Goal: Transaction & Acquisition: Purchase product/service

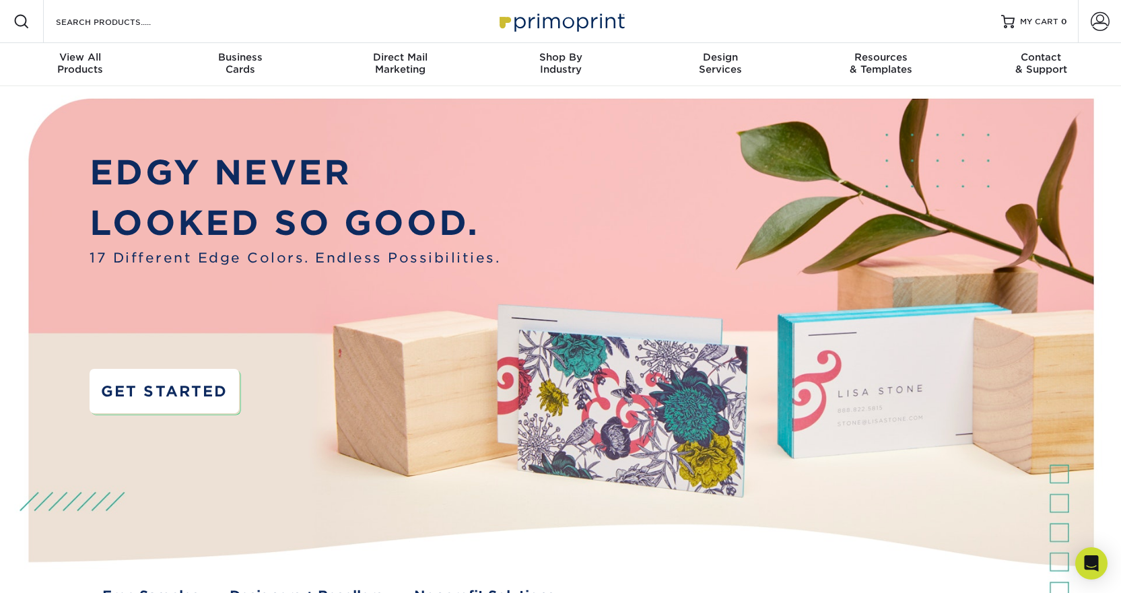
click at [184, 386] on link "GET STARTED" at bounding box center [164, 391] width 149 height 44
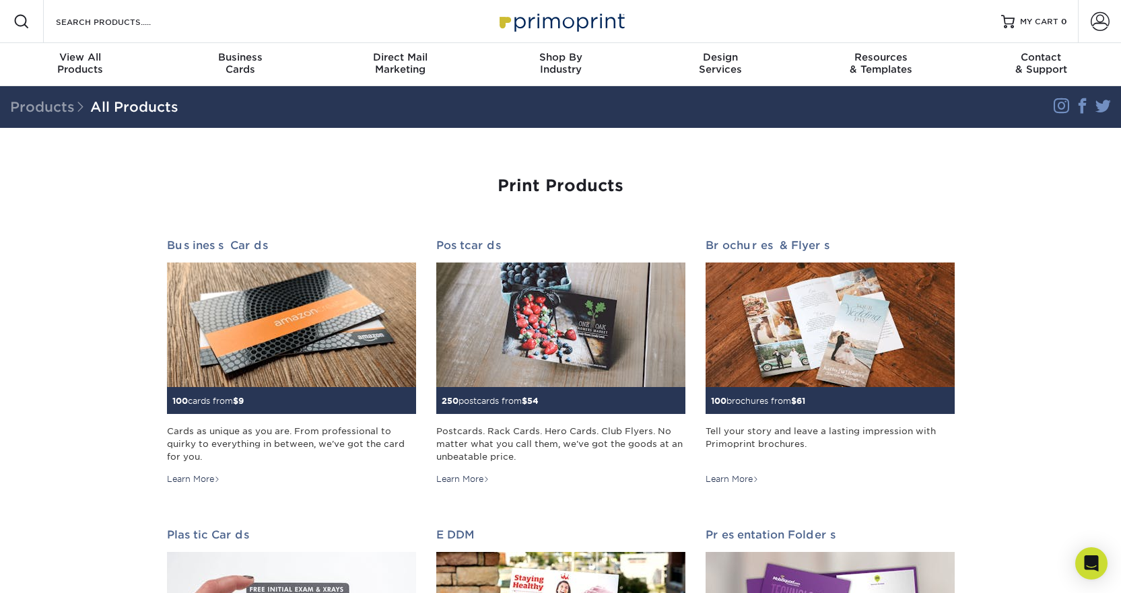
click at [416, 185] on h1 "Print Products" at bounding box center [561, 186] width 788 height 20
click at [212, 180] on h1 "Print Products" at bounding box center [561, 186] width 788 height 20
click at [172, 180] on h1 "Print Products" at bounding box center [561, 186] width 788 height 20
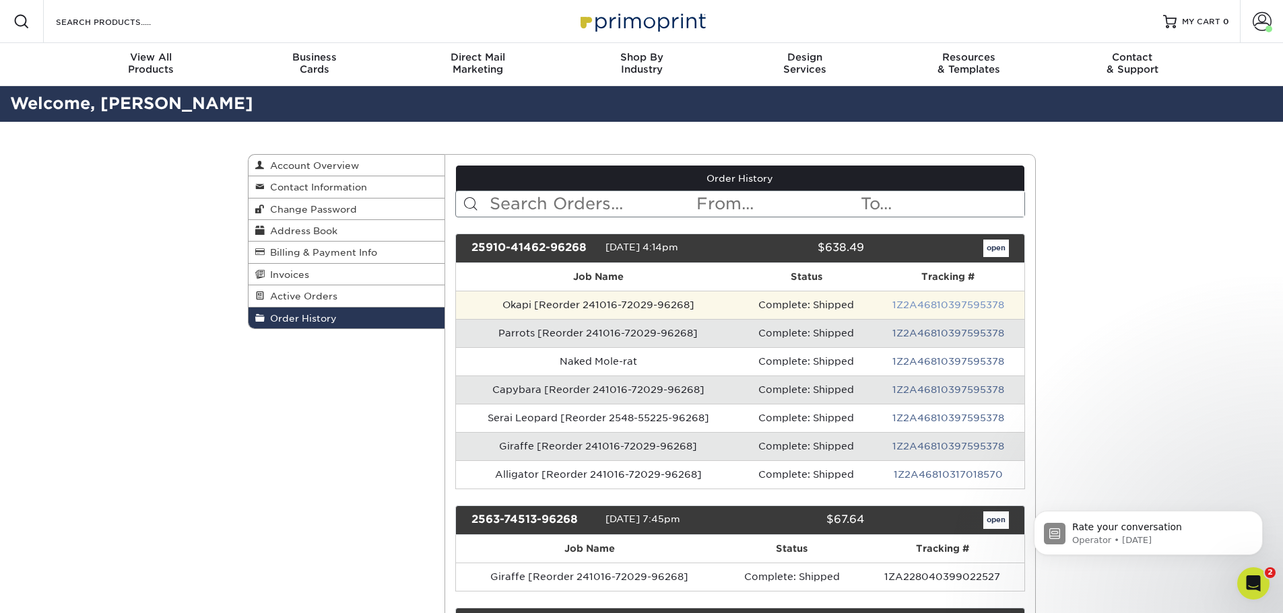
click at [923, 304] on link "1Z2A46810397595378" at bounding box center [948, 305] width 112 height 11
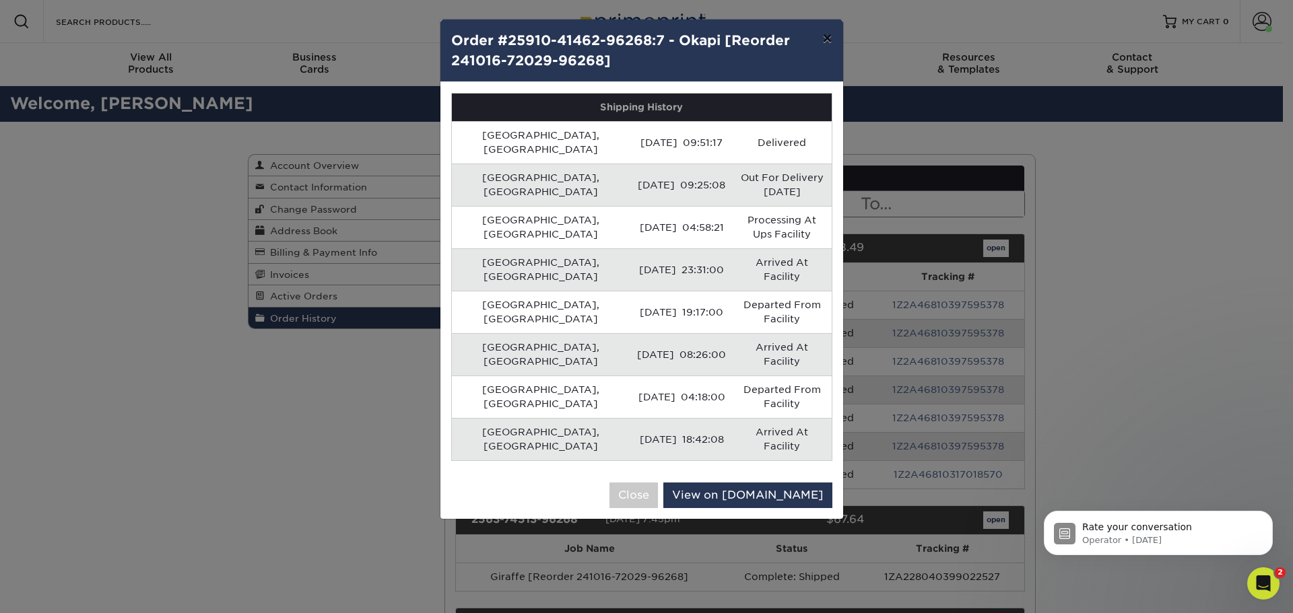
click at [831, 38] on button "×" at bounding box center [826, 39] width 31 height 38
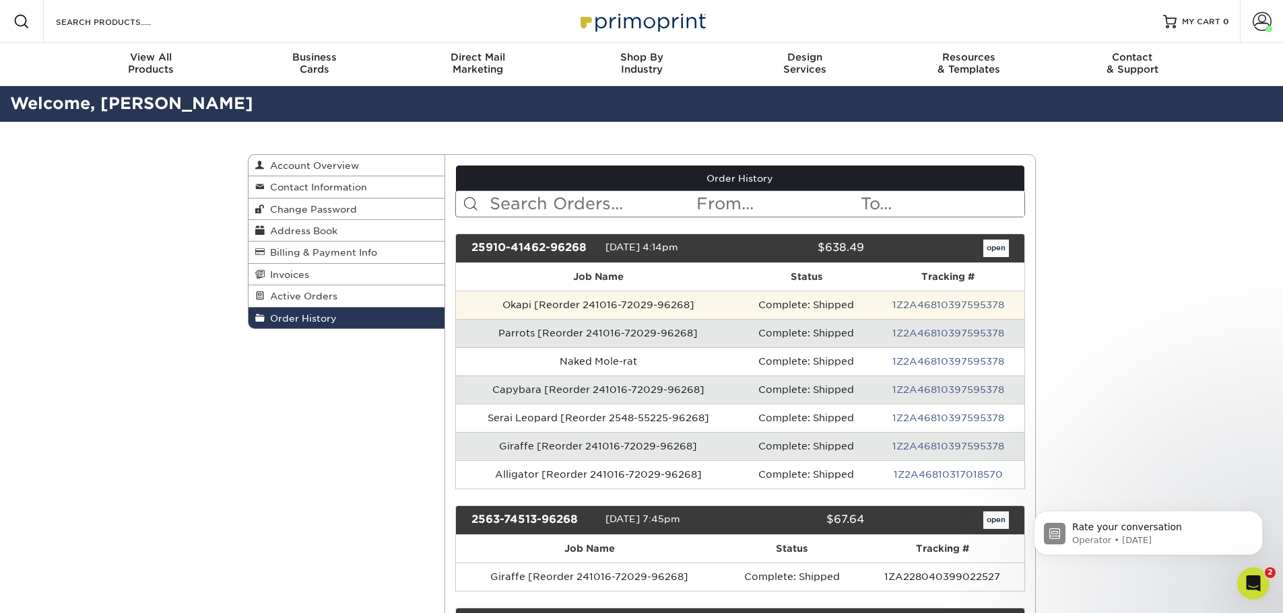
click at [539, 309] on td "Okapi [Reorder 241016-72029-96268]" at bounding box center [598, 305] width 284 height 28
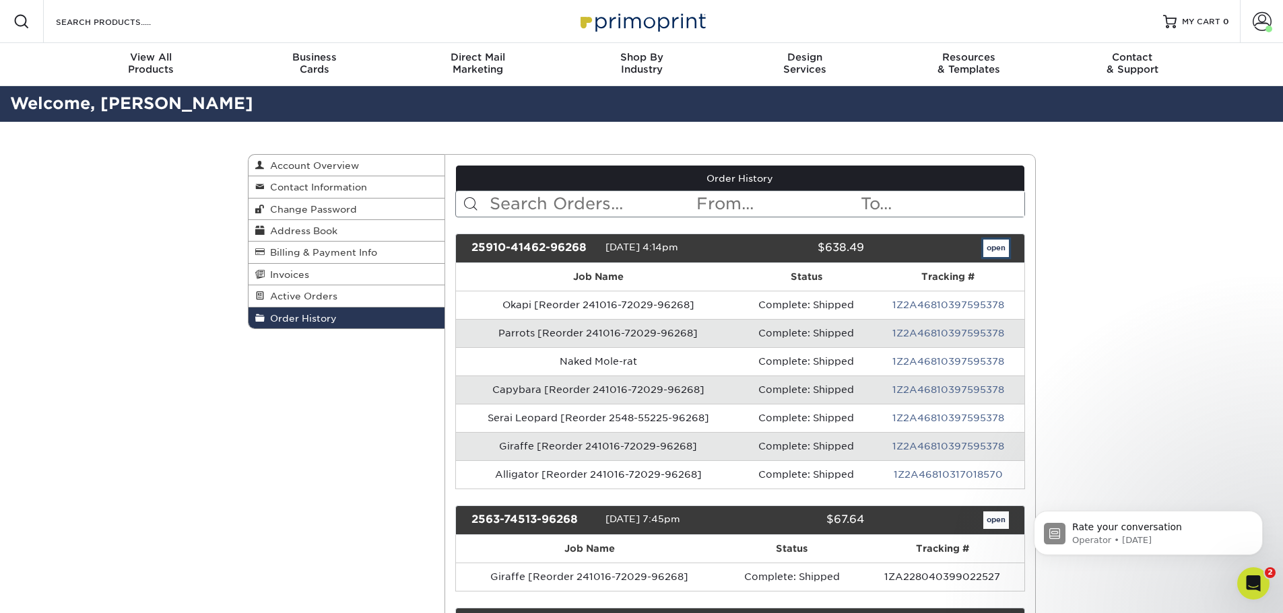
click at [1002, 244] on link "open" at bounding box center [996, 249] width 26 height 18
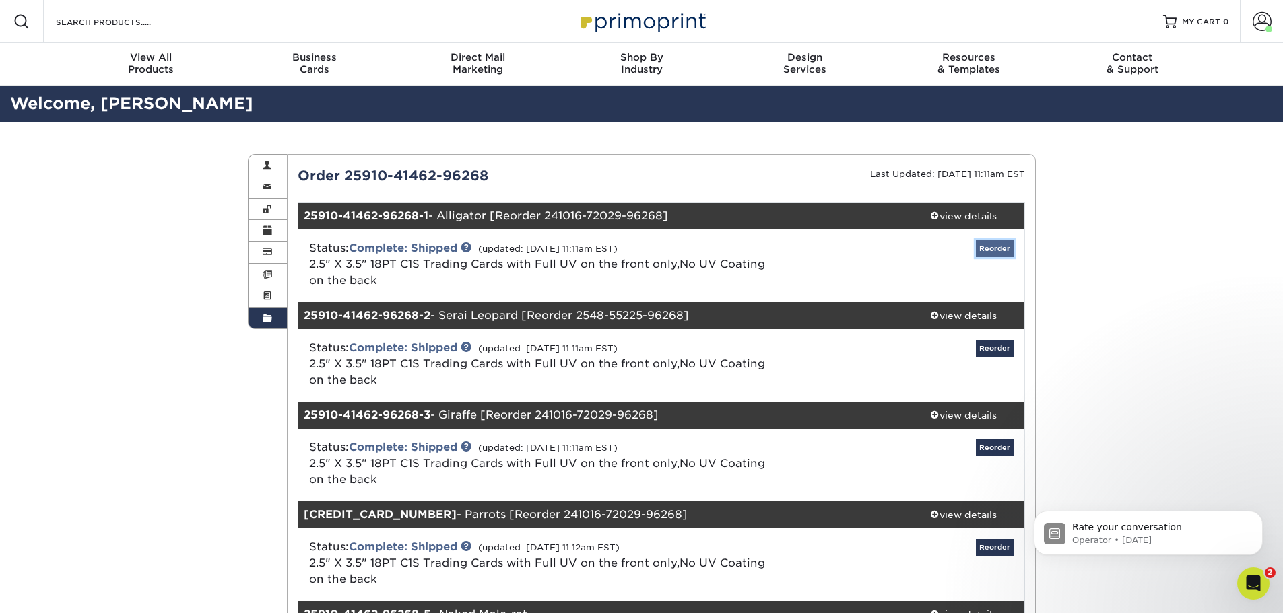
click at [1003, 254] on link "Reorder" at bounding box center [995, 248] width 38 height 17
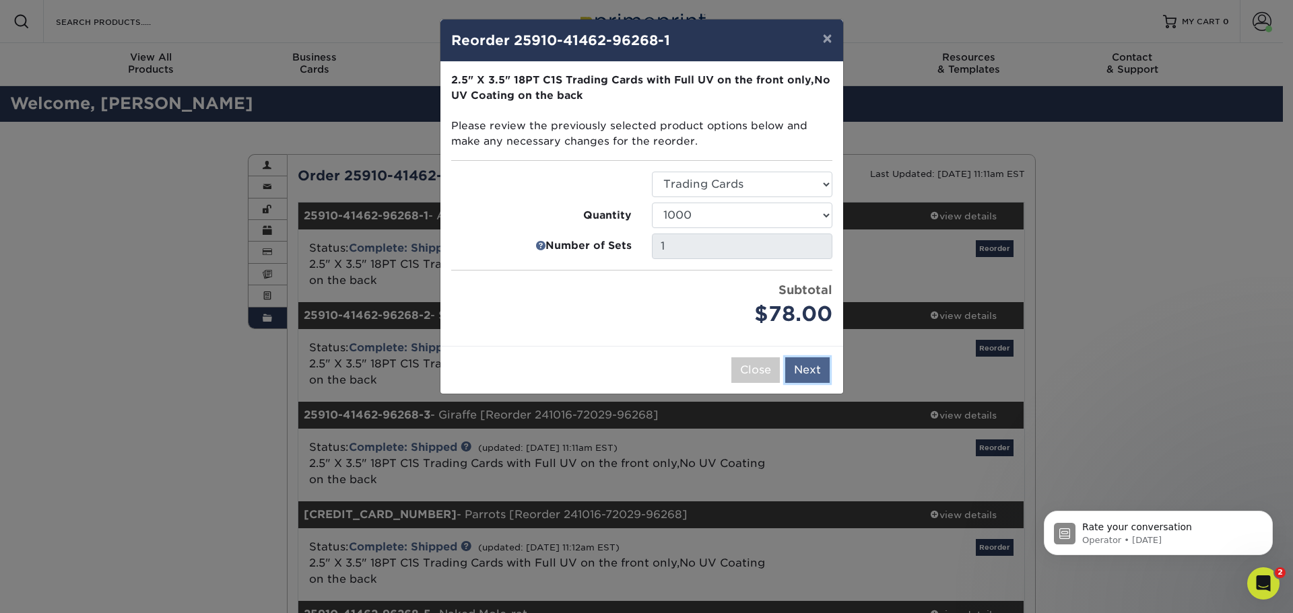
click at [817, 361] on button "Next" at bounding box center [807, 370] width 44 height 26
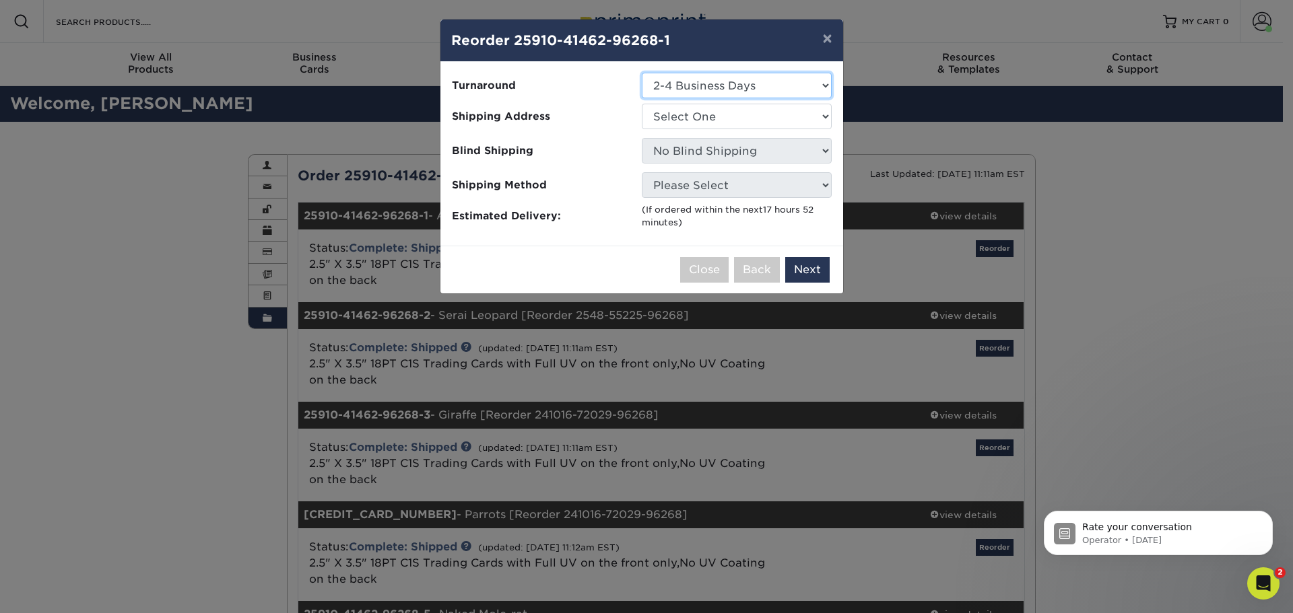
drag, startPoint x: 774, startPoint y: 83, endPoint x: 771, endPoint y: 94, distance: 11.1
click at [774, 83] on select "Select One 2-4 Business Days" at bounding box center [737, 86] width 190 height 26
click at [642, 73] on select "Select One 2-4 Business Days" at bounding box center [737, 86] width 190 height 26
click at [776, 126] on select "Select One [GEOGRAPHIC_DATA]" at bounding box center [737, 117] width 190 height 26
select select "275248"
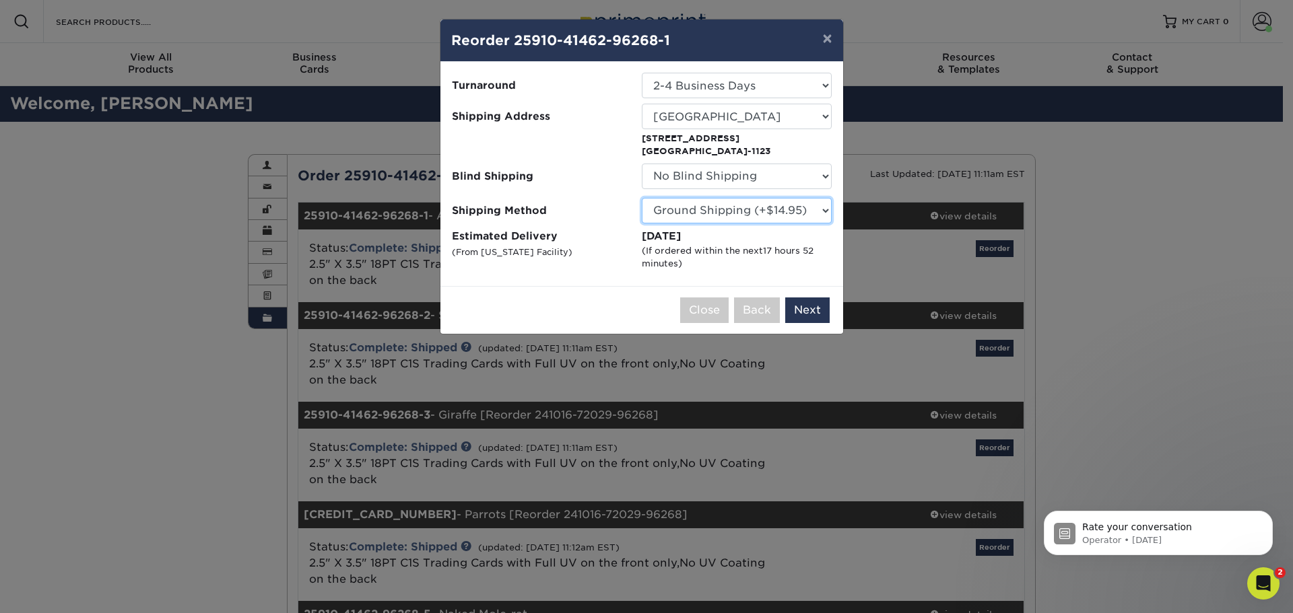
click at [817, 213] on select "Please Select Ground Shipping (+$14.95) 3 Day Shipping Service (+$15.34) 2 Day …" at bounding box center [737, 211] width 190 height 26
click at [793, 213] on select "Please Select Ground Shipping (+$14.95) 3 Day Shipping Service (+$15.34) 2 Day …" at bounding box center [737, 211] width 190 height 26
click at [642, 198] on select "Please Select Ground Shipping (+$14.95) 3 Day Shipping Service (+$15.34) 2 Day …" at bounding box center [737, 211] width 190 height 26
click at [803, 226] on ul "Turnaround Select One 2-4 Business Days Shipping Address Select One Sacramento …" at bounding box center [641, 171] width 381 height 197
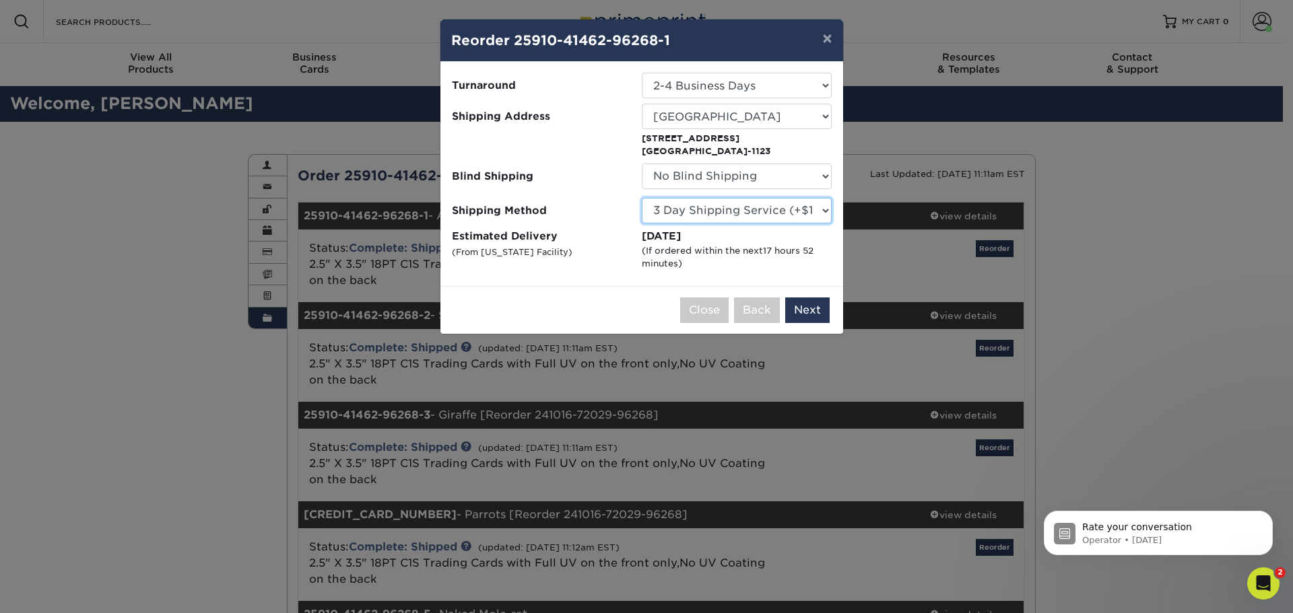
click at [803, 217] on select "Please Select Ground Shipping (+$14.95) 3 Day Shipping Service (+$15.34) 2 Day …" at bounding box center [737, 211] width 190 height 26
click at [642, 198] on select "Please Select Ground Shipping (+$14.95) 3 Day Shipping Service (+$15.34) 2 Day …" at bounding box center [737, 211] width 190 height 26
click at [797, 217] on select "Please Select Ground Shipping (+$14.95) 3 Day Shipping Service (+$15.34) 2 Day …" at bounding box center [737, 211] width 190 height 26
click at [642, 198] on select "Please Select Ground Shipping (+$14.95) 3 Day Shipping Service (+$15.34) 2 Day …" at bounding box center [737, 211] width 190 height 26
click at [787, 265] on div "(If ordered within the next 17 hours 52 minutes )" at bounding box center [737, 257] width 190 height 26
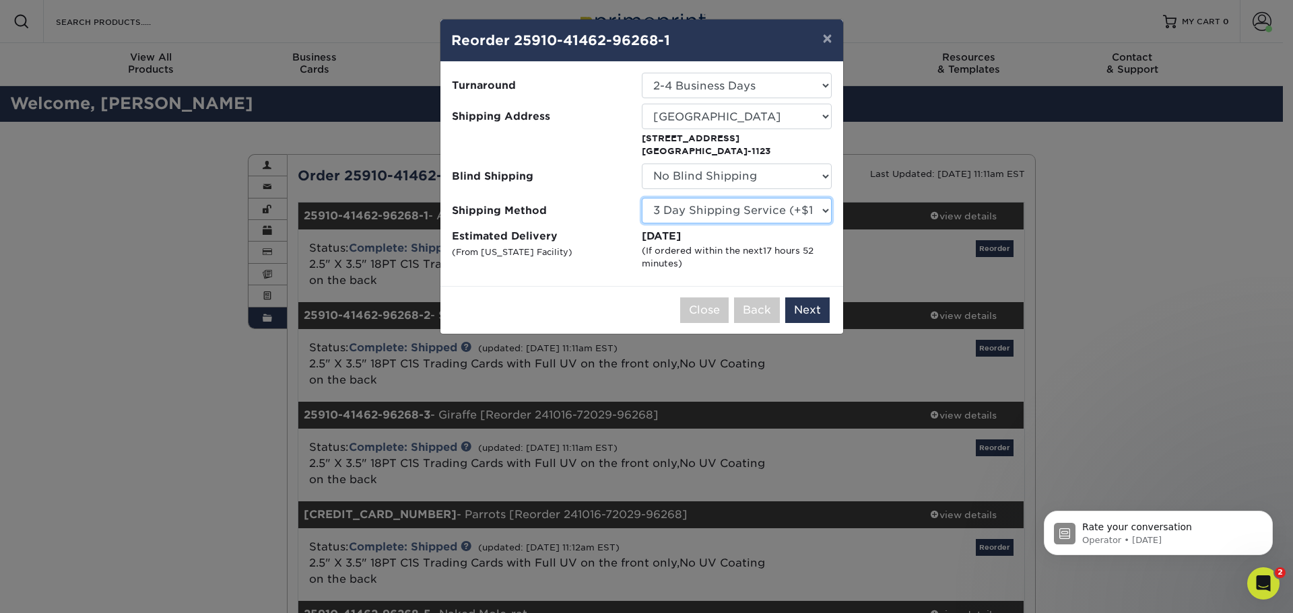
click at [779, 213] on select "Please Select Ground Shipping (+$14.95) 3 Day Shipping Service (+$15.34) 2 Day …" at bounding box center [737, 211] width 190 height 26
click at [642, 198] on select "Please Select Ground Shipping (+$14.95) 3 Day Shipping Service (+$15.34) 2 Day …" at bounding box center [737, 211] width 190 height 26
click at [768, 218] on select "Please Select Ground Shipping (+$14.95) 3 Day Shipping Service (+$15.34) 2 Day …" at bounding box center [737, 211] width 190 height 26
click at [642, 198] on select "Please Select Ground Shipping (+$14.95) 3 Day Shipping Service (+$15.34) 2 Day …" at bounding box center [737, 211] width 190 height 26
click at [790, 217] on select "Please Select Ground Shipping (+$14.95) 3 Day Shipping Service (+$15.34) 2 Day …" at bounding box center [737, 211] width 190 height 26
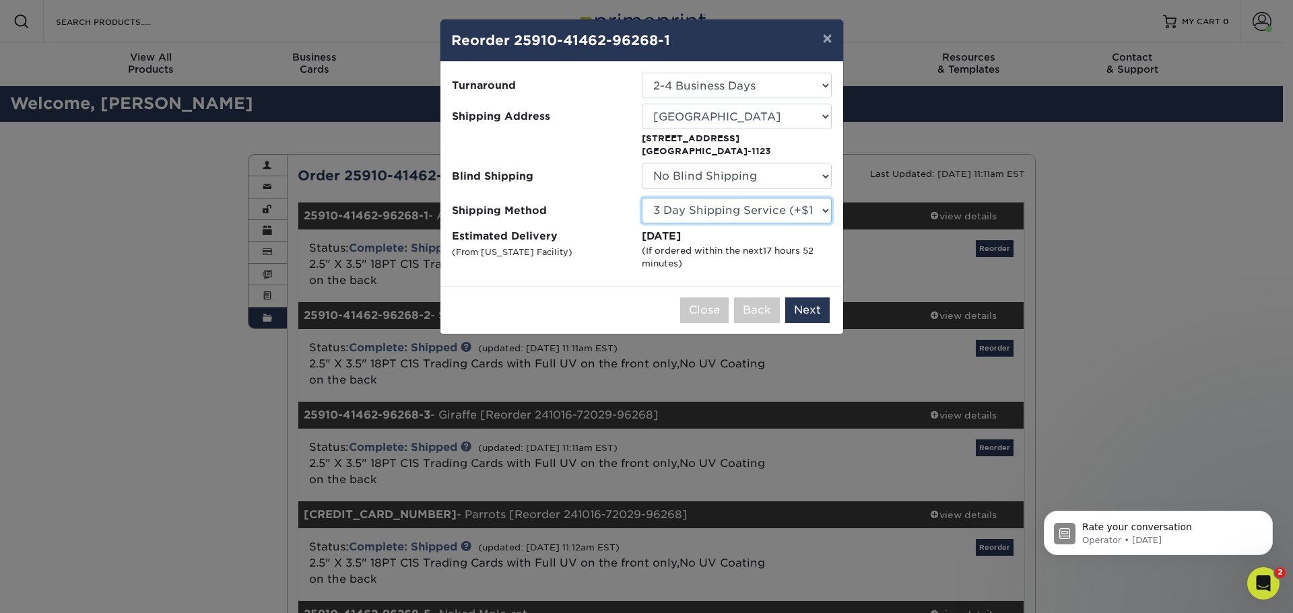
click at [642, 198] on select "Please Select Ground Shipping (+$14.95) 3 Day Shipping Service (+$15.34) 2 Day …" at bounding box center [737, 211] width 190 height 26
click at [754, 211] on select "Please Select Ground Shipping (+$14.95) 3 Day Shipping Service (+$15.34) 2 Day …" at bounding box center [737, 211] width 190 height 26
click at [642, 198] on select "Please Select Ground Shipping (+$14.95) 3 Day Shipping Service (+$15.34) 2 Day …" at bounding box center [737, 211] width 190 height 26
click at [745, 250] on div "(If ordered within the next 17 hours 52 minutes )" at bounding box center [737, 257] width 190 height 26
click at [732, 208] on select "Please Select Ground Shipping (+$14.95) 3 Day Shipping Service (+$15.34) 2 Day …" at bounding box center [737, 211] width 190 height 26
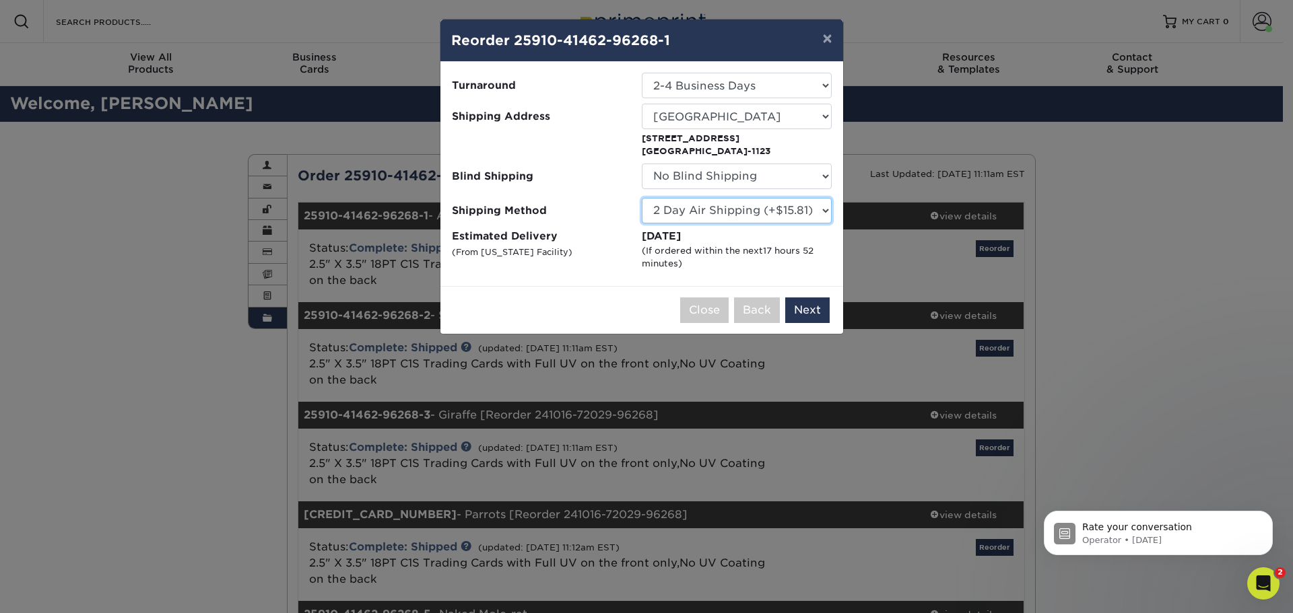
click at [642, 198] on select "Please Select Ground Shipping (+$14.95) 3 Day Shipping Service (+$15.34) 2 Day …" at bounding box center [737, 211] width 190 height 26
drag, startPoint x: 758, startPoint y: 272, endPoint x: 746, endPoint y: 246, distance: 28.3
click at [757, 272] on div "Please select all options to continue. Only quantities that can be shipped to t…" at bounding box center [641, 174] width 403 height 224
drag, startPoint x: 732, startPoint y: 205, endPoint x: 732, endPoint y: 222, distance: 16.8
click at [732, 205] on select "Please Select Ground Shipping (+$14.95) 3 Day Shipping Service (+$15.34) 2 Day …" at bounding box center [737, 211] width 190 height 26
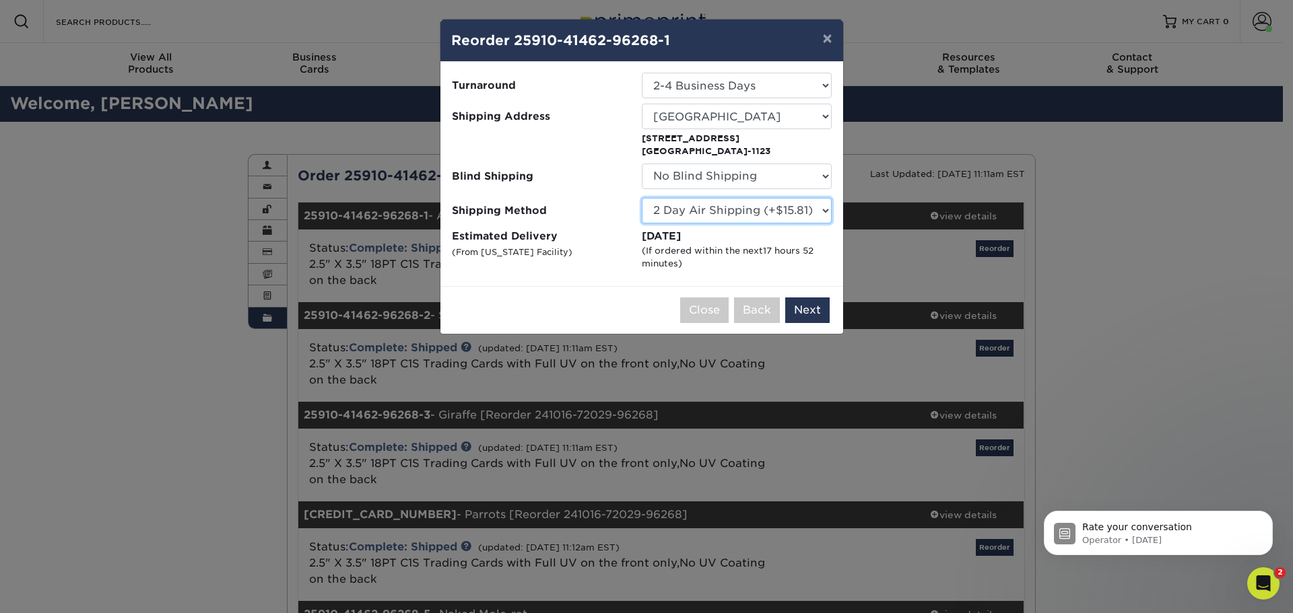
click at [642, 198] on select "Please Select Ground Shipping (+$14.95) 3 Day Shipping Service (+$15.34) 2 Day …" at bounding box center [737, 211] width 190 height 26
click at [713, 217] on select "Please Select Ground Shipping (+$14.95) 3 Day Shipping Service (+$15.34) 2 Day …" at bounding box center [737, 211] width 190 height 26
click at [642, 198] on select "Please Select Ground Shipping (+$14.95) 3 Day Shipping Service (+$15.34) 2 Day …" at bounding box center [737, 211] width 190 height 26
click at [730, 221] on select "Please Select Ground Shipping (+$14.95) 3 Day Shipping Service (+$15.34) 2 Day …" at bounding box center [737, 211] width 190 height 26
click at [642, 198] on select "Please Select Ground Shipping (+$14.95) 3 Day Shipping Service (+$15.34) 2 Day …" at bounding box center [737, 211] width 190 height 26
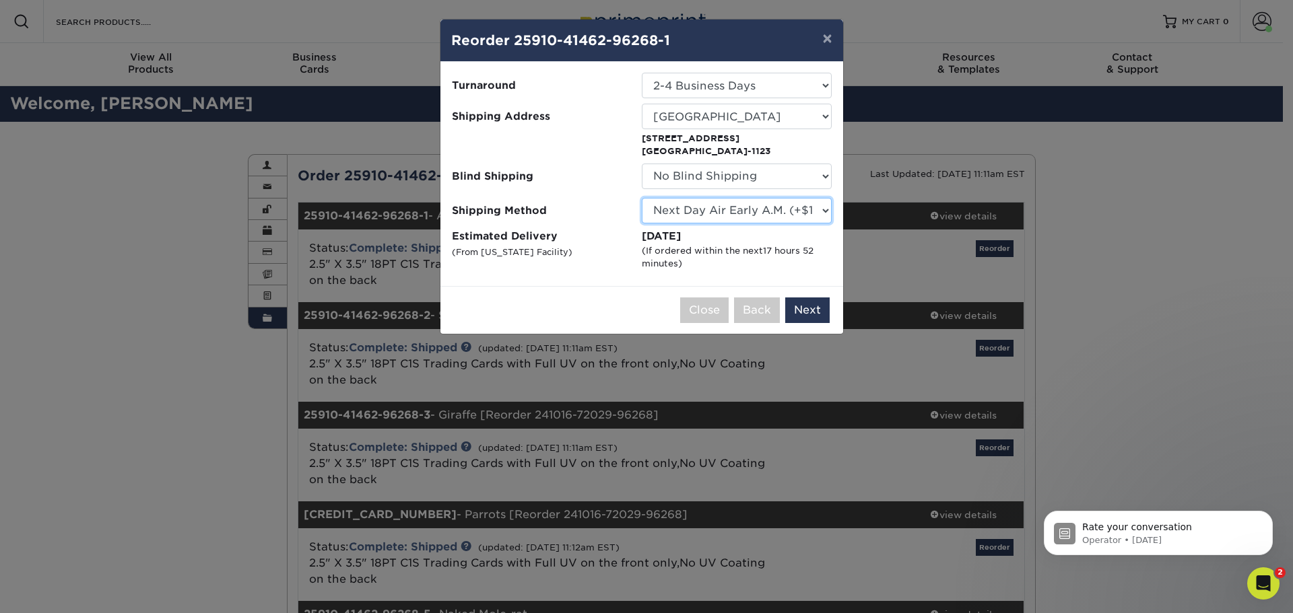
click at [693, 207] on select "Please Select Ground Shipping (+$14.95) 3 Day Shipping Service (+$15.34) 2 Day …" at bounding box center [737, 211] width 190 height 26
select select "03"
click at [642, 198] on select "Please Select Ground Shipping (+$14.95) 3 Day Shipping Service (+$15.34) 2 Day …" at bounding box center [737, 211] width 190 height 26
click at [712, 250] on div "(If ordered within the next 17 hours 52 minutes )" at bounding box center [737, 257] width 190 height 26
click at [817, 303] on button "Next" at bounding box center [807, 311] width 44 height 26
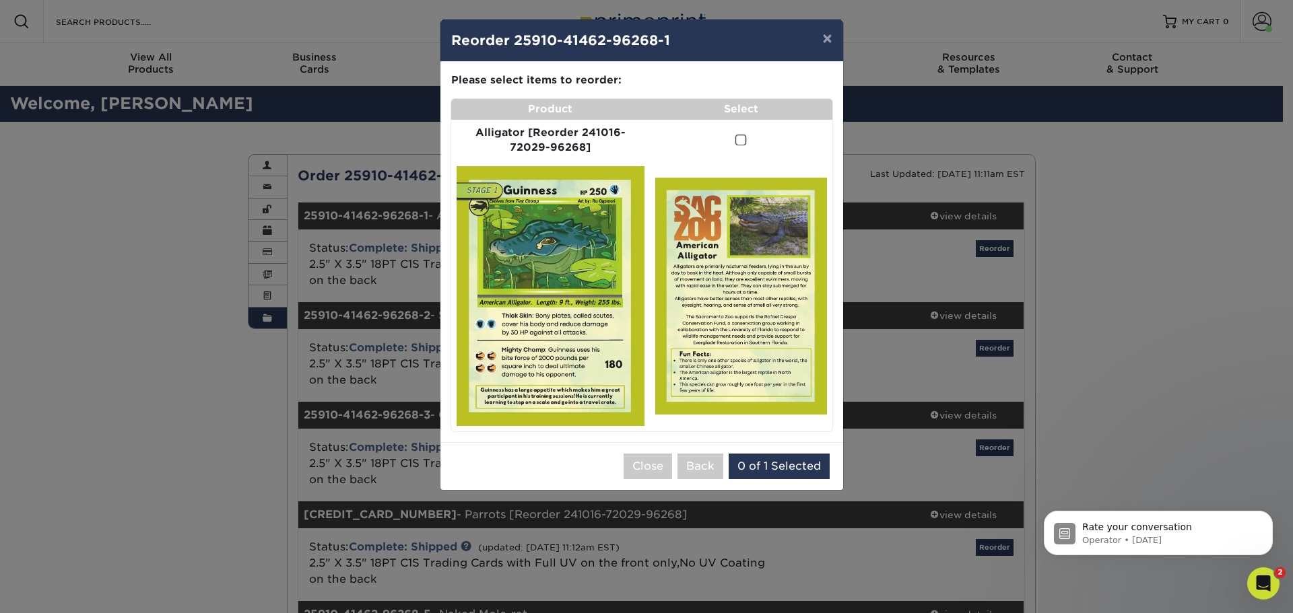
click at [597, 209] on img at bounding box center [550, 296] width 188 height 260
click at [718, 221] on img at bounding box center [741, 296] width 172 height 237
click at [825, 36] on button "×" at bounding box center [826, 39] width 31 height 38
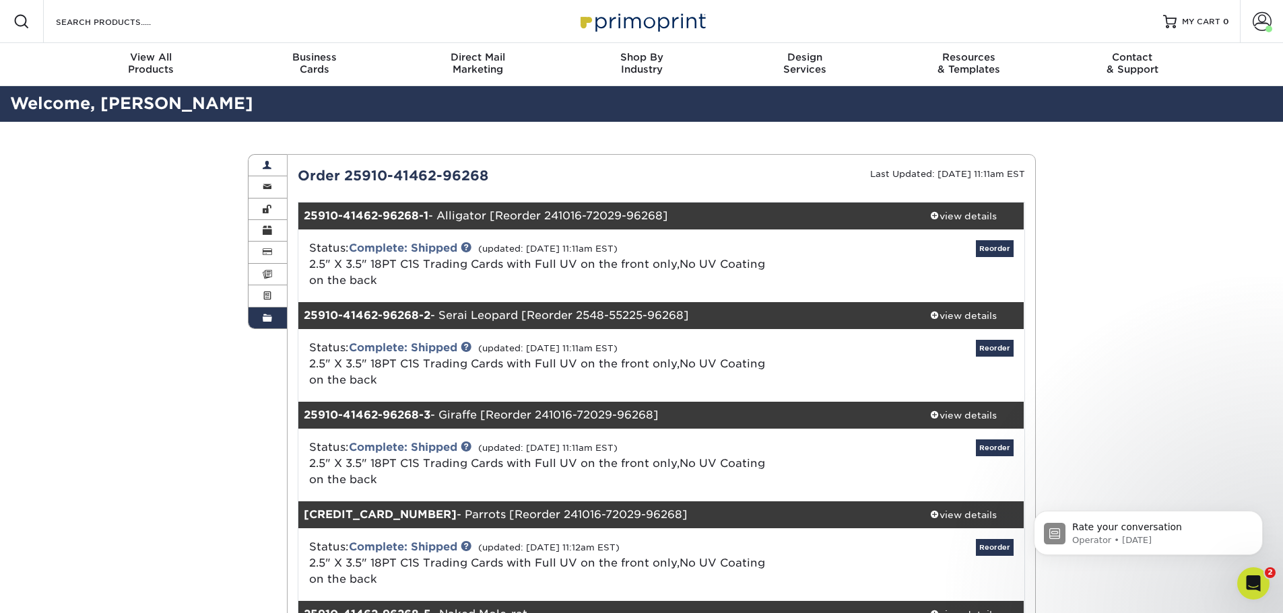
click at [261, 162] on link "Account Overview" at bounding box center [267, 166] width 39 height 22
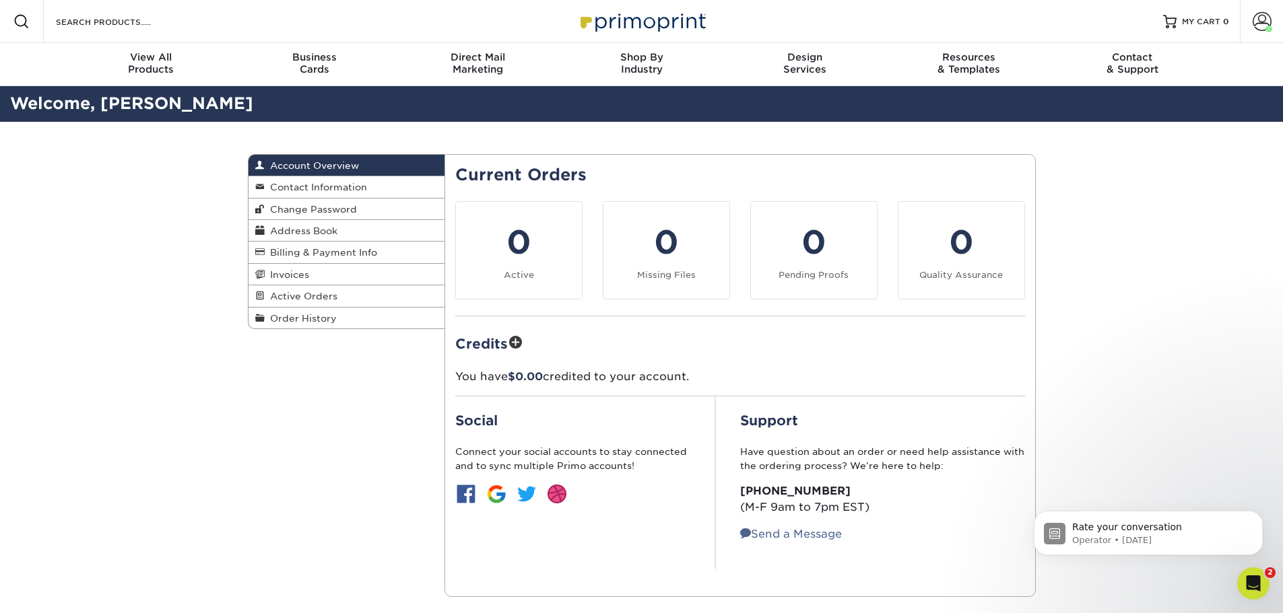
click at [165, 233] on div "Account Overview Account Overview Contact Information Change Password Address B…" at bounding box center [641, 376] width 1283 height 508
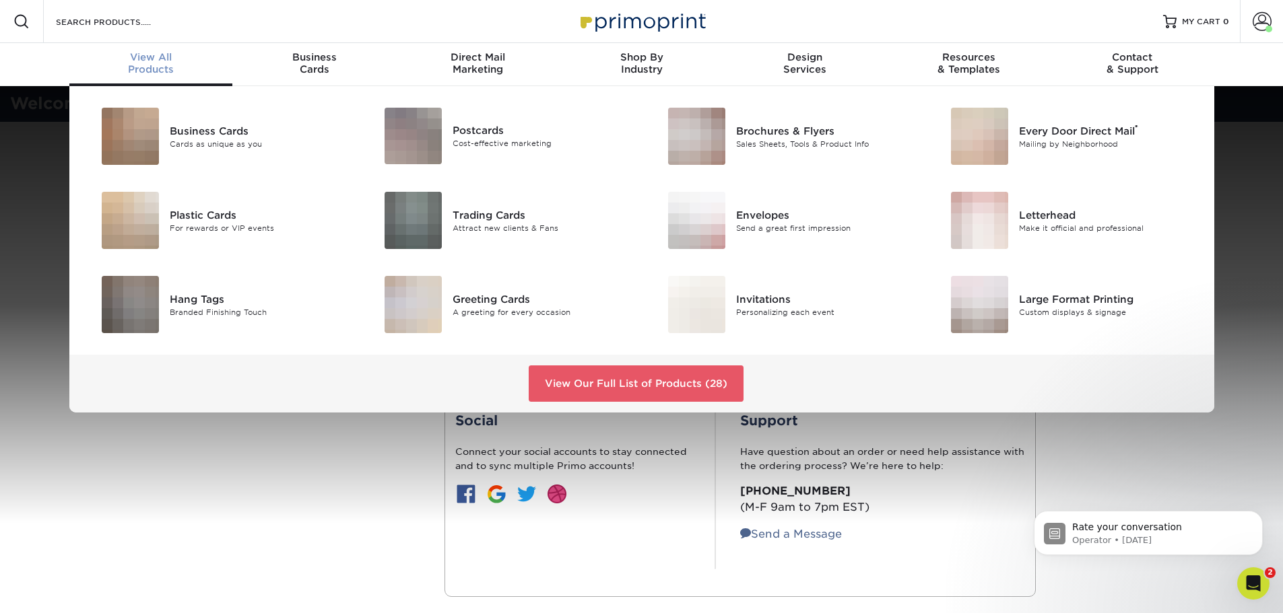
click at [155, 46] on link "View All Products" at bounding box center [151, 64] width 164 height 43
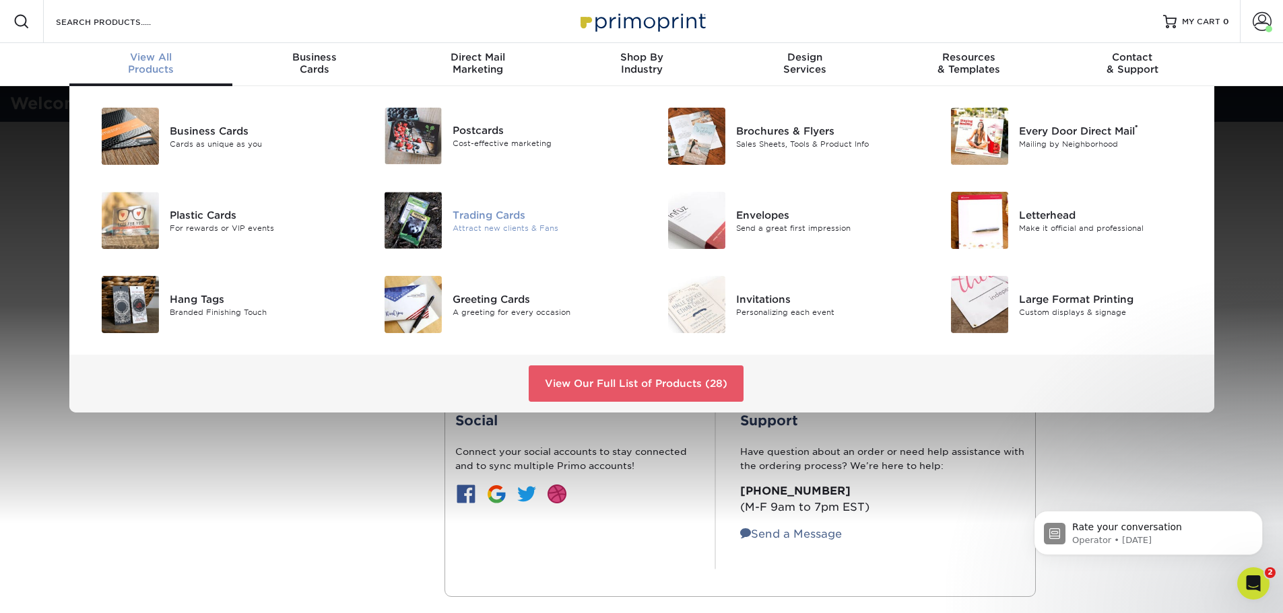
click at [445, 219] on div at bounding box center [405, 220] width 94 height 57
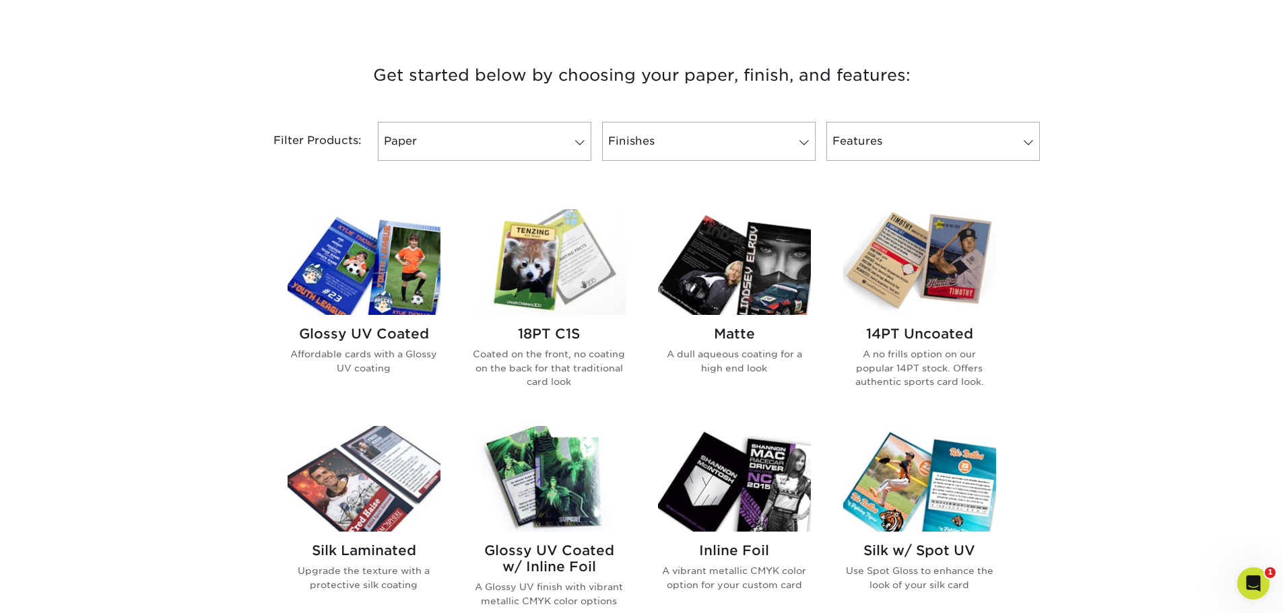
click at [401, 273] on img at bounding box center [363, 262] width 153 height 106
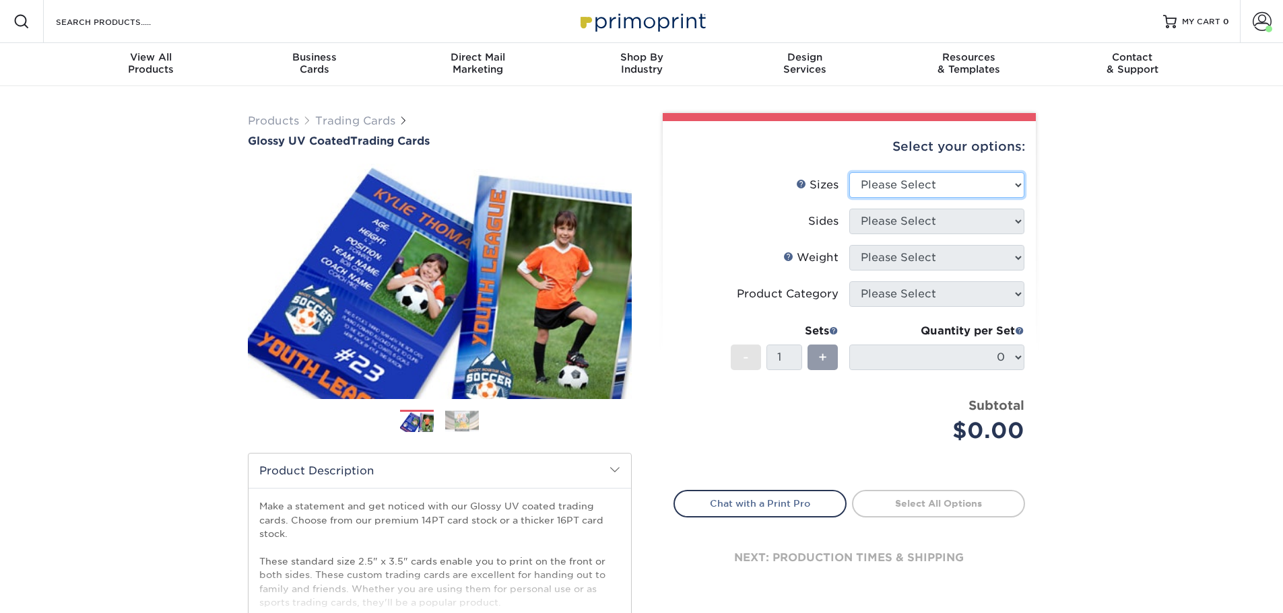
click at [940, 189] on select "Please Select 2.5" x 3.5"" at bounding box center [936, 185] width 175 height 26
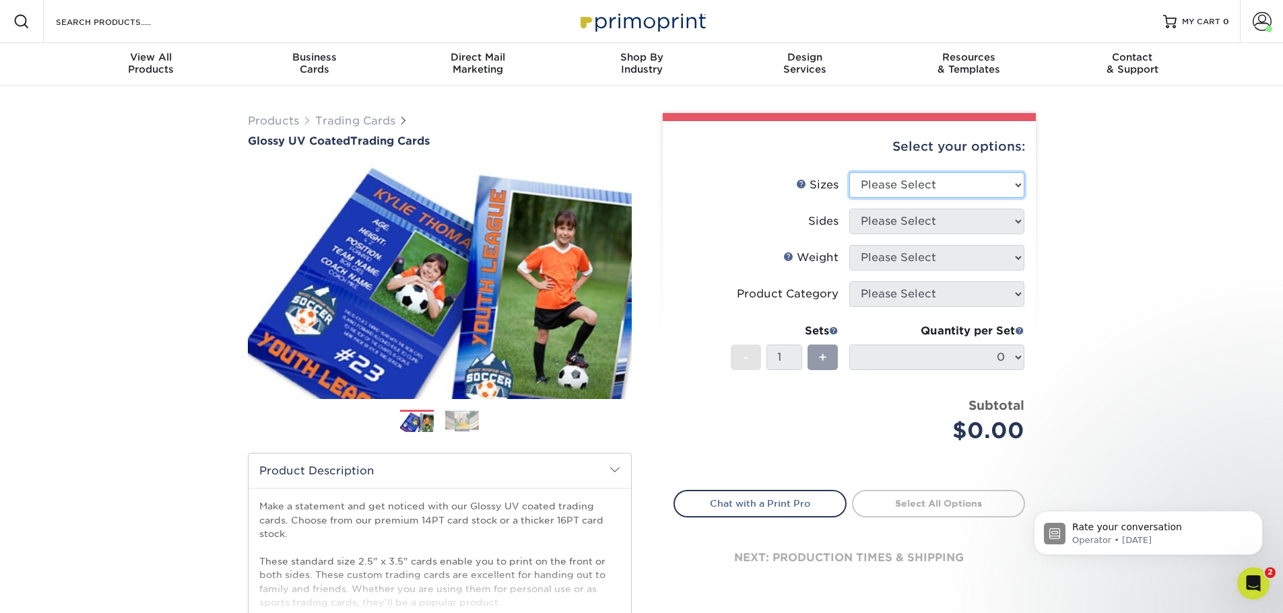
click at [974, 173] on select "Please Select 2.5" x 3.5"" at bounding box center [936, 185] width 175 height 26
select select "2.50x3.50"
click at [849, 172] on select "Please Select 2.5" x 3.5"" at bounding box center [936, 185] width 175 height 26
click at [1002, 224] on select "Please Select Print Both Sides Print Front Only" at bounding box center [936, 222] width 175 height 26
select select "13abbda7-1d64-4f25-8bb2-c179b224825d"
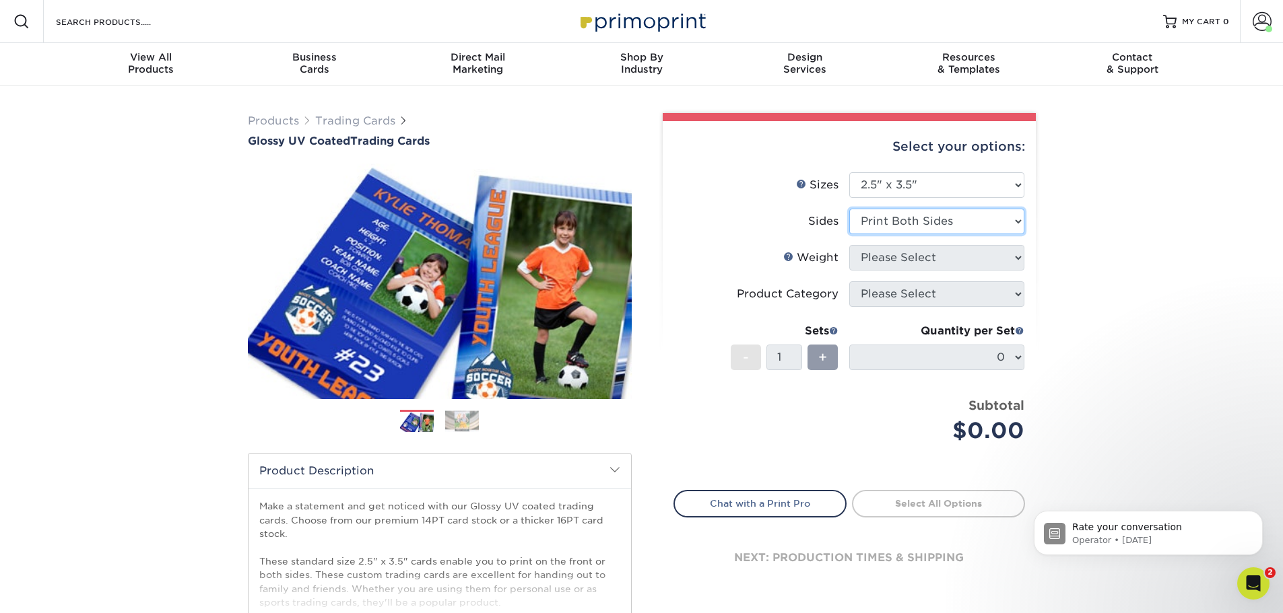
click at [849, 209] on select "Please Select Print Both Sides Print Front Only" at bounding box center [936, 222] width 175 height 26
click at [1002, 257] on select "Please Select 16PT 14PT 18PT C1S" at bounding box center [936, 258] width 175 height 26
click at [953, 247] on select "Please Select 16PT 14PT 18PT C1S" at bounding box center [936, 258] width 175 height 26
select select "18PTC1S"
click at [849, 245] on select "Please Select 16PT 14PT 18PT C1S" at bounding box center [936, 258] width 175 height 26
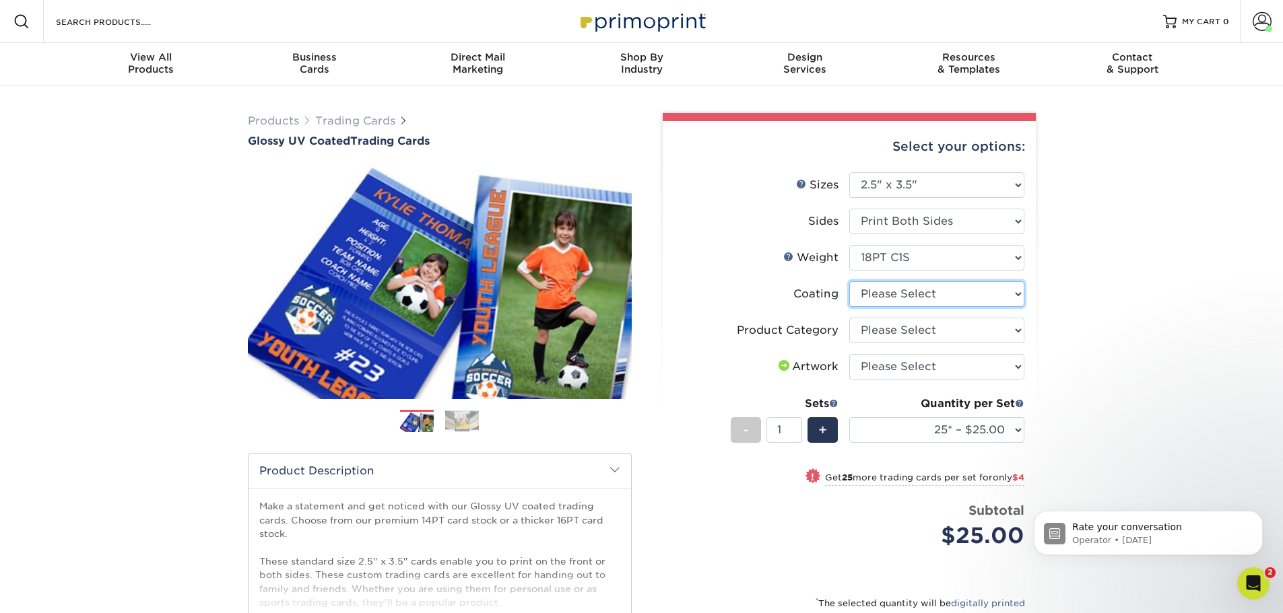
click at [943, 302] on select at bounding box center [936, 294] width 175 height 26
select select "1e8116af-acfc-44b1-83dc-8181aa338834"
click at [849, 281] on select at bounding box center [936, 294] width 175 height 26
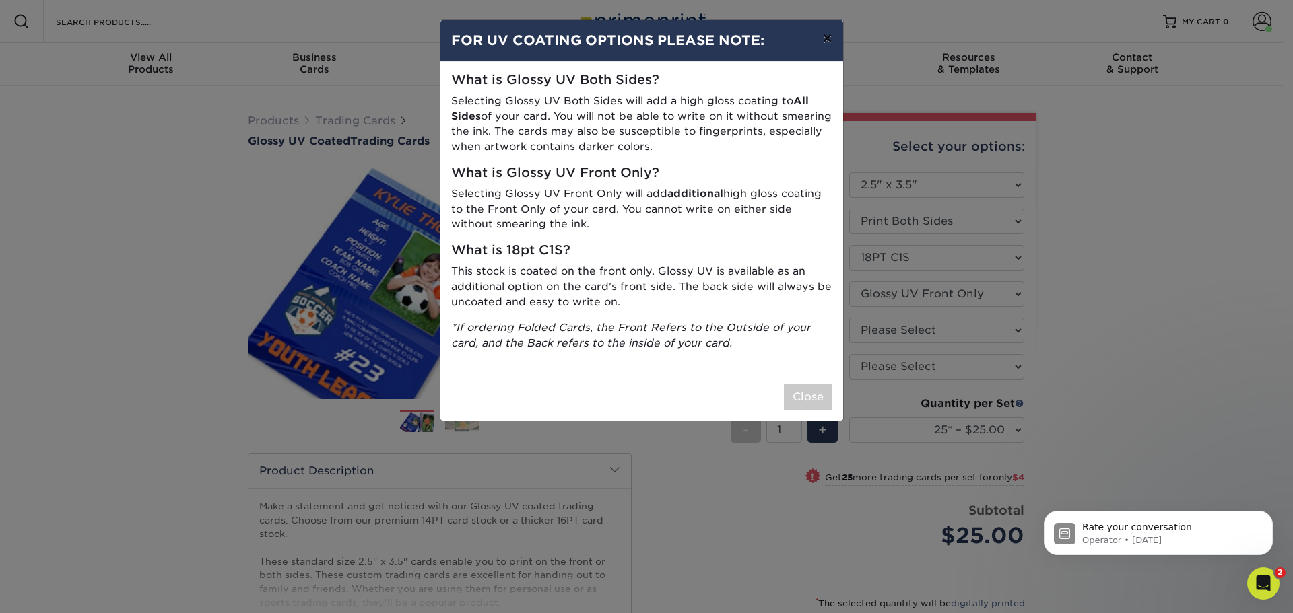
click at [828, 28] on button "×" at bounding box center [826, 39] width 31 height 38
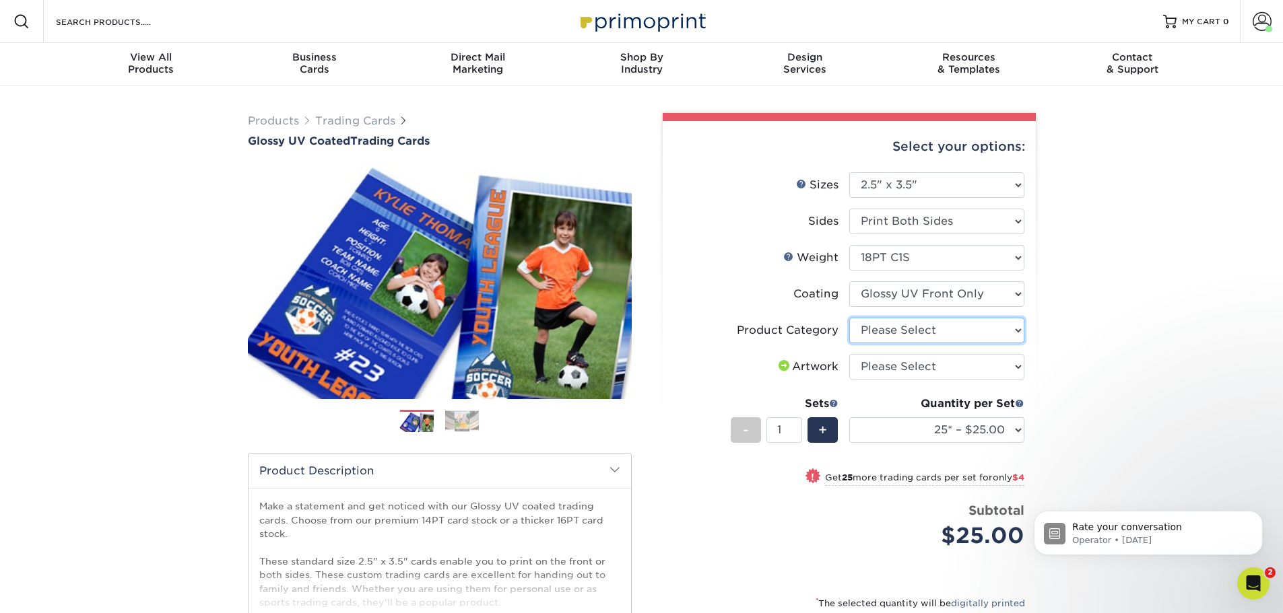
click at [995, 329] on select "Please Select Trading Cards" at bounding box center [936, 331] width 175 height 26
select select "c2f9bce9-36c2-409d-b101-c29d9d031e18"
click at [849, 318] on select "Please Select Trading Cards" at bounding box center [936, 331] width 175 height 26
click at [949, 366] on select "Please Select I will upload files I need a design - $100" at bounding box center [936, 367] width 175 height 26
select select "upload"
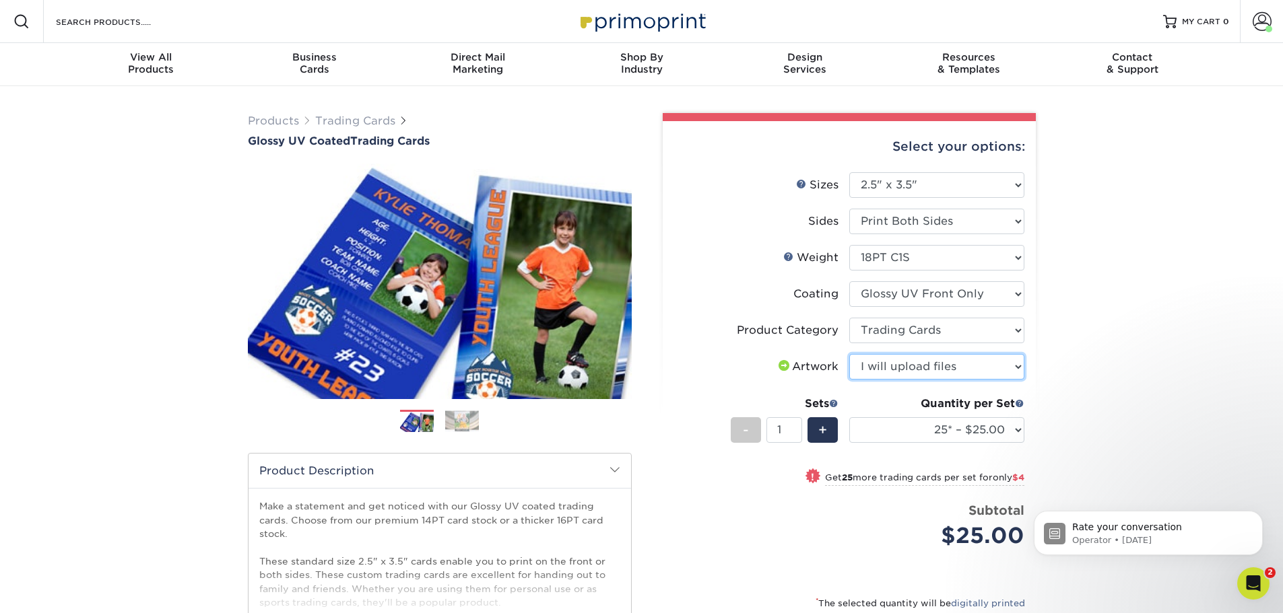
click at [849, 354] on select "Please Select I will upload files I need a design - $100" at bounding box center [936, 367] width 175 height 26
click at [1181, 373] on div "Products Trading Cards Glossy UV Coated Trading Cards Previous Next /" at bounding box center [641, 445] width 1283 height 719
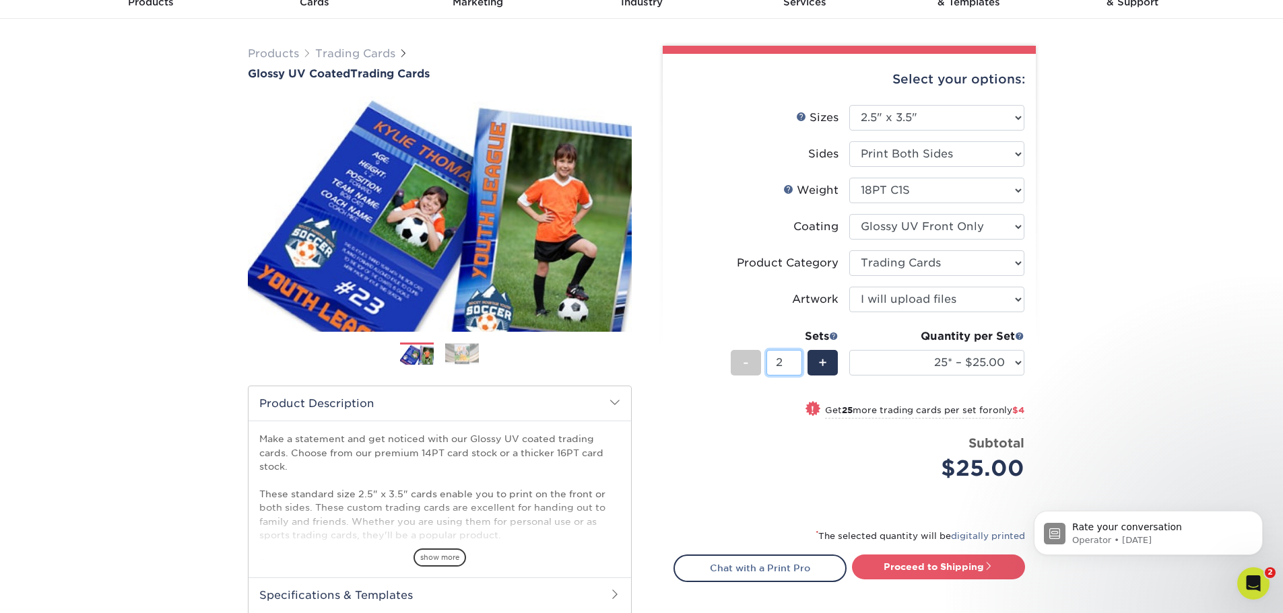
click at [795, 358] on input "2" at bounding box center [784, 363] width 36 height 26
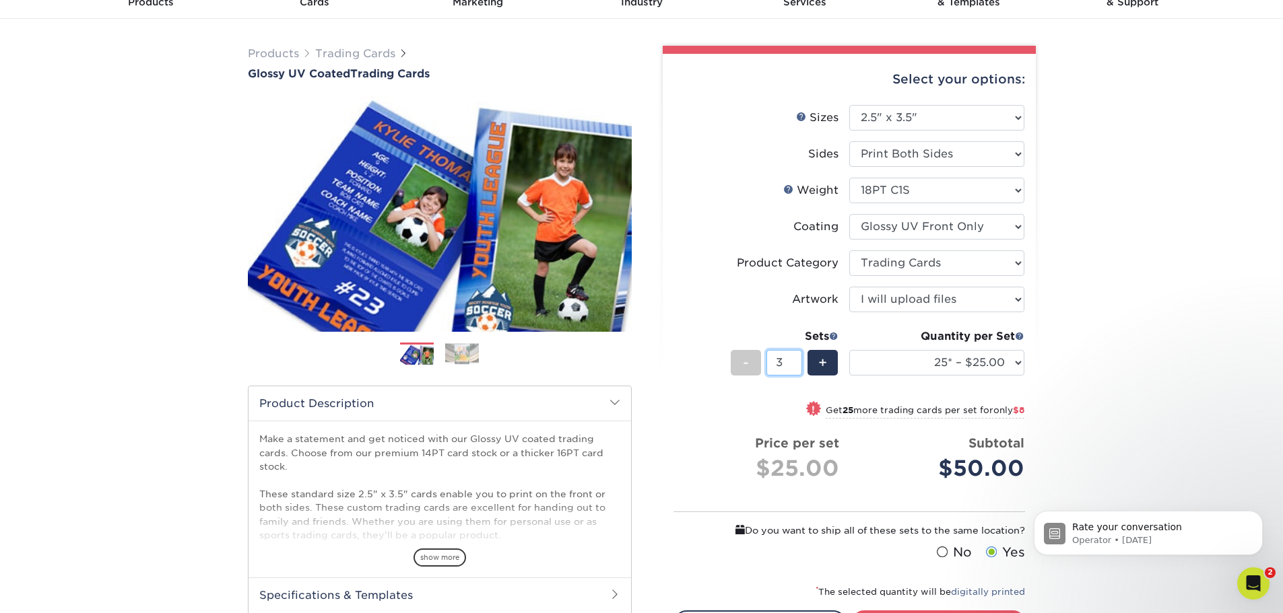
click at [795, 358] on input "3" at bounding box center [784, 363] width 36 height 26
click at [795, 358] on input "4" at bounding box center [784, 363] width 36 height 26
click at [795, 358] on input "5" at bounding box center [784, 363] width 36 height 26
click at [795, 358] on input "6" at bounding box center [784, 363] width 36 height 26
click at [795, 358] on input "7" at bounding box center [784, 363] width 36 height 26
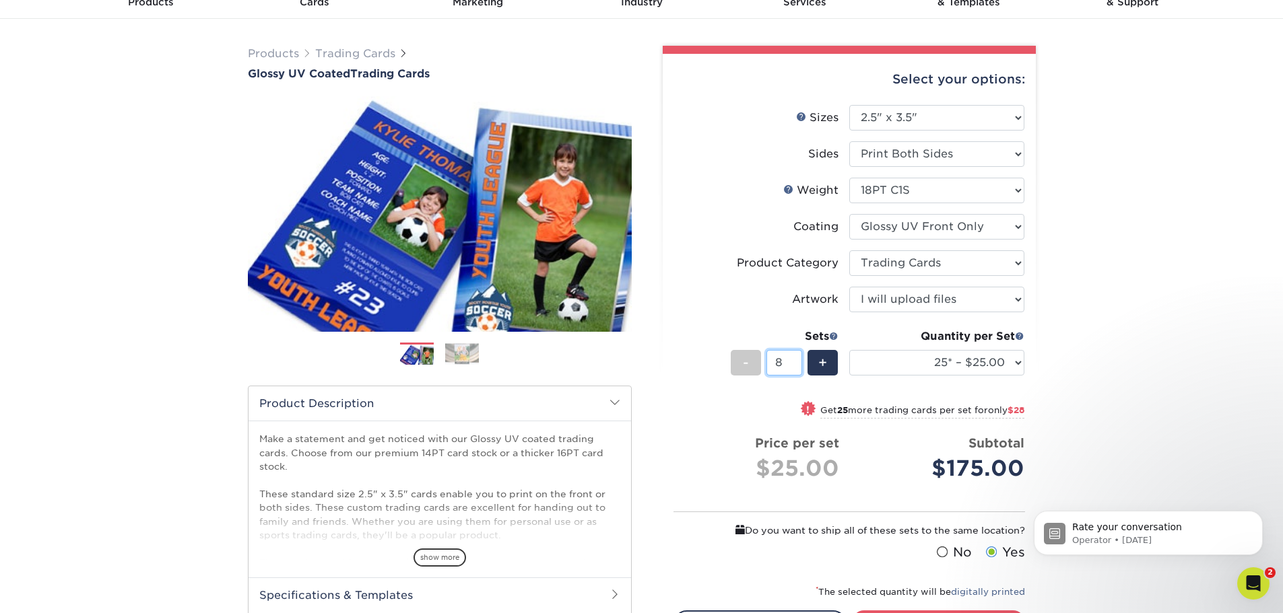
click at [795, 358] on input "8" at bounding box center [784, 363] width 36 height 26
type input "9"
click at [795, 358] on input "9" at bounding box center [784, 363] width 36 height 26
click at [877, 370] on select "25* – $25.00 50* – $29.00 75* – $37.00 100* – $41.00 250* – $48.00 500 – $58.00…" at bounding box center [936, 363] width 175 height 26
select select "1000 – $78.00"
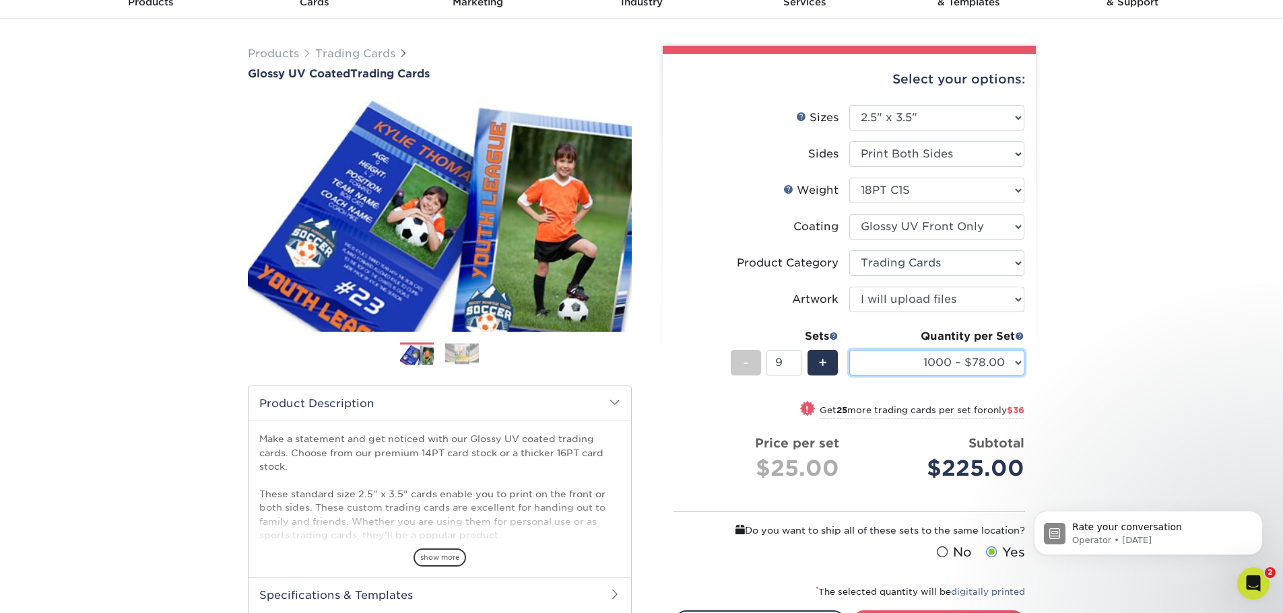
click at [849, 350] on select "25* – $25.00 50* – $29.00 75* – $37.00 100* – $41.00 250* – $48.00 500 – $58.00…" at bounding box center [936, 363] width 175 height 26
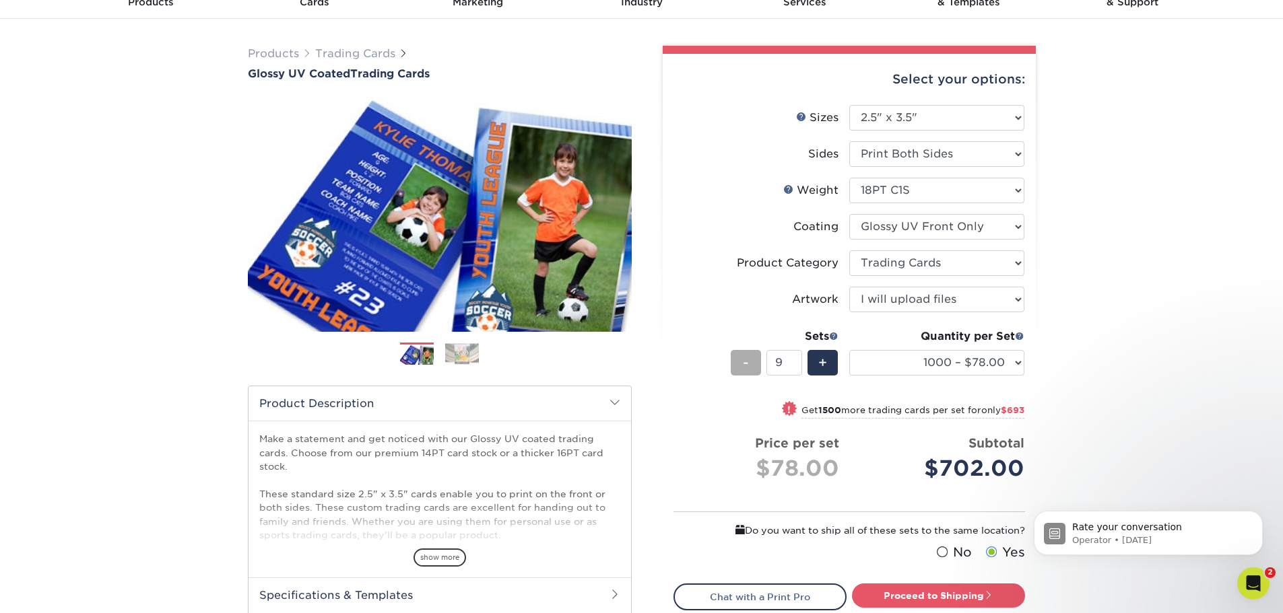
click at [747, 366] on span "-" at bounding box center [746, 363] width 6 height 20
click at [748, 365] on span "-" at bounding box center [746, 363] width 6 height 20
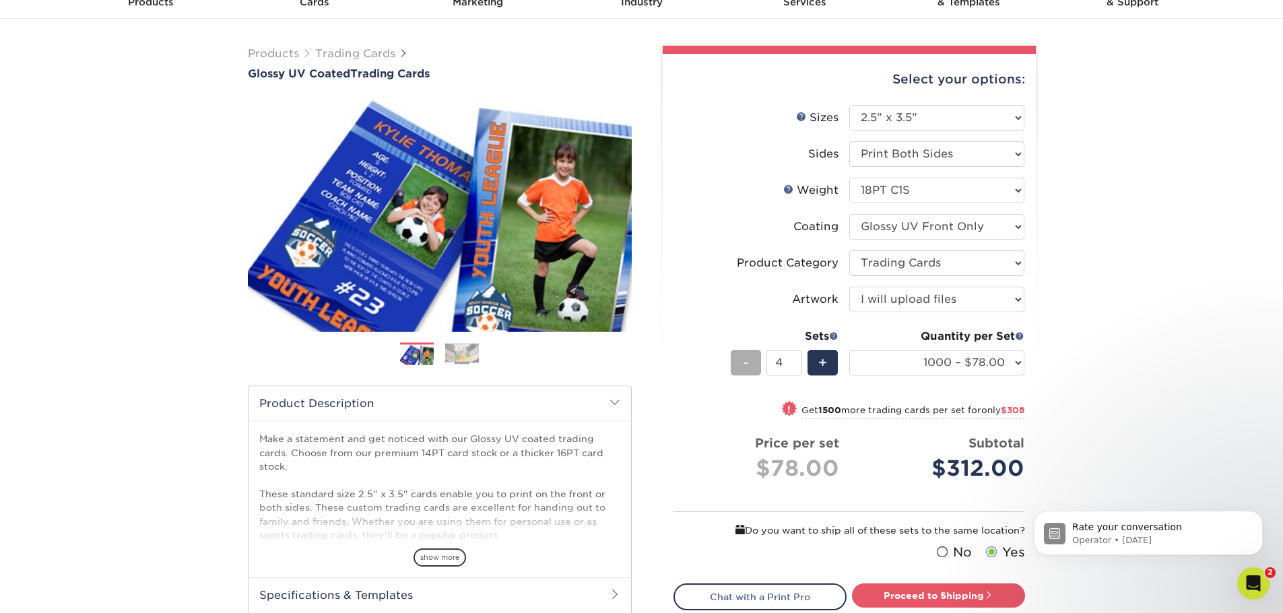
click at [748, 365] on span "-" at bounding box center [746, 363] width 6 height 20
type input "1"
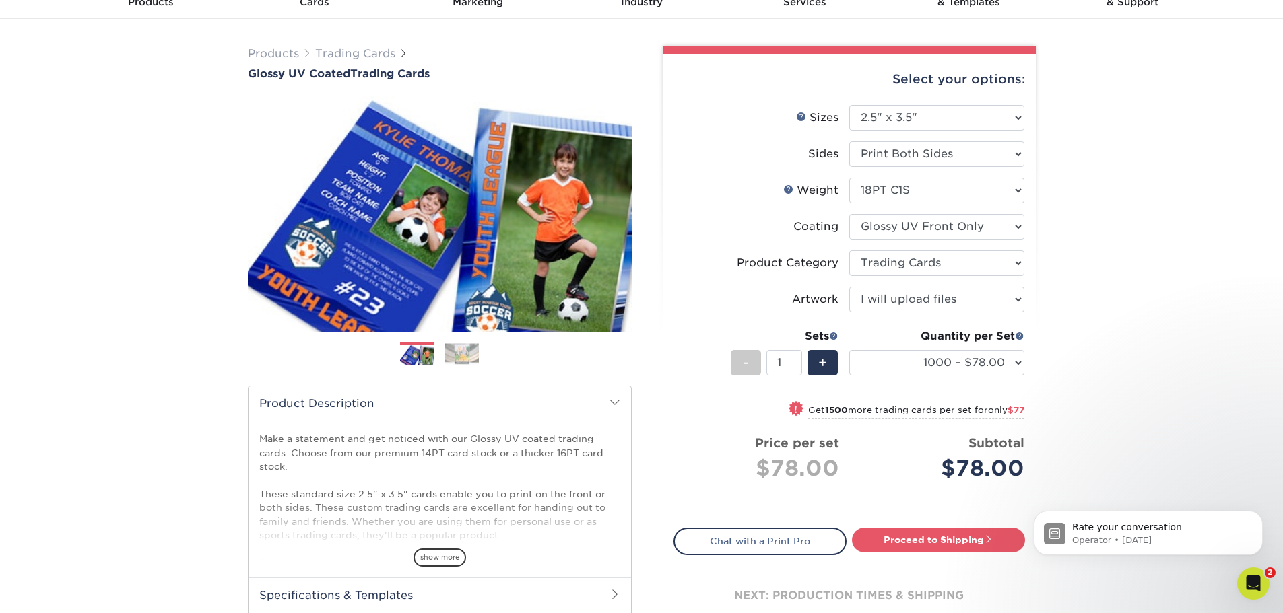
click at [1076, 373] on div "Products Trading Cards Glossy UV Coated Trading Cards Previous Next /" at bounding box center [641, 378] width 1283 height 719
click at [987, 364] on select "25* – $25.00 50* – $29.00 75* – $37.00 100* – $41.00 250* – $48.00 500 – $58.00…" at bounding box center [936, 363] width 175 height 26
click at [1085, 389] on div "Products Trading Cards Glossy UV Coated Trading Cards Previous Next /" at bounding box center [641, 378] width 1283 height 719
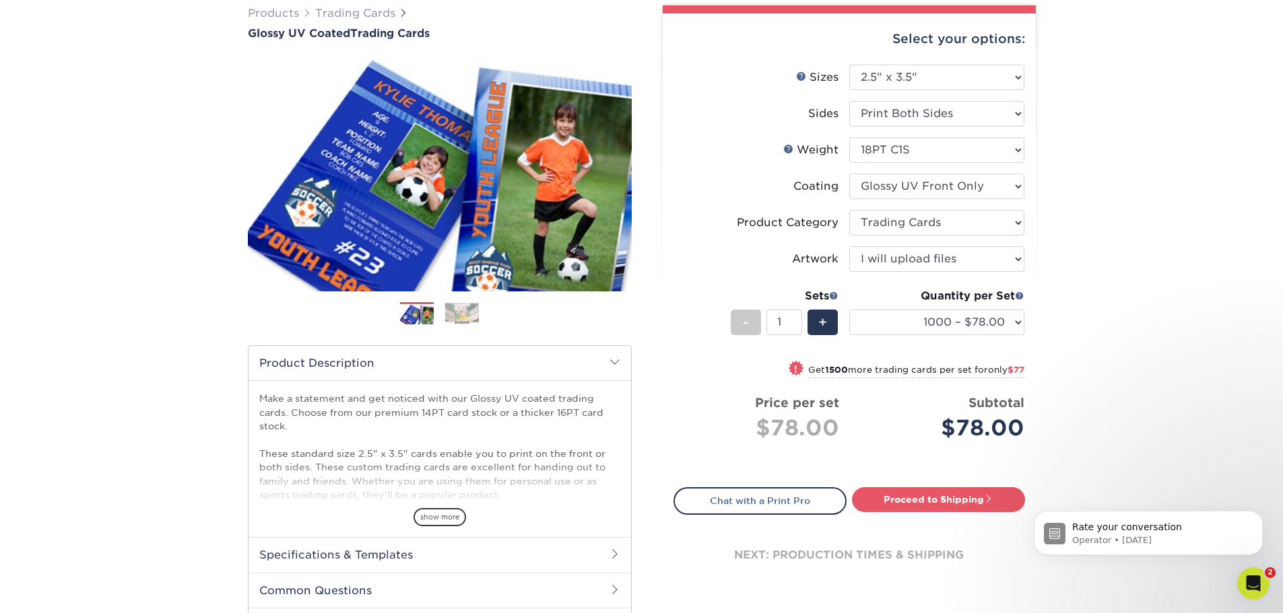
scroll to position [269, 0]
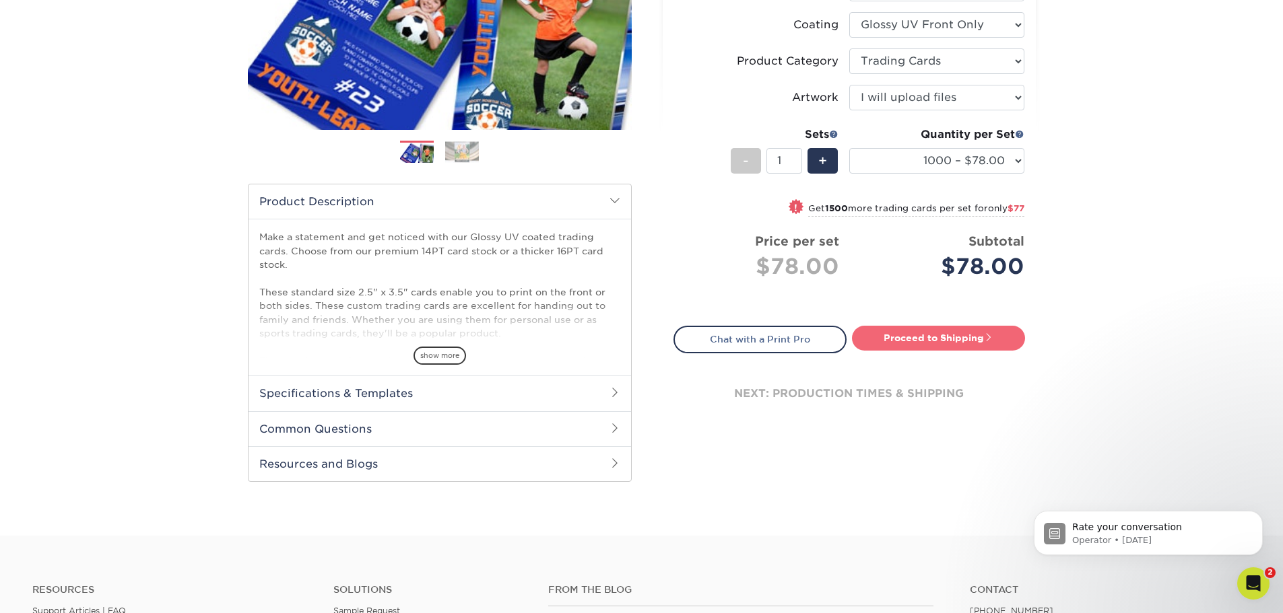
click at [933, 343] on link "Proceed to Shipping" at bounding box center [938, 338] width 173 height 24
type input "Set 1"
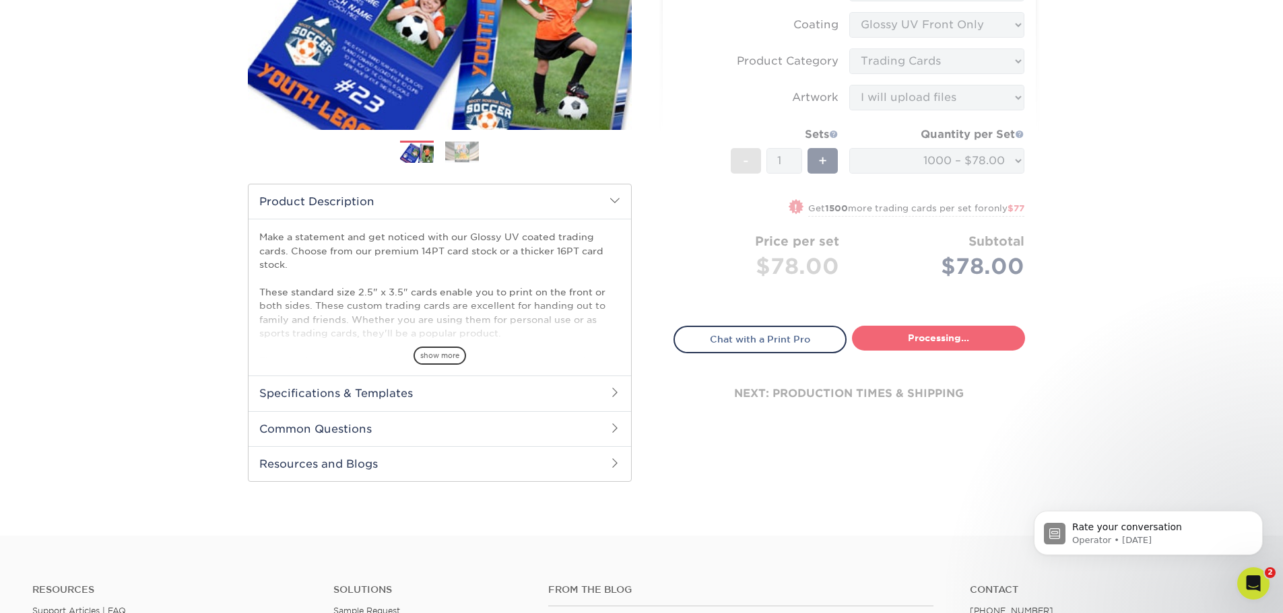
select select "16632836-ba07-43d2-a7d1-65f8f93a5084"
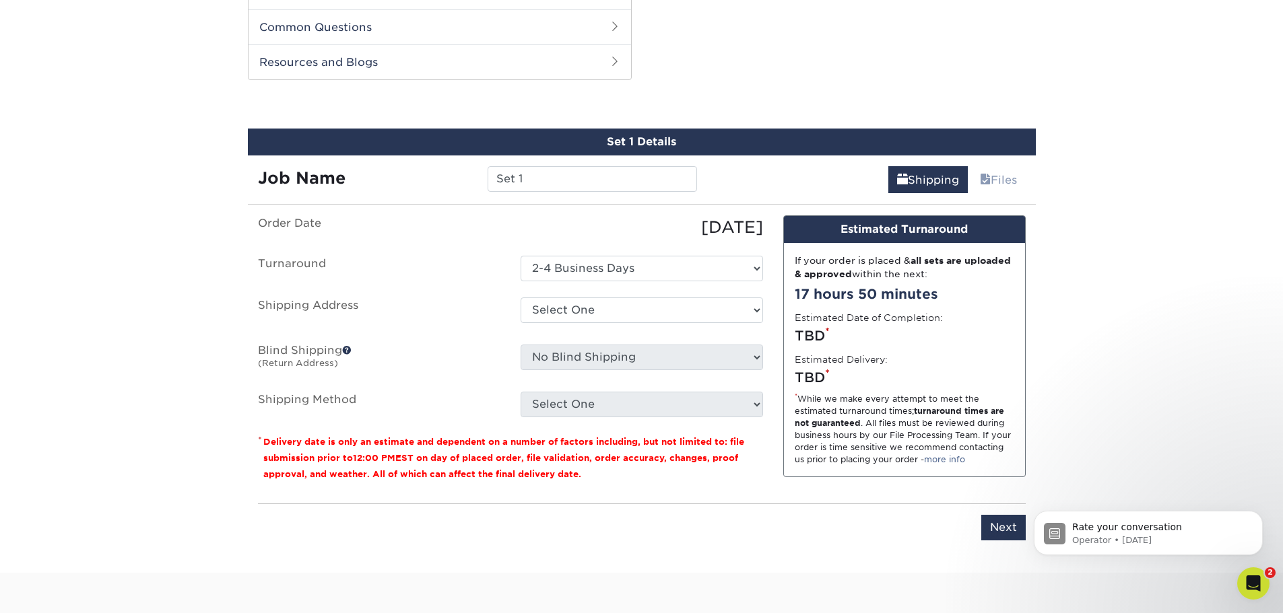
scroll to position [673, 0]
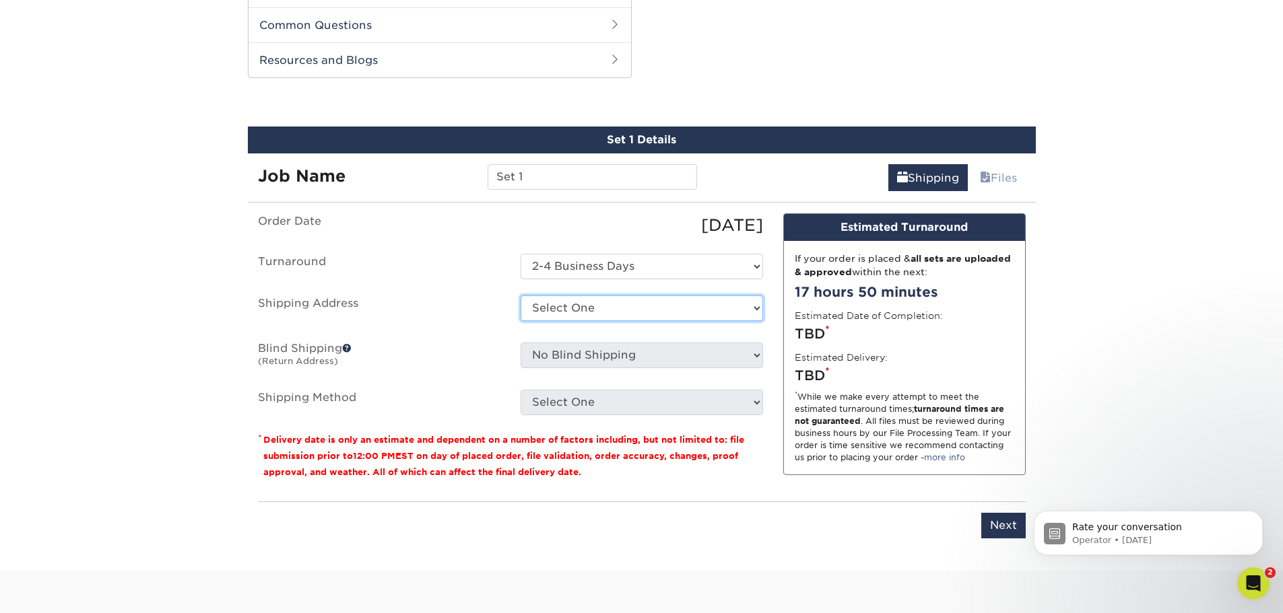
click at [672, 306] on select "Select One Sacramento Zoo + Add New Address" at bounding box center [641, 309] width 242 height 26
select select "275248"
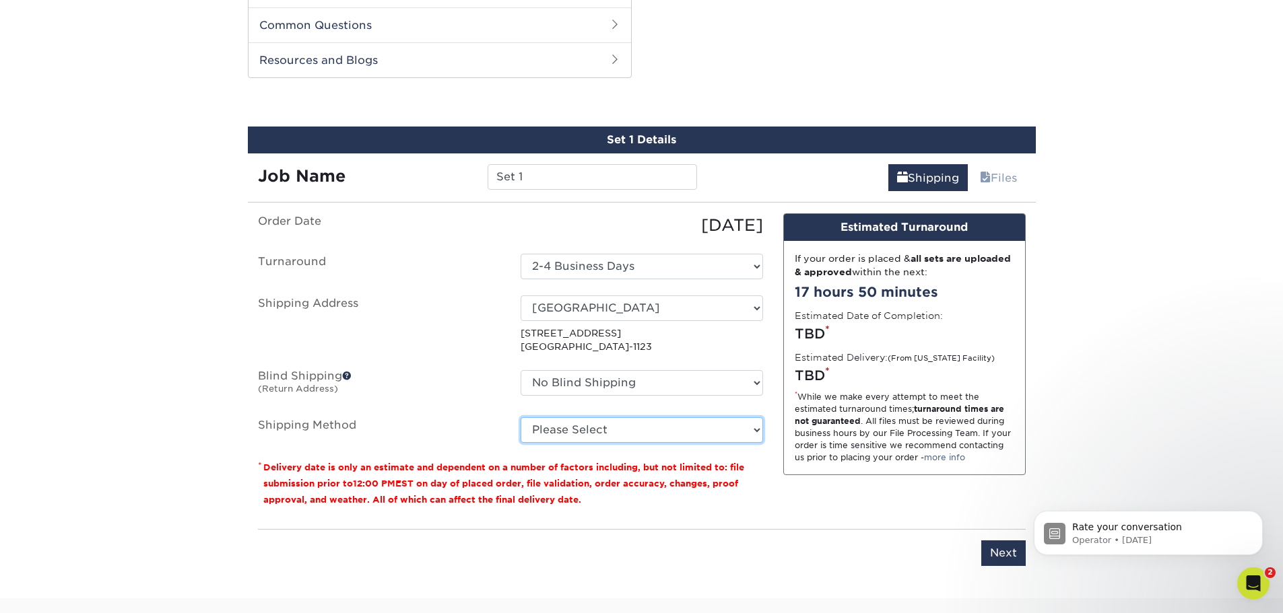
click at [680, 425] on select "Please Select Ground Shipping (+$14.95) 3 Day Shipping Service (+$15.34) 2 Day …" at bounding box center [641, 430] width 242 height 26
click at [687, 424] on select "Please Select Ground Shipping (+$14.95) 3 Day Shipping Service (+$15.34) 2 Day …" at bounding box center [641, 430] width 242 height 26
click at [683, 446] on fieldset "Order Date 10/15/2025 Turnaround Select One 2-4 Business Days Shipping Address …" at bounding box center [510, 336] width 505 height 246
click at [691, 434] on select "Please Select Ground Shipping (+$14.95) 3 Day Shipping Service (+$15.34) 2 Day …" at bounding box center [641, 430] width 242 height 26
click at [520, 417] on select "Please Select Ground Shipping (+$14.95) 3 Day Shipping Service (+$15.34) 2 Day …" at bounding box center [641, 430] width 242 height 26
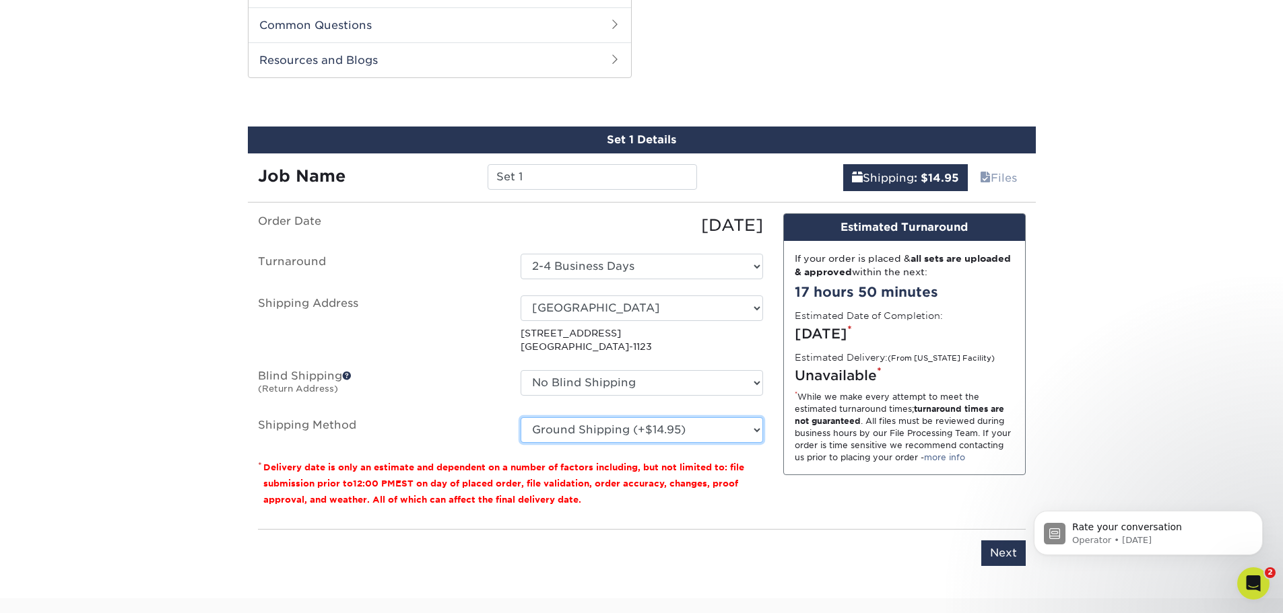
click at [700, 432] on select "Please Select Ground Shipping (+$14.95) 3 Day Shipping Service (+$15.34) 2 Day …" at bounding box center [641, 430] width 242 height 26
click at [520, 417] on select "Please Select Ground Shipping (+$14.95) 3 Day Shipping Service (+$15.34) 2 Day …" at bounding box center [641, 430] width 242 height 26
click at [719, 459] on p "* Delivery date is only an estimate and dependent on a number of factors includ…" at bounding box center [510, 483] width 505 height 48
click at [719, 423] on select "Please Select Ground Shipping (+$14.95) 3 Day Shipping Service (+$15.34) 2 Day …" at bounding box center [641, 430] width 242 height 26
click at [520, 417] on select "Please Select Ground Shipping (+$14.95) 3 Day Shipping Service (+$15.34) 2 Day …" at bounding box center [641, 430] width 242 height 26
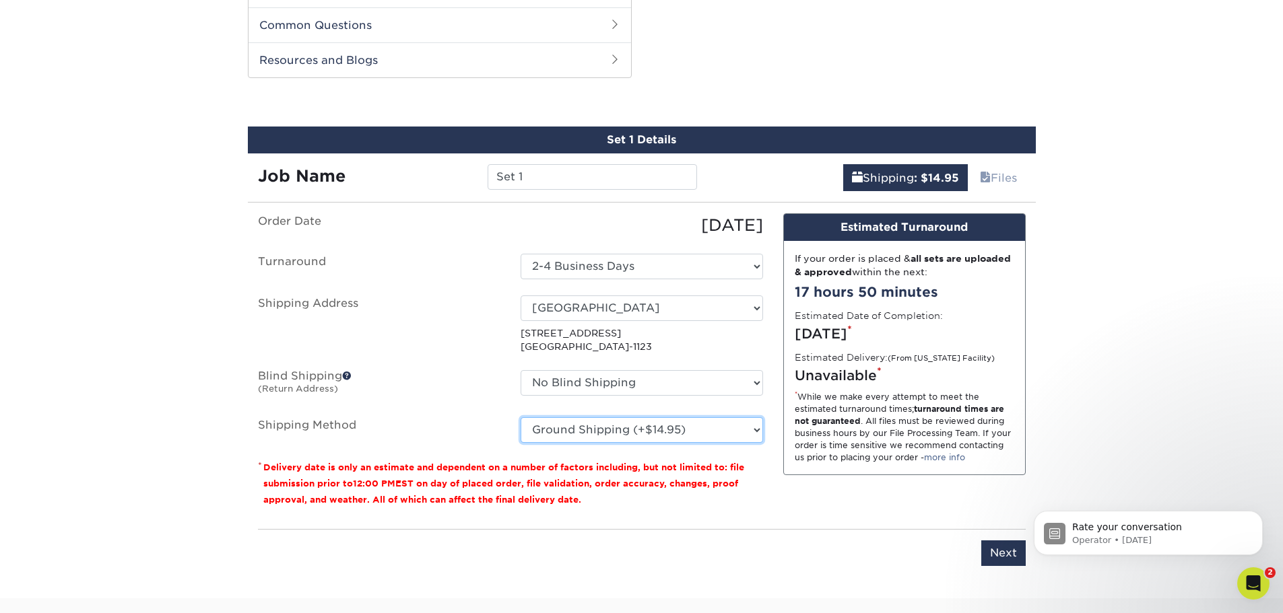
click at [713, 432] on select "Please Select Ground Shipping (+$14.95) 3 Day Shipping Service (+$15.34) 2 Day …" at bounding box center [641, 430] width 242 height 26
click at [520, 417] on select "Please Select Ground Shipping (+$14.95) 3 Day Shipping Service (+$15.34) 2 Day …" at bounding box center [641, 430] width 242 height 26
click at [712, 466] on small "Delivery date is only an estimate and dependent on a number of factors includin…" at bounding box center [503, 484] width 481 height 42
click at [716, 434] on select "Please Select Ground Shipping (+$14.95) 3 Day Shipping Service (+$15.34) 2 Day …" at bounding box center [641, 430] width 242 height 26
select select "12"
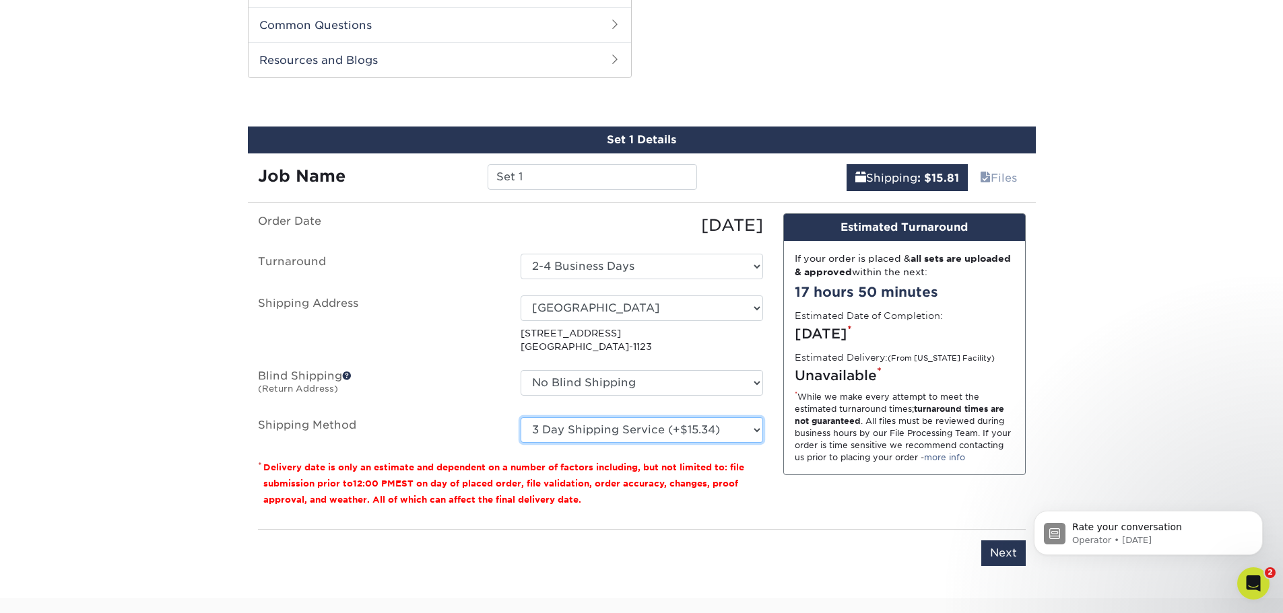
click at [520, 417] on select "Please Select Ground Shipping (+$14.95) 3 Day Shipping Service (+$15.34) 2 Day …" at bounding box center [641, 430] width 242 height 26
click at [727, 409] on ul "Order Date 10/15/2025 Turnaround Select One 2-4 Business Days Shipping Address …" at bounding box center [510, 328] width 505 height 230
click at [1011, 559] on input "Next" at bounding box center [1003, 554] width 44 height 26
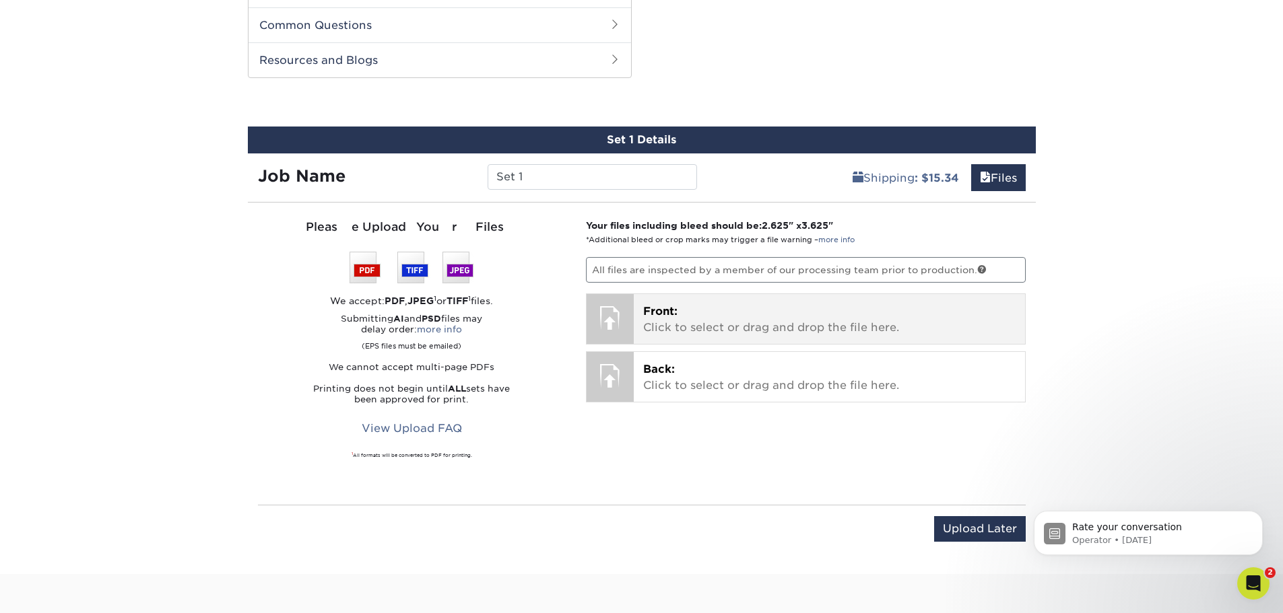
click at [722, 308] on p "Front: Click to select or drag and drop the file here." at bounding box center [829, 320] width 372 height 32
click at [853, 303] on div "Front: Click to select or drag and drop the file here. Choose file" at bounding box center [829, 319] width 391 height 50
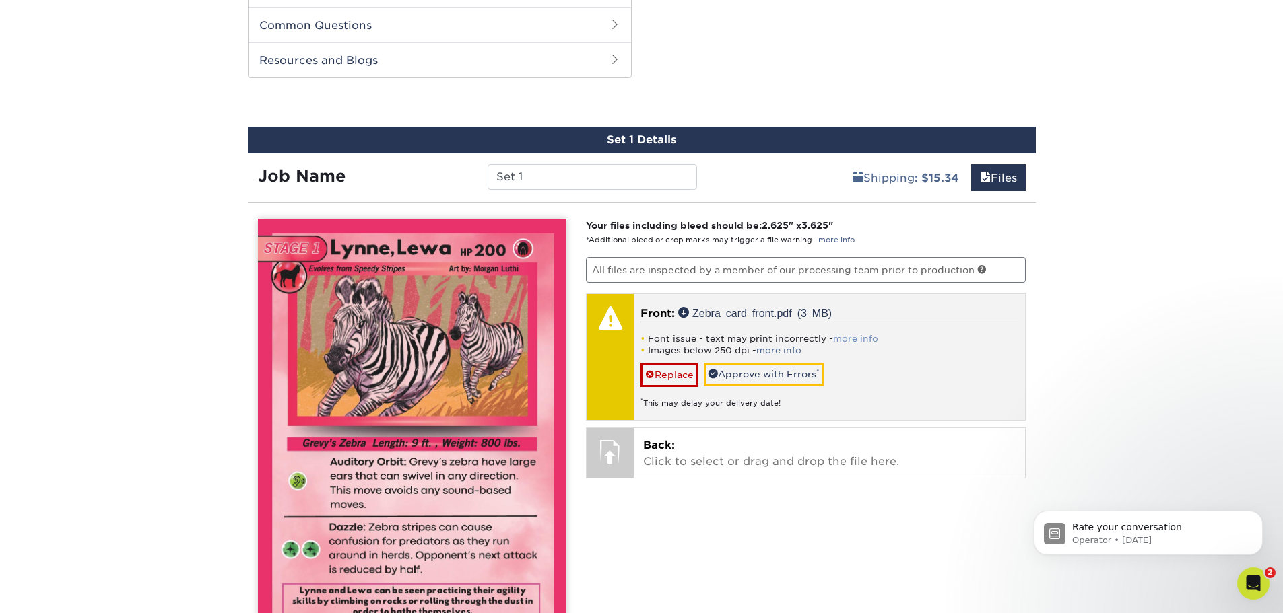
click at [854, 335] on link "more info" at bounding box center [855, 339] width 45 height 10
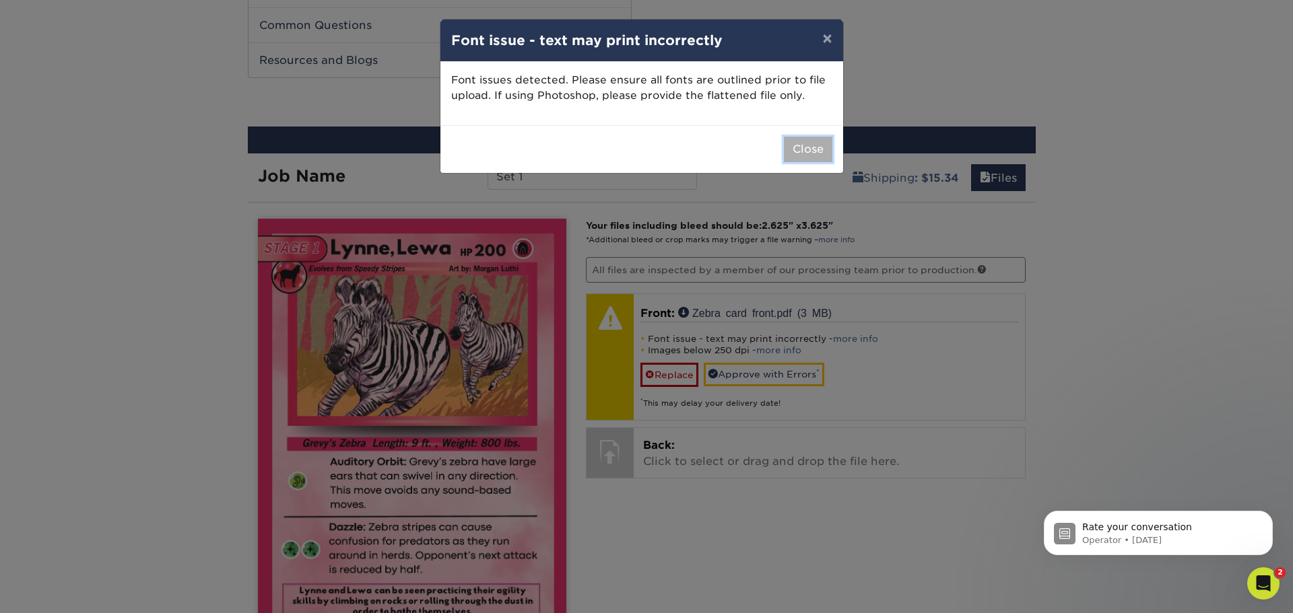
click at [816, 144] on button "Close" at bounding box center [808, 150] width 48 height 26
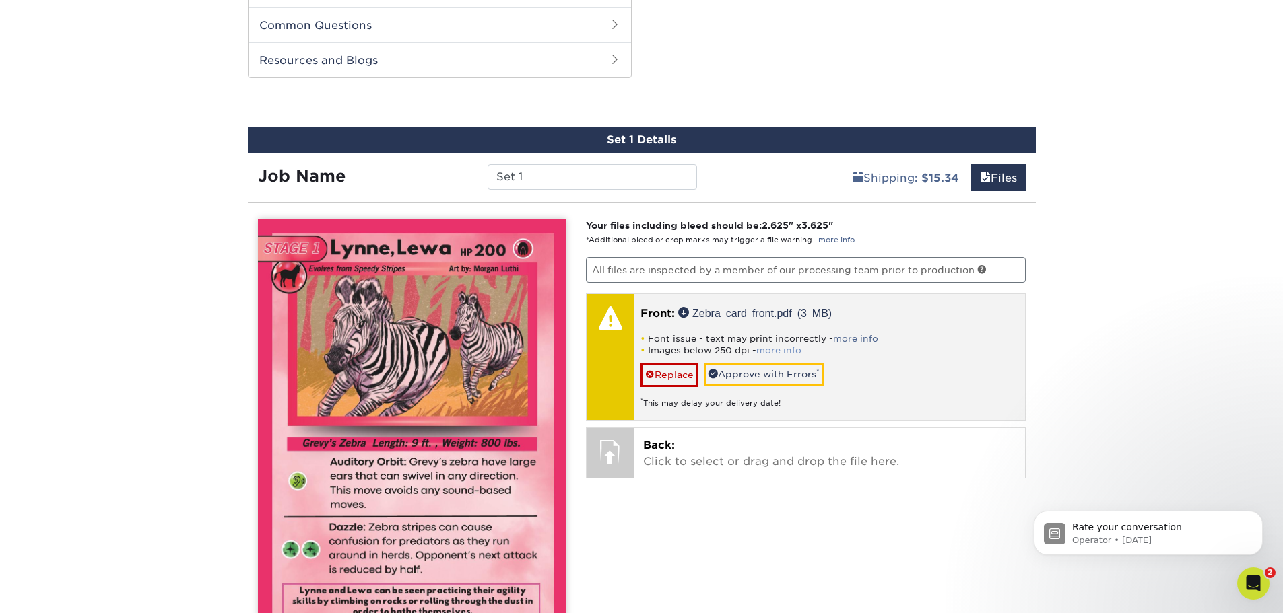
click at [790, 350] on link "more info" at bounding box center [778, 350] width 45 height 10
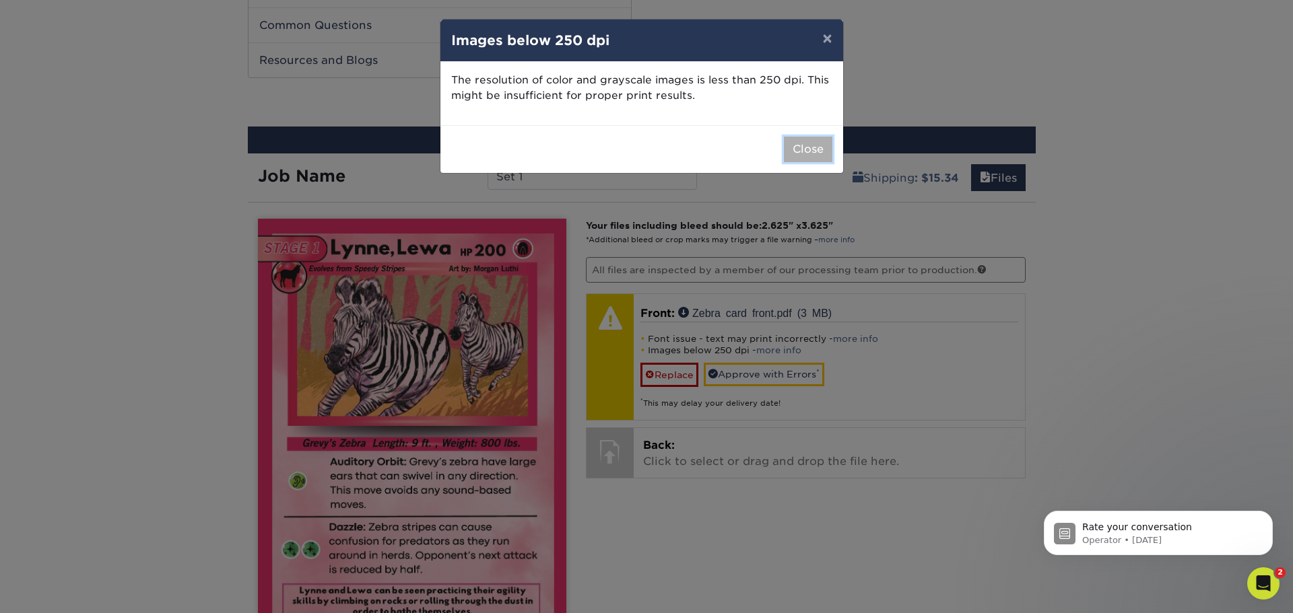
click at [796, 155] on button "Close" at bounding box center [808, 150] width 48 height 26
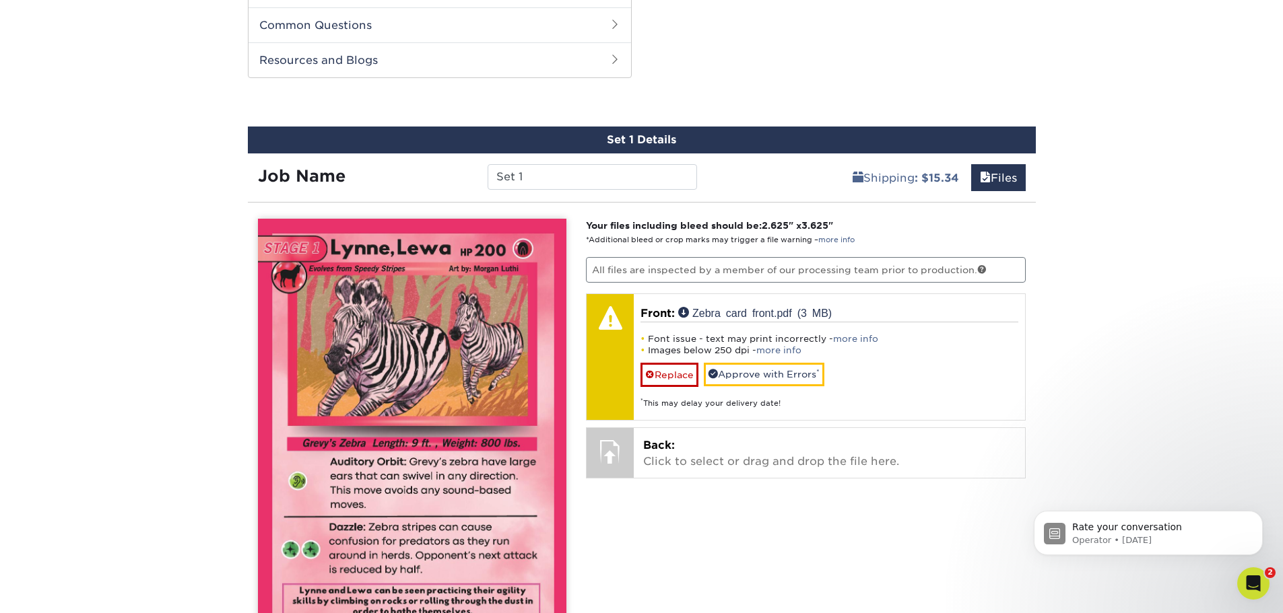
click at [186, 279] on div "Products Trading Cards Glossy UV Coated Trading Cards Previous Next /" at bounding box center [641, 148] width 1283 height 1470
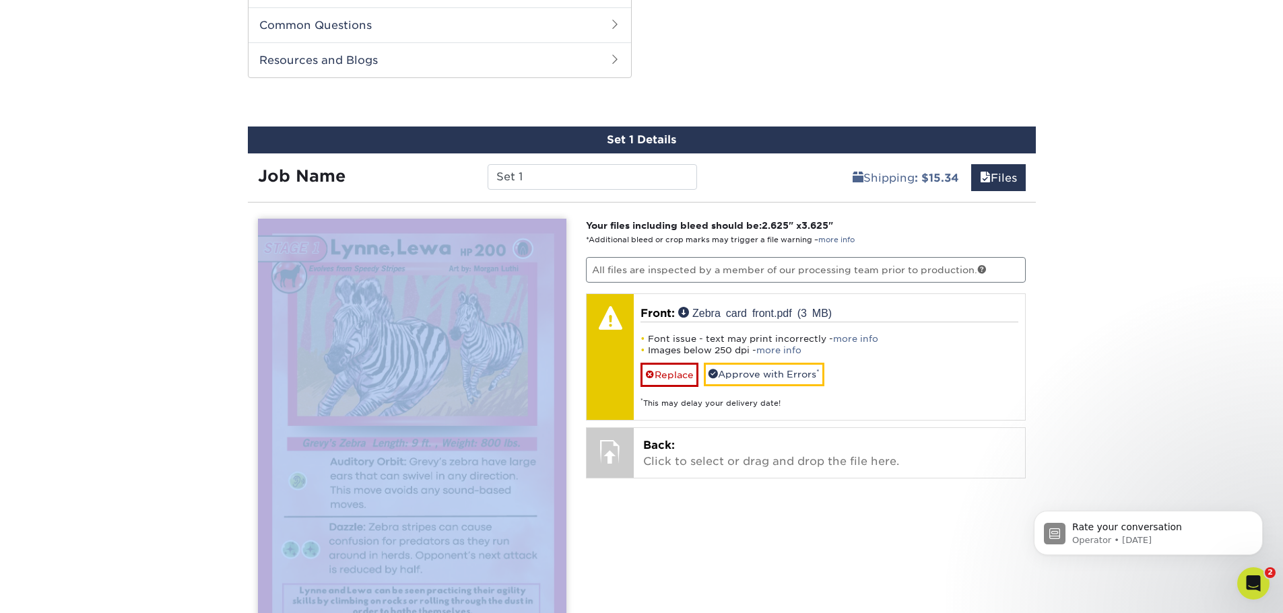
click at [186, 279] on div "Products Trading Cards Glossy UV Coated Trading Cards Previous Next /" at bounding box center [641, 148] width 1283 height 1470
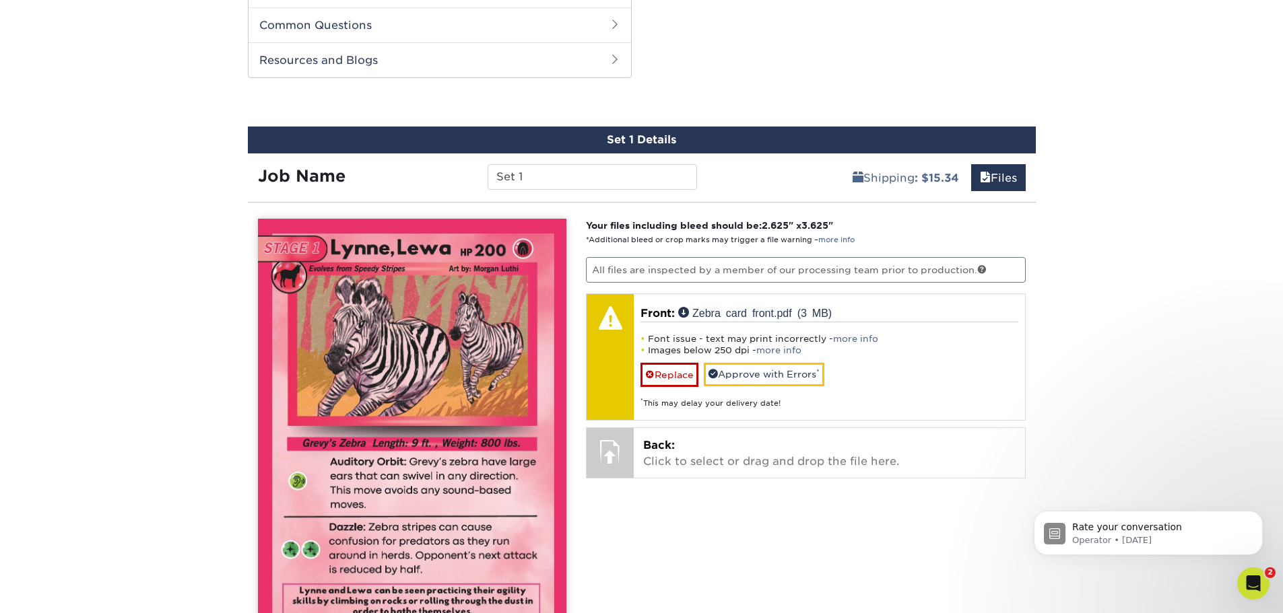
click at [186, 279] on div "Products Trading Cards Glossy UV Coated Trading Cards Previous Next /" at bounding box center [641, 148] width 1283 height 1470
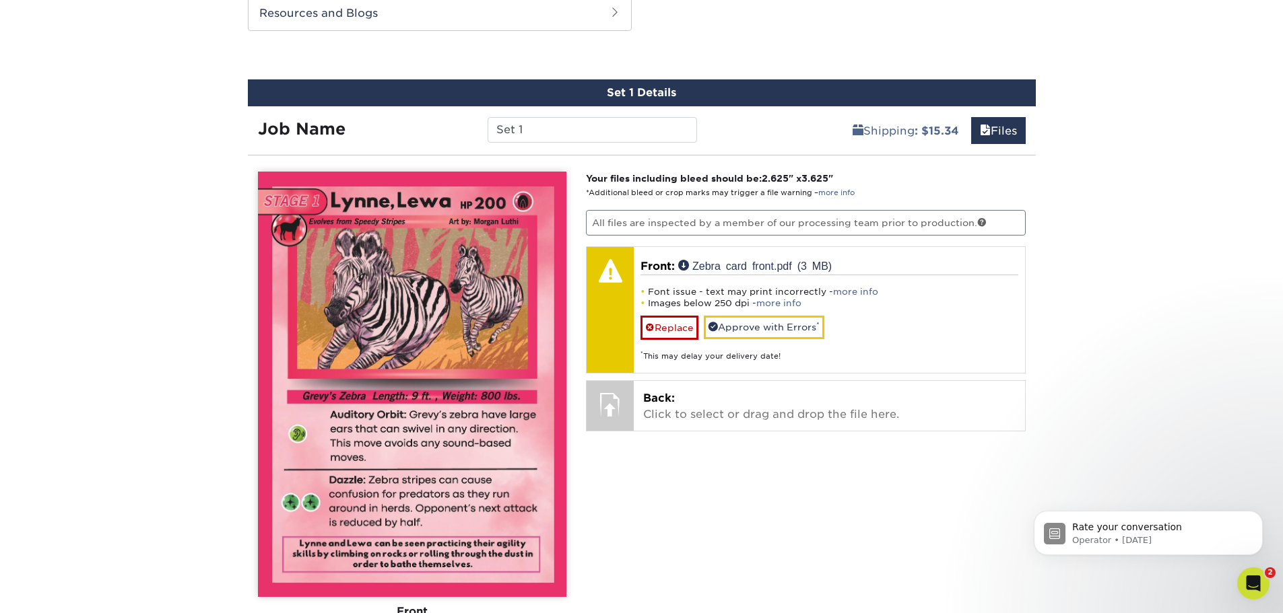
scroll to position [741, 0]
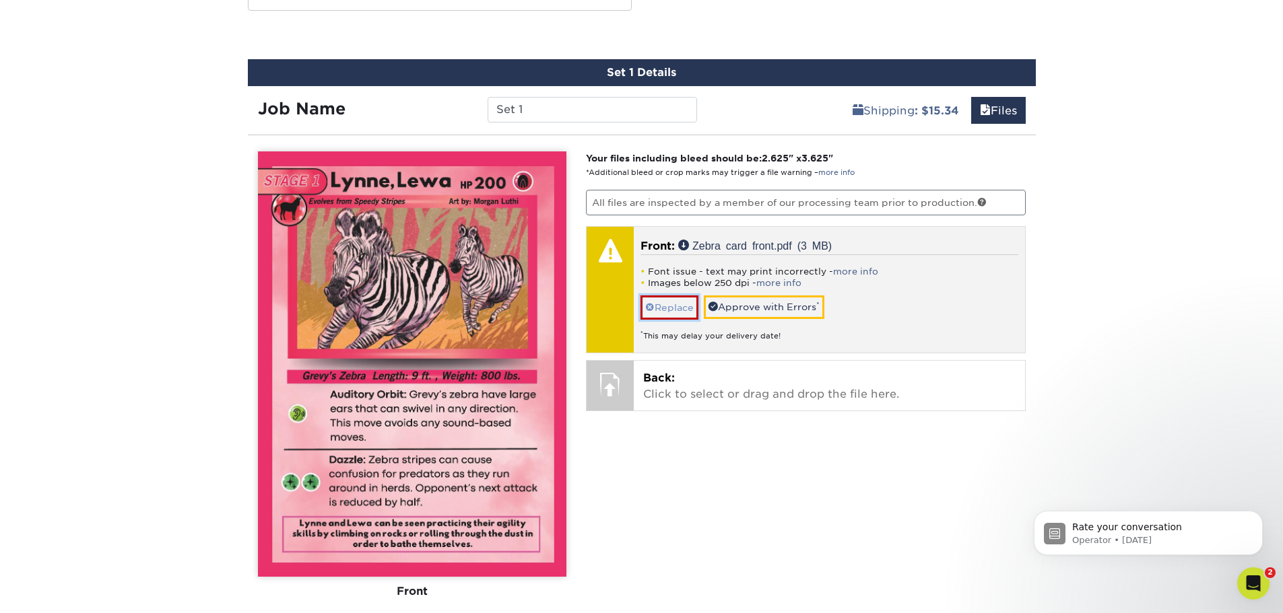
click at [661, 306] on link "Replace" at bounding box center [669, 308] width 58 height 24
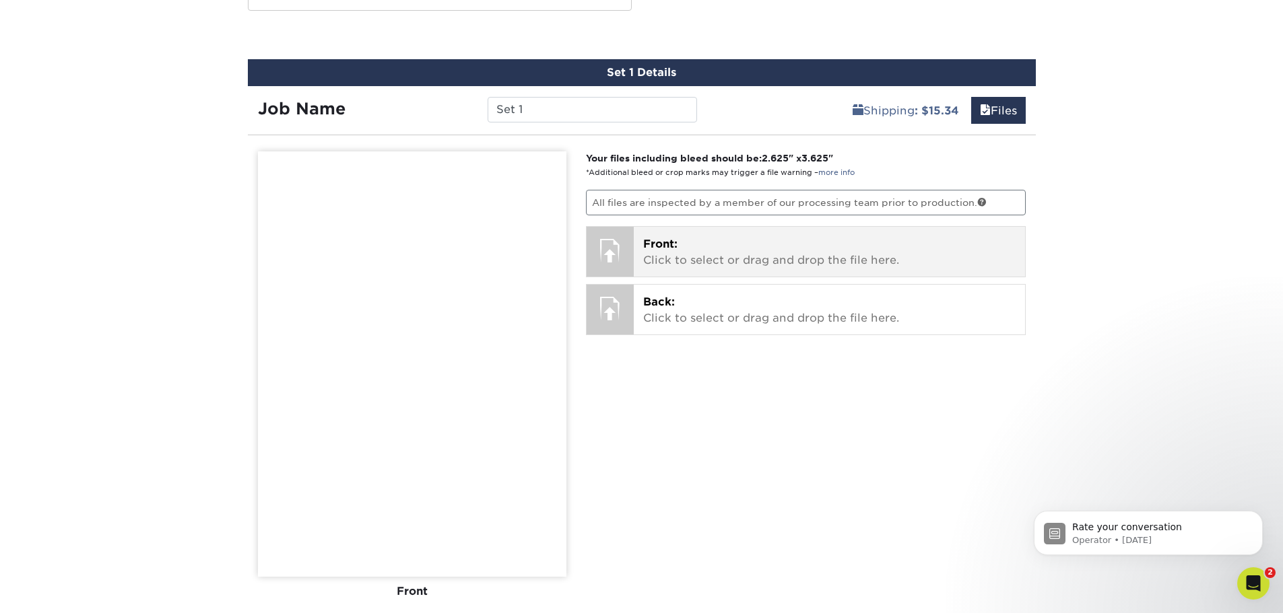
click at [897, 250] on p "Front: Click to select or drag and drop the file here." at bounding box center [829, 252] width 372 height 32
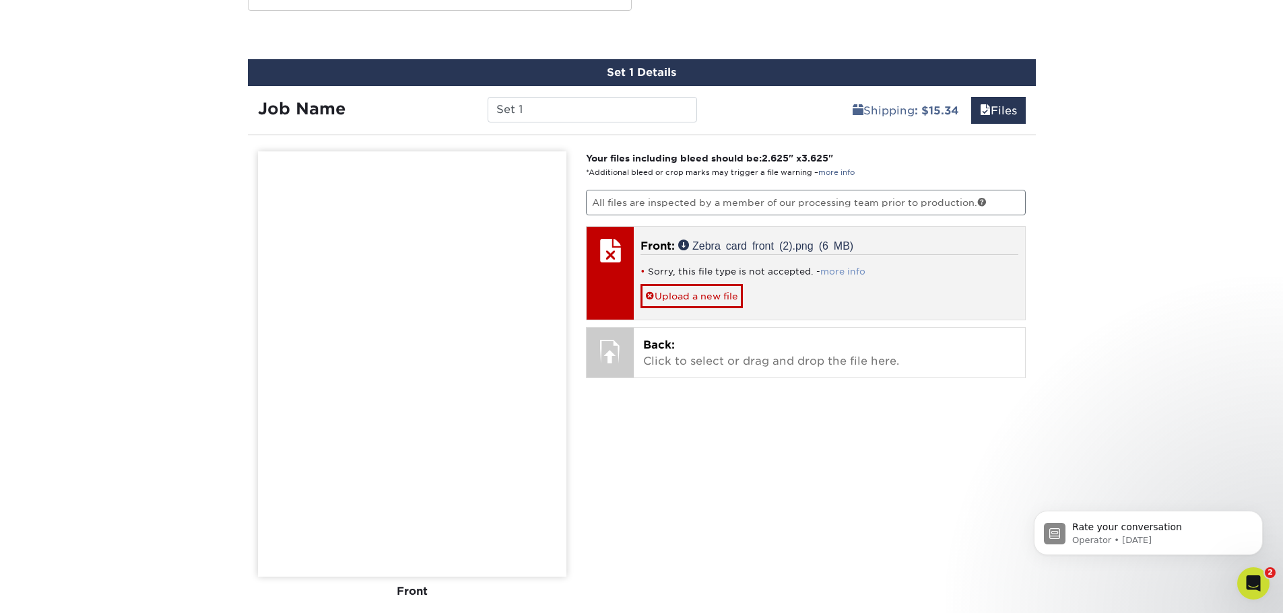
click at [854, 271] on link "more info" at bounding box center [842, 272] width 45 height 10
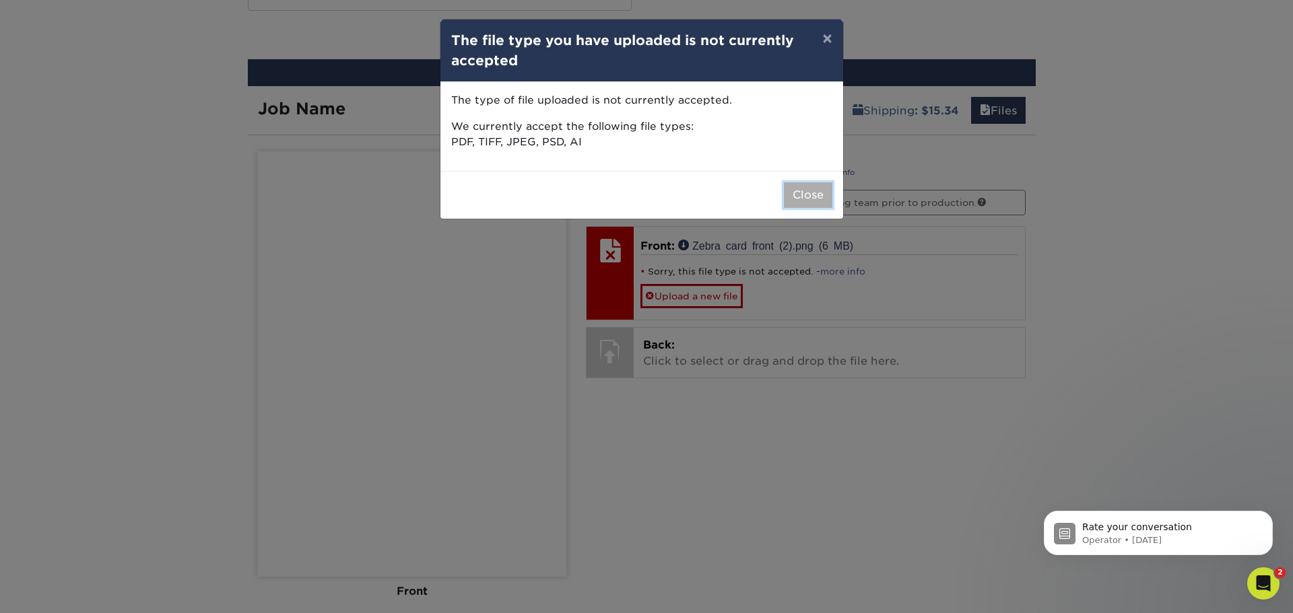
click at [807, 200] on button "Close" at bounding box center [808, 195] width 48 height 26
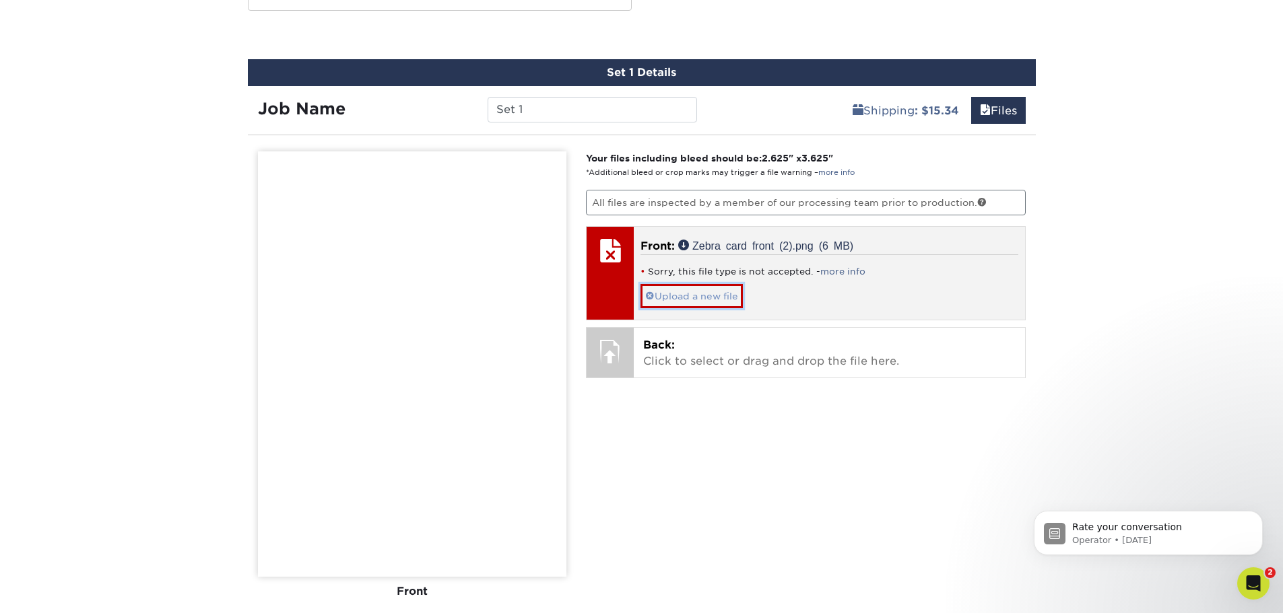
click at [697, 299] on link "Upload a new file" at bounding box center [691, 296] width 102 height 24
click at [695, 298] on link "Upload a new file" at bounding box center [691, 296] width 102 height 24
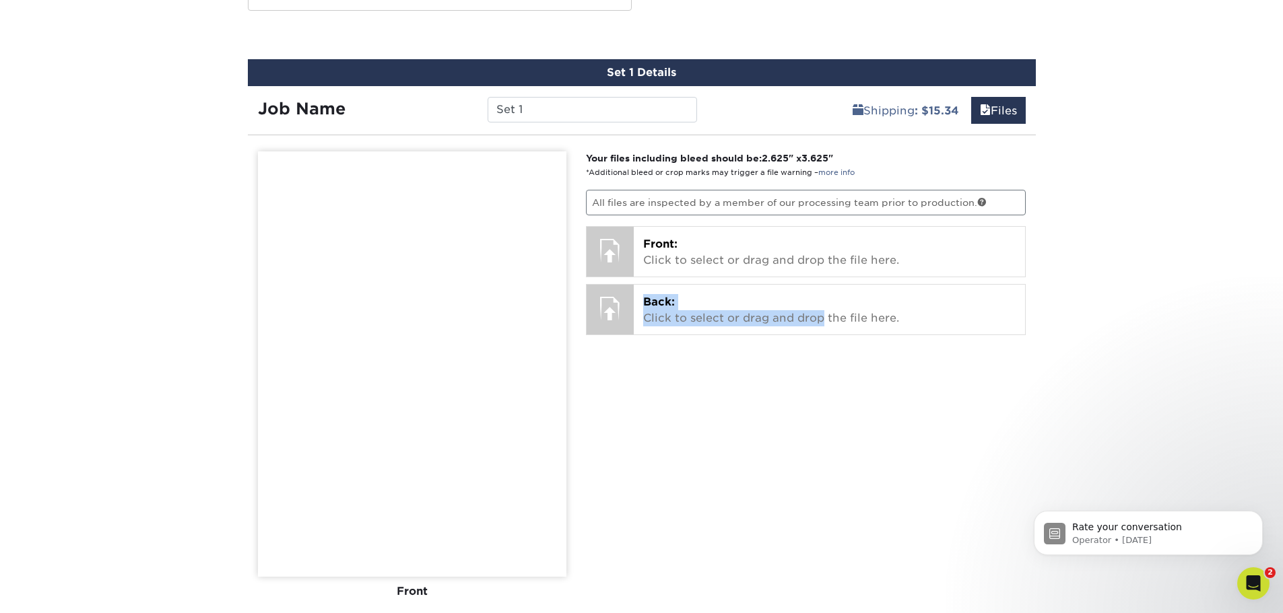
drag, startPoint x: 695, startPoint y: 298, endPoint x: 813, endPoint y: 364, distance: 135.6
click at [813, 364] on div "Your files including bleed should be: 2.625 " x 3.625 " *Additional bleed or cr…" at bounding box center [806, 440] width 460 height 578
click at [894, 400] on div "Your files including bleed should be: 2.625 " x 3.625 " *Additional bleed or cr…" at bounding box center [806, 440] width 460 height 578
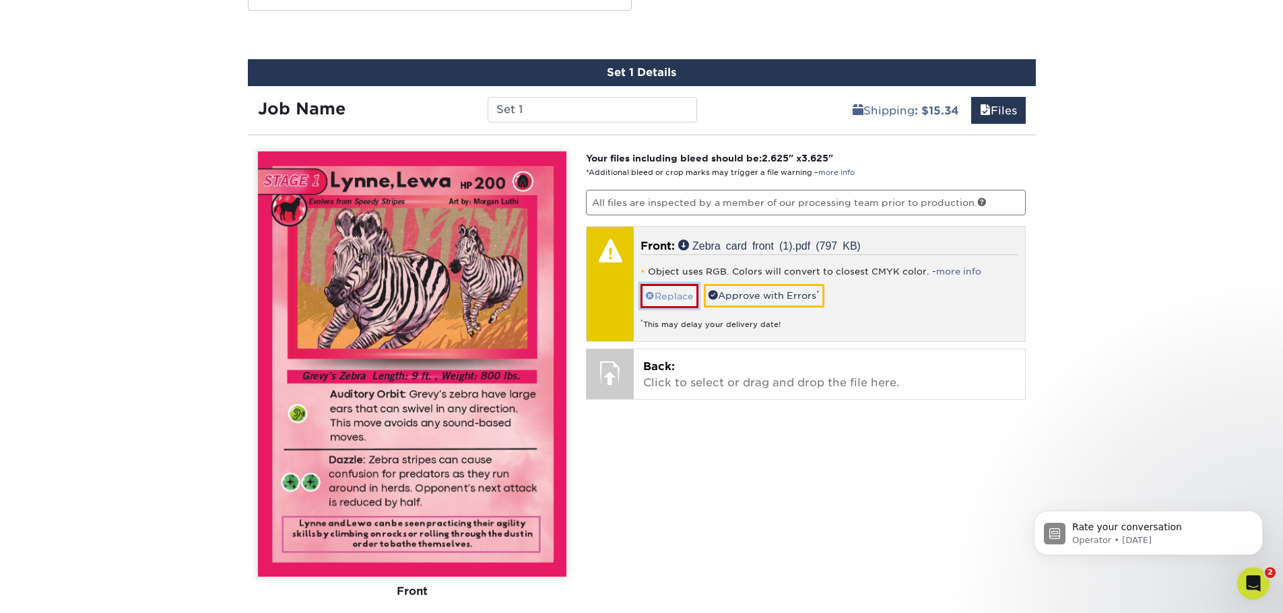
click at [679, 299] on link "Replace" at bounding box center [669, 296] width 58 height 24
click at [689, 298] on link "Replace" at bounding box center [669, 296] width 58 height 24
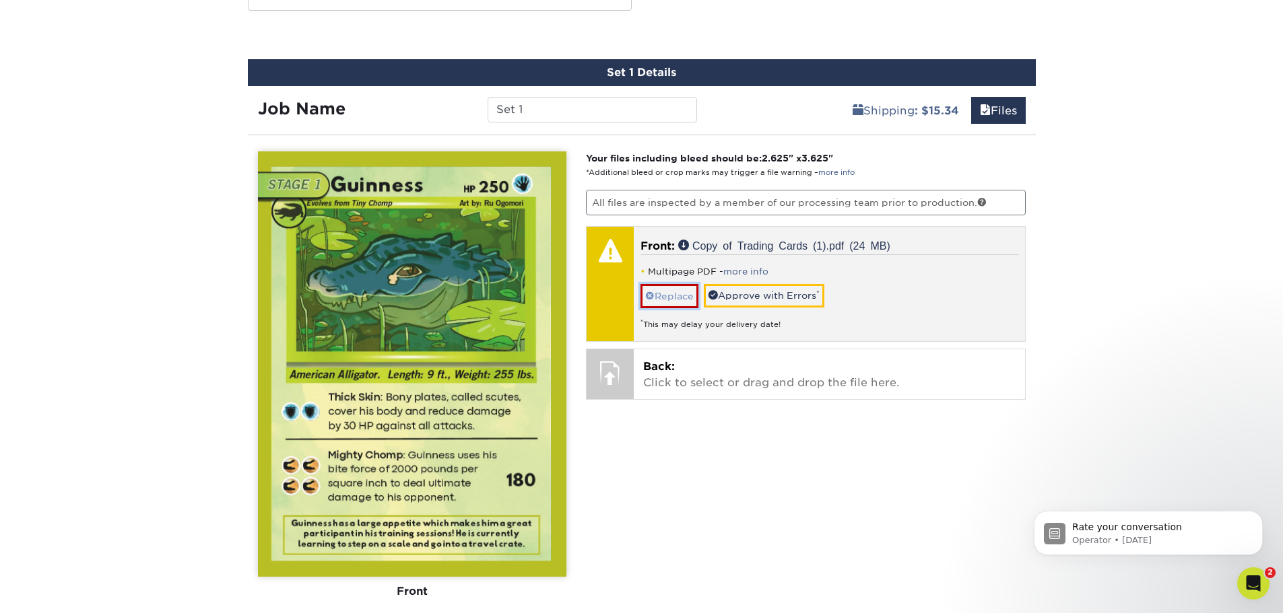
click at [681, 295] on link "Replace" at bounding box center [669, 296] width 58 height 24
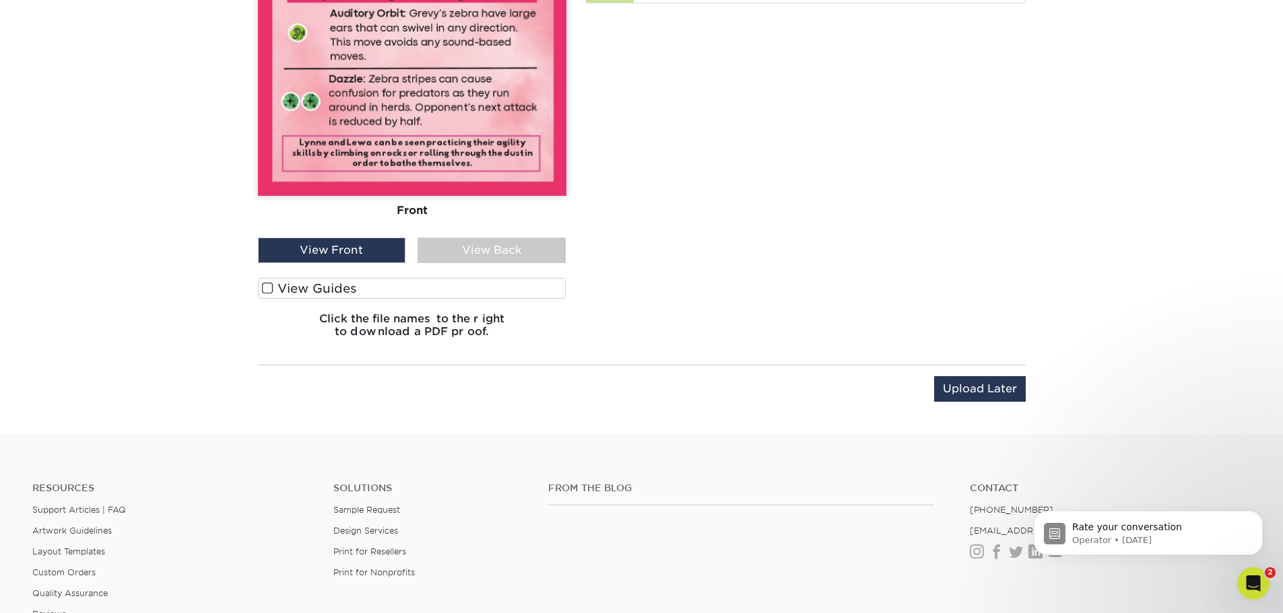
scroll to position [1010, 0]
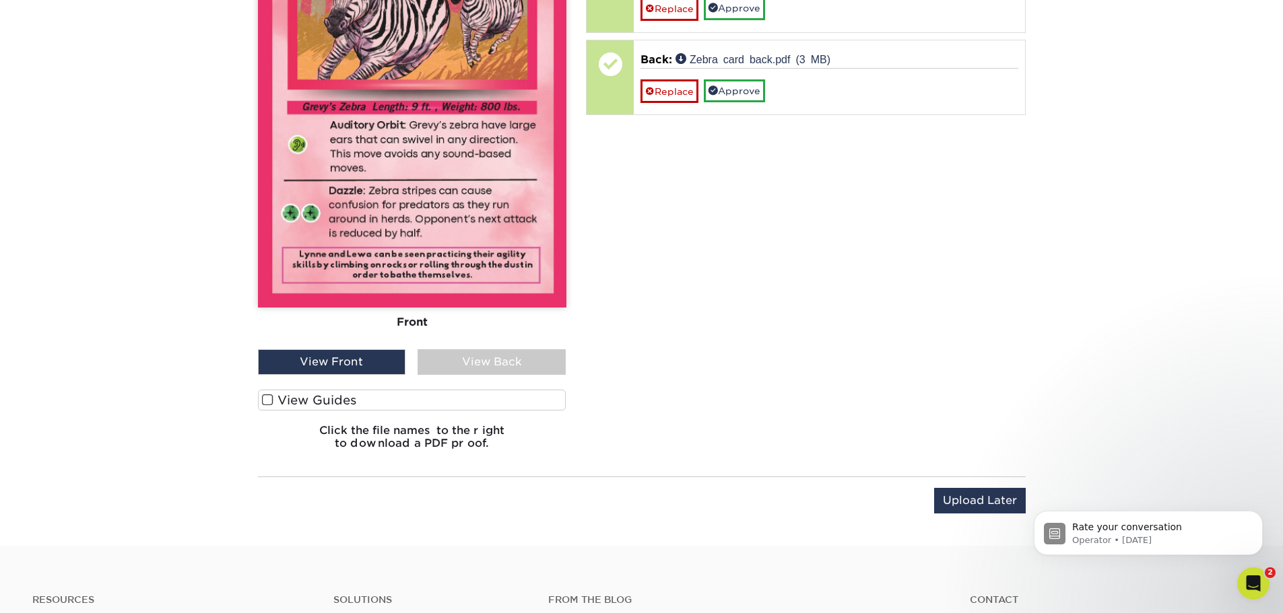
click at [534, 365] on div "View Back" at bounding box center [491, 362] width 148 height 26
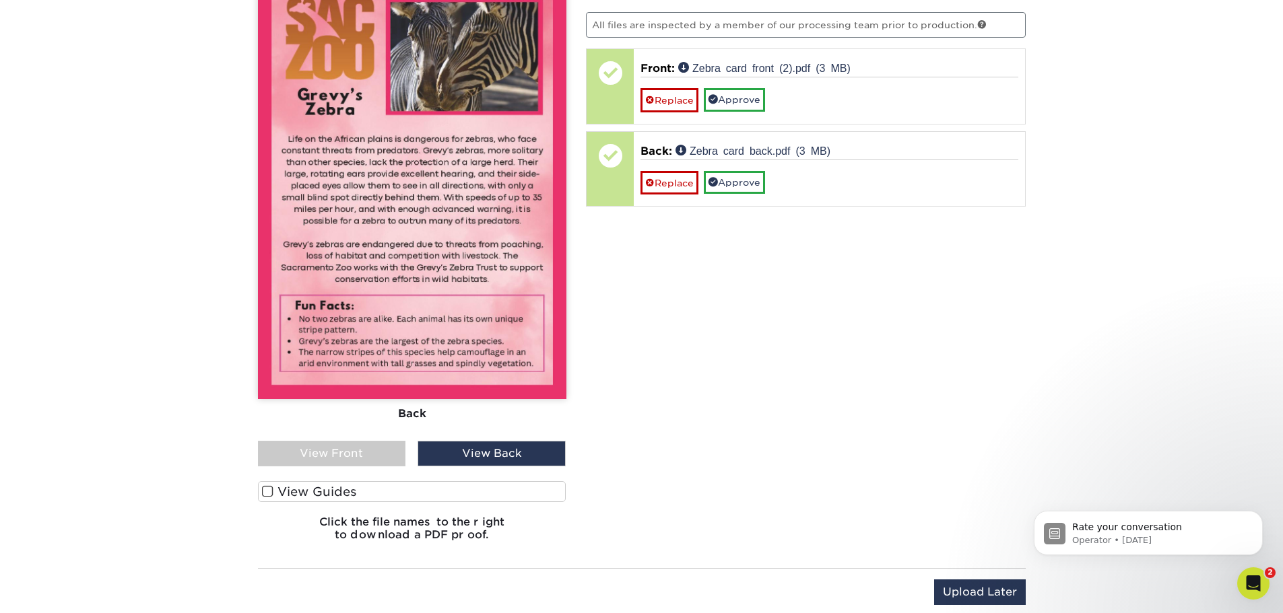
scroll to position [808, 0]
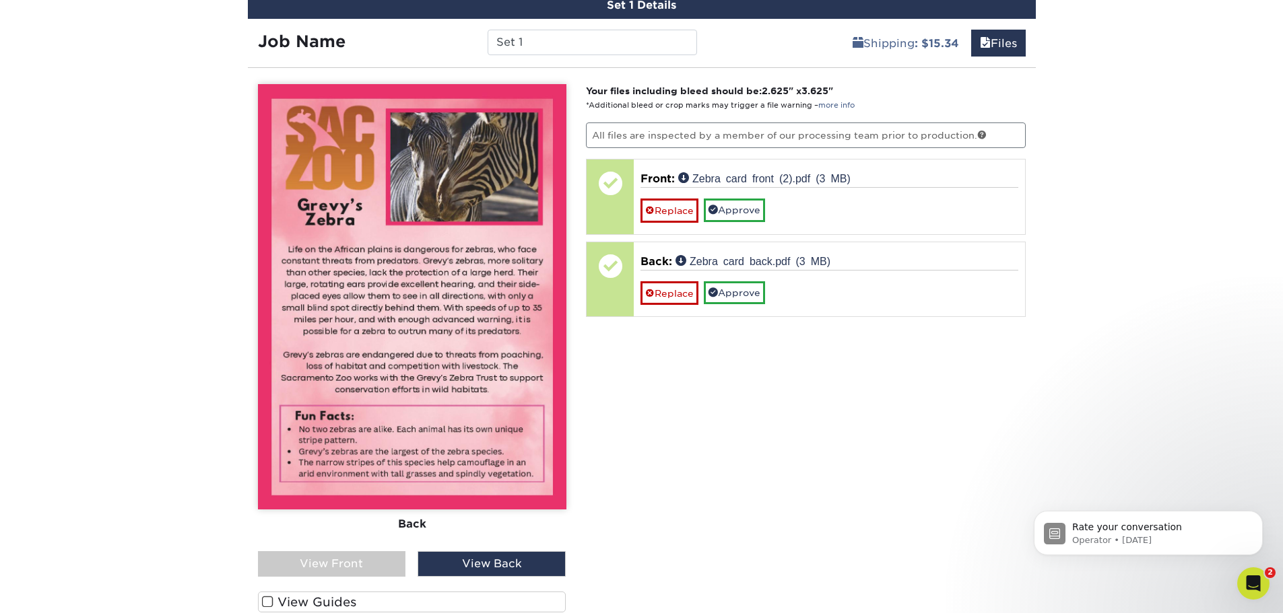
click at [347, 577] on div "Front Back View Front View Back Front" at bounding box center [412, 373] width 308 height 578
click at [386, 567] on div "View Front" at bounding box center [332, 564] width 148 height 26
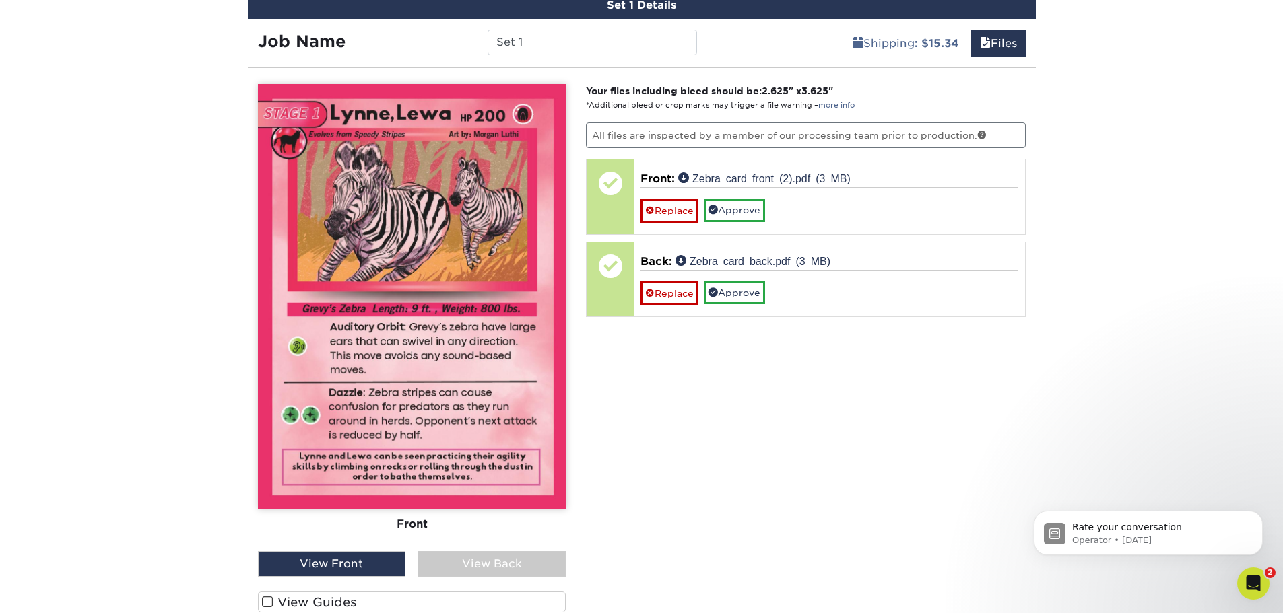
click at [319, 594] on label "View Guides" at bounding box center [412, 602] width 308 height 21
click at [0, 0] on input "View Guides" at bounding box center [0, 0] width 0 height 0
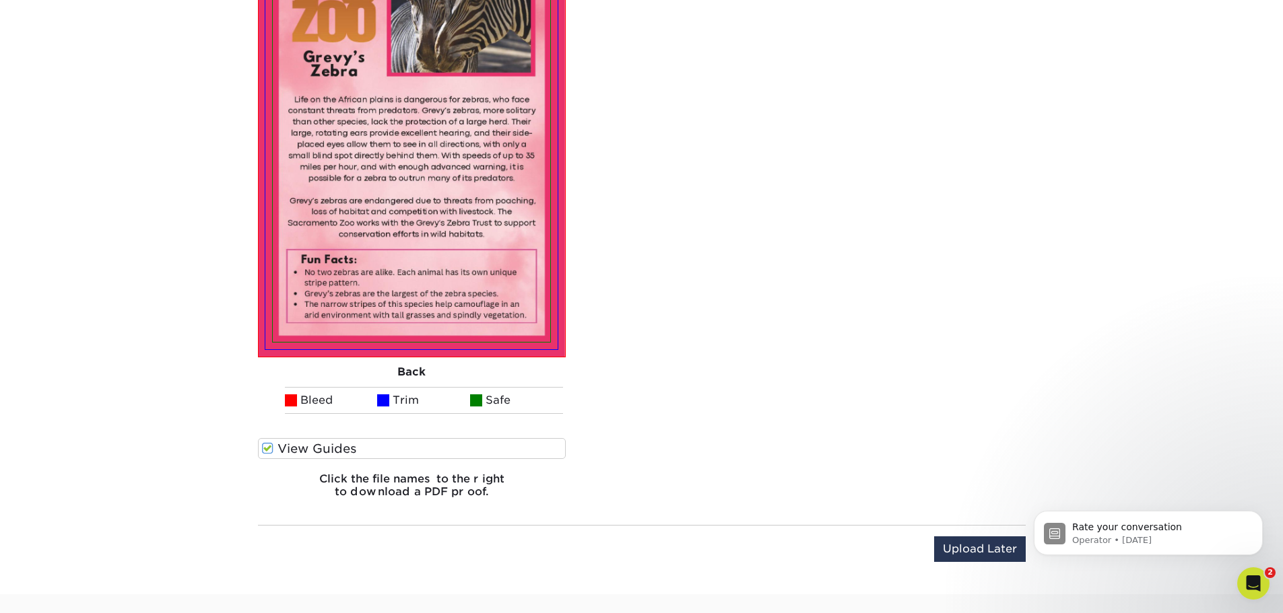
scroll to position [1346, 0]
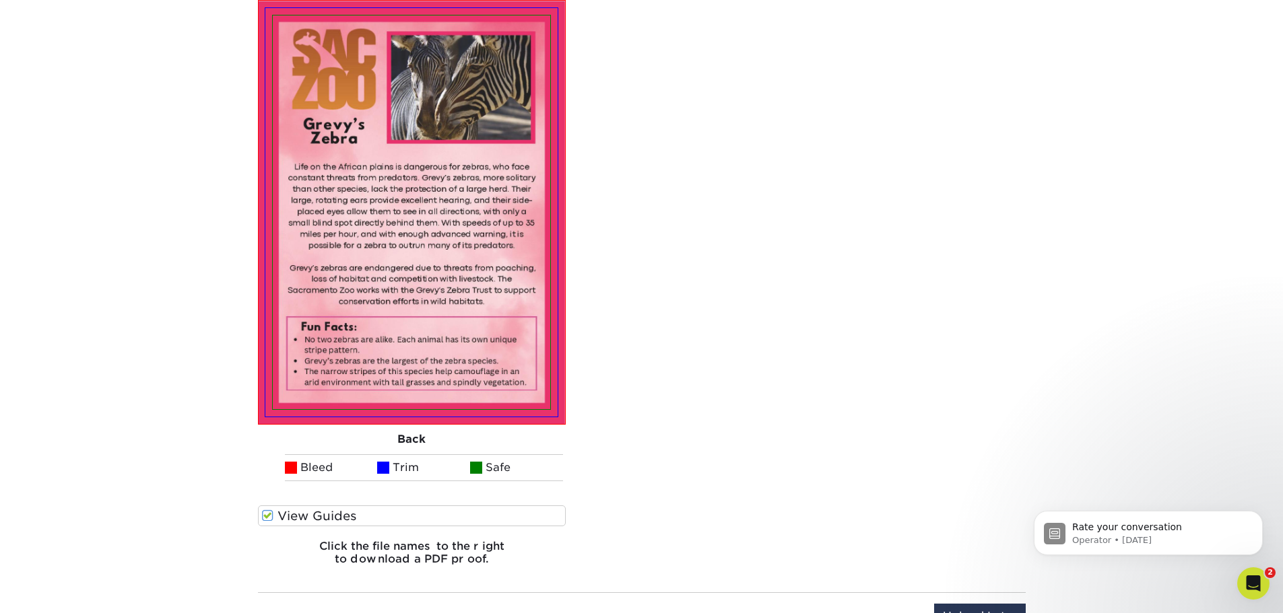
click at [384, 529] on div "View Guides" at bounding box center [412, 520] width 308 height 28
click at [388, 526] on label "View Guides" at bounding box center [412, 516] width 308 height 21
click at [0, 0] on input "View Guides" at bounding box center [0, 0] width 0 height 0
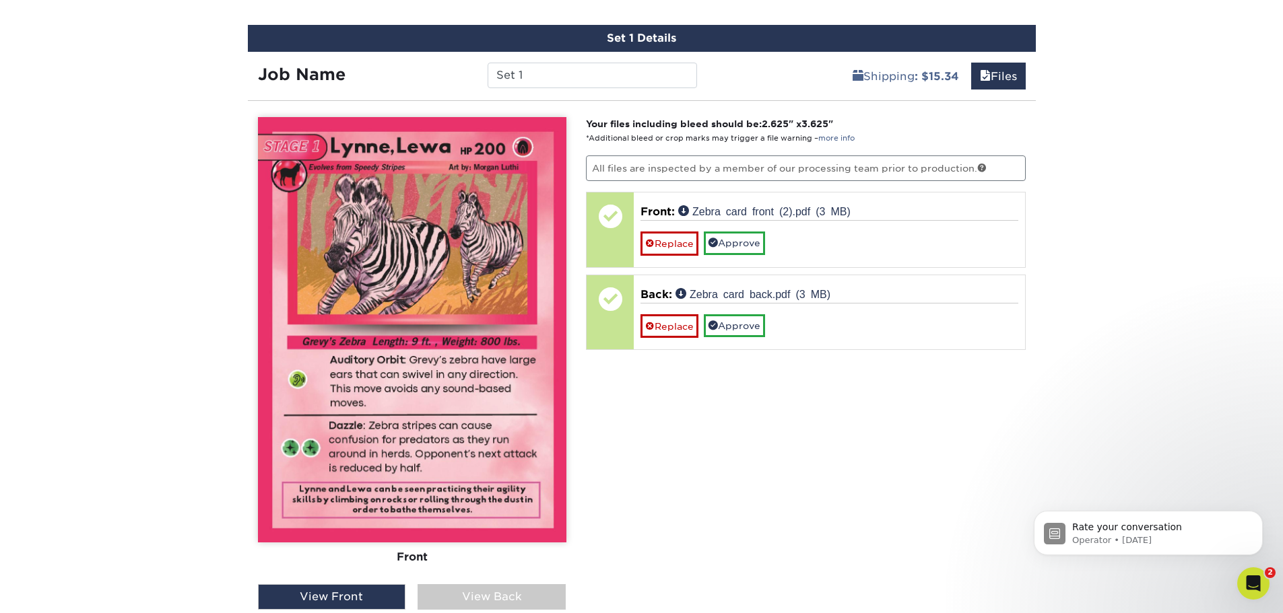
scroll to position [557, 0]
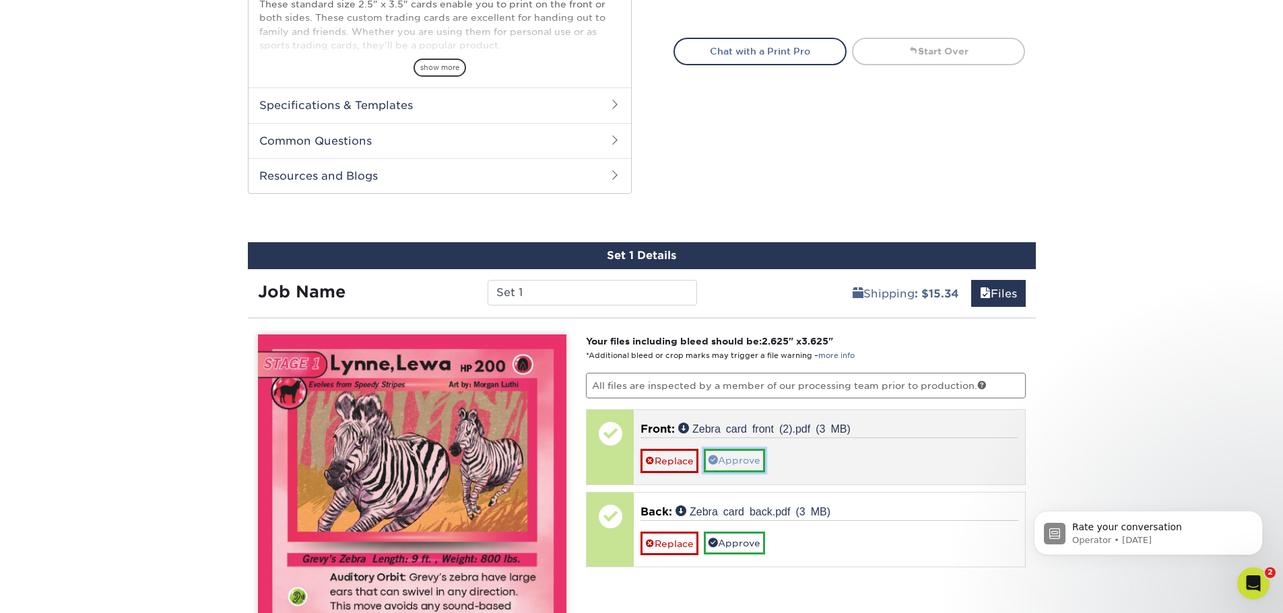
click at [736, 454] on link "Approve" at bounding box center [734, 460] width 61 height 23
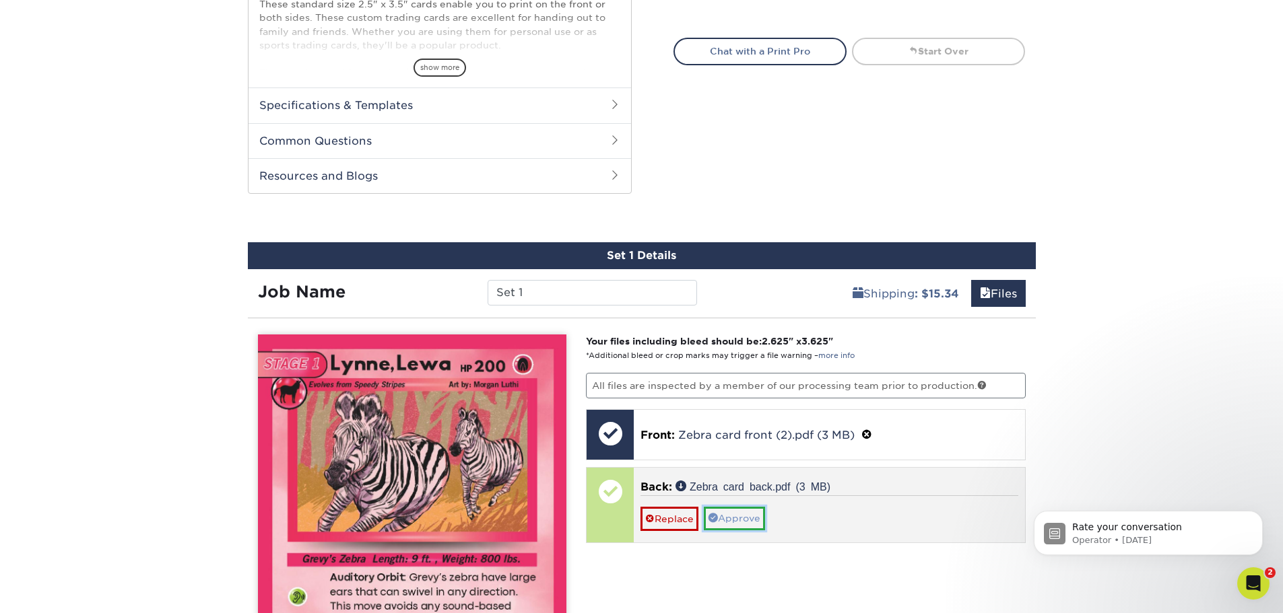
click at [739, 522] on link "Approve" at bounding box center [734, 518] width 61 height 23
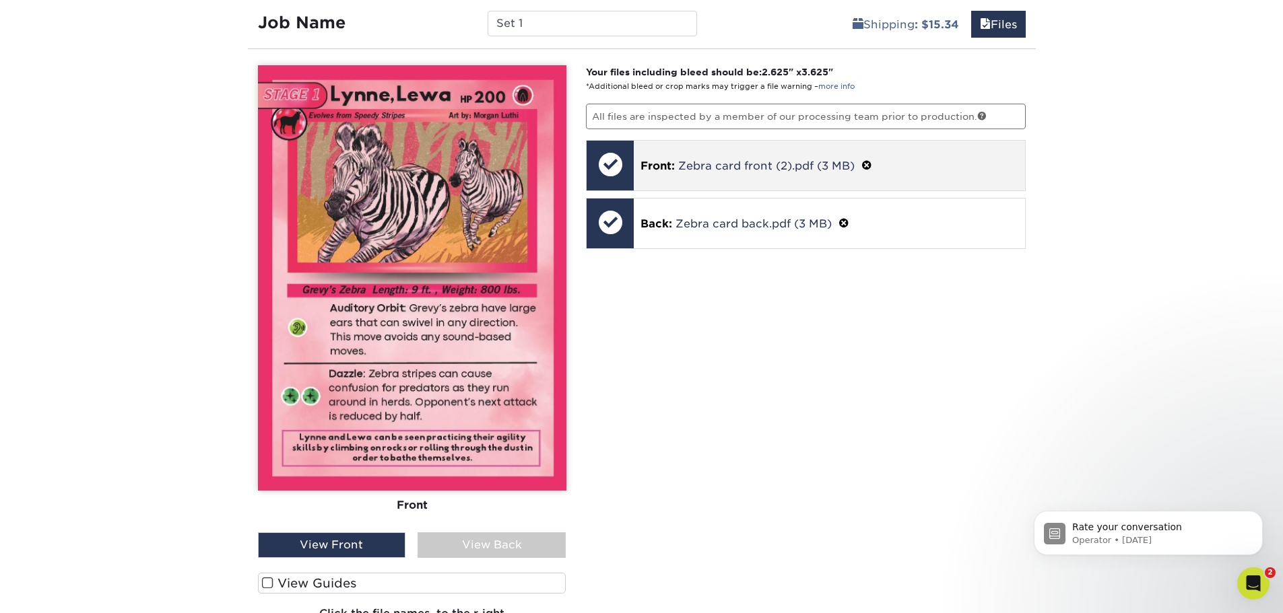
scroll to position [1096, 0]
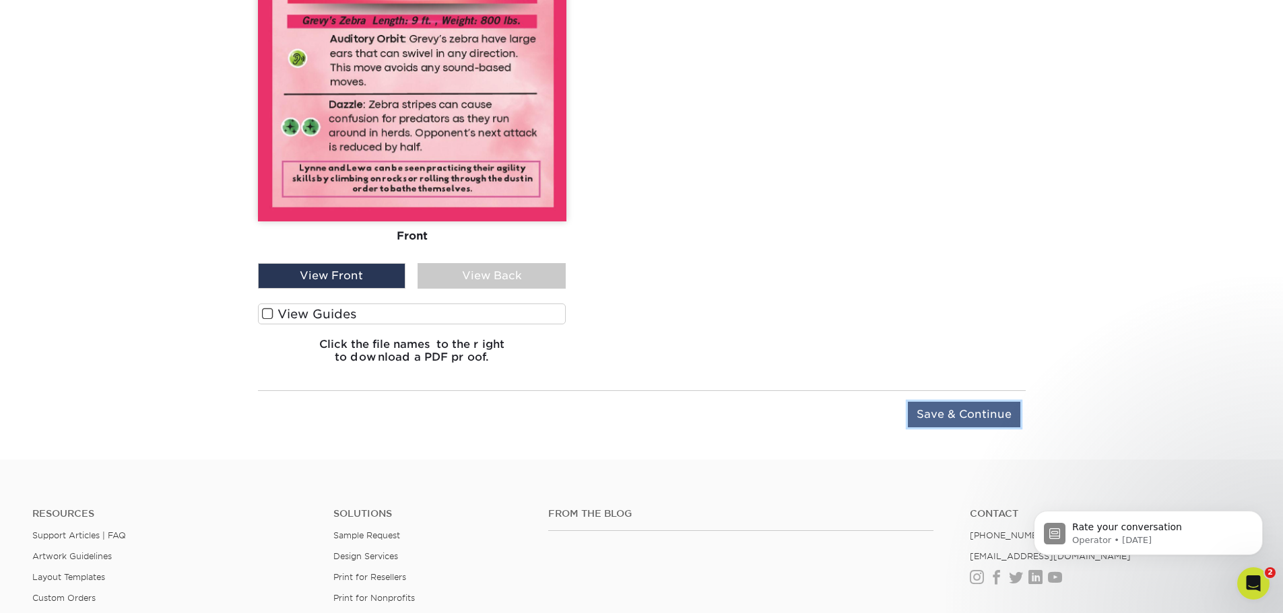
click at [934, 403] on input "Save & Continue" at bounding box center [964, 415] width 112 height 26
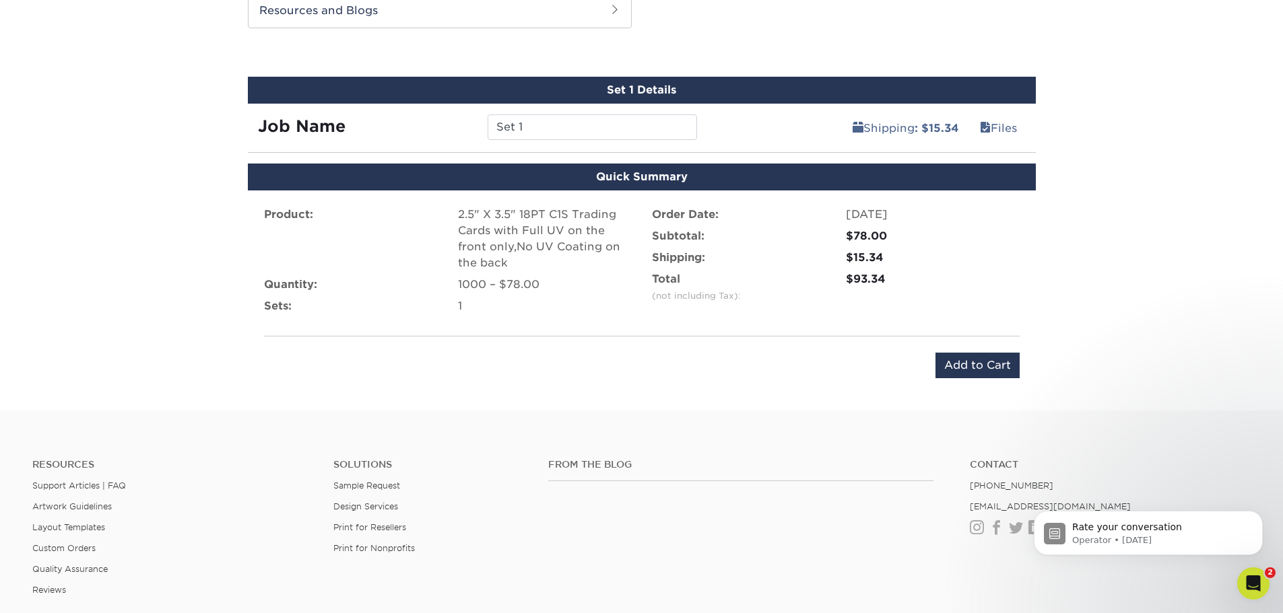
scroll to position [712, 0]
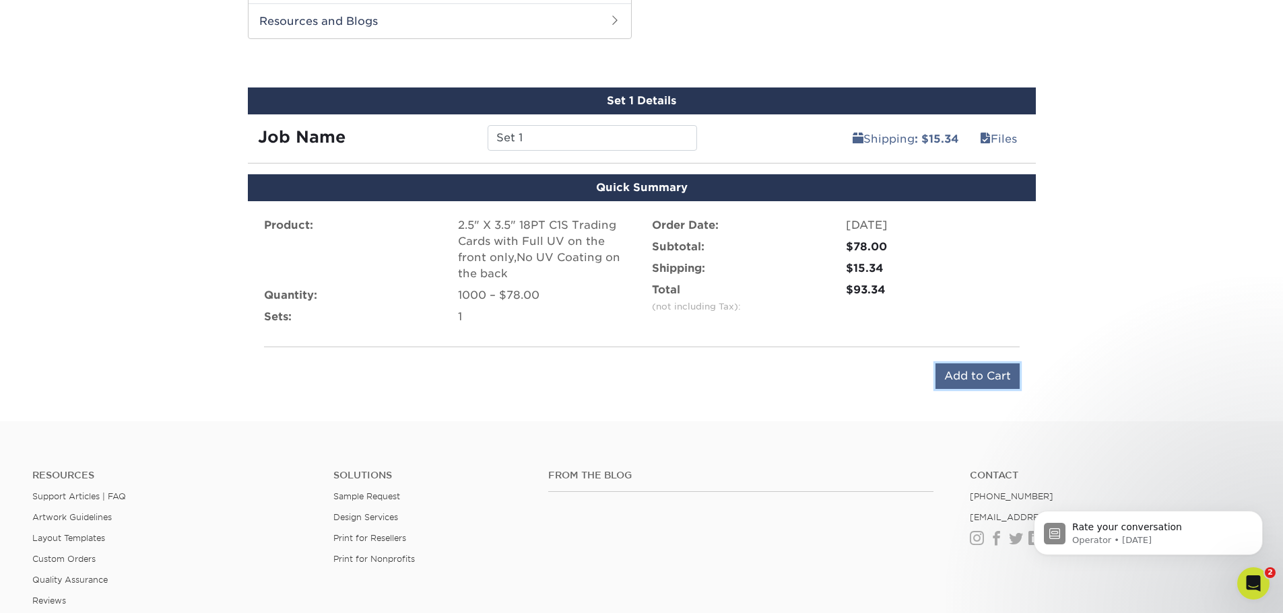
click at [961, 386] on input "Add to Cart" at bounding box center [977, 377] width 84 height 26
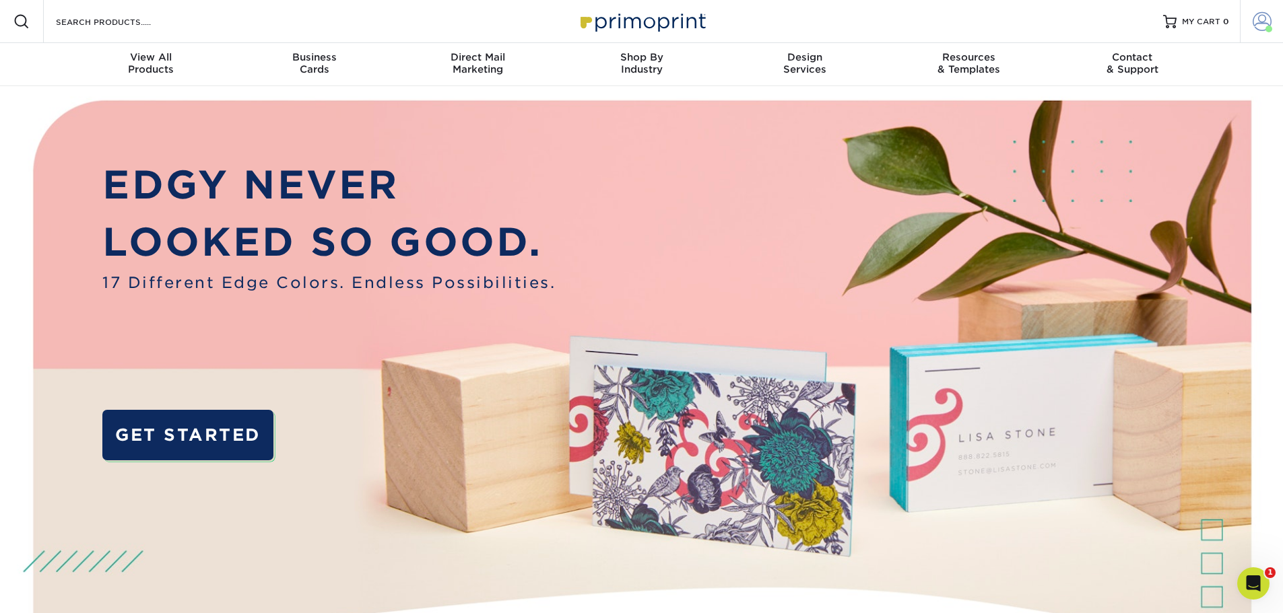
click at [1268, 11] on link "Account" at bounding box center [1260, 21] width 43 height 43
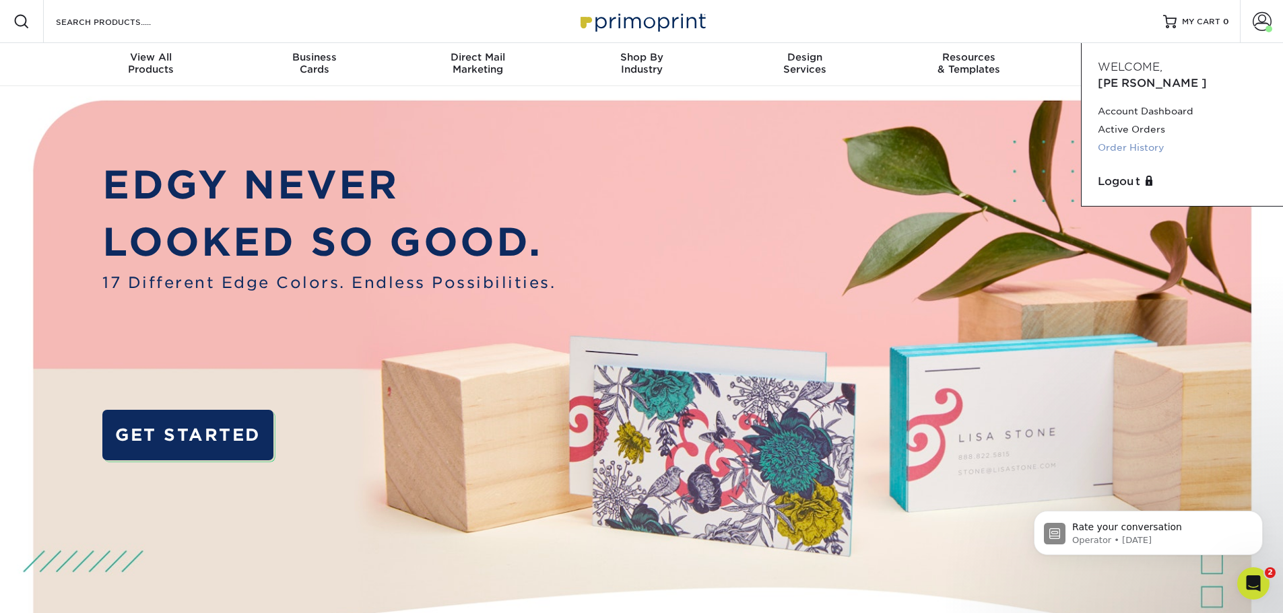
click at [1161, 139] on link "Order History" at bounding box center [1181, 148] width 169 height 18
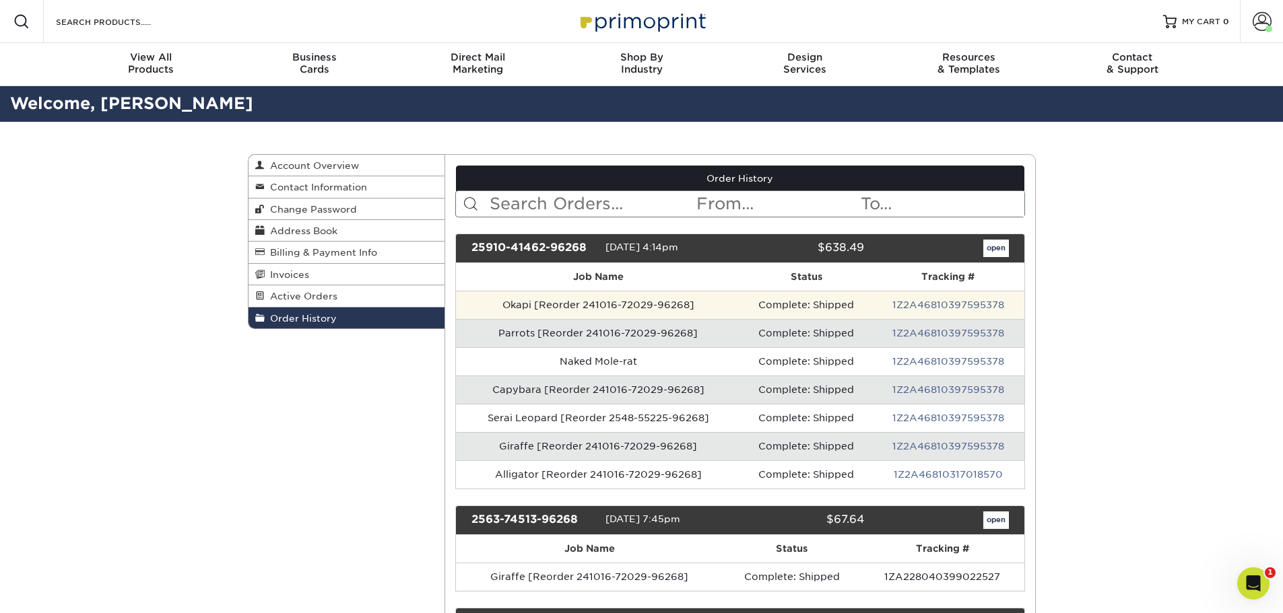
click at [865, 306] on td "Complete: Shipped" at bounding box center [806, 305] width 132 height 28
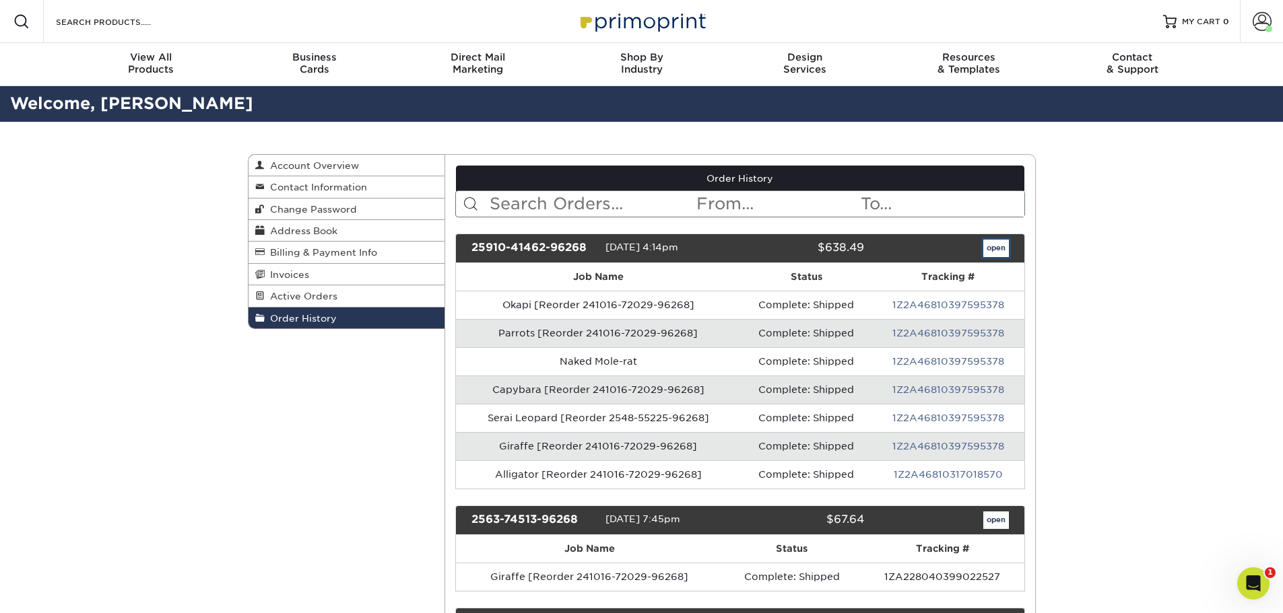
click at [984, 246] on link "open" at bounding box center [996, 249] width 26 height 18
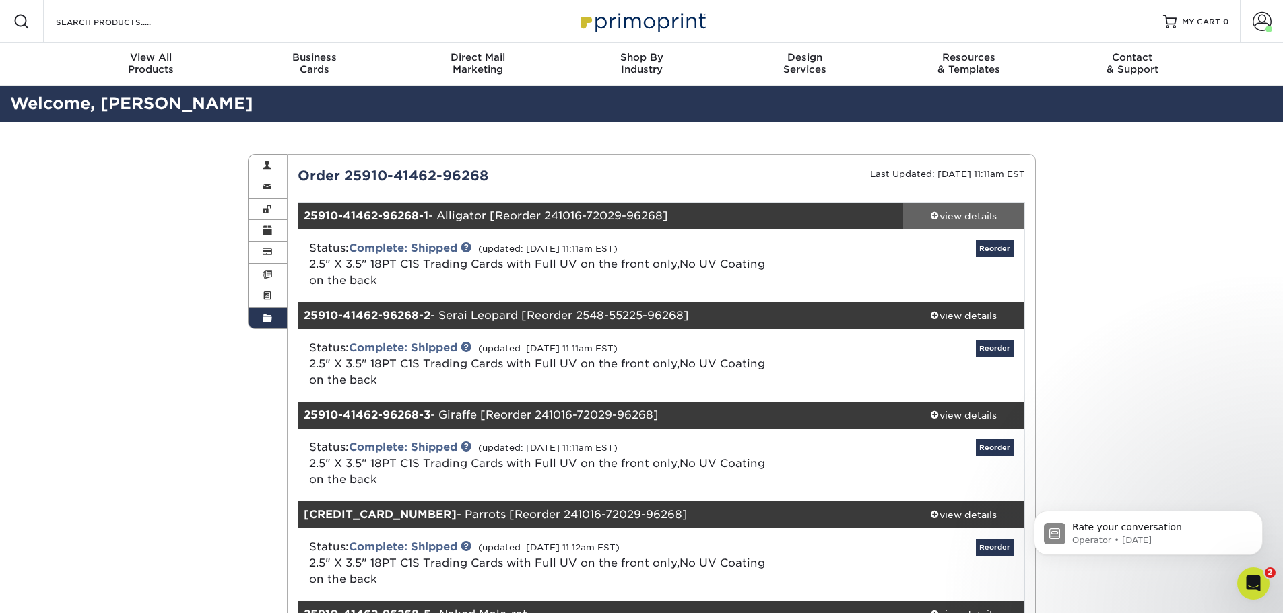
click at [961, 221] on div "view details" at bounding box center [963, 215] width 121 height 13
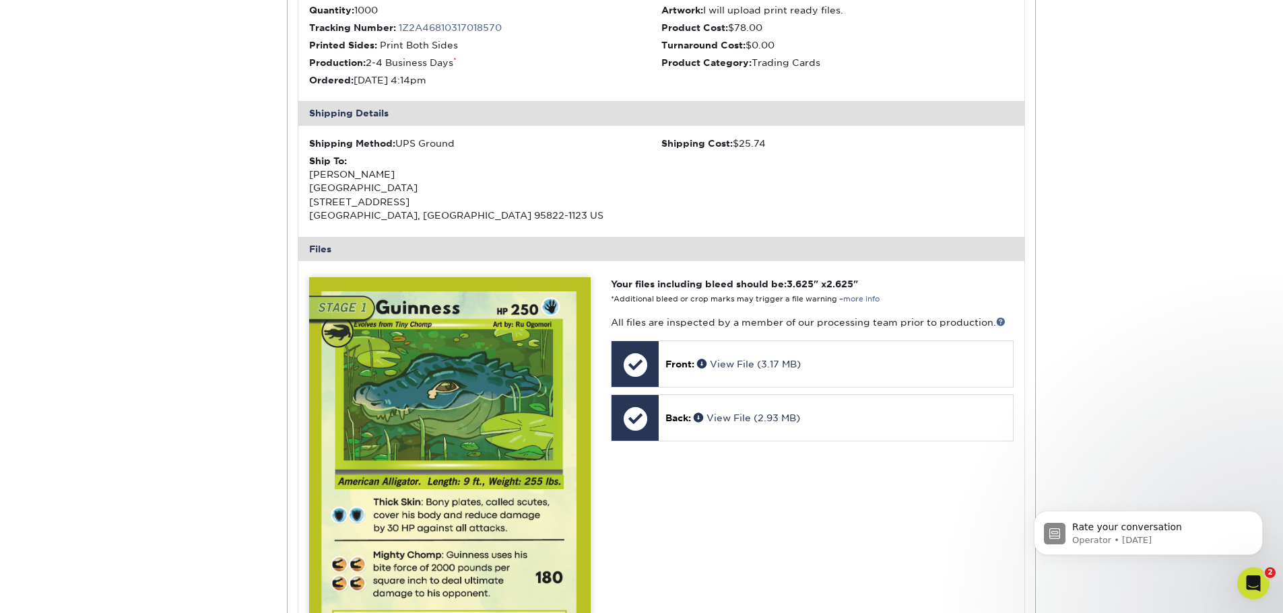
scroll to position [404, 0]
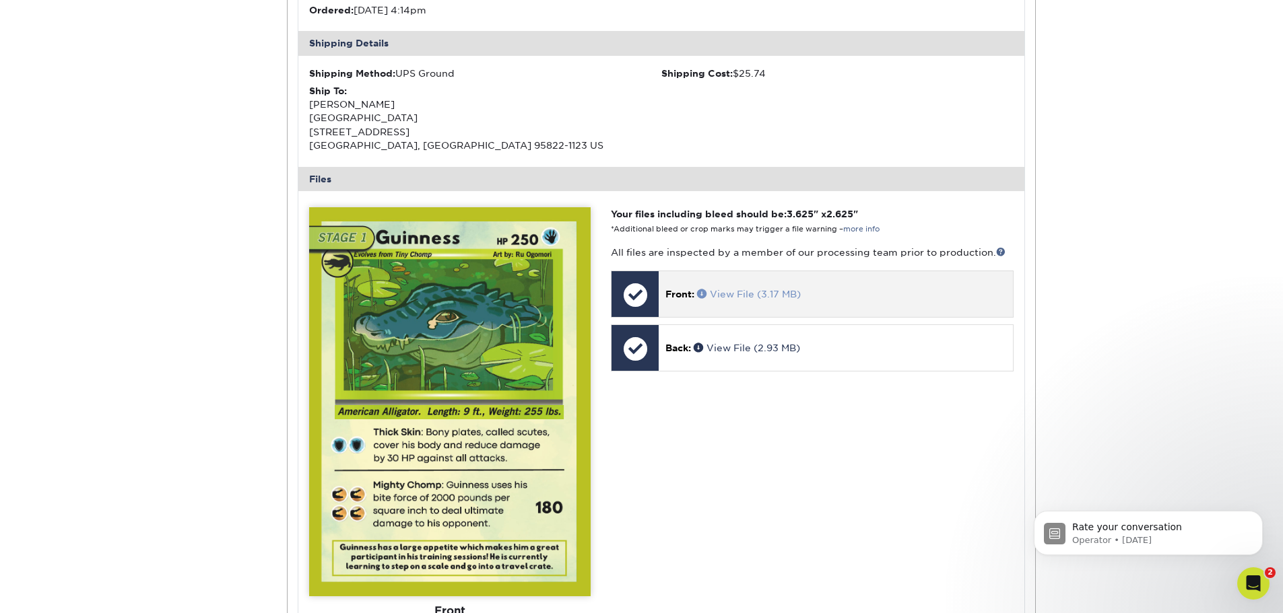
click at [734, 294] on link "View File (3.17 MB)" at bounding box center [749, 294] width 104 height 11
click at [644, 296] on div at bounding box center [634, 294] width 47 height 47
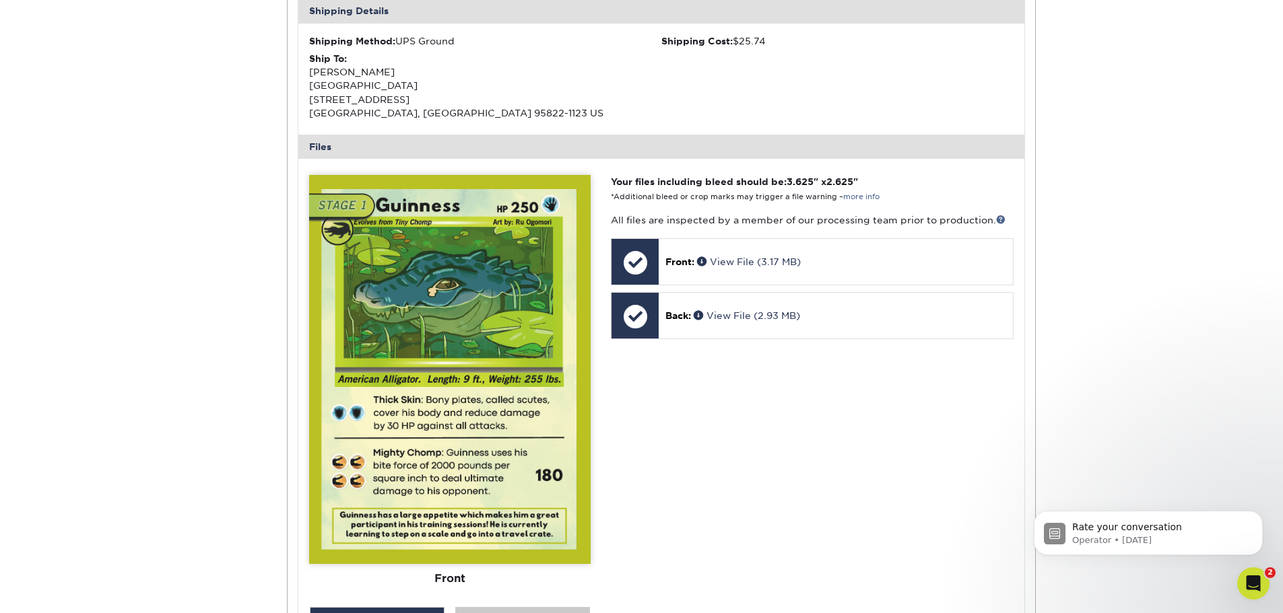
scroll to position [337, 0]
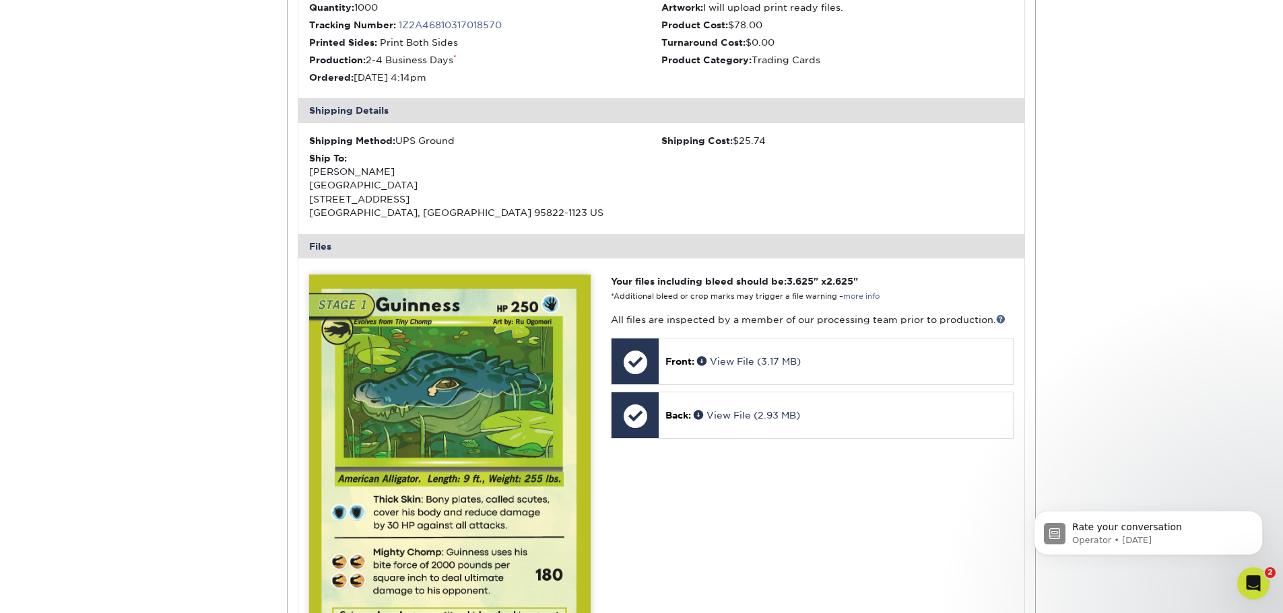
click at [871, 302] on p "Your files including bleed should be: 3.625 " x 2.625 " *Additional bleed or cr…" at bounding box center [812, 289] width 402 height 28
click at [858, 292] on link "more info" at bounding box center [861, 296] width 36 height 9
click at [644, 375] on div at bounding box center [634, 362] width 47 height 47
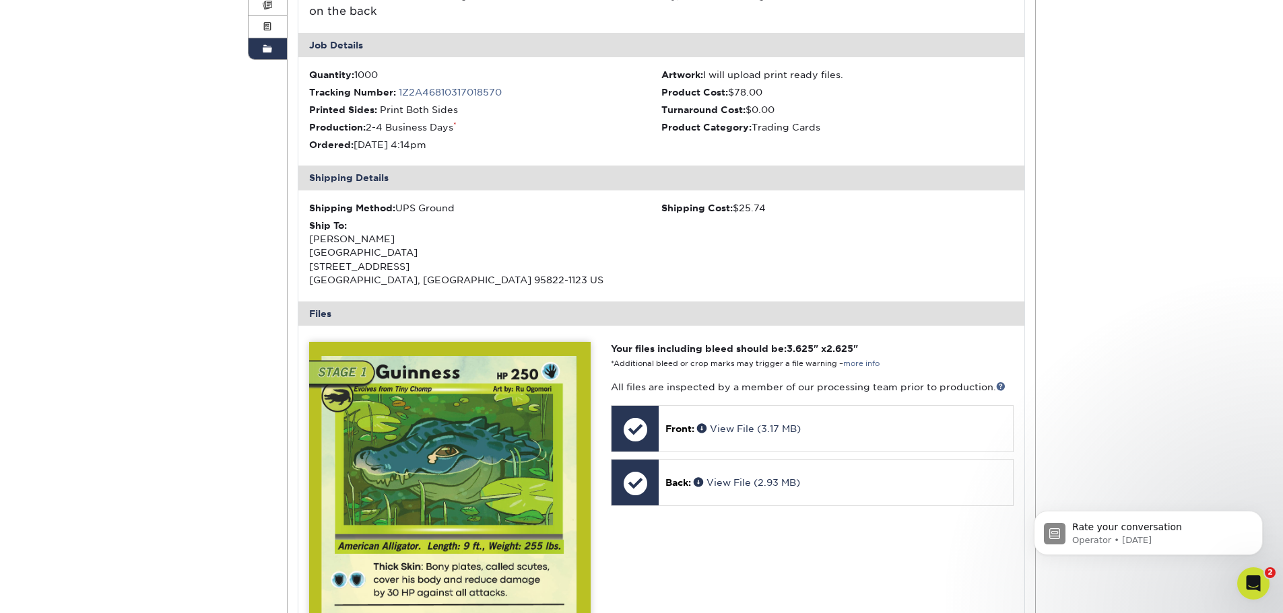
click at [617, 285] on div "Ship To: [PERSON_NAME][GEOGRAPHIC_DATA] [STREET_ADDRESS]" at bounding box center [485, 253] width 352 height 69
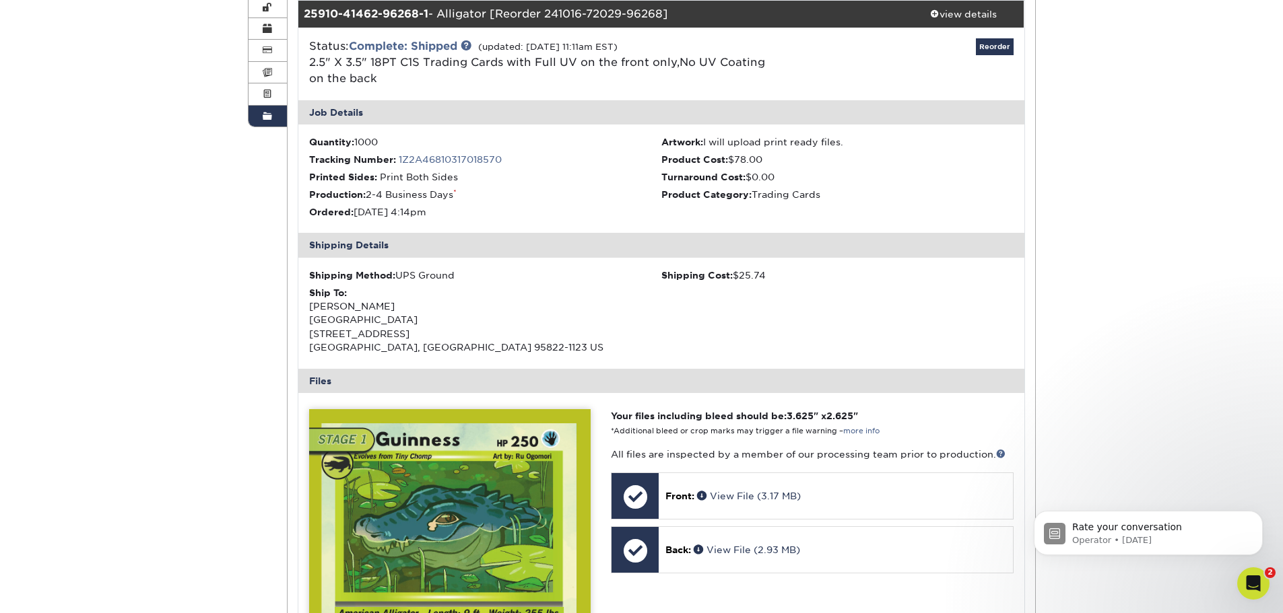
click at [617, 286] on div "Ship To: [PERSON_NAME][GEOGRAPHIC_DATA] [STREET_ADDRESS]" at bounding box center [485, 320] width 352 height 69
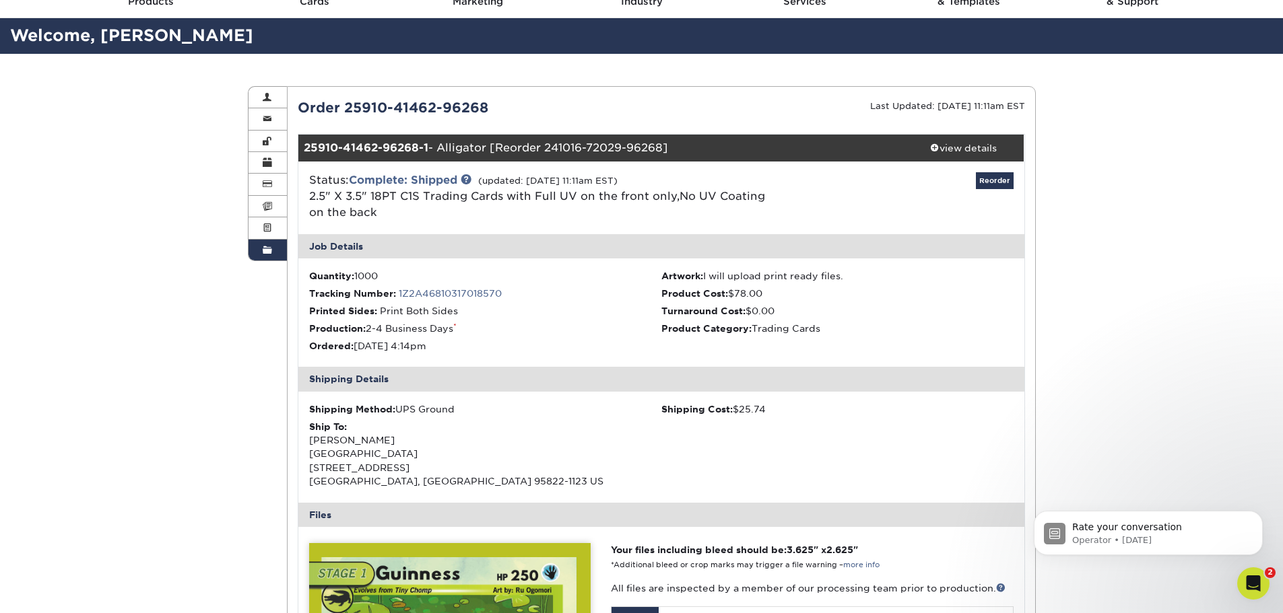
scroll to position [67, 0]
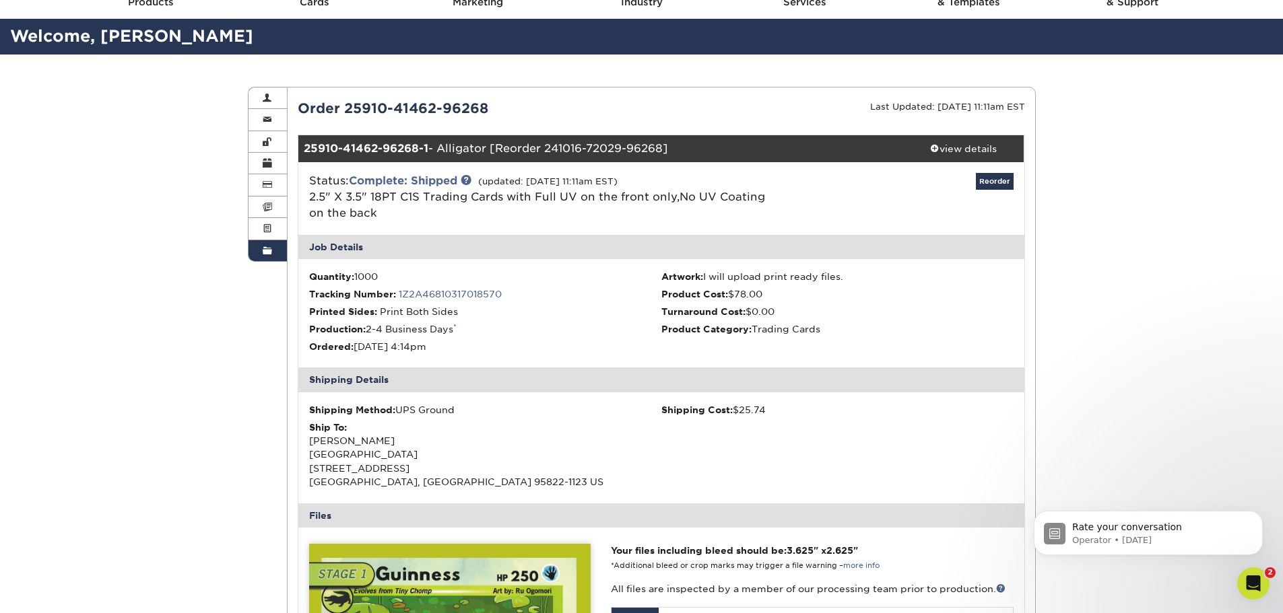
click at [617, 285] on ul "Quantity: 1000 Artwork: I will upload print ready files. Tracking Number: 1Z2A4…" at bounding box center [661, 313] width 726 height 108
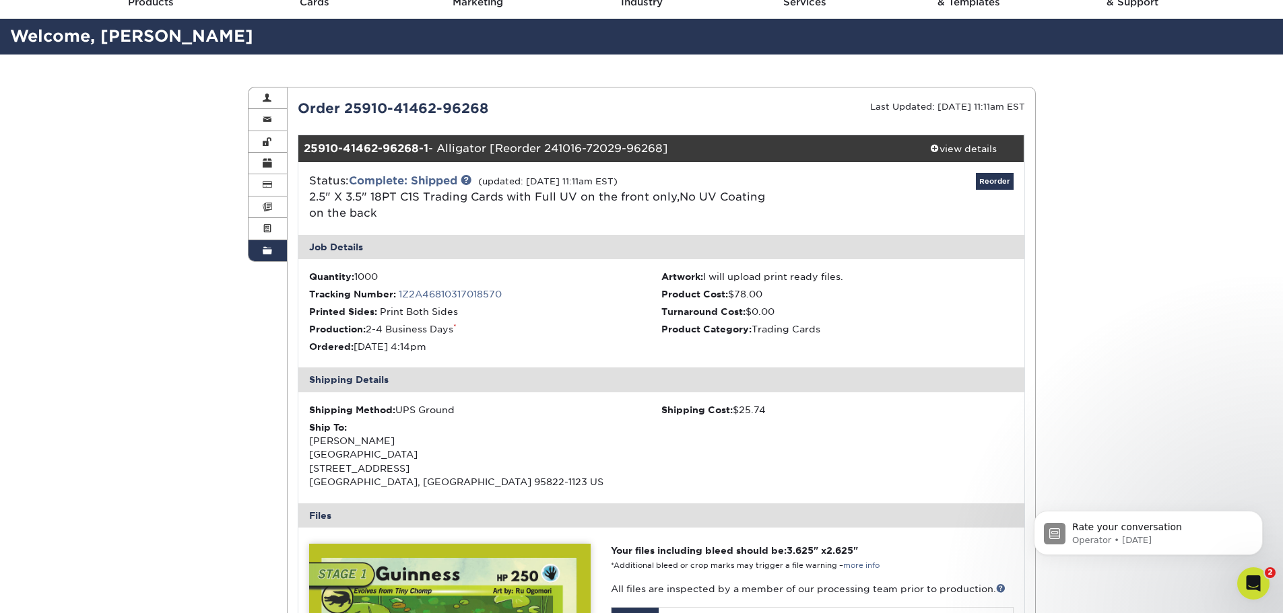
click at [617, 285] on ul "Quantity: 1000 Artwork: I will upload print ready files. Tracking Number: 1Z2A4…" at bounding box center [661, 313] width 726 height 108
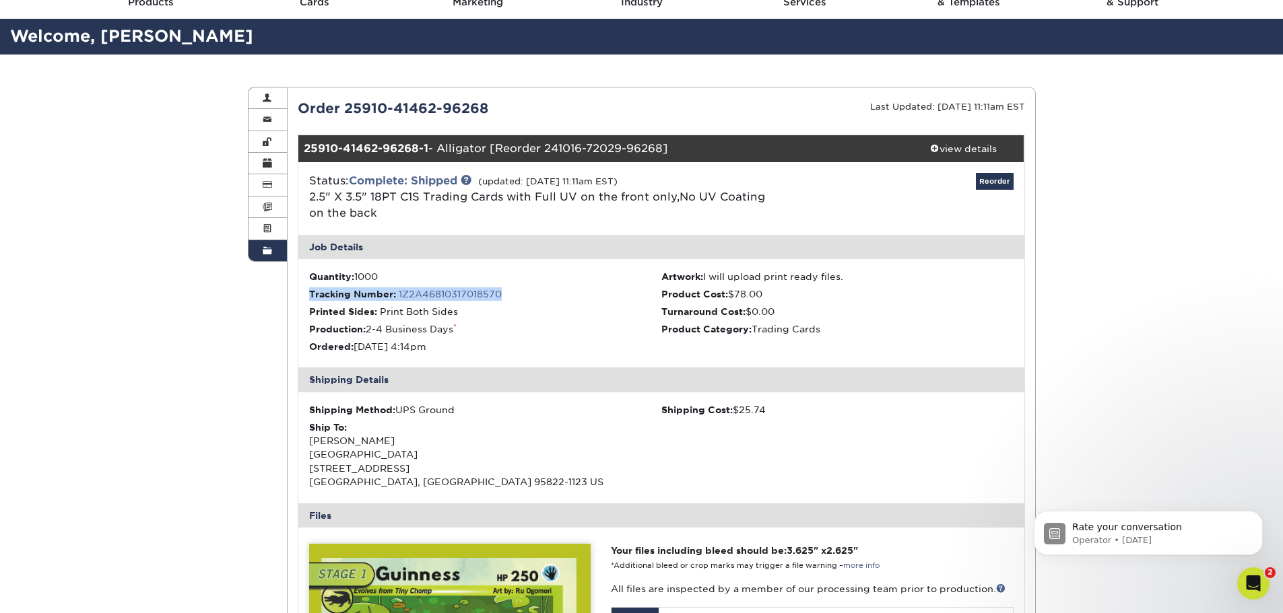
click at [617, 285] on ul "Quantity: 1000 Artwork: I will upload print ready files. Tracking Number: 1Z2A4…" at bounding box center [661, 313] width 726 height 108
click at [955, 148] on div "view details" at bounding box center [963, 148] width 121 height 13
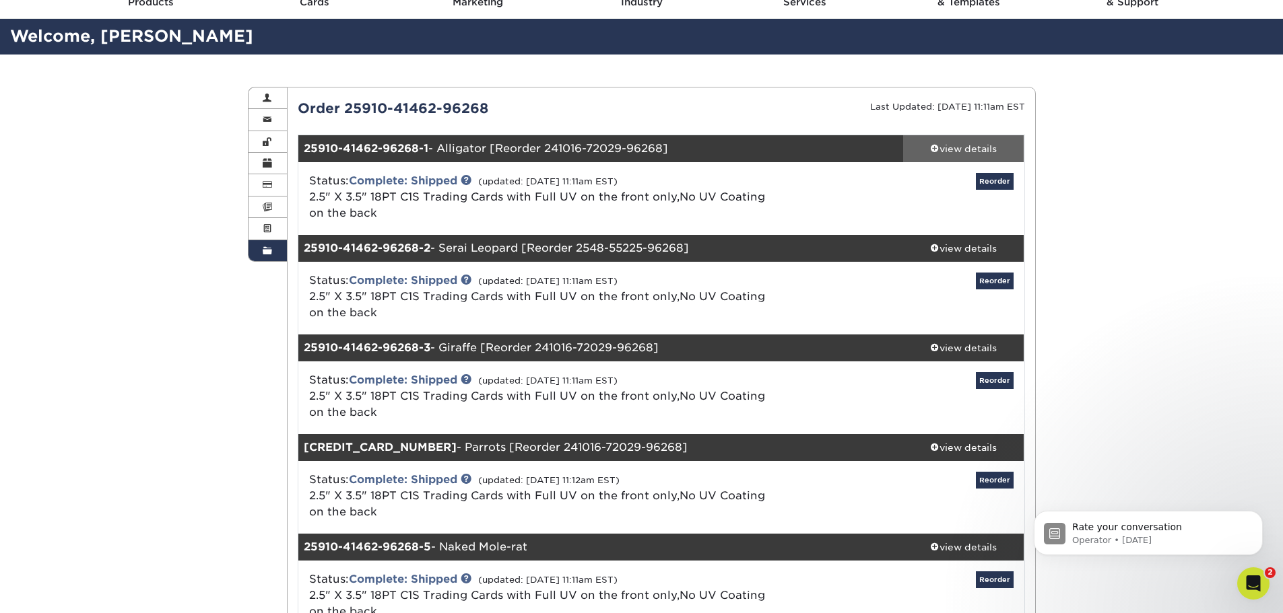
click at [955, 148] on div "view details" at bounding box center [963, 148] width 121 height 13
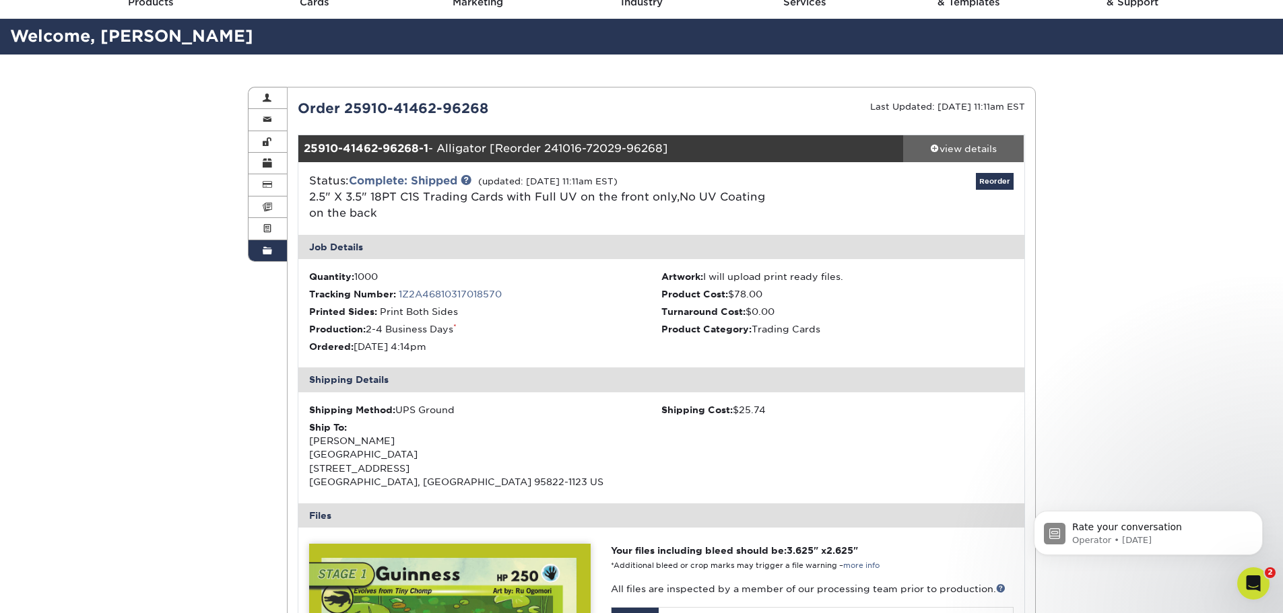
click at [955, 148] on div "view details" at bounding box center [963, 148] width 121 height 13
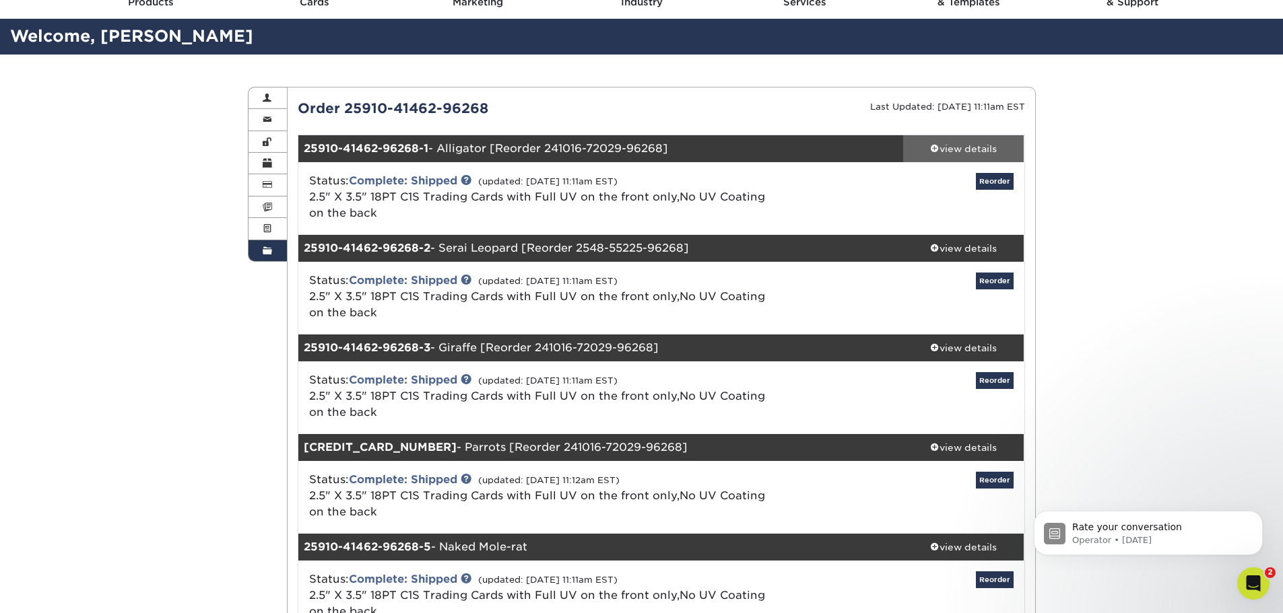
click at [955, 148] on div "view details" at bounding box center [963, 148] width 121 height 13
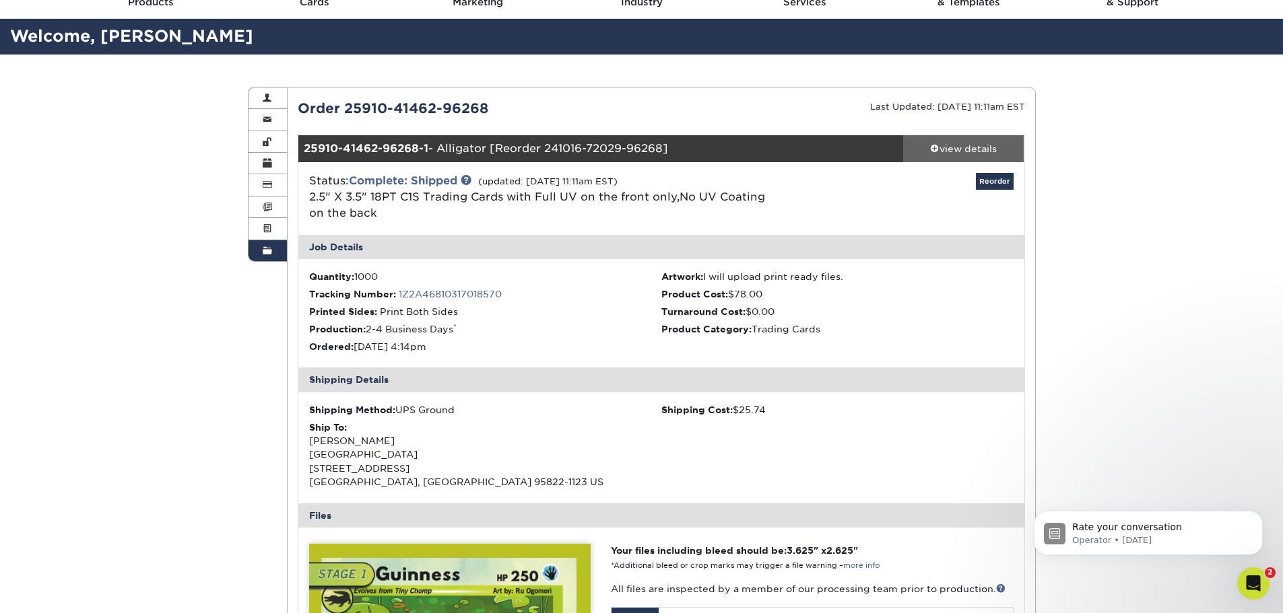
click at [955, 148] on div "view details" at bounding box center [963, 148] width 121 height 13
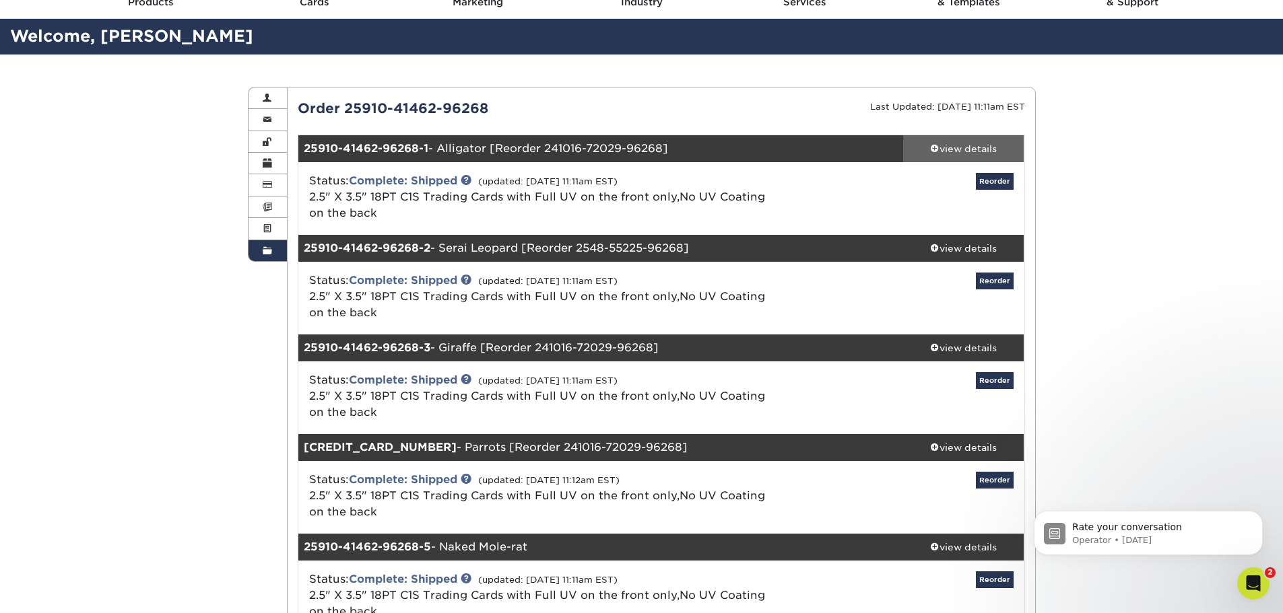
click at [955, 148] on div "view details" at bounding box center [963, 148] width 121 height 13
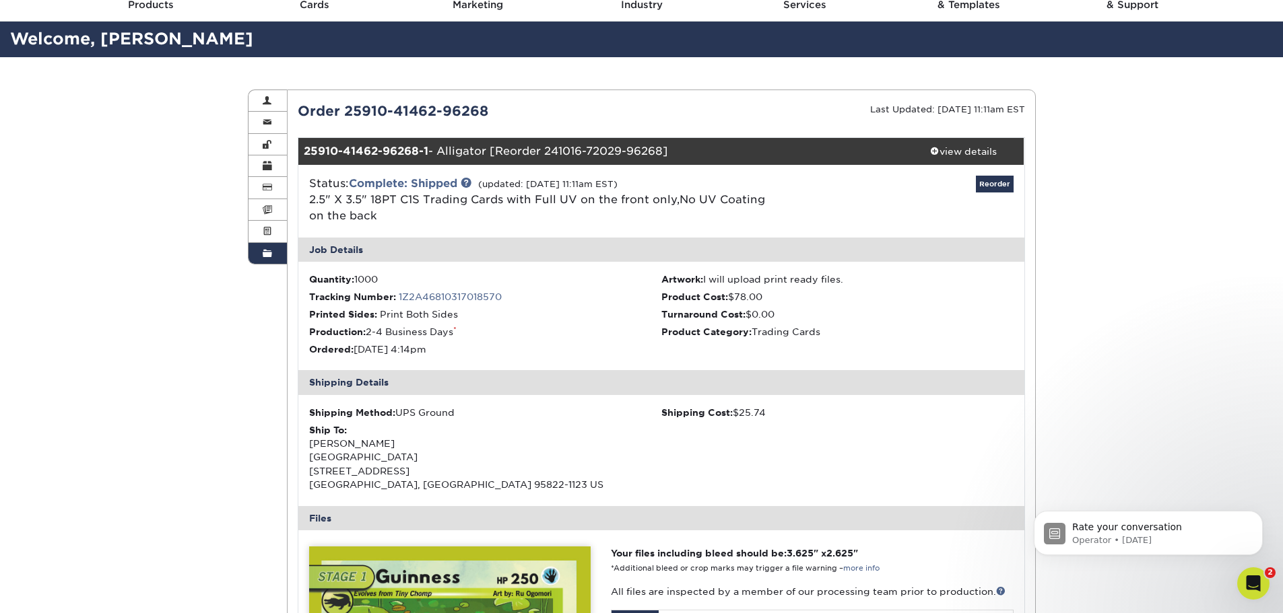
scroll to position [0, 0]
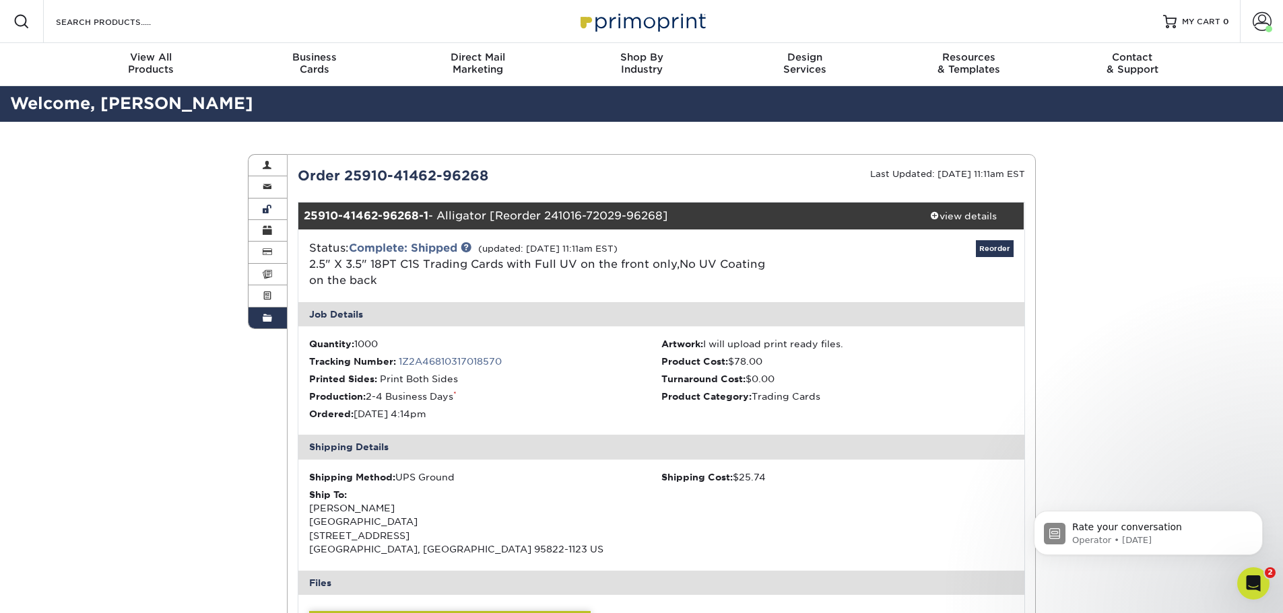
click at [265, 215] on link "Change Password" at bounding box center [267, 210] width 39 height 22
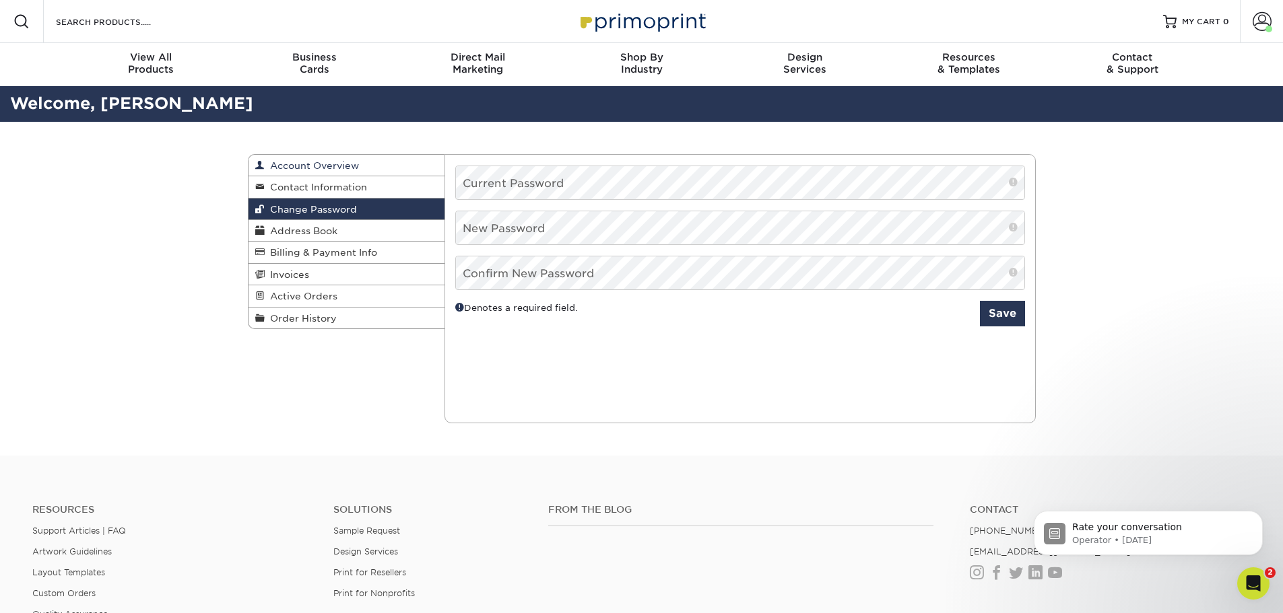
click at [422, 163] on link "Account Overview" at bounding box center [346, 166] width 197 height 22
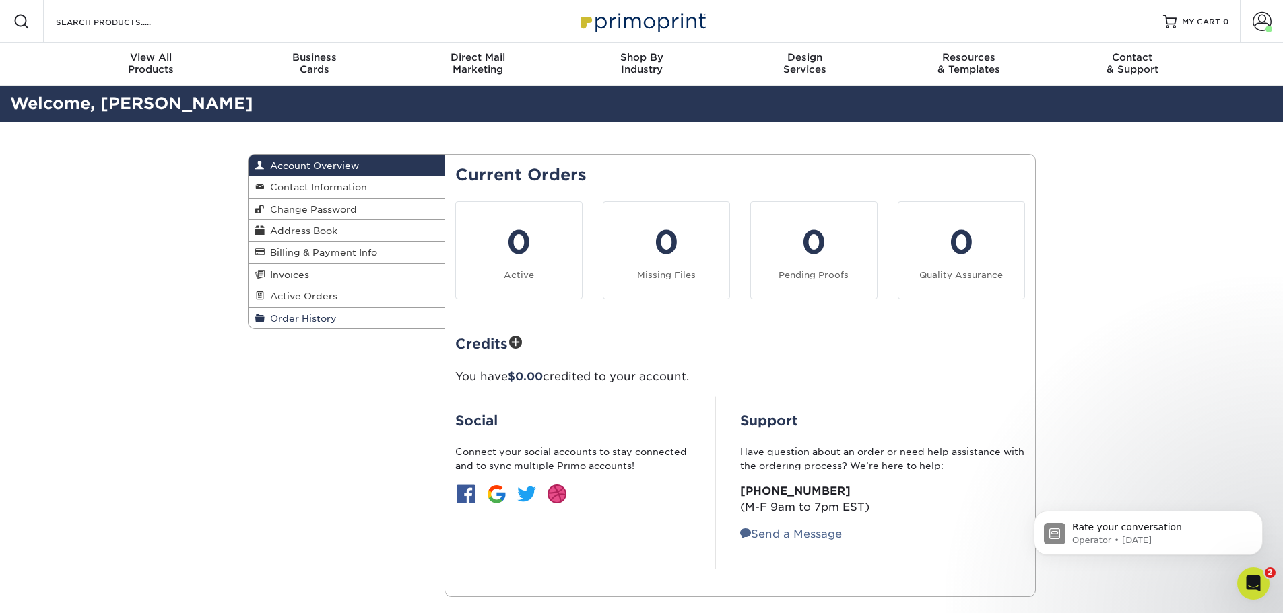
click at [363, 316] on link "Order History" at bounding box center [346, 318] width 197 height 21
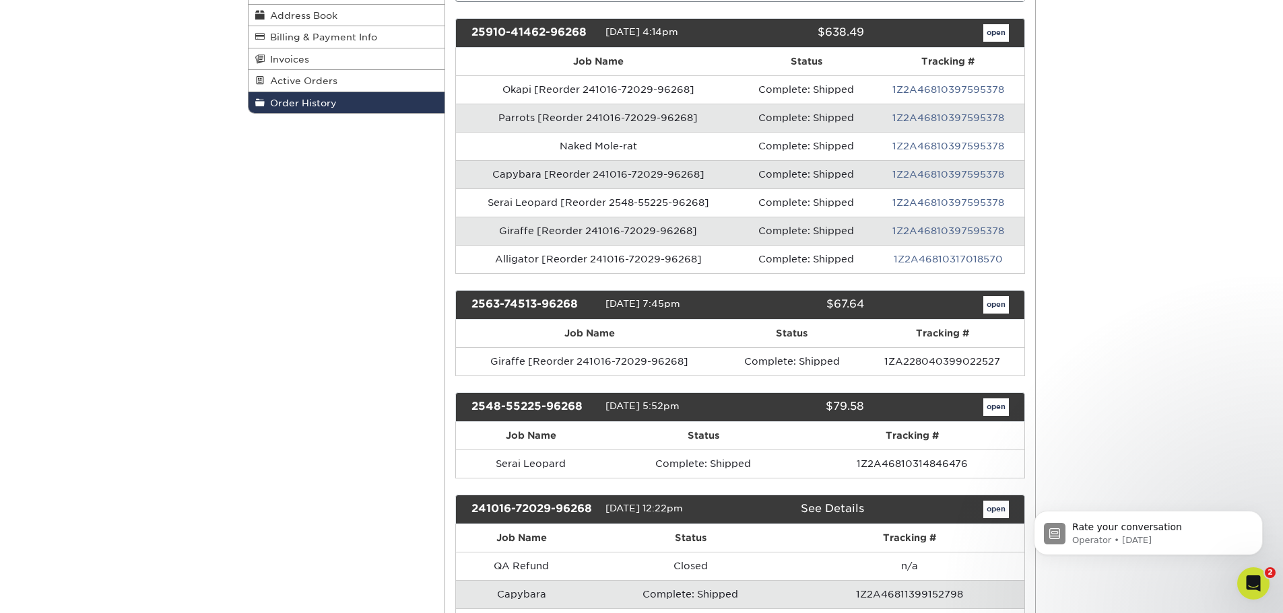
scroll to position [67, 0]
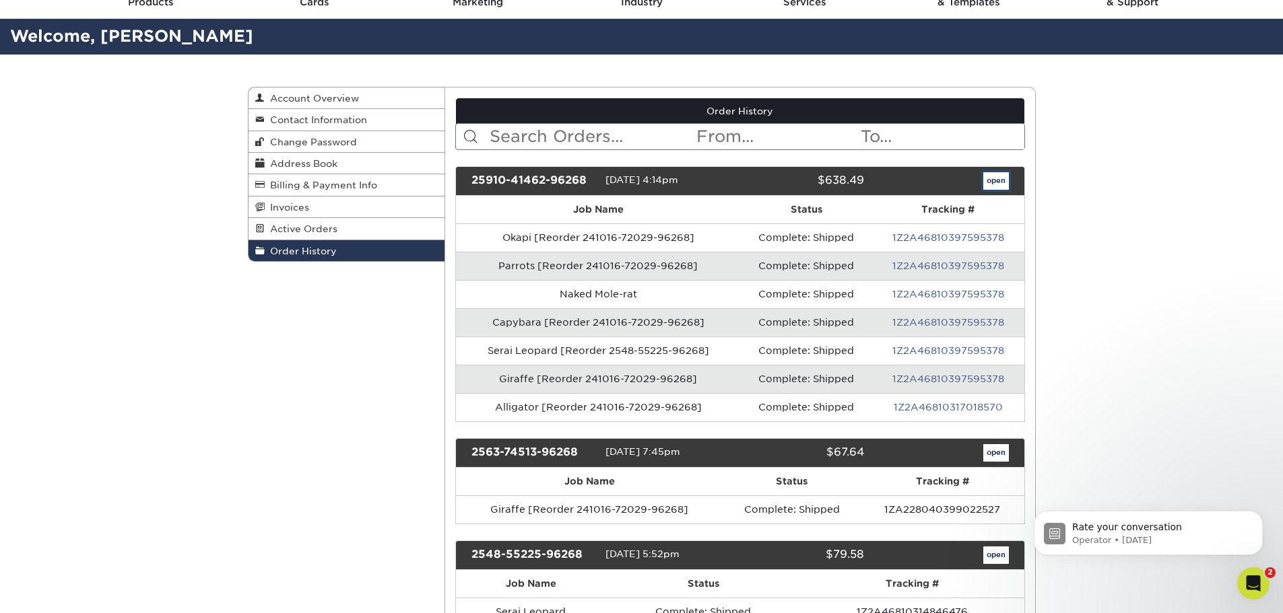
click at [994, 172] on link "open" at bounding box center [996, 181] width 26 height 18
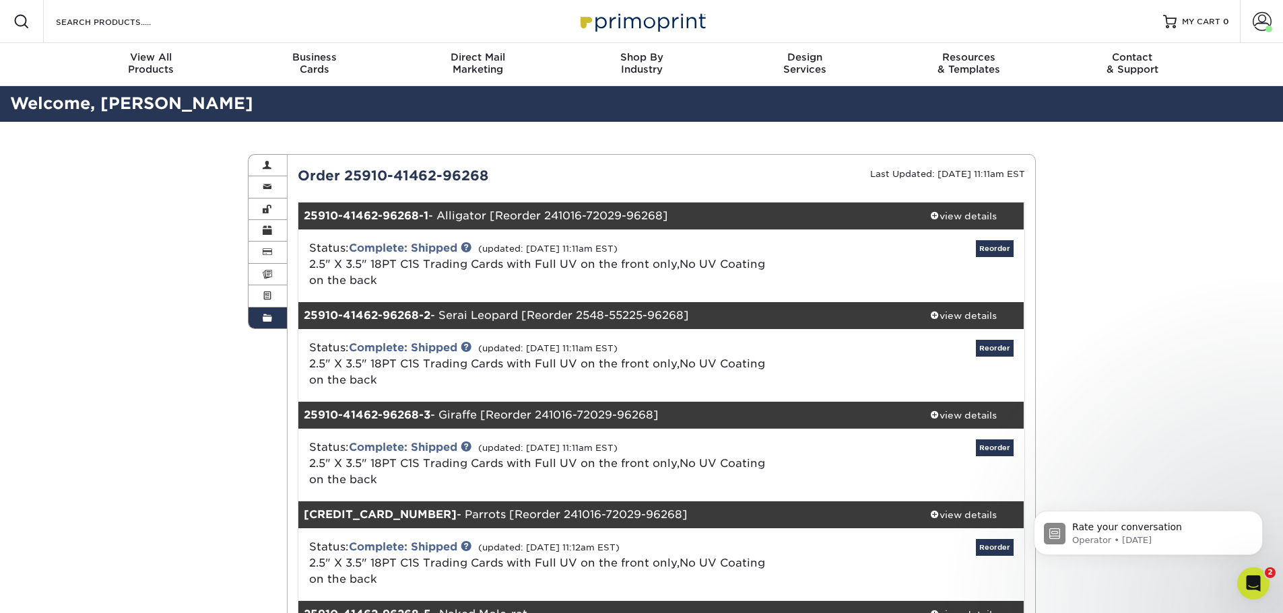
click at [986, 263] on div "Reorder" at bounding box center [903, 265] width 242 height 51
click at [986, 253] on link "Reorder" at bounding box center [995, 248] width 38 height 17
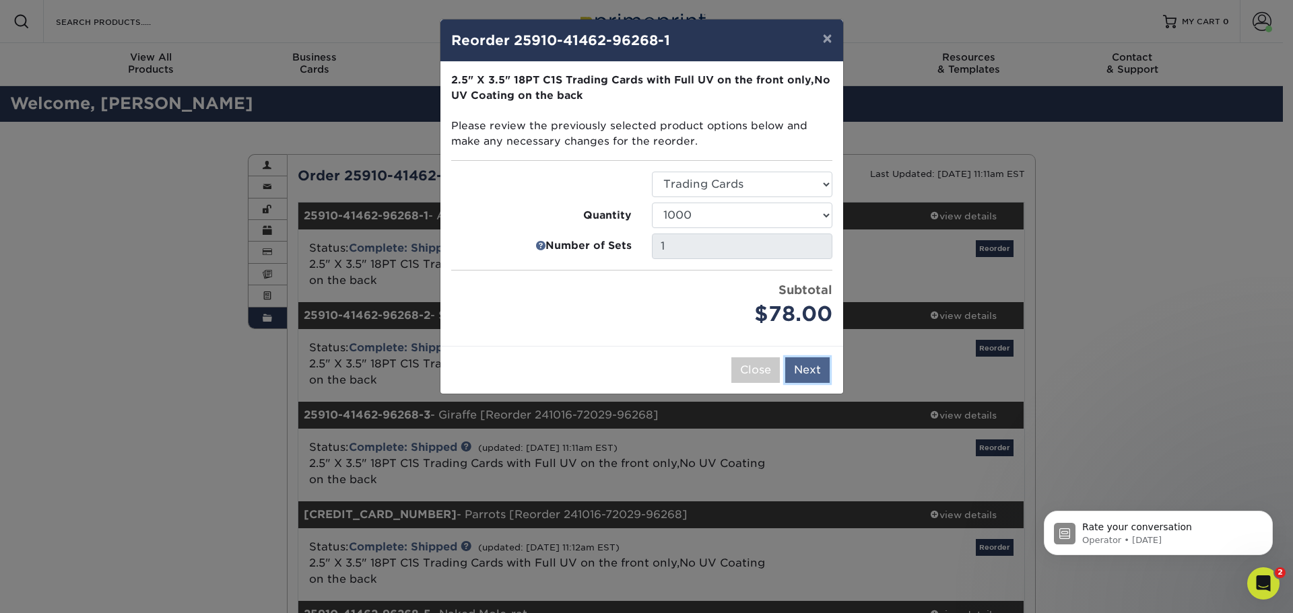
click at [821, 364] on button "Next" at bounding box center [807, 370] width 44 height 26
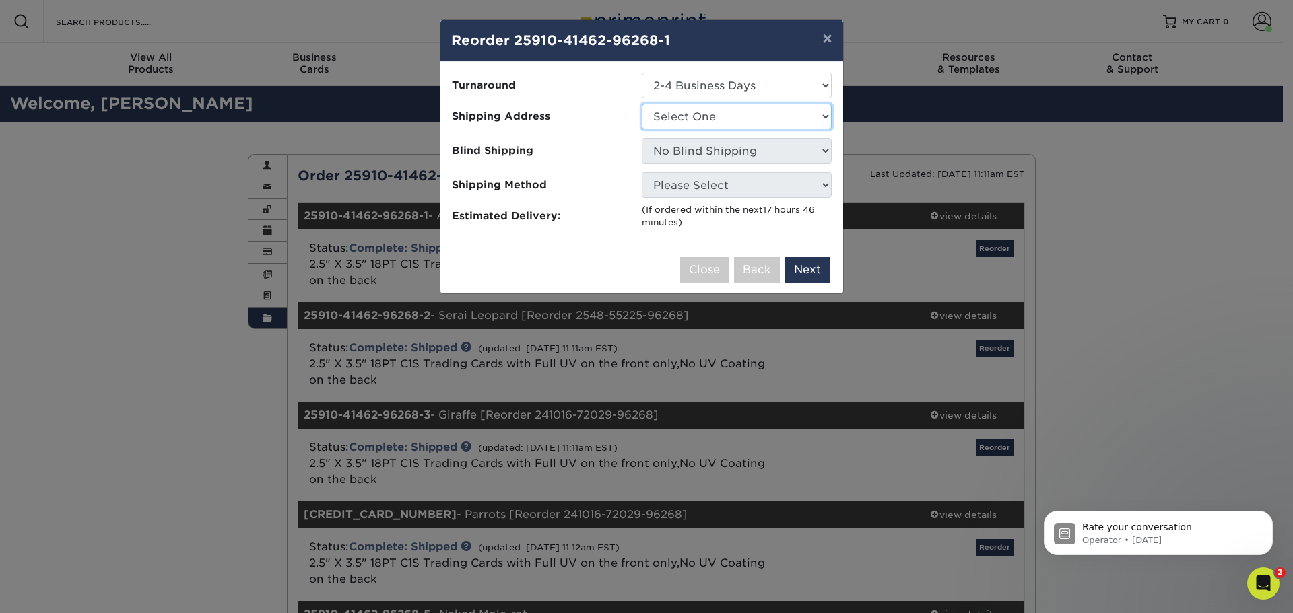
click at [746, 115] on select "Select One [GEOGRAPHIC_DATA]" at bounding box center [737, 117] width 190 height 26
select select "275248"
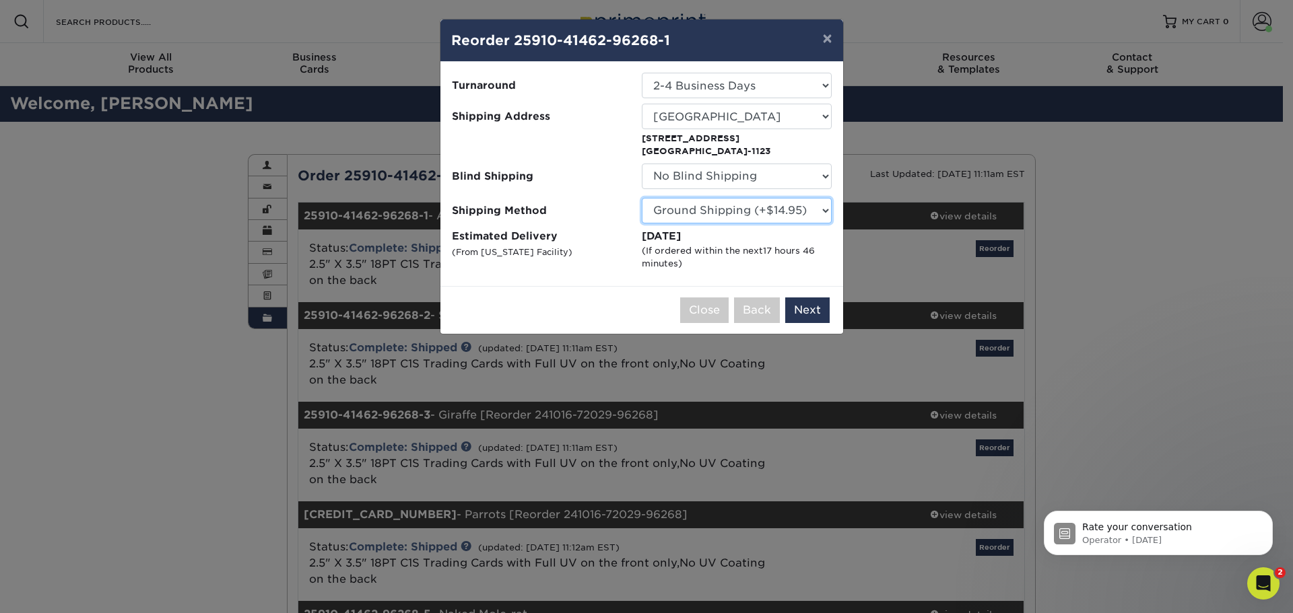
click at [825, 213] on select "Please Select Ground Shipping (+$14.95) 3 Day Shipping Service (+$15.34) 2 Day …" at bounding box center [737, 211] width 190 height 26
click at [642, 198] on select "Please Select Ground Shipping (+$14.95) 3 Day Shipping Service (+$15.34) 2 Day …" at bounding box center [737, 211] width 190 height 26
click at [783, 216] on select "Please Select Ground Shipping (+$14.95) 3 Day Shipping Service (+$15.34) 2 Day …" at bounding box center [737, 211] width 190 height 26
select select "03"
click at [642, 198] on select "Please Select Ground Shipping (+$14.95) 3 Day Shipping Service (+$15.34) 2 Day …" at bounding box center [737, 211] width 190 height 26
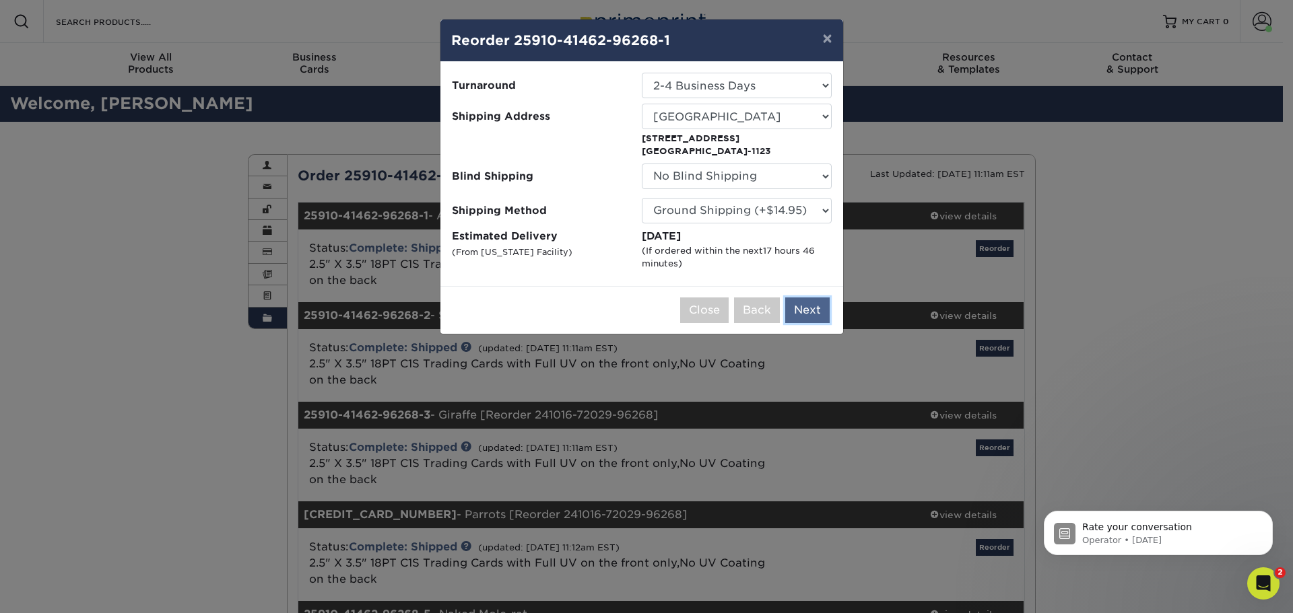
click at [808, 312] on button "Next" at bounding box center [807, 311] width 44 height 26
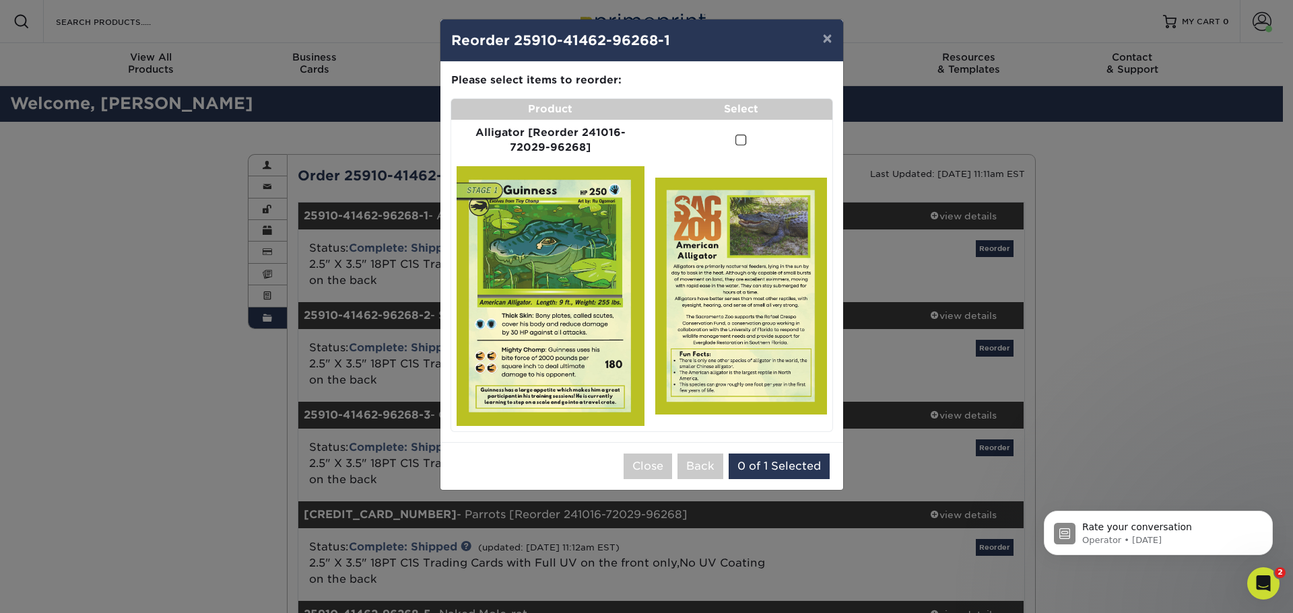
click at [611, 186] on img at bounding box center [550, 296] width 188 height 260
click at [743, 151] on td at bounding box center [741, 141] width 182 height 42
click at [741, 144] on span at bounding box center [740, 140] width 11 height 13
click at [0, 0] on input "checkbox" at bounding box center [0, 0] width 0 height 0
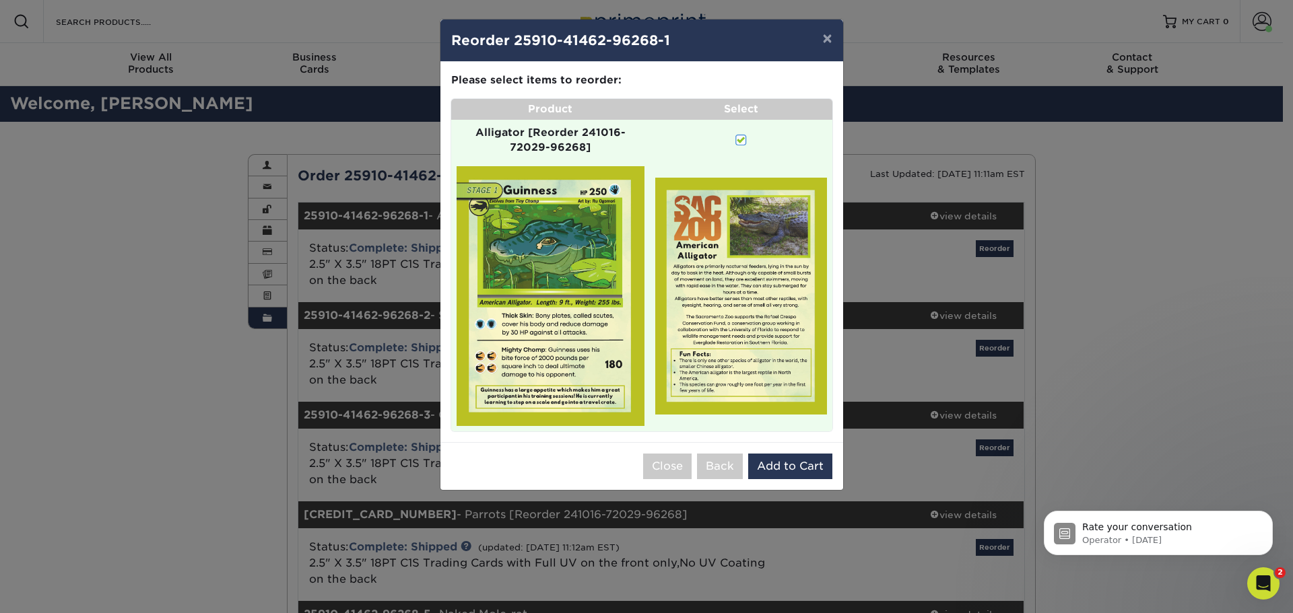
click at [741, 144] on span at bounding box center [740, 140] width 11 height 13
click at [0, 0] on input "checkbox" at bounding box center [0, 0] width 0 height 0
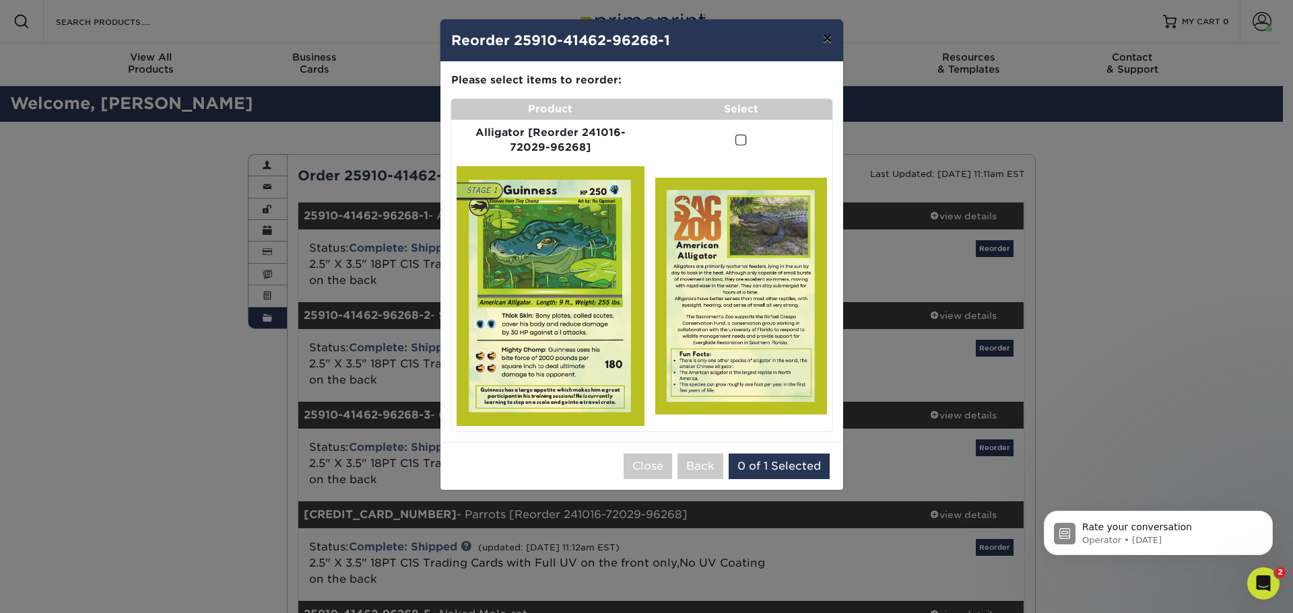
click at [829, 40] on button "×" at bounding box center [826, 39] width 31 height 38
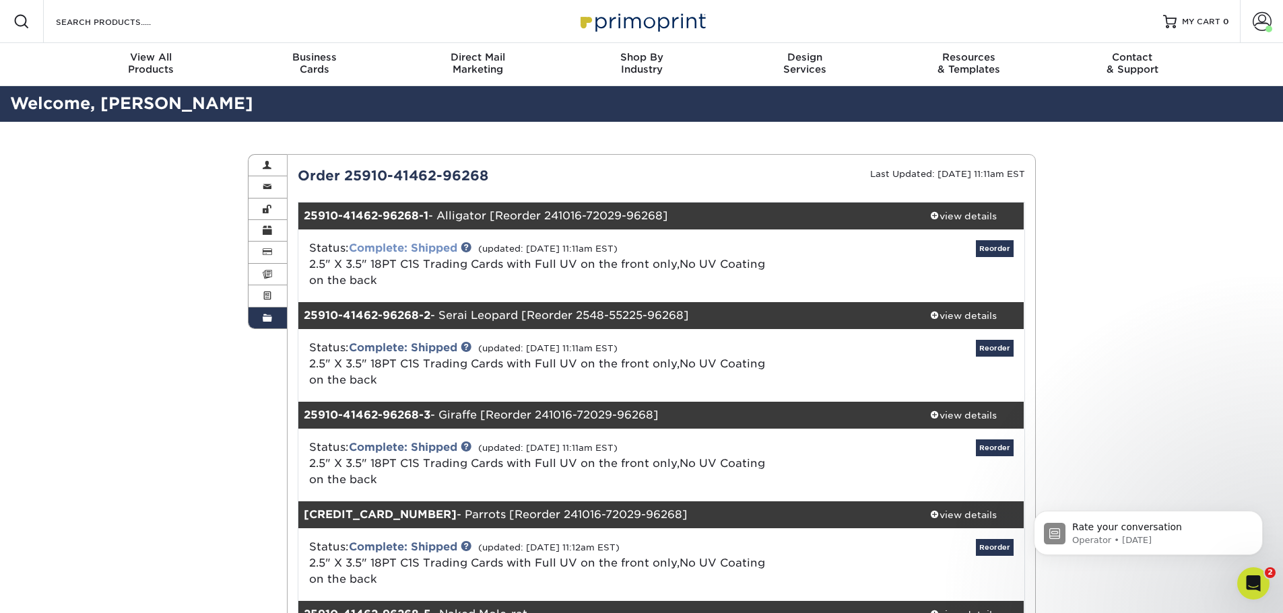
click at [448, 247] on link "Complete: Shipped" at bounding box center [403, 248] width 108 height 13
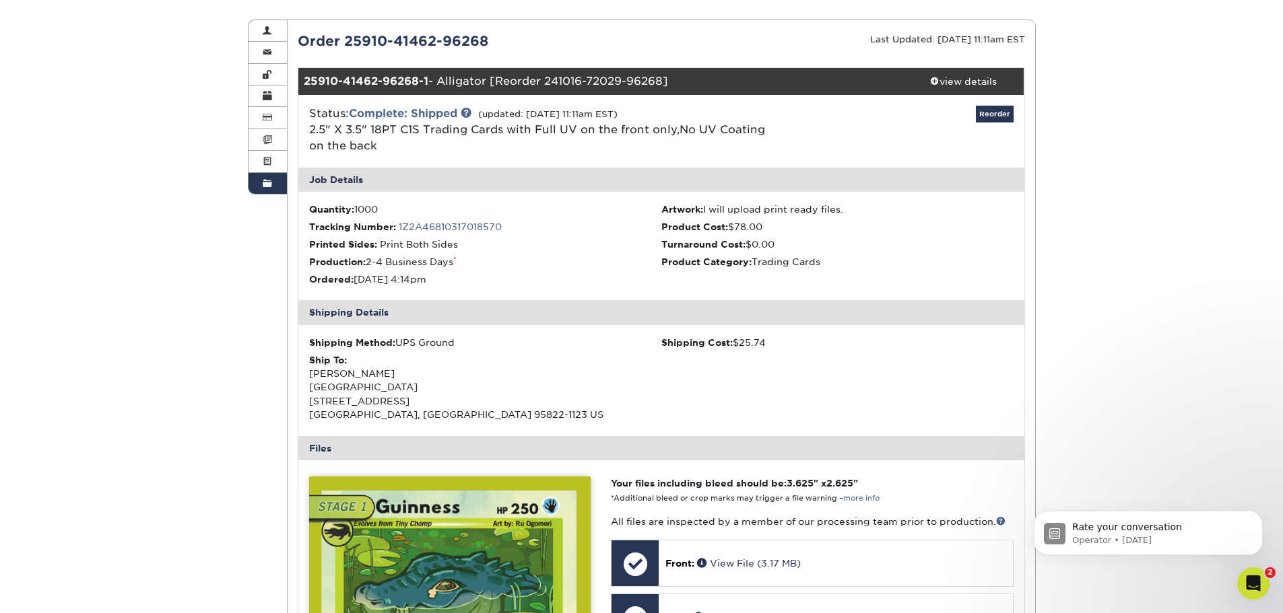
scroll to position [404, 0]
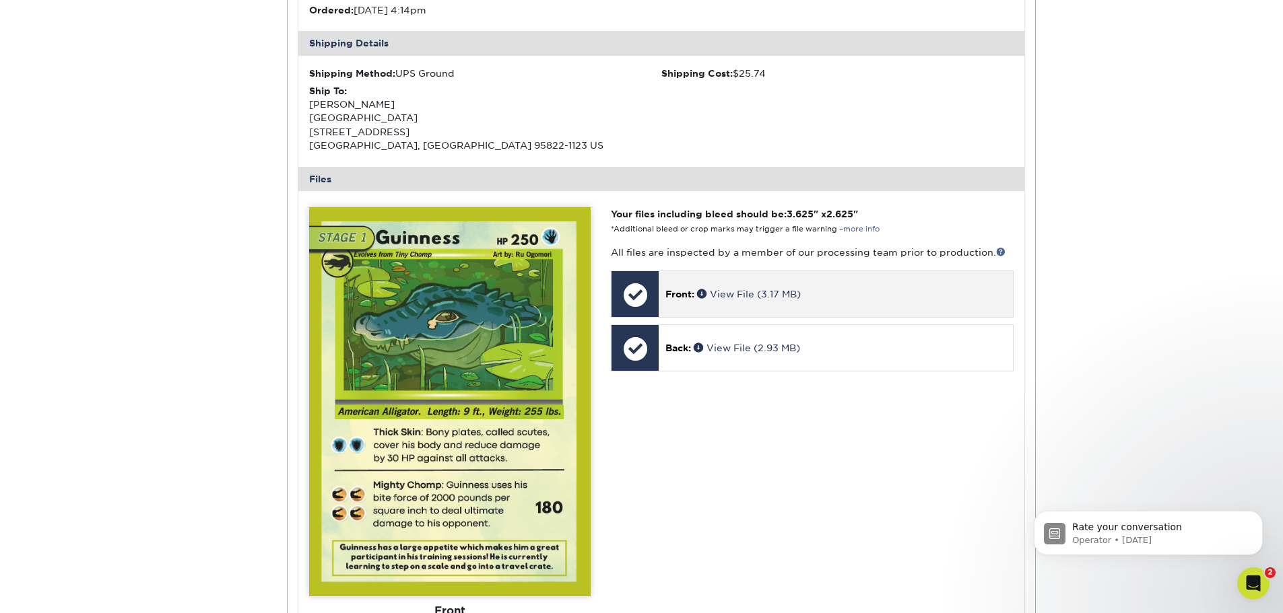
click at [969, 288] on p "Front: View File (3.17 MB)" at bounding box center [835, 293] width 340 height 13
click at [992, 250] on p "All files are inspected by a member of our processing team prior to production." at bounding box center [812, 252] width 402 height 13
click at [991, 250] on p "All files are inspected by a member of our processing team prior to production." at bounding box center [812, 252] width 402 height 13
click at [1002, 255] on link at bounding box center [1000, 251] width 9 height 9
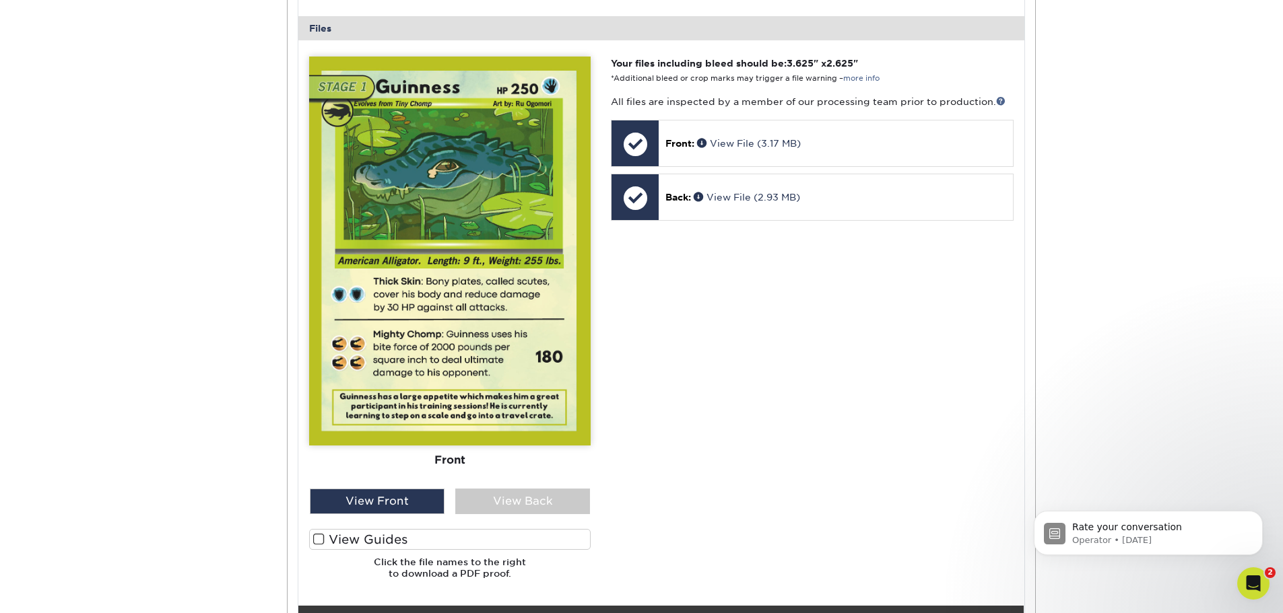
scroll to position [741, 0]
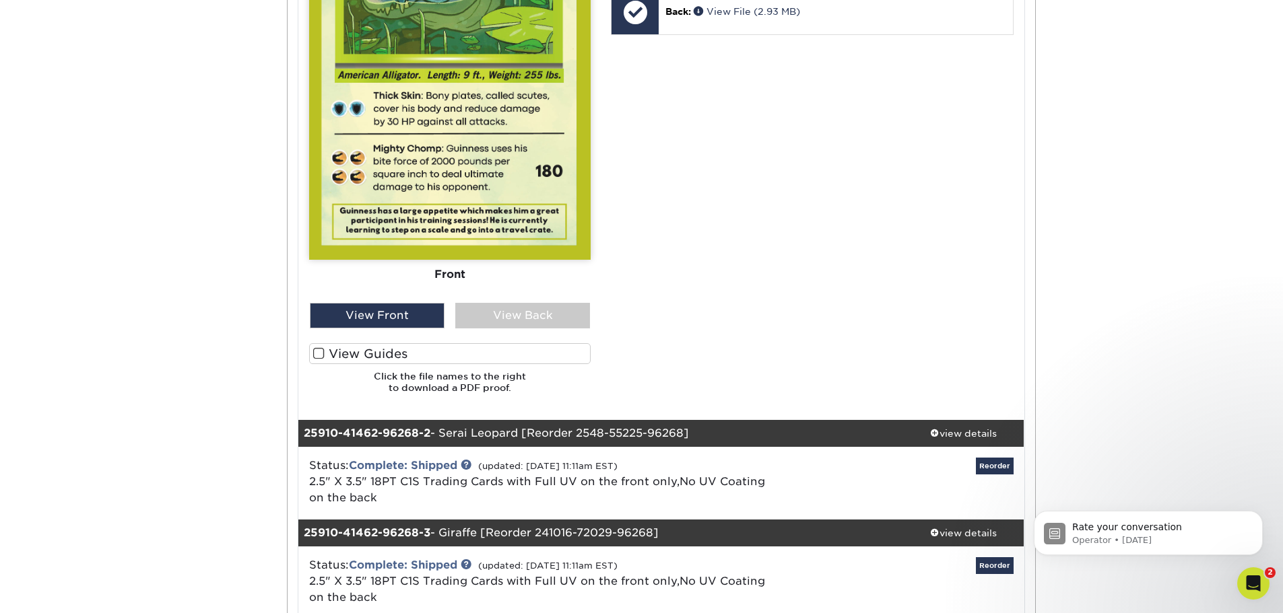
click at [363, 360] on label "View Guides" at bounding box center [449, 353] width 281 height 21
click at [0, 0] on input "View Guides" at bounding box center [0, 0] width 0 height 0
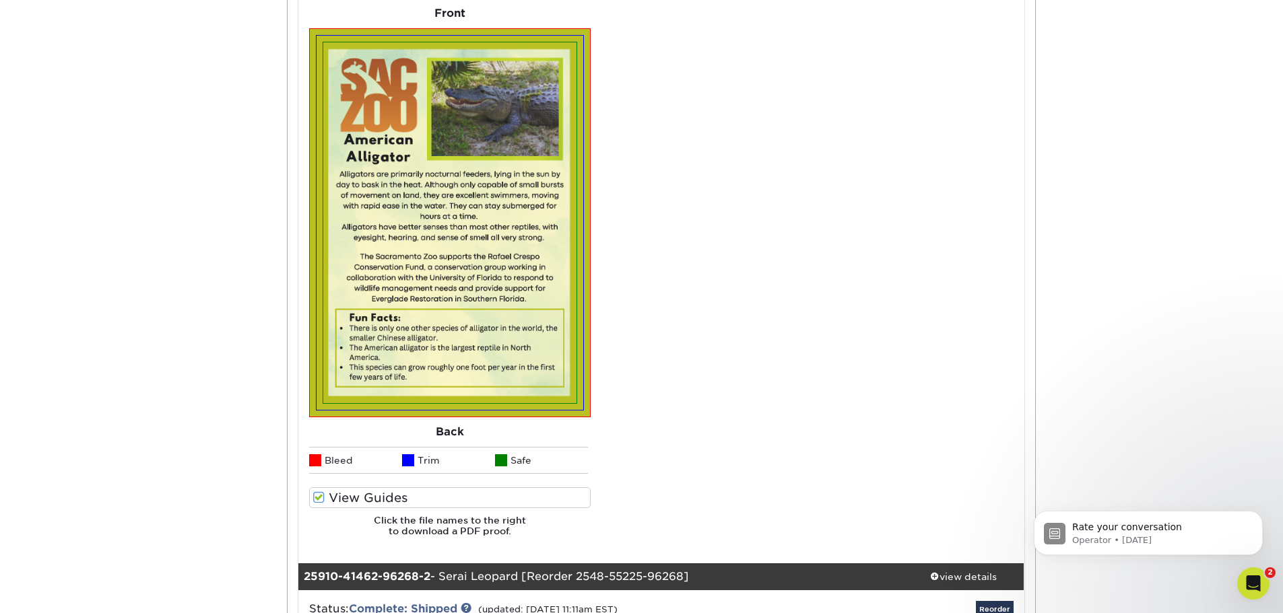
scroll to position [1077, 0]
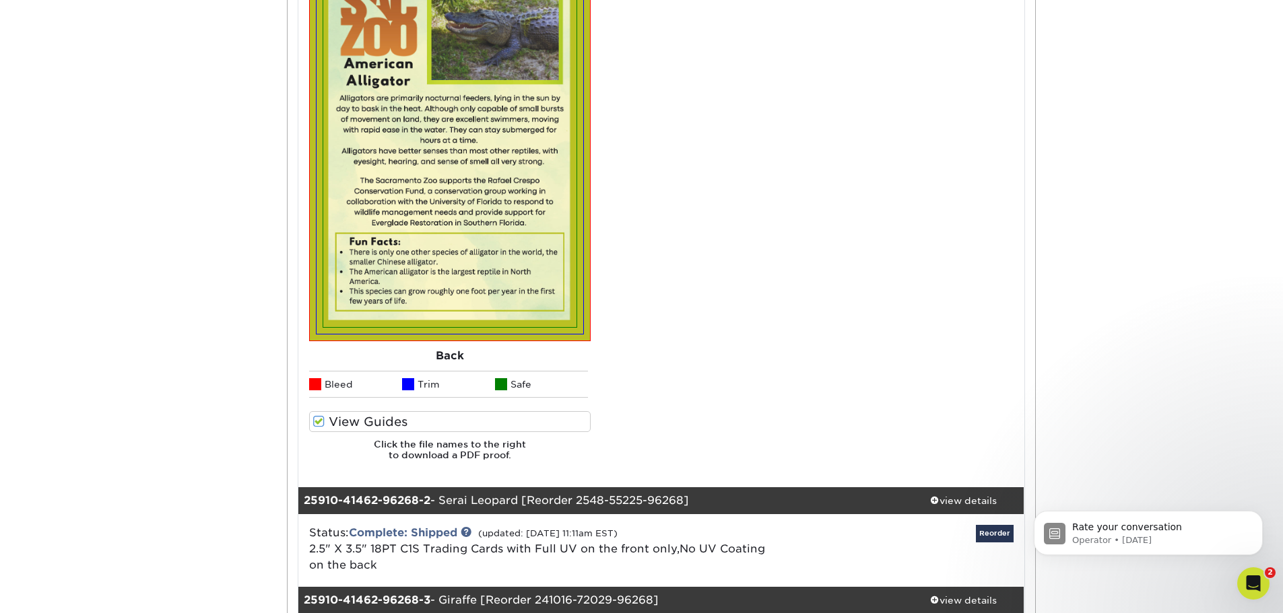
click at [410, 425] on label "View Guides" at bounding box center [449, 421] width 281 height 21
click at [0, 0] on input "View Guides" at bounding box center [0, 0] width 0 height 0
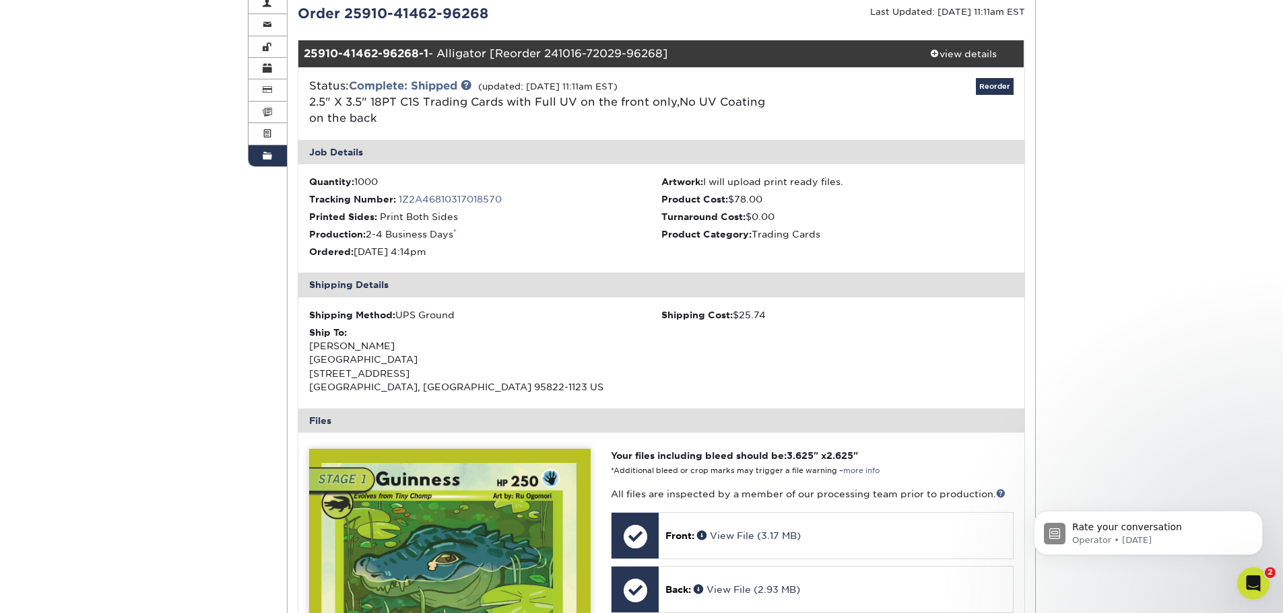
scroll to position [95, 0]
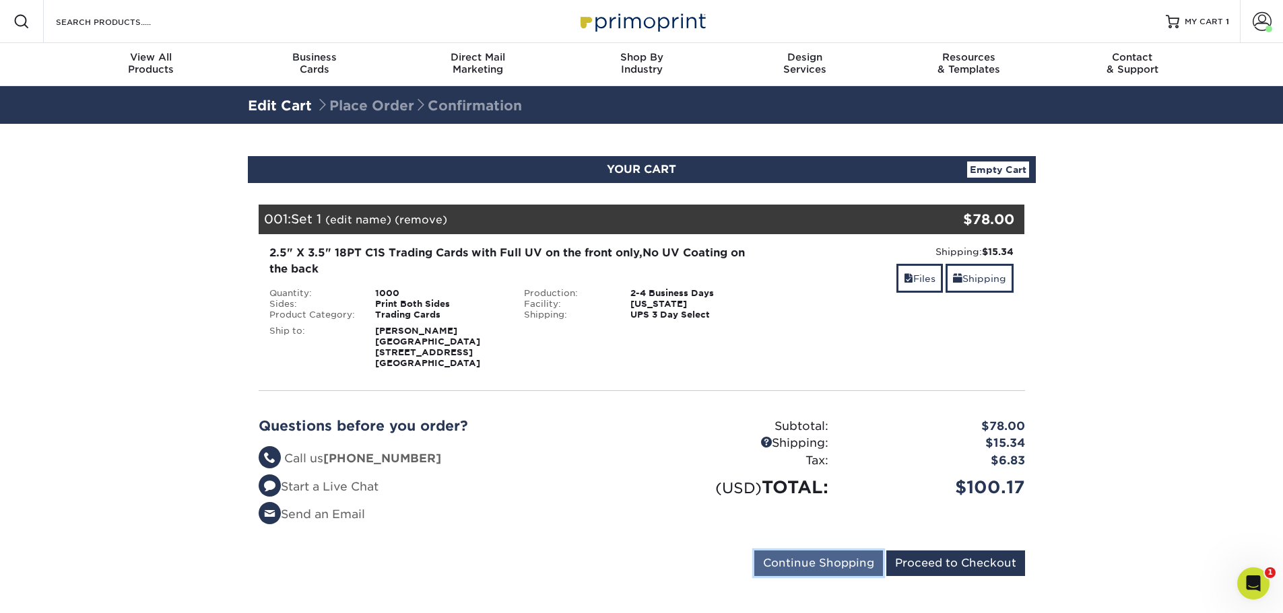
click at [867, 567] on input "Continue Shopping" at bounding box center [818, 564] width 129 height 26
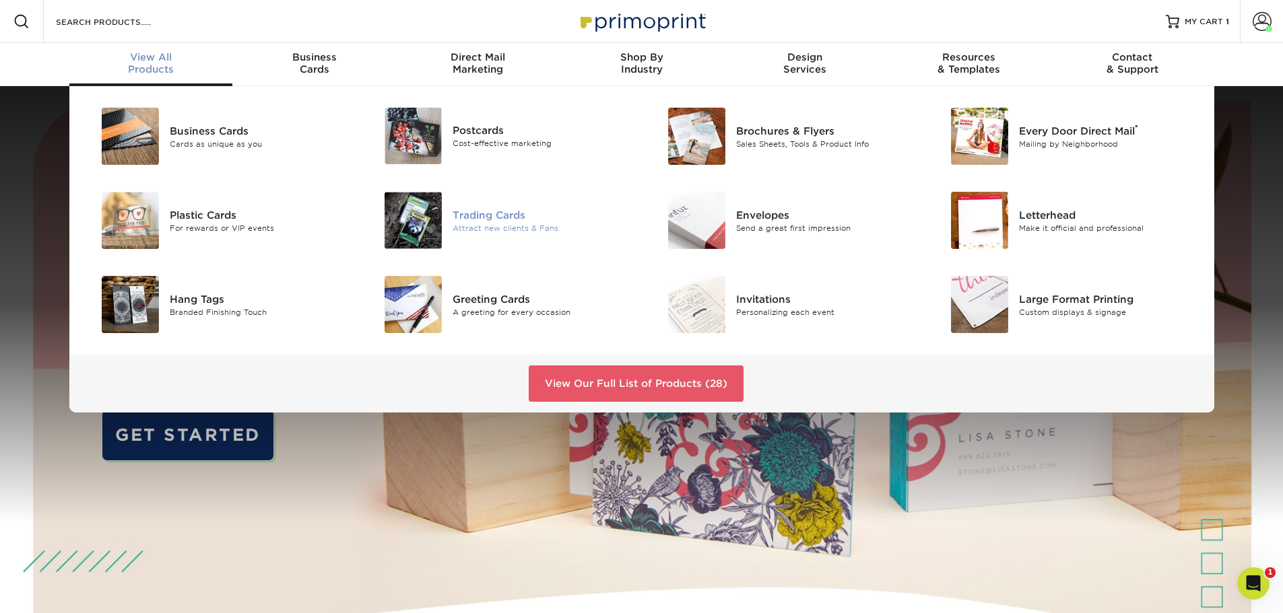
click at [477, 226] on div "Attract new clients & Fans" at bounding box center [541, 227] width 178 height 11
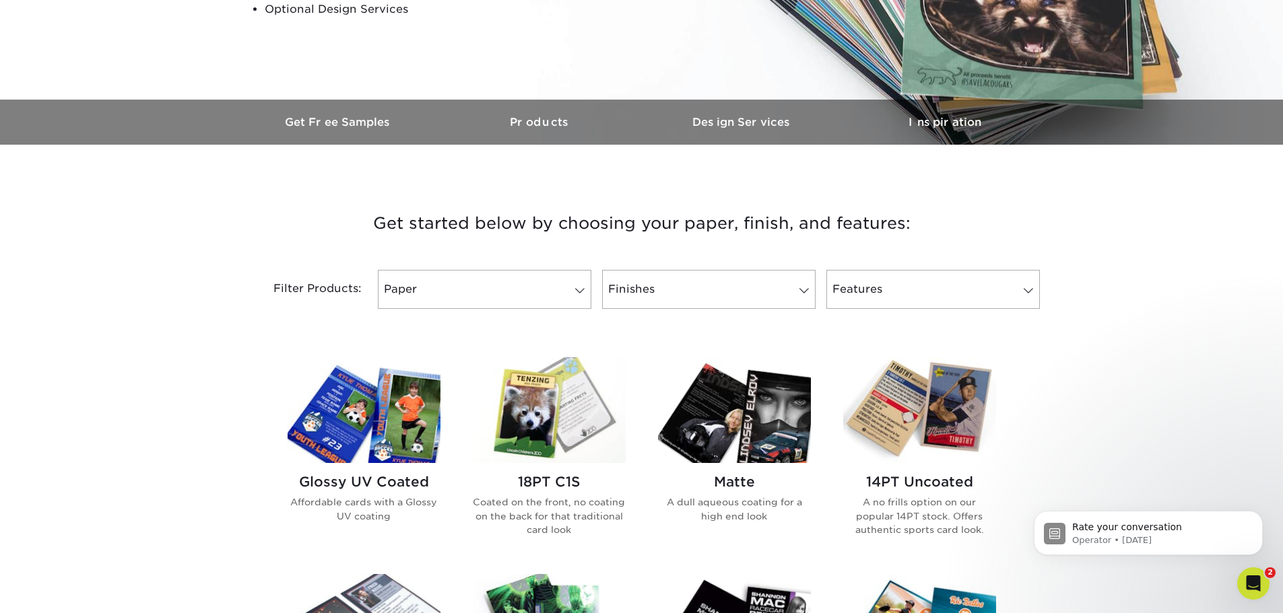
scroll to position [337, 0]
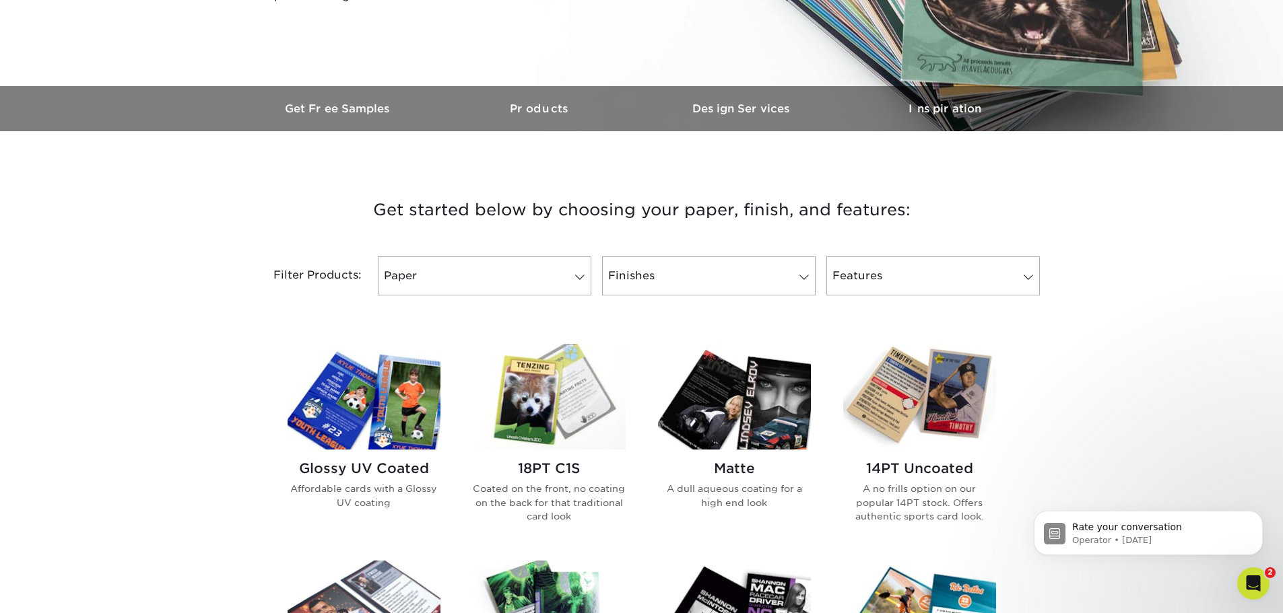
click at [405, 416] on img at bounding box center [363, 397] width 153 height 106
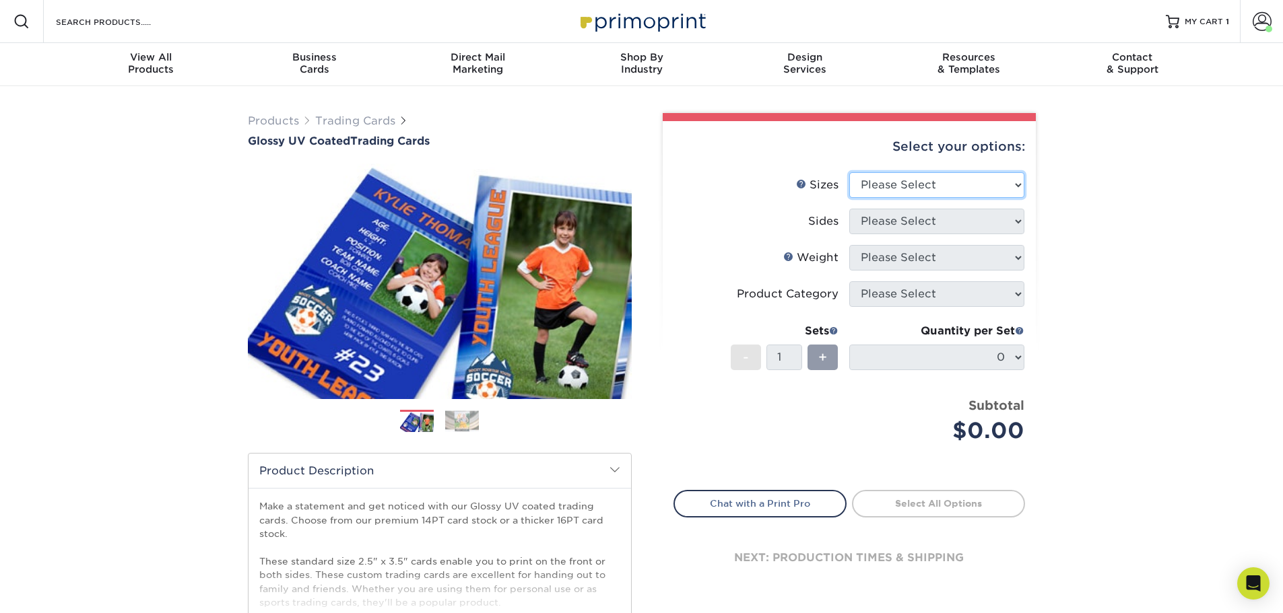
click at [988, 180] on select "Please Select 2.5" x 3.5"" at bounding box center [936, 185] width 175 height 26
select select "2.50x3.50"
click at [849, 172] on select "Please Select 2.5" x 3.5"" at bounding box center [936, 185] width 175 height 26
click at [961, 229] on select "Please Select Print Both Sides Print Front Only" at bounding box center [936, 222] width 175 height 26
select select "13abbda7-1d64-4f25-8bb2-c179b224825d"
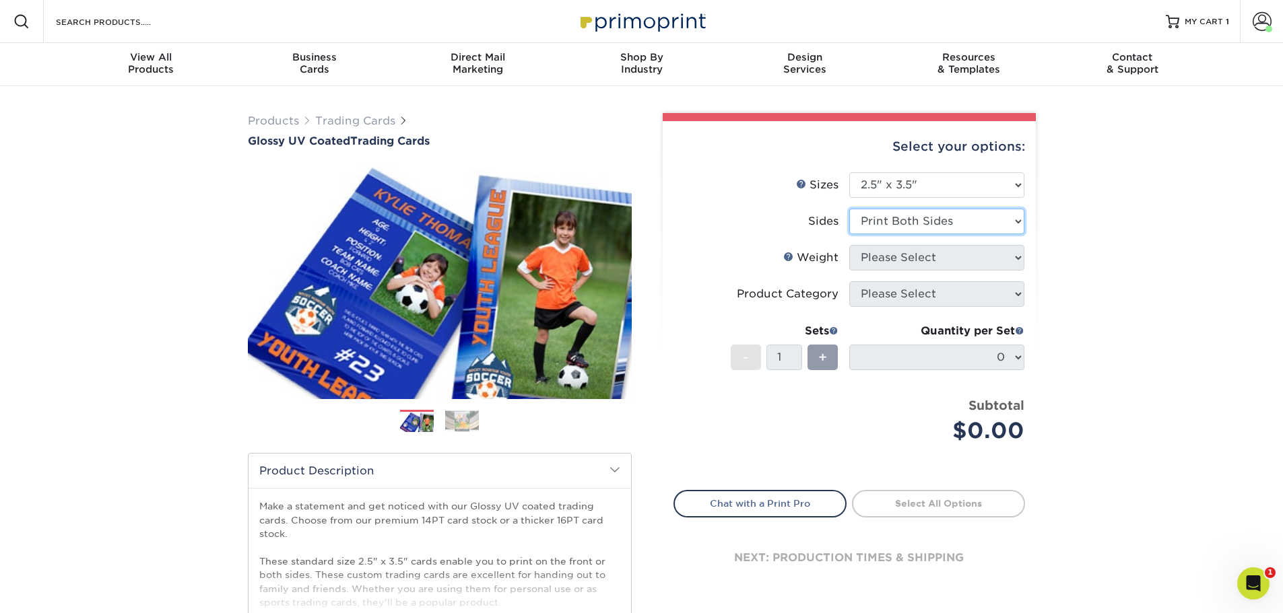
click at [849, 209] on select "Please Select Print Both Sides Print Front Only" at bounding box center [936, 222] width 175 height 26
click at [953, 259] on select "Please Select 16PT 14PT 18PT C1S" at bounding box center [936, 258] width 175 height 26
select select "18PTC1S"
click at [849, 245] on select "Please Select 16PT 14PT 18PT C1S" at bounding box center [936, 258] width 175 height 26
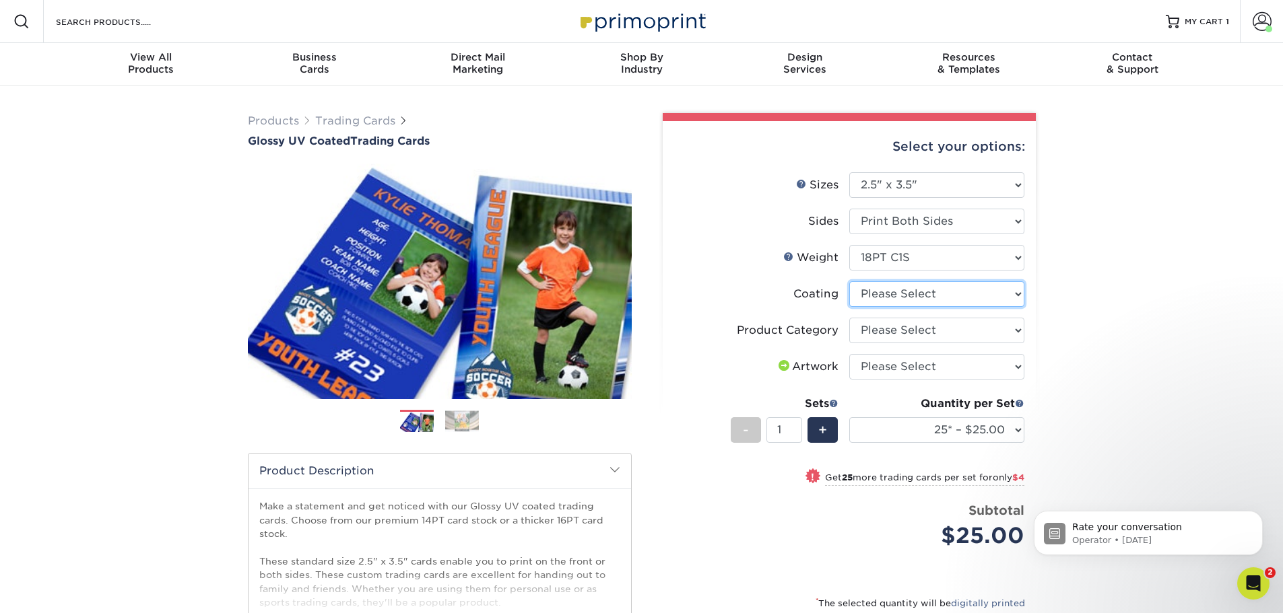
click at [935, 296] on select at bounding box center [936, 294] width 175 height 26
select select "1e8116af-acfc-44b1-83dc-8181aa338834"
click at [849, 281] on select at bounding box center [936, 294] width 175 height 26
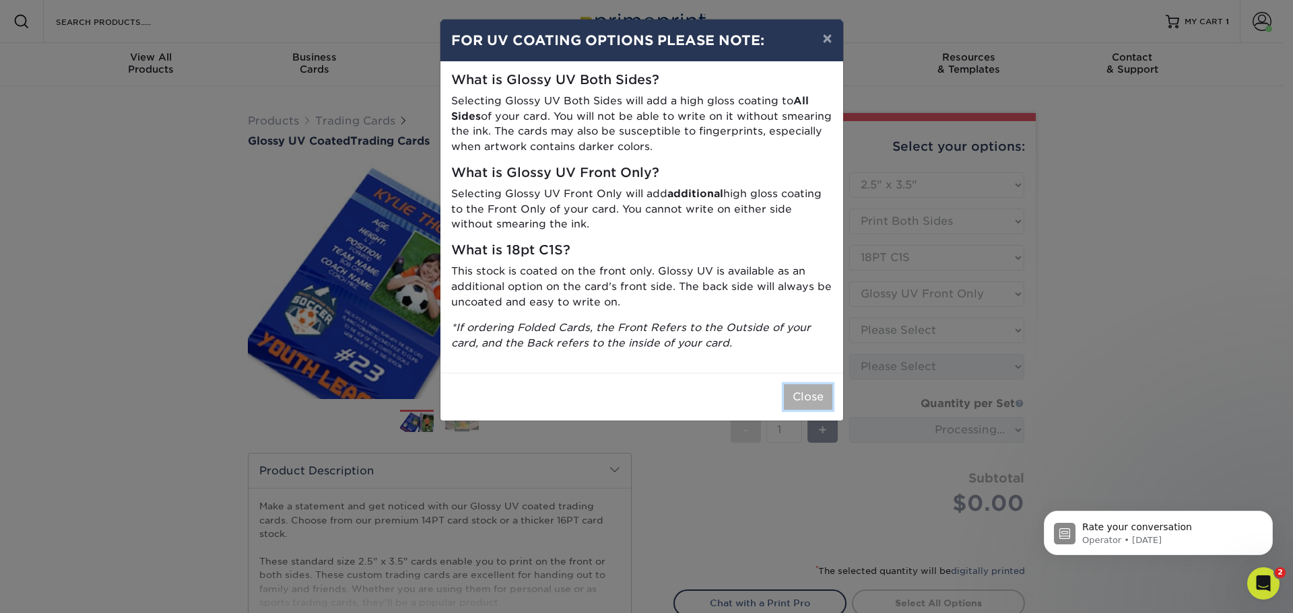
click at [823, 407] on button "Close" at bounding box center [808, 397] width 48 height 26
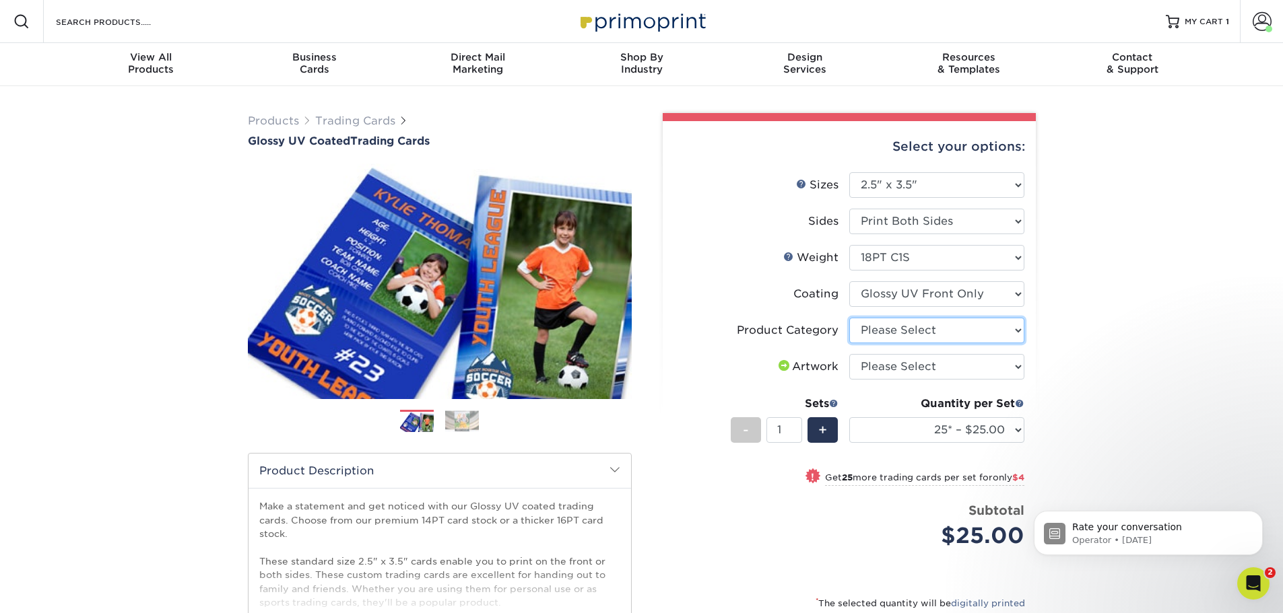
click at [939, 337] on select "Please Select Trading Cards" at bounding box center [936, 331] width 175 height 26
select select "c2f9bce9-36c2-409d-b101-c29d9d031e18"
click at [849, 318] on select "Please Select Trading Cards" at bounding box center [936, 331] width 175 height 26
click at [931, 372] on select "Please Select I will upload files I need a design - $100" at bounding box center [936, 367] width 175 height 26
select select "upload"
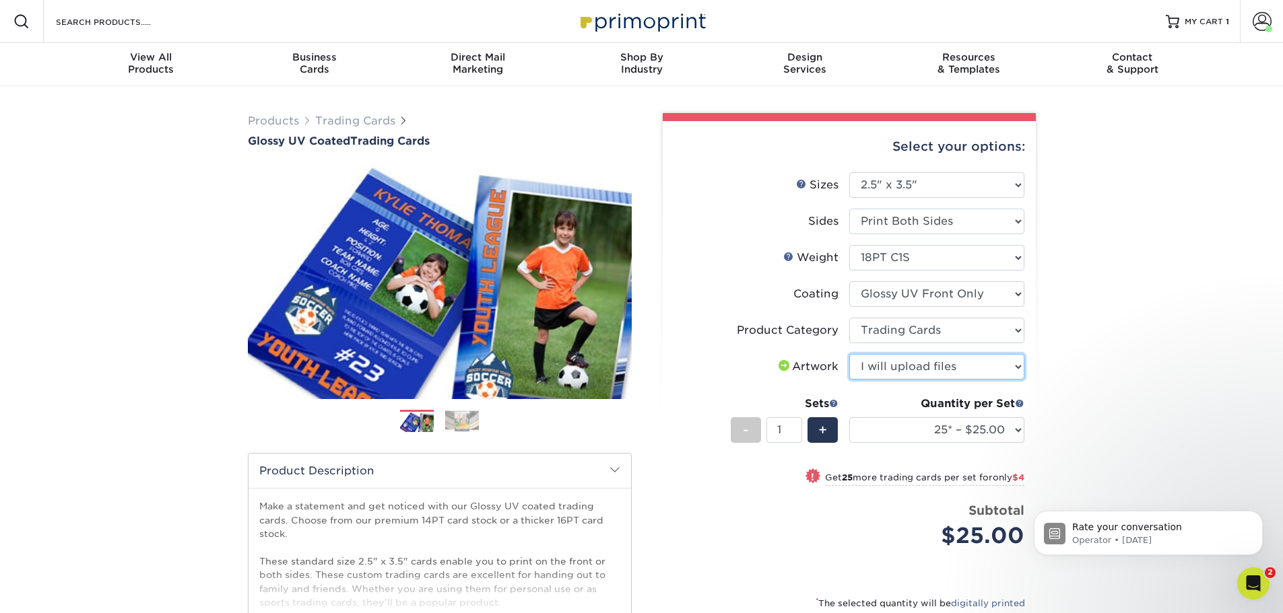
click at [849, 354] on select "Please Select I will upload files I need a design - $100" at bounding box center [936, 367] width 175 height 26
click at [868, 430] on select "25* – $25.00 50* – $29.00 75* – $37.00 100* – $41.00 250* – $48.00 500 – $58.00…" at bounding box center [936, 430] width 175 height 26
select select "1000 – $78.00"
click at [849, 417] on select "25* – $25.00 50* – $29.00 75* – $37.00 100* – $41.00 250* – $48.00 500 – $58.00…" at bounding box center [936, 430] width 175 height 26
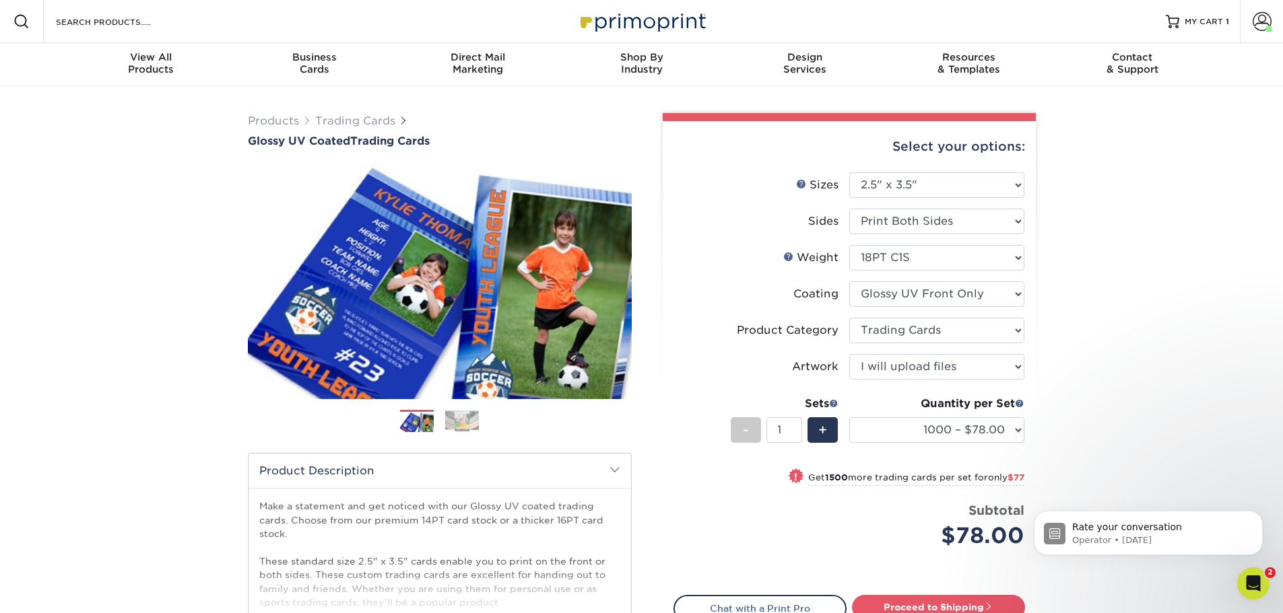
click at [1091, 326] on div "Products Trading Cards Glossy UV Coated Trading Cards Previous Next /" at bounding box center [641, 445] width 1283 height 719
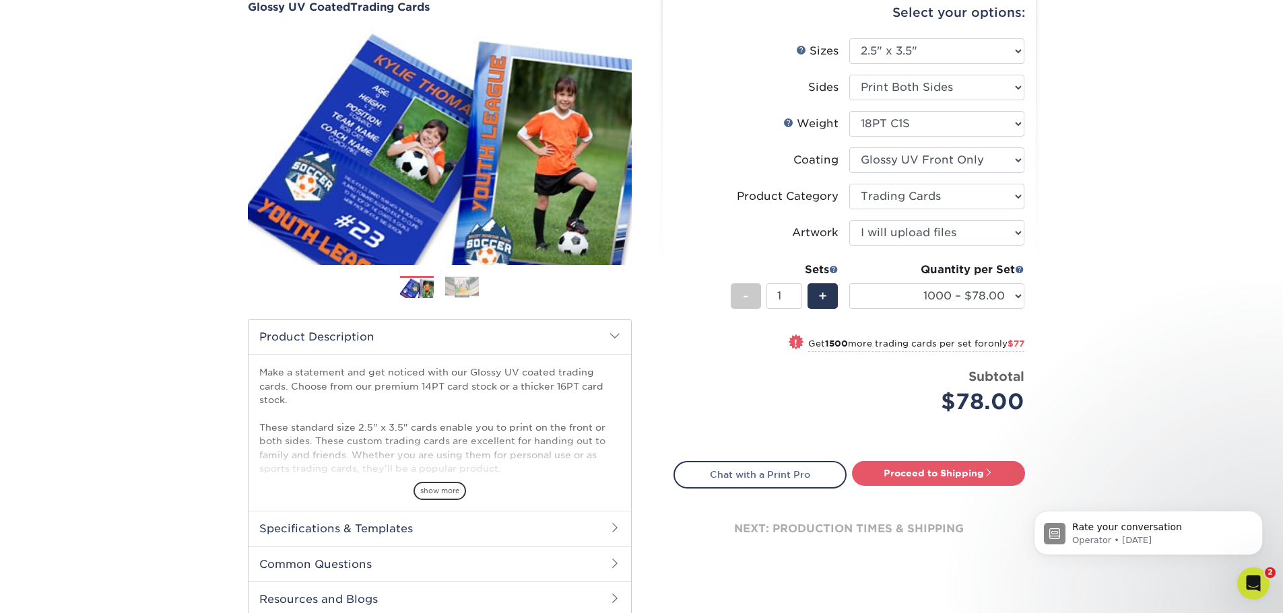
scroll to position [135, 0]
click at [919, 480] on link "Proceed to Shipping" at bounding box center [938, 473] width 173 height 24
type input "Set 1"
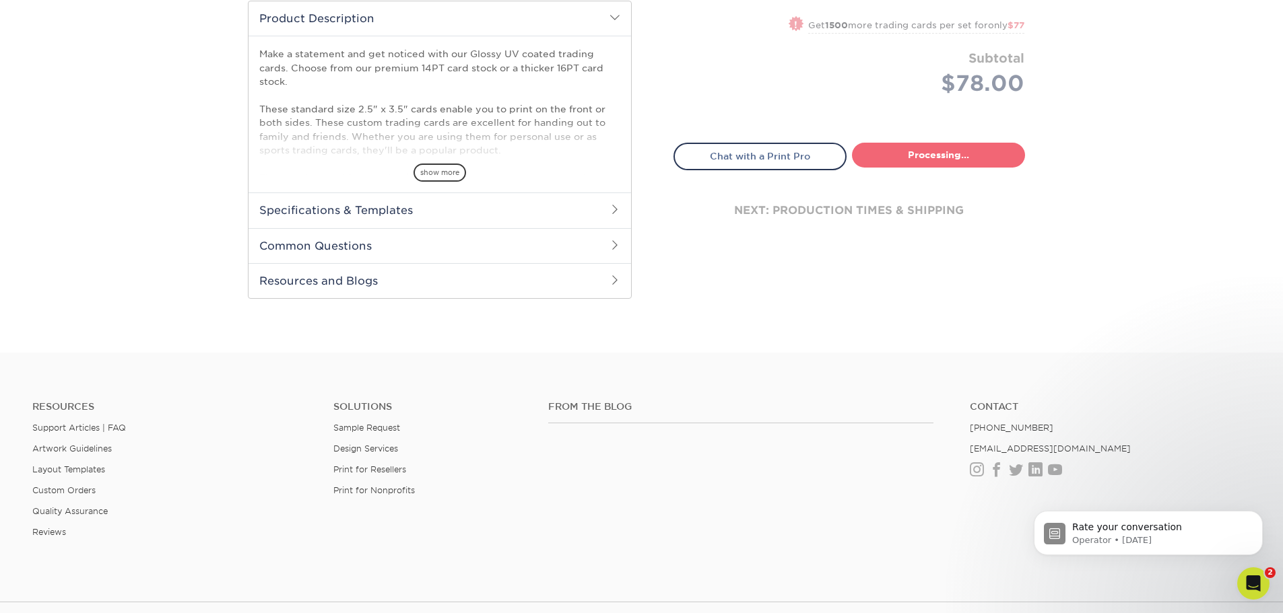
select select "16632836-ba07-43d2-a7d1-65f8f93a5084"
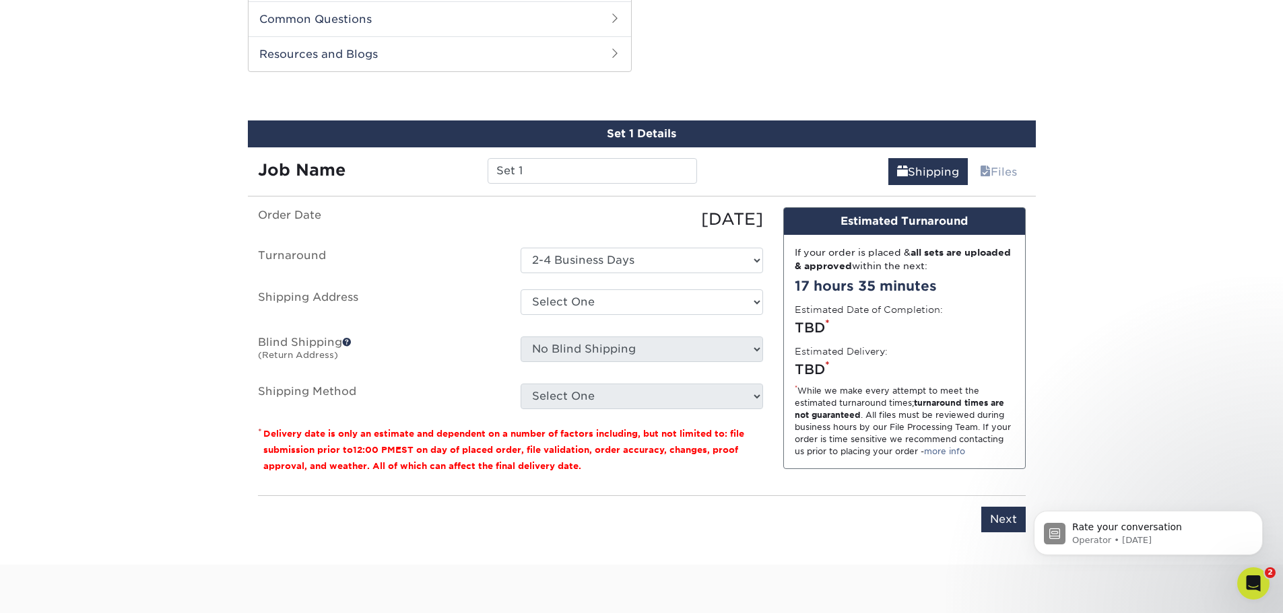
scroll to position [685, 0]
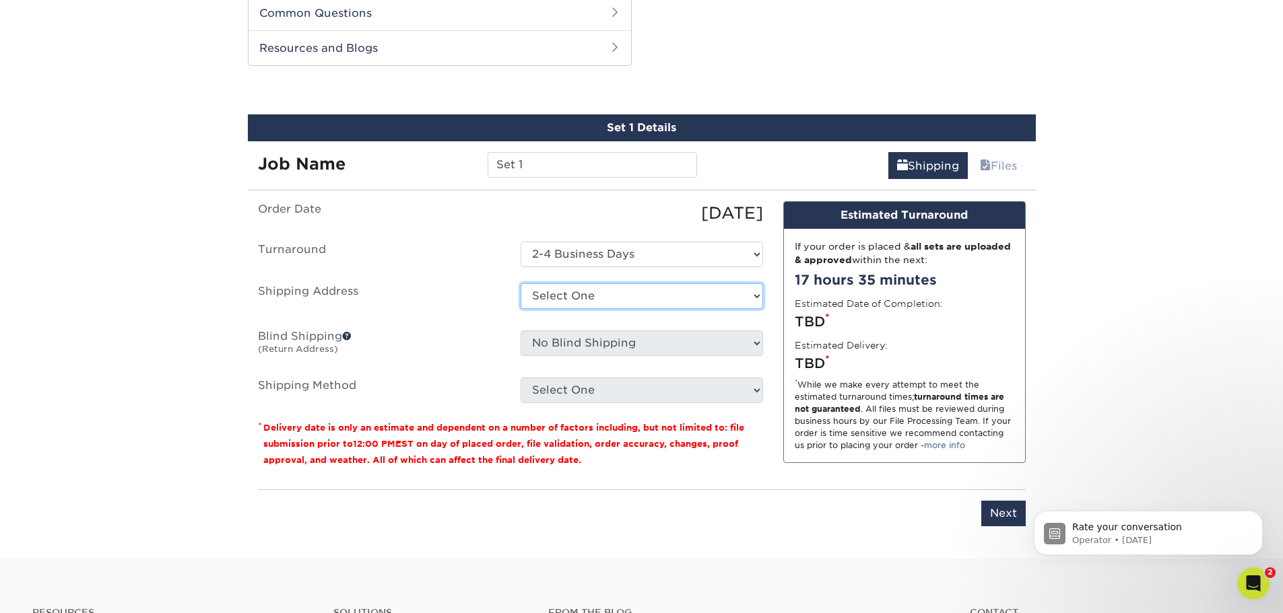
click at [693, 305] on select "Select One Sacramento Zoo + Add New Address" at bounding box center [641, 296] width 242 height 26
select select "275248"
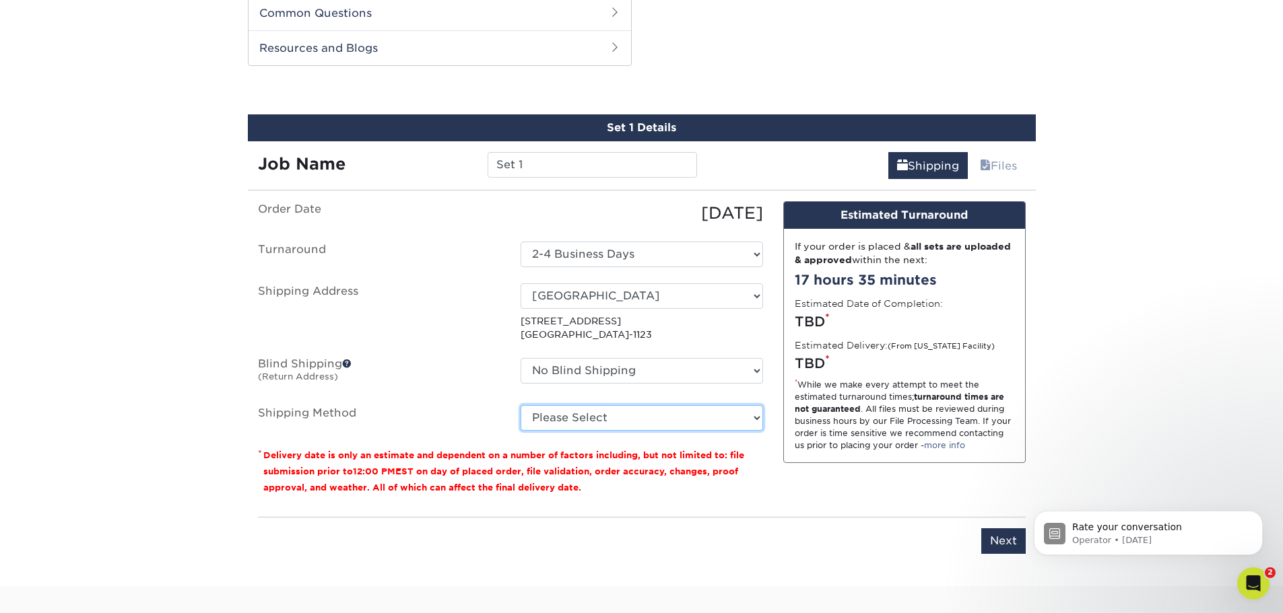
click at [656, 425] on select "Please Select Ground Shipping (+$14.95) 3 Day Shipping Service (+$15.34) 2 Day …" at bounding box center [641, 418] width 242 height 26
click at [520, 405] on select "Please Select Ground Shipping (+$14.95) 3 Day Shipping Service (+$15.34) 2 Day …" at bounding box center [641, 418] width 242 height 26
click at [650, 425] on select "Please Select Ground Shipping (+$14.95) 3 Day Shipping Service (+$15.34) 2 Day …" at bounding box center [641, 418] width 242 height 26
click at [520, 405] on select "Please Select Ground Shipping (+$14.95) 3 Day Shipping Service (+$15.34) 2 Day …" at bounding box center [641, 418] width 242 height 26
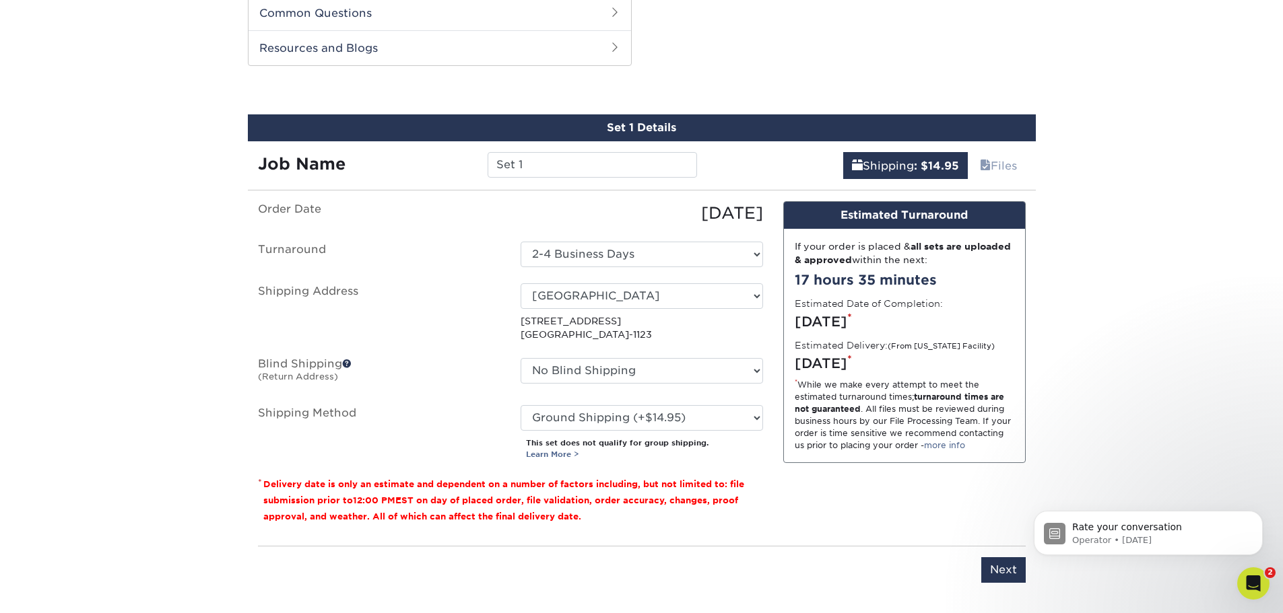
click at [700, 455] on p "This set does not qualify for group shipping. Learn More >" at bounding box center [644, 449] width 237 height 23
click at [910, 526] on div "Design Estimated Turnaround If your order is placed & all sets are uploaded & a…" at bounding box center [904, 368] width 263 height 334
drag, startPoint x: 729, startPoint y: 419, endPoint x: 725, endPoint y: 428, distance: 9.0
click at [729, 419] on select "Please Select Ground Shipping (+$14.95) 3 Day Shipping Service (+$15.34) 2 Day …" at bounding box center [641, 418] width 242 height 26
click at [520, 405] on select "Please Select Ground Shipping (+$14.95) 3 Day Shipping Service (+$15.34) 2 Day …" at bounding box center [641, 418] width 242 height 26
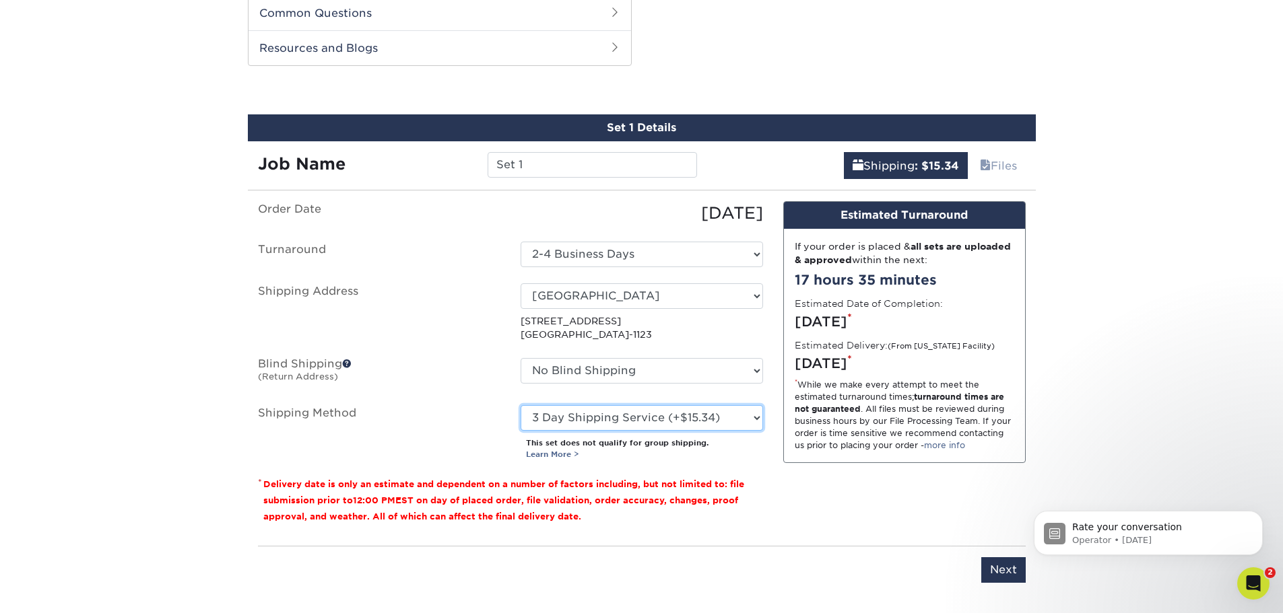
click at [739, 426] on select "Please Select Ground Shipping (+$14.95) 3 Day Shipping Service (+$15.34) 2 Day …" at bounding box center [641, 418] width 242 height 26
click at [520, 405] on select "Please Select Ground Shipping (+$14.95) 3 Day Shipping Service (+$15.34) 2 Day …" at bounding box center [641, 418] width 242 height 26
click at [737, 424] on select "Please Select Ground Shipping (+$14.95) 3 Day Shipping Service (+$15.34) 2 Day …" at bounding box center [641, 418] width 242 height 26
click at [520, 405] on select "Please Select Ground Shipping (+$14.95) 3 Day Shipping Service (+$15.34) 2 Day …" at bounding box center [641, 418] width 242 height 26
click at [700, 421] on select "Please Select Ground Shipping (+$14.95) 3 Day Shipping Service (+$15.34) 2 Day …" at bounding box center [641, 418] width 242 height 26
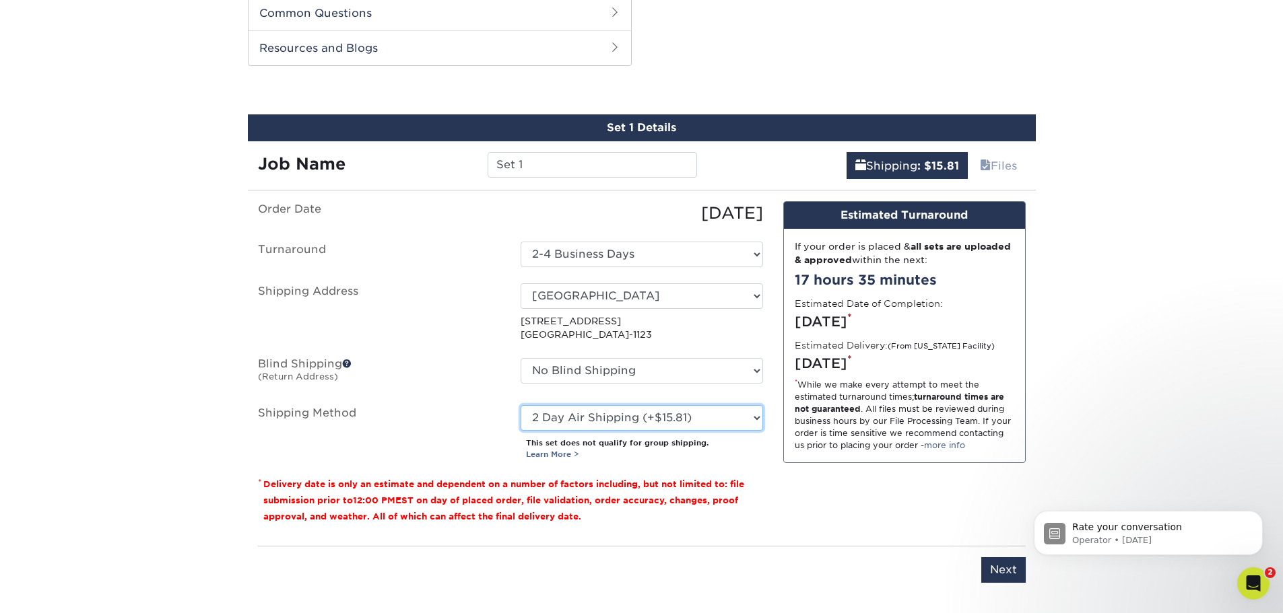
select select "03"
click at [520, 405] on select "Please Select Ground Shipping (+$14.95) 3 Day Shipping Service (+$15.34) 2 Day …" at bounding box center [641, 418] width 242 height 26
click at [771, 467] on div "Order Date 10/15/2025 Turnaround Select One 2-4 Business Days Shipping Address …" at bounding box center [510, 368] width 525 height 334
click at [997, 572] on input "Next" at bounding box center [1003, 570] width 44 height 26
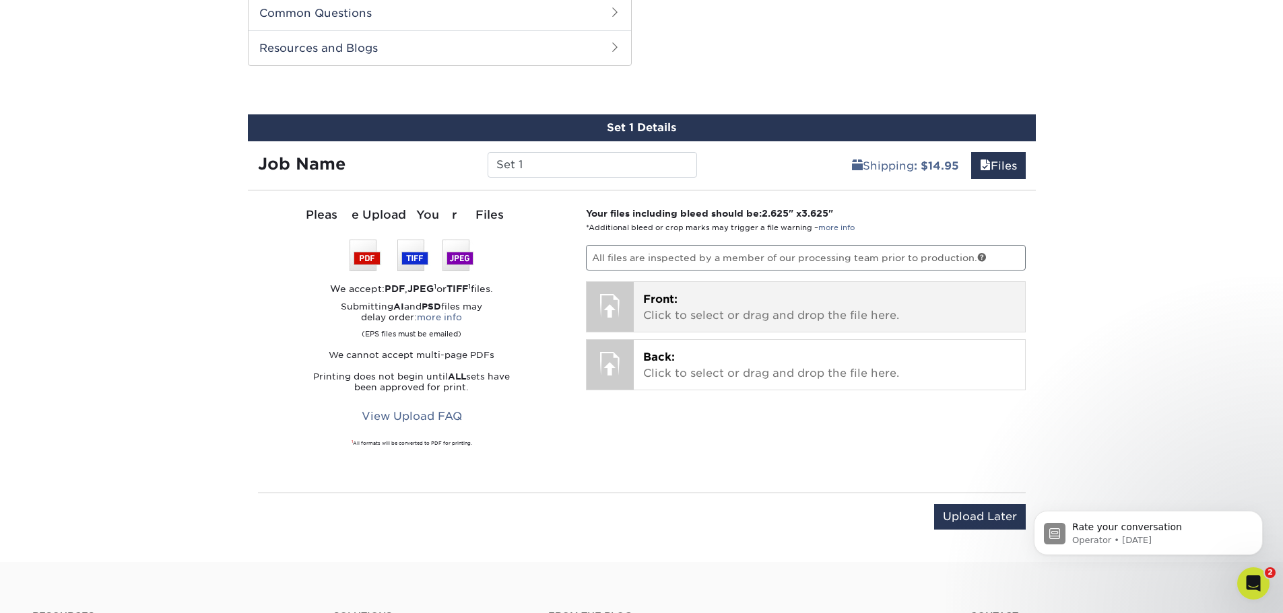
click at [609, 295] on div at bounding box center [609, 305] width 47 height 47
click at [796, 320] on p "Front: Click to select or drag and drop the file here." at bounding box center [829, 308] width 372 height 32
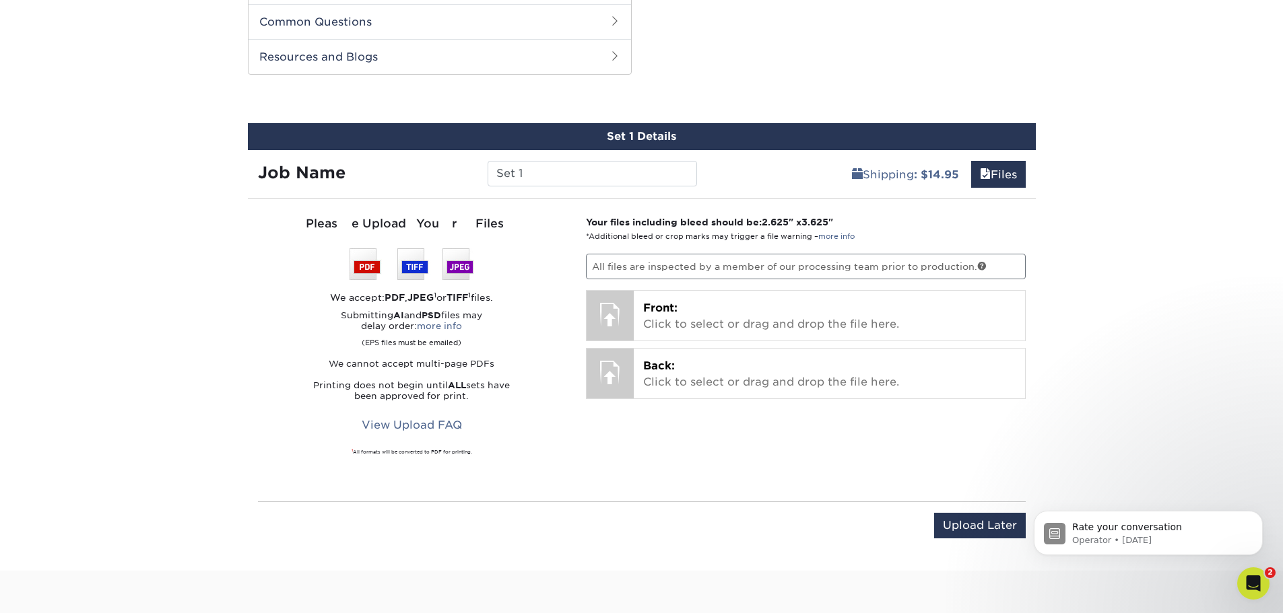
scroll to position [741, 0]
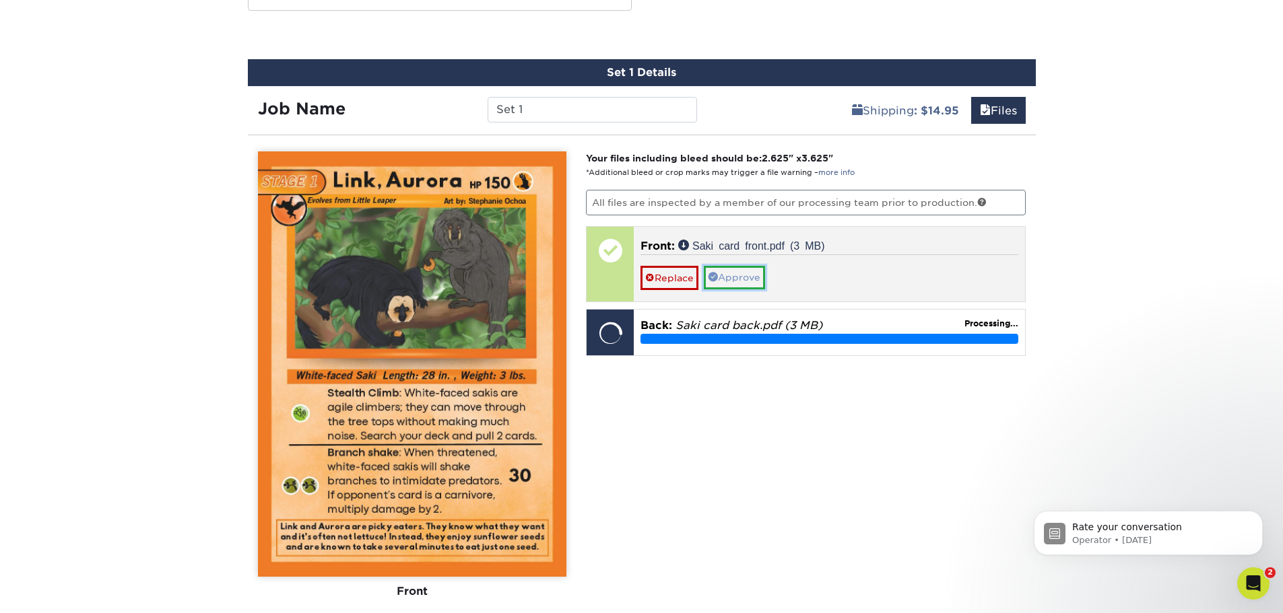
click at [726, 281] on link "Approve" at bounding box center [734, 277] width 61 height 23
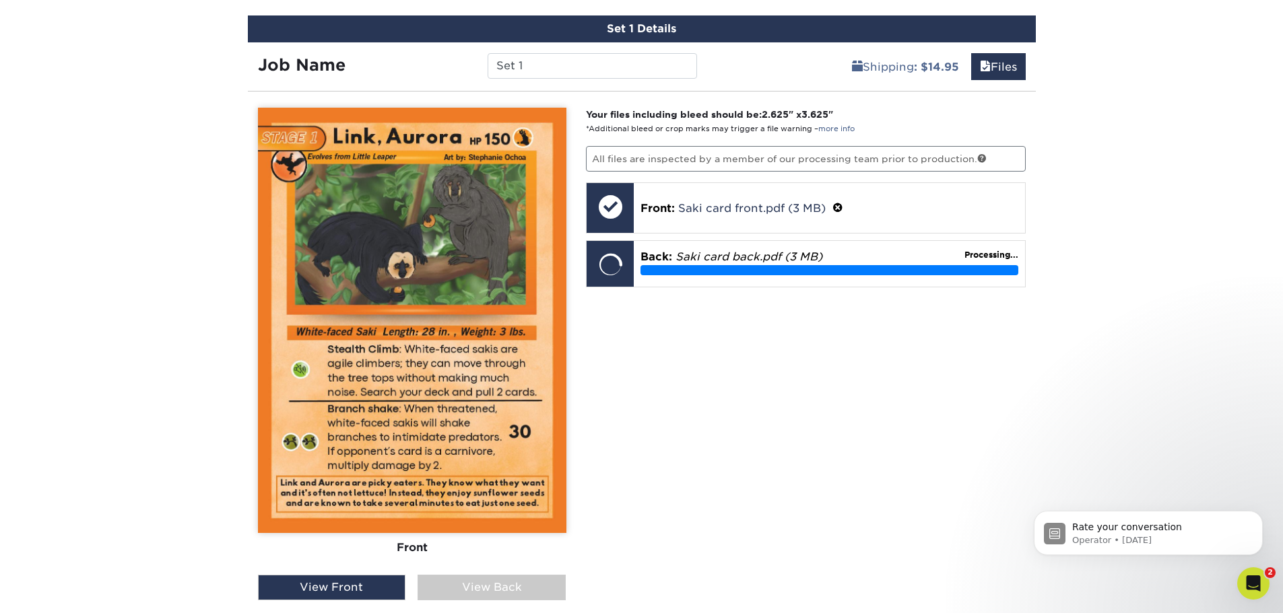
scroll to position [808, 0]
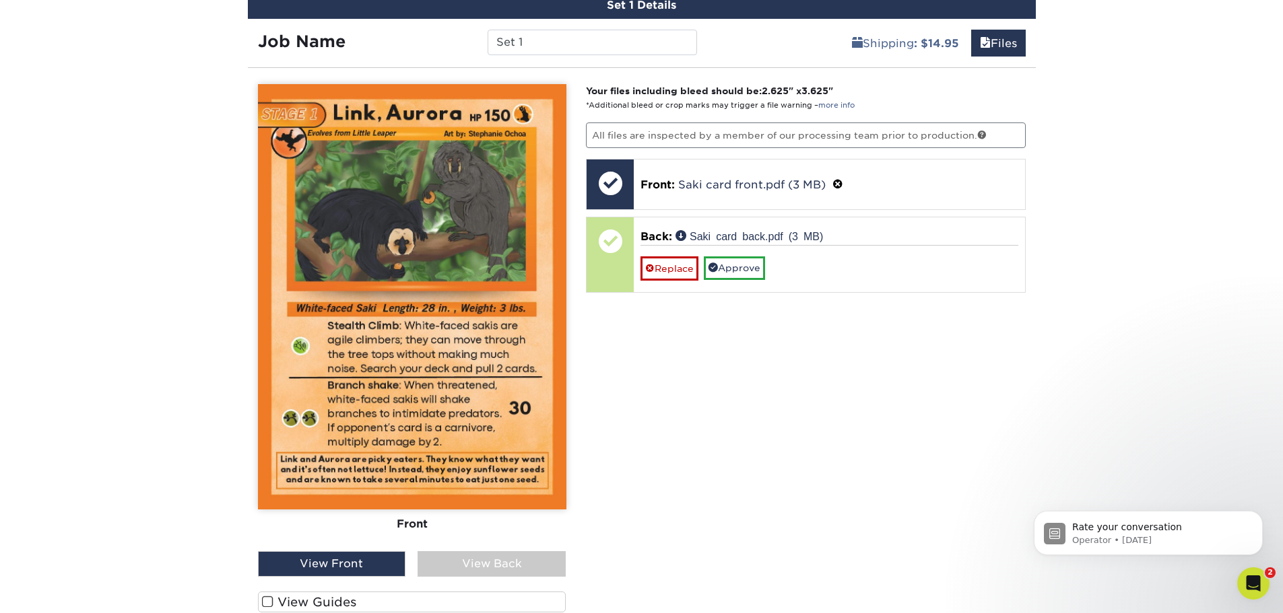
drag, startPoint x: 524, startPoint y: 571, endPoint x: 520, endPoint y: 560, distance: 11.5
click at [524, 571] on div "View Back" at bounding box center [491, 564] width 148 height 26
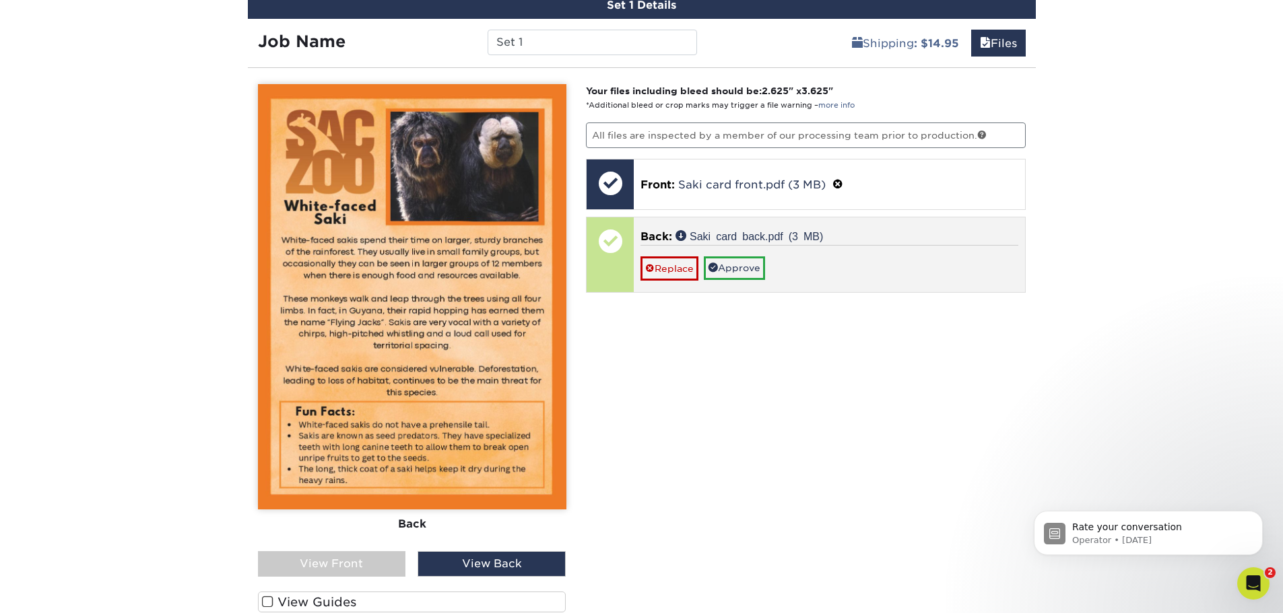
click at [771, 267] on div "Replace Approve" at bounding box center [829, 262] width 378 height 35
click at [761, 269] on link "Approve" at bounding box center [734, 268] width 61 height 23
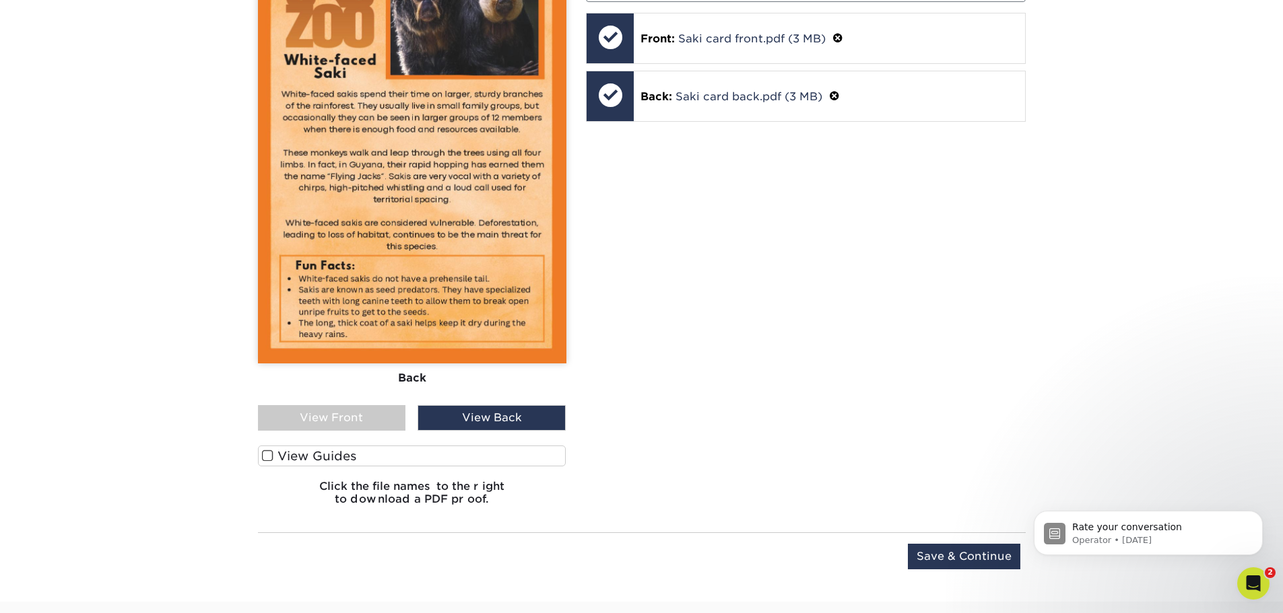
scroll to position [1077, 0]
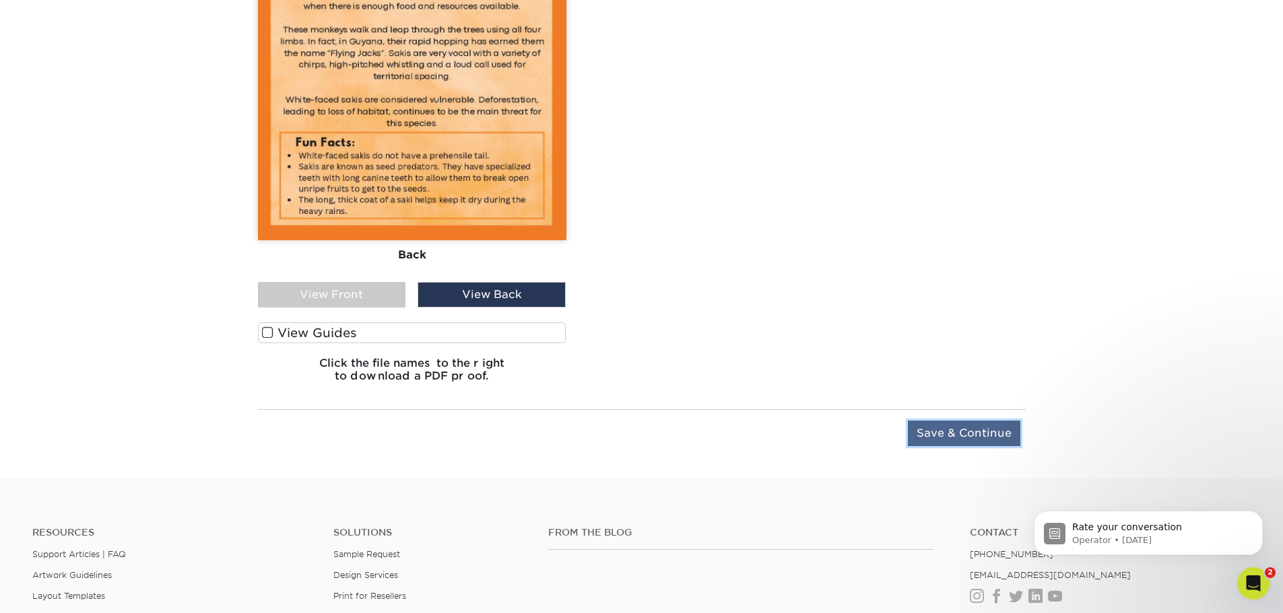
click at [963, 432] on input "Save & Continue" at bounding box center [964, 434] width 112 height 26
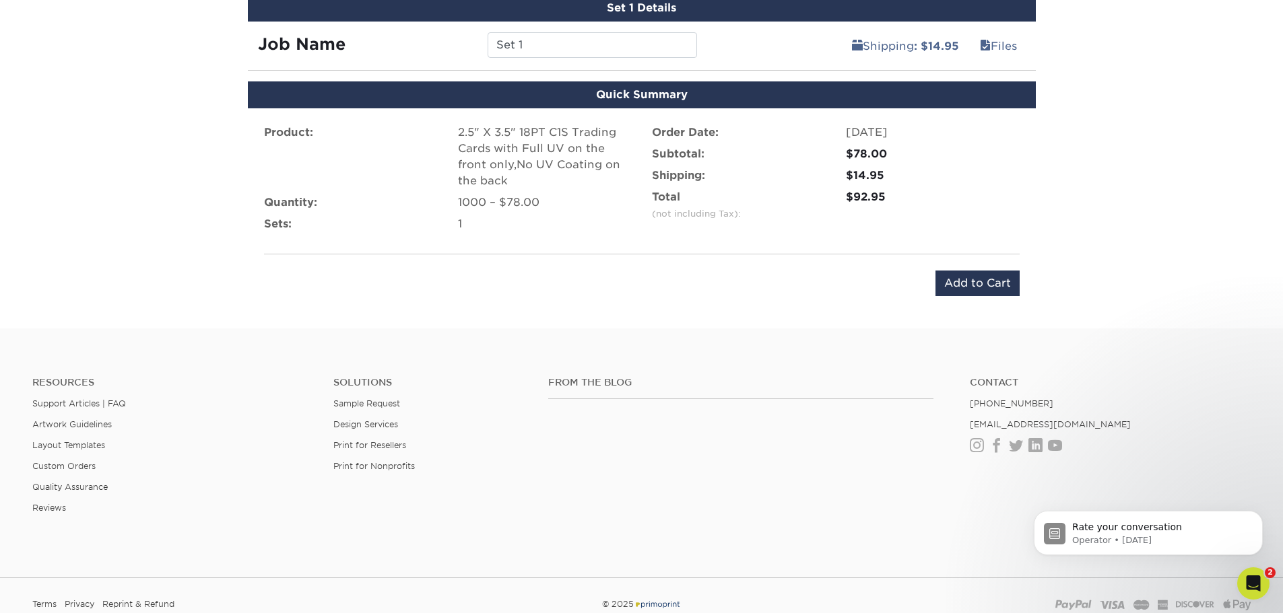
scroll to position [712, 0]
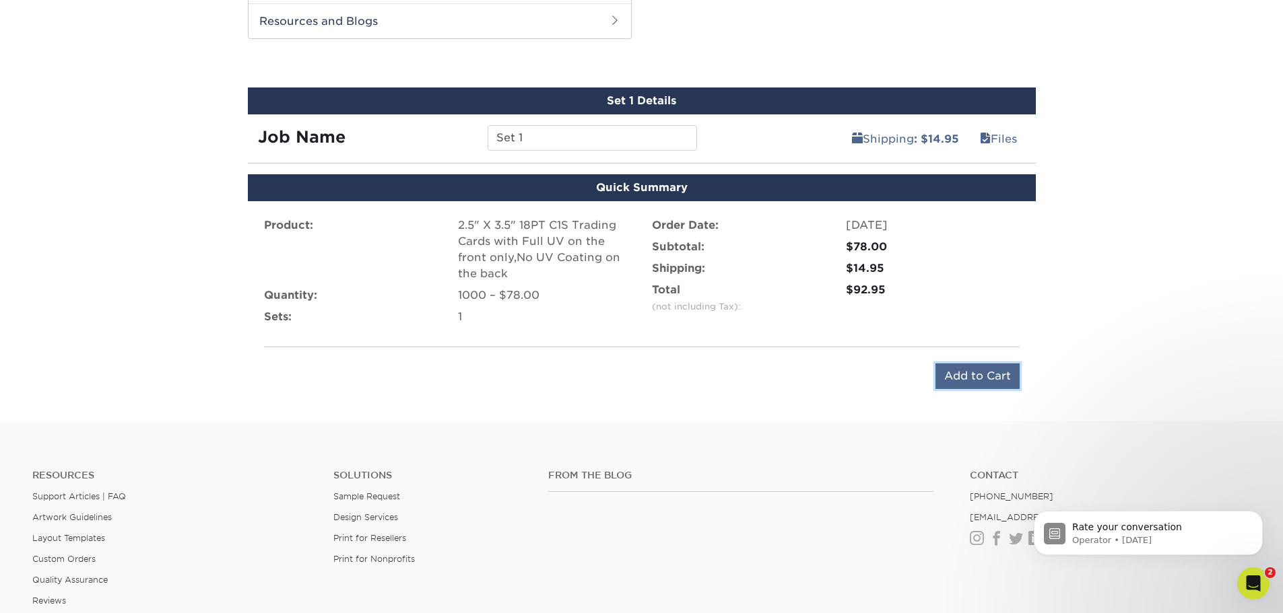
click at [949, 372] on input "Add to Cart" at bounding box center [977, 377] width 84 height 26
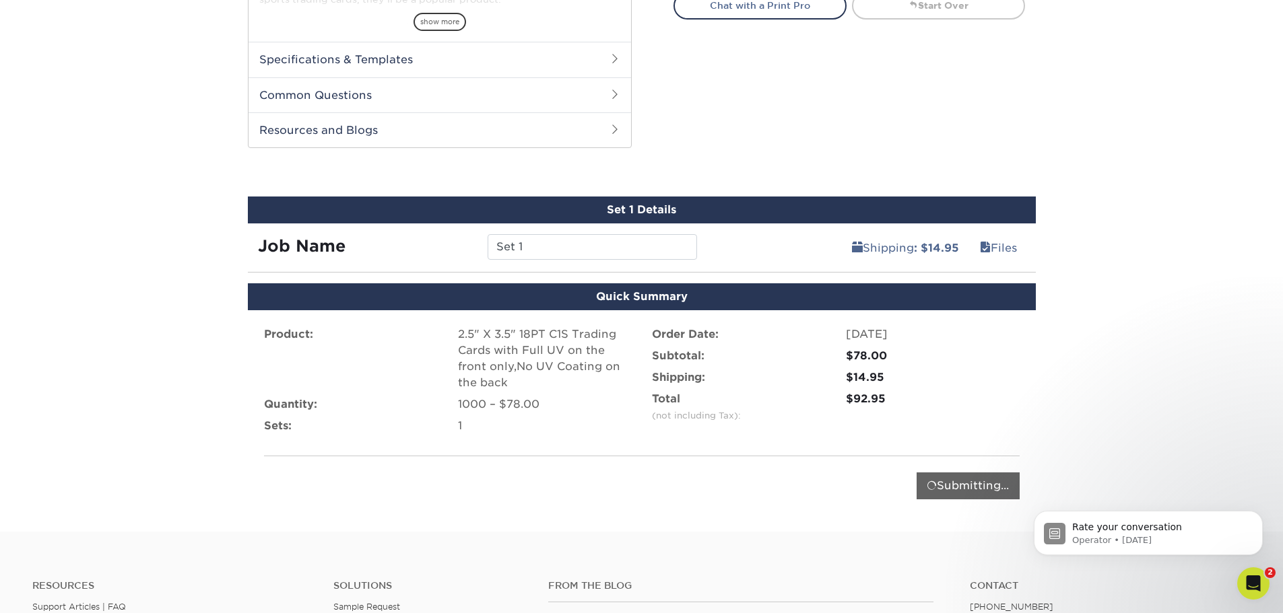
scroll to position [606, 0]
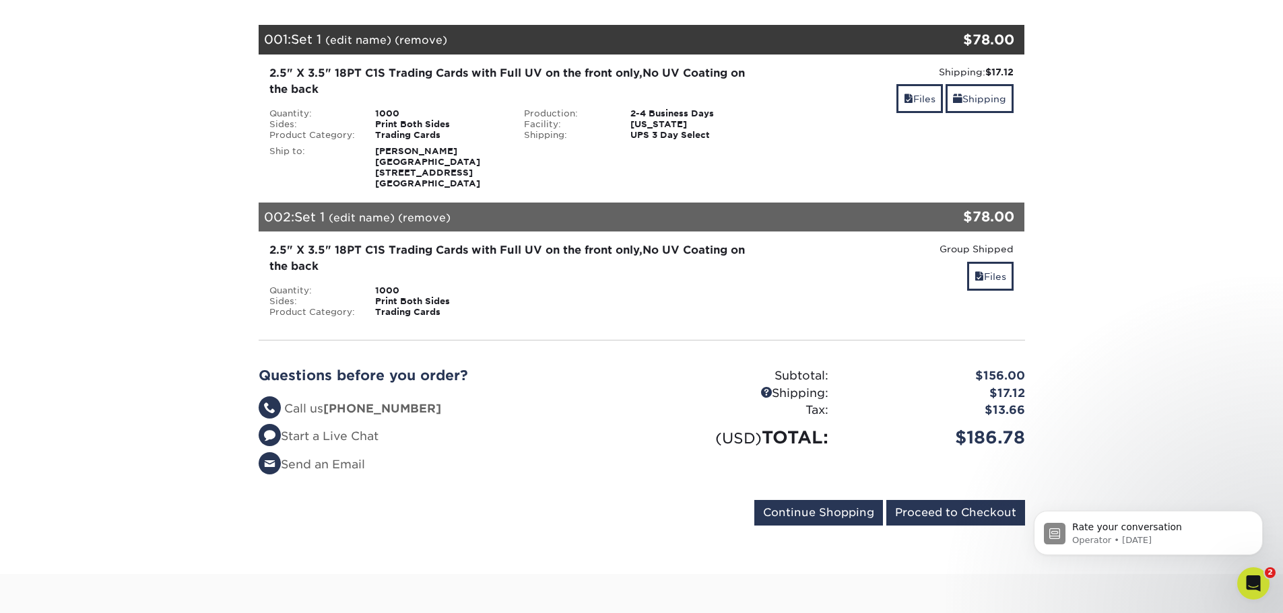
scroll to position [269, 0]
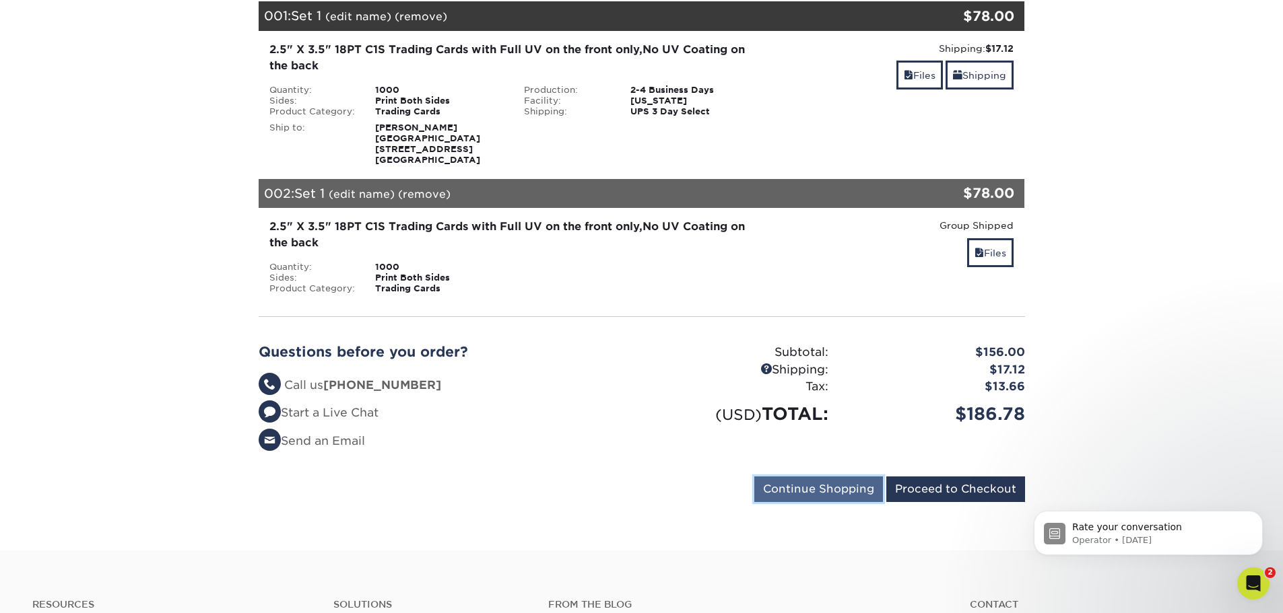
click at [840, 491] on input "Continue Shopping" at bounding box center [818, 490] width 129 height 26
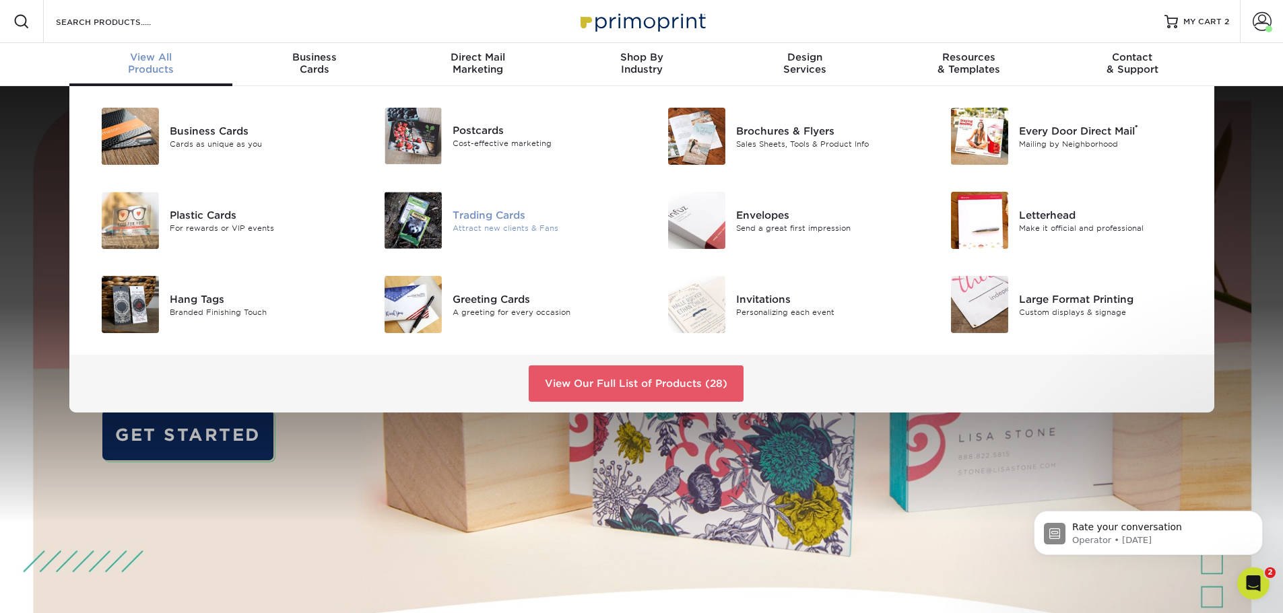
click at [493, 223] on div "Attract new clients & Fans" at bounding box center [541, 227] width 178 height 11
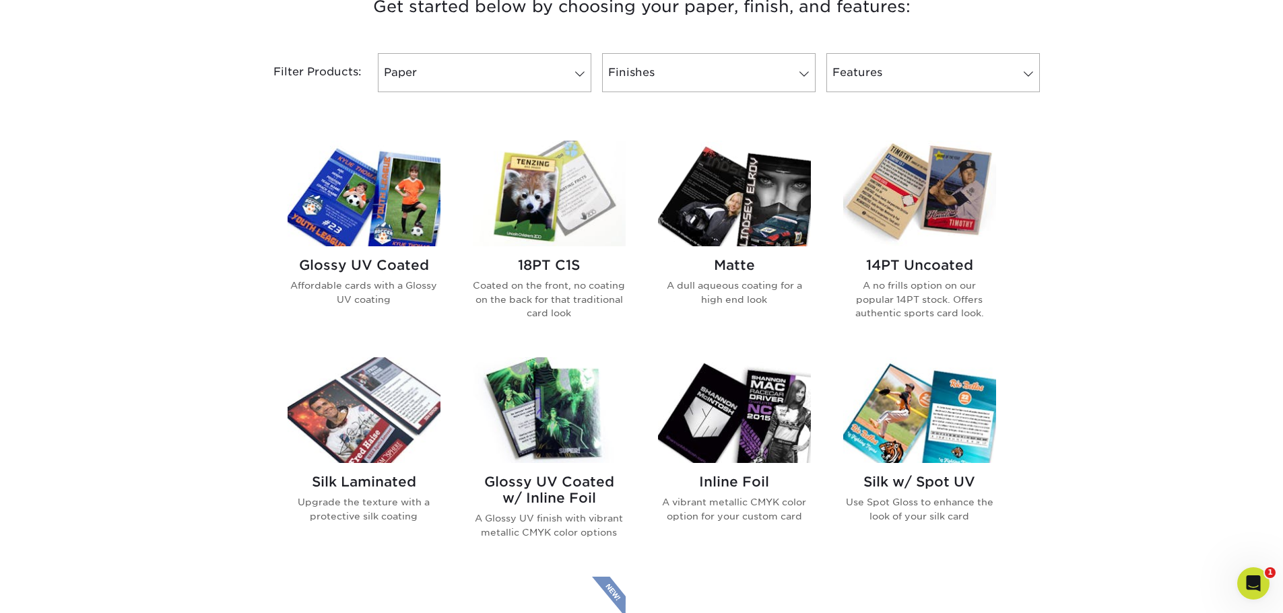
scroll to position [673, 0]
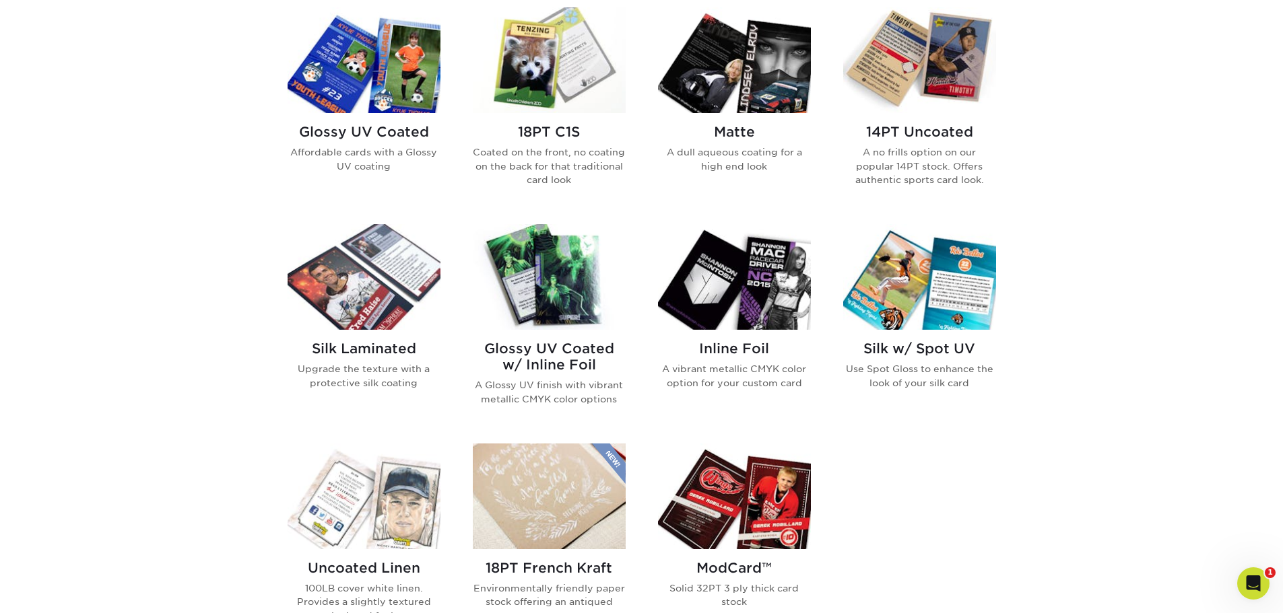
click at [377, 114] on div "Glossy UV Coated Affordable cards with a Glossy UV coating" at bounding box center [363, 153] width 153 height 81
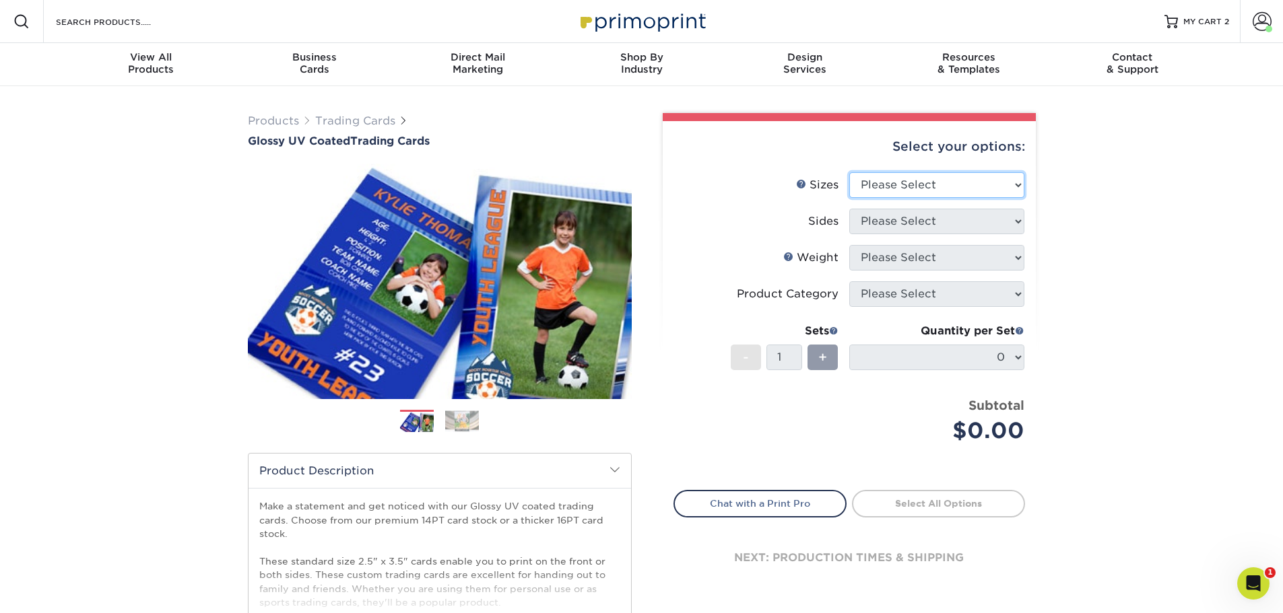
click at [932, 182] on select "Please Select 2.5" x 3.5"" at bounding box center [936, 185] width 175 height 26
select select "2.50x3.50"
click at [849, 172] on select "Please Select 2.5" x 3.5"" at bounding box center [936, 185] width 175 height 26
click at [943, 224] on select "Please Select Print Both Sides Print Front Only" at bounding box center [936, 222] width 175 height 26
select select "13abbda7-1d64-4f25-8bb2-c179b224825d"
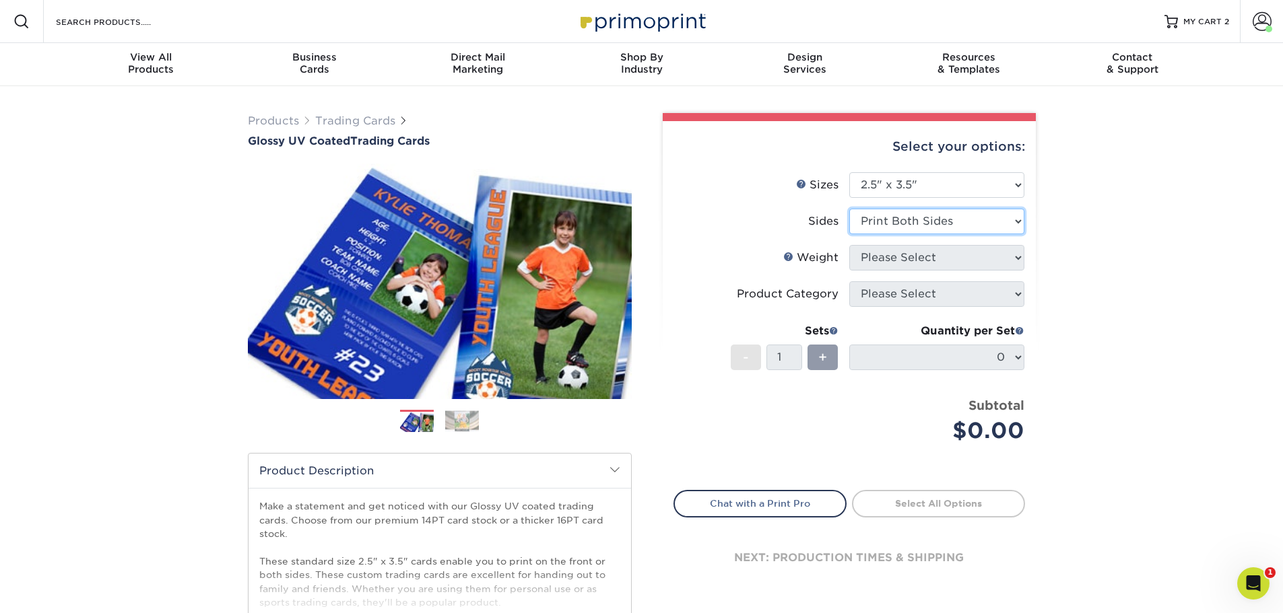
click at [849, 209] on select "Please Select Print Both Sides Print Front Only" at bounding box center [936, 222] width 175 height 26
click at [942, 249] on select "Please Select 16PT 14PT 18PT C1S" at bounding box center [936, 258] width 175 height 26
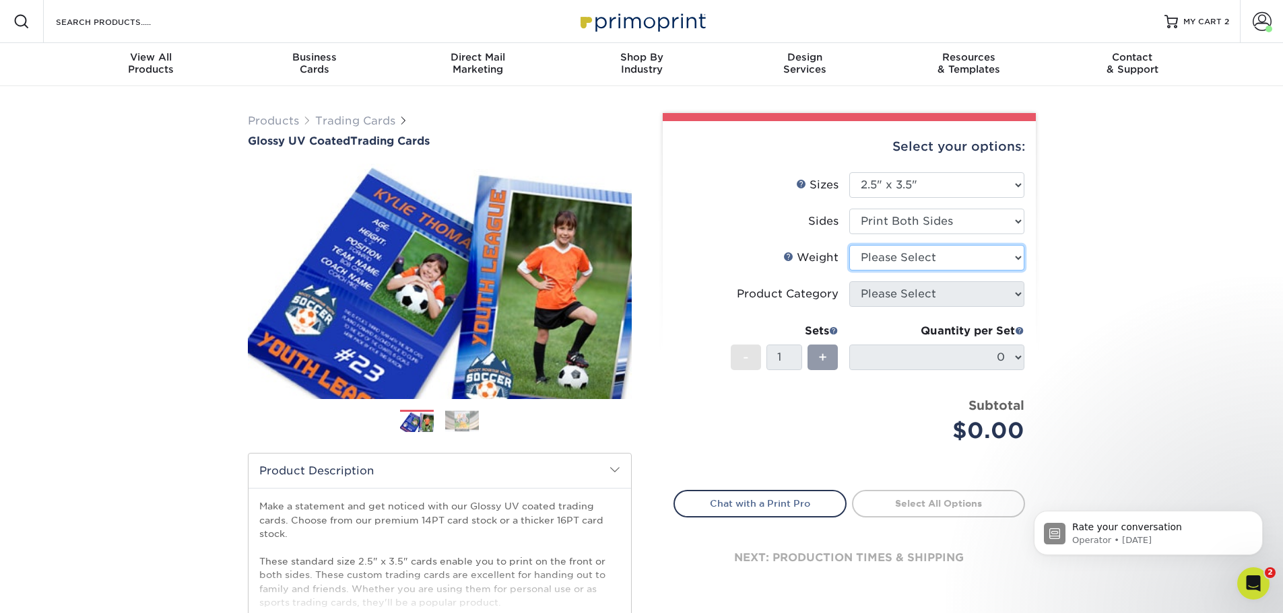
select select "18PTC1S"
click at [849, 245] on select "Please Select 16PT 14PT 18PT C1S" at bounding box center [936, 258] width 175 height 26
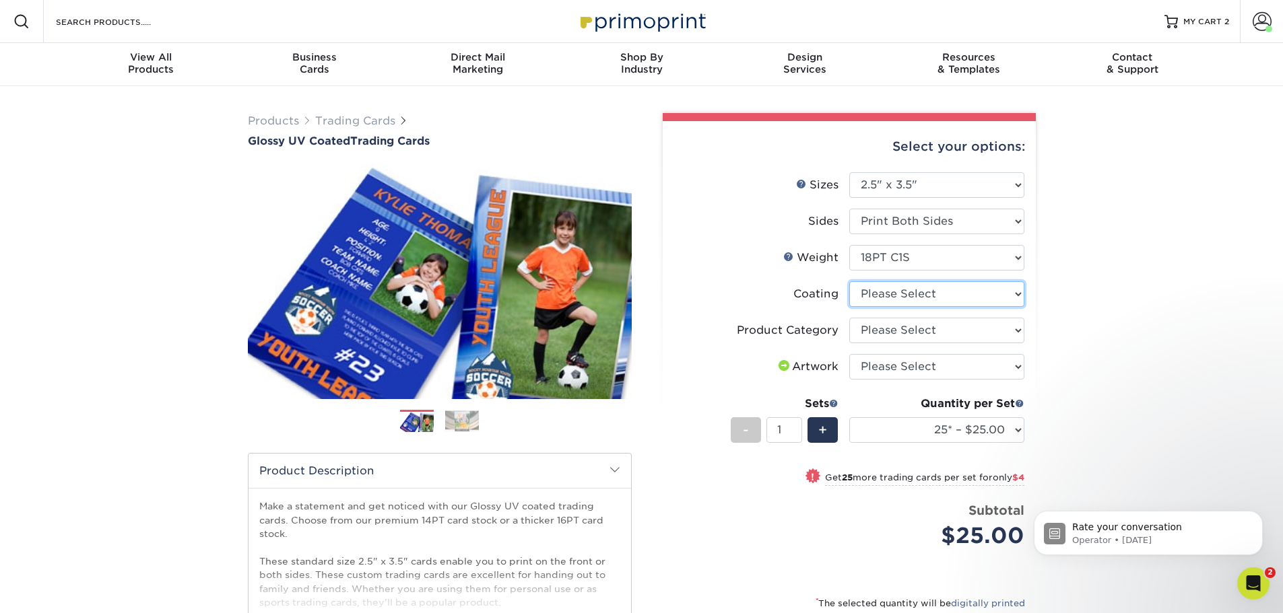
click at [929, 301] on select at bounding box center [936, 294] width 175 height 26
select select "1e8116af-acfc-44b1-83dc-8181aa338834"
click at [849, 281] on select at bounding box center [936, 294] width 175 height 26
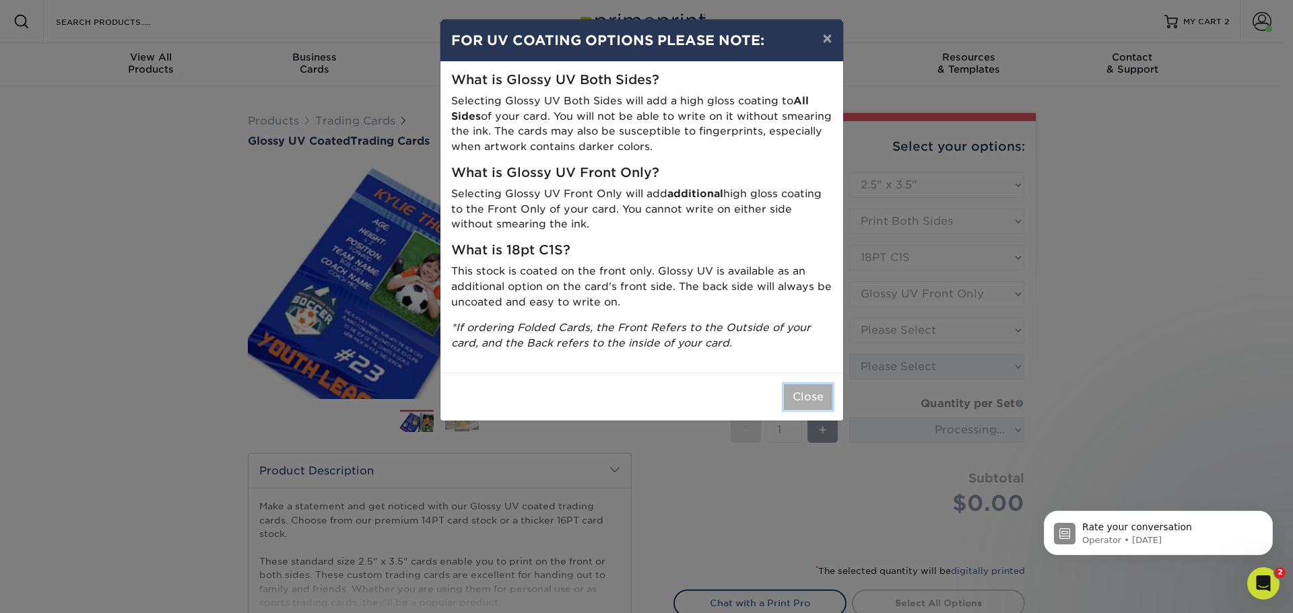
click at [792, 403] on button "Close" at bounding box center [808, 397] width 48 height 26
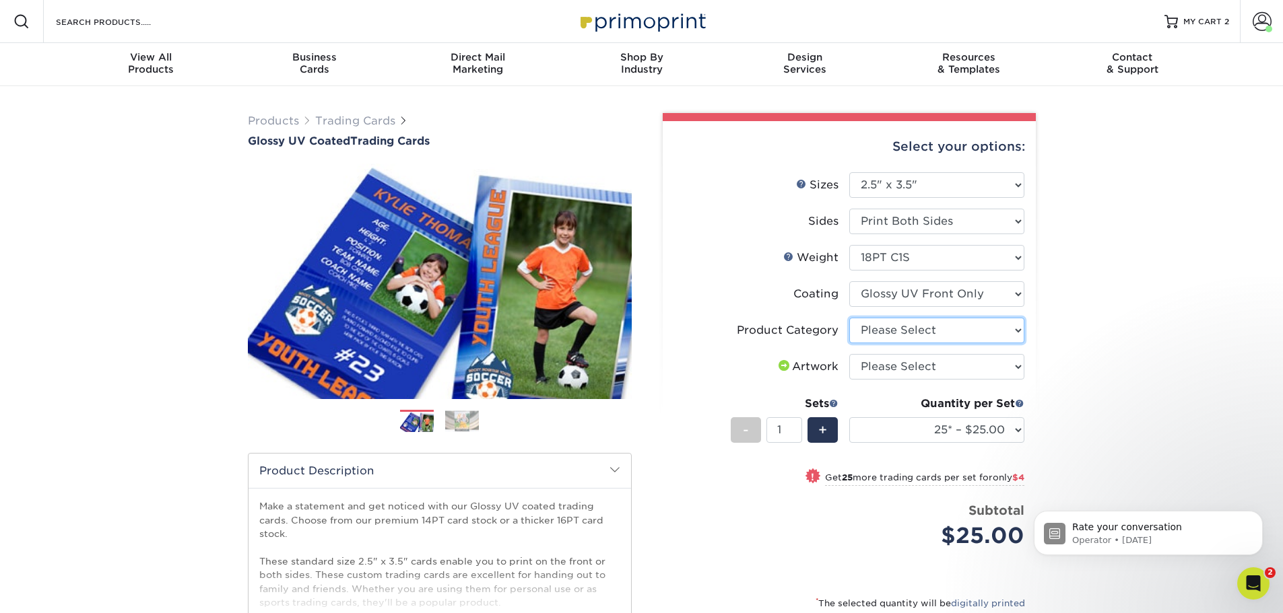
click at [938, 335] on select "Please Select Trading Cards" at bounding box center [936, 331] width 175 height 26
select select "c2f9bce9-36c2-409d-b101-c29d9d031e18"
click at [849, 318] on select "Please Select Trading Cards" at bounding box center [936, 331] width 175 height 26
click at [928, 366] on select "Please Select I will upload files I need a design - $100" at bounding box center [936, 367] width 175 height 26
select select "upload"
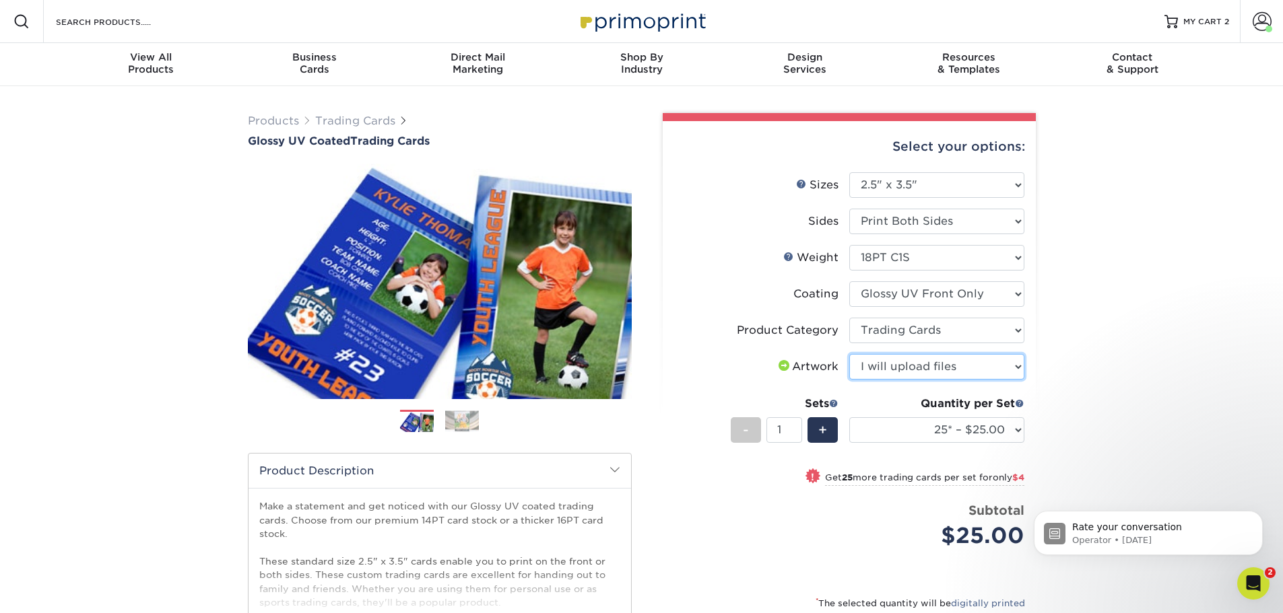
click at [849, 354] on select "Please Select I will upload files I need a design - $100" at bounding box center [936, 367] width 175 height 26
click at [944, 428] on select "25* – $25.00 50* – $29.00 75* – $37.00 100* – $41.00 250* – $48.00 500 – $58.00…" at bounding box center [936, 430] width 175 height 26
select select "1000 – $78.00"
click at [849, 417] on select "25* – $25.00 50* – $29.00 75* – $37.00 100* – $41.00 250* – $48.00 500 – $58.00…" at bounding box center [936, 430] width 175 height 26
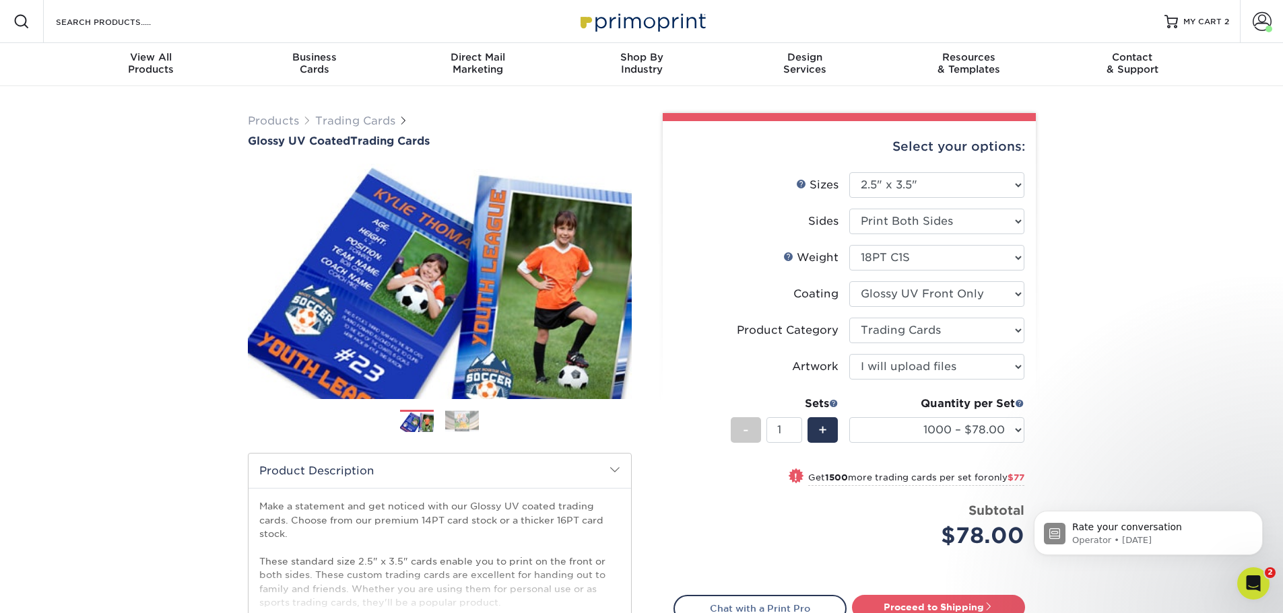
click at [1059, 347] on div "Products Trading Cards Glossy UV Coated Trading Cards Previous Next /" at bounding box center [641, 445] width 1283 height 719
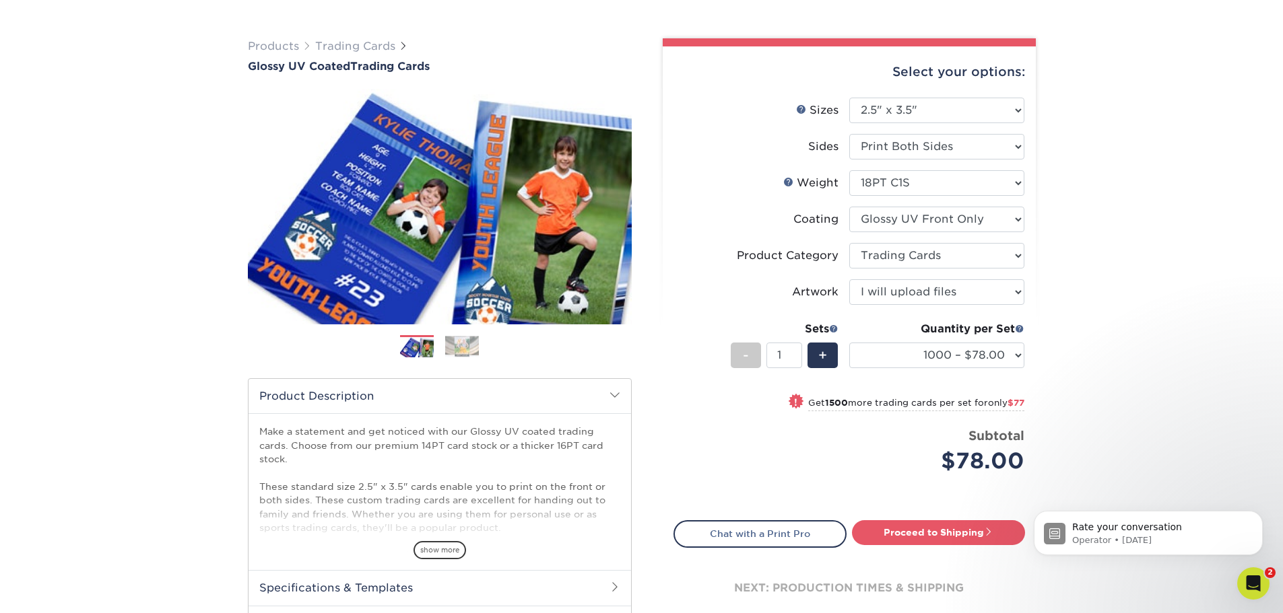
scroll to position [135, 0]
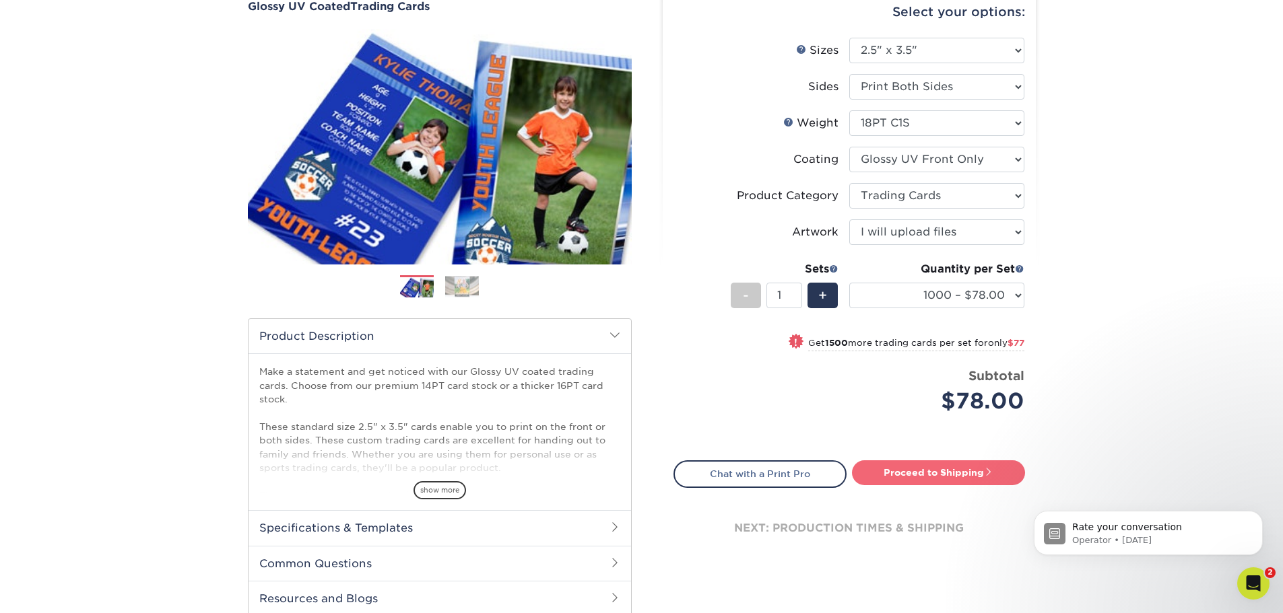
click at [988, 468] on span at bounding box center [988, 471] width 9 height 9
type input "Set 1"
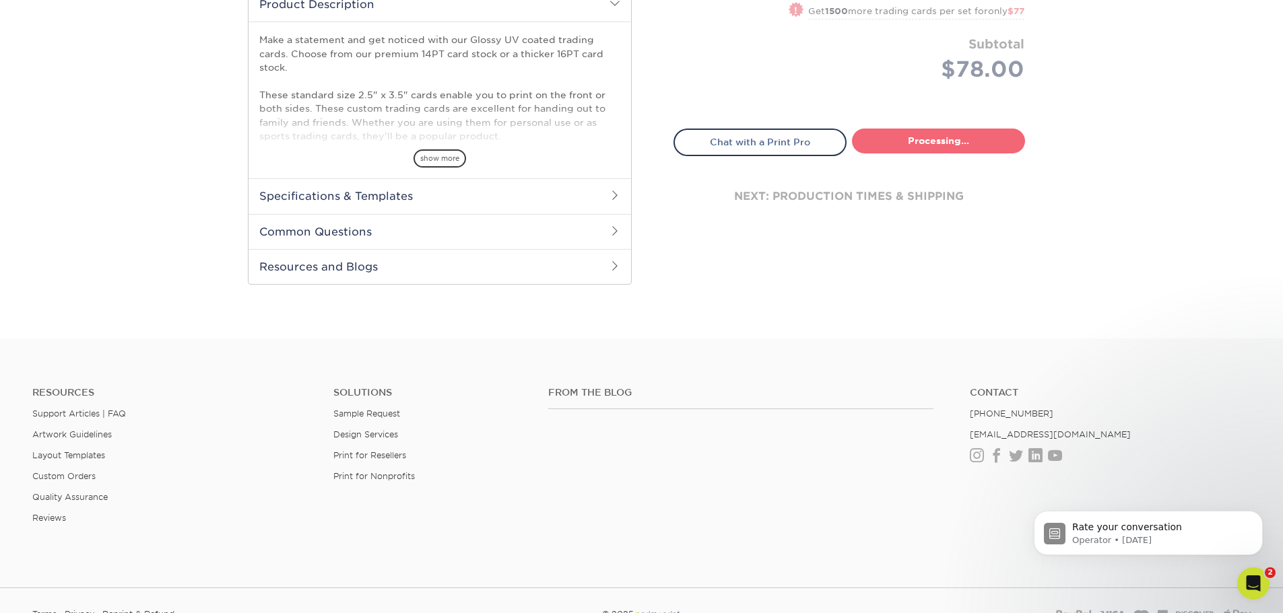
select select "16632836-ba07-43d2-a7d1-65f8f93a5084"
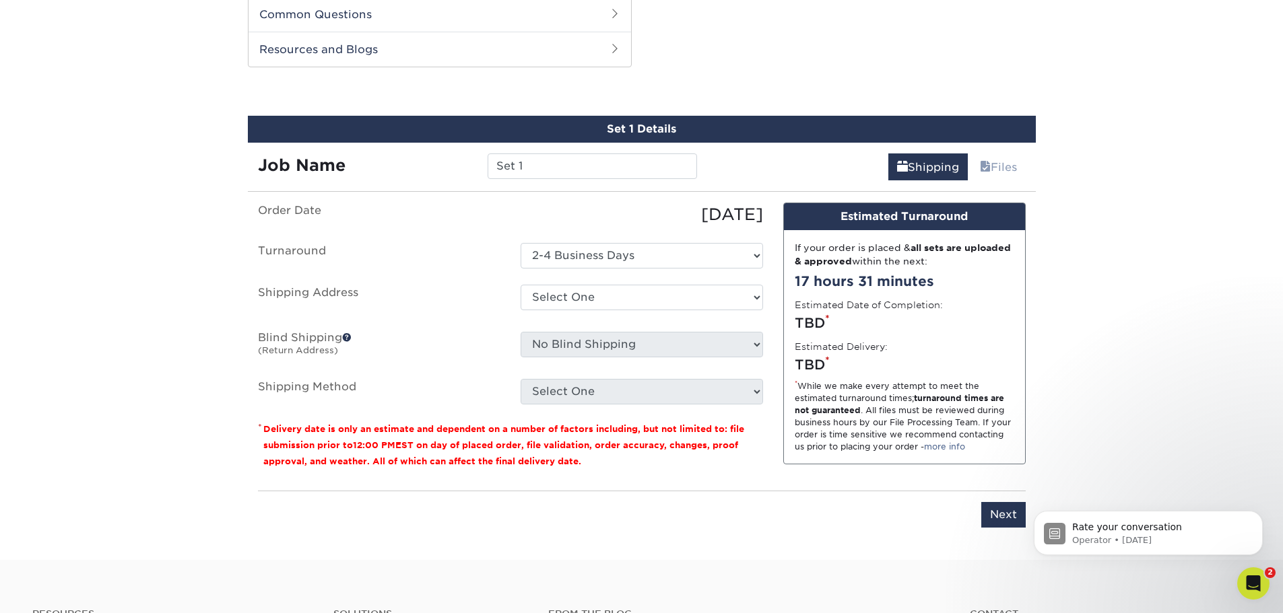
scroll to position [685, 0]
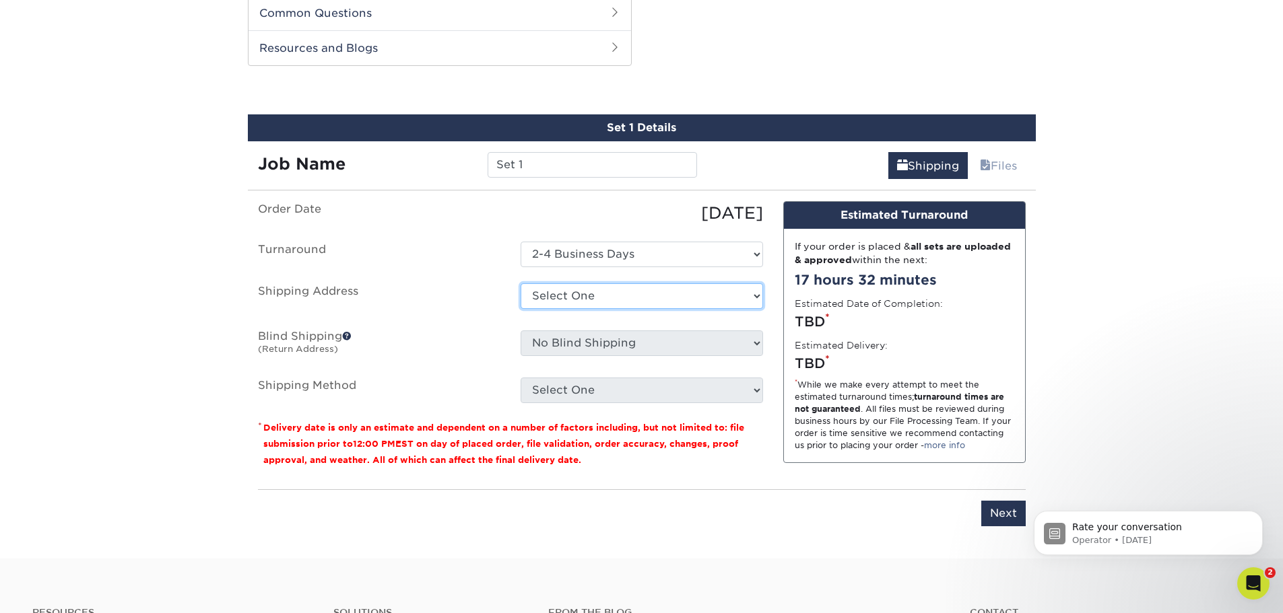
click at [690, 298] on select "Select One Sacramento Zoo + Add New Address" at bounding box center [641, 296] width 242 height 26
select select "275248"
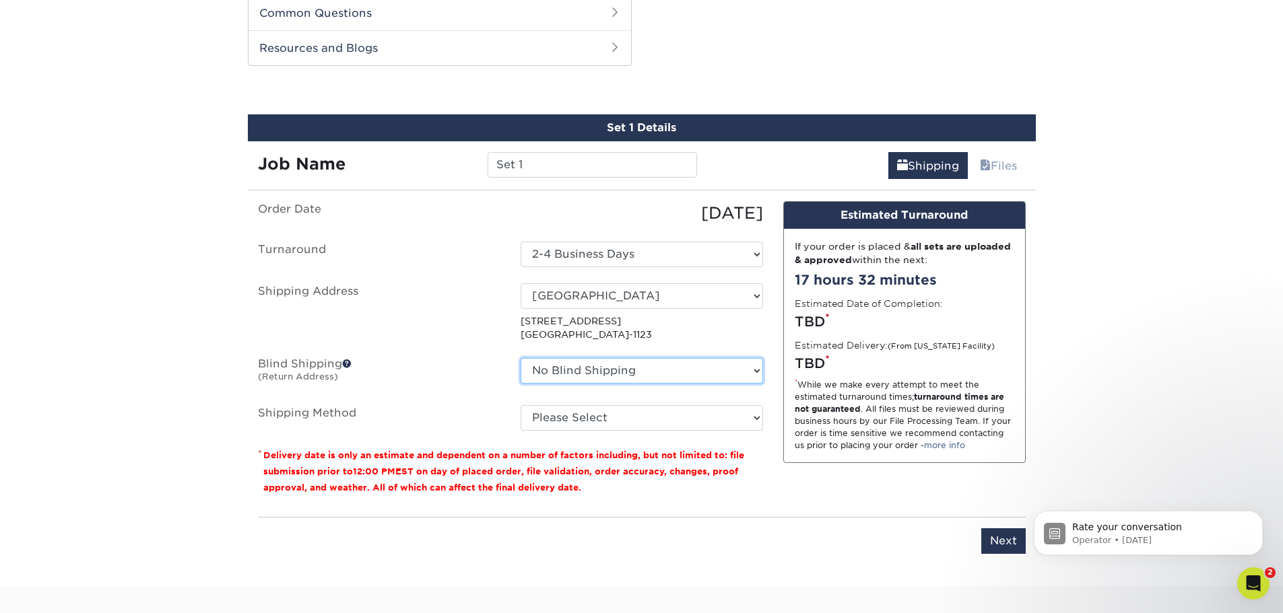
click at [636, 376] on select "No Blind Shipping Sacramento Zoo + Add New Address" at bounding box center [641, 371] width 242 height 26
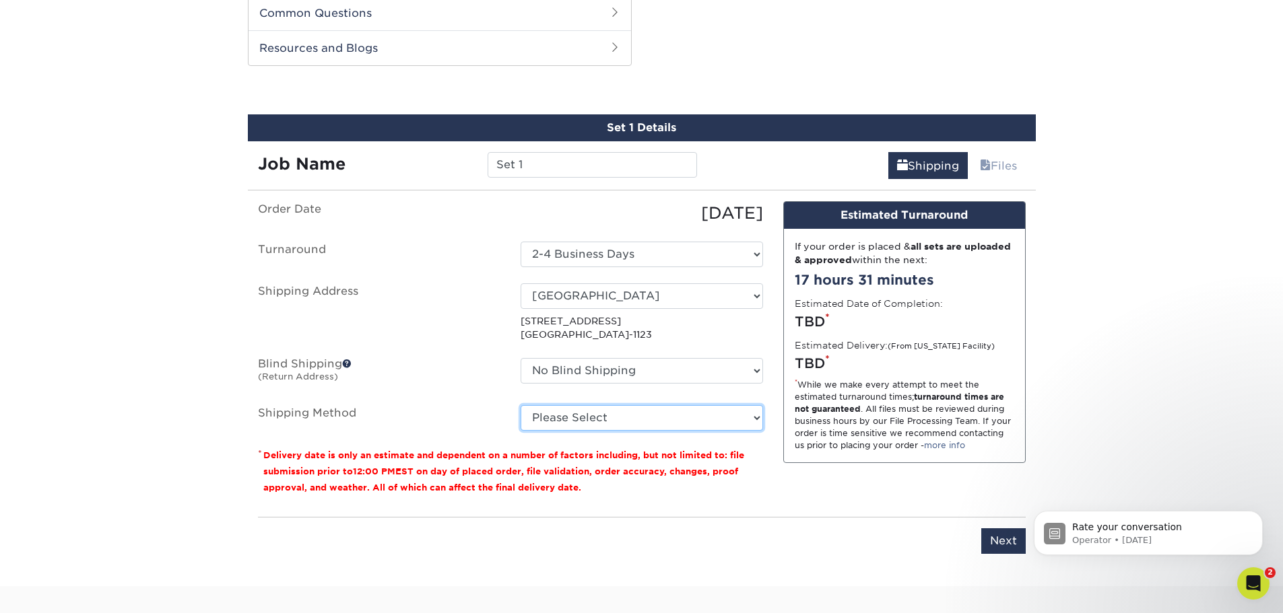
click at [623, 429] on select "Please Select Ground Shipping (+$14.95) 3 Day Shipping Service (+$15.34) 2 Day …" at bounding box center [641, 418] width 242 height 26
select select "03"
click at [520, 405] on select "Please Select Ground Shipping (+$14.95) 3 Day Shipping Service (+$15.34) 2 Day …" at bounding box center [641, 418] width 242 height 26
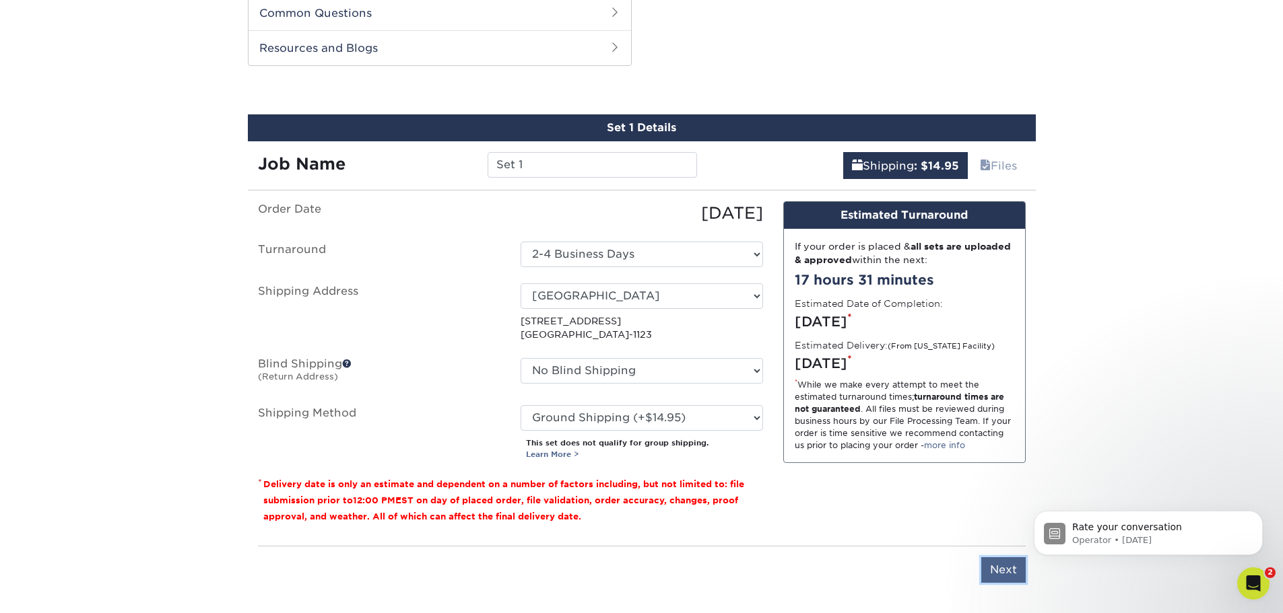
click at [1004, 571] on input "Next" at bounding box center [1003, 570] width 44 height 26
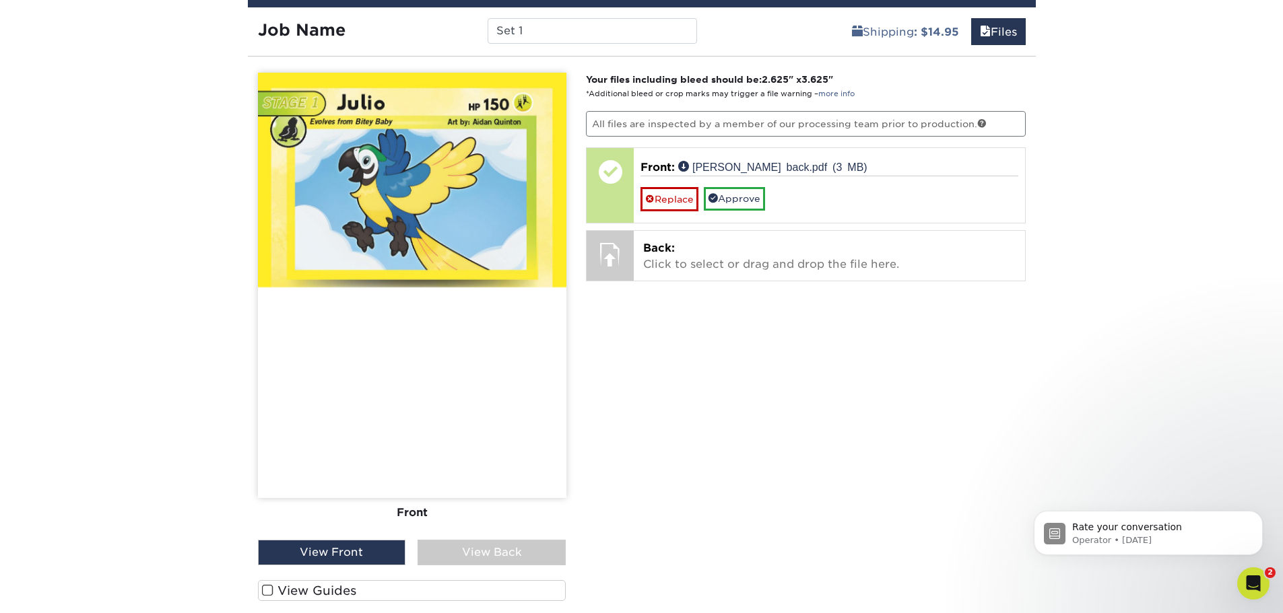
scroll to position [820, 0]
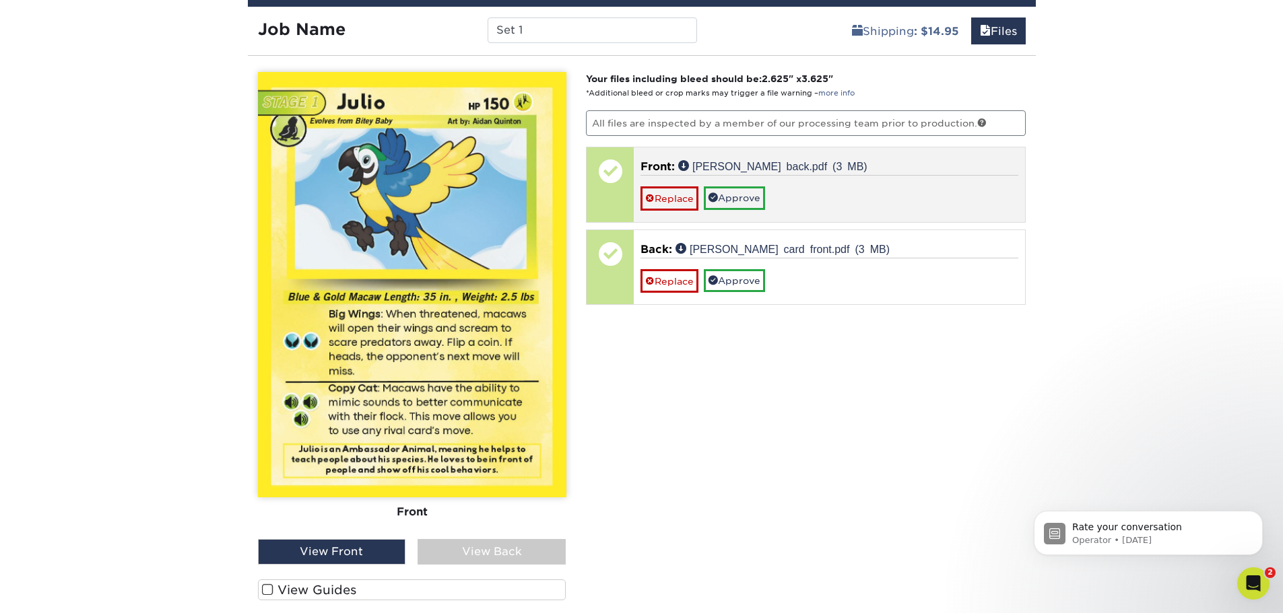
click at [833, 201] on div "Replace Approve" at bounding box center [829, 192] width 378 height 35
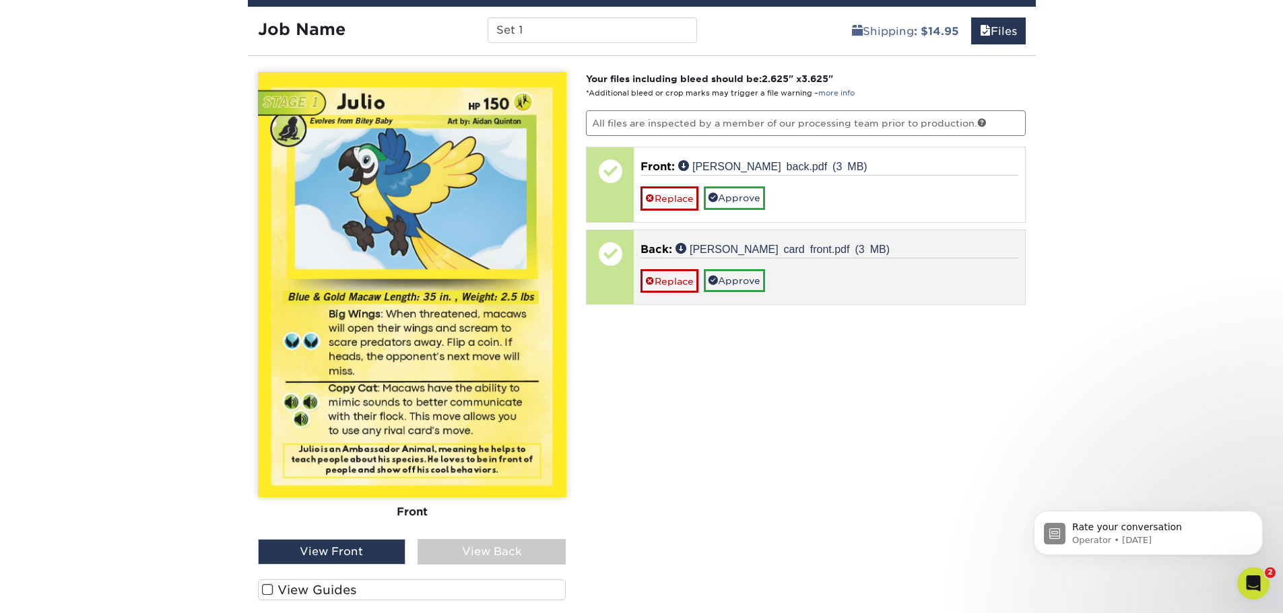
click at [817, 282] on div "Replace Approve" at bounding box center [829, 275] width 378 height 35
click at [916, 278] on div "Replace Approve" at bounding box center [829, 275] width 378 height 35
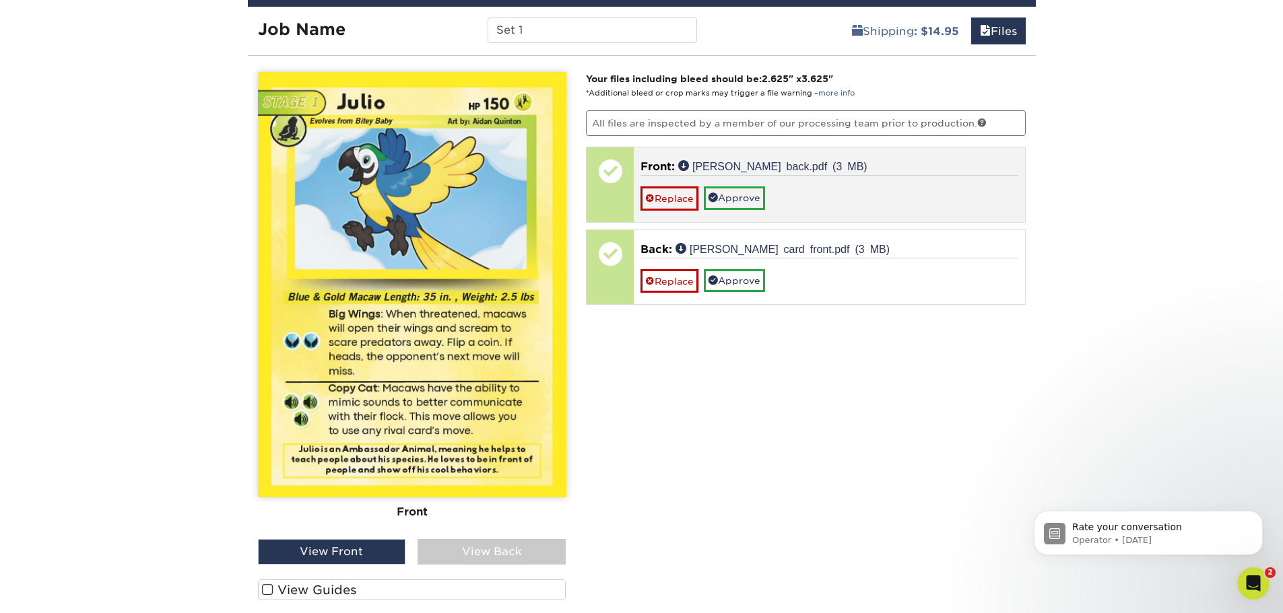
click at [892, 200] on div "Replace Approve" at bounding box center [829, 192] width 378 height 35
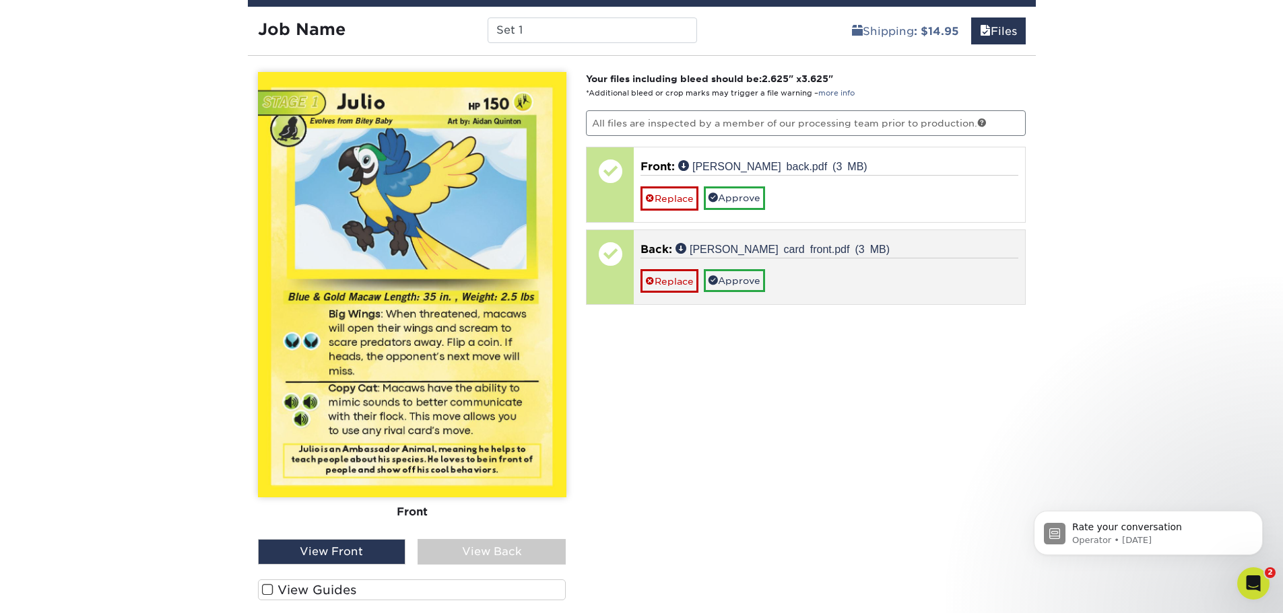
click at [871, 267] on div "Replace Approve" at bounding box center [829, 275] width 378 height 35
click at [878, 282] on div "Replace Approve" at bounding box center [829, 275] width 378 height 35
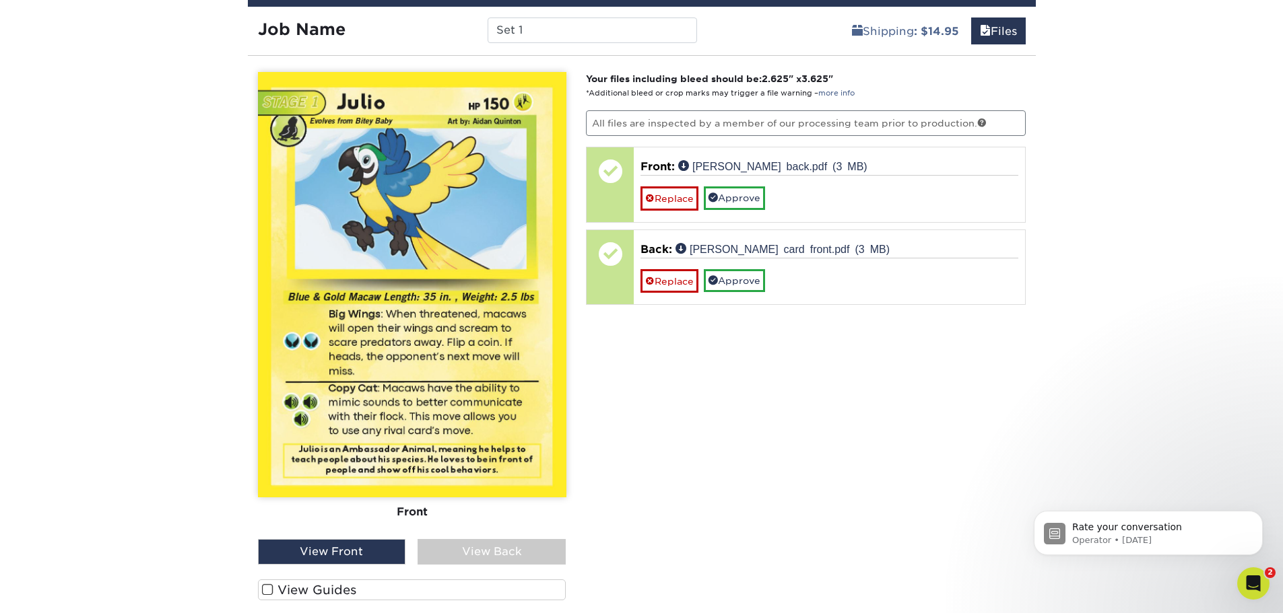
click at [526, 559] on div "View Back" at bounding box center [491, 552] width 148 height 26
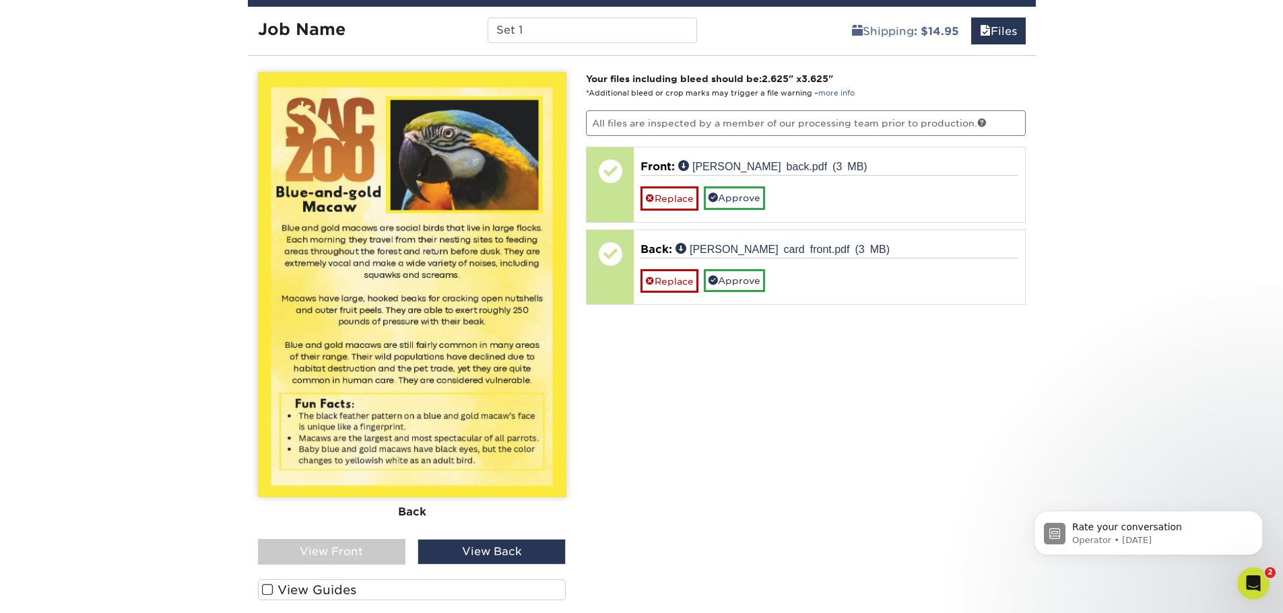
click at [325, 553] on div "View Front" at bounding box center [332, 552] width 148 height 26
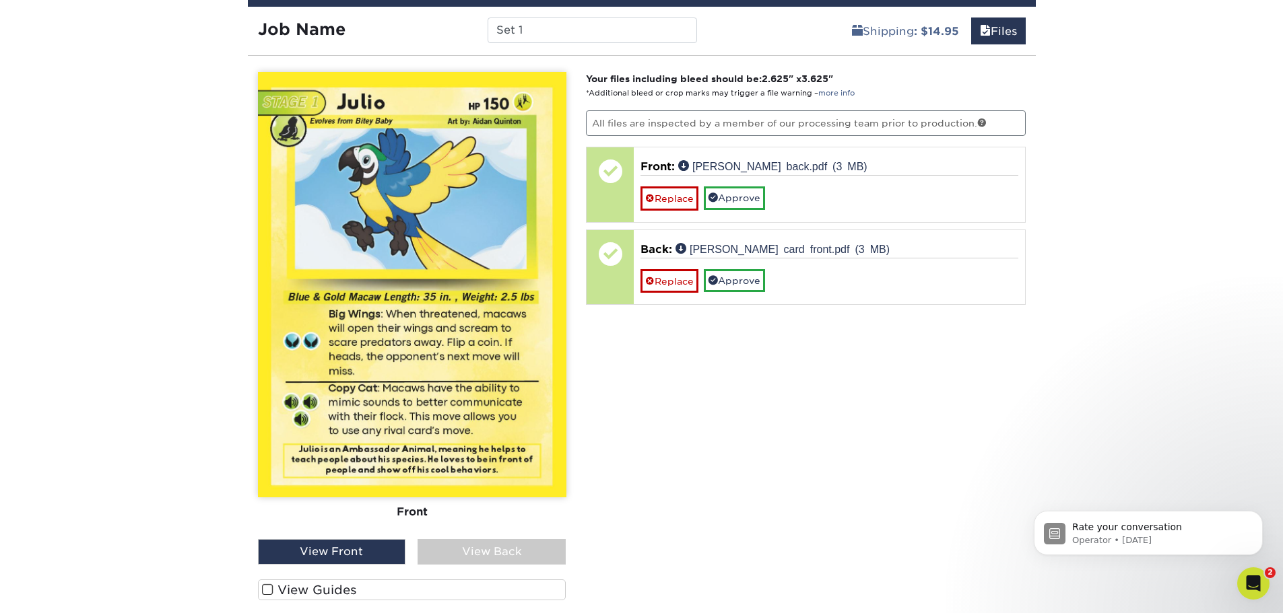
click at [494, 544] on div "View Back" at bounding box center [491, 552] width 148 height 26
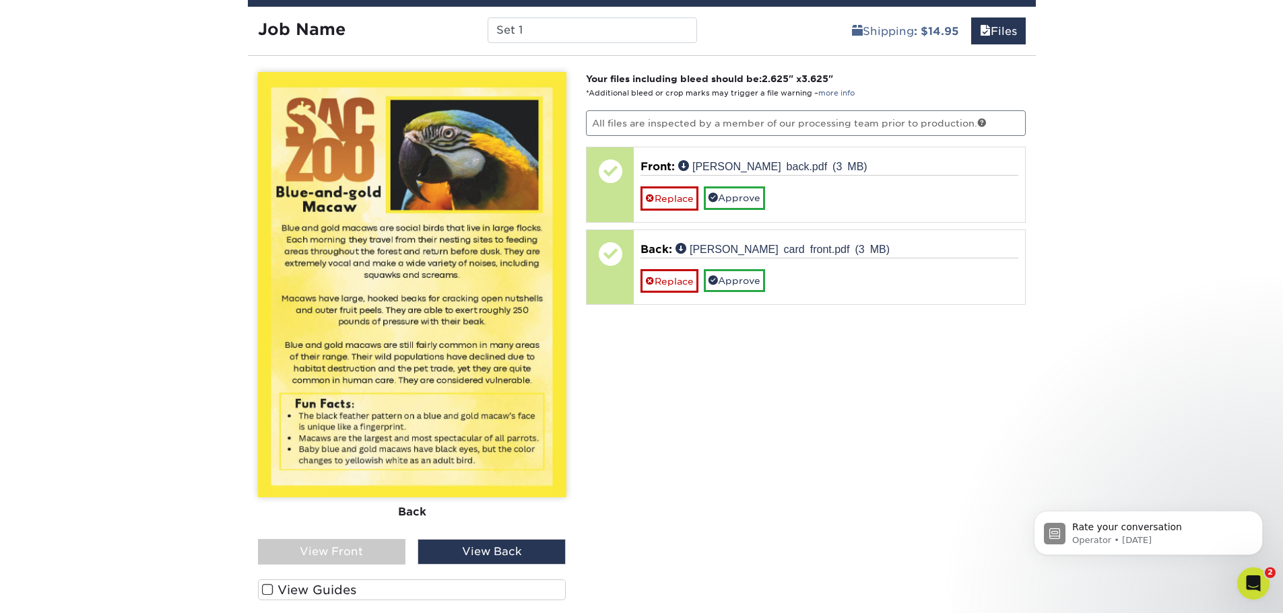
click at [955, 351] on div "Your files including bleed should be: 2.625 " x 3.625 " *Additional bleed or cr…" at bounding box center [806, 361] width 460 height 578
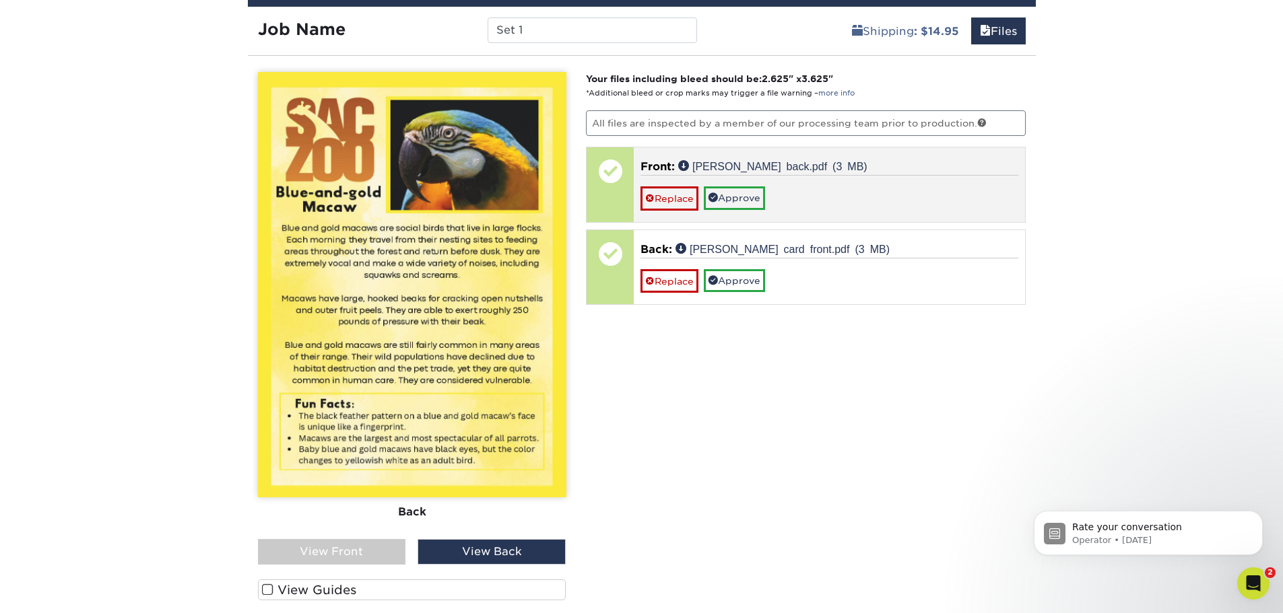
click at [769, 199] on div "Replace Approve" at bounding box center [829, 192] width 378 height 35
click at [757, 200] on link "Approve" at bounding box center [734, 197] width 61 height 23
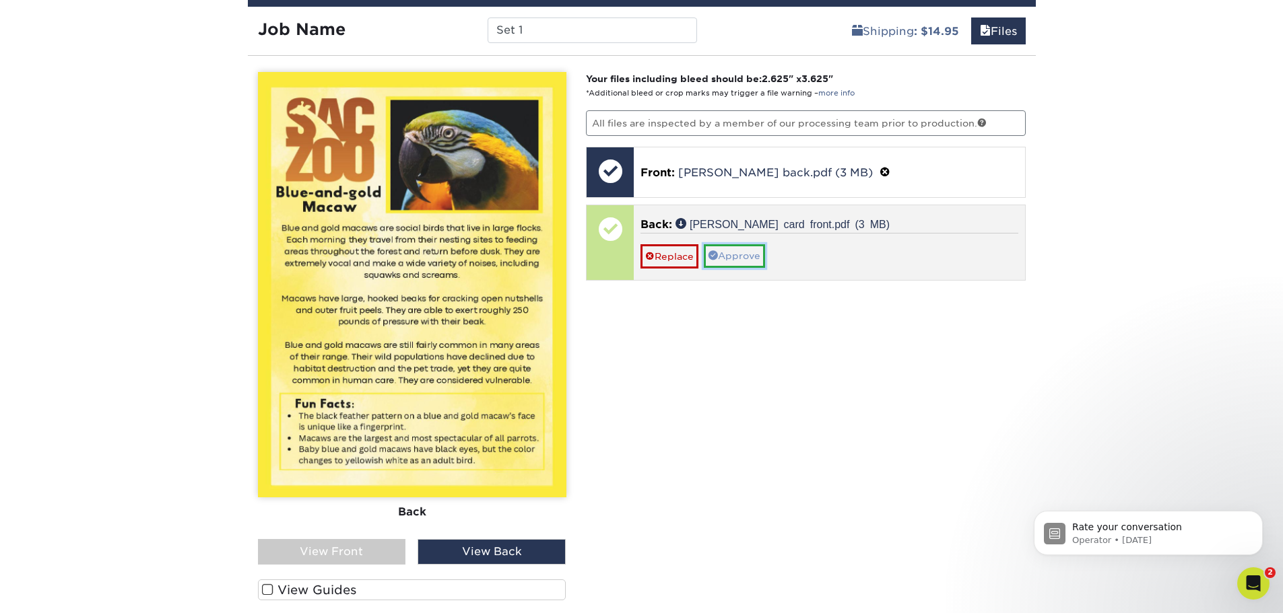
click at [747, 264] on link "Approve" at bounding box center [734, 255] width 61 height 23
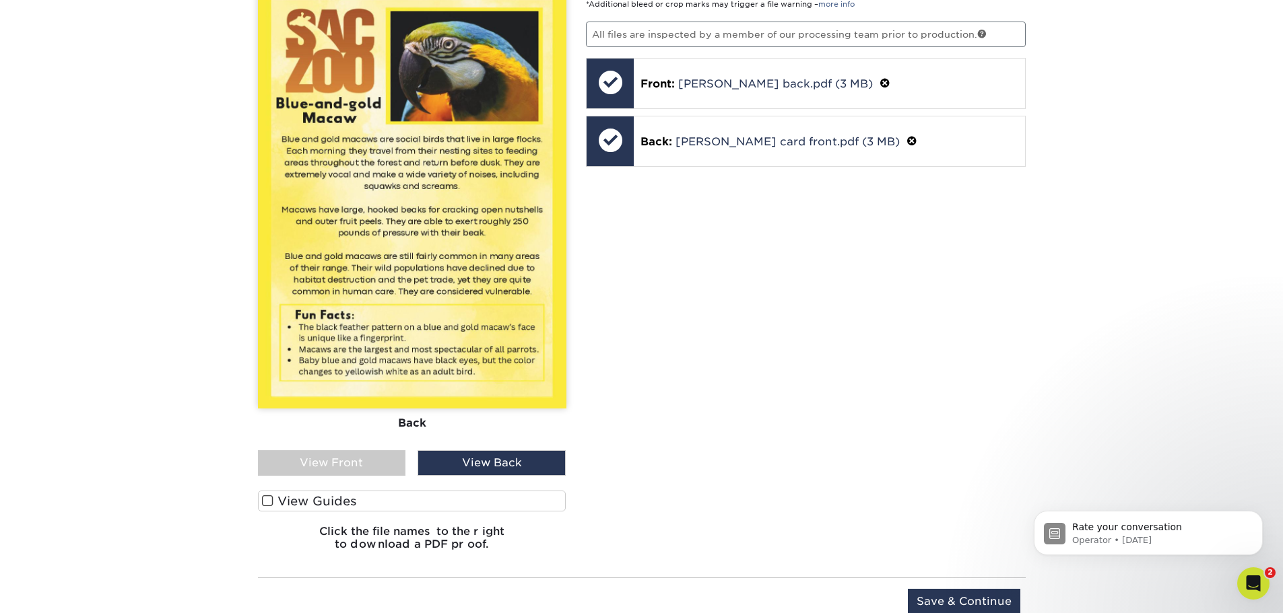
scroll to position [1224, 0]
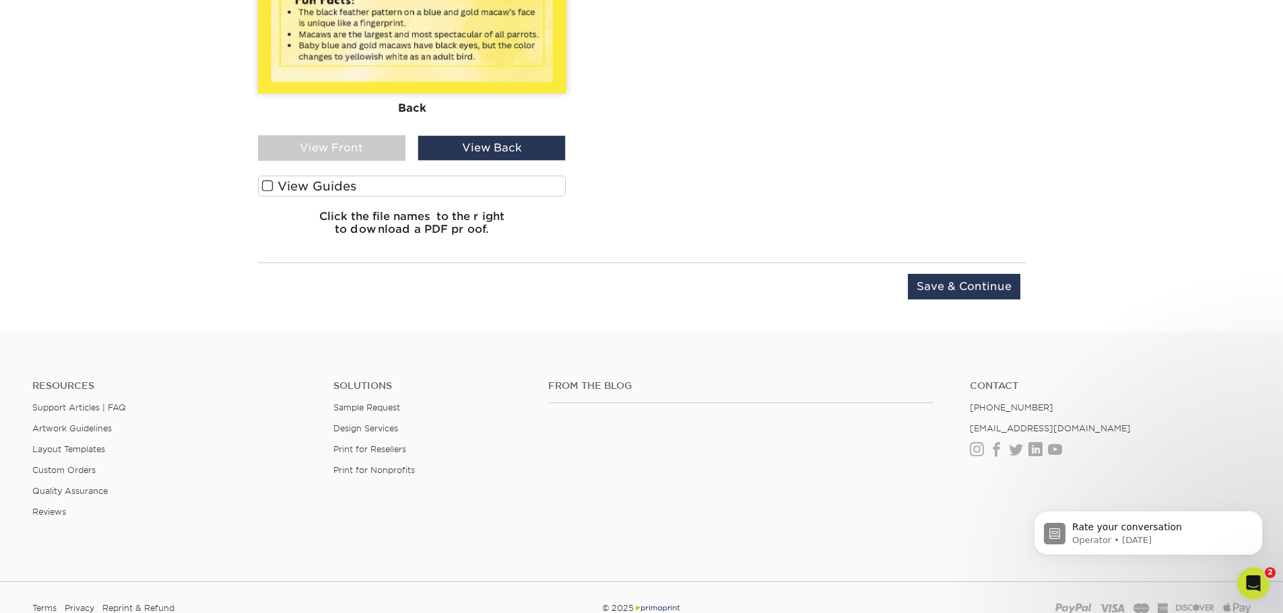
click at [946, 300] on div "Upload Later Save & Continue Continue" at bounding box center [642, 295] width 768 height 42
click at [965, 276] on input "Save & Continue" at bounding box center [964, 287] width 112 height 26
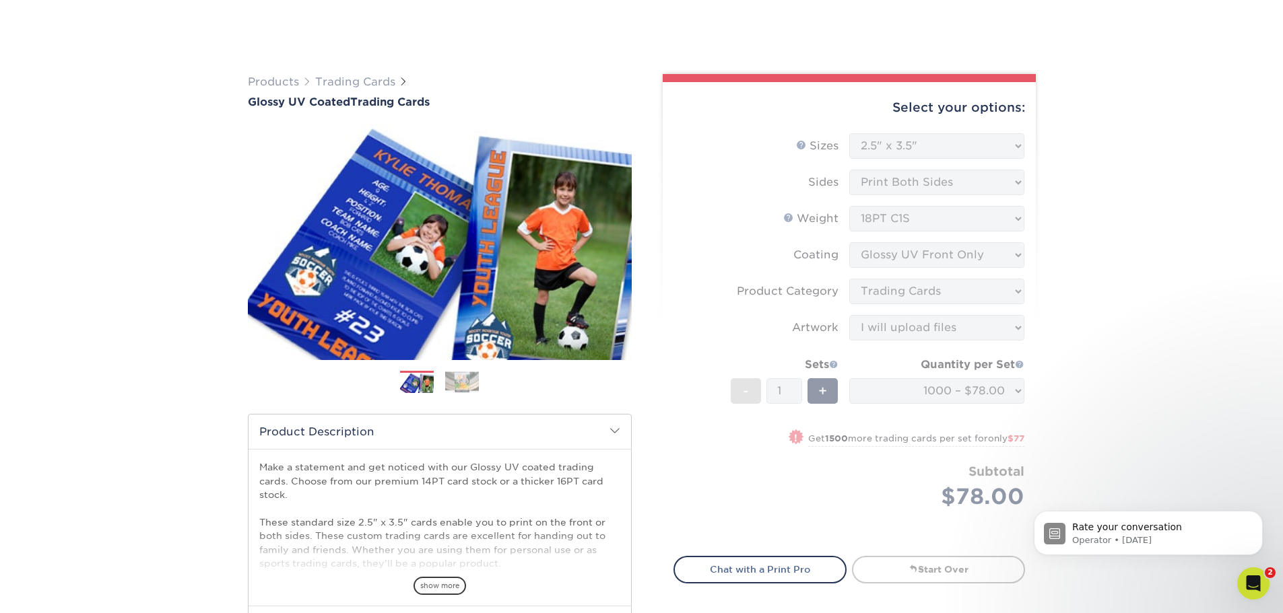
scroll to position [645, 0]
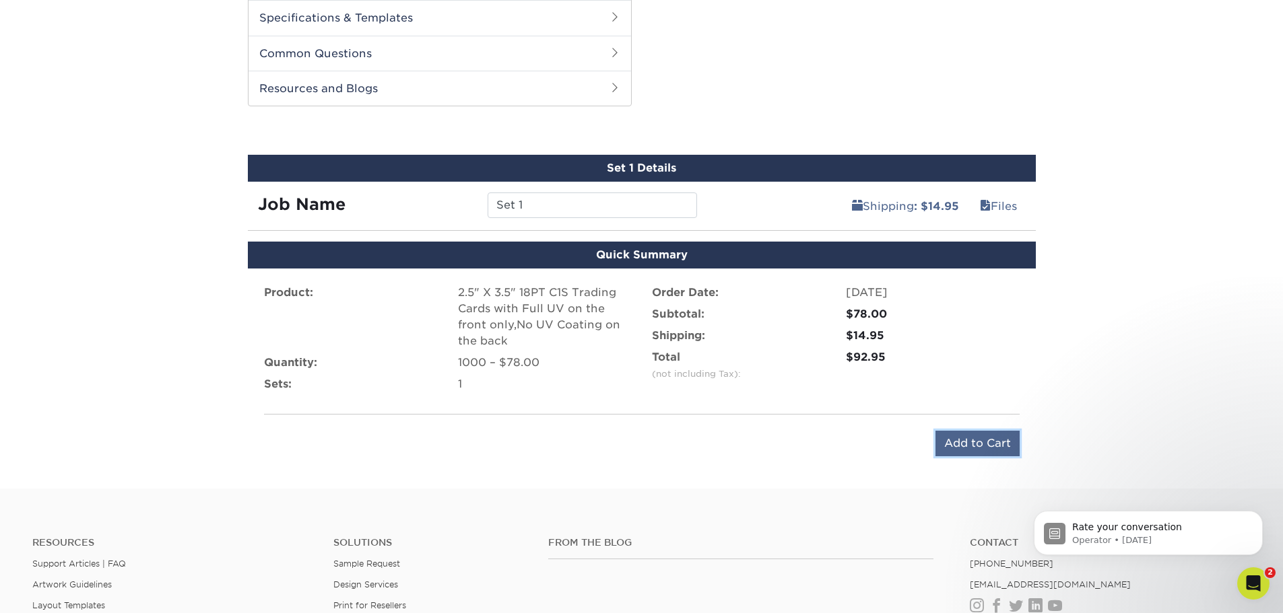
click at [986, 453] on input "Add to Cart" at bounding box center [977, 444] width 84 height 26
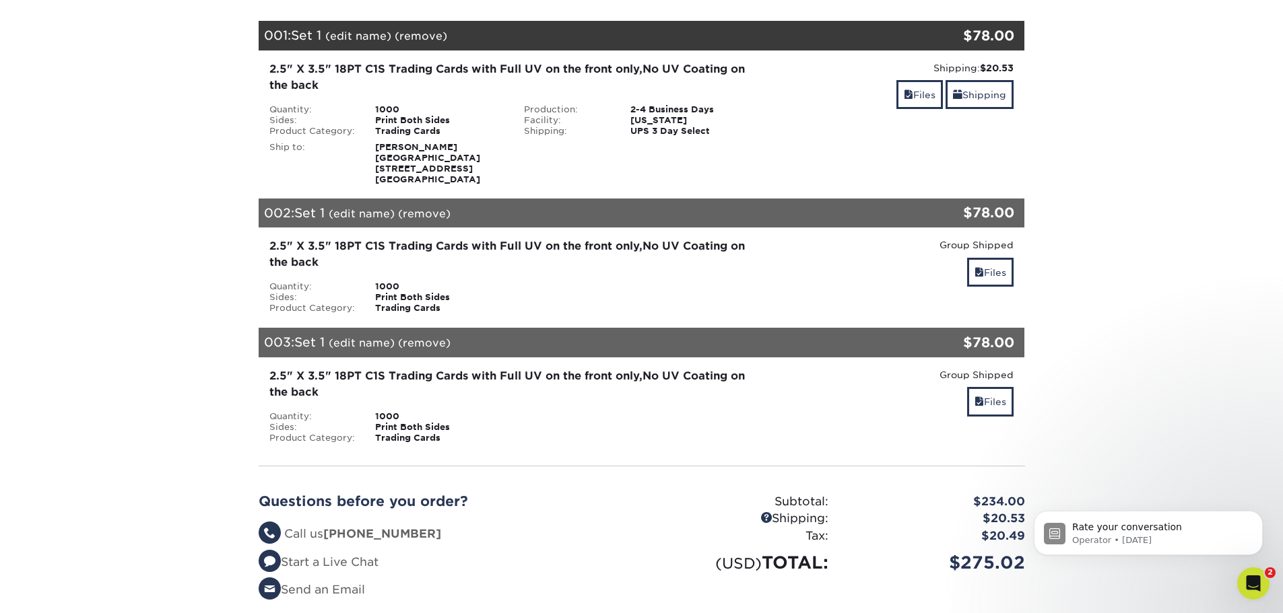
scroll to position [539, 0]
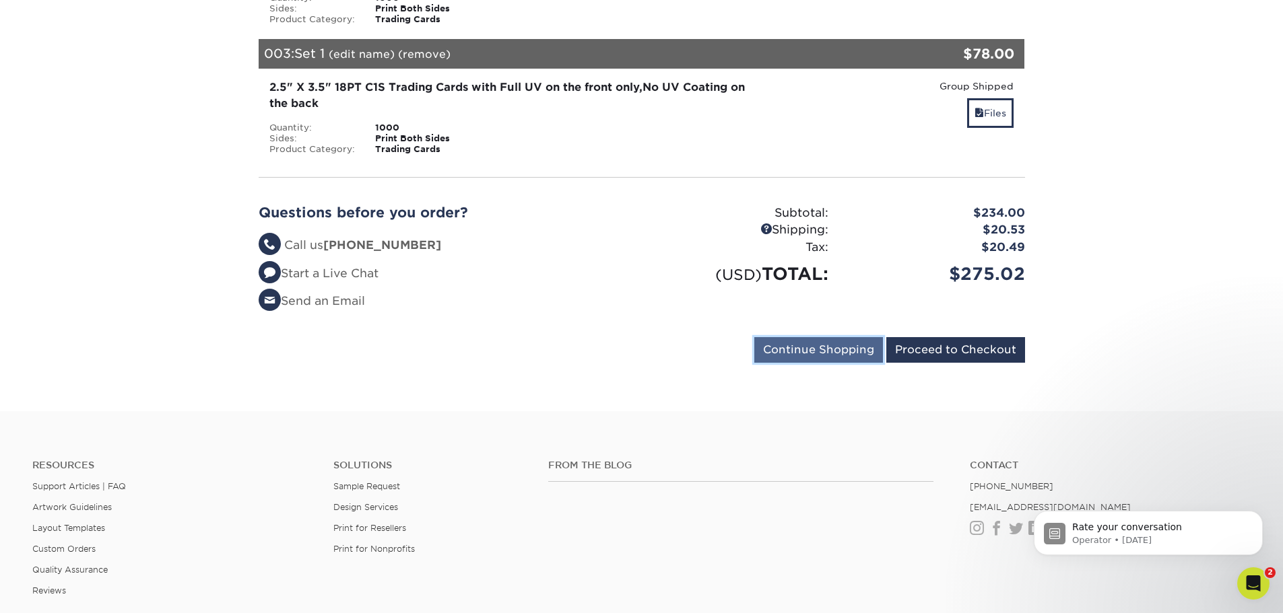
click at [830, 357] on input "Continue Shopping" at bounding box center [818, 350] width 129 height 26
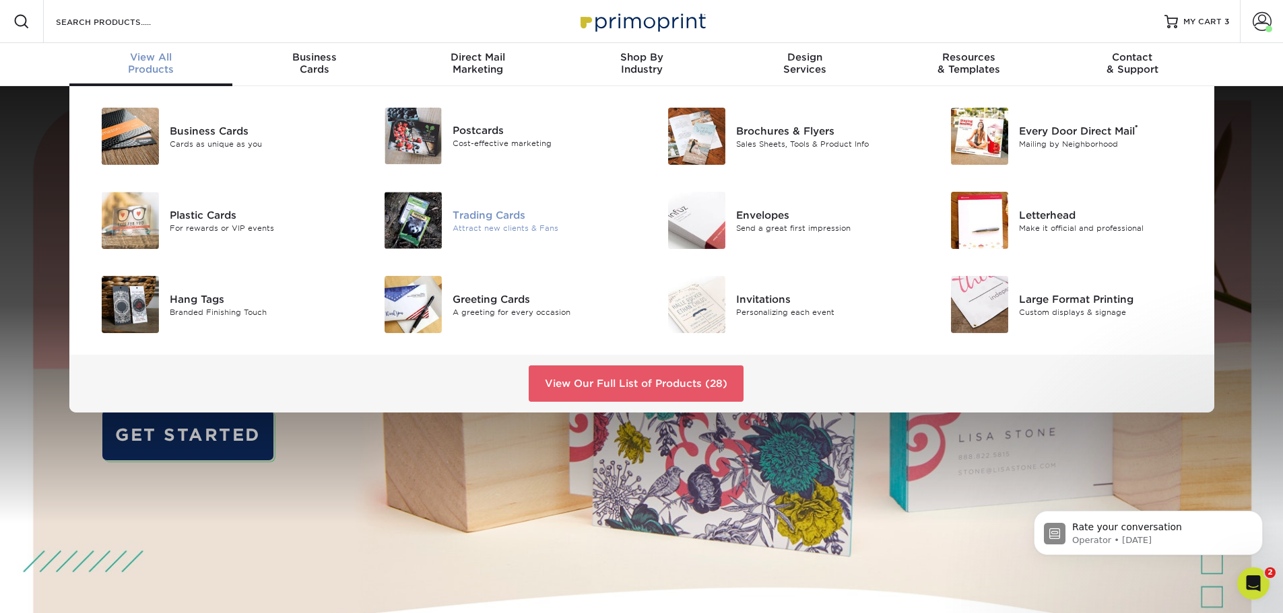
click at [446, 224] on div at bounding box center [405, 220] width 94 height 57
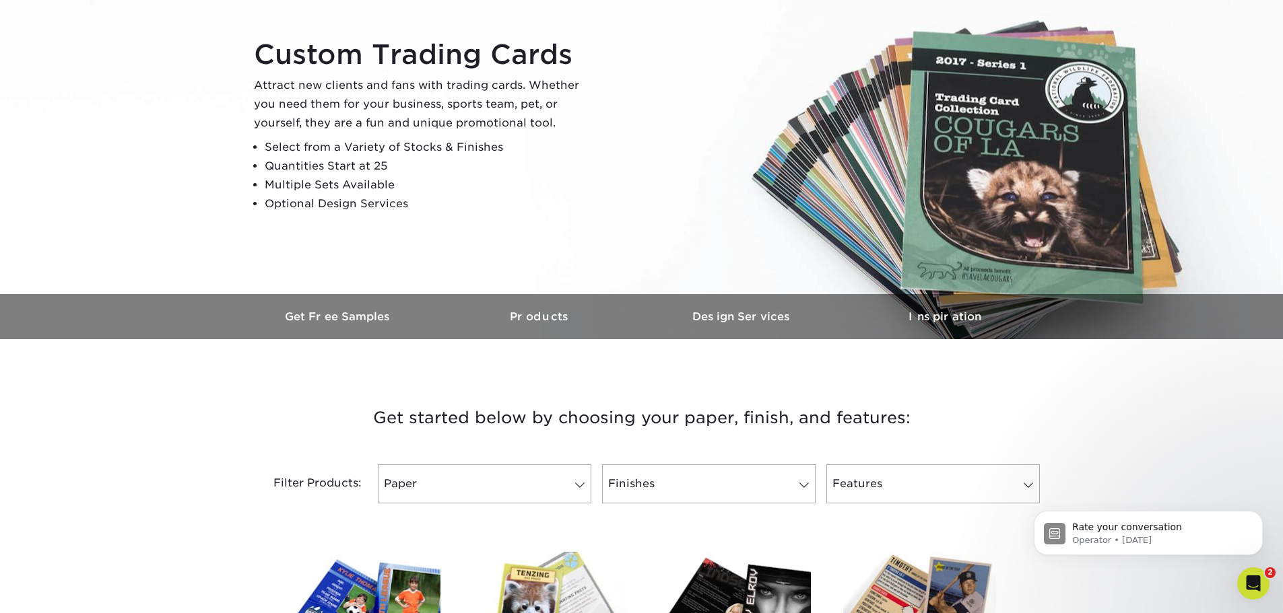
scroll to position [471, 0]
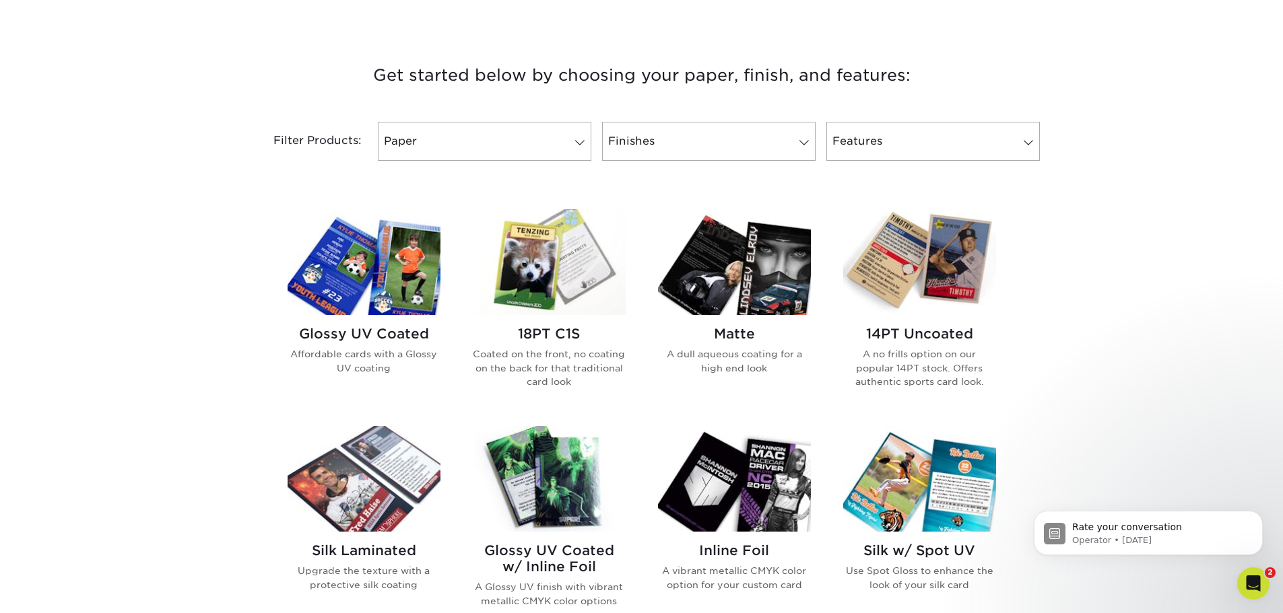
click at [394, 294] on img at bounding box center [363, 262] width 153 height 106
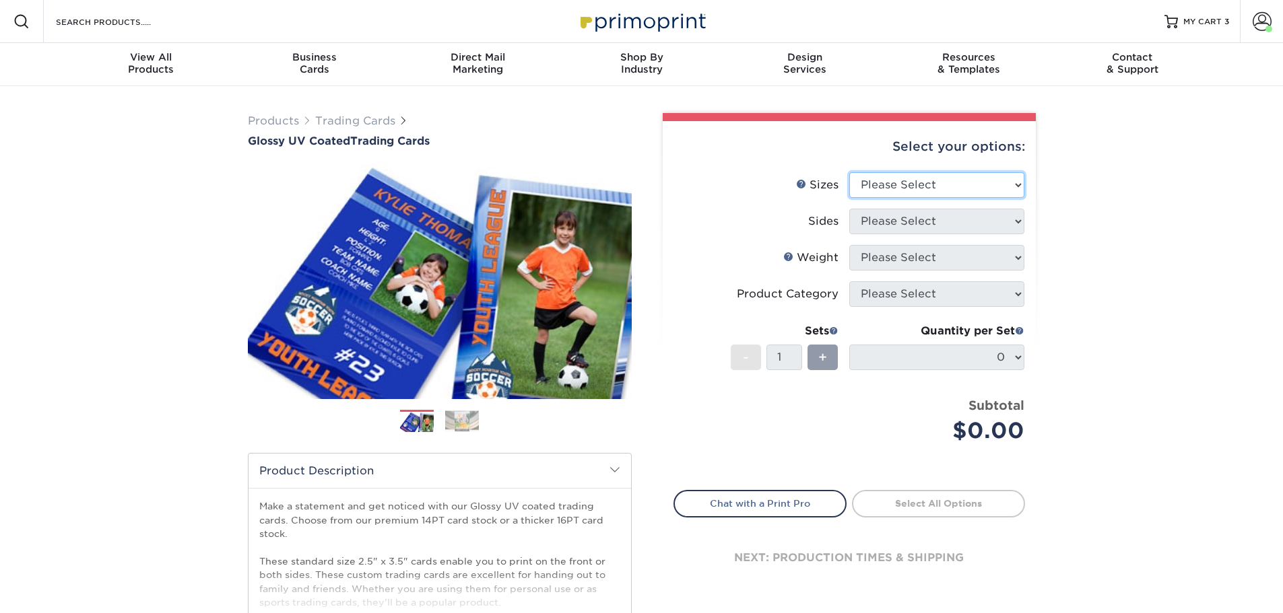
click at [984, 172] on select "Please Select 2.5" x 3.5"" at bounding box center [936, 185] width 175 height 26
select select "2.50x3.50"
click at [849, 172] on select "Please Select 2.5" x 3.5"" at bounding box center [936, 185] width 175 height 26
click at [965, 227] on select "Please Select Print Both Sides Print Front Only" at bounding box center [936, 222] width 175 height 26
select select "13abbda7-1d64-4f25-8bb2-c179b224825d"
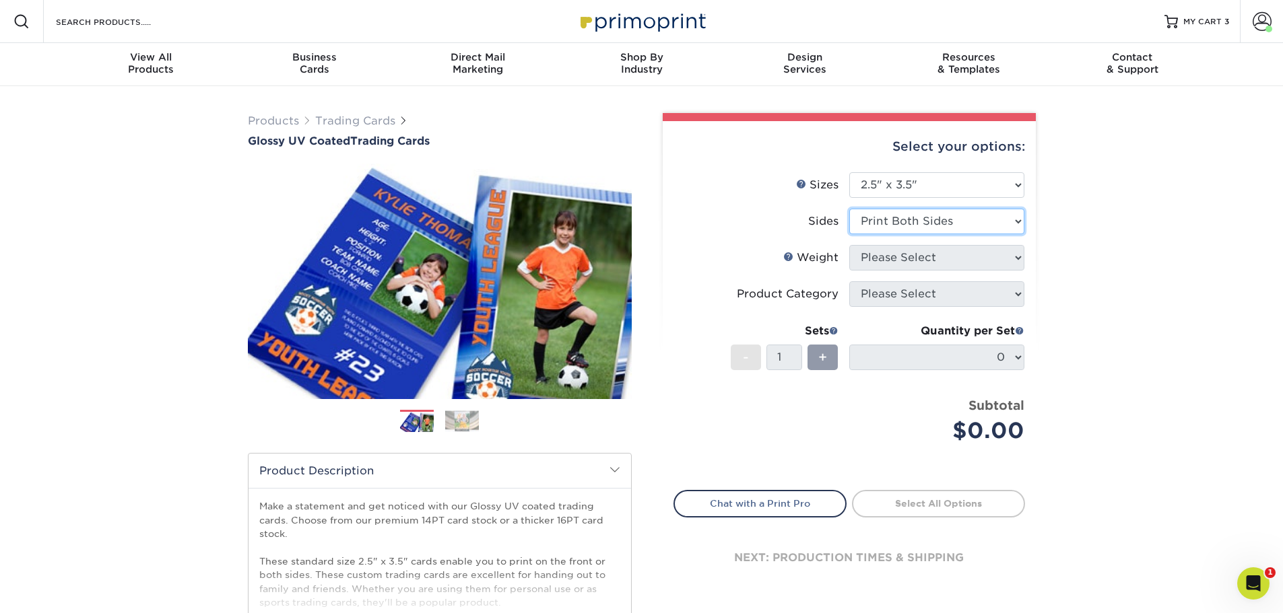
click at [849, 209] on select "Please Select Print Both Sides Print Front Only" at bounding box center [936, 222] width 175 height 26
click at [957, 252] on select "Please Select 16PT 14PT 18PT C1S" at bounding box center [936, 258] width 175 height 26
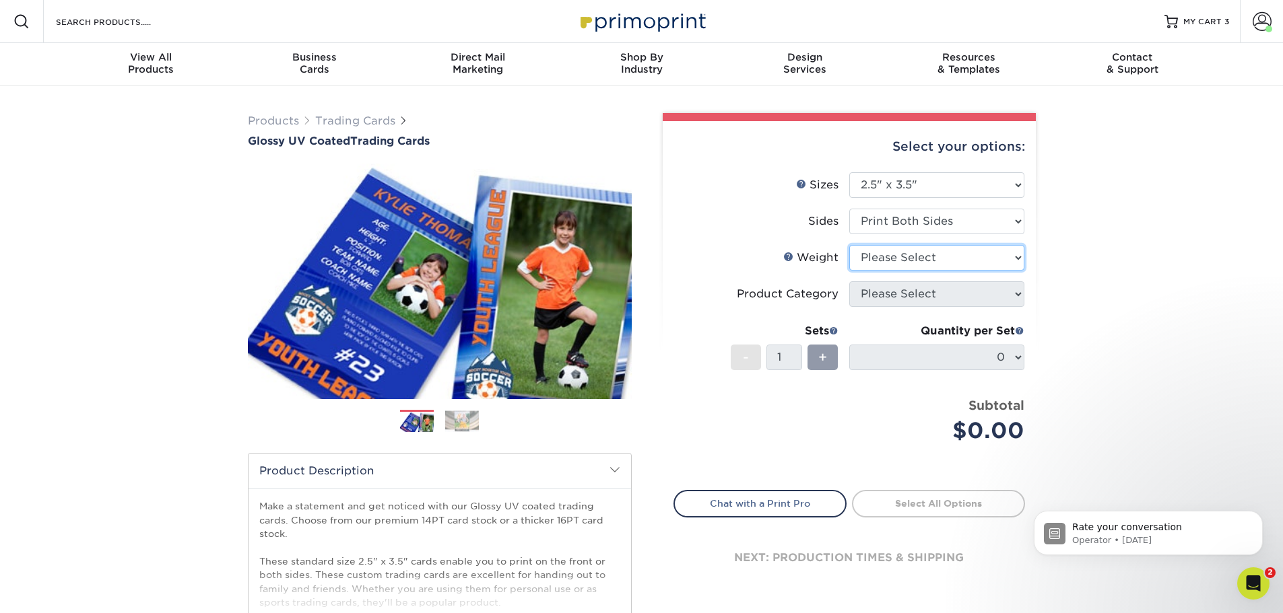
select select "18PTC1S"
click at [849, 245] on select "Please Select 16PT 14PT 18PT C1S" at bounding box center [936, 258] width 175 height 26
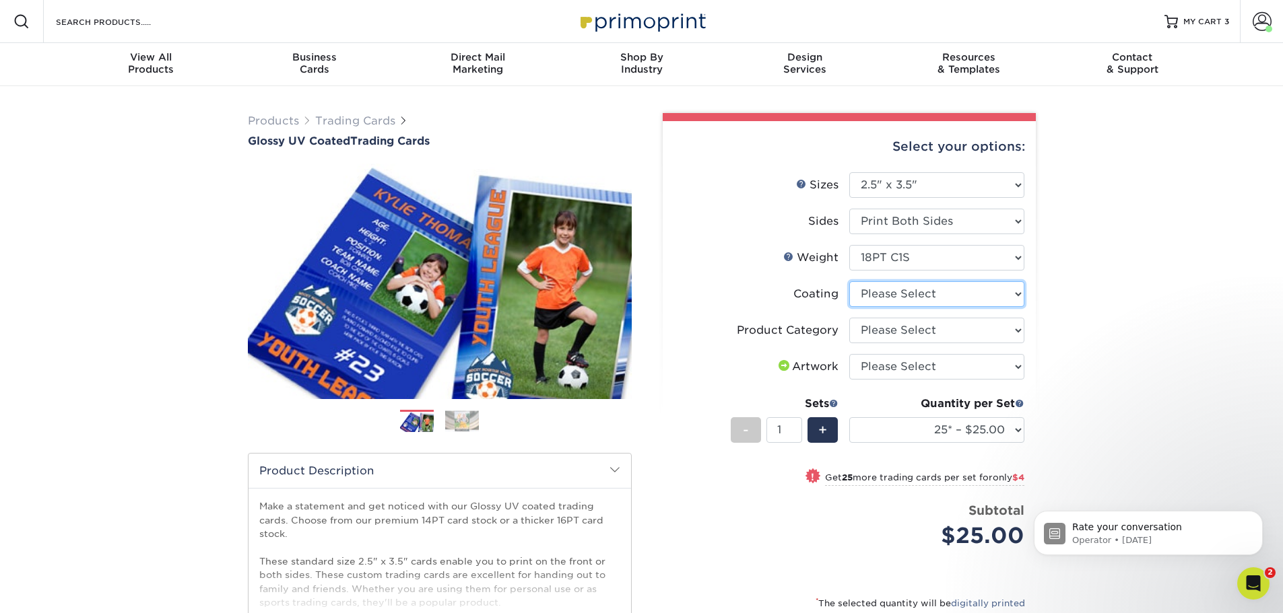
click at [931, 300] on select at bounding box center [936, 294] width 175 height 26
select select "1e8116af-acfc-44b1-83dc-8181aa338834"
click at [849, 281] on select at bounding box center [936, 294] width 175 height 26
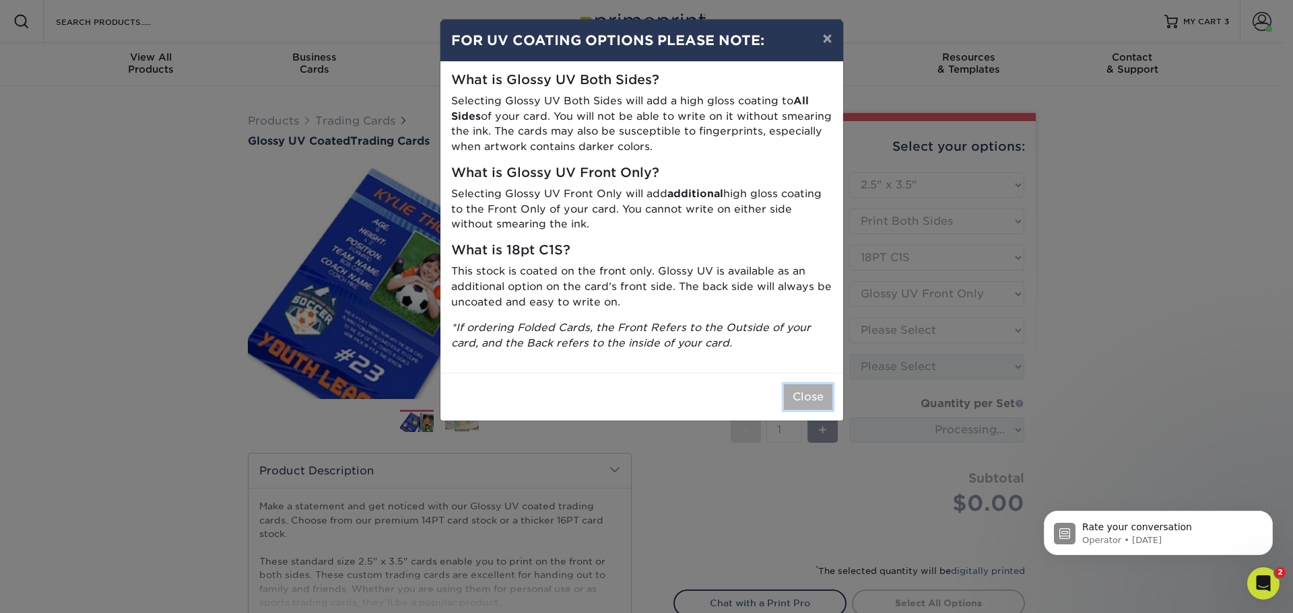
click at [807, 404] on button "Close" at bounding box center [808, 397] width 48 height 26
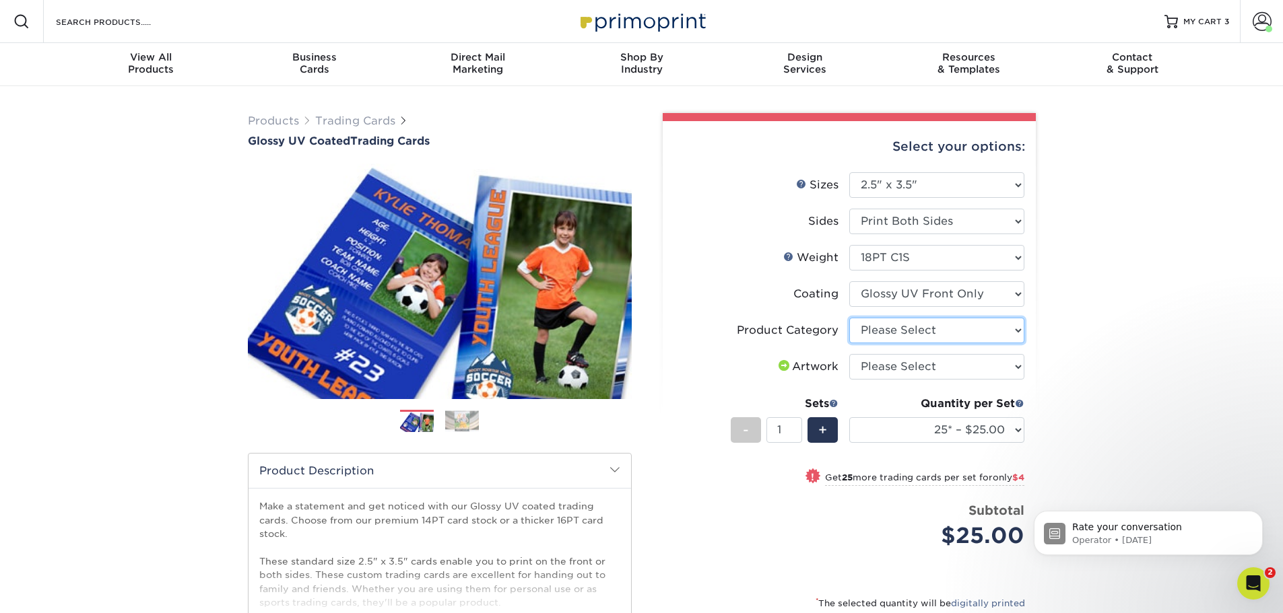
click at [910, 341] on select "Please Select Trading Cards" at bounding box center [936, 331] width 175 height 26
select select "c2f9bce9-36c2-409d-b101-c29d9d031e18"
click at [849, 318] on select "Please Select Trading Cards" at bounding box center [936, 331] width 175 height 26
click at [908, 369] on select "Please Select I will upload files I need a design - $100" at bounding box center [936, 367] width 175 height 26
select select "upload"
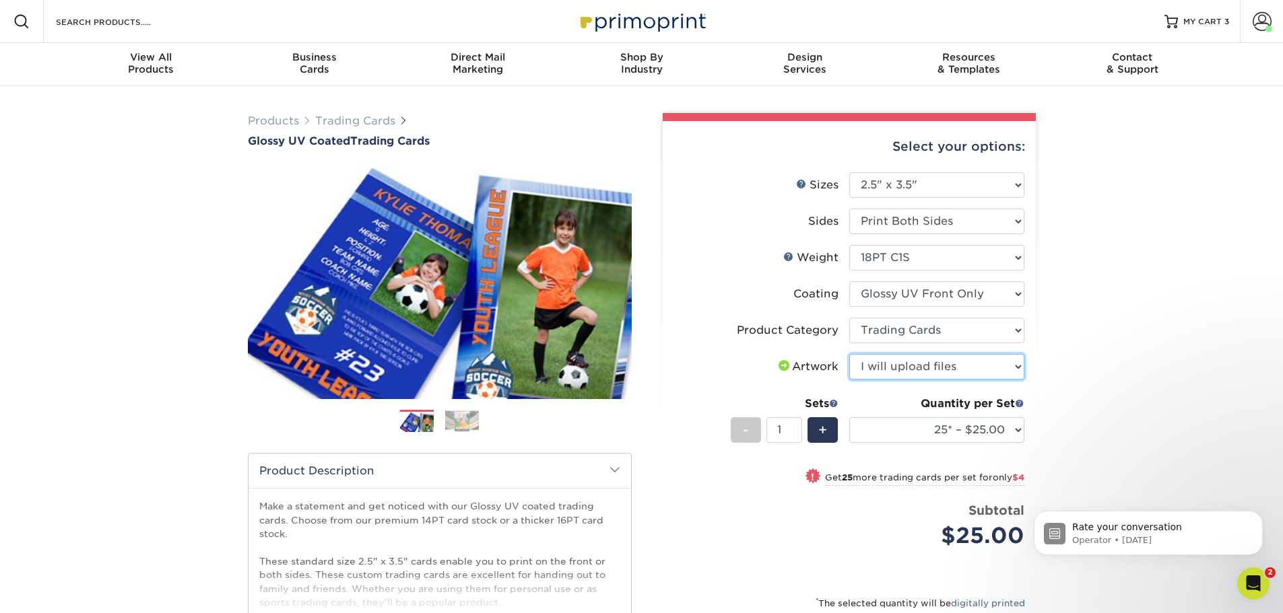
click at [849, 354] on select "Please Select I will upload files I need a design - $100" at bounding box center [936, 367] width 175 height 26
click at [1018, 423] on select "25* – $25.00 50* – $29.00 75* – $37.00 100* – $41.00 250* – $48.00 500 – $58.00…" at bounding box center [936, 430] width 175 height 26
select select "1000 – $78.00"
click at [849, 417] on select "25* – $25.00 50* – $29.00 75* – $37.00 100* – $41.00 250* – $48.00 500 – $58.00…" at bounding box center [936, 430] width 175 height 26
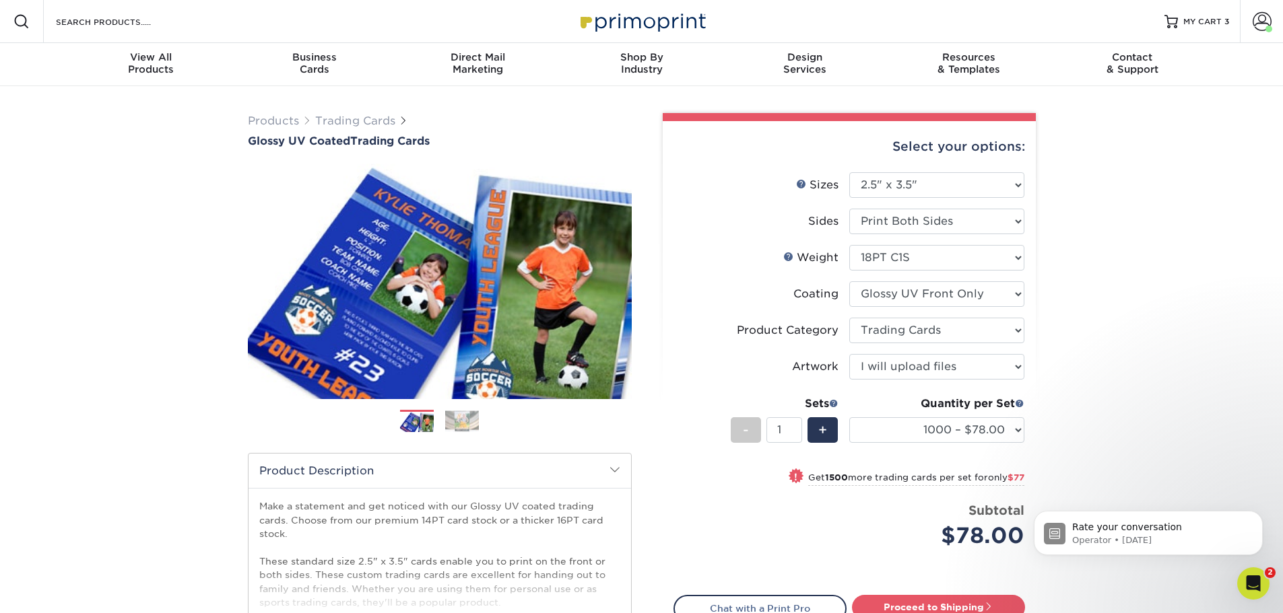
click at [1177, 411] on div "Products Trading Cards Glossy UV Coated Trading Cards Previous Next /" at bounding box center [641, 445] width 1283 height 719
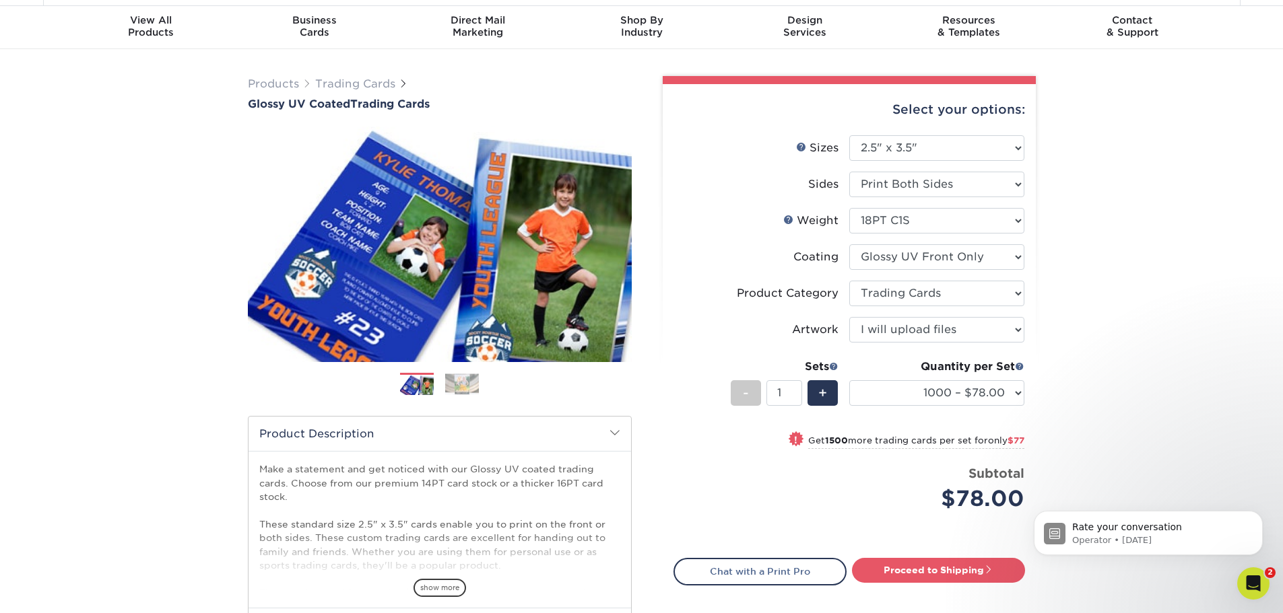
scroll to position [67, 0]
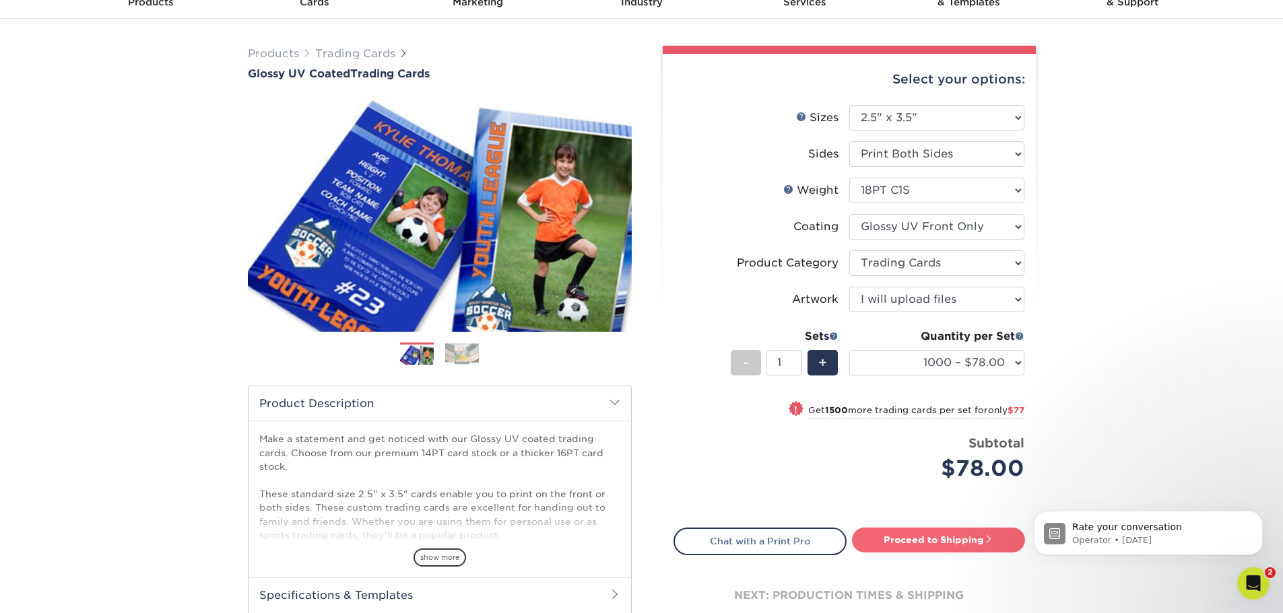
click at [987, 549] on link "Proceed to Shipping" at bounding box center [938, 540] width 173 height 24
type input "Set 1"
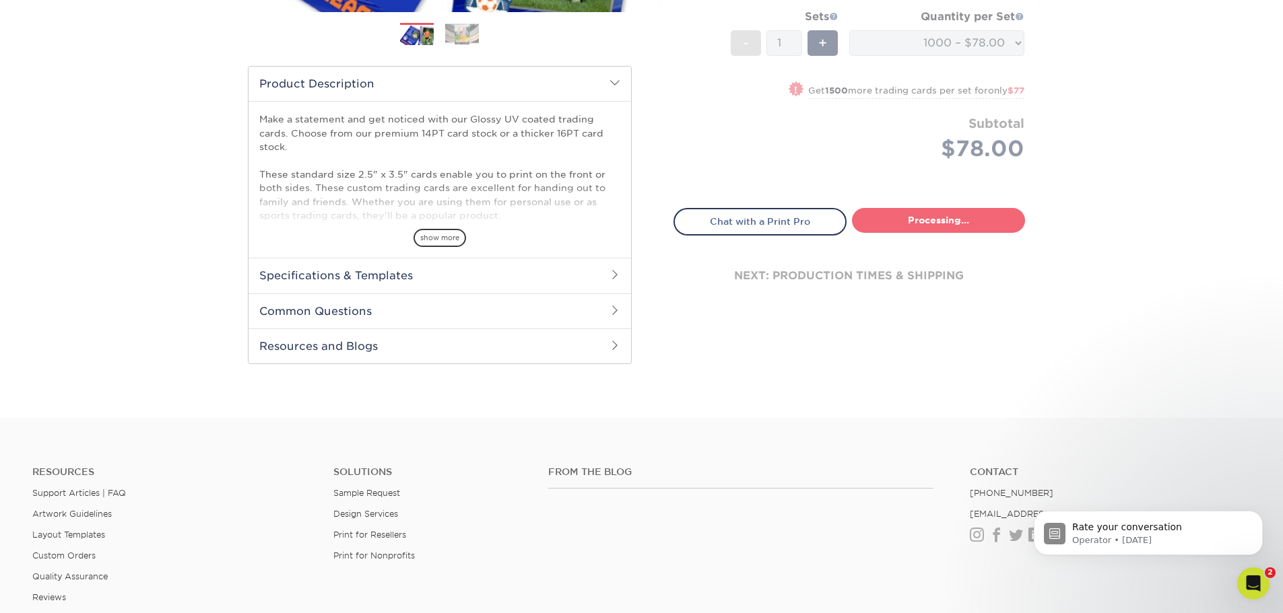
select select "16632836-ba07-43d2-a7d1-65f8f93a5084"
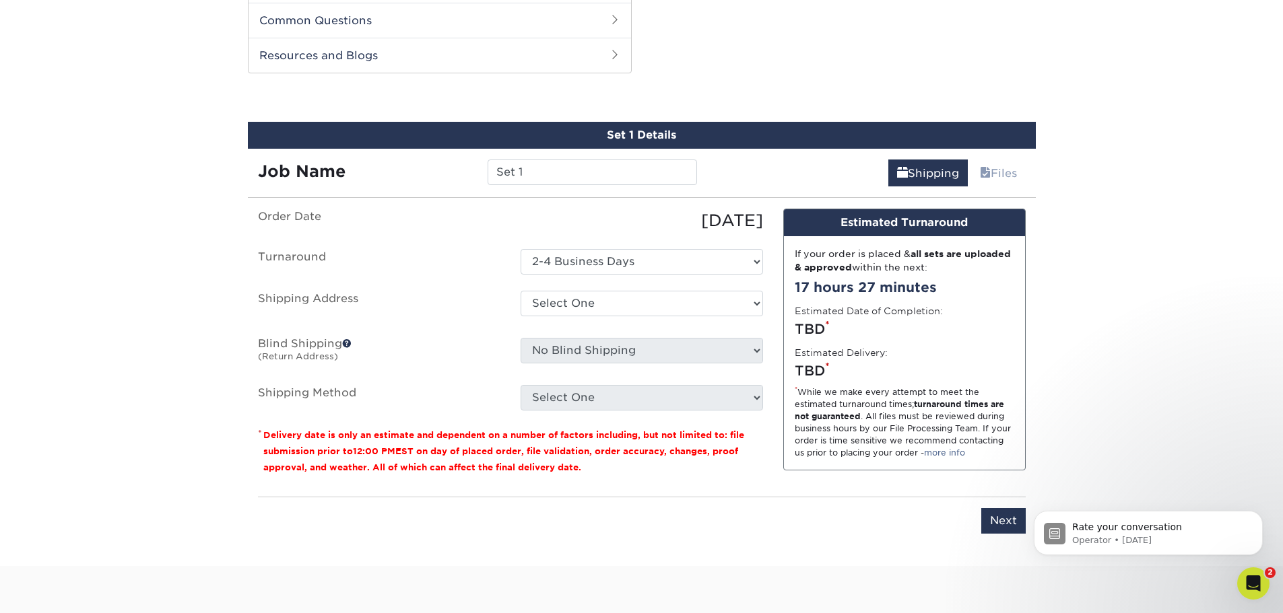
scroll to position [685, 0]
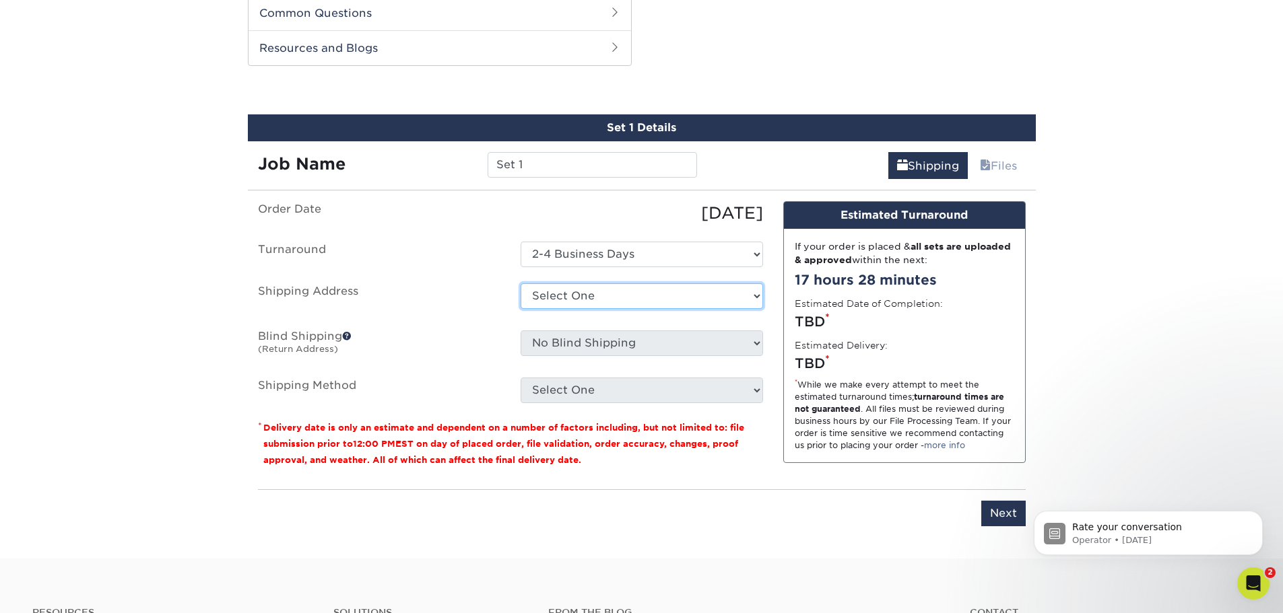
click at [557, 297] on select "Select One Sacramento Zoo + Add New Address" at bounding box center [641, 296] width 242 height 26
select select "275248"
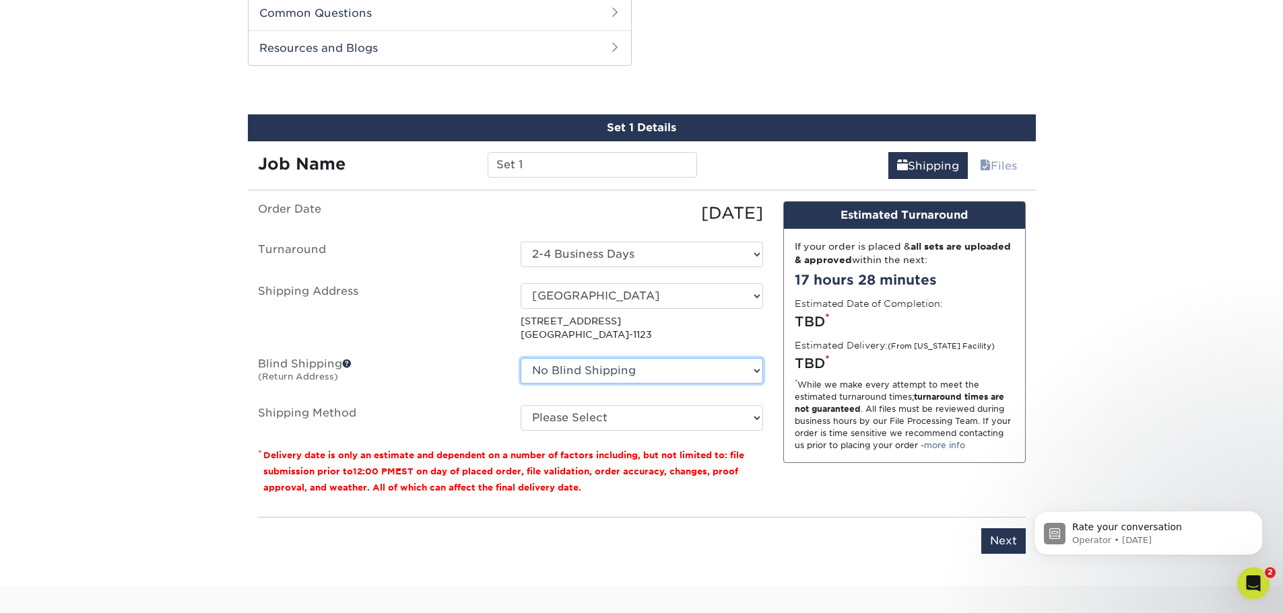
click at [575, 376] on select "No Blind Shipping Sacramento Zoo + Add New Address" at bounding box center [641, 371] width 242 height 26
click at [578, 392] on ul "Order Date 10/15/2025 Turnaround Select One 2-4 Business Days Shipping Address …" at bounding box center [510, 316] width 505 height 230
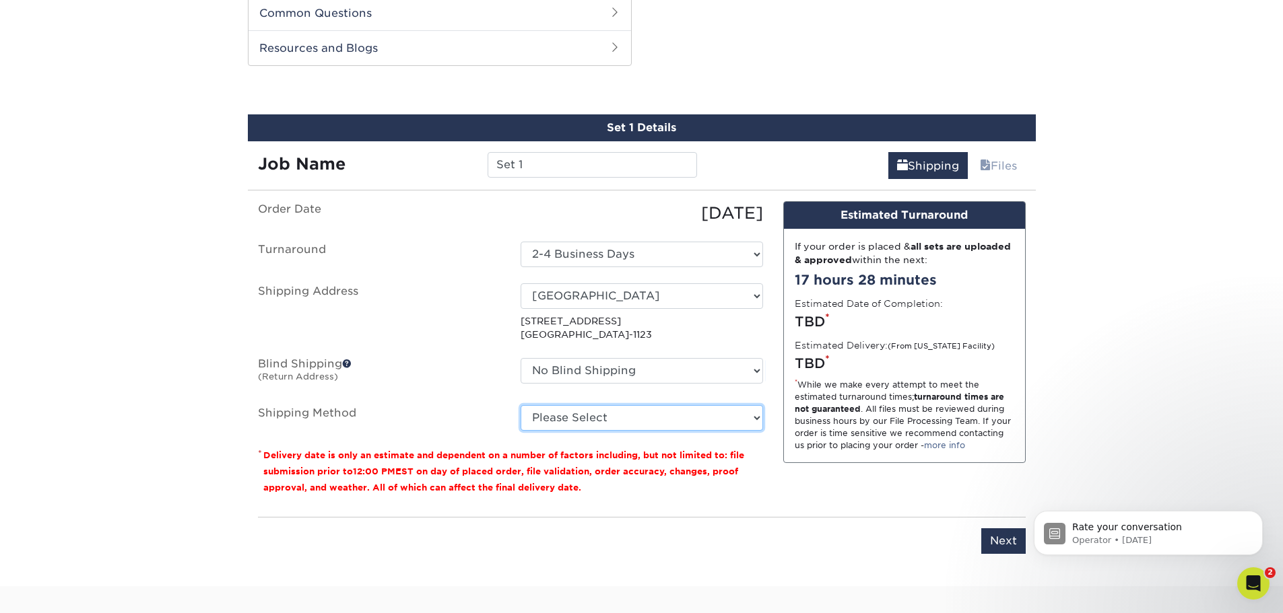
click at [583, 407] on select "Please Select Ground Shipping (+$14.95) 3 Day Shipping Service (+$15.34) 2 Day …" at bounding box center [641, 418] width 242 height 26
select select "03"
click at [520, 405] on select "Please Select Ground Shipping (+$14.95) 3 Day Shipping Service (+$15.34) 2 Day …" at bounding box center [641, 418] width 242 height 26
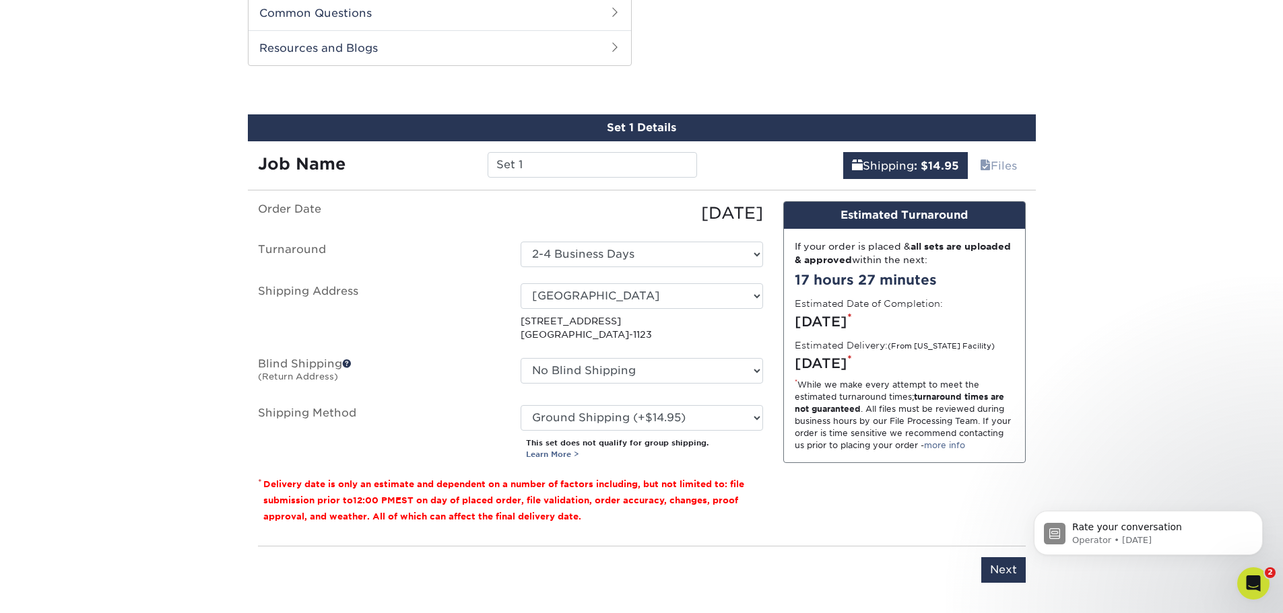
click at [630, 393] on ul "Order Date 10/15/2025 Turnaround Select One 2-4 Business Days Shipping Address …" at bounding box center [510, 330] width 505 height 259
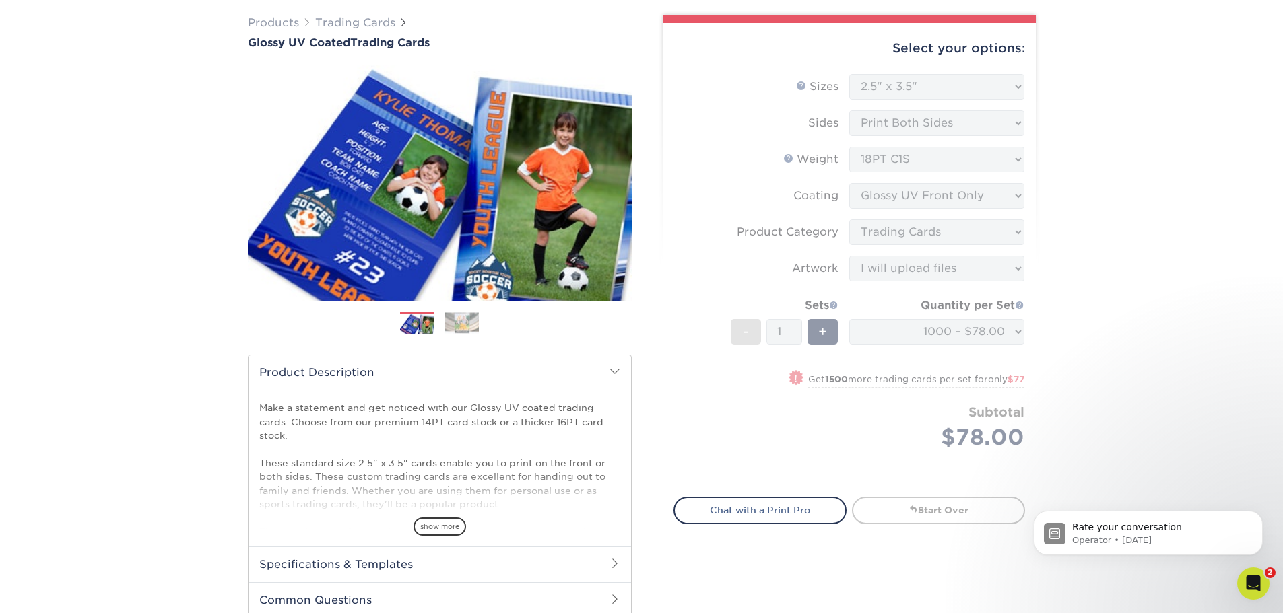
scroll to position [0, 0]
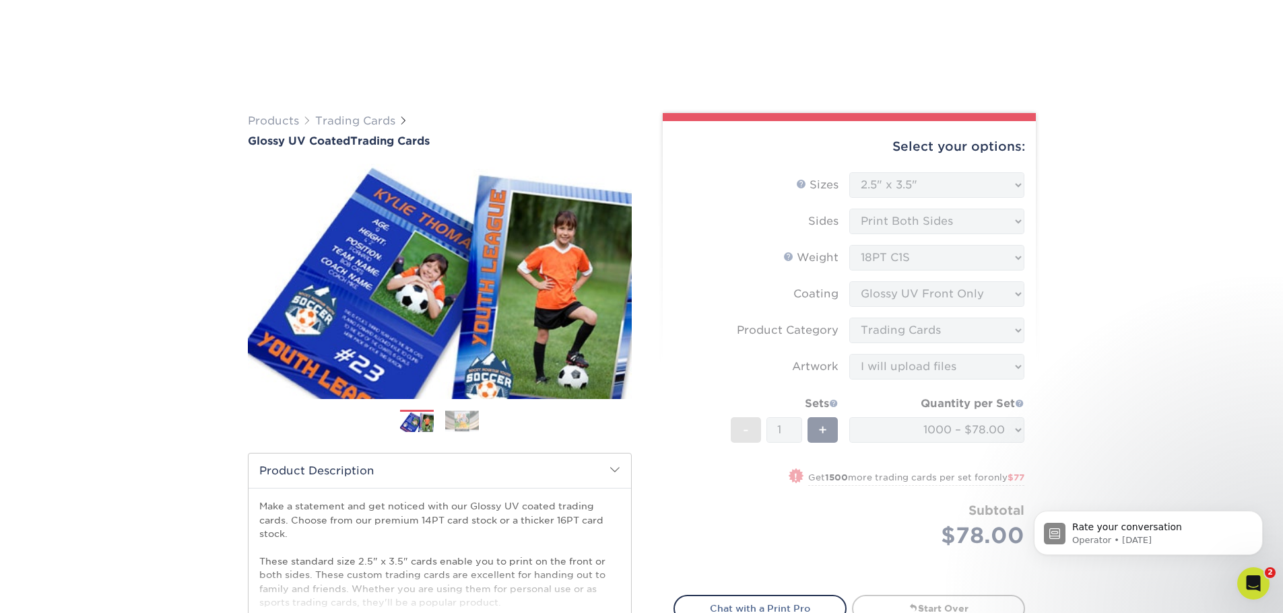
scroll to position [202, 0]
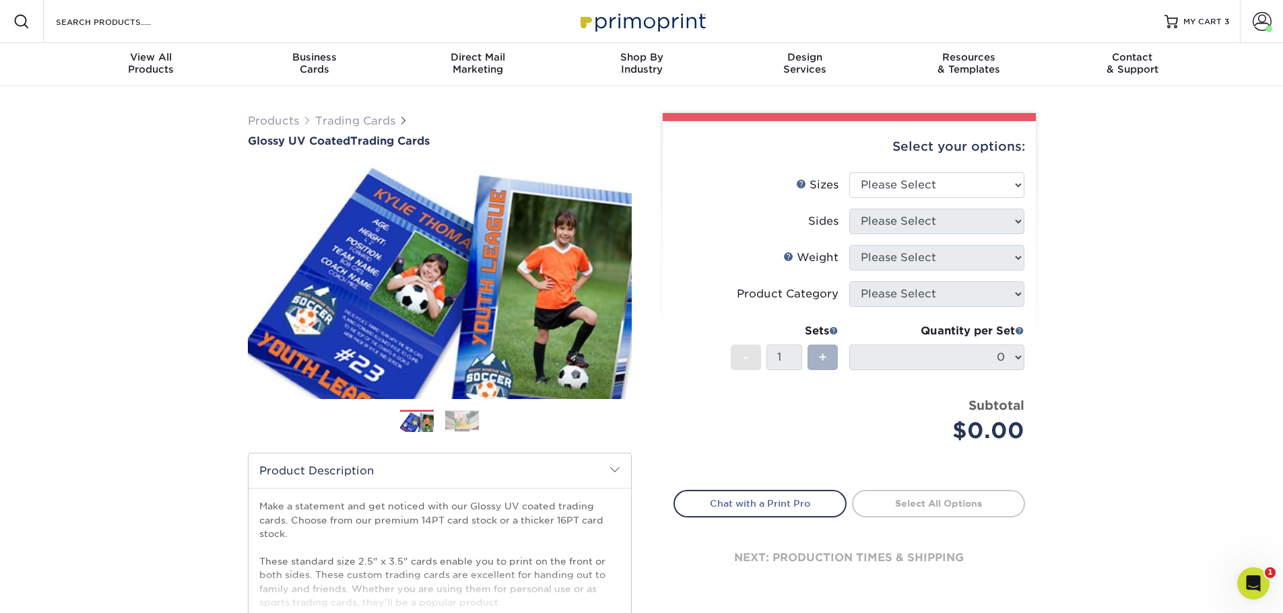
click at [813, 346] on div "+" at bounding box center [822, 358] width 30 height 26
click at [814, 357] on div "+" at bounding box center [822, 358] width 30 height 26
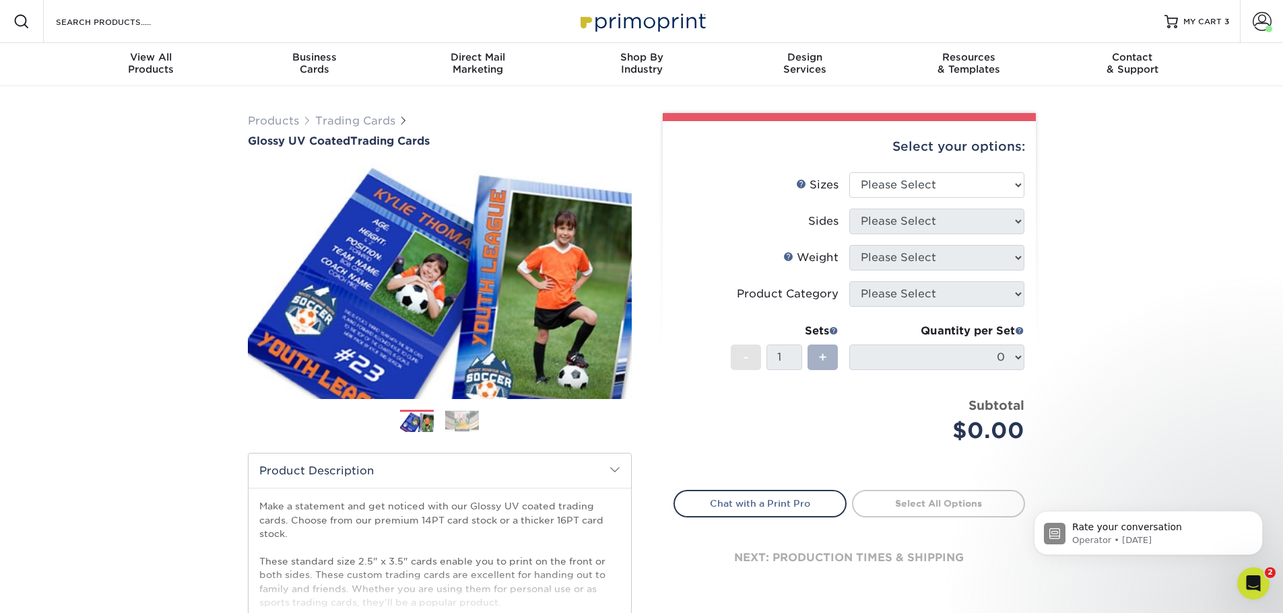
click at [817, 355] on div "+" at bounding box center [822, 358] width 30 height 26
click at [815, 347] on div "+" at bounding box center [822, 358] width 30 height 26
click at [812, 351] on div "+" at bounding box center [822, 358] width 30 height 26
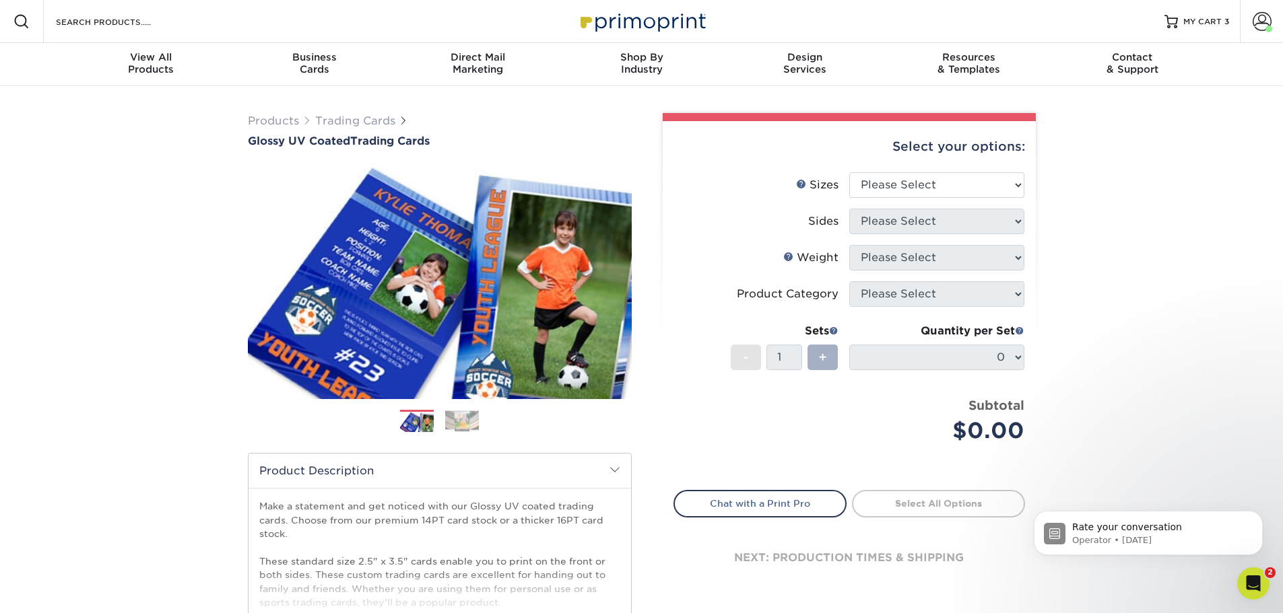
click at [812, 351] on div "+" at bounding box center [822, 358] width 30 height 26
click at [812, 350] on div "+" at bounding box center [822, 358] width 30 height 26
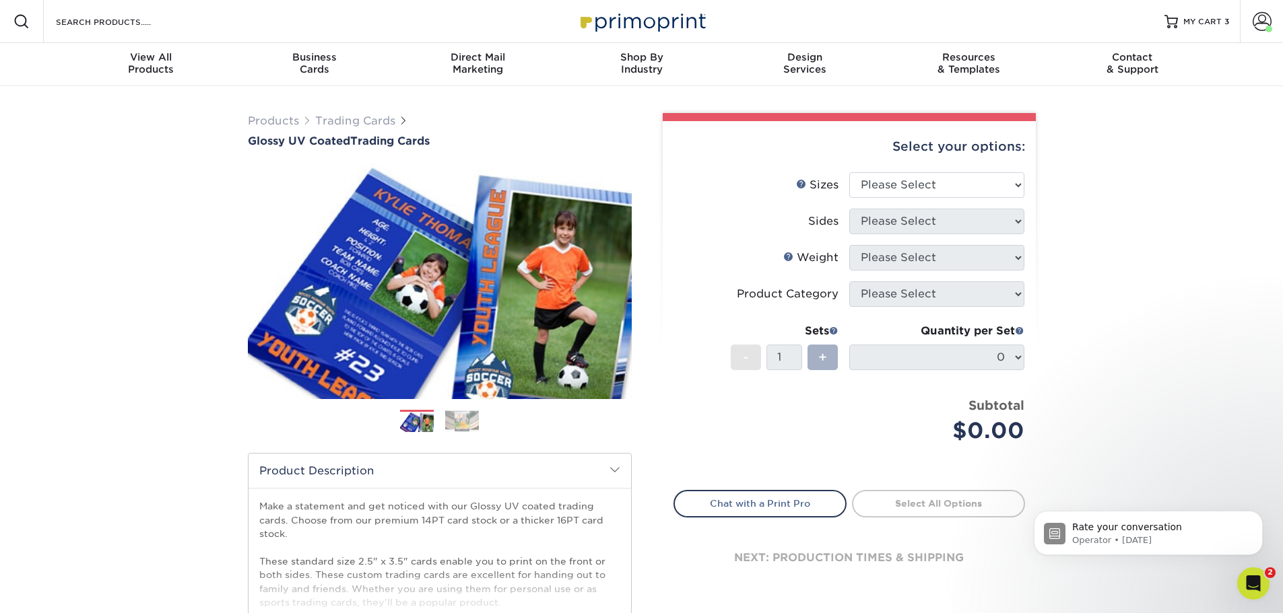
click at [812, 350] on div "+" at bounding box center [822, 358] width 30 height 26
click at [1015, 170] on div "Select your options:" at bounding box center [848, 146] width 351 height 51
click at [1007, 182] on select "Please Select 2.5" x 3.5"" at bounding box center [936, 185] width 175 height 26
select select "2.50x3.50"
click at [849, 172] on select "Please Select 2.5" x 3.5"" at bounding box center [936, 185] width 175 height 26
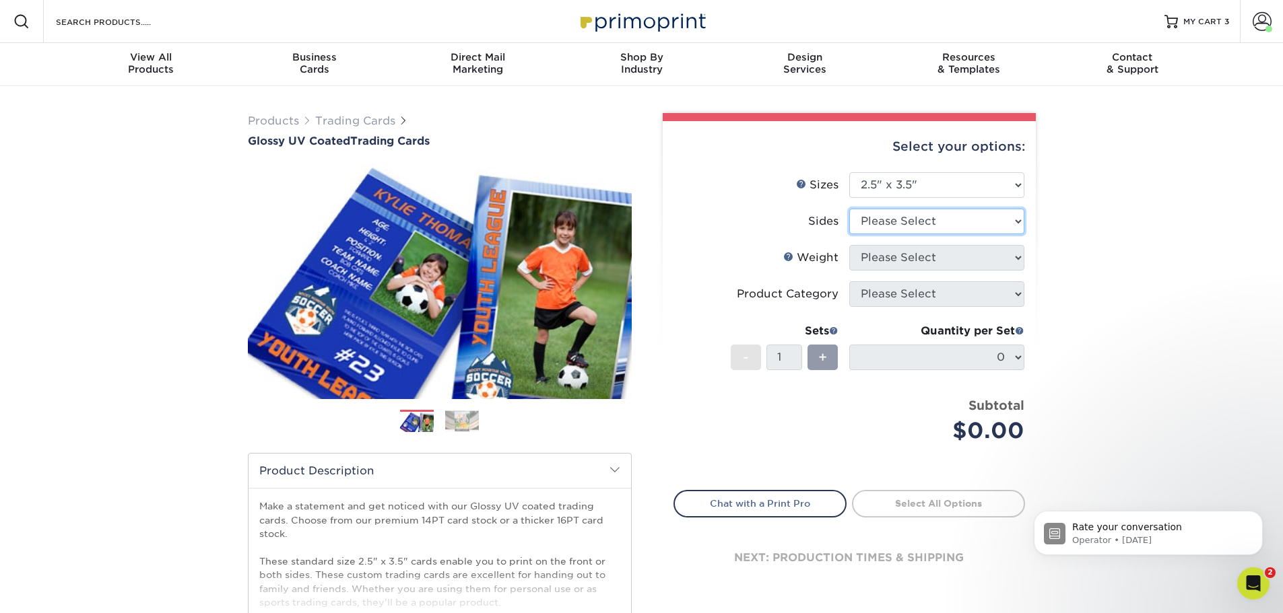
click at [1009, 224] on select "Please Select Print Both Sides Print Front Only" at bounding box center [936, 222] width 175 height 26
select select "13abbda7-1d64-4f25-8bb2-c179b224825d"
click at [849, 209] on select "Please Select Print Both Sides Print Front Only" at bounding box center [936, 222] width 175 height 26
click at [996, 261] on select "Please Select 16PT 14PT 18PT C1S" at bounding box center [936, 258] width 175 height 26
select select "18PTC1S"
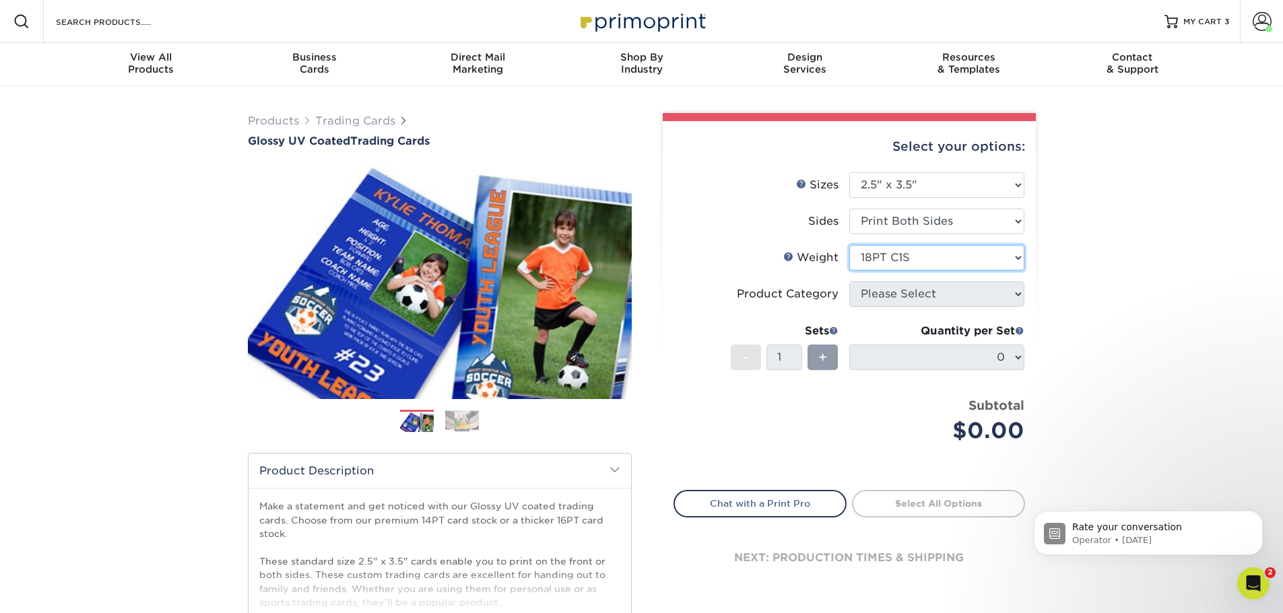
click at [849, 245] on select "Please Select 16PT 14PT 18PT C1S" at bounding box center [936, 258] width 175 height 26
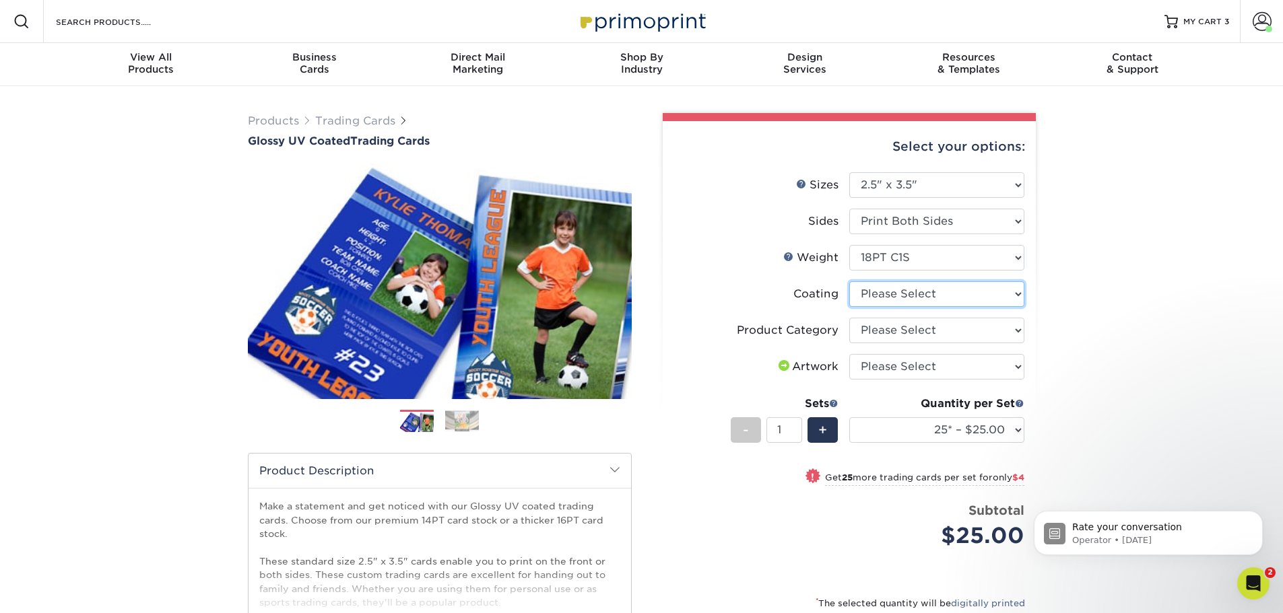
click at [893, 302] on select at bounding box center [936, 294] width 175 height 26
select select "1e8116af-acfc-44b1-83dc-8181aa338834"
click at [849, 281] on select at bounding box center [936, 294] width 175 height 26
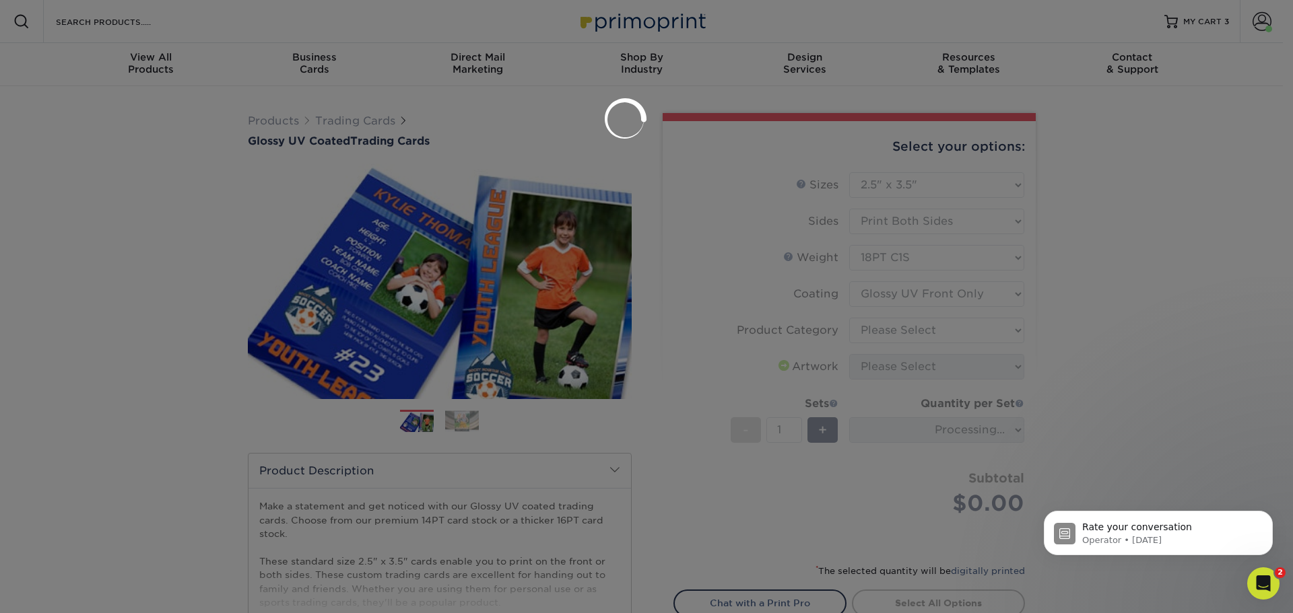
click at [882, 327] on div at bounding box center [646, 306] width 1293 height 613
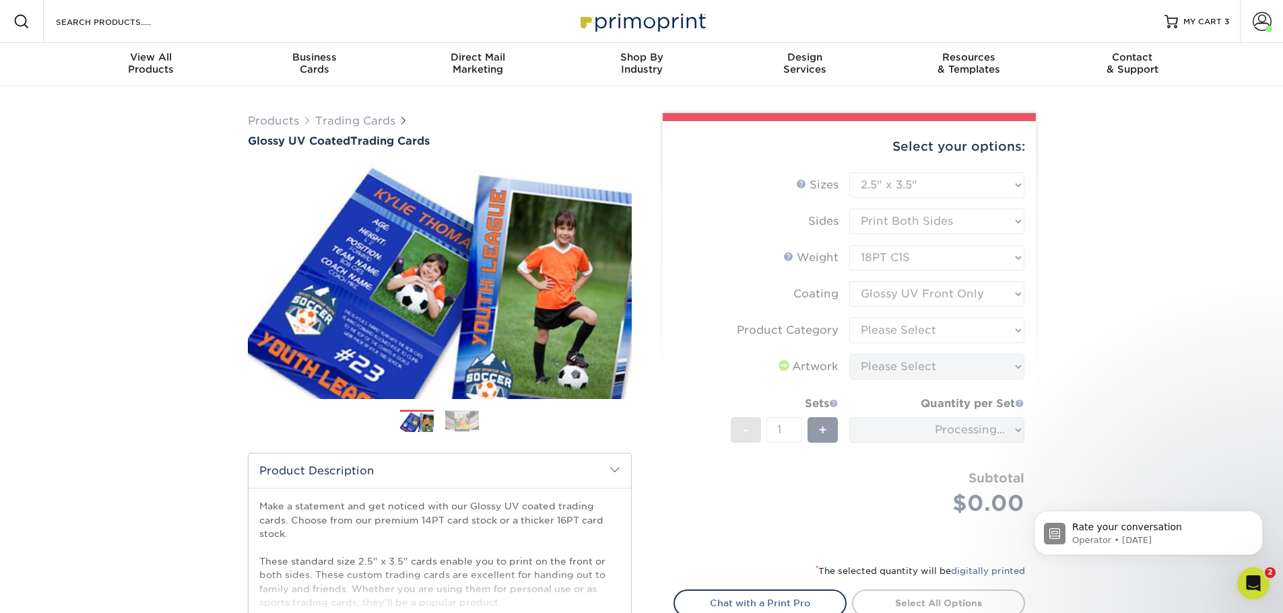
click at [882, 327] on form "Sizes Help Sizes Please Select 2.5" x 3.5" Sides Please Select 16PT - 1" at bounding box center [848, 359] width 351 height 375
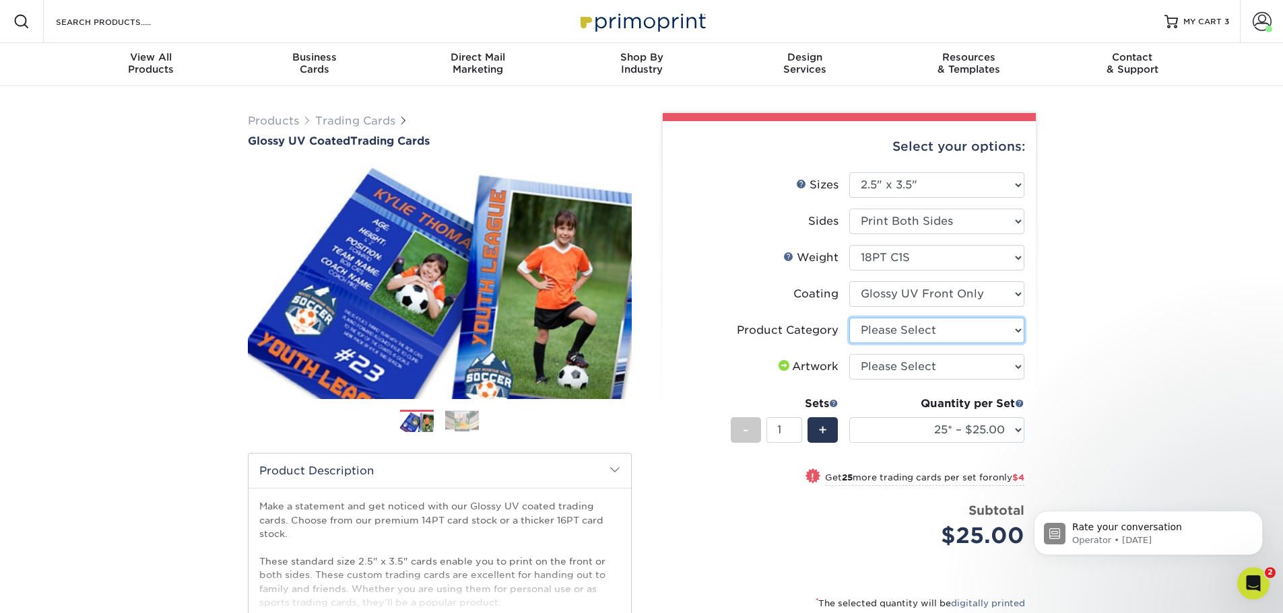
click at [884, 322] on select "Please Select Trading Cards" at bounding box center [936, 331] width 175 height 26
select select "c2f9bce9-36c2-409d-b101-c29d9d031e18"
click at [849, 318] on select "Please Select Trading Cards" at bounding box center [936, 331] width 175 height 26
click at [893, 369] on select "Please Select I will upload files I need a design - $100" at bounding box center [936, 367] width 175 height 26
select select "upload"
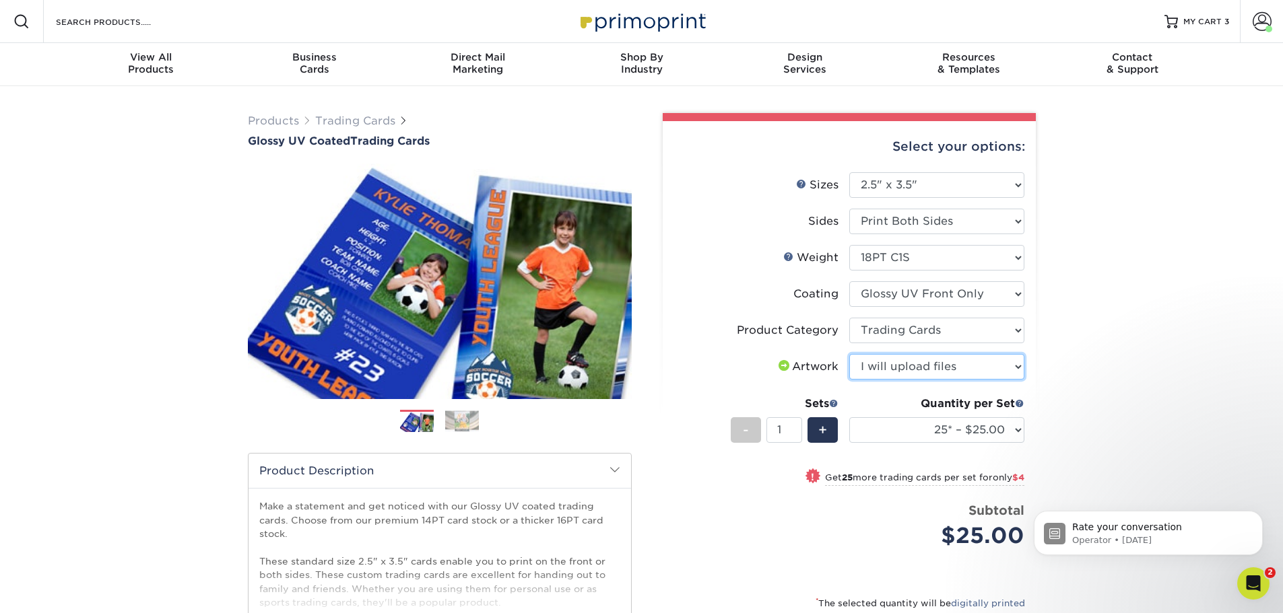
click at [849, 354] on select "Please Select I will upload files I need a design - $100" at bounding box center [936, 367] width 175 height 26
click at [823, 430] on span "+" at bounding box center [822, 430] width 9 height 20
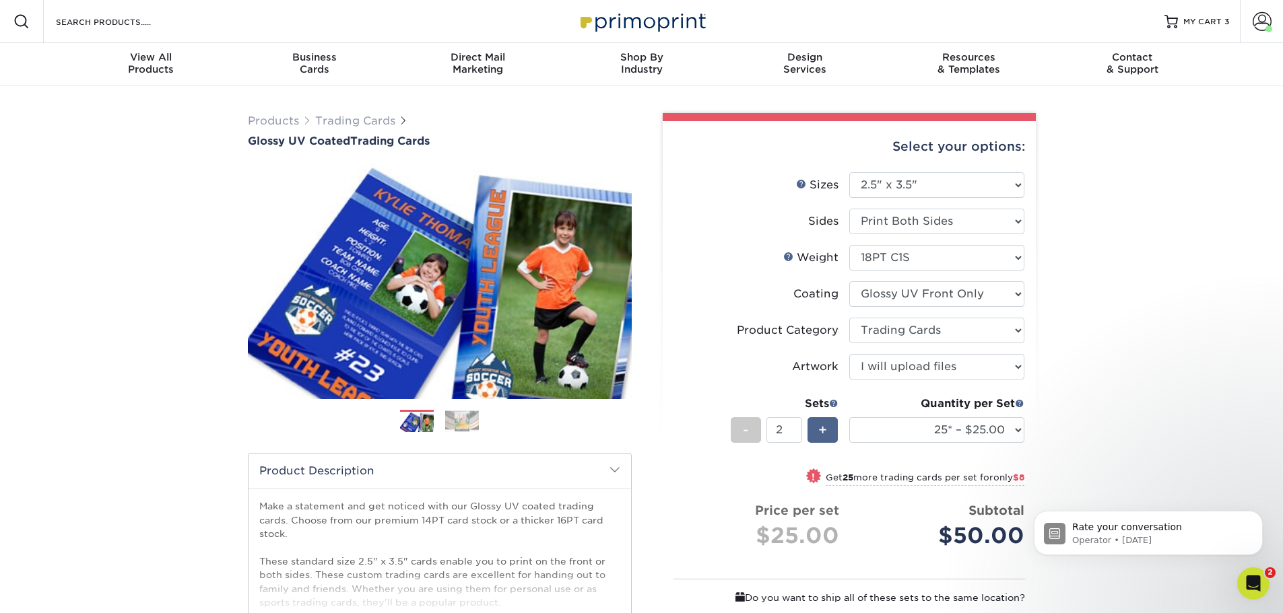
click at [823, 430] on span "+" at bounding box center [822, 430] width 9 height 20
type input "6"
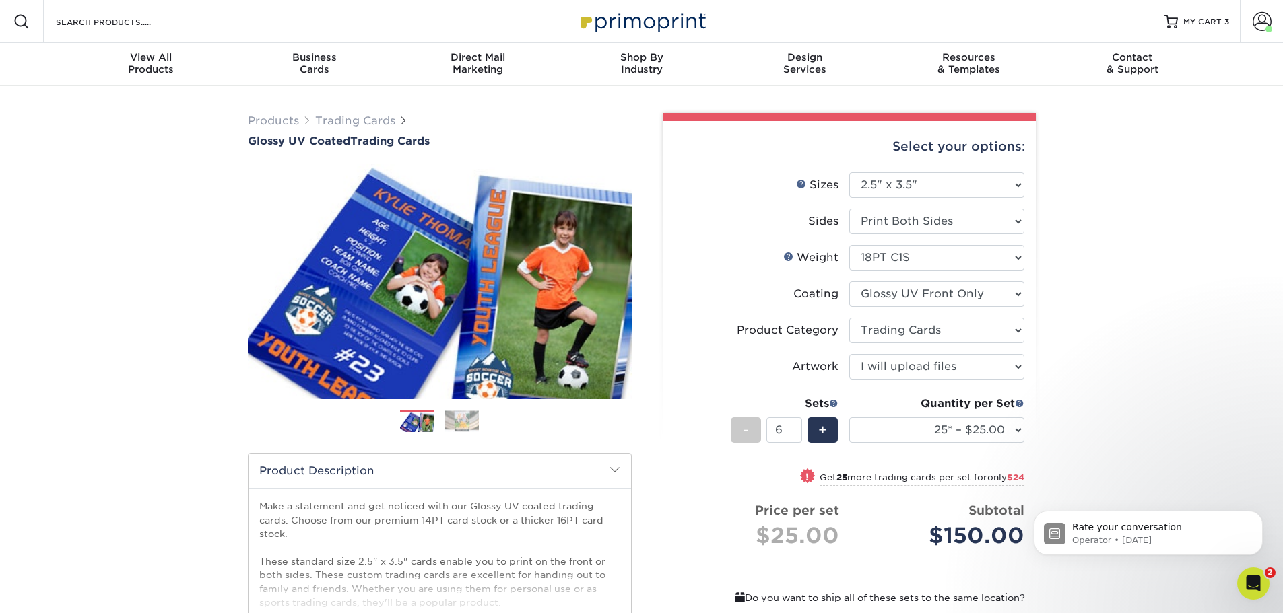
click at [1025, 431] on div "Select your options: Sizes Help Sizes Please Select 2.5" x 3.5" Sides Please Se…" at bounding box center [848, 458] width 373 height 675
click at [1026, 436] on div "Select your options: Sizes Help Sizes Please Select 2.5" x 3.5" Sides Please Se…" at bounding box center [848, 458] width 373 height 675
select select "1000 – $78.00"
click at [849, 417] on select "25* – $25.00 50* – $29.00 75* – $37.00 100* – $41.00 250* – $48.00 500 – $58.00…" at bounding box center [936, 430] width 175 height 26
click at [1092, 371] on div "Products Trading Cards Glossy UV Coated Trading Cards Previous Next /" at bounding box center [641, 446] width 1283 height 721
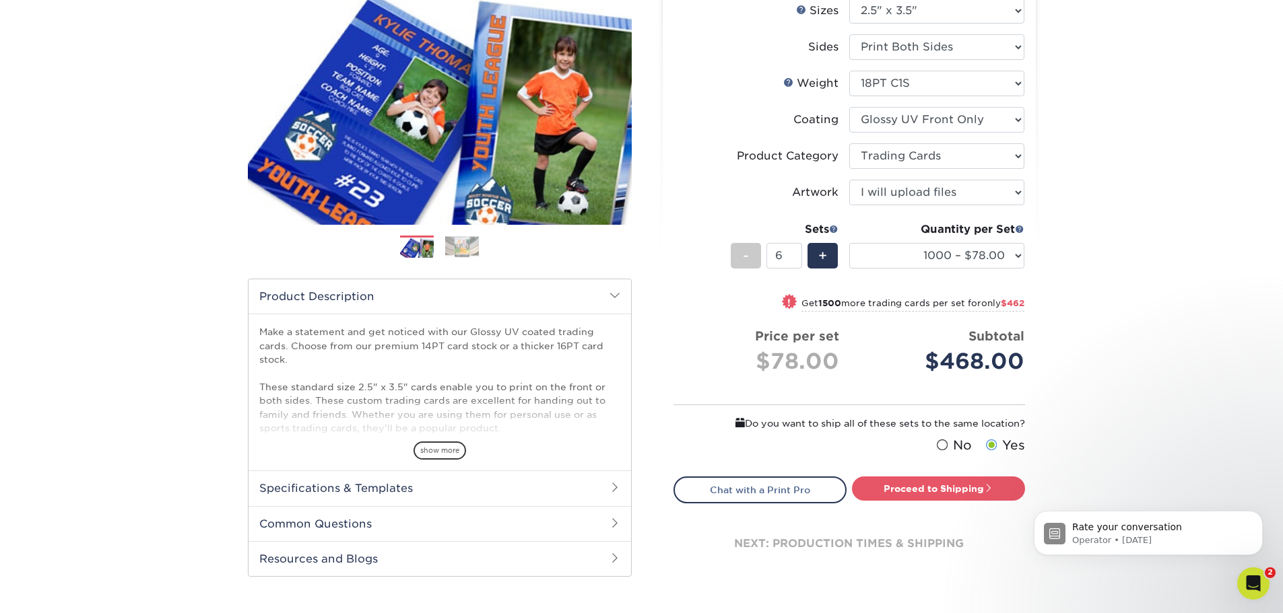
scroll to position [202, 0]
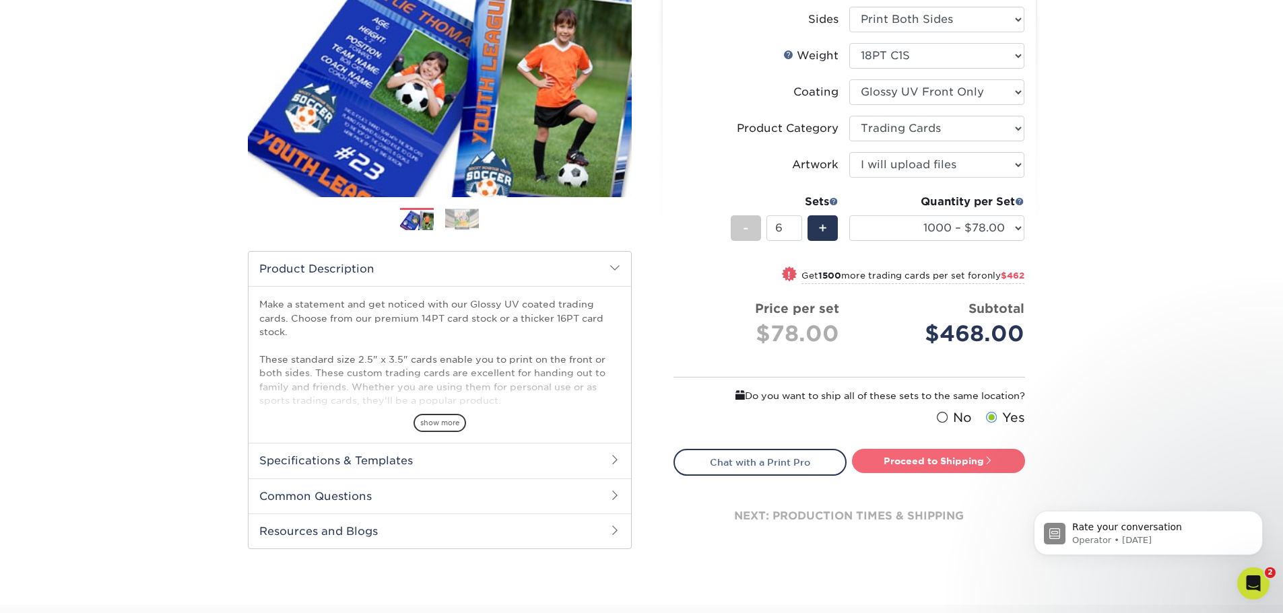
click at [992, 467] on link "Proceed to Shipping" at bounding box center [938, 461] width 173 height 24
type input "Set 1"
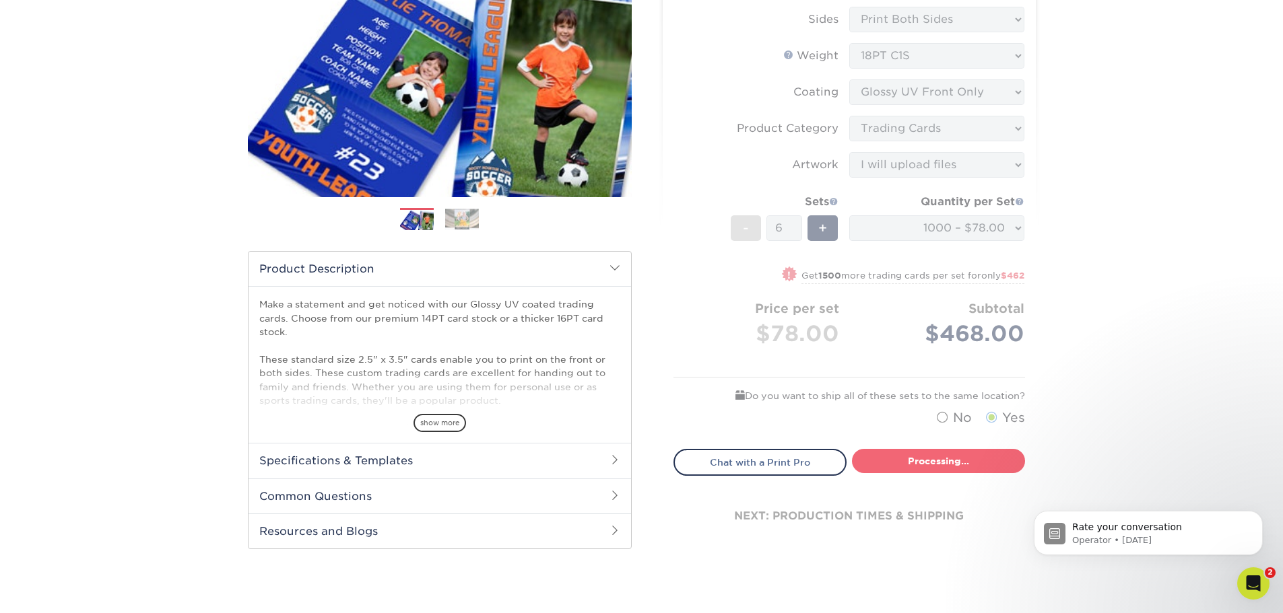
select select "16632836-ba07-43d2-a7d1-65f8f93a5084"
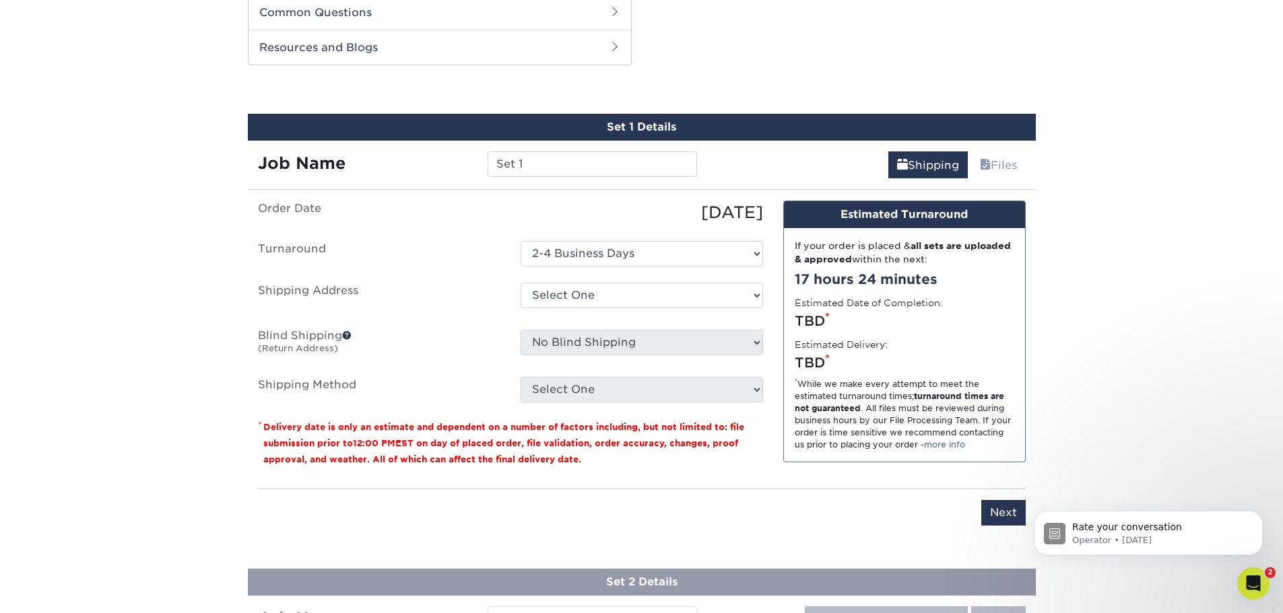
scroll to position [687, 0]
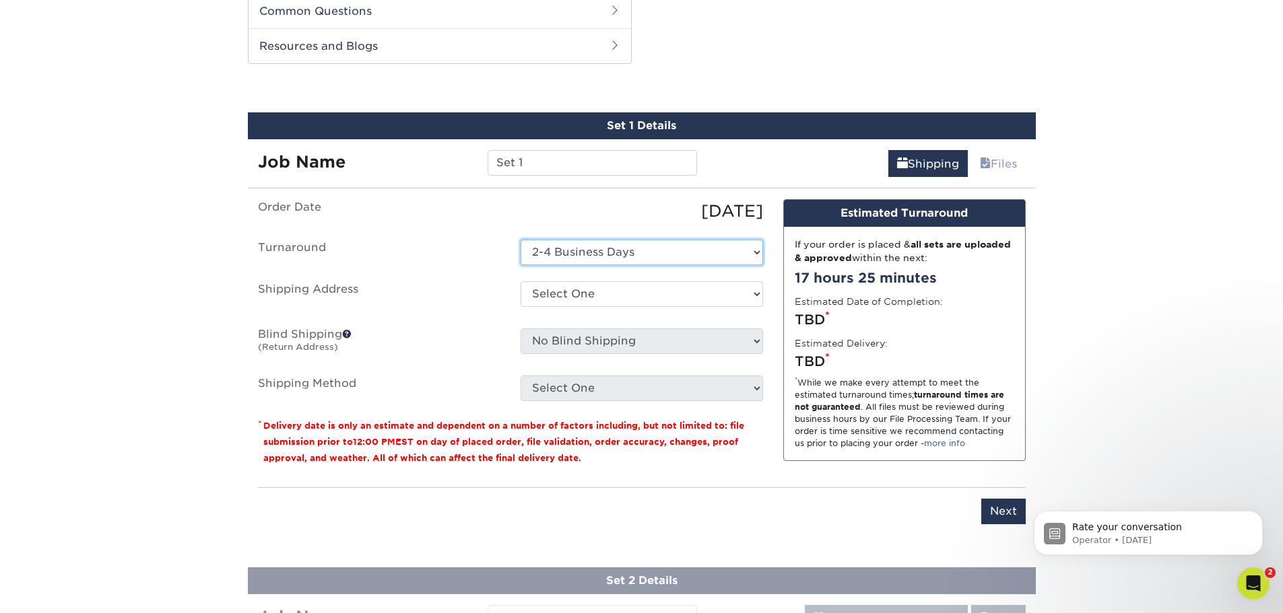
click at [676, 248] on select "Select One 2-4 Business Days" at bounding box center [641, 253] width 242 height 26
drag, startPoint x: 676, startPoint y: 248, endPoint x: 674, endPoint y: 268, distance: 19.6
click at [676, 248] on select "Select One 2-4 Business Days" at bounding box center [641, 253] width 242 height 26
drag, startPoint x: 669, startPoint y: 290, endPoint x: 668, endPoint y: 297, distance: 6.8
click at [669, 290] on select "Select One Sacramento Zoo + Add New Address" at bounding box center [641, 294] width 242 height 26
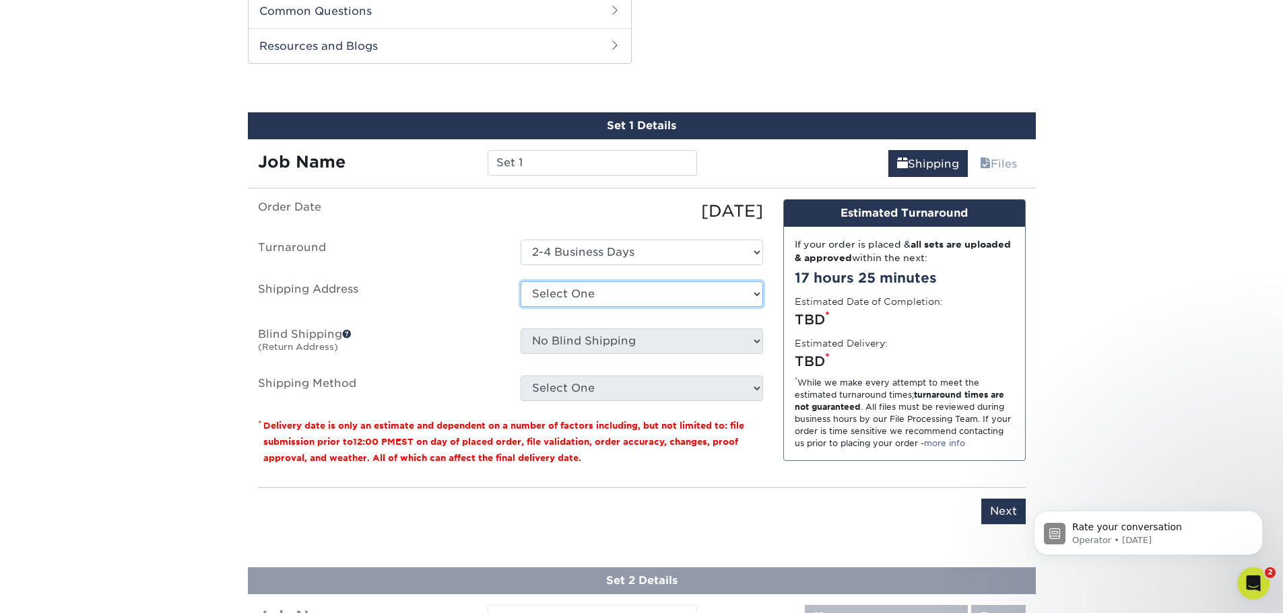
select select "275248"
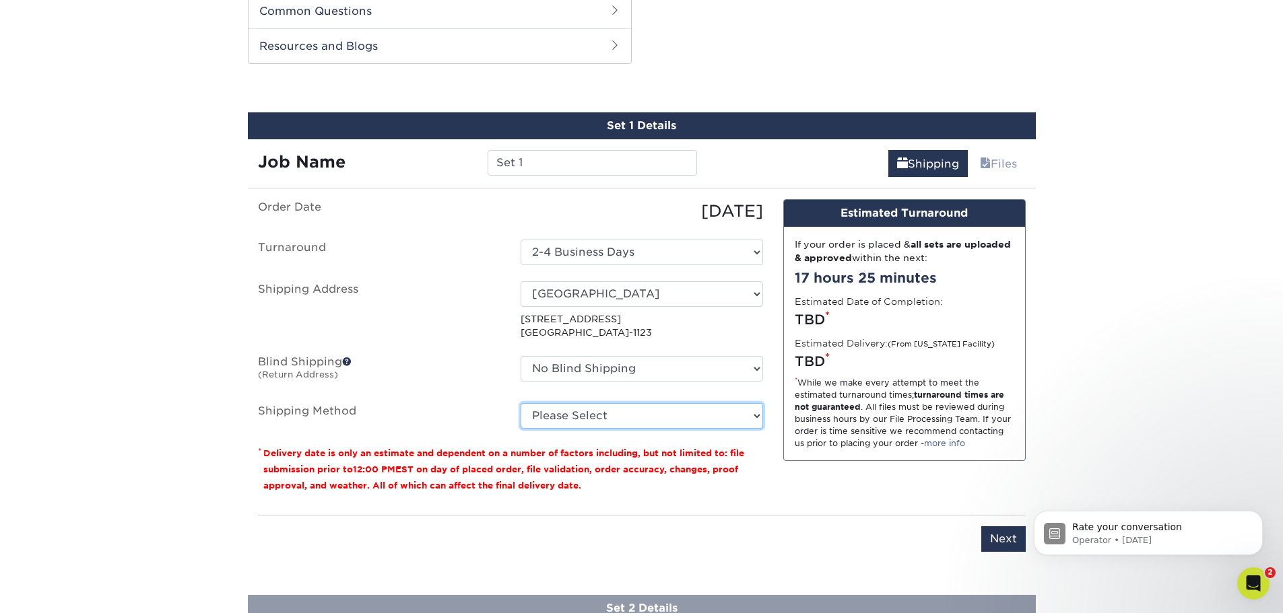
click at [701, 421] on select "Please Select Ground Shipping (+$20.61) 3 Day Shipping Service (+$29.69) 2 Day …" at bounding box center [641, 416] width 242 height 26
click at [520, 403] on select "Please Select Ground Shipping (+$20.61) 3 Day Shipping Service (+$29.69) 2 Day …" at bounding box center [641, 416] width 242 height 26
click at [697, 418] on select "Please Select Ground Shipping (+$20.61) 3 Day Shipping Service (+$29.69) 2 Day …" at bounding box center [641, 416] width 242 height 26
click at [520, 403] on select "Please Select Ground Shipping (+$20.61) 3 Day Shipping Service (+$29.69) 2 Day …" at bounding box center [641, 416] width 242 height 26
click at [707, 419] on select "Please Select Ground Shipping (+$20.61) 3 Day Shipping Service (+$29.69) 2 Day …" at bounding box center [641, 416] width 242 height 26
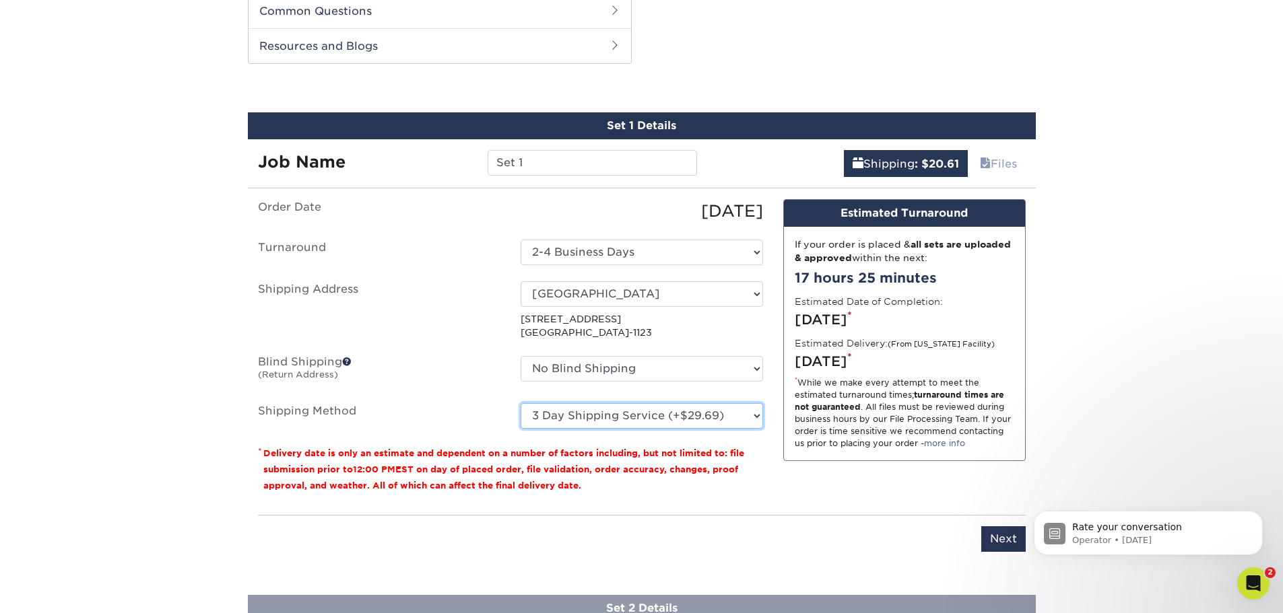
click at [520, 403] on select "Please Select Ground Shipping (+$20.61) 3 Day Shipping Service (+$29.69) 2 Day …" at bounding box center [641, 416] width 242 height 26
click at [732, 415] on select "Please Select Ground Shipping (+$20.61) 3 Day Shipping Service (+$29.69) 2 Day …" at bounding box center [641, 416] width 242 height 26
click at [520, 403] on select "Please Select Ground Shipping (+$20.61) 3 Day Shipping Service (+$29.69) 2 Day …" at bounding box center [641, 416] width 242 height 26
click at [714, 397] on ul "Order Date 10/15/2025 Turnaround Select One 2-4 Business Days Shipping Address …" at bounding box center [510, 314] width 505 height 230
click at [721, 433] on fieldset "Order Date 10/15/2025 Turnaround Select One 2-4 Business Days Shipping Address …" at bounding box center [510, 322] width 505 height 246
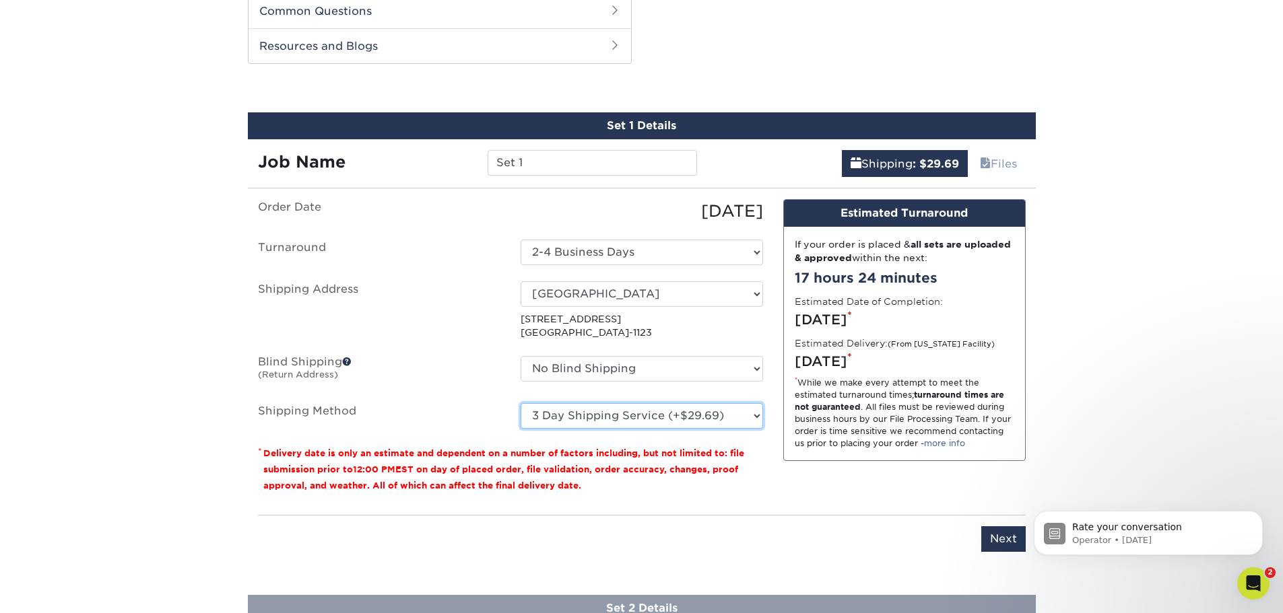
click at [737, 404] on select "Please Select Ground Shipping (+$20.61) 3 Day Shipping Service (+$29.69) 2 Day …" at bounding box center [641, 416] width 242 height 26
click at [520, 403] on select "Please Select Ground Shipping (+$20.61) 3 Day Shipping Service (+$29.69) 2 Day …" at bounding box center [641, 416] width 242 height 26
click at [732, 415] on select "Please Select Ground Shipping (+$20.61) 3 Day Shipping Service (+$29.69) 2 Day …" at bounding box center [641, 416] width 242 height 26
select select "03"
click at [520, 403] on select "Please Select Ground Shipping (+$20.61) 3 Day Shipping Service (+$29.69) 2 Day …" at bounding box center [641, 416] width 242 height 26
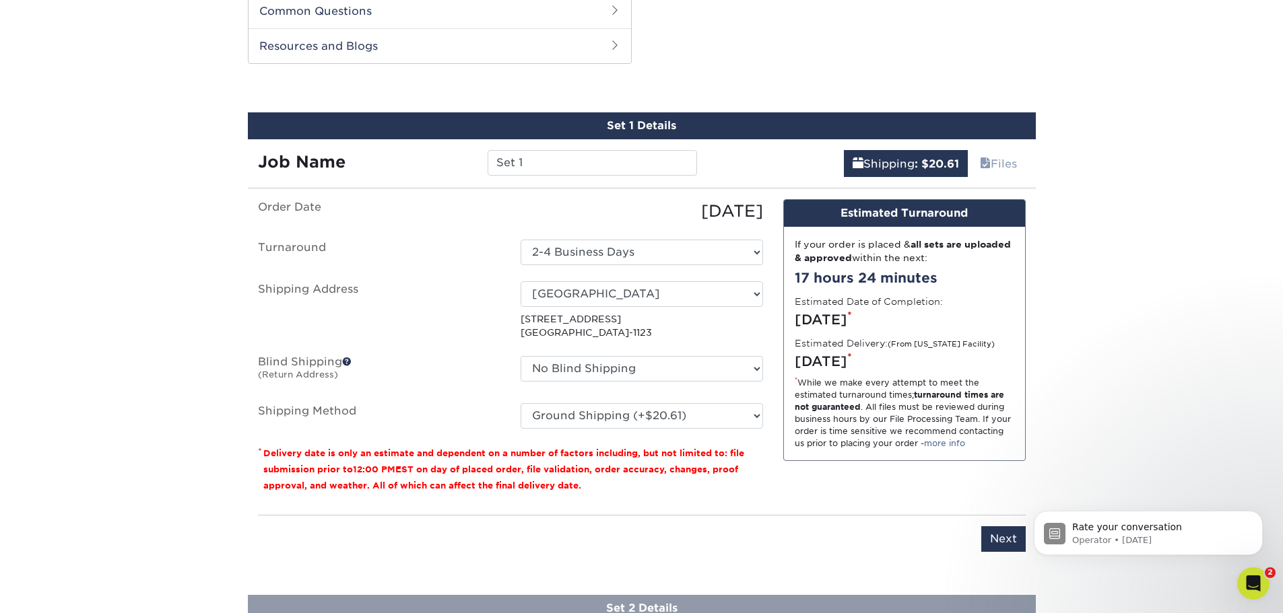
click at [733, 454] on small "Delivery date is only an estimate and dependent on a number of factors includin…" at bounding box center [503, 469] width 481 height 42
click at [1008, 530] on input "Next" at bounding box center [1003, 539] width 44 height 26
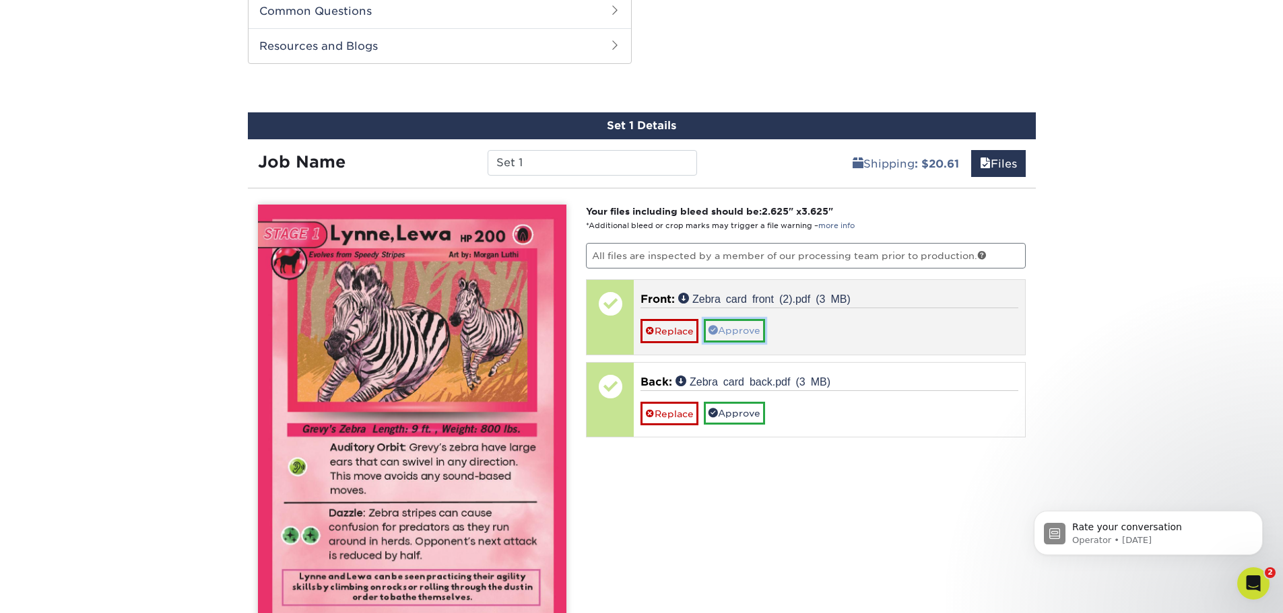
click at [734, 338] on link "Approve" at bounding box center [734, 330] width 61 height 23
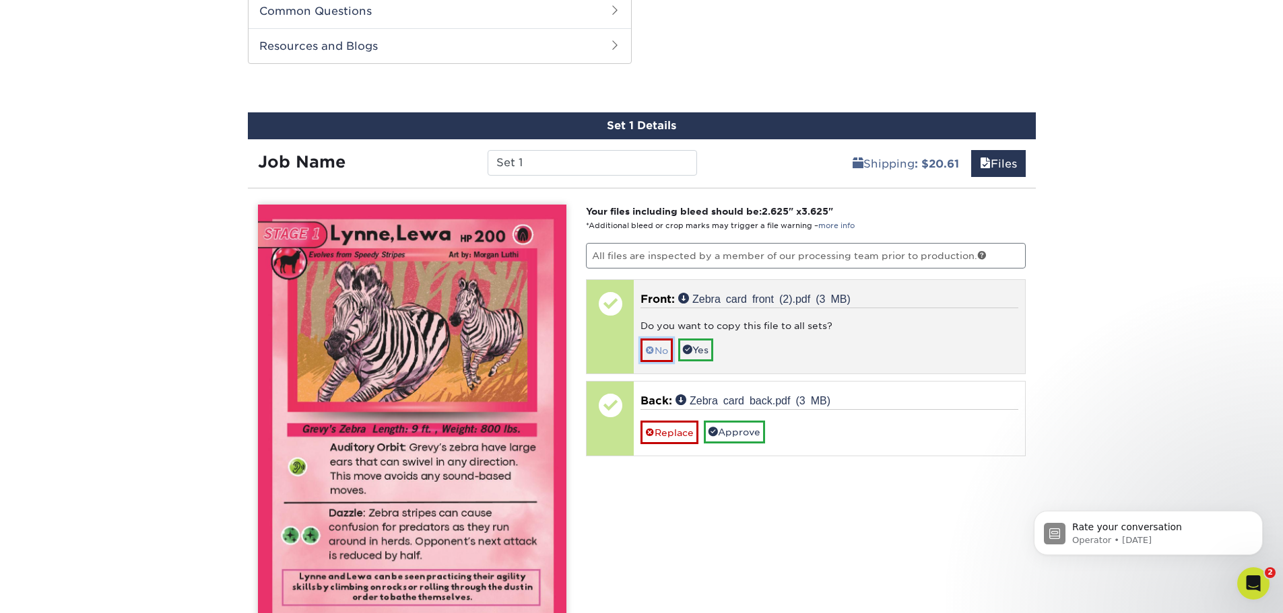
click at [659, 353] on link "No" at bounding box center [656, 351] width 32 height 24
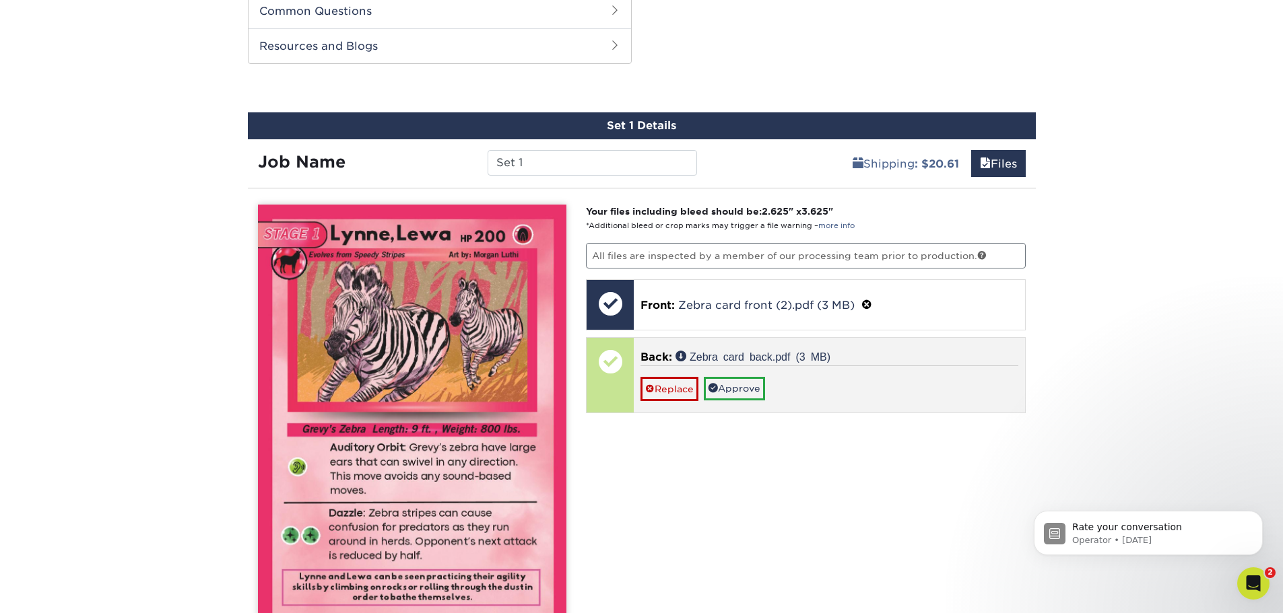
click at [741, 401] on div "Back: Zebra card back.pdf (3 MB) Replace Approve" at bounding box center [829, 375] width 391 height 74
click at [743, 399] on link "Approve" at bounding box center [734, 388] width 61 height 23
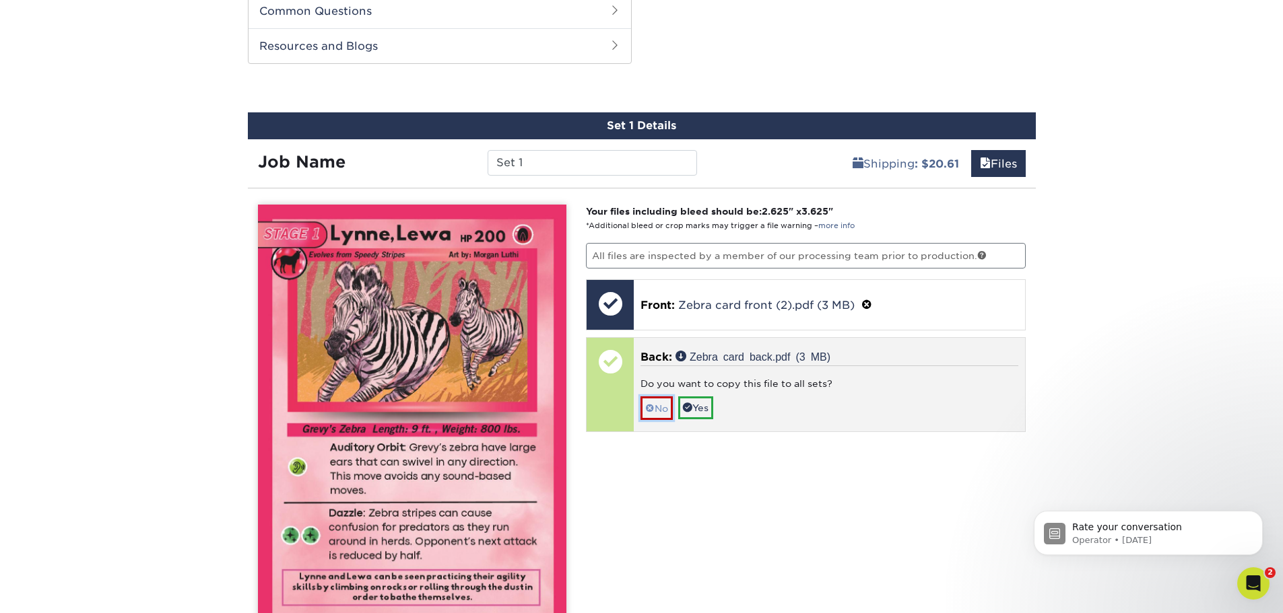
click at [669, 409] on link "No" at bounding box center [656, 409] width 32 height 24
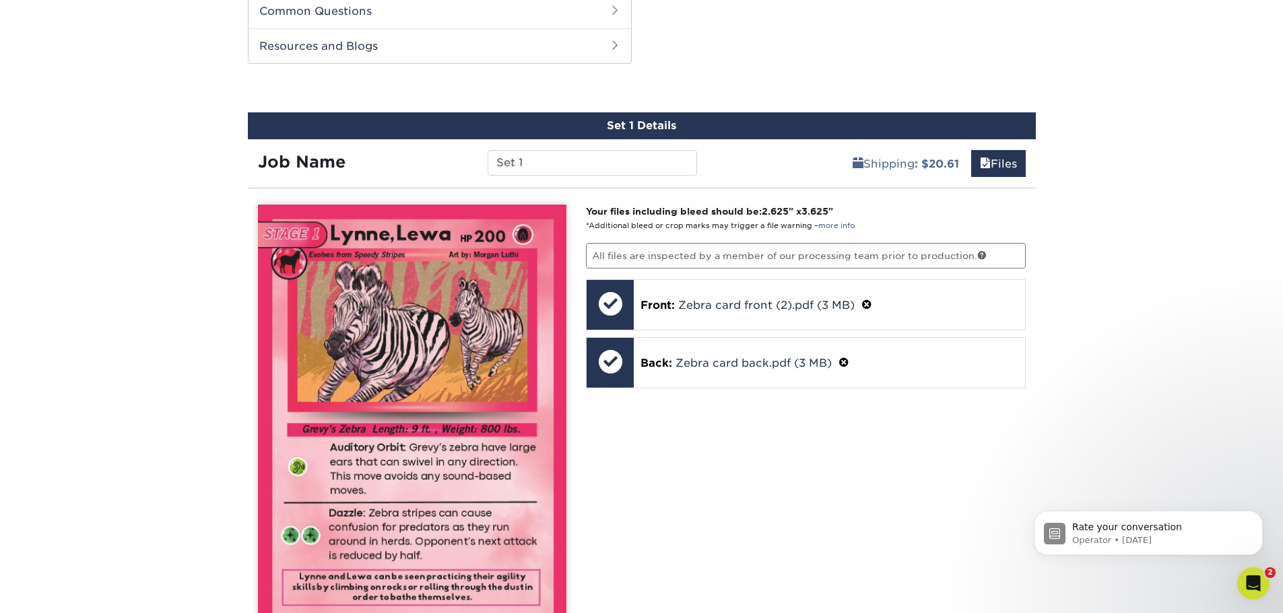
click at [722, 454] on div "Your files including bleed should be: 2.625 " x 3.625 " *Additional bleed or cr…" at bounding box center [806, 494] width 460 height 578
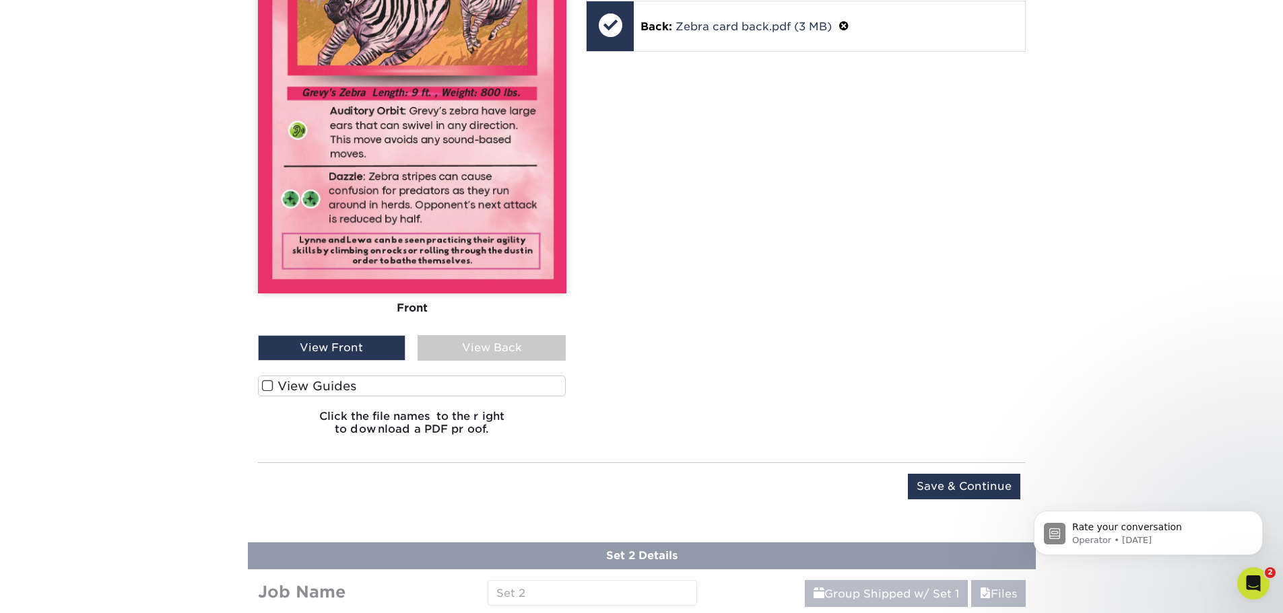
click at [517, 351] on div "View Back" at bounding box center [491, 348] width 148 height 26
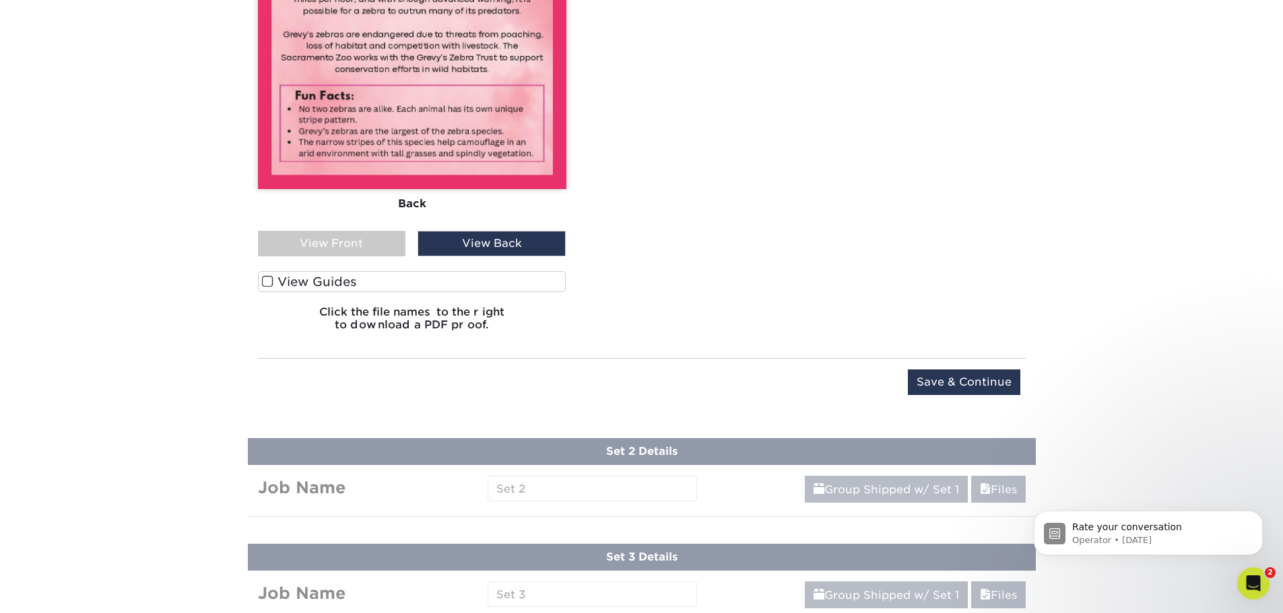
scroll to position [1159, 0]
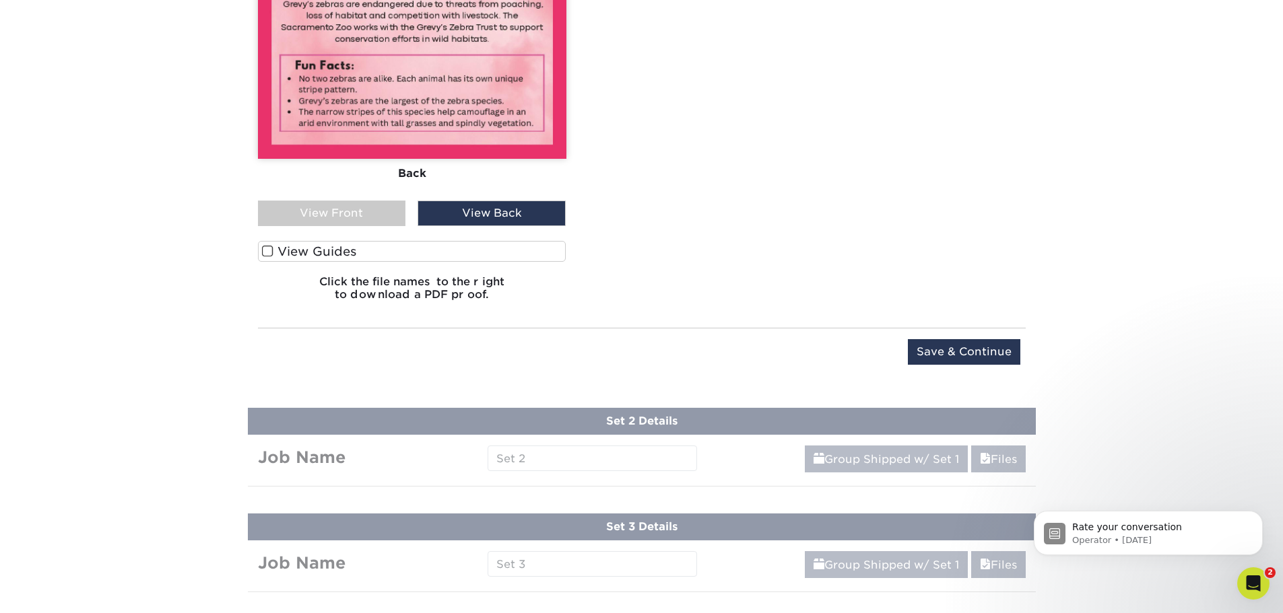
click at [348, 278] on h6 "Click the file names to the right to download a PDF proof." at bounding box center [412, 293] width 308 height 36
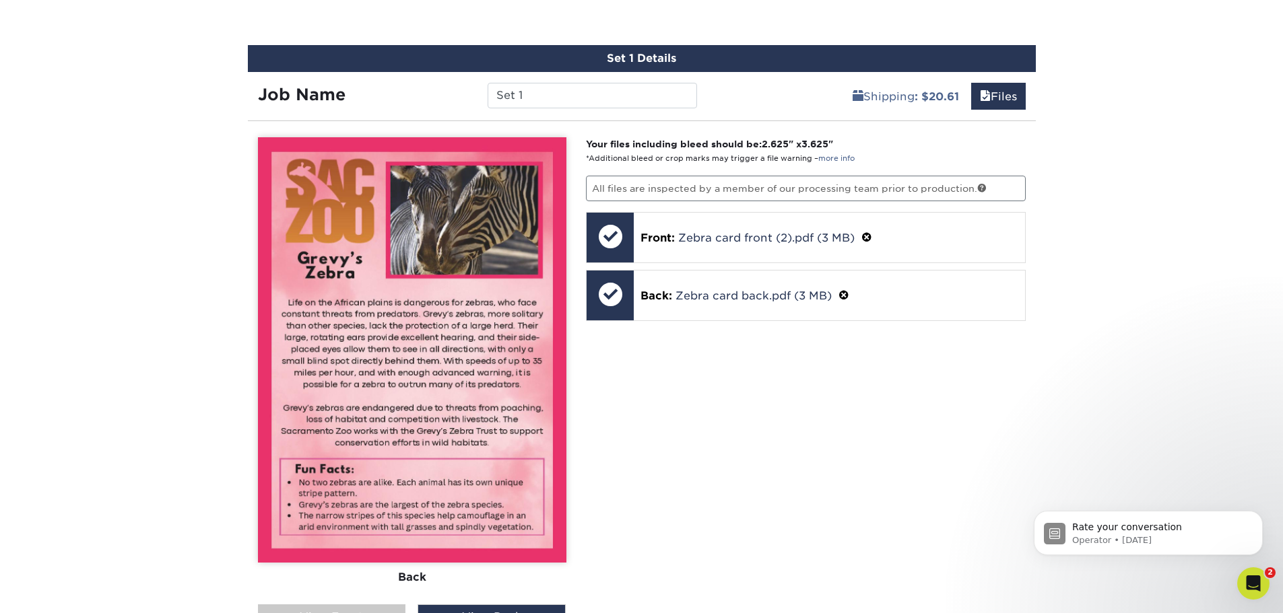
scroll to position [485, 0]
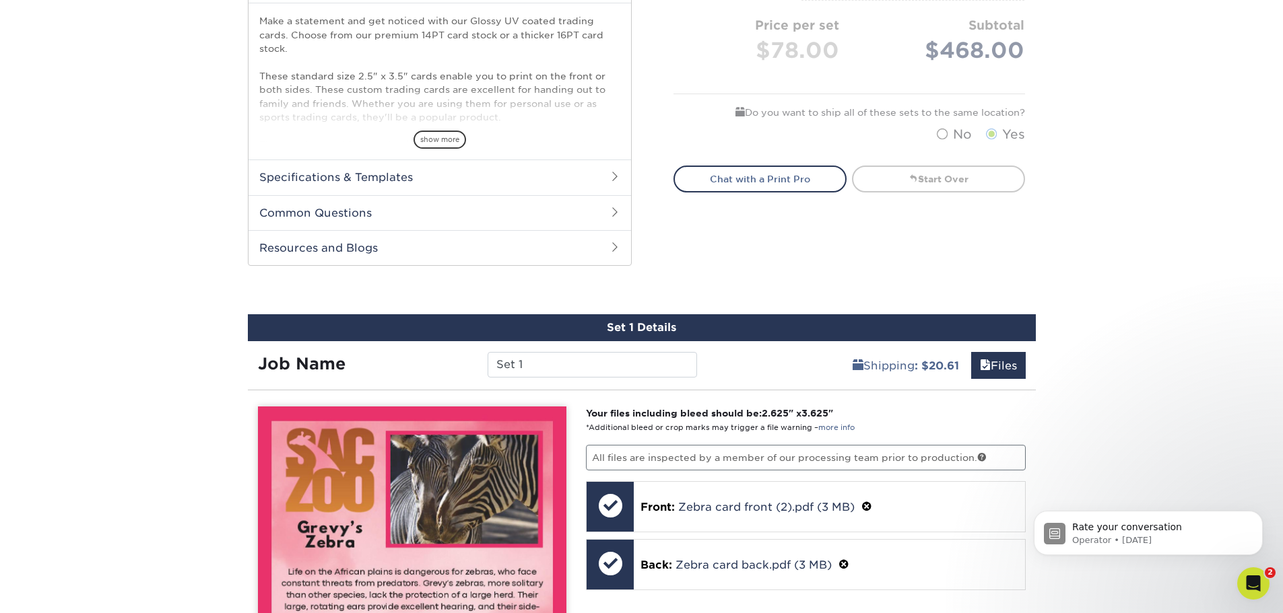
click at [612, 347] on div "Job Name Set 1" at bounding box center [478, 360] width 460 height 38
click at [611, 360] on input "Set 1" at bounding box center [591, 365] width 209 height 26
click at [610, 360] on input "Set 1" at bounding box center [591, 365] width 209 height 26
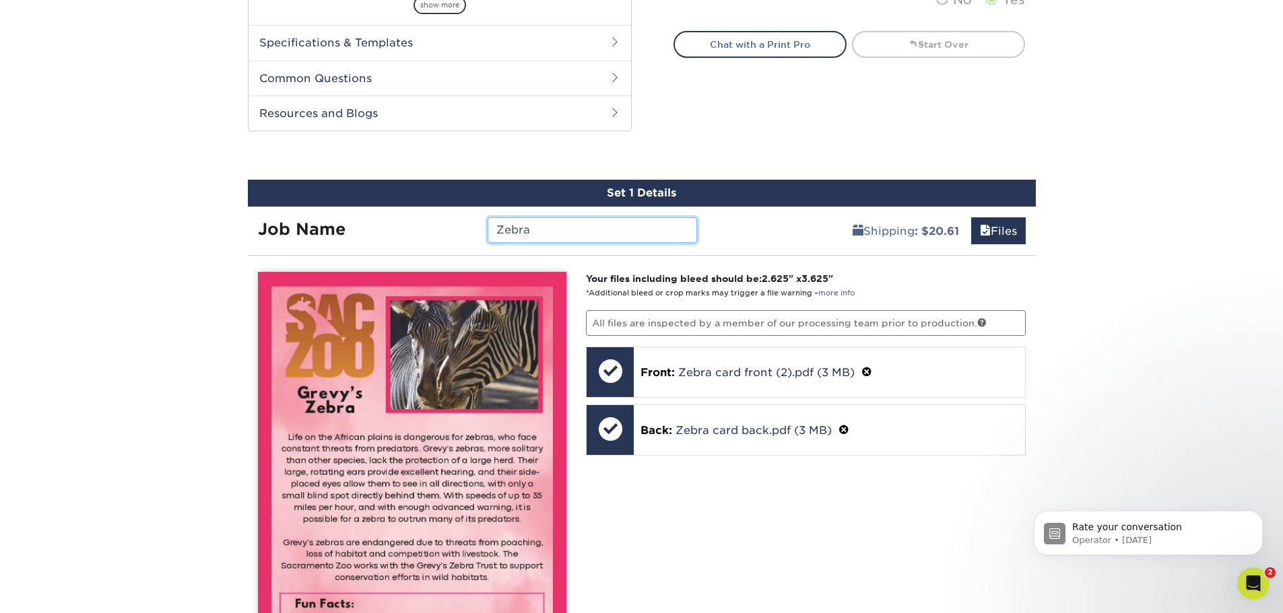
type input "Zebra"
click at [1114, 302] on div "Products Trading Cards Glossy UV Coated Trading Cards Previous Next /" at bounding box center [641, 465] width 1283 height 1998
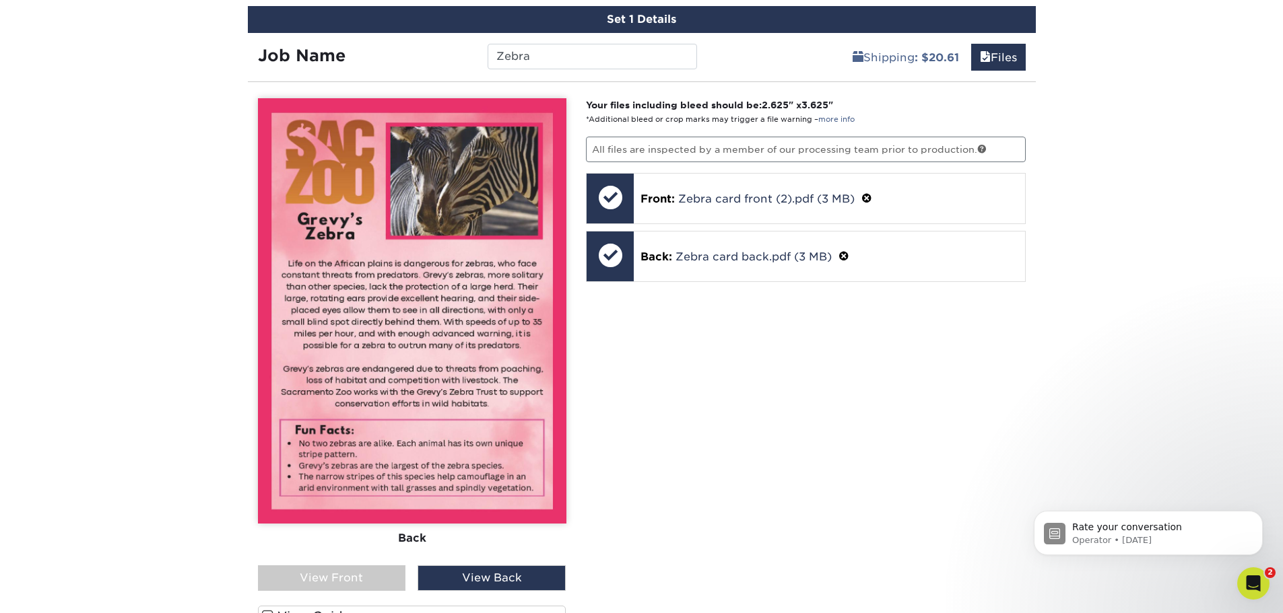
scroll to position [1091, 0]
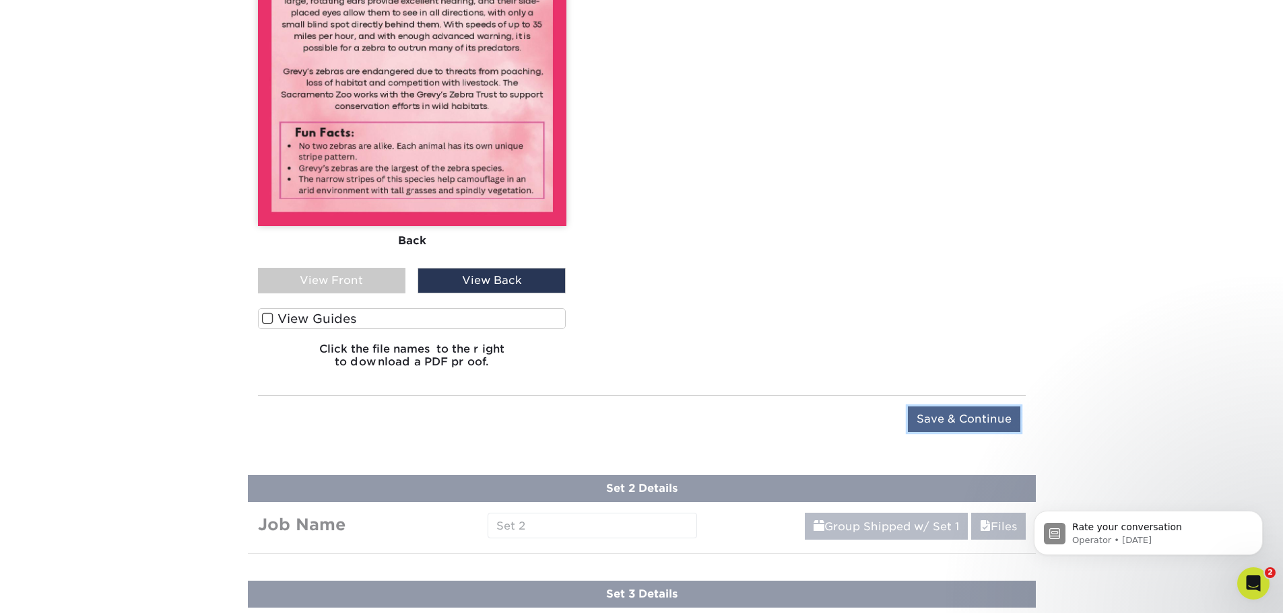
click at [969, 419] on input "Save & Continue" at bounding box center [964, 420] width 112 height 26
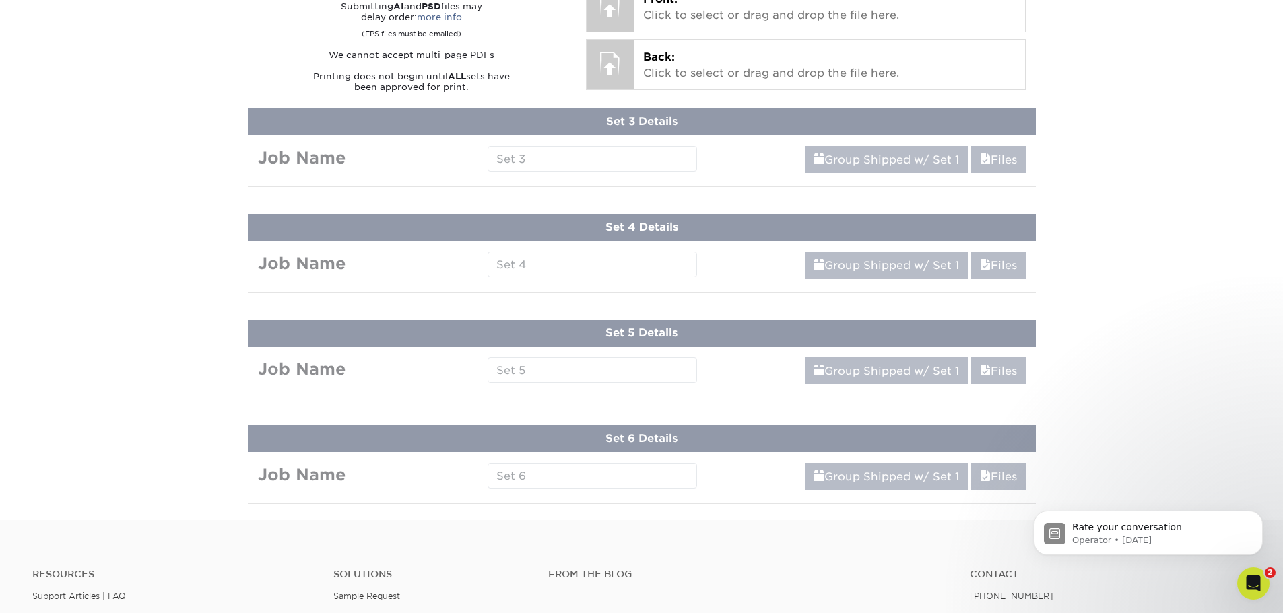
scroll to position [646, 0]
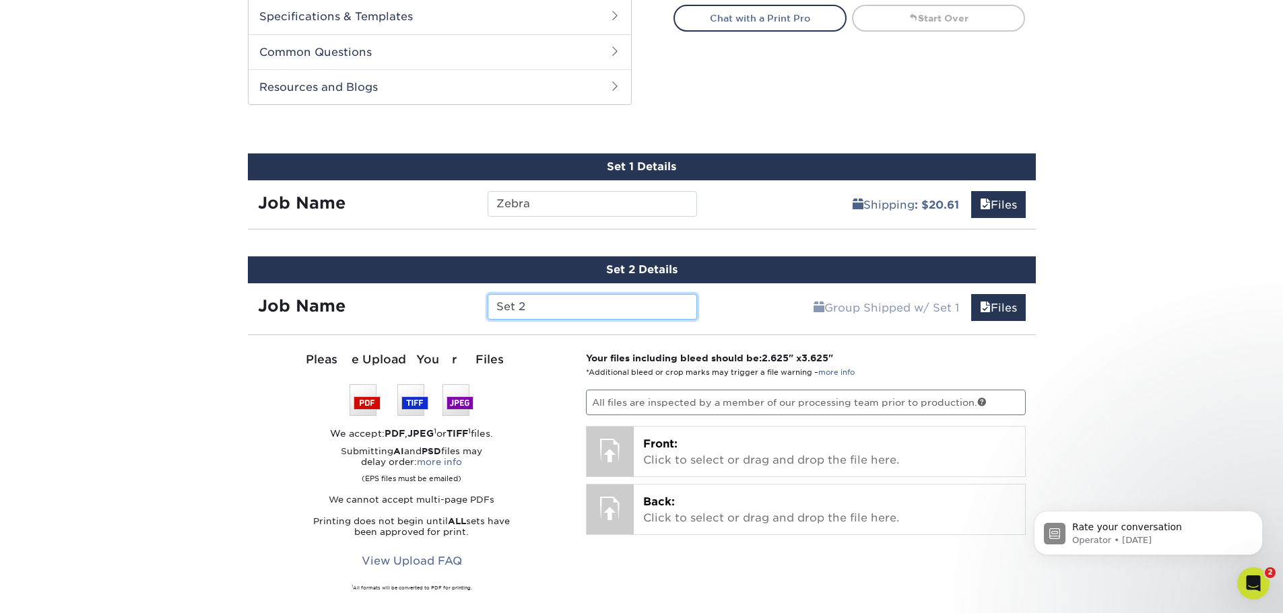
click at [643, 296] on input "Set 2" at bounding box center [591, 307] width 209 height 26
type input "Saki"
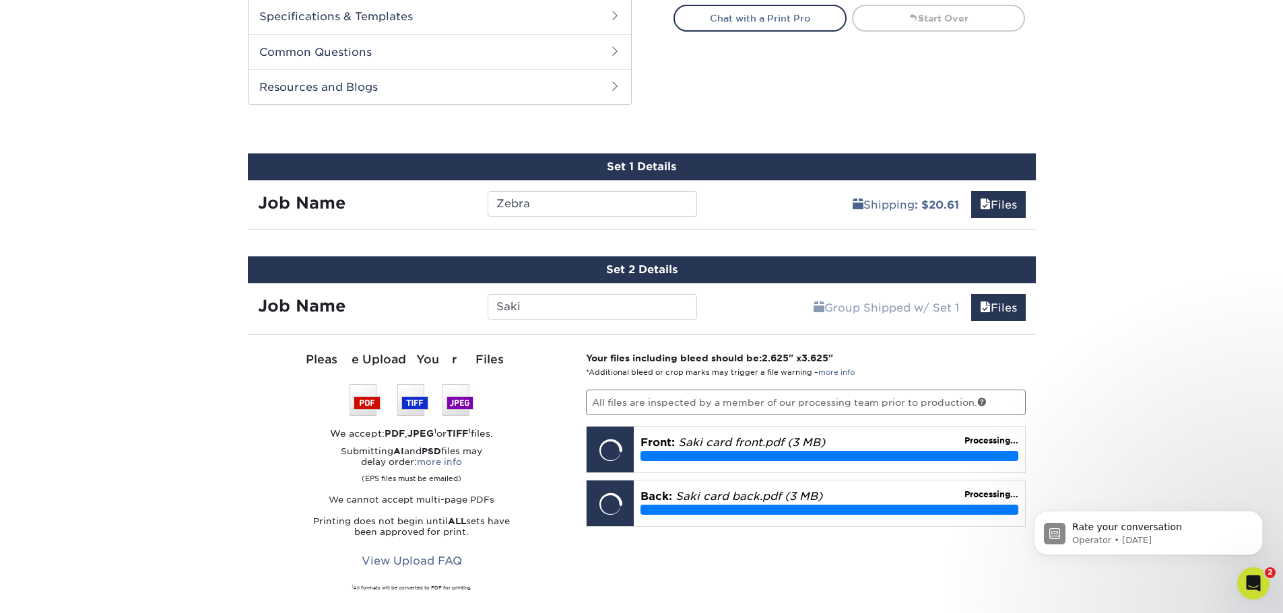
click at [999, 372] on p "Your files including bleed should be: 2.625 " x 3.625 " *Additional bleed or cr…" at bounding box center [806, 365] width 440 height 28
click at [1072, 366] on div "Products Trading Cards Glossy UV Coated Trading Cards Previous Next /" at bounding box center [641, 279] width 1283 height 1679
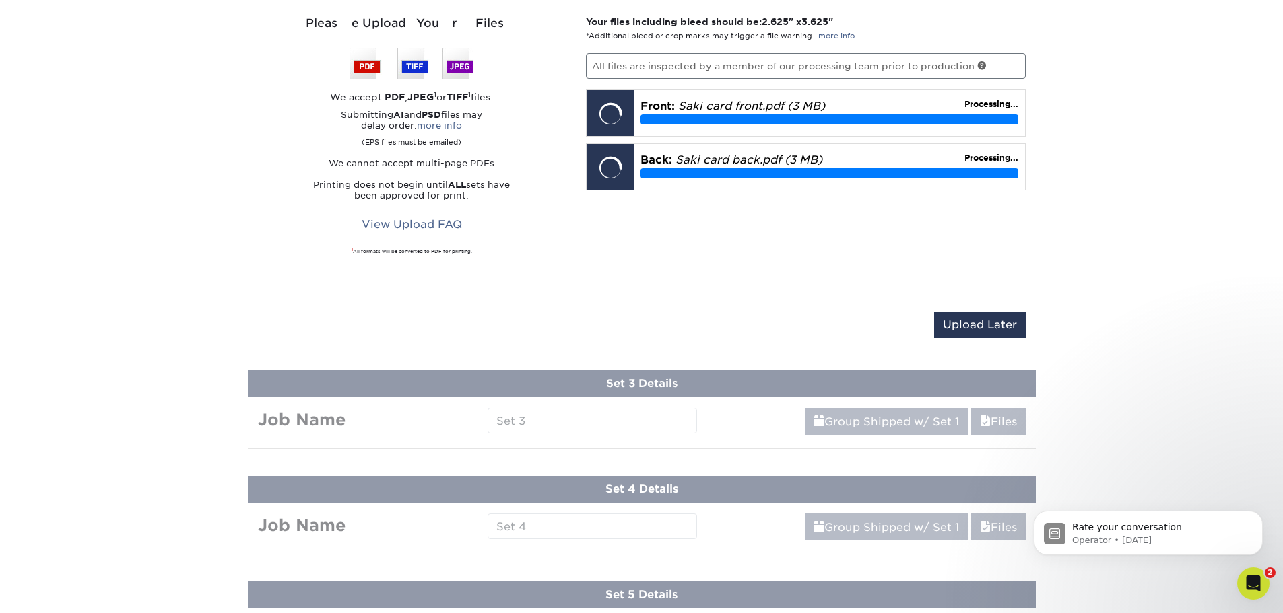
scroll to position [916, 0]
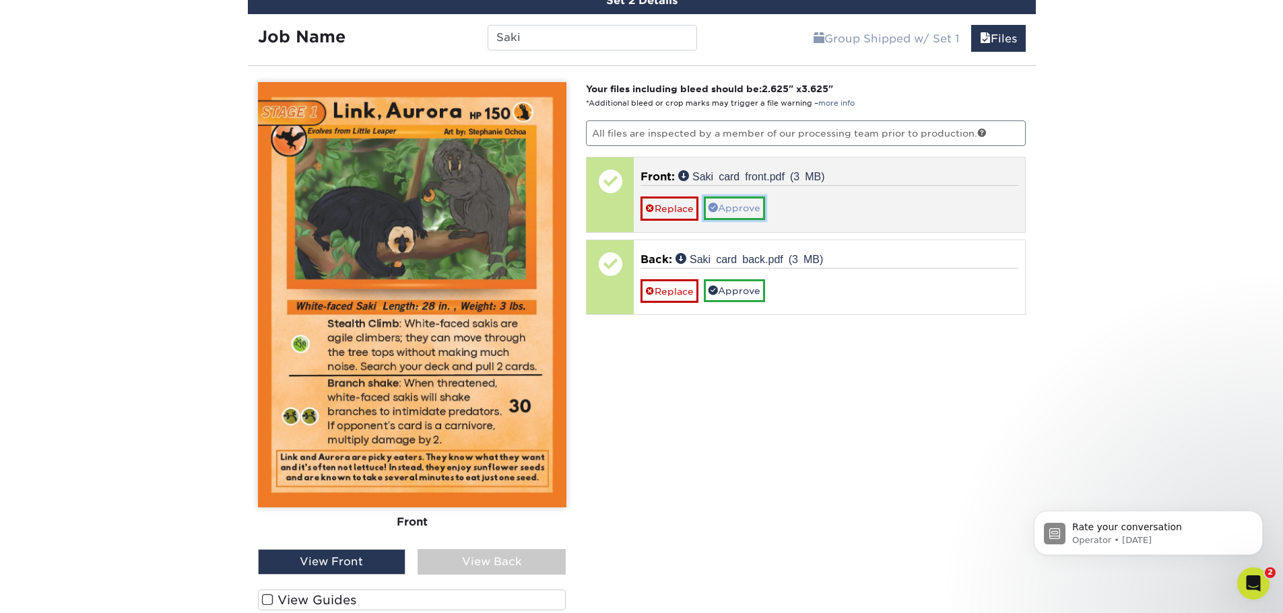
click at [749, 211] on link "Approve" at bounding box center [734, 208] width 61 height 23
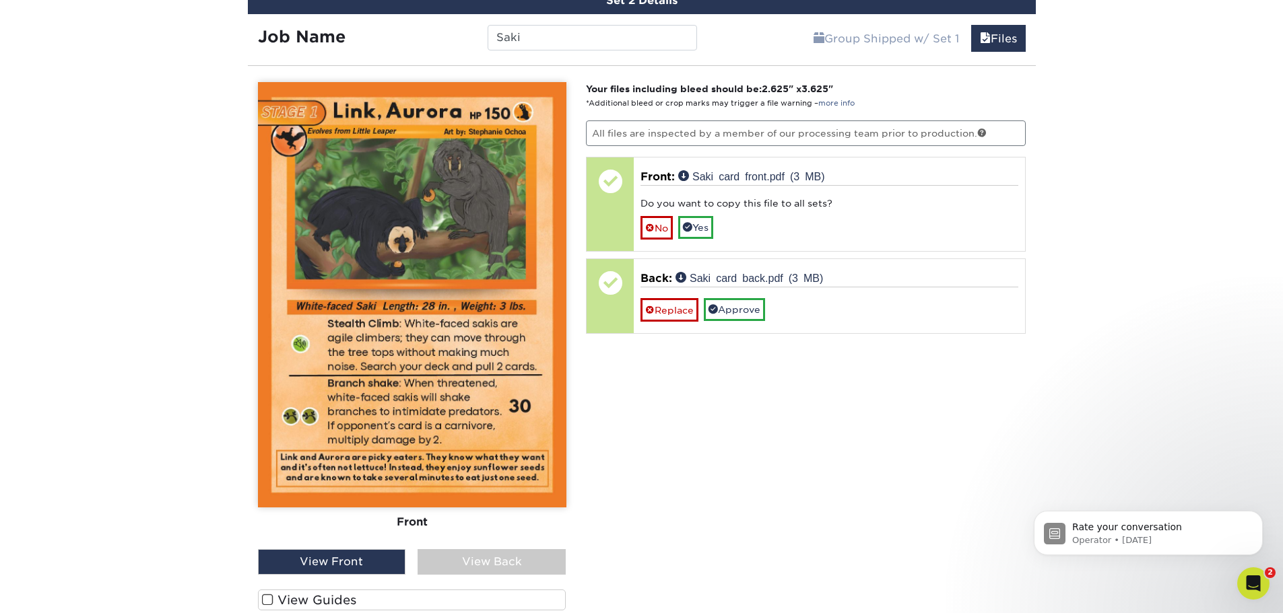
click at [447, 568] on div "View Back" at bounding box center [491, 562] width 148 height 26
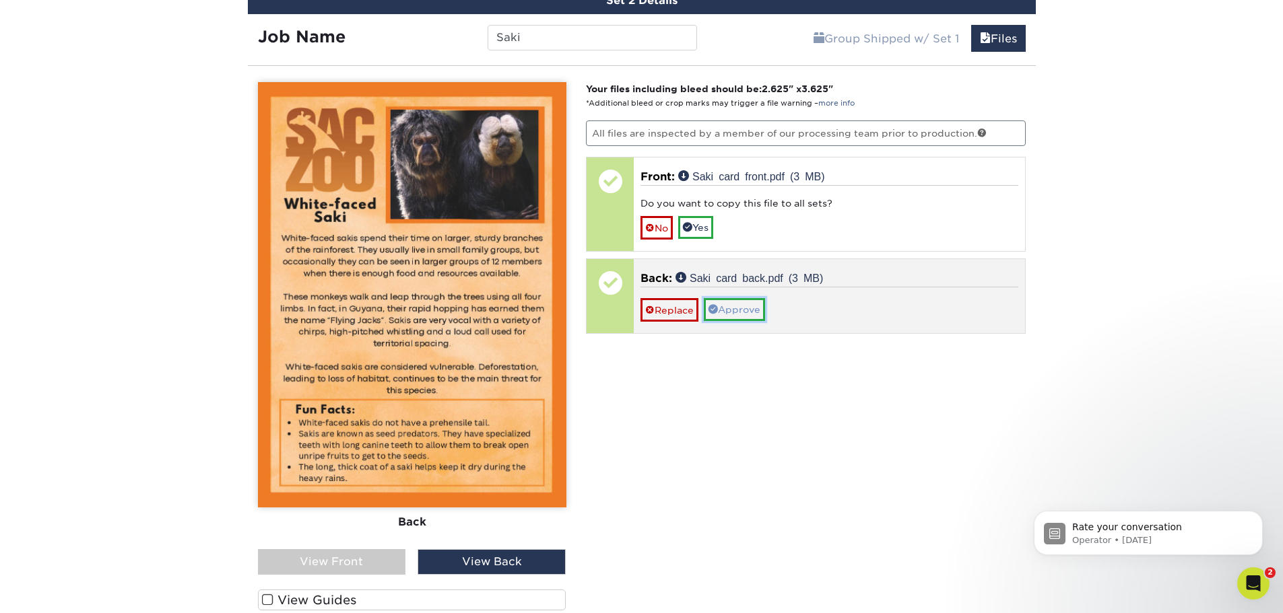
click at [750, 312] on link "Approve" at bounding box center [734, 309] width 61 height 23
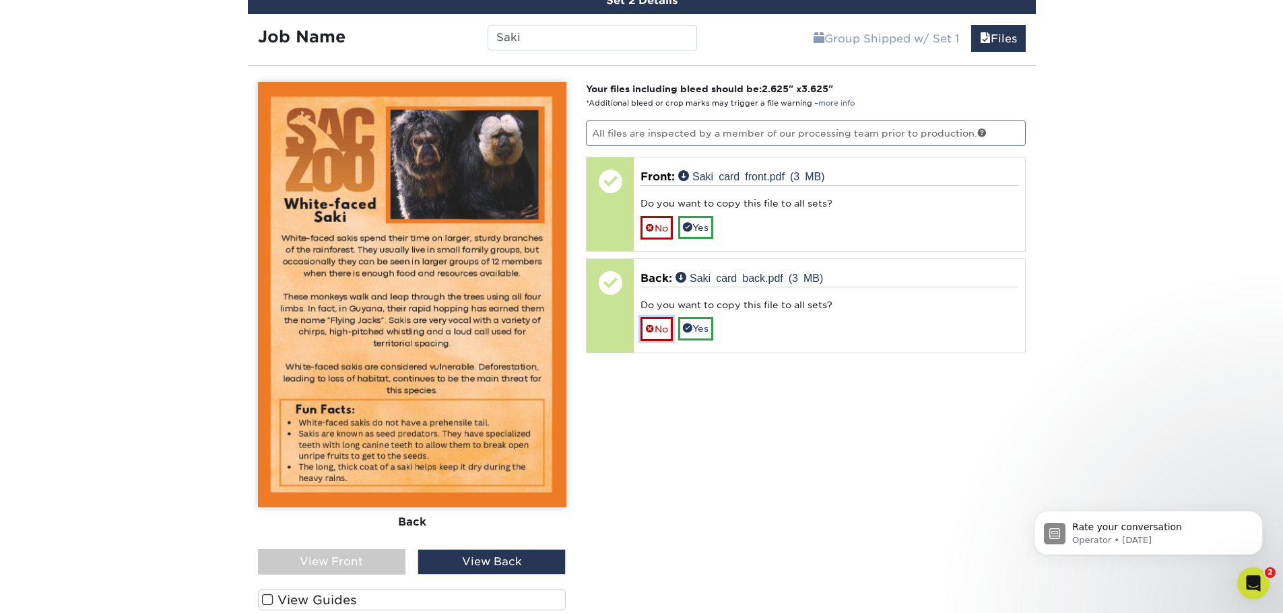
click at [654, 337] on link "No" at bounding box center [656, 329] width 32 height 24
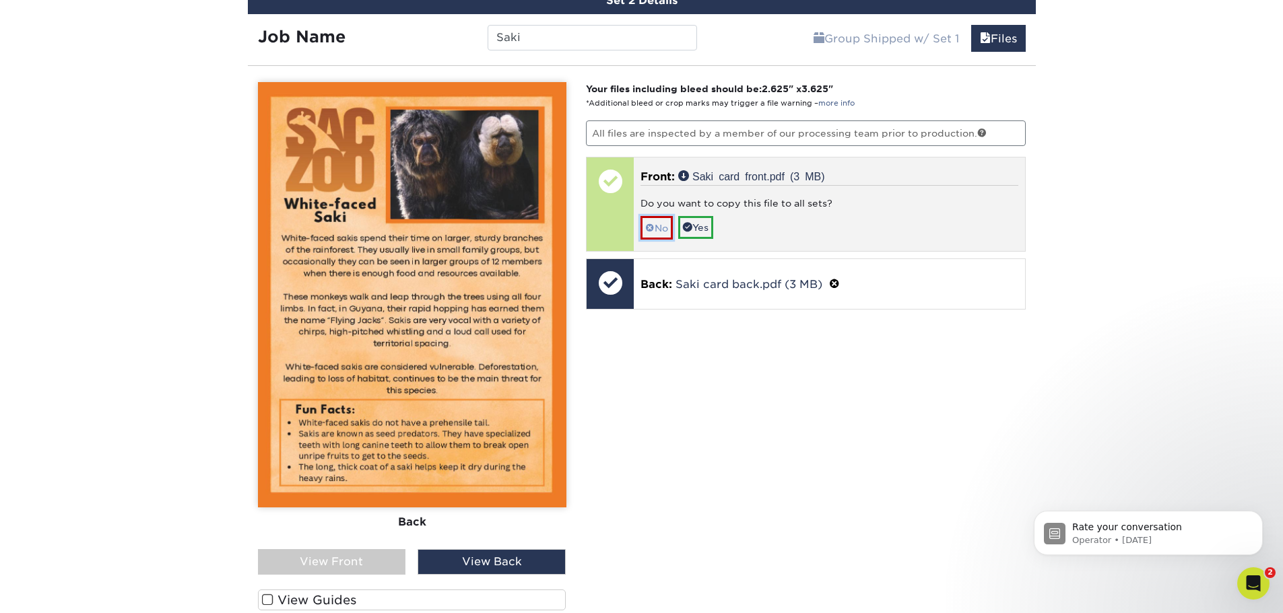
click at [650, 226] on span at bounding box center [649, 228] width 9 height 11
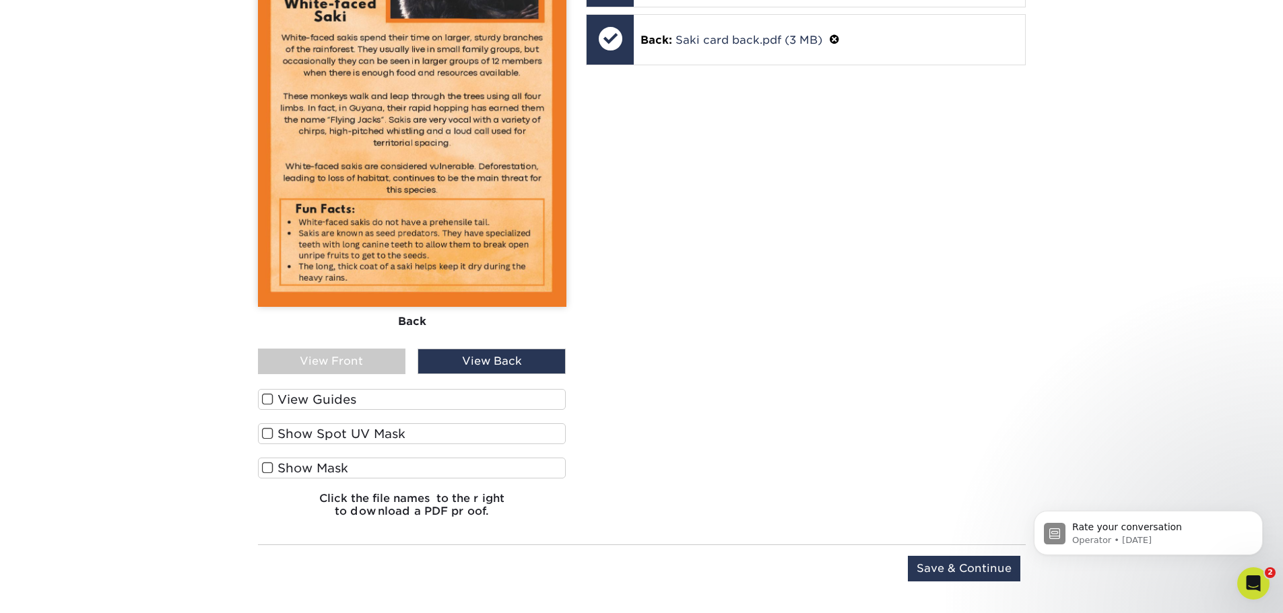
scroll to position [1118, 0]
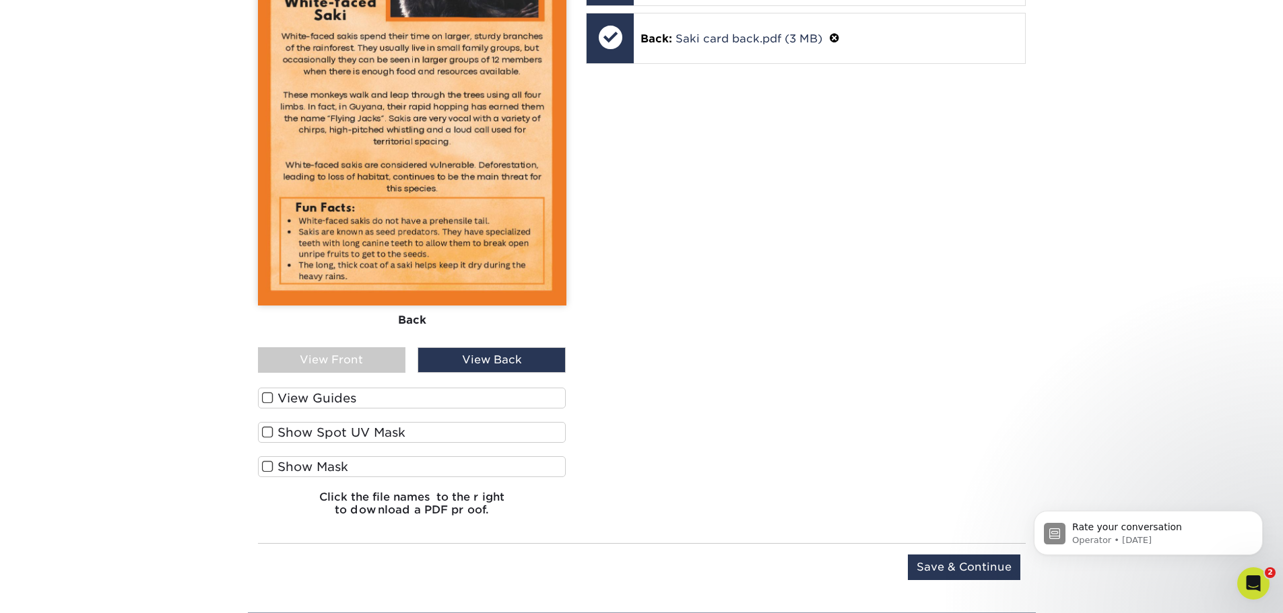
click at [482, 428] on label "Show Spot UV Mask" at bounding box center [412, 432] width 308 height 21
click at [0, 0] on input "Show Spot UV Mask" at bounding box center [0, 0] width 0 height 0
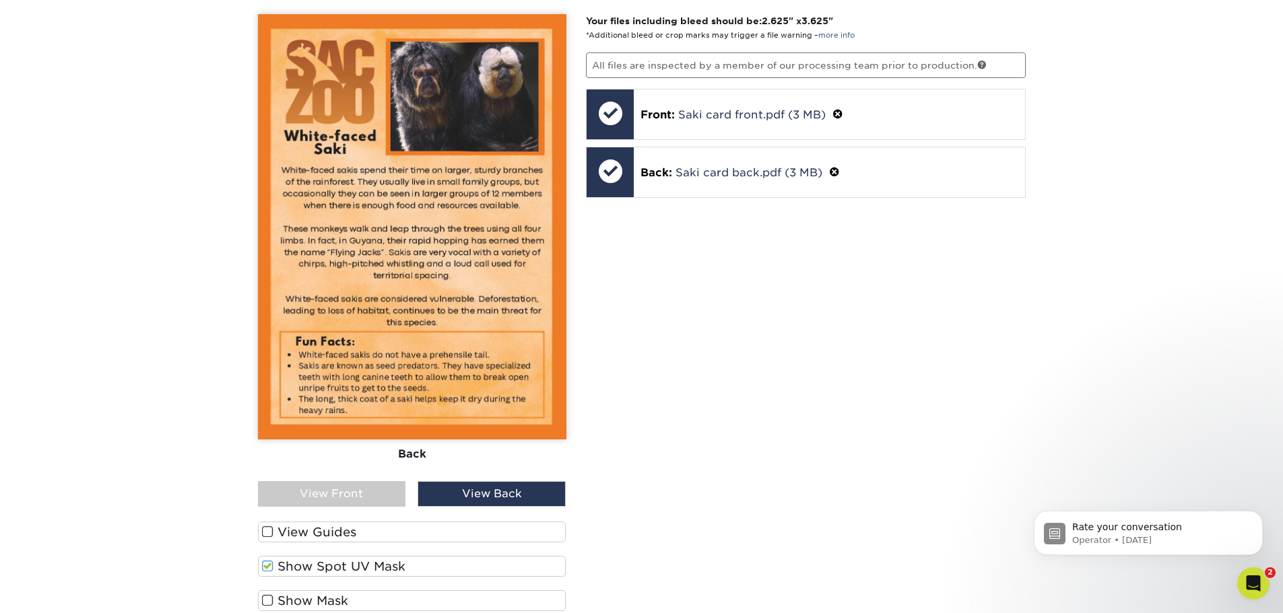
scroll to position [983, 0]
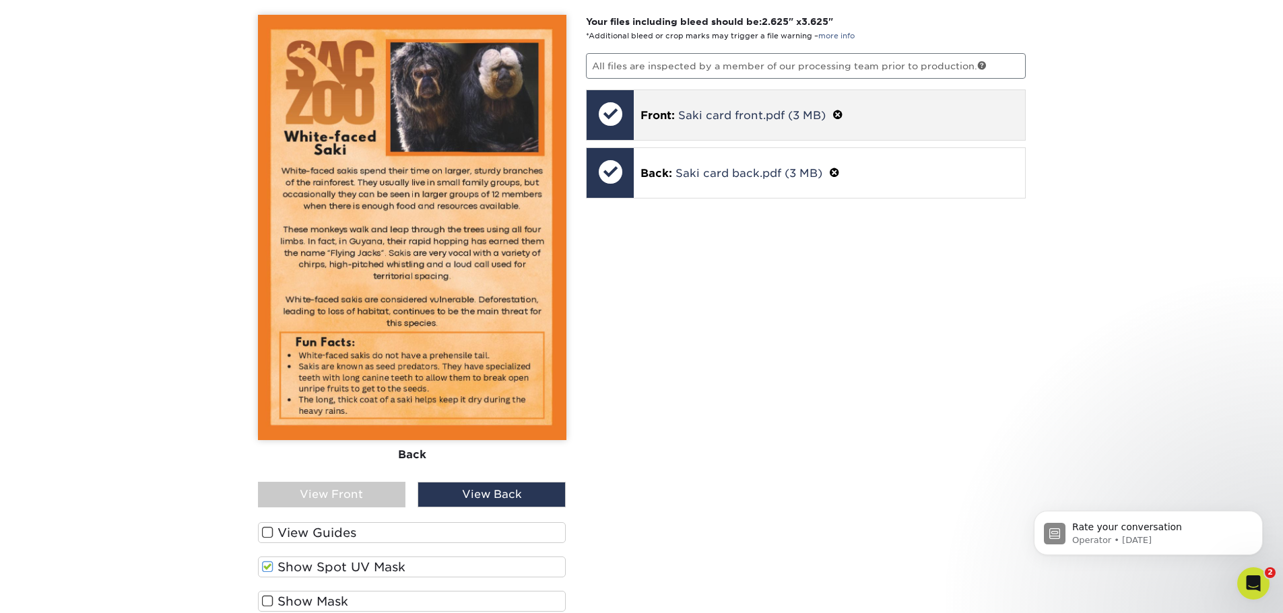
click at [638, 121] on div "Front: Saki card front.pdf (3 MB)" at bounding box center [829, 115] width 391 height 50
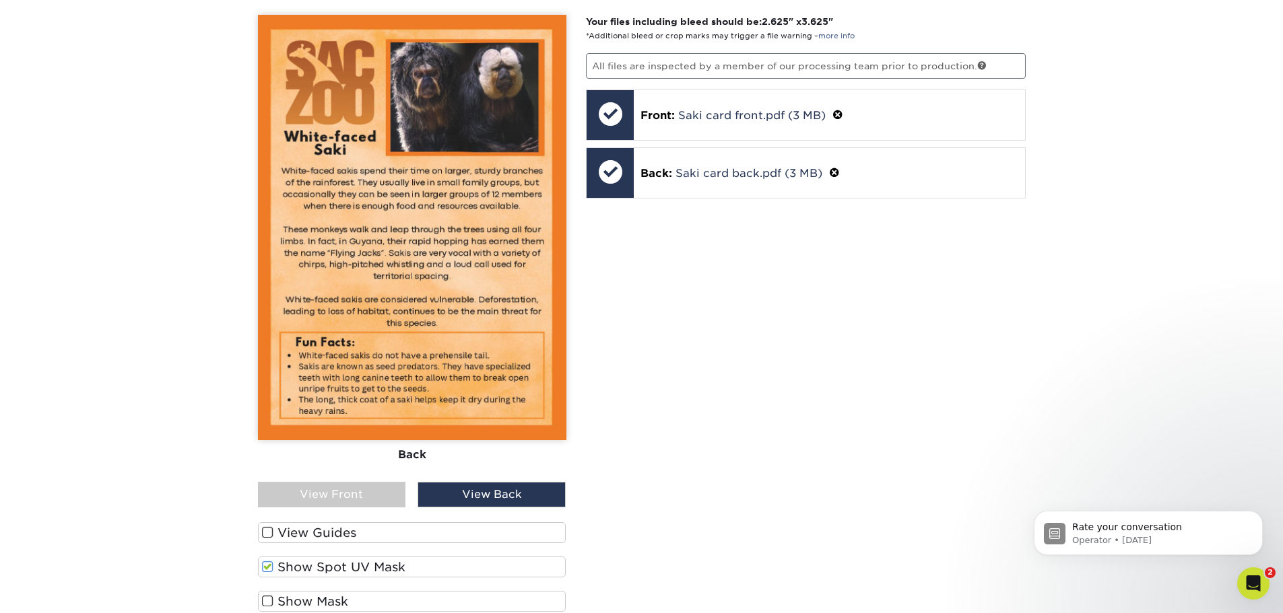
click at [376, 490] on div "View Front" at bounding box center [332, 495] width 148 height 26
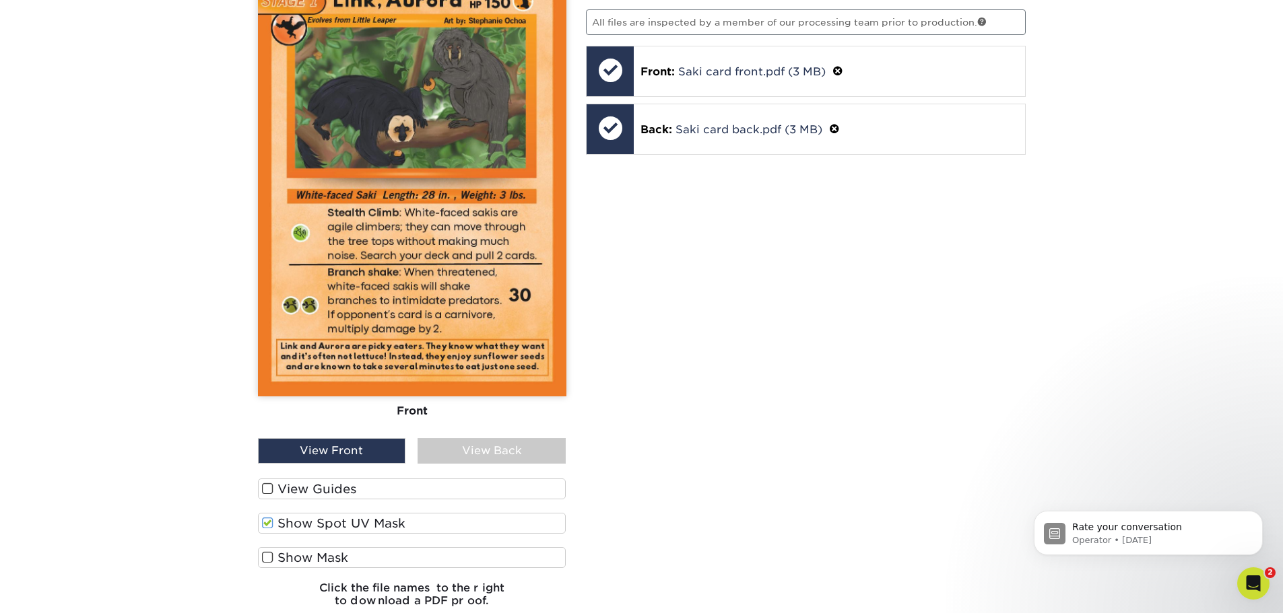
scroll to position [1050, 0]
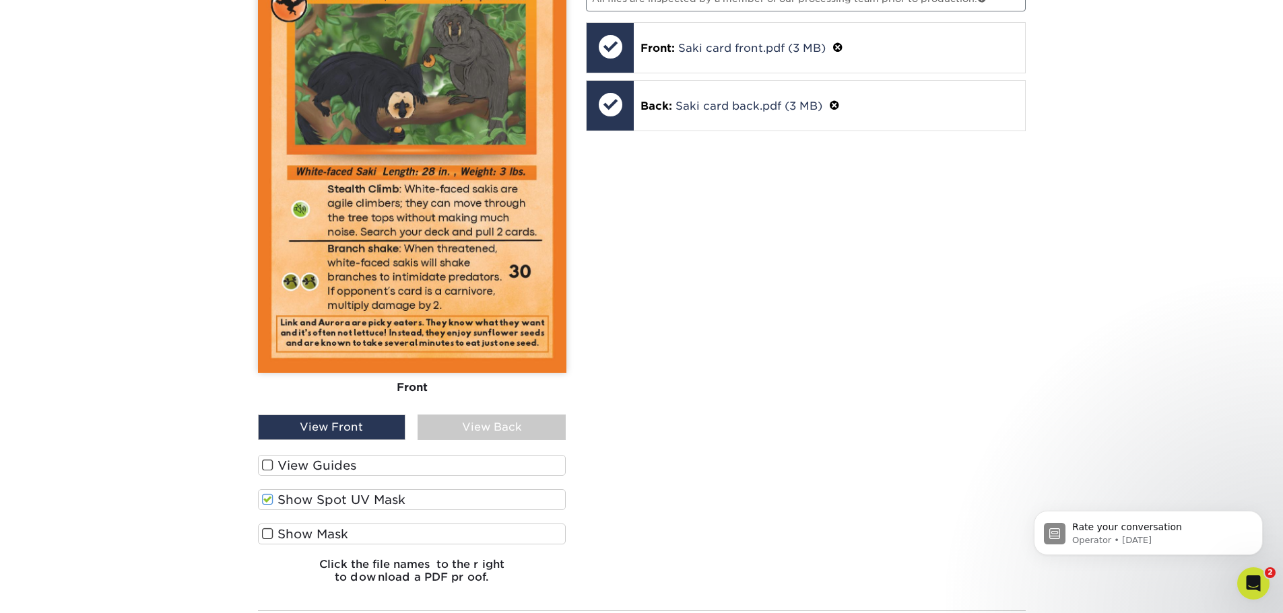
click at [380, 538] on label "Show Mask" at bounding box center [412, 534] width 308 height 21
click at [0, 0] on input "Show Mask" at bounding box center [0, 0] width 0 height 0
click at [380, 538] on label "Show Mask" at bounding box center [412, 534] width 308 height 21
click at [0, 0] on input "Show Mask" at bounding box center [0, 0] width 0 height 0
click at [376, 500] on label "Show Spot UV Mask" at bounding box center [412, 499] width 308 height 21
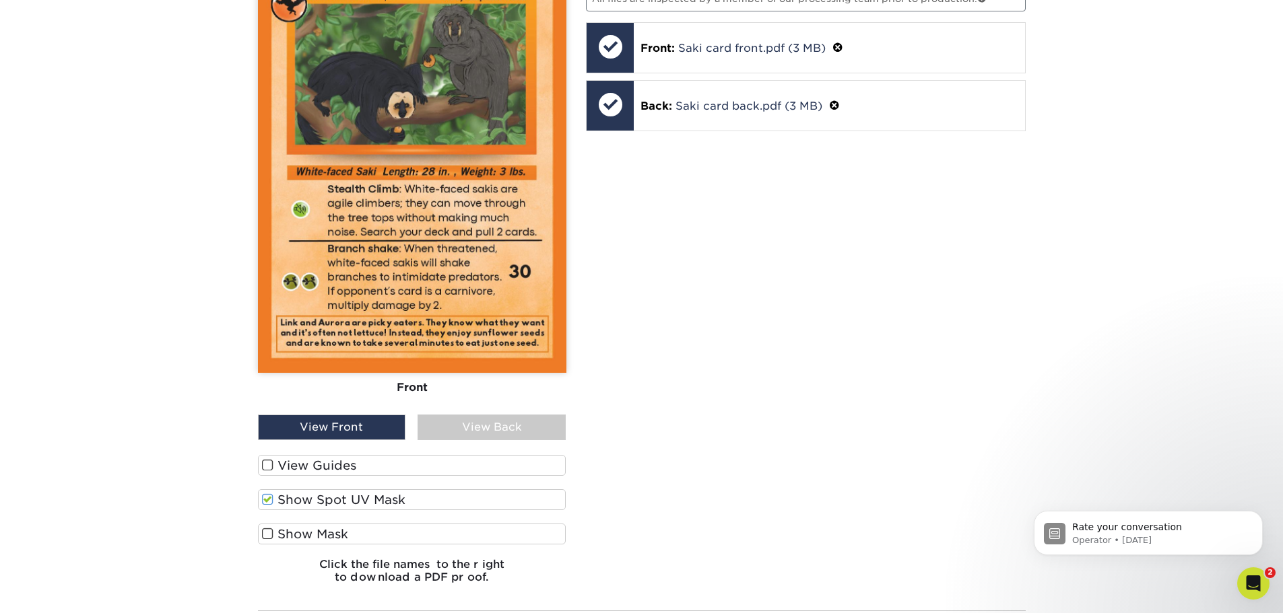
click at [0, 0] on input "Show Spot UV Mask" at bounding box center [0, 0] width 0 height 0
click at [378, 455] on label "View Guides" at bounding box center [412, 465] width 308 height 21
click at [0, 0] on input "View Guides" at bounding box center [0, 0] width 0 height 0
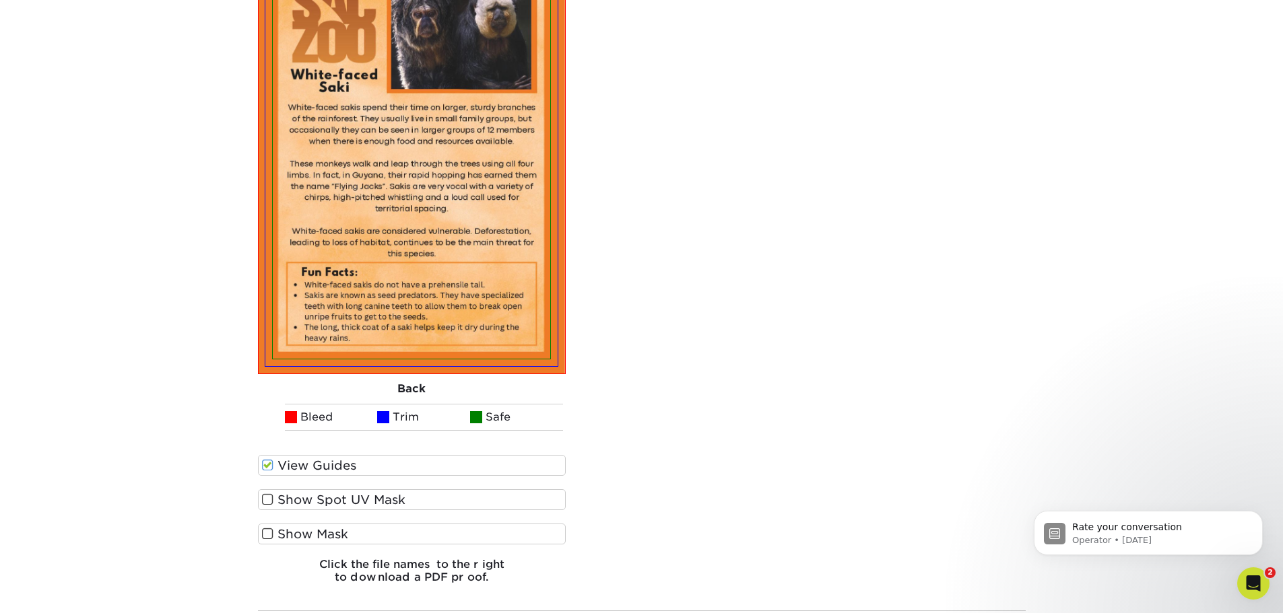
click at [378, 455] on label "View Guides" at bounding box center [412, 465] width 308 height 21
click at [0, 0] on input "View Guides" at bounding box center [0, 0] width 0 height 0
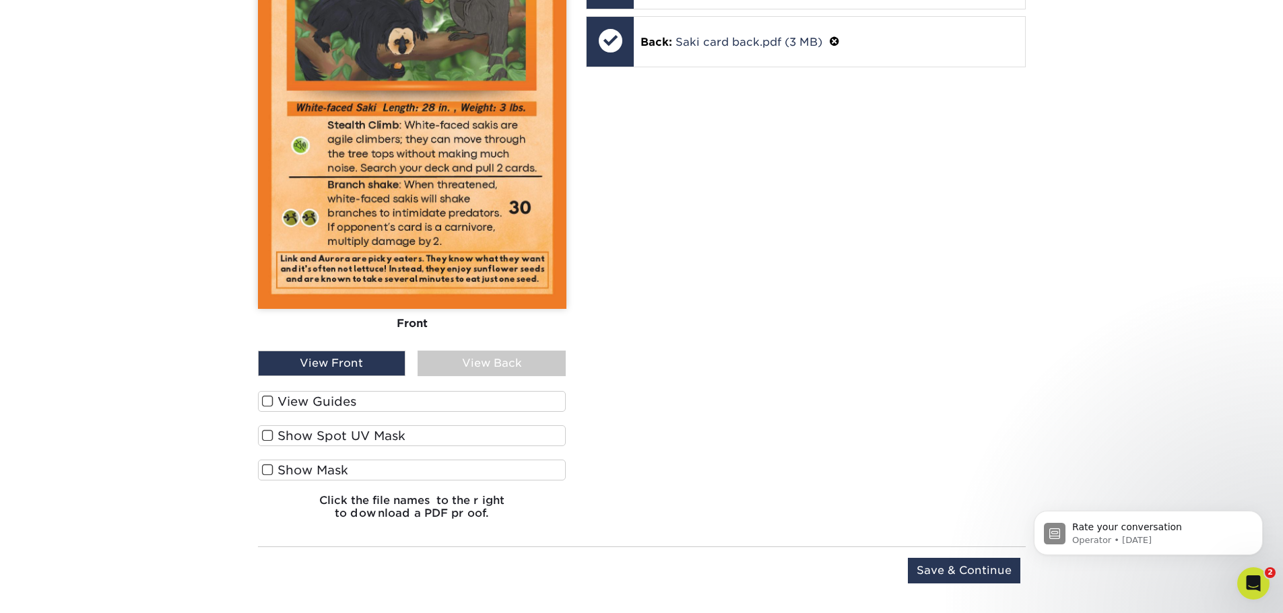
scroll to position [1118, 0]
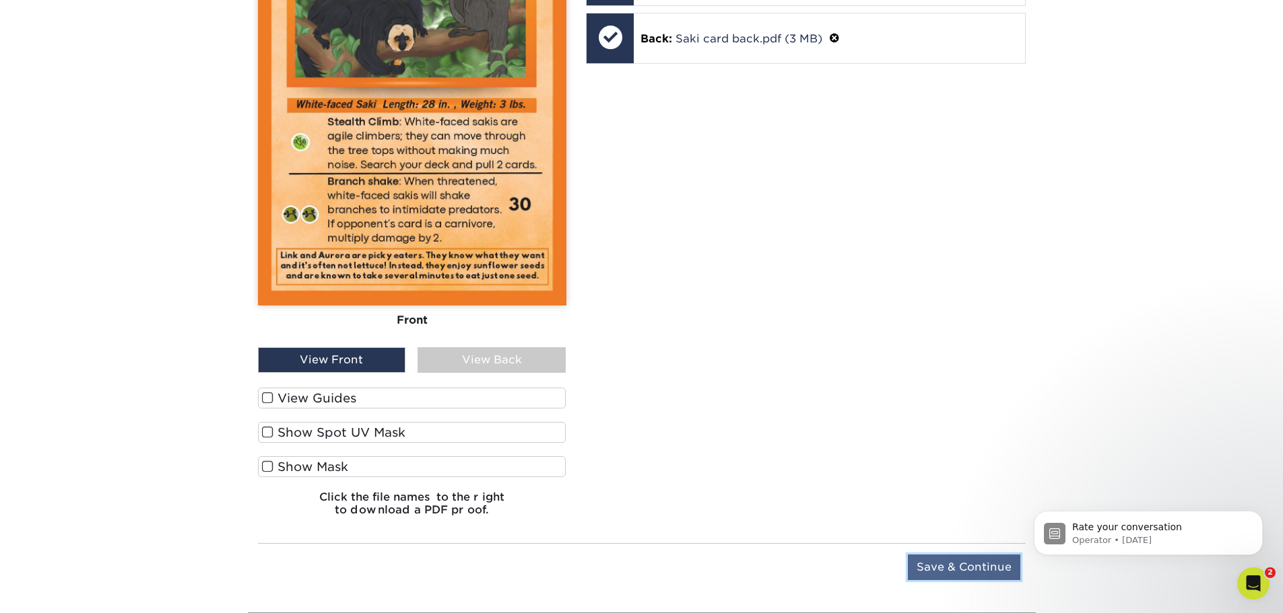
click at [959, 561] on input "Save & Continue" at bounding box center [964, 568] width 112 height 26
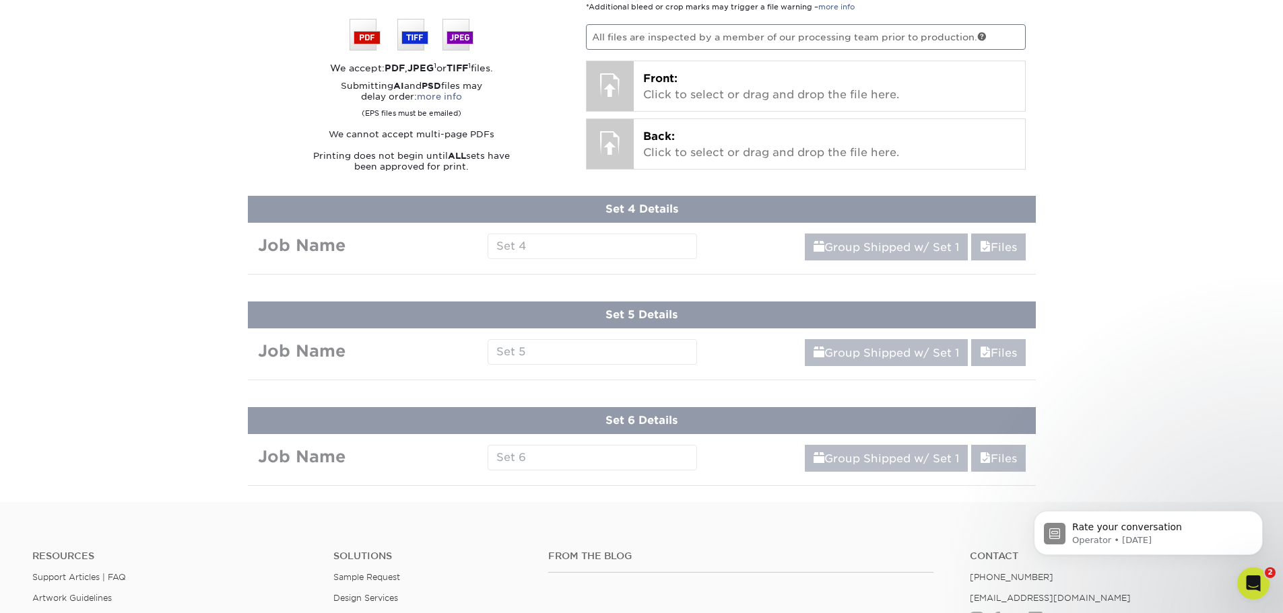
scroll to position [752, 0]
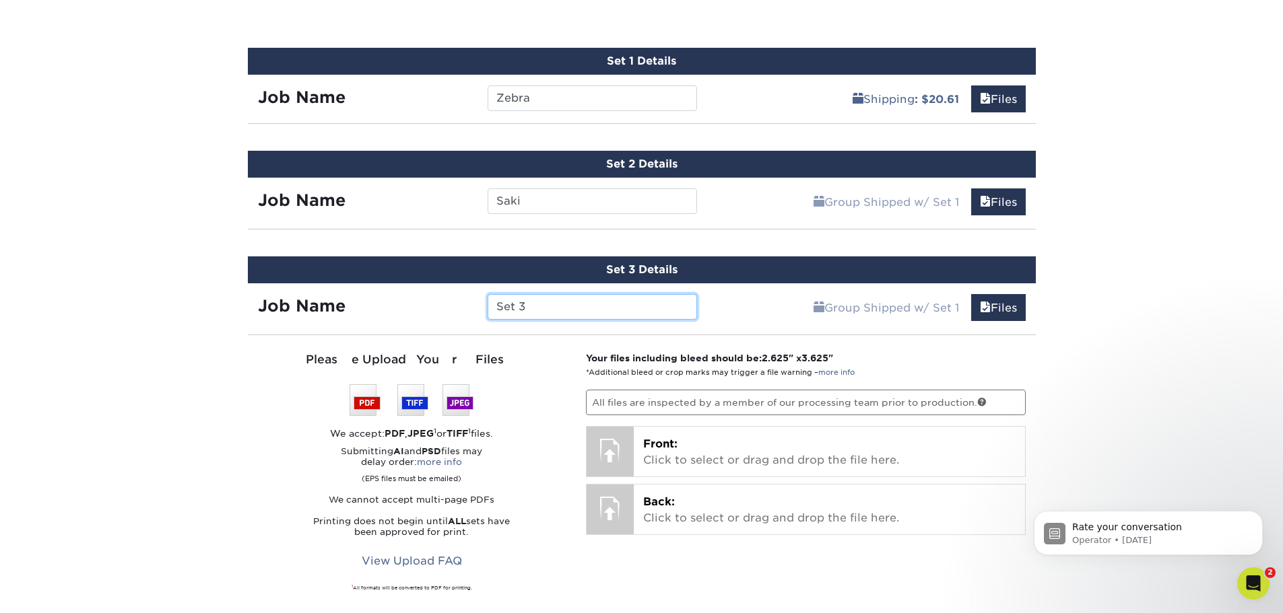
click at [607, 318] on input "Set 3" at bounding box center [591, 307] width 209 height 26
click at [607, 317] on input "Set 3" at bounding box center [591, 307] width 209 height 26
type input "[PERSON_NAME]"
click at [1129, 303] on div "Products Trading Cards Glossy UV Coated Trading Cards Previous Next /" at bounding box center [641, 173] width 1283 height 1679
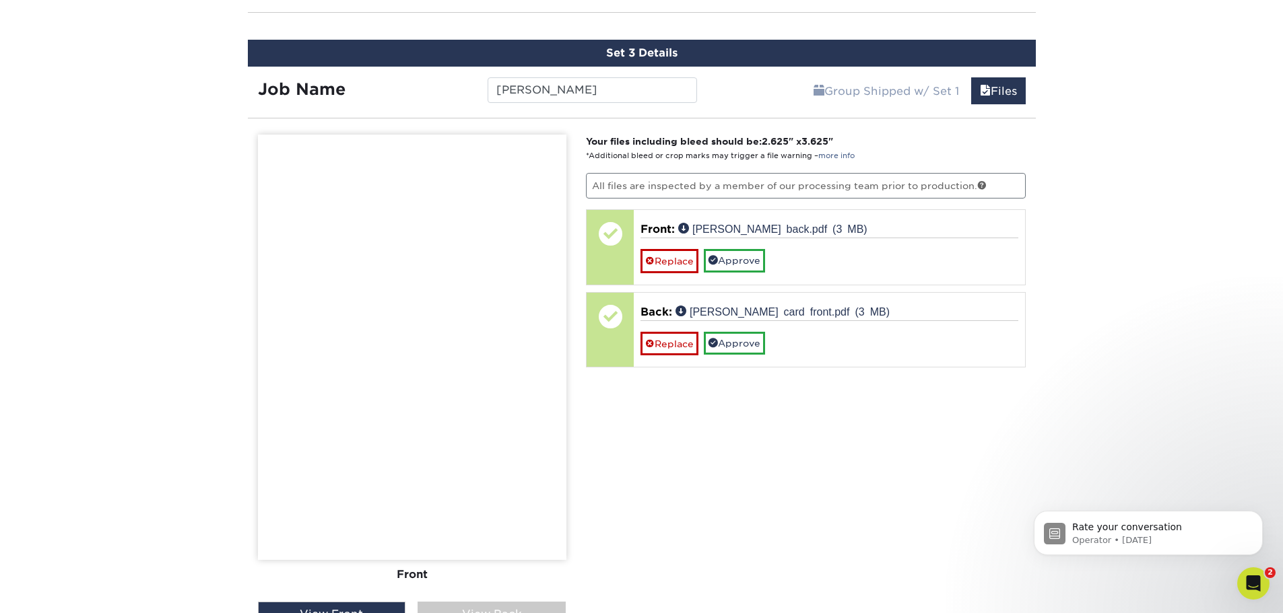
scroll to position [1021, 0]
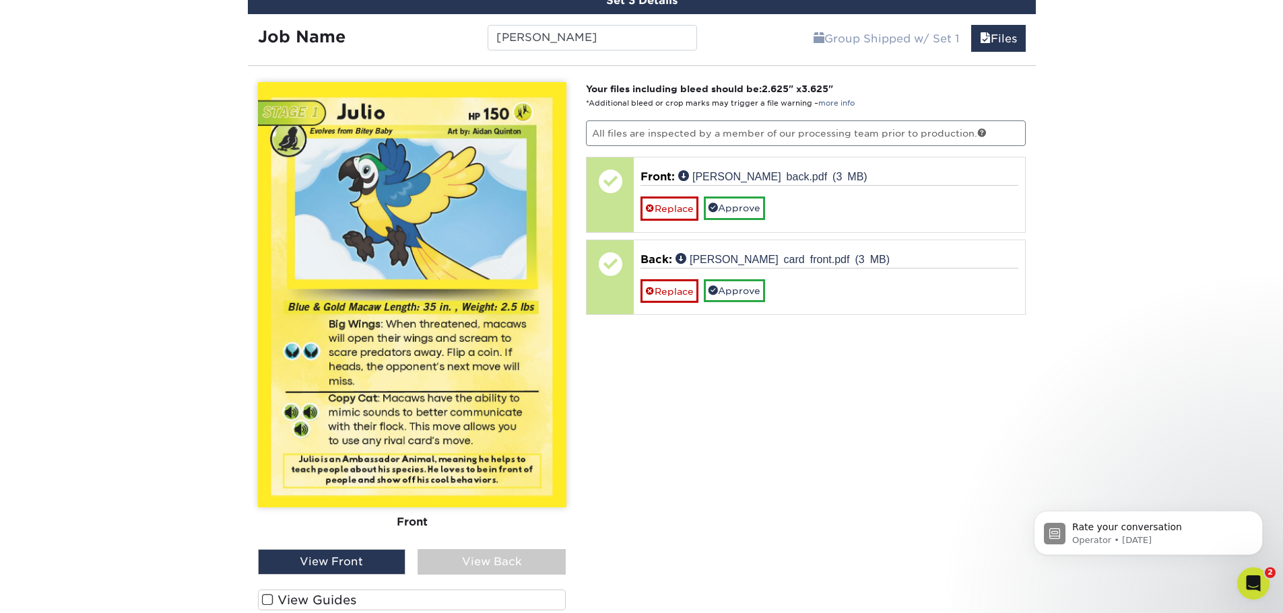
click at [520, 561] on div "View Back" at bounding box center [491, 562] width 148 height 26
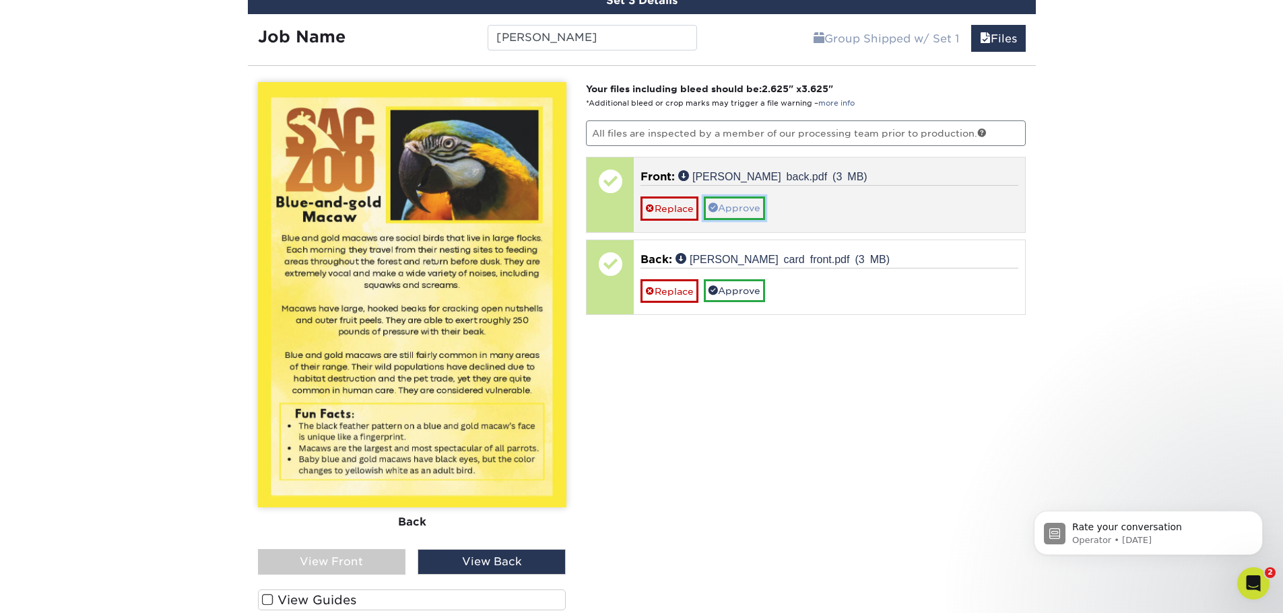
click at [744, 209] on link "Approve" at bounding box center [734, 208] width 61 height 23
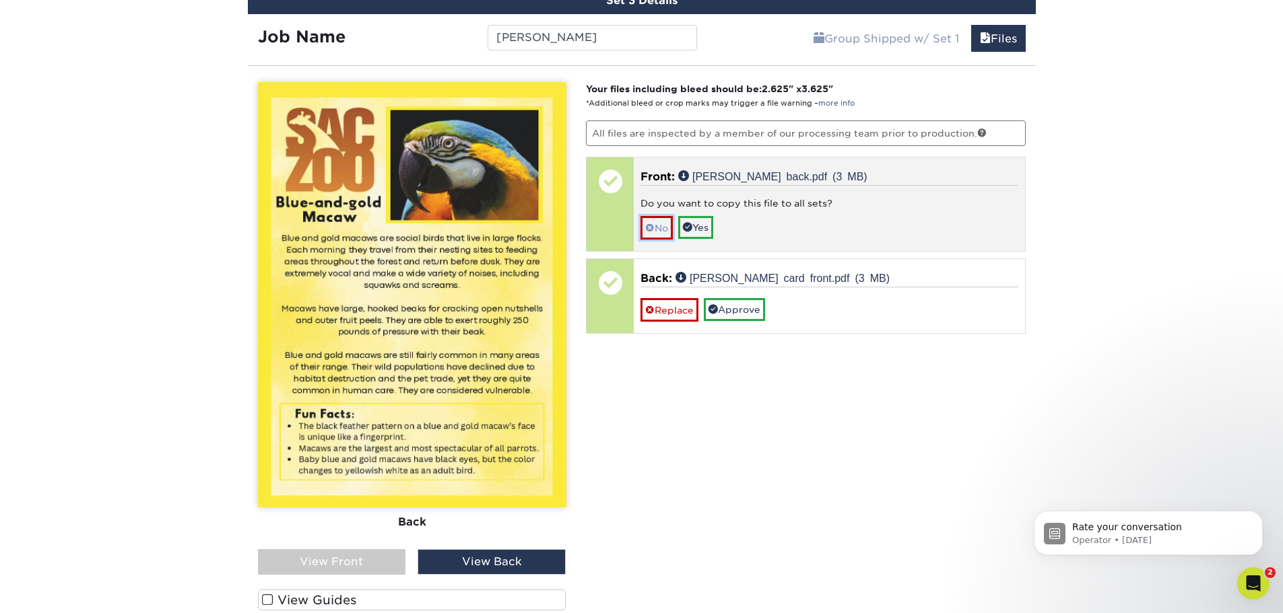
click at [651, 224] on span at bounding box center [649, 228] width 9 height 11
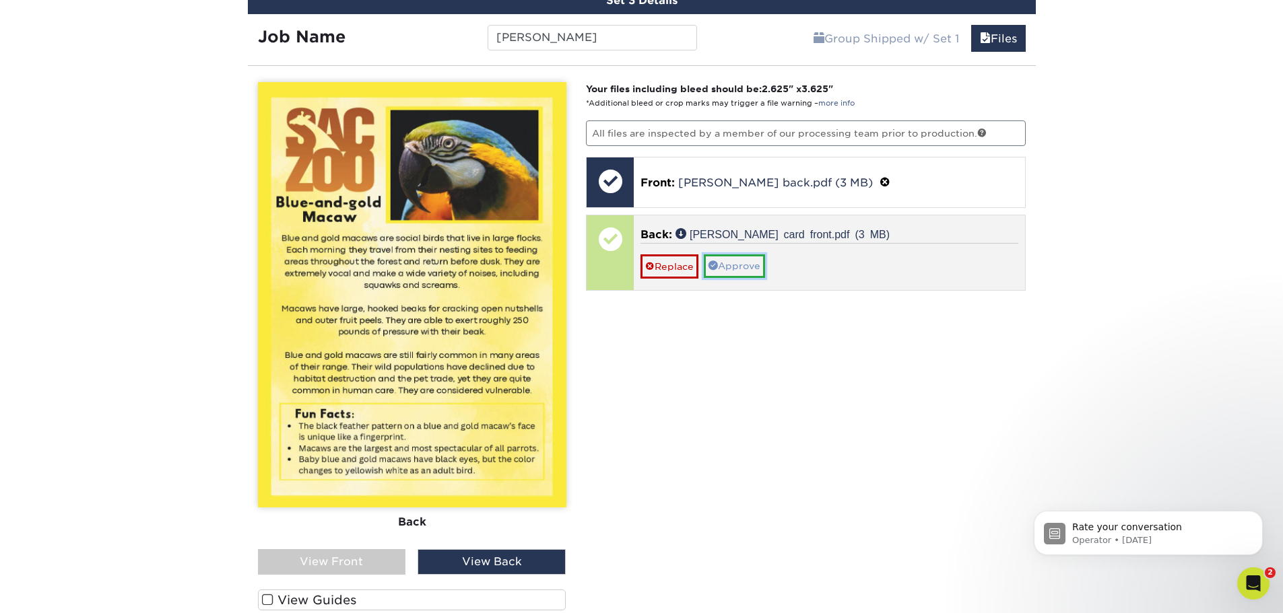
click at [751, 257] on link "Approve" at bounding box center [734, 265] width 61 height 23
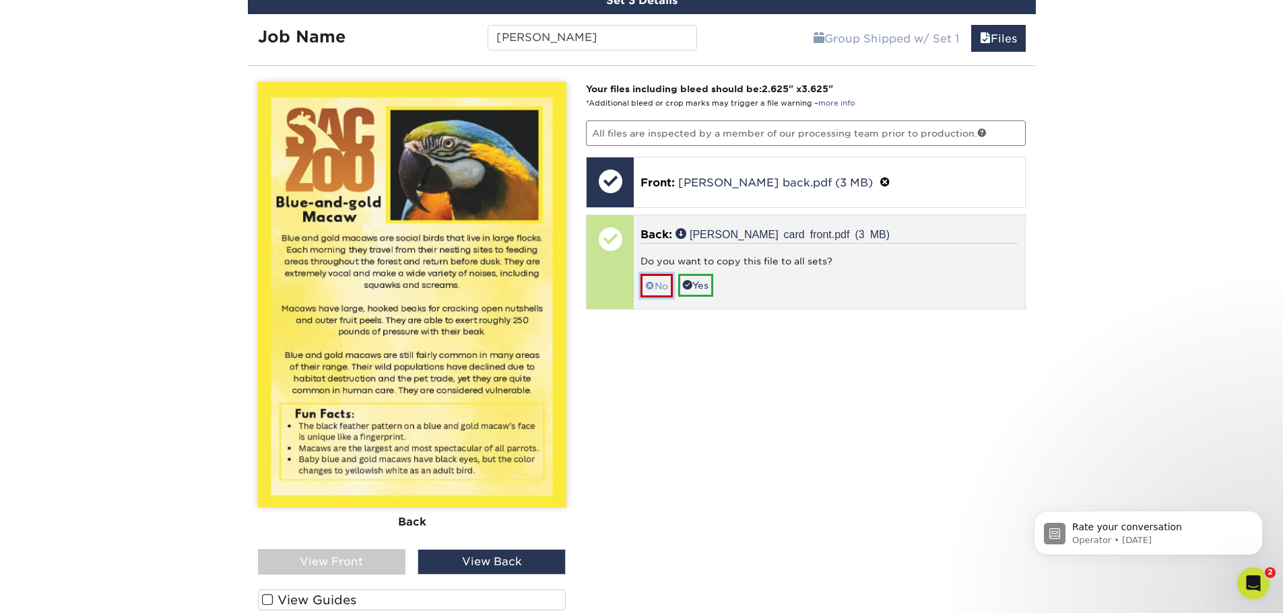
click at [644, 274] on link "No" at bounding box center [656, 286] width 32 height 24
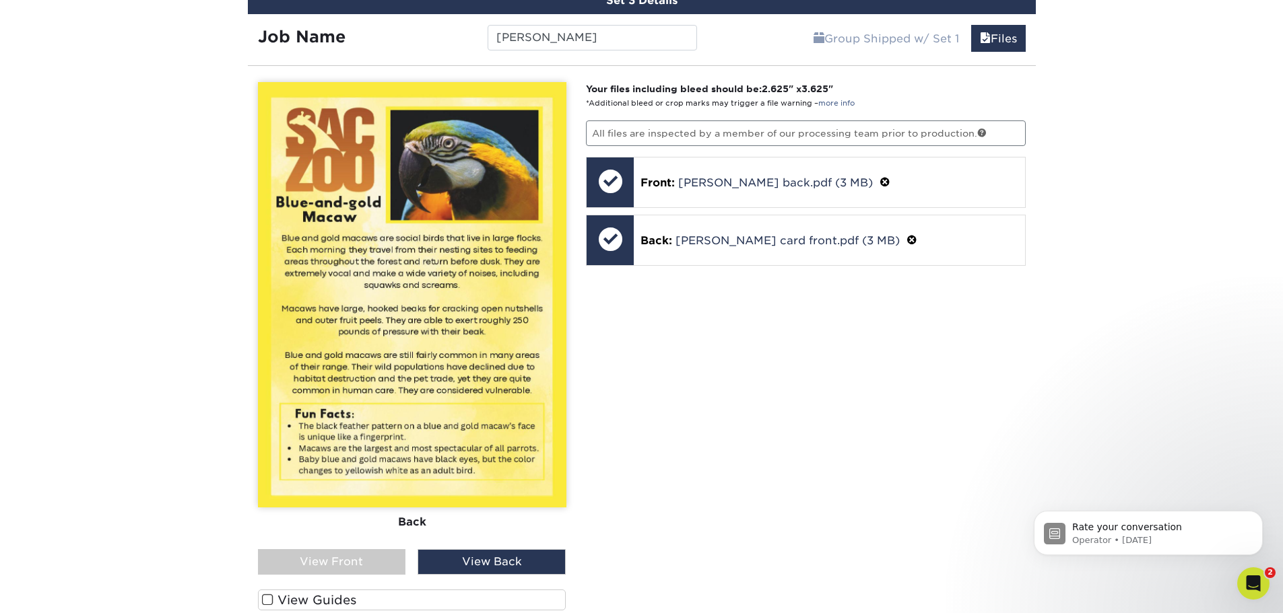
click at [755, 378] on div "Your files including bleed should be: 2.625 " x 3.625 " *Additional bleed or cr…" at bounding box center [806, 405] width 460 height 647
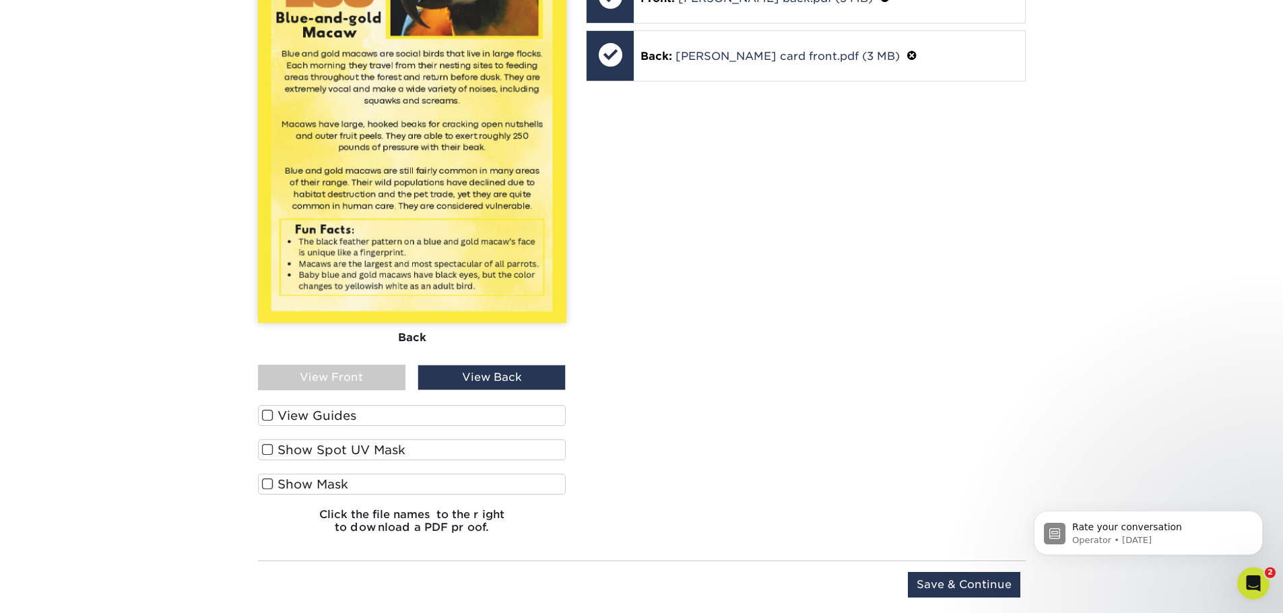
scroll to position [1291, 0]
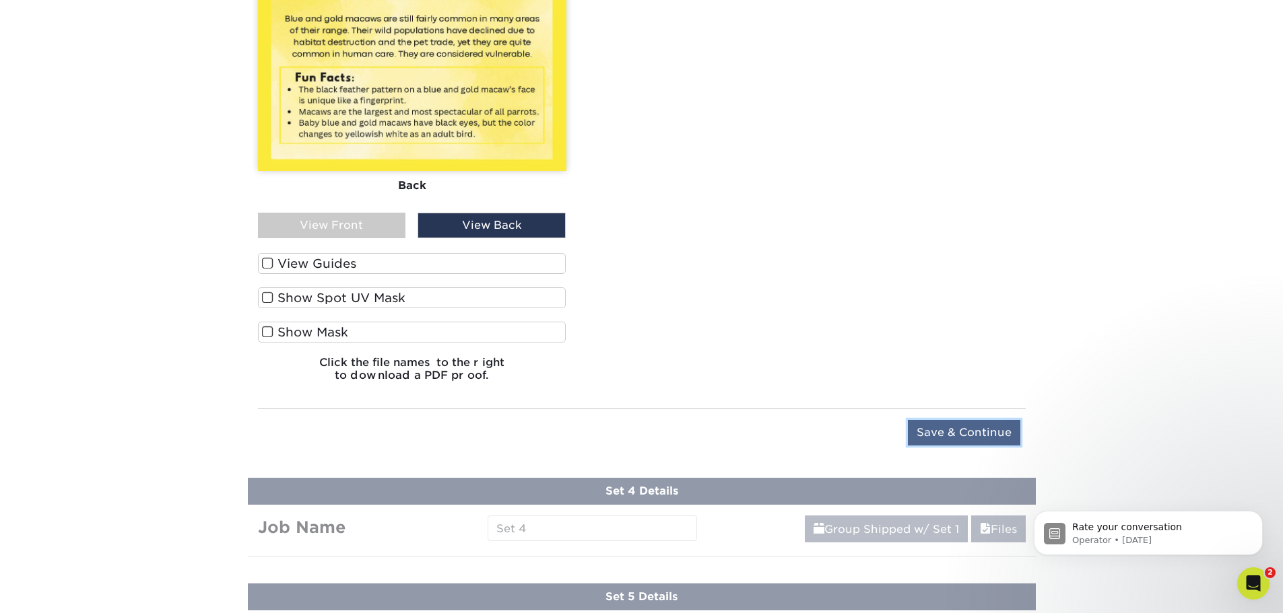
click at [954, 433] on input "Save & Continue" at bounding box center [964, 433] width 112 height 26
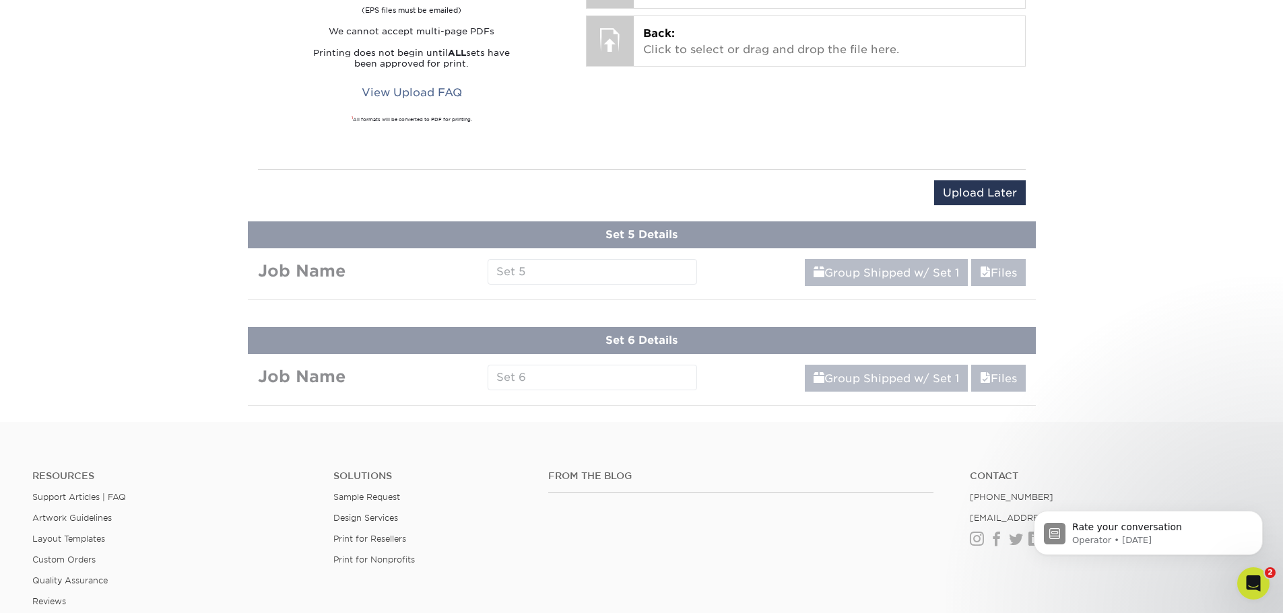
scroll to position [858, 0]
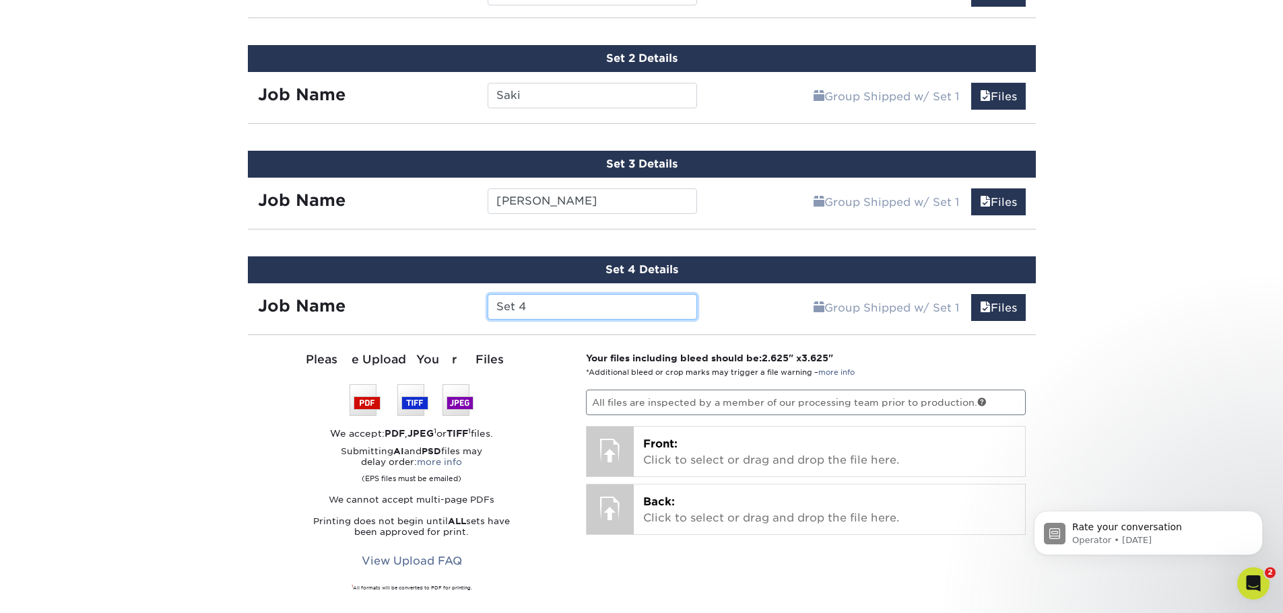
click at [654, 305] on input "Set 4" at bounding box center [591, 307] width 209 height 26
click at [609, 295] on input "Set 4" at bounding box center [591, 307] width 209 height 26
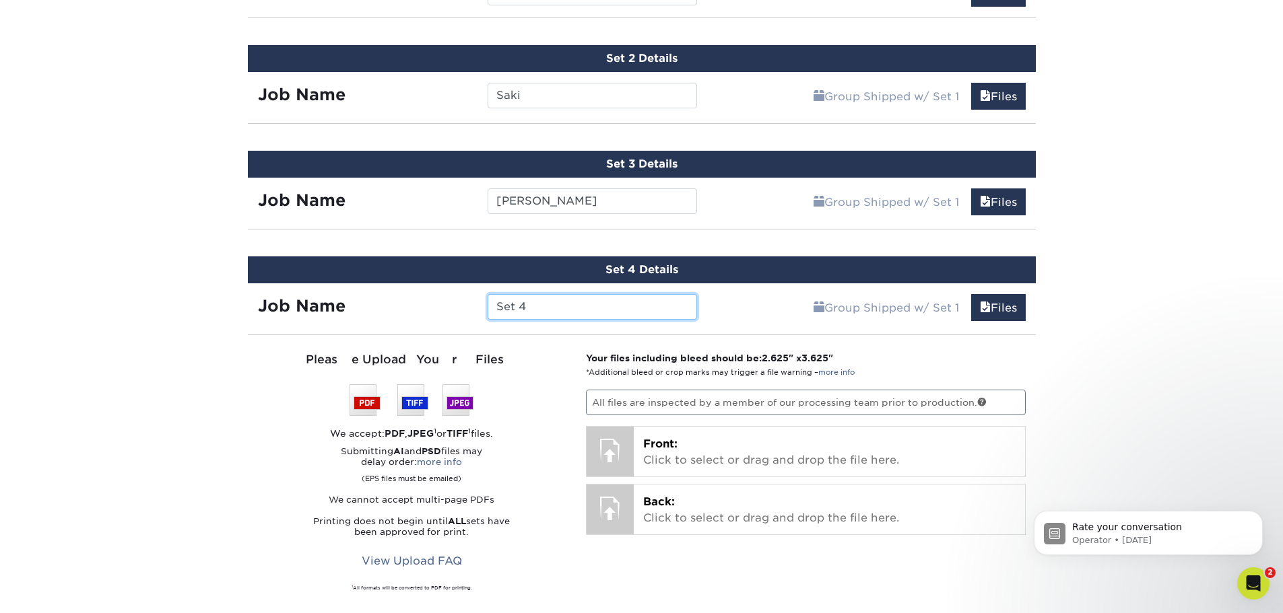
click at [609, 295] on input "Set 4" at bounding box center [591, 307] width 209 height 26
type input "Cheetah"
click at [1250, 272] on div "Products Trading Cards Glossy UV Coated Trading Cards Previous Next /" at bounding box center [641, 67] width 1283 height 1679
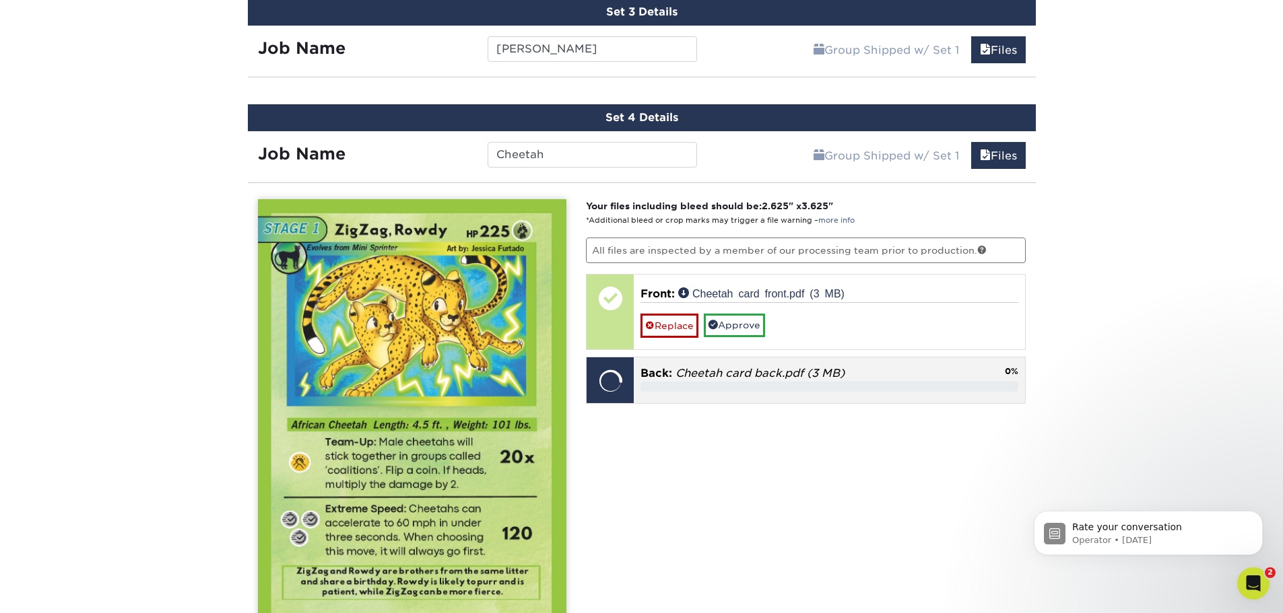
scroll to position [1060, 0]
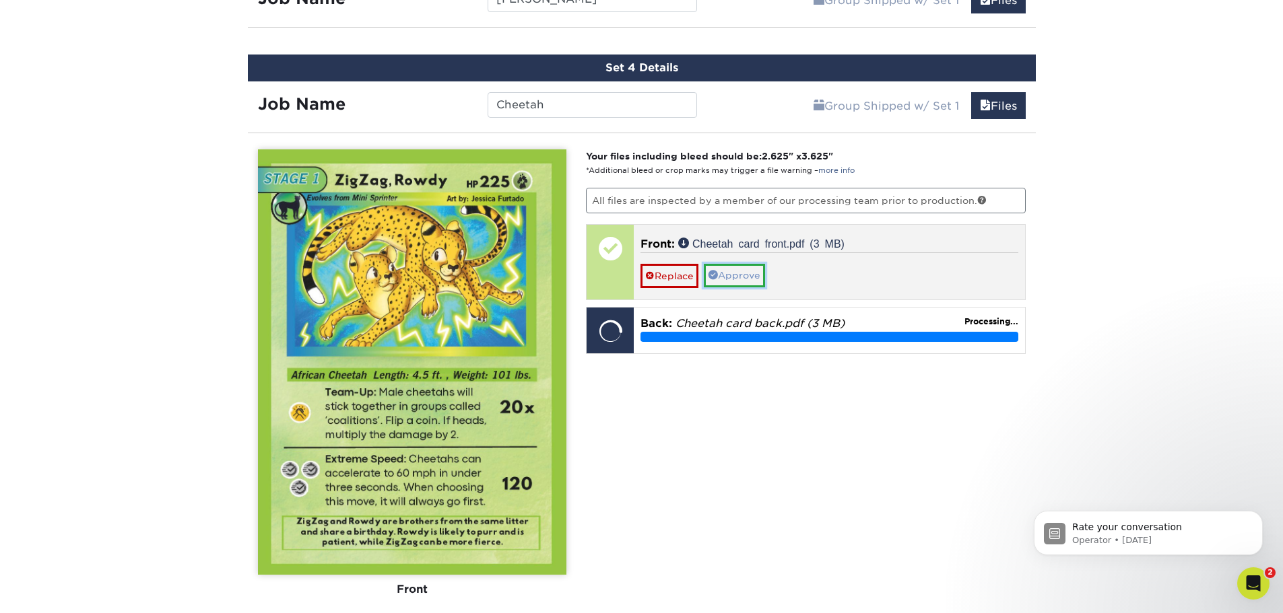
click at [731, 269] on link "Approve" at bounding box center [734, 275] width 61 height 23
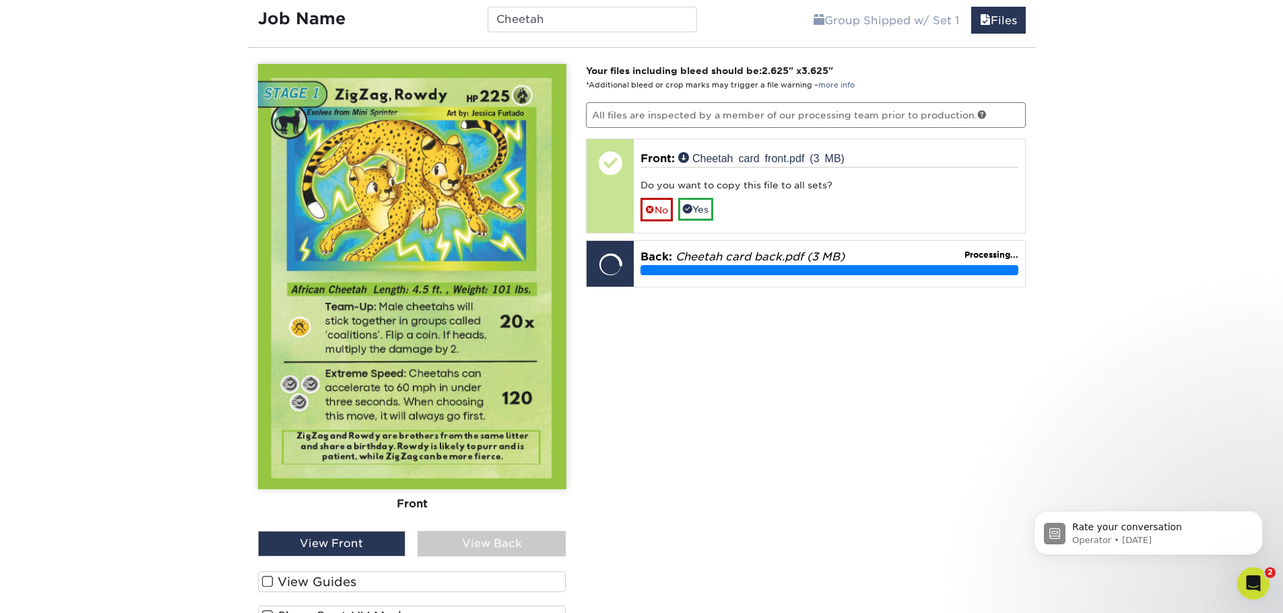
scroll to position [1194, 0]
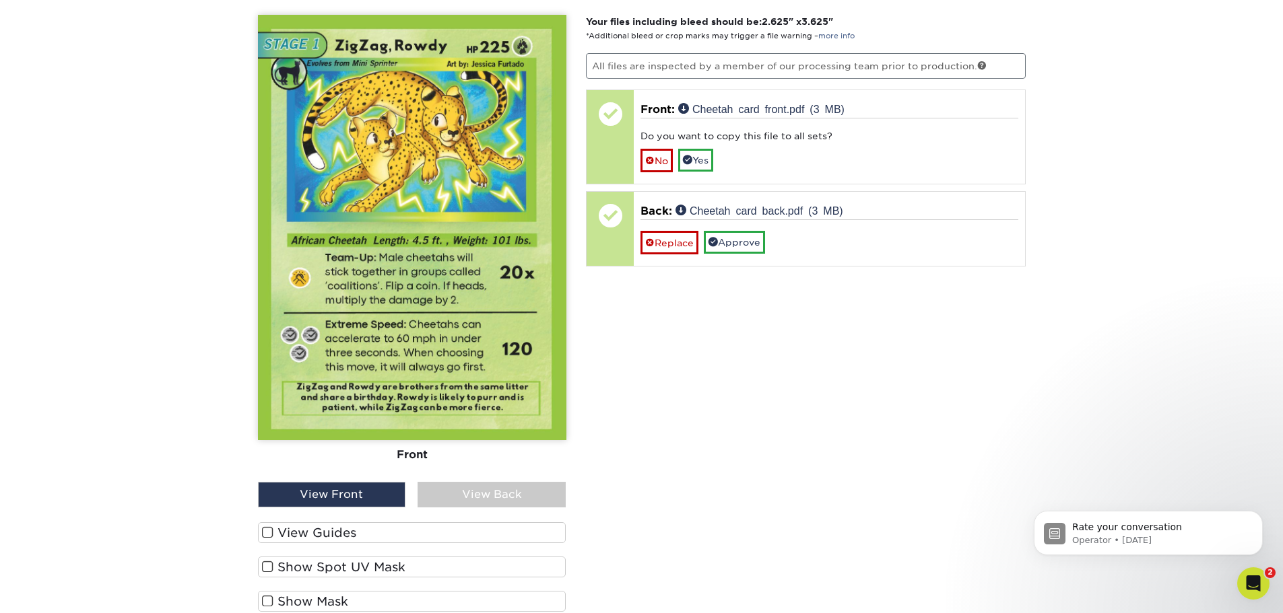
click at [547, 494] on div "View Back" at bounding box center [491, 495] width 148 height 26
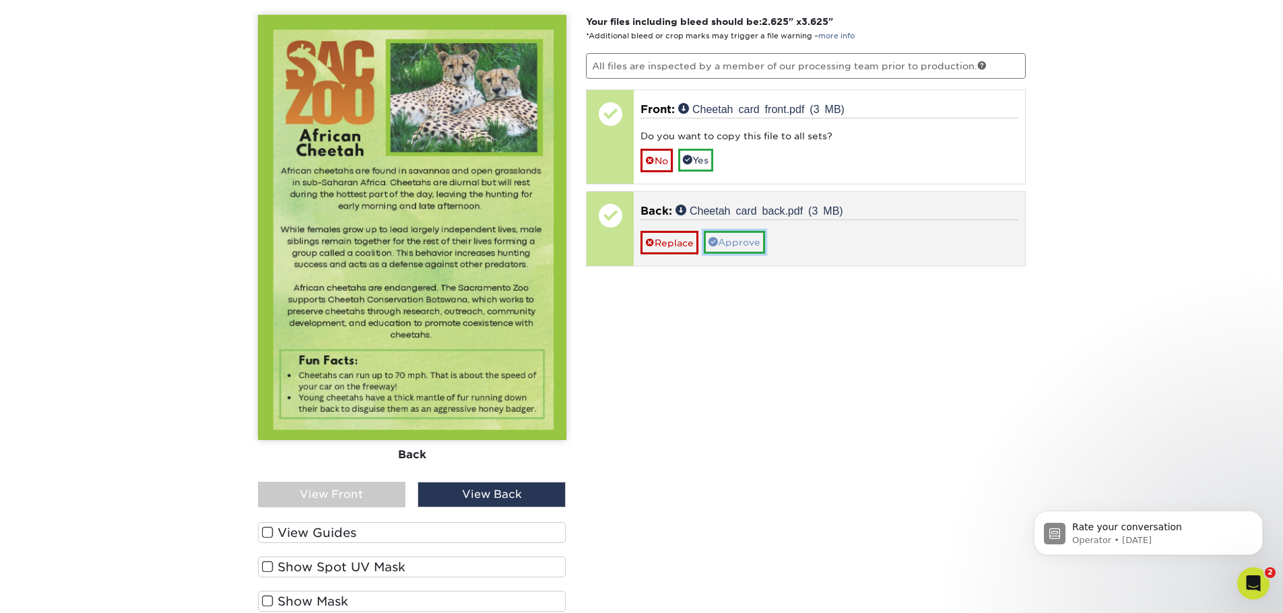
click at [746, 246] on link "Approve" at bounding box center [734, 242] width 61 height 23
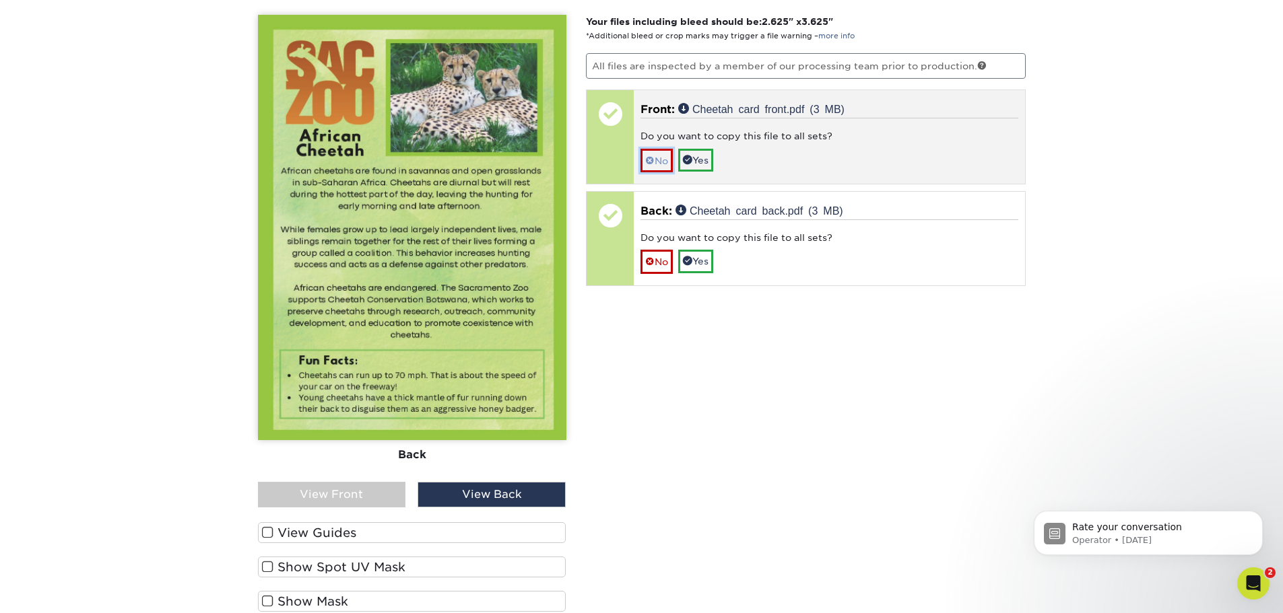
click at [648, 161] on span at bounding box center [649, 161] width 9 height 11
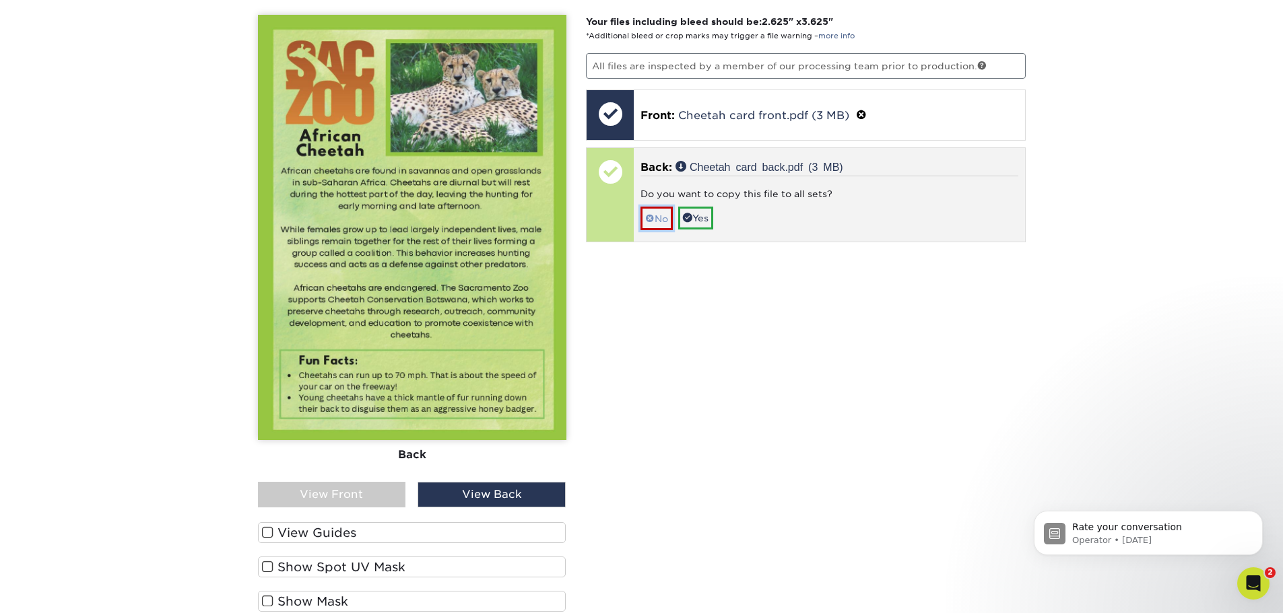
click at [652, 222] on span at bounding box center [649, 218] width 9 height 11
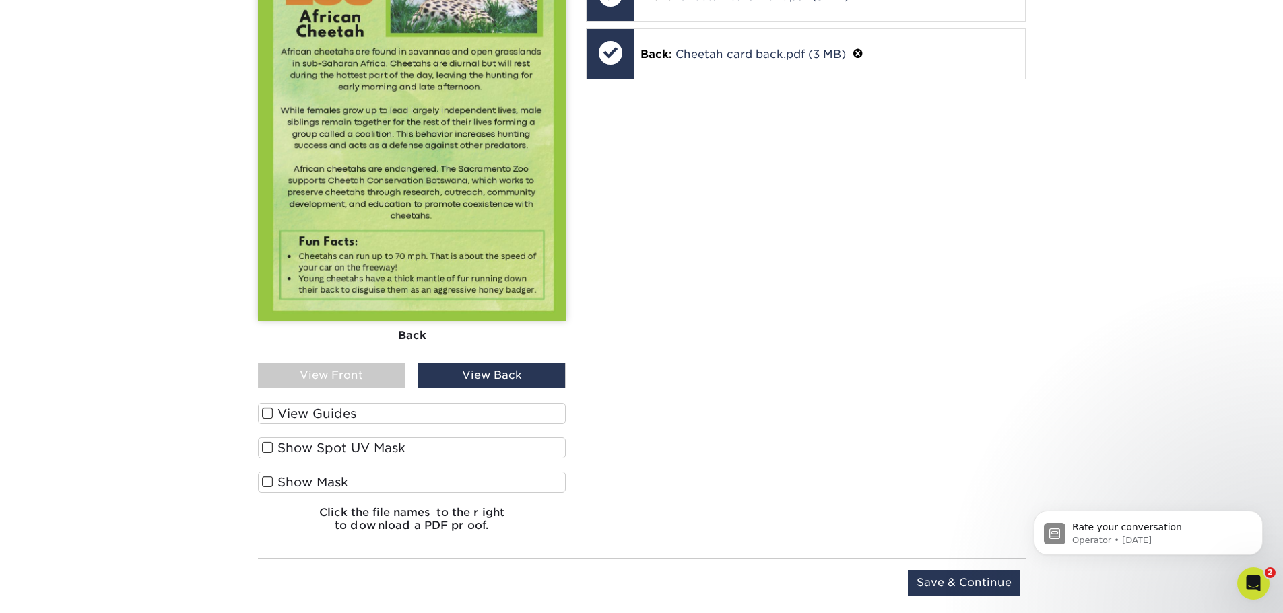
scroll to position [1531, 0]
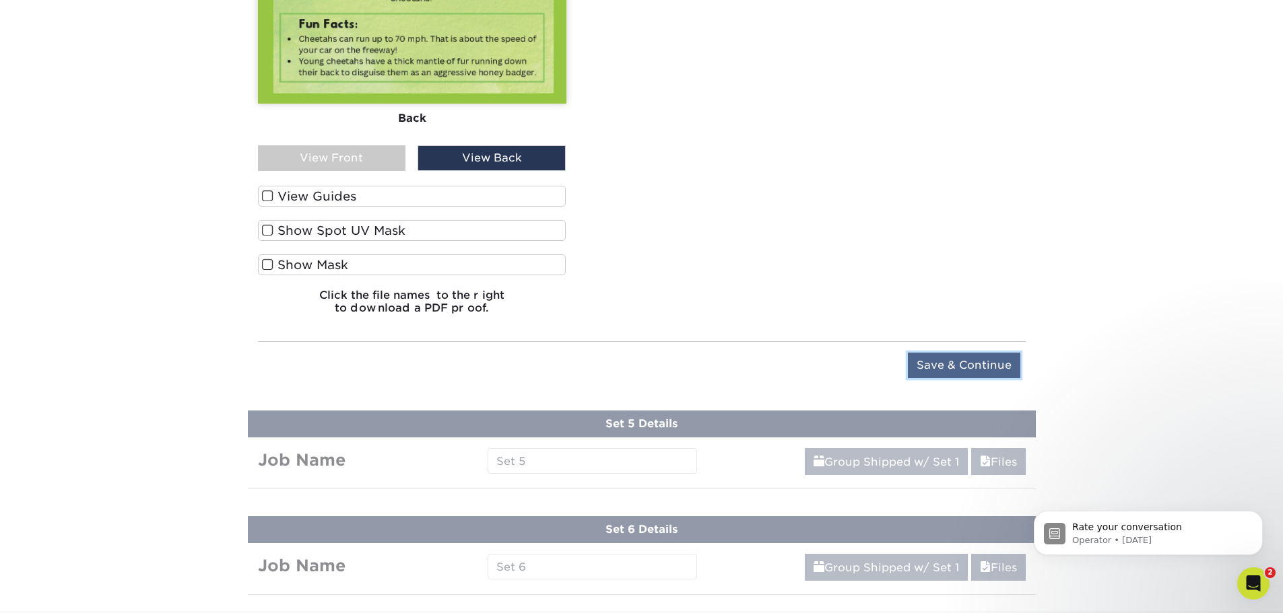
click at [983, 376] on input "Save & Continue" at bounding box center [964, 366] width 112 height 26
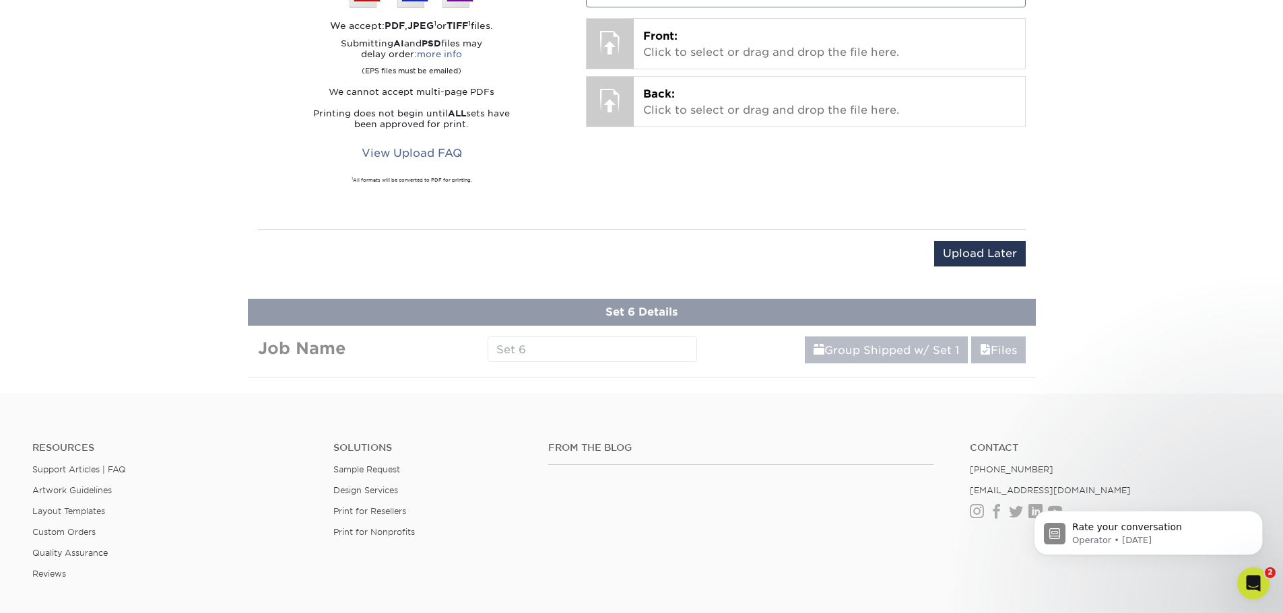
scroll to position [967, 0]
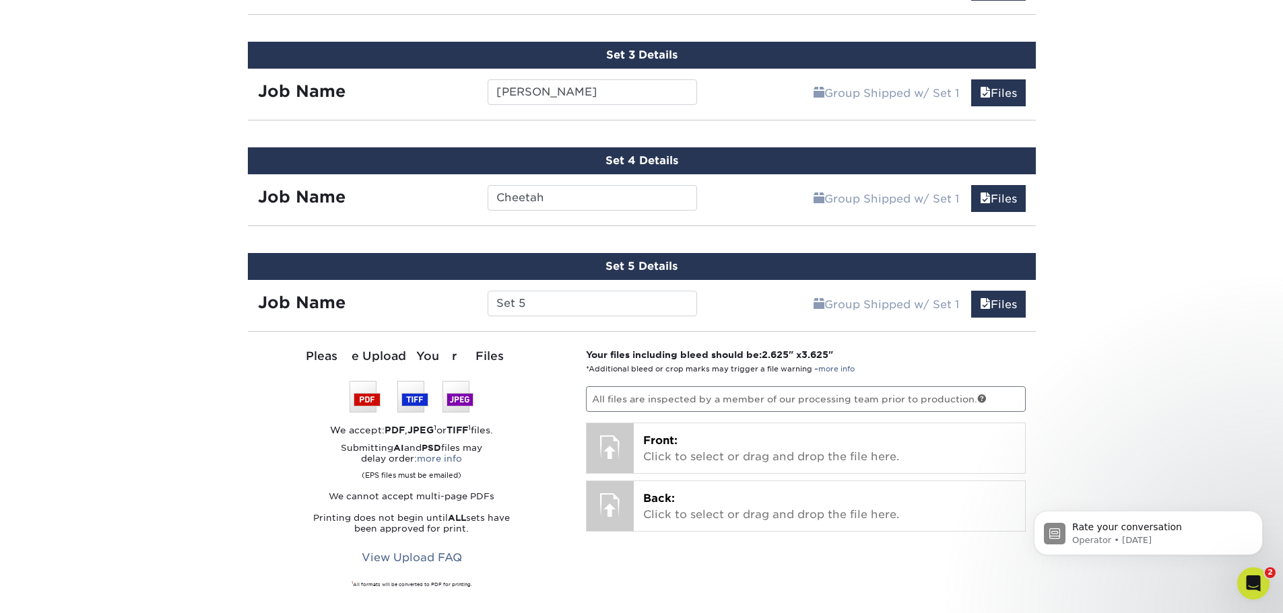
click at [588, 316] on div "Job Name Set 5" at bounding box center [478, 300] width 460 height 40
click at [595, 314] on input "Set 5" at bounding box center [591, 304] width 209 height 26
type input "Dart Frog"
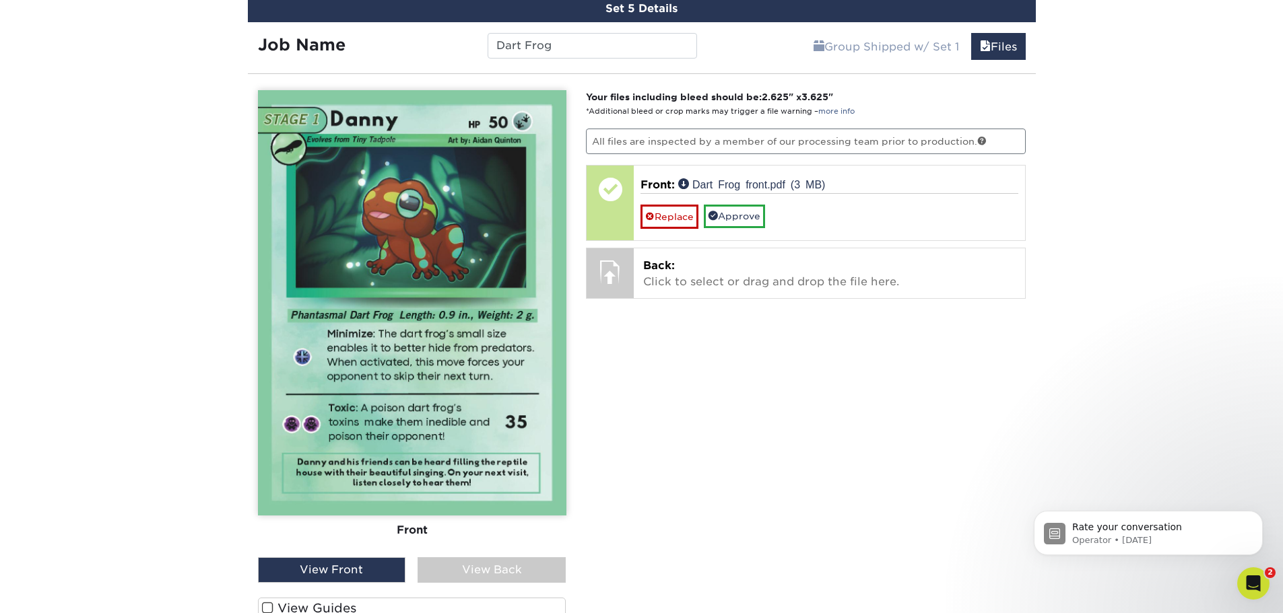
scroll to position [1236, 0]
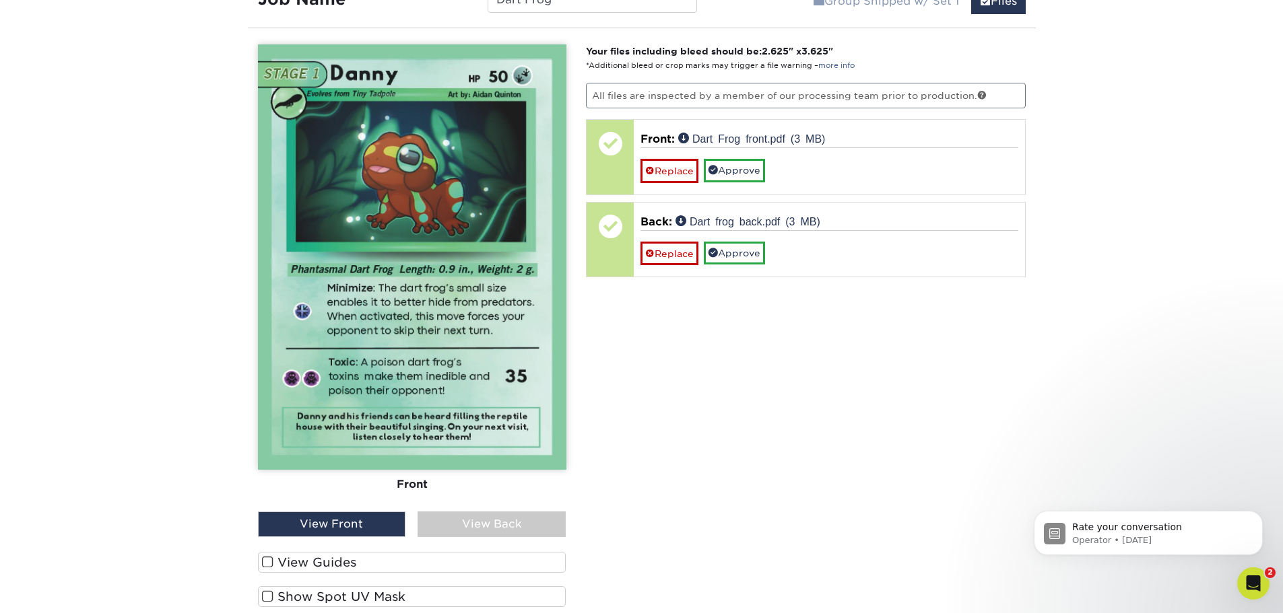
scroll to position [1303, 0]
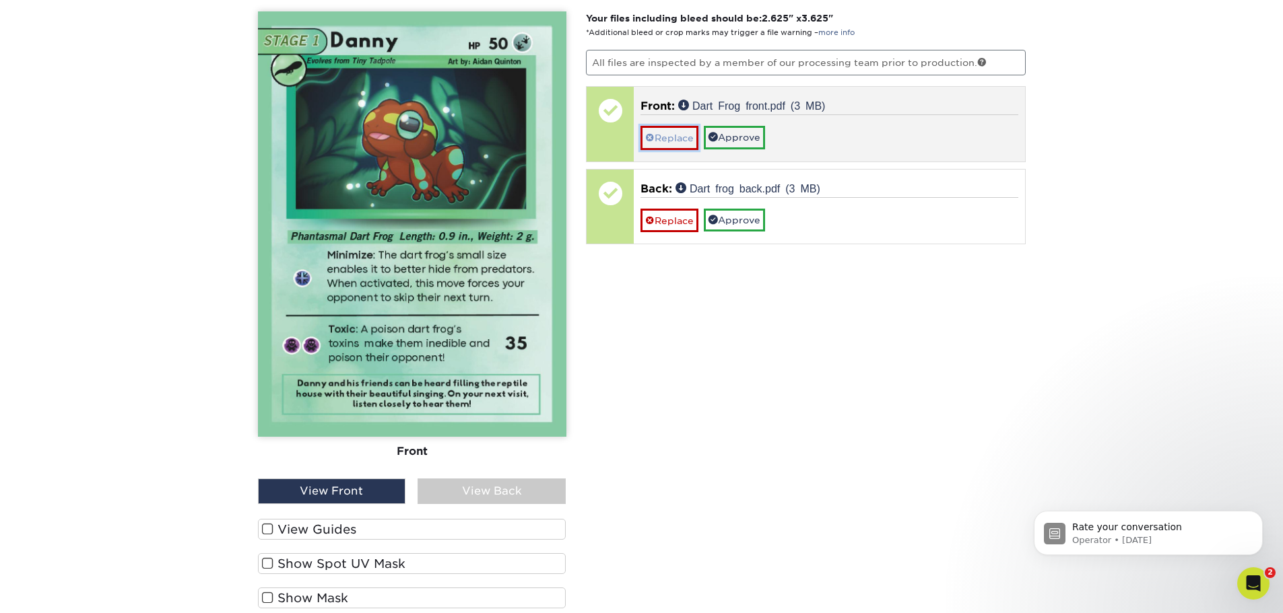
click at [667, 139] on link "Replace" at bounding box center [669, 138] width 58 height 24
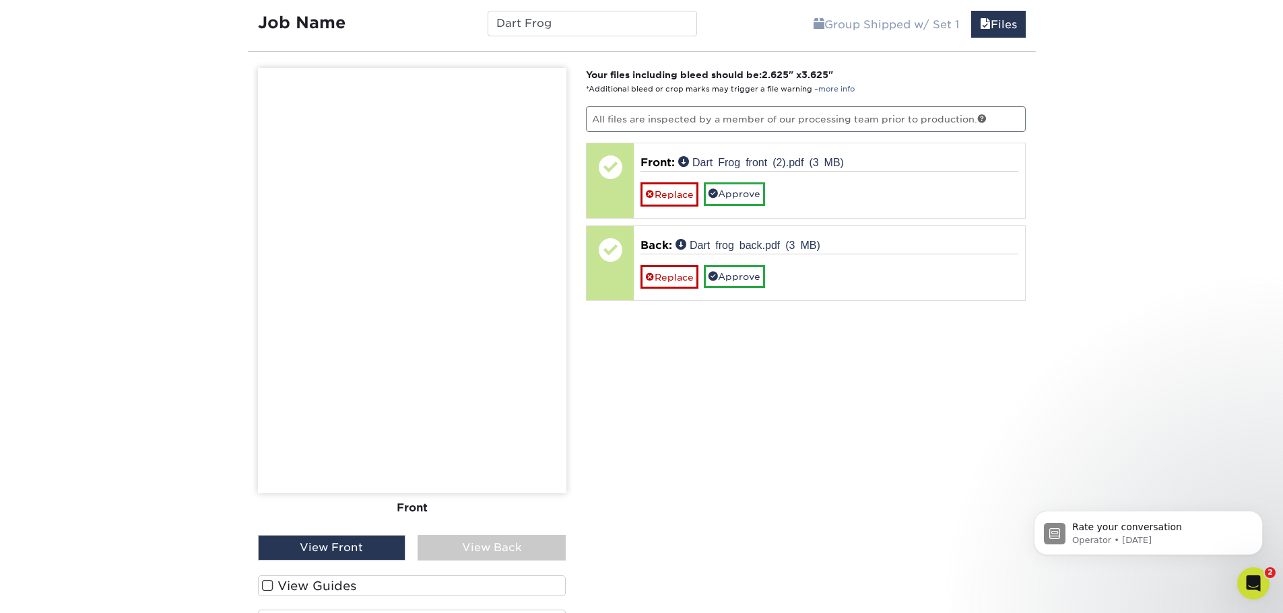
scroll to position [1236, 0]
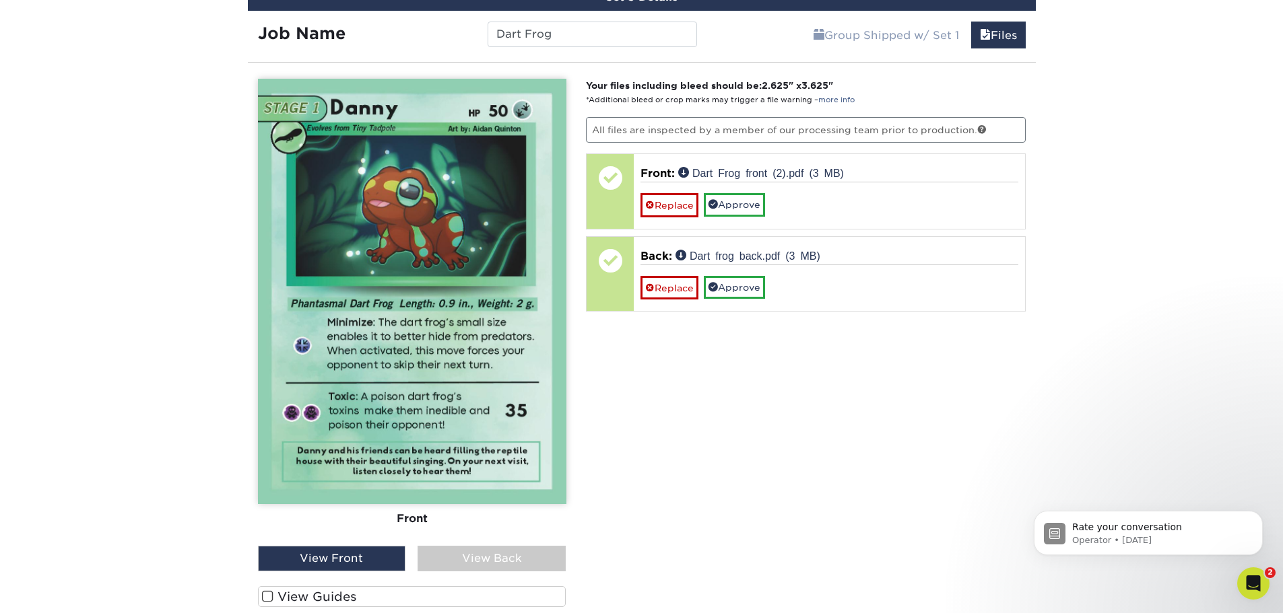
click at [463, 558] on div "View Back" at bounding box center [491, 559] width 148 height 26
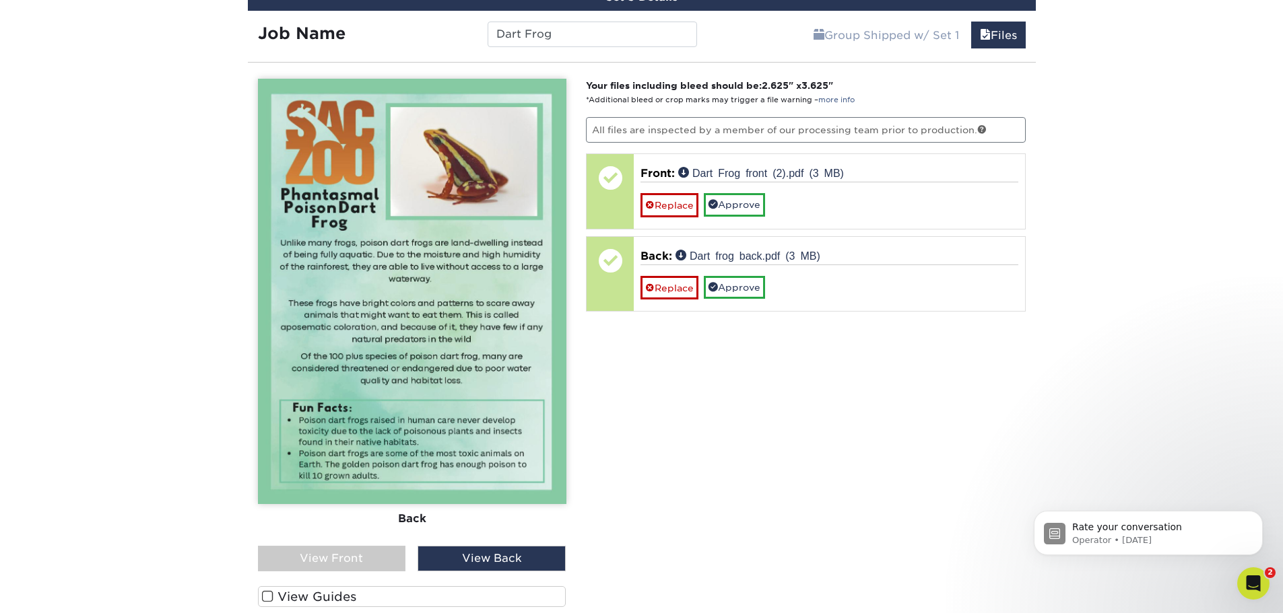
click at [383, 567] on div "View Front" at bounding box center [332, 559] width 148 height 26
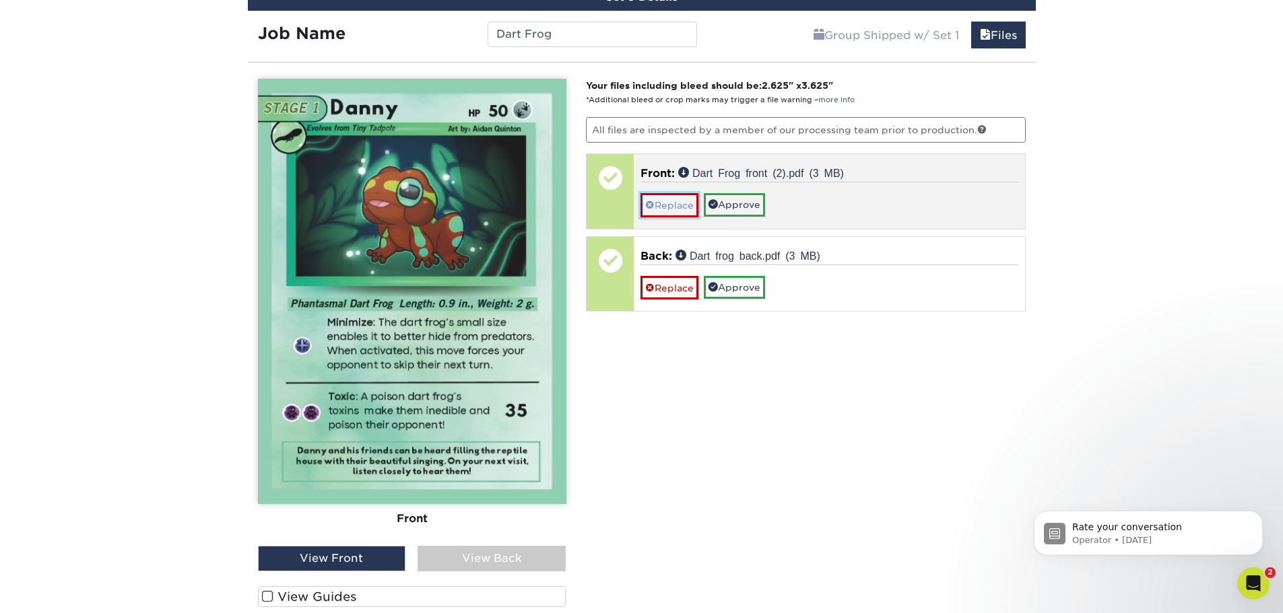
click at [673, 209] on link "Replace" at bounding box center [669, 205] width 58 height 24
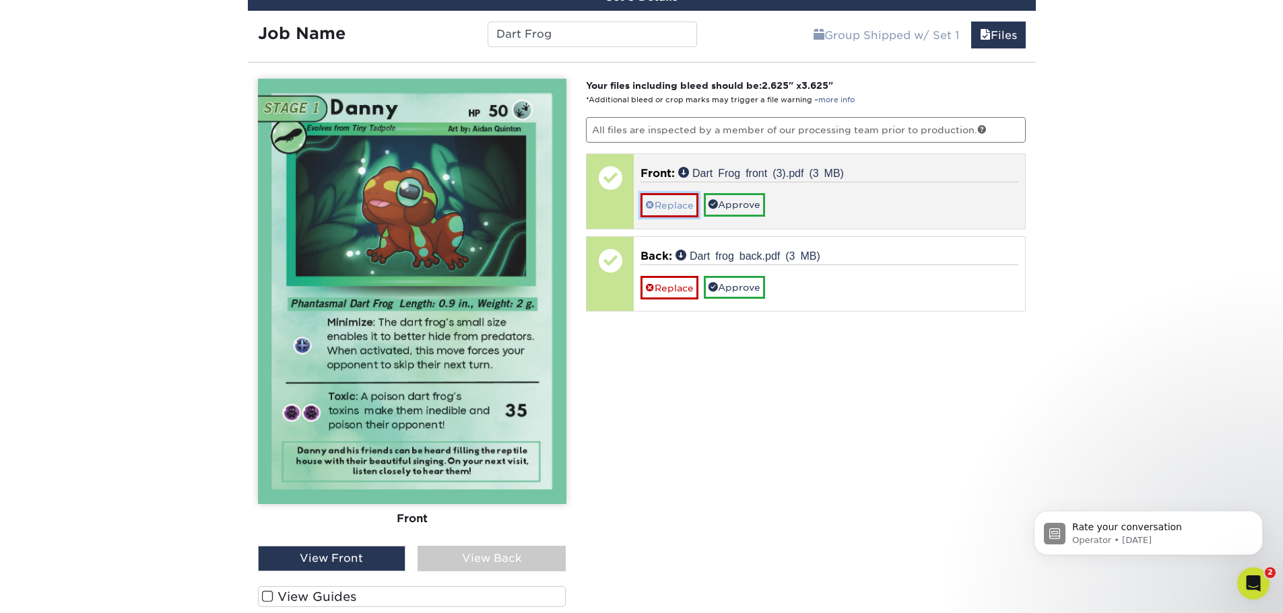
click at [669, 215] on link "Replace" at bounding box center [669, 205] width 58 height 24
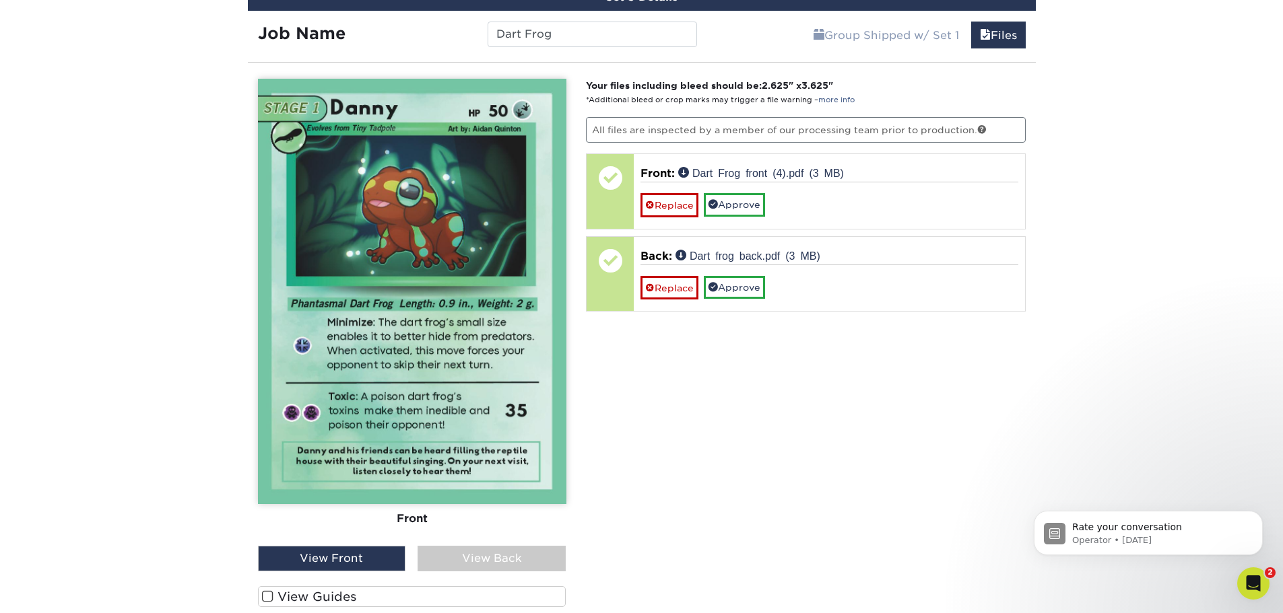
click at [487, 557] on div "View Back" at bounding box center [491, 559] width 148 height 26
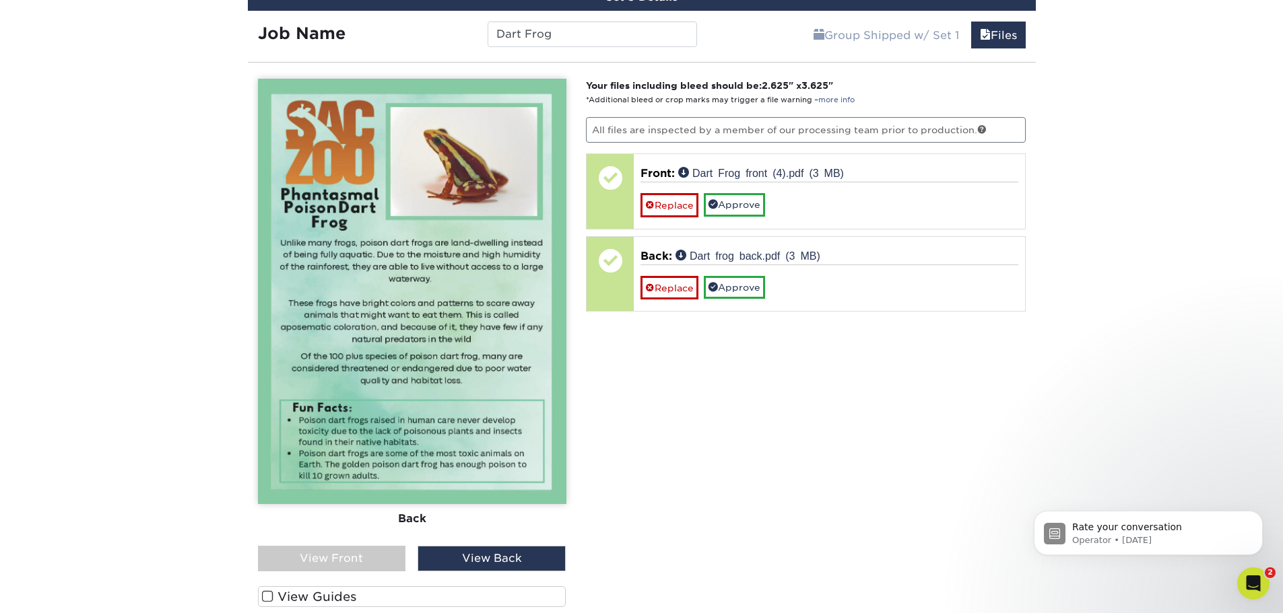
click at [345, 557] on div "View Front" at bounding box center [332, 559] width 148 height 26
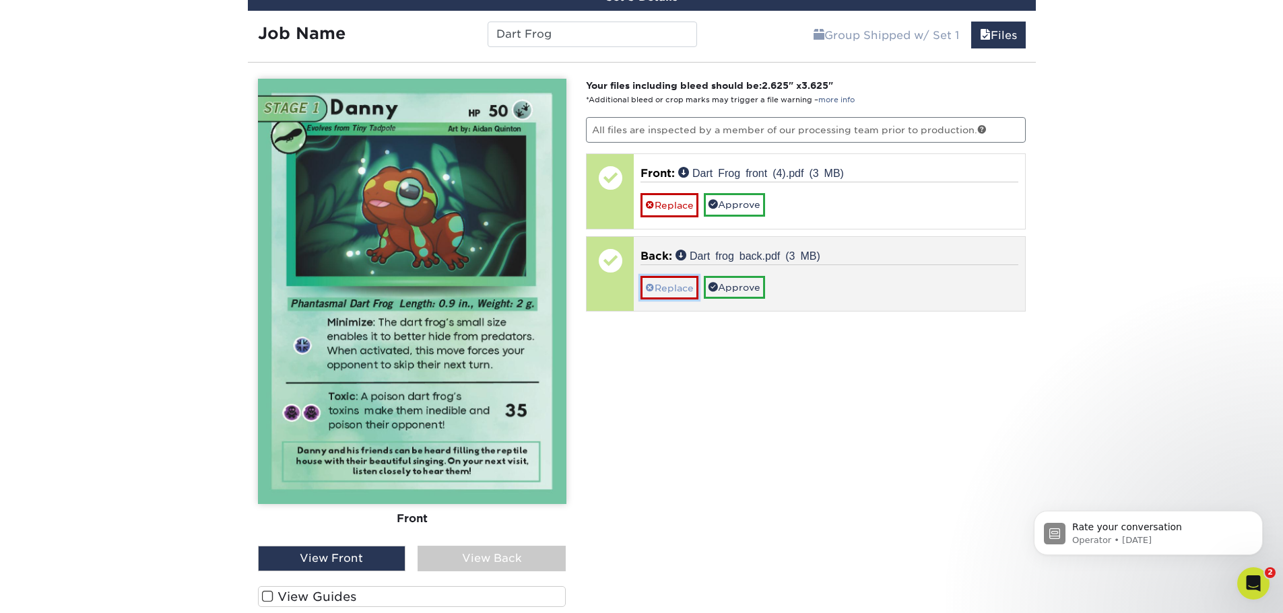
click at [652, 289] on span at bounding box center [649, 288] width 9 height 11
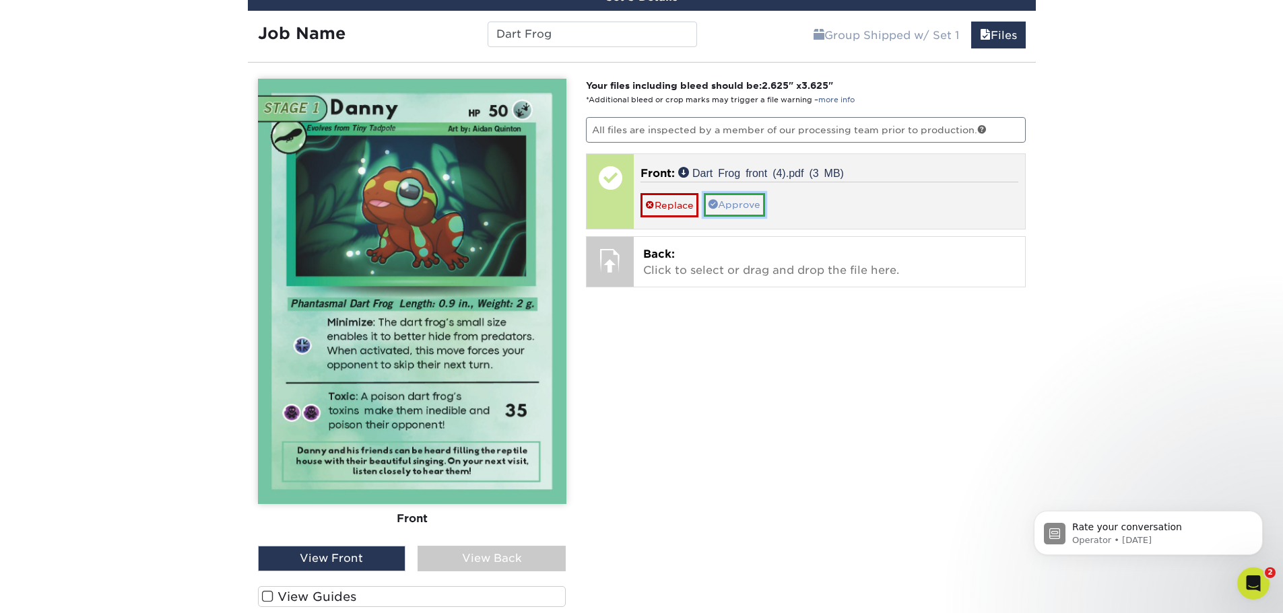
click at [755, 201] on link "Approve" at bounding box center [734, 204] width 61 height 23
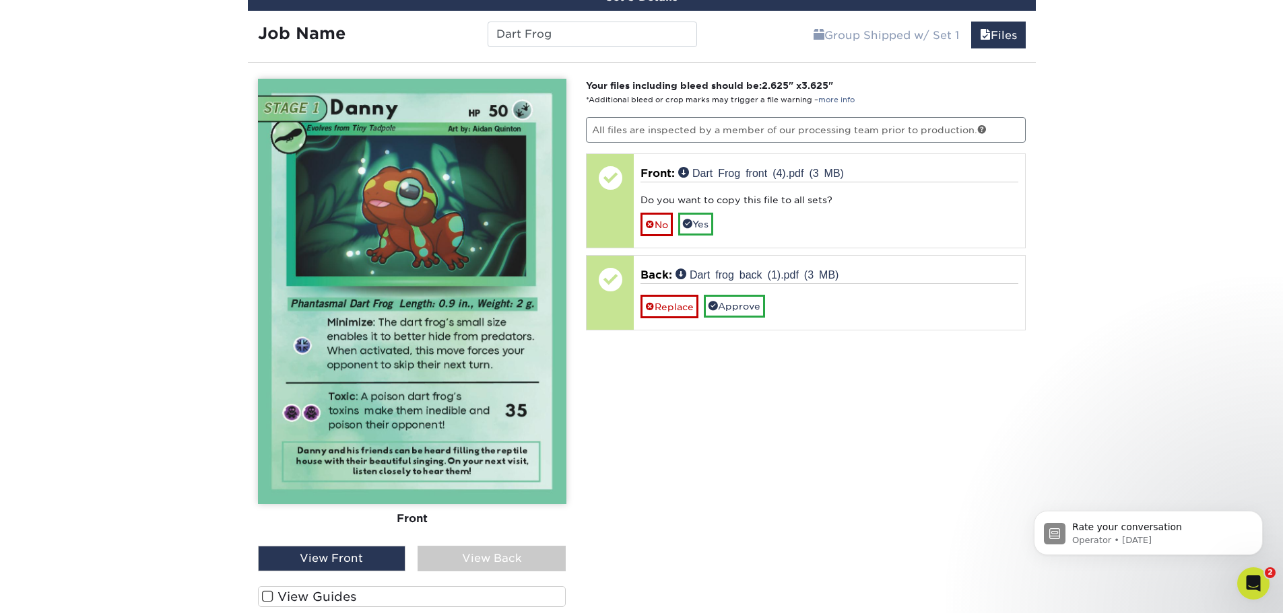
click at [553, 559] on div "View Back" at bounding box center [491, 559] width 148 height 26
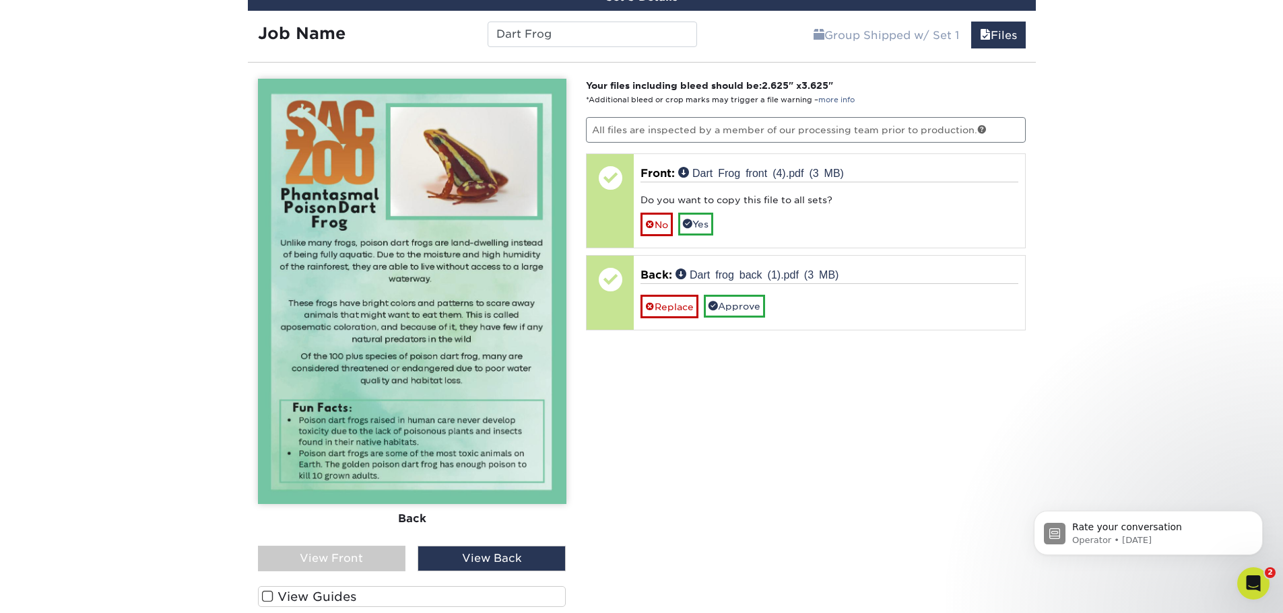
click at [349, 566] on div "View Front" at bounding box center [332, 559] width 148 height 26
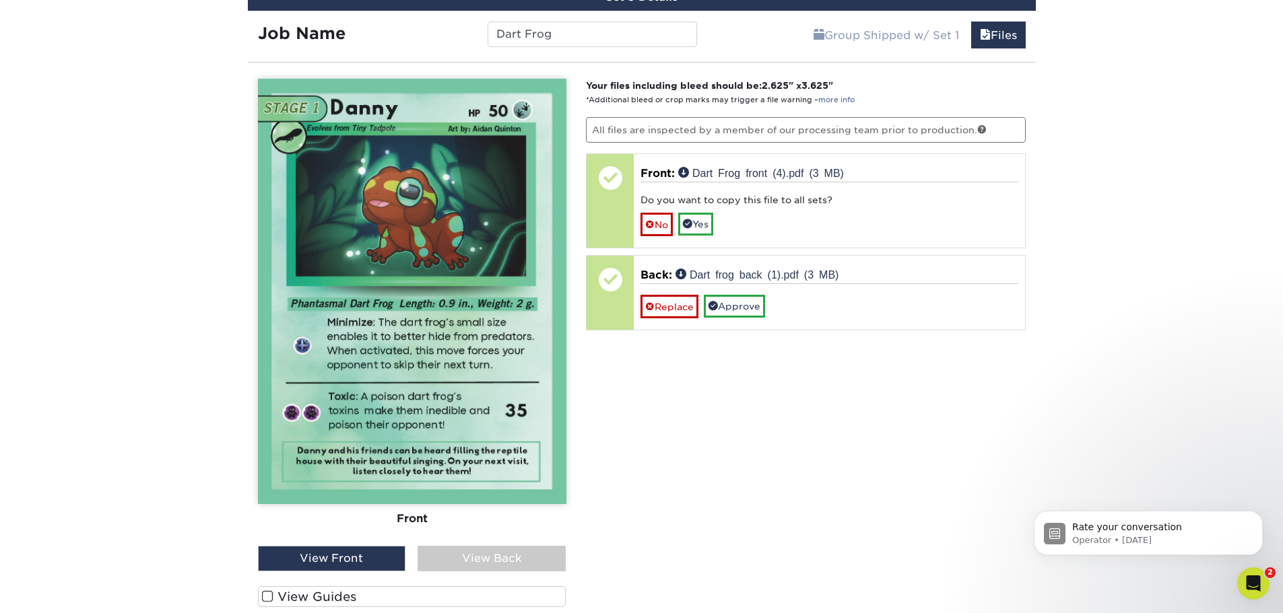
click at [438, 554] on div "View Back" at bounding box center [491, 559] width 148 height 26
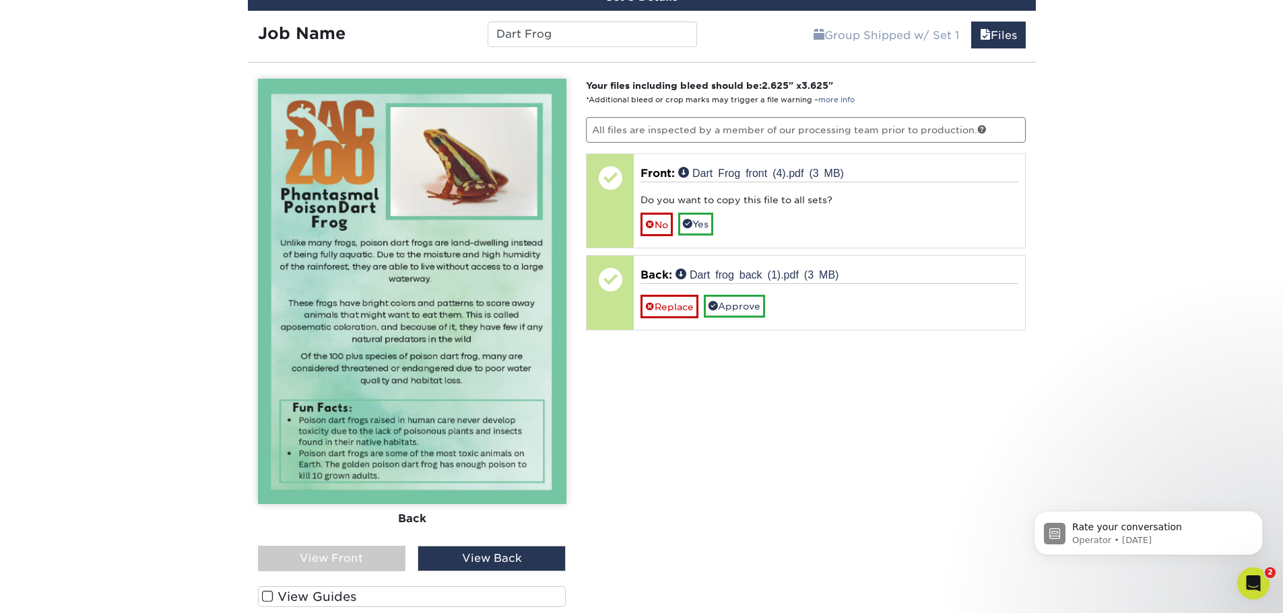
click at [796, 441] on div "Your files including bleed should be: 2.625 " x 3.625 " *Additional bleed or cr…" at bounding box center [806, 402] width 460 height 647
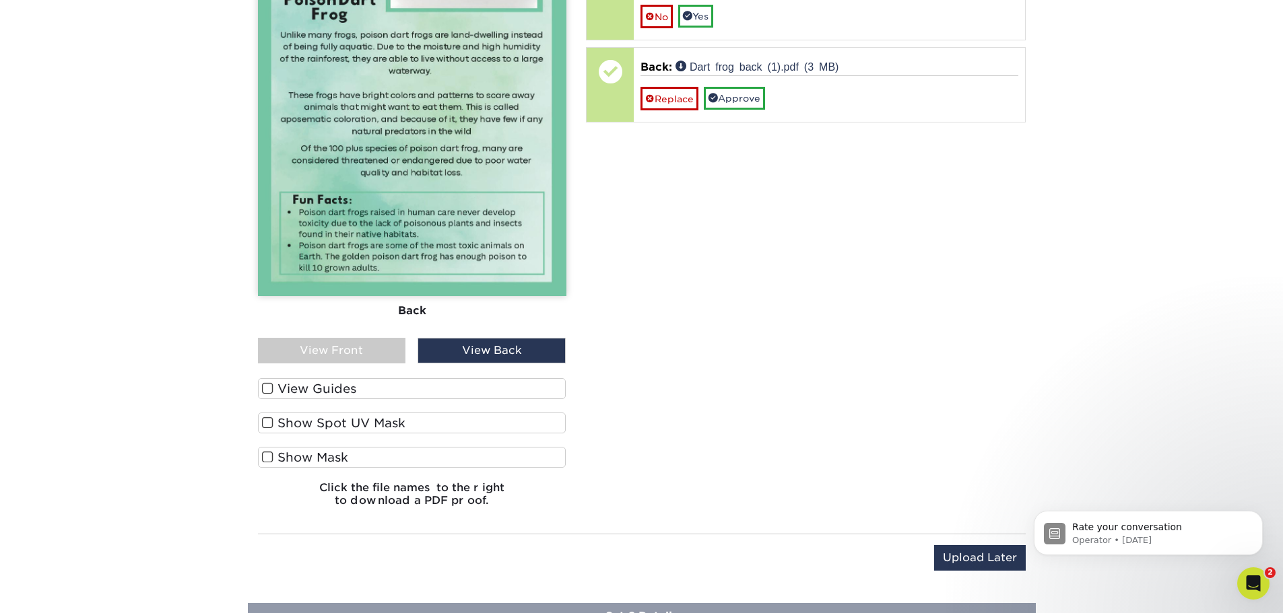
scroll to position [1371, 0]
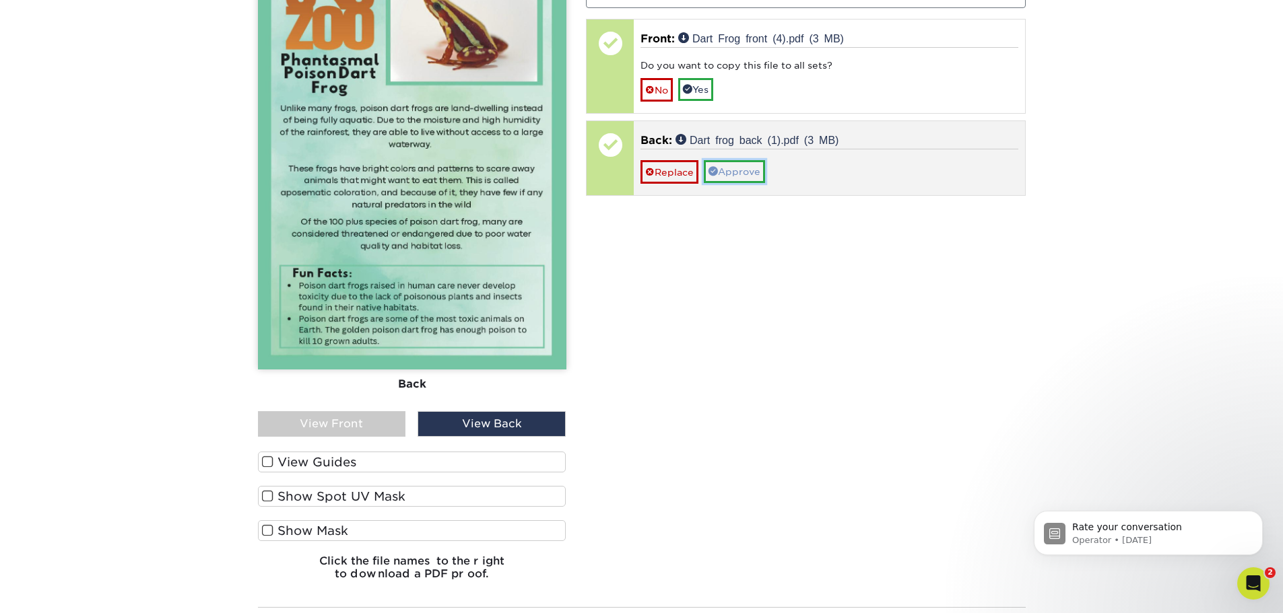
click at [728, 177] on link "Approve" at bounding box center [734, 171] width 61 height 23
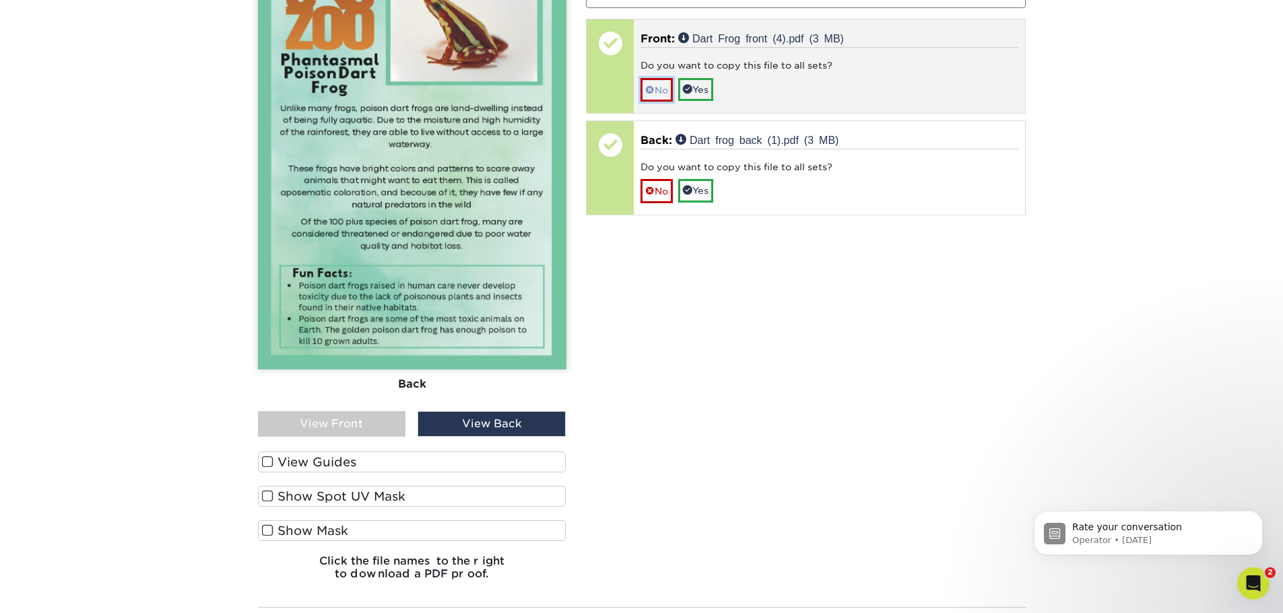
click at [654, 95] on span at bounding box center [649, 90] width 9 height 11
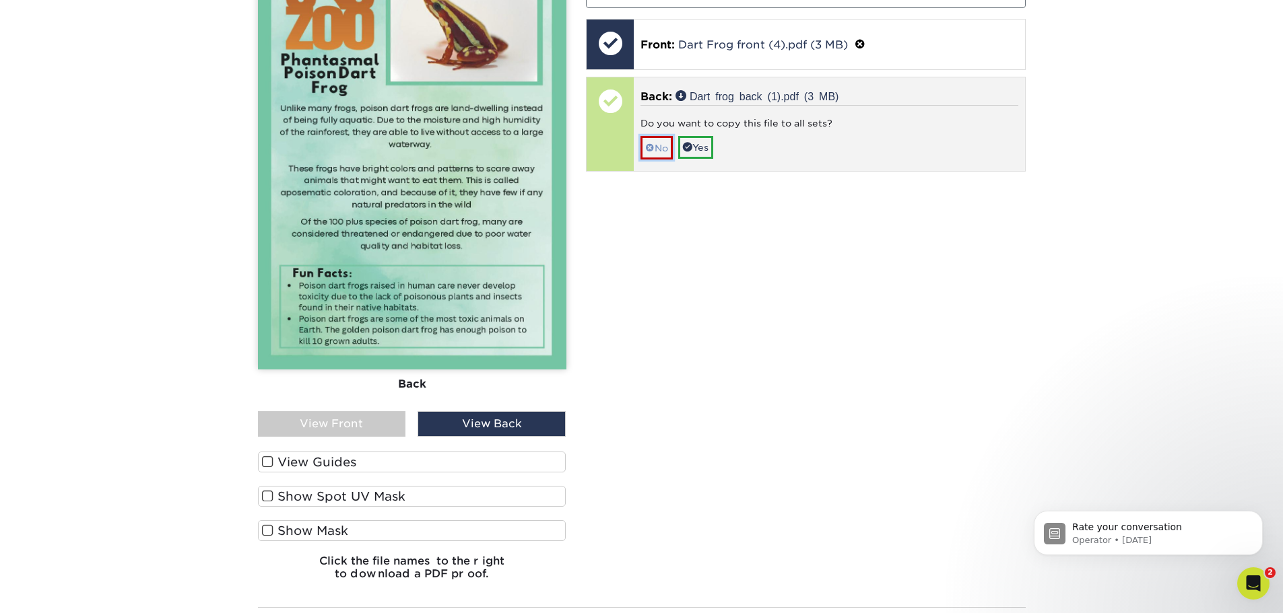
click at [664, 137] on link "No" at bounding box center [656, 148] width 32 height 24
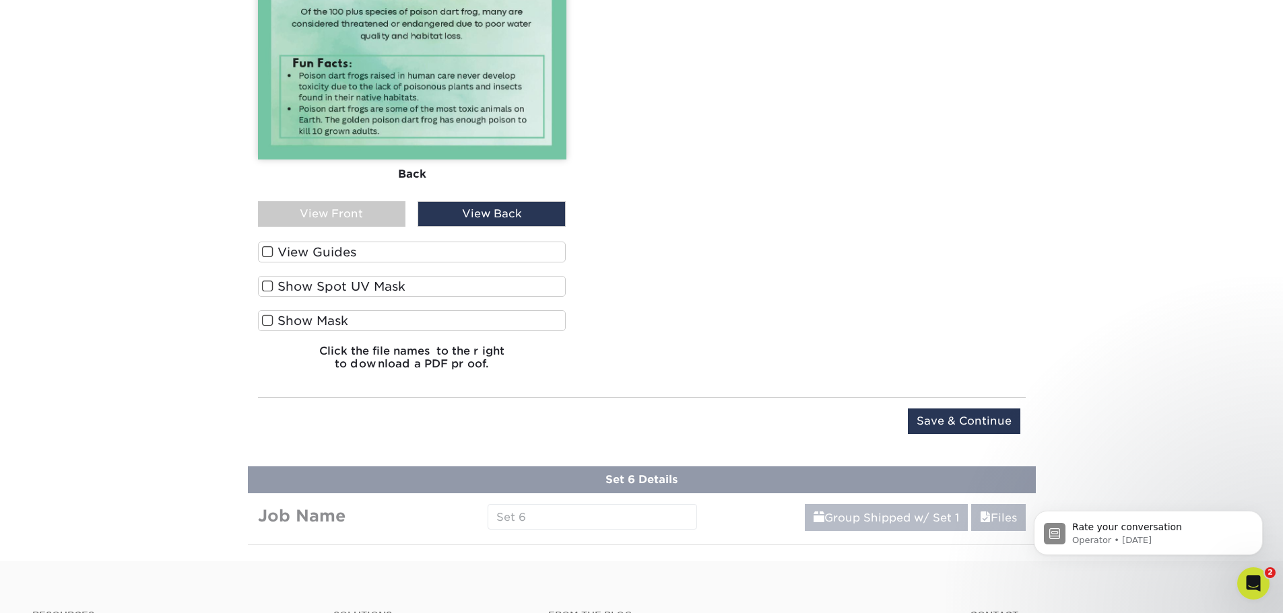
scroll to position [1707, 0]
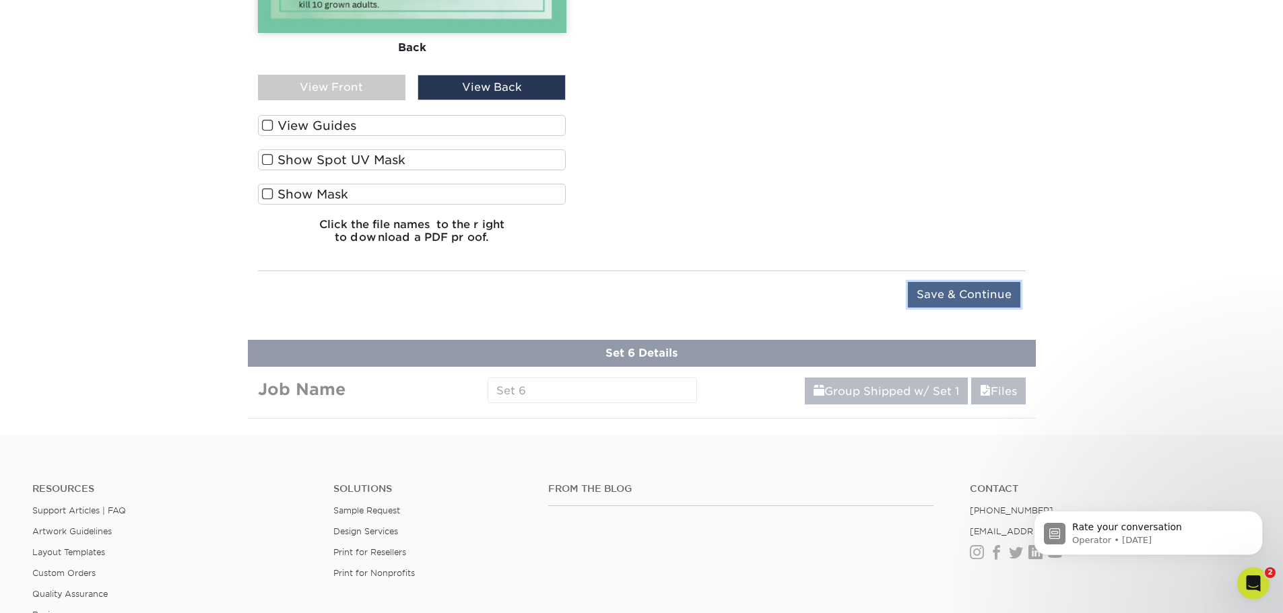
click at [964, 292] on input "Save & Continue" at bounding box center [964, 295] width 112 height 26
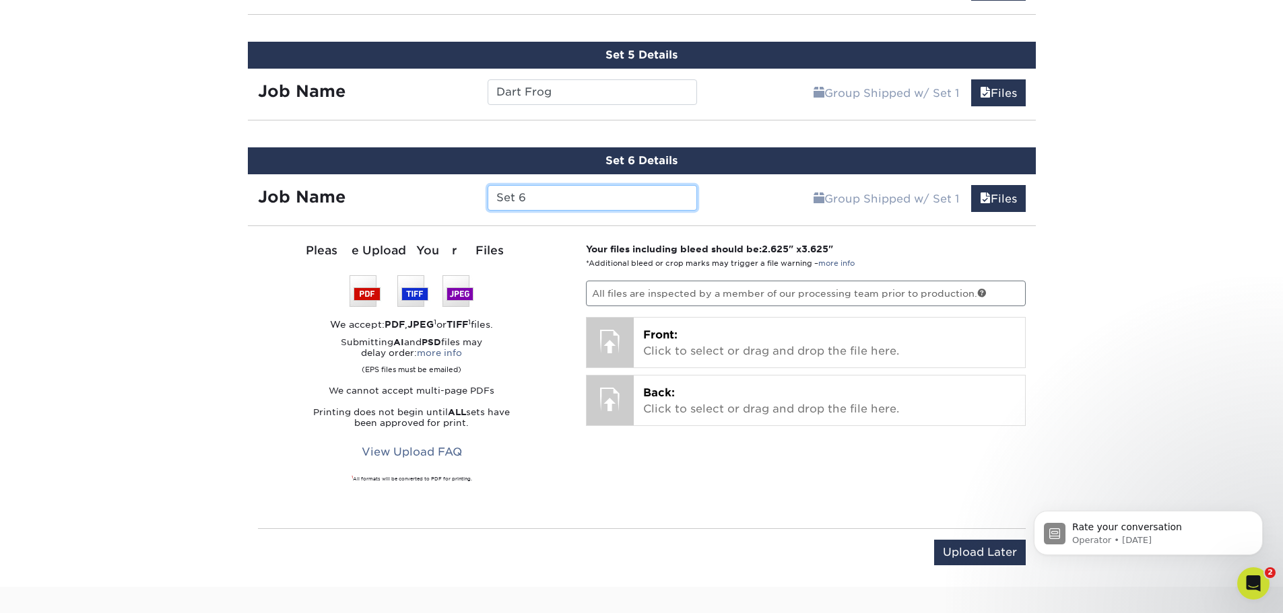
scroll to position [1363, 0]
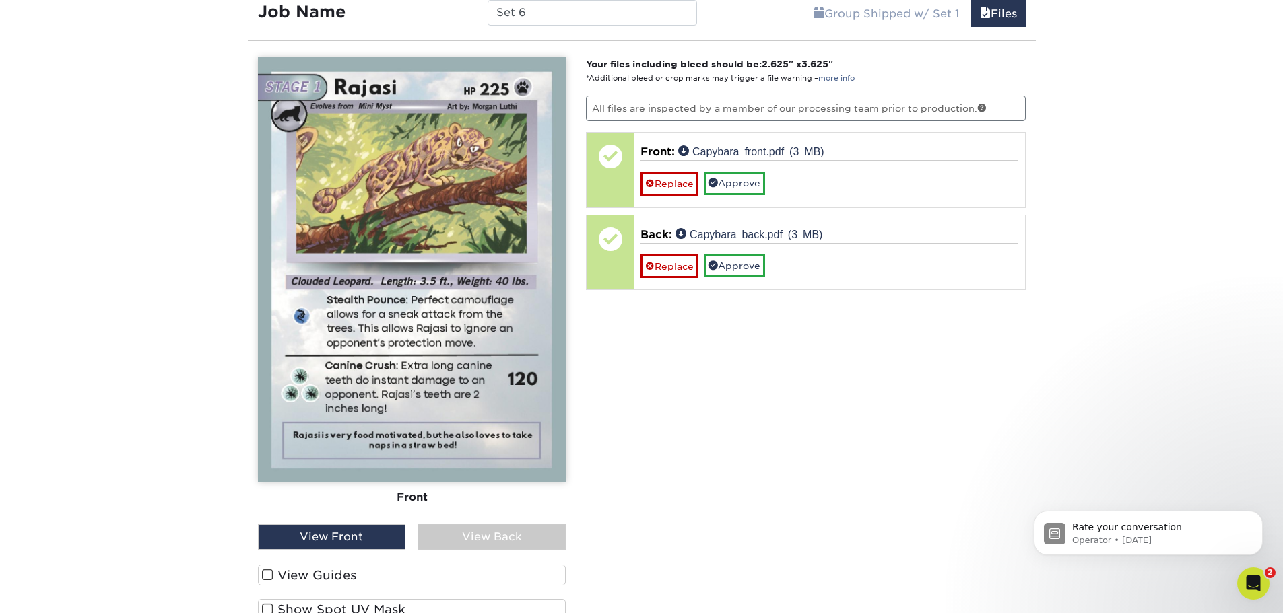
click at [532, 535] on div "View Back" at bounding box center [491, 537] width 148 height 26
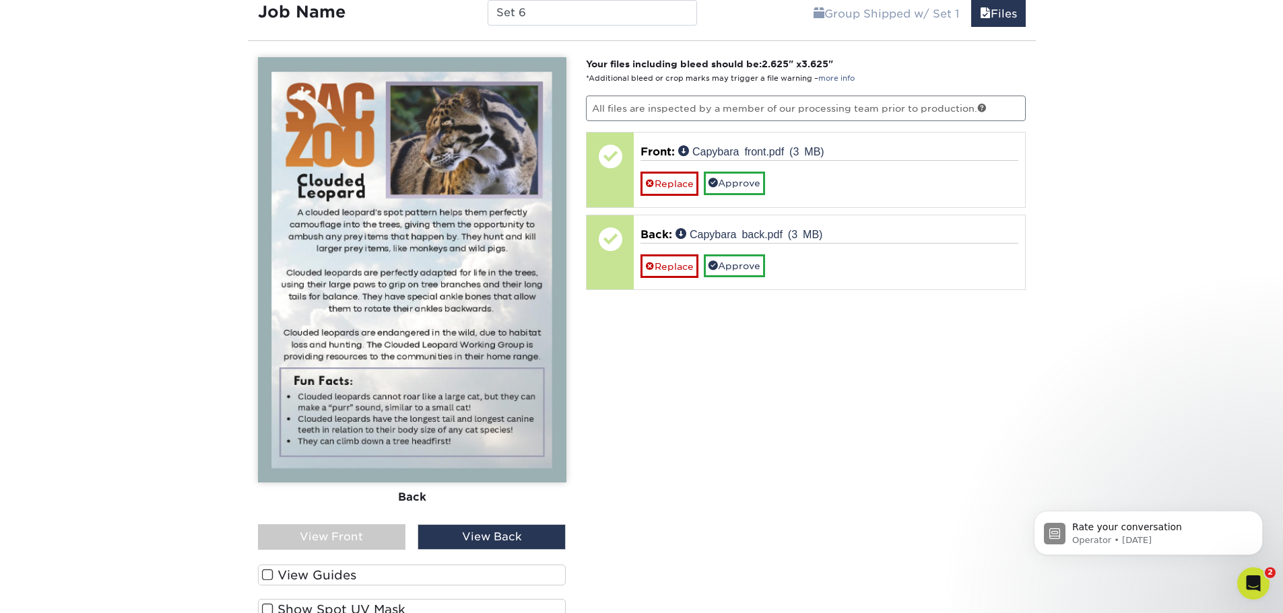
click at [384, 545] on div "View Front" at bounding box center [332, 537] width 148 height 26
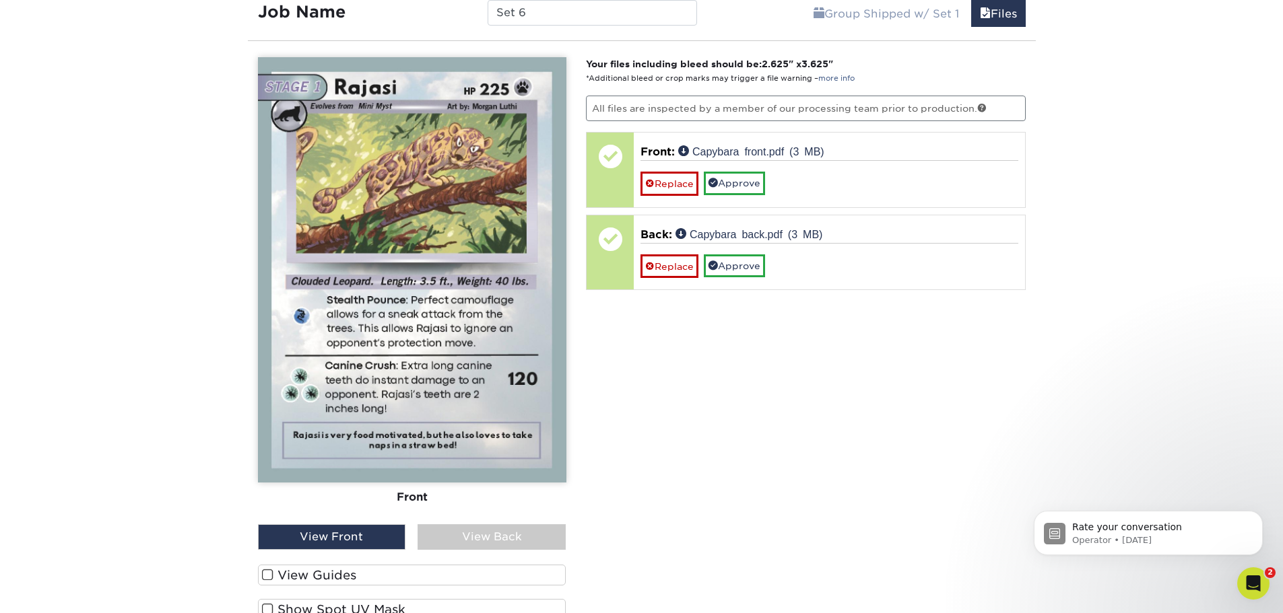
click at [861, 443] on div "Your files including bleed should be: 2.625 " x 3.625 " *Additional bleed or cr…" at bounding box center [806, 380] width 460 height 647
click at [858, 442] on div "Your files including bleed should be: 2.625 " x 3.625 " *Additional bleed or cr…" at bounding box center [806, 380] width 460 height 647
click at [456, 543] on div "View Back" at bounding box center [491, 537] width 148 height 26
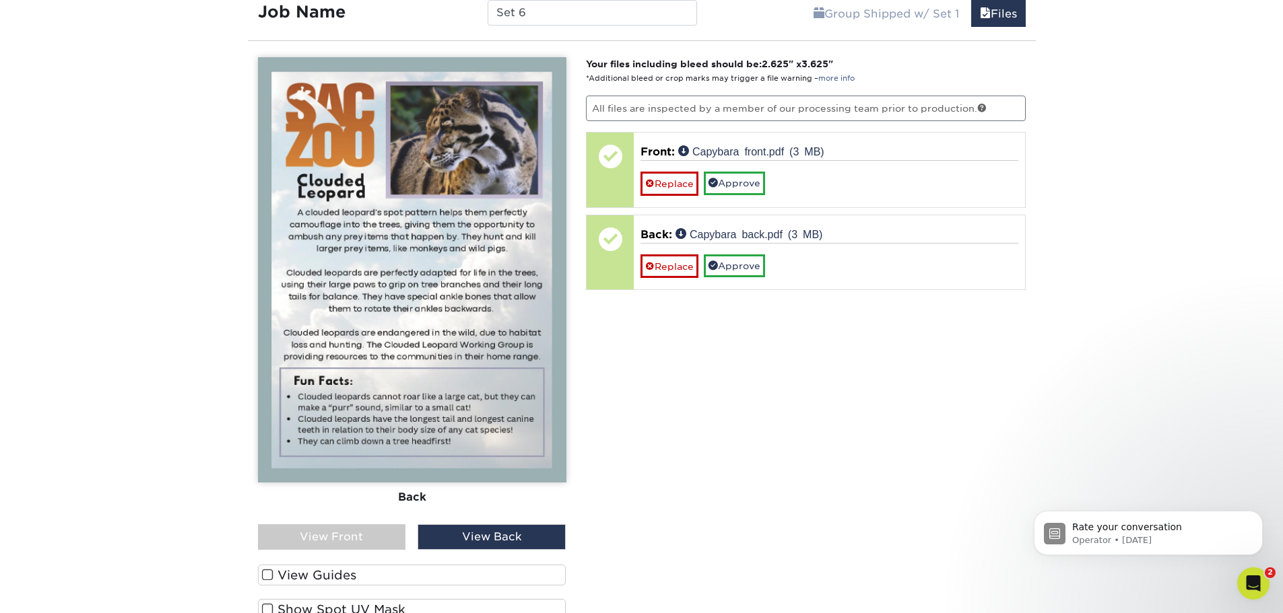
click at [456, 544] on div "View Back" at bounding box center [491, 537] width 148 height 26
click at [383, 543] on div "View Front" at bounding box center [332, 537] width 148 height 26
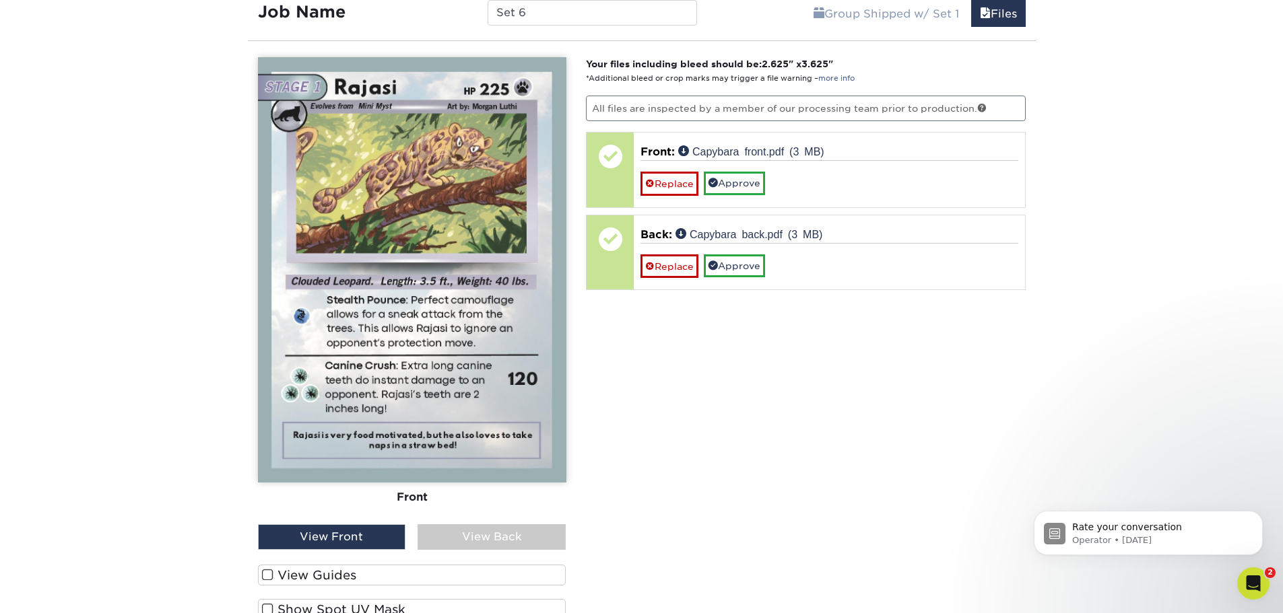
click at [1013, 414] on div "Your files including bleed should be: 2.625 " x 3.625 " *Additional bleed or cr…" at bounding box center [806, 380] width 460 height 647
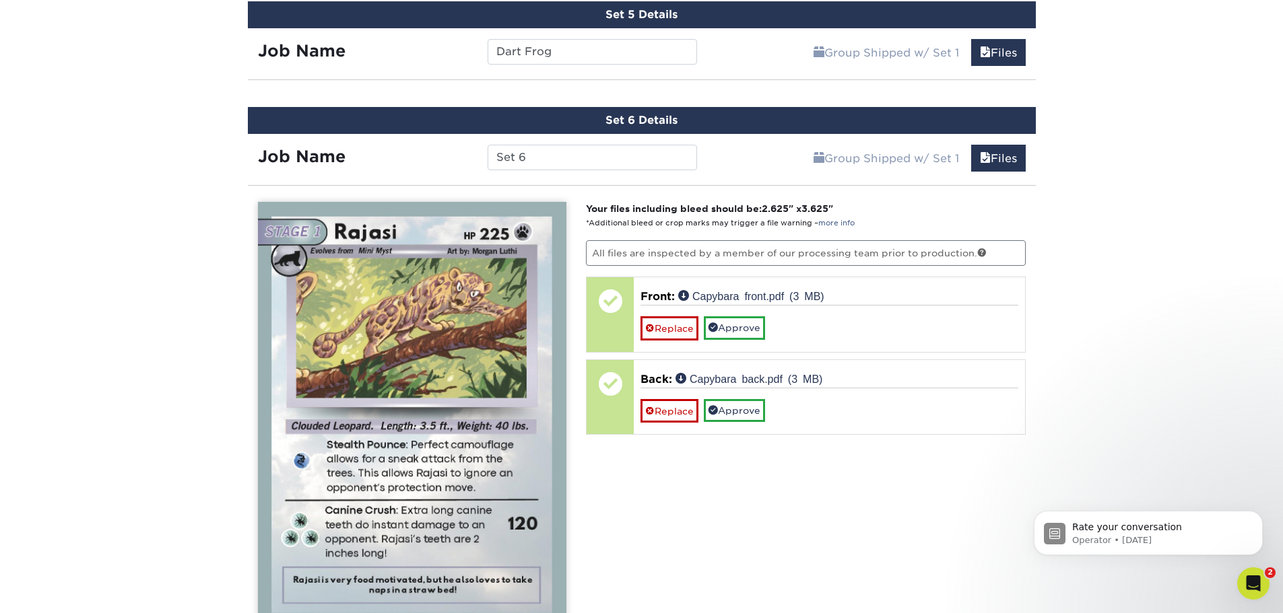
scroll to position [1250, 0]
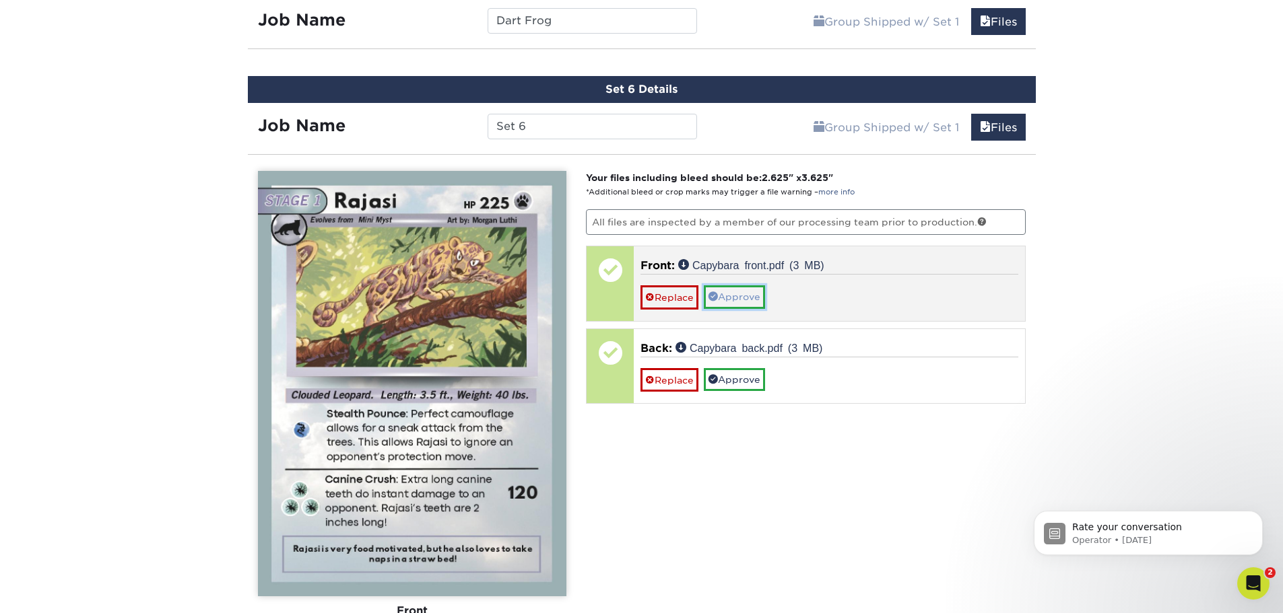
click at [728, 298] on link "Approve" at bounding box center [734, 296] width 61 height 23
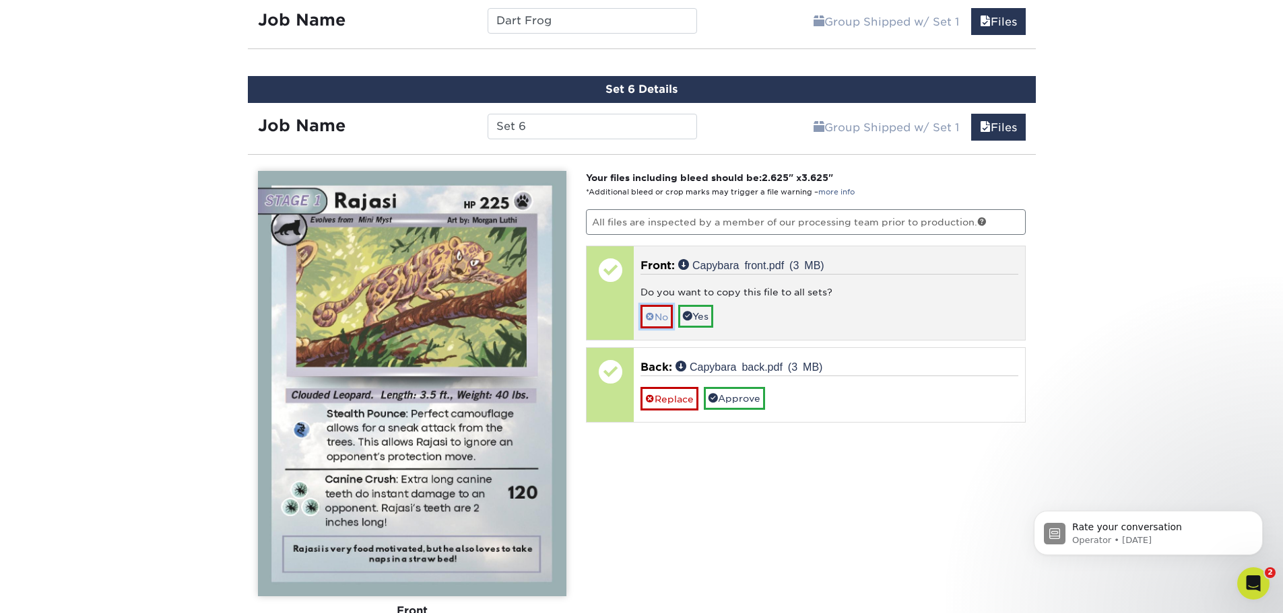
click at [651, 316] on span at bounding box center [649, 317] width 9 height 11
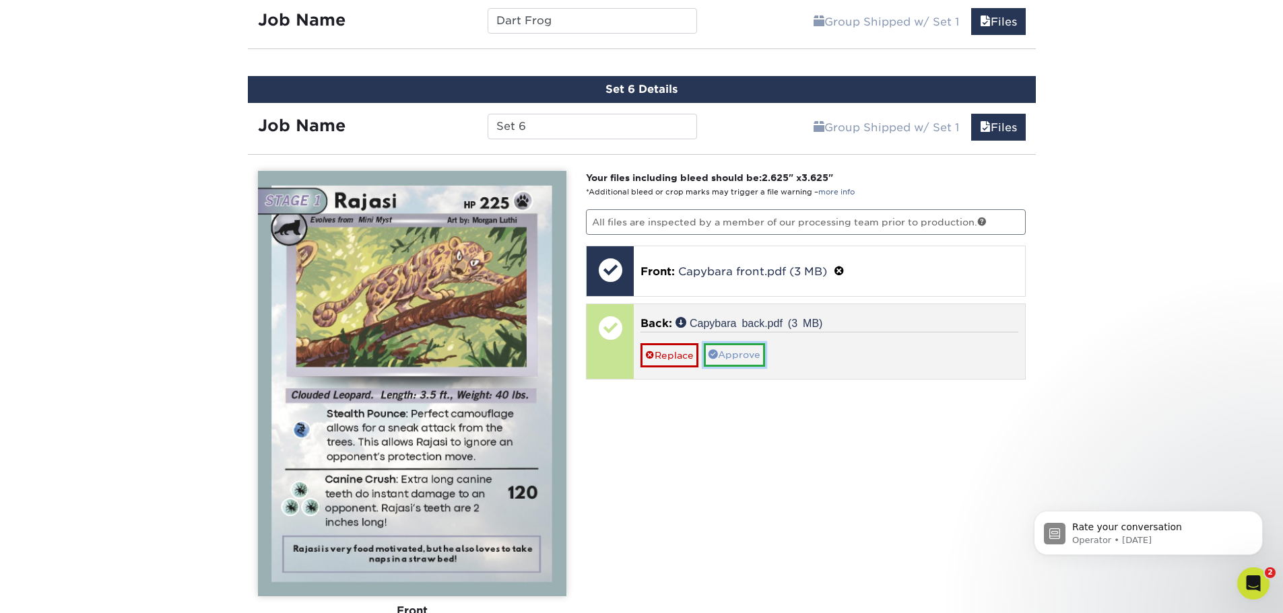
click at [724, 353] on link "Approve" at bounding box center [734, 354] width 61 height 23
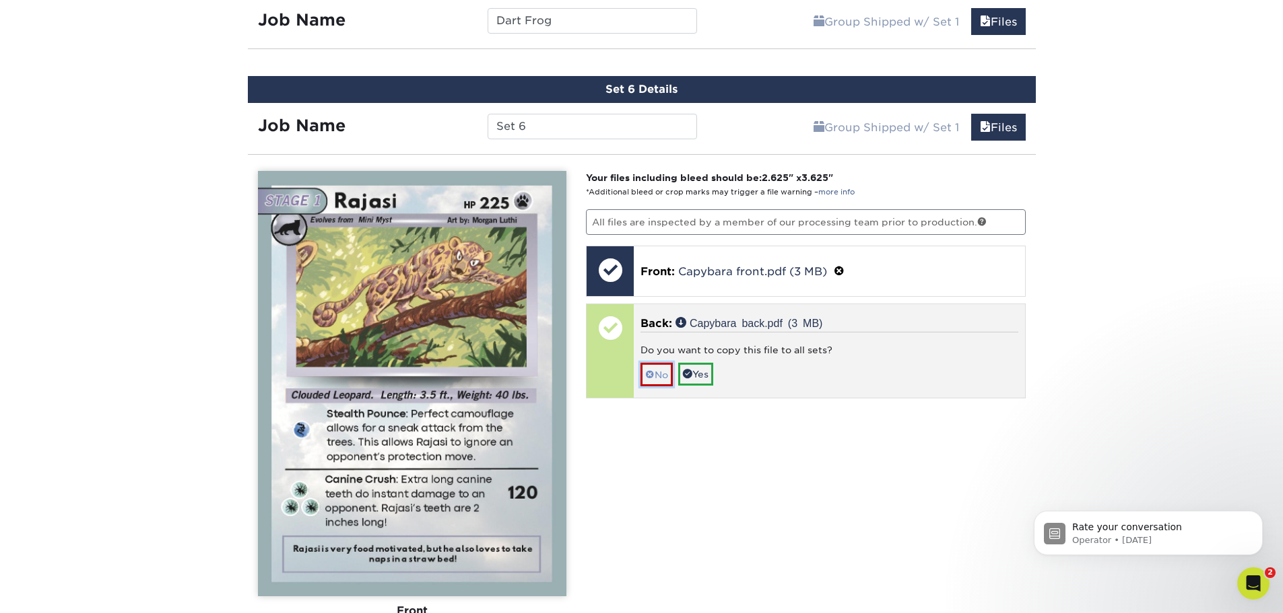
click at [653, 376] on span at bounding box center [649, 375] width 9 height 11
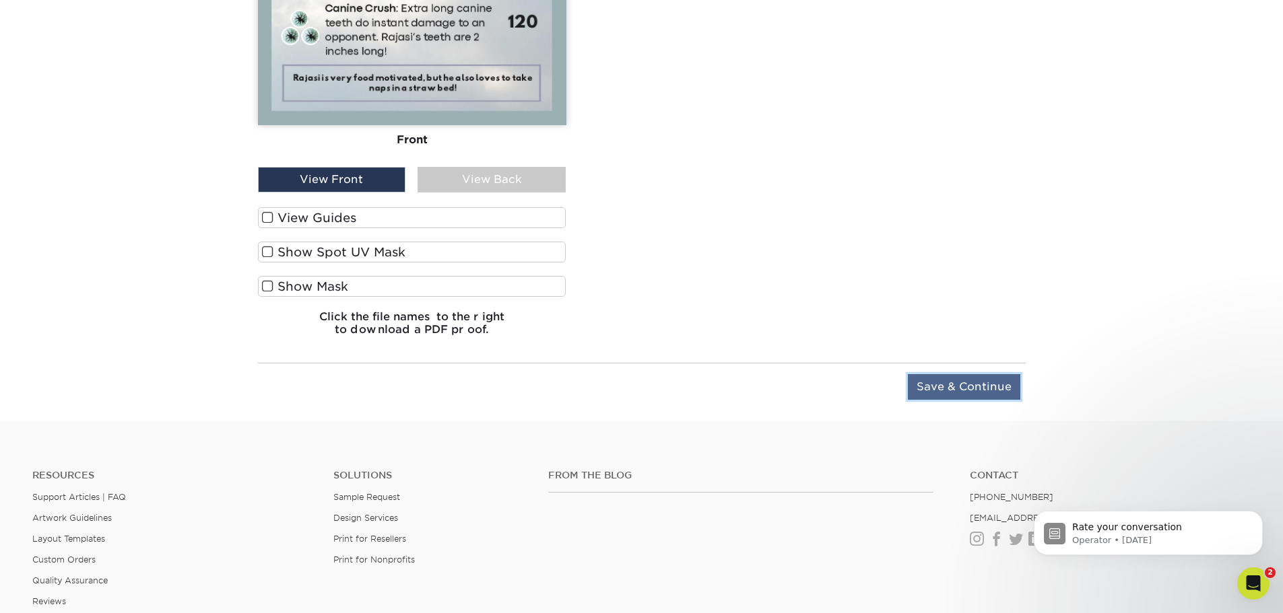
click at [948, 385] on input "Save & Continue" at bounding box center [964, 387] width 112 height 26
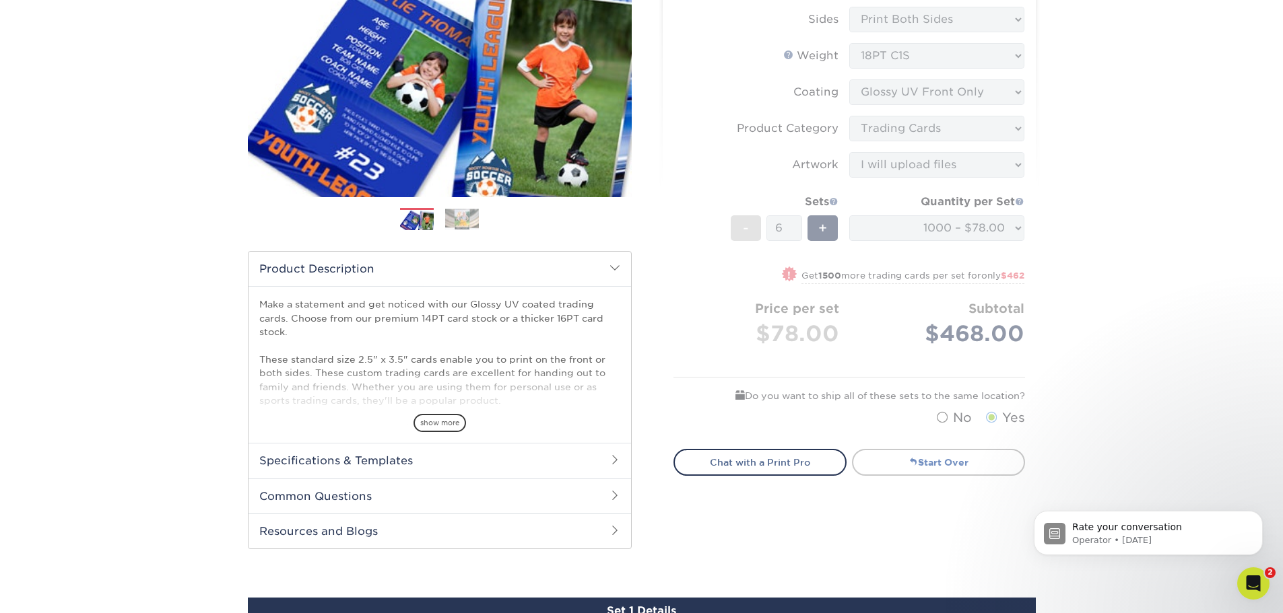
scroll to position [471, 0]
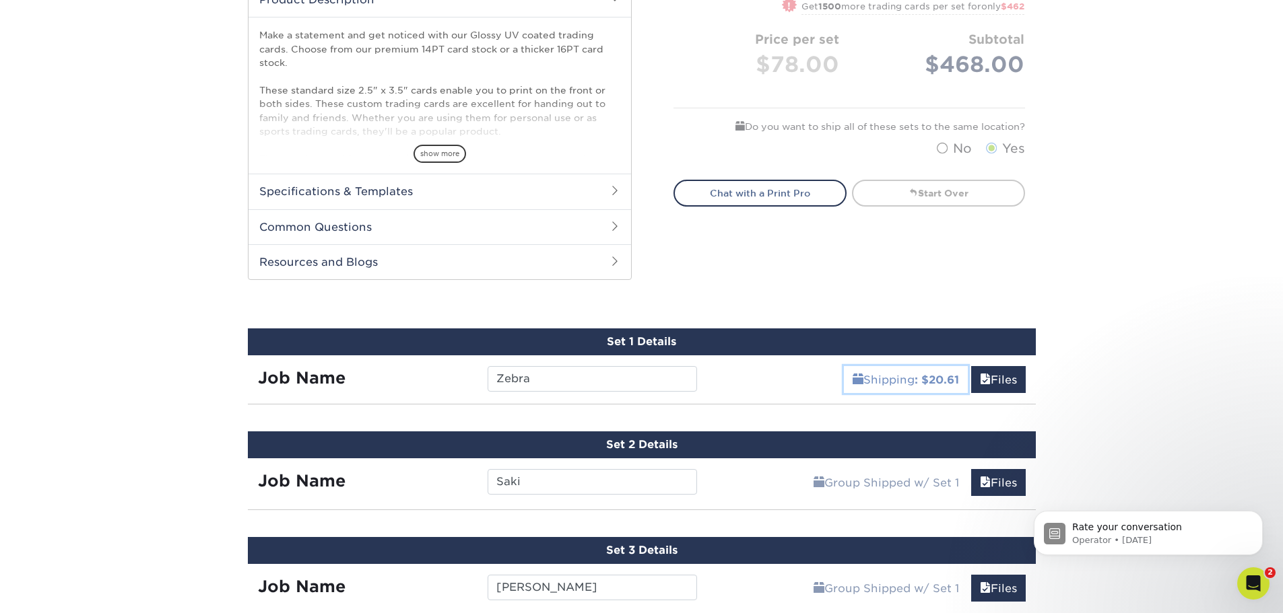
click at [914, 376] on b ": $20.61" at bounding box center [936, 380] width 44 height 13
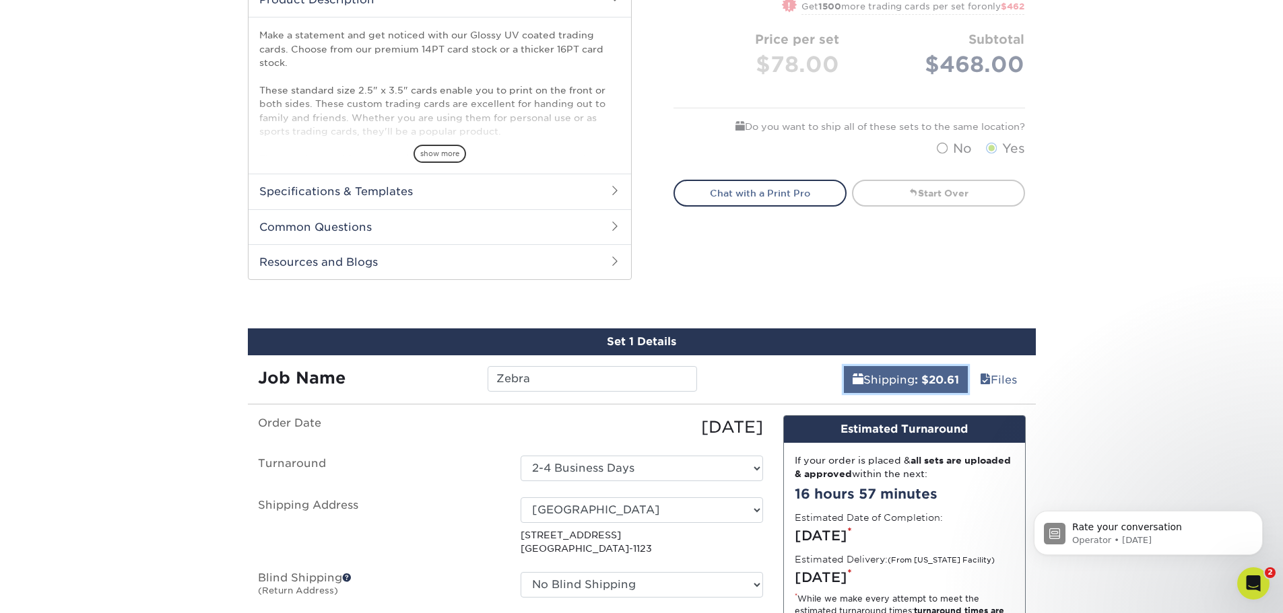
scroll to position [741, 0]
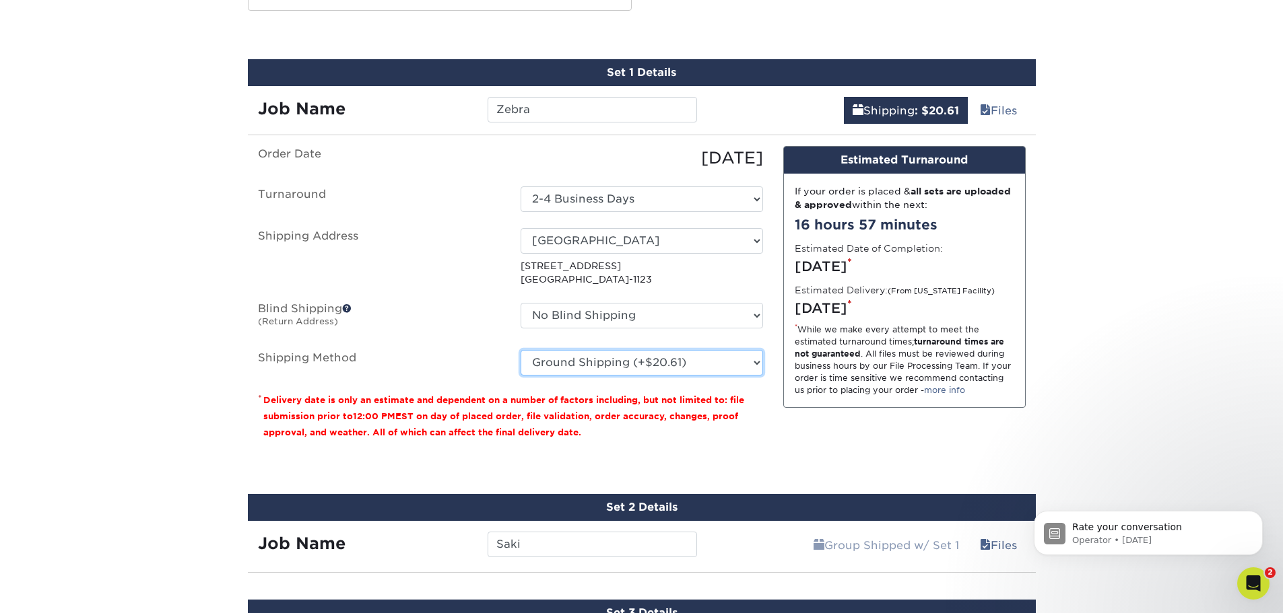
click at [706, 368] on select "Please Select Ground Shipping (+$20.61) 3 Day Shipping Service (+$29.69) 2 Day …" at bounding box center [641, 363] width 242 height 26
click at [520, 350] on select "Please Select Ground Shipping (+$20.61) 3 Day Shipping Service (+$29.69) 2 Day …" at bounding box center [641, 363] width 242 height 26
click at [728, 362] on select "Please Select Ground Shipping (+$20.61) 3 Day Shipping Service (+$29.69) 2 Day …" at bounding box center [641, 363] width 242 height 26
click at [520, 350] on select "Please Select Ground Shipping (+$20.61) 3 Day Shipping Service (+$29.69) 2 Day …" at bounding box center [641, 363] width 242 height 26
click at [644, 370] on select "Please Select Ground Shipping (+$20.61) 3 Day Shipping Service (+$29.69) 2 Day …" at bounding box center [641, 363] width 242 height 26
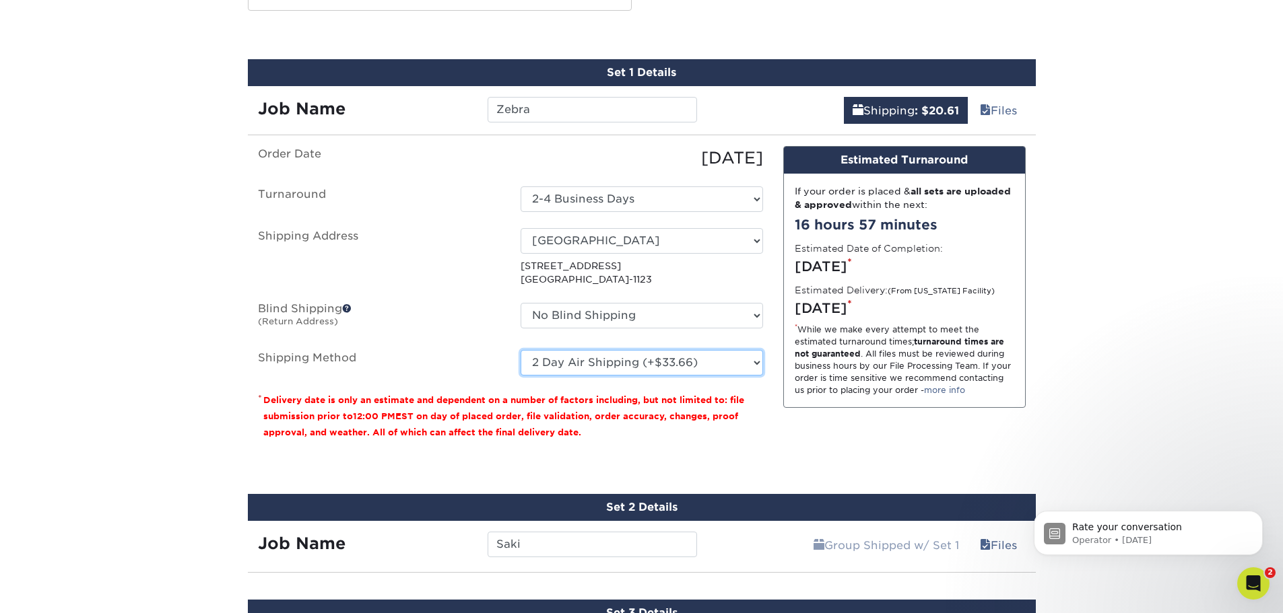
click at [520, 350] on select "Please Select Ground Shipping (+$20.61) 3 Day Shipping Service (+$29.69) 2 Day …" at bounding box center [641, 363] width 242 height 26
click at [730, 368] on select "Please Select Ground Shipping (+$20.61) 3 Day Shipping Service (+$29.69) 2 Day …" at bounding box center [641, 363] width 242 height 26
click at [520, 350] on select "Please Select Ground Shipping (+$20.61) 3 Day Shipping Service (+$29.69) 2 Day …" at bounding box center [641, 363] width 242 height 26
click at [693, 370] on select "Please Select Ground Shipping (+$20.61) 3 Day Shipping Service (+$29.69) 2 Day …" at bounding box center [641, 363] width 242 height 26
click at [520, 350] on select "Please Select Ground Shipping (+$20.61) 3 Day Shipping Service (+$29.69) 2 Day …" at bounding box center [641, 363] width 242 height 26
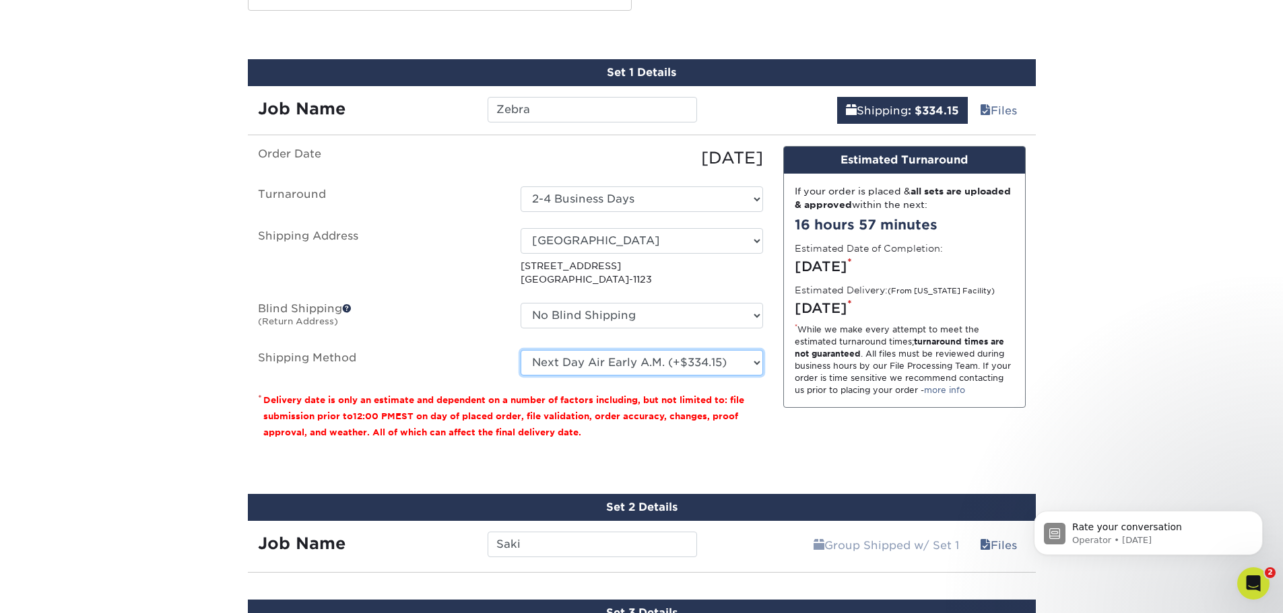
click at [736, 365] on select "Please Select Ground Shipping (+$20.61) 3 Day Shipping Service (+$29.69) 2 Day …" at bounding box center [641, 363] width 242 height 26
click at [520, 350] on select "Please Select Ground Shipping (+$20.61) 3 Day Shipping Service (+$29.69) 2 Day …" at bounding box center [641, 363] width 242 height 26
click at [715, 374] on select "Please Select Ground Shipping (+$20.61) 3 Day Shipping Service (+$29.69) 2 Day …" at bounding box center [641, 363] width 242 height 26
click at [520, 350] on select "Please Select Ground Shipping (+$20.61) 3 Day Shipping Service (+$29.69) 2 Day …" at bounding box center [641, 363] width 242 height 26
click at [704, 356] on select "Please Select Ground Shipping (+$20.61) 3 Day Shipping Service (+$29.69) 2 Day …" at bounding box center [641, 363] width 242 height 26
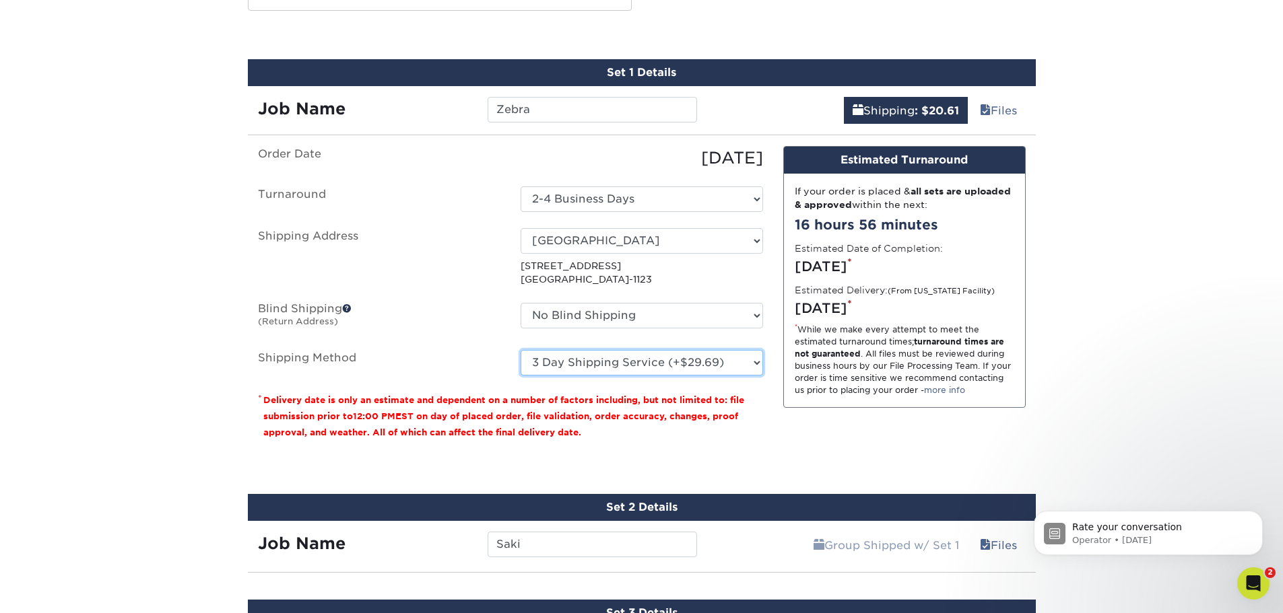
click at [520, 350] on select "Please Select Ground Shipping (+$20.61) 3 Day Shipping Service (+$29.69) 2 Day …" at bounding box center [641, 363] width 242 height 26
click at [693, 358] on select "Please Select Ground Shipping (+$20.61) 3 Day Shipping Service (+$29.69) 2 Day …" at bounding box center [641, 363] width 242 height 26
click at [520, 350] on select "Please Select Ground Shipping (+$20.61) 3 Day Shipping Service (+$29.69) 2 Day …" at bounding box center [641, 363] width 242 height 26
click at [677, 350] on select "Please Select Ground Shipping (+$20.61) 3 Day Shipping Service (+$29.69) 2 Day …" at bounding box center [641, 363] width 242 height 26
click at [520, 350] on select "Please Select Ground Shipping (+$20.61) 3 Day Shipping Service (+$29.69) 2 Day …" at bounding box center [641, 363] width 242 height 26
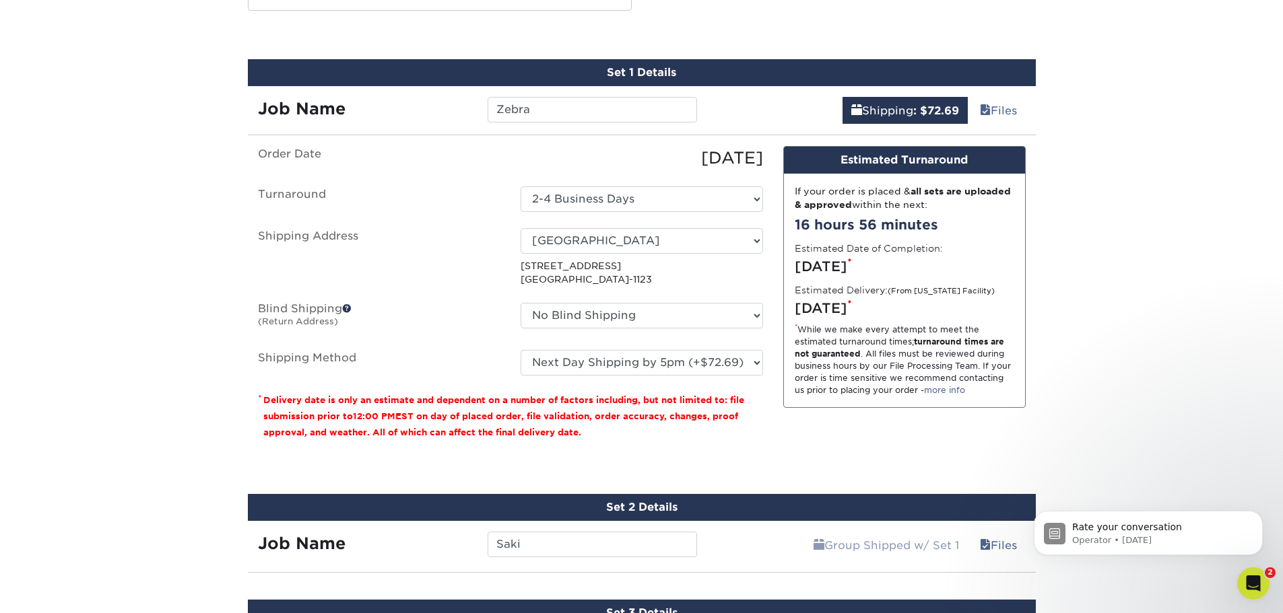
drag, startPoint x: 712, startPoint y: 466, endPoint x: 673, endPoint y: 473, distance: 39.7
click at [685, 471] on div "Products Trading Cards Glossy UV Coated Trading Cards Previous Next /" at bounding box center [641, 179] width 1283 height 1666
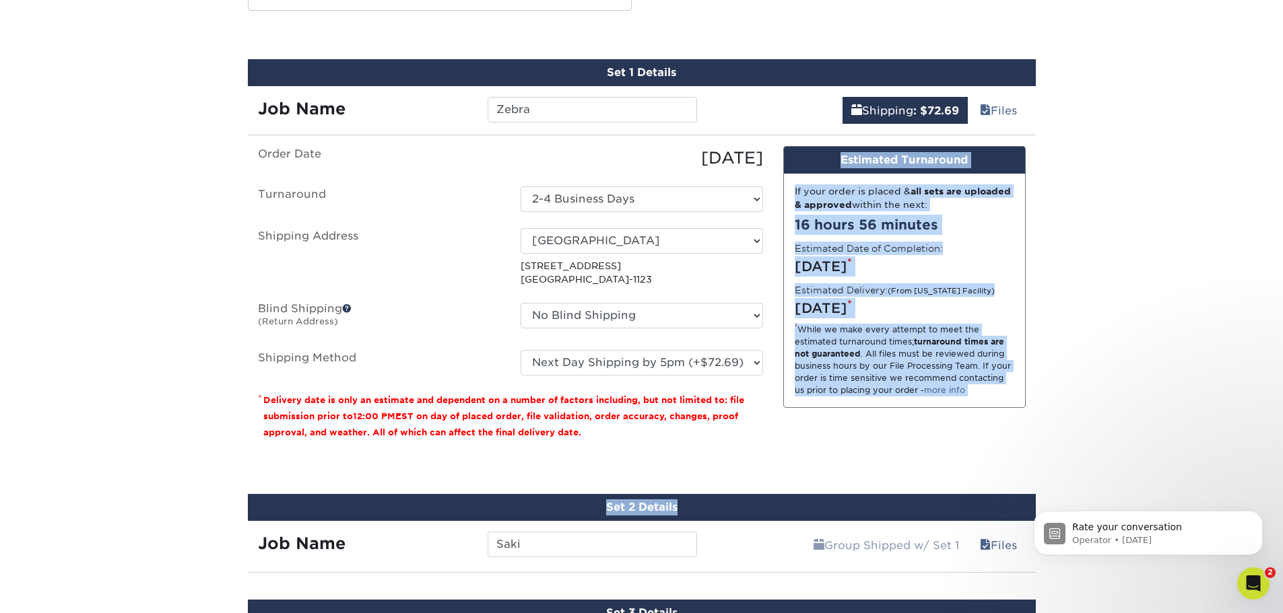
click at [658, 478] on div "Set 2 Details Job Name Saki Group Shipped w/ Set 1 Files Continue You've choose…" at bounding box center [642, 525] width 808 height 95
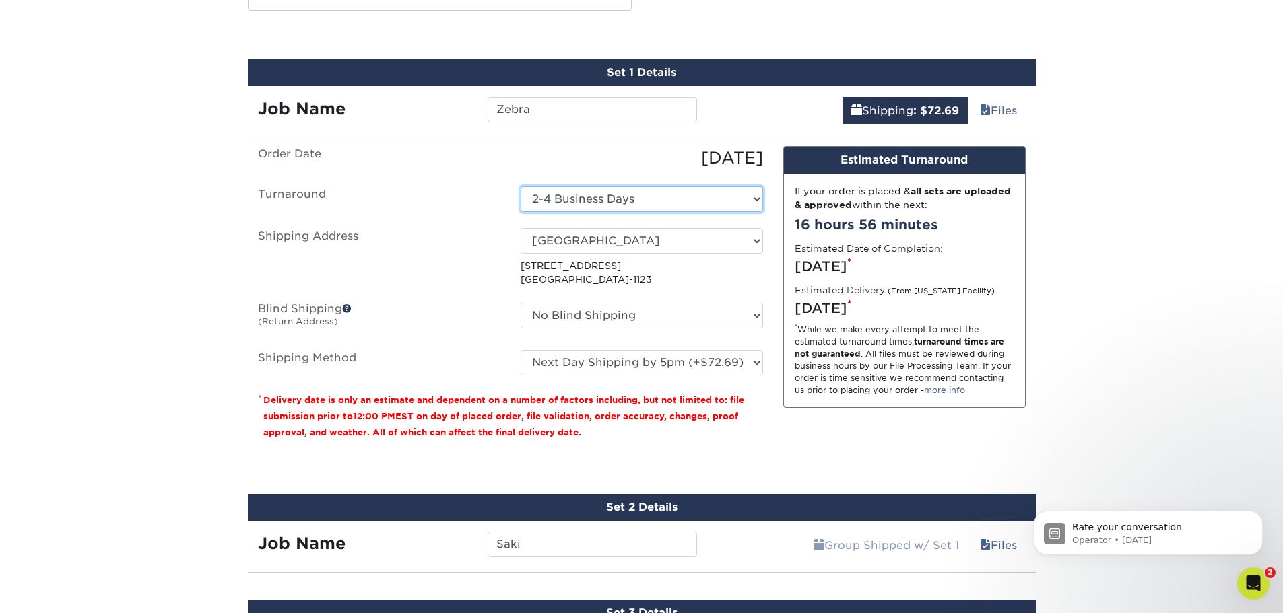
click at [633, 191] on select "Select One 2-4 Business Days" at bounding box center [641, 199] width 242 height 26
click at [635, 193] on select "Select One 2-4 Business Days" at bounding box center [641, 199] width 242 height 26
click at [631, 172] on ul "Order Date 10/15/2025 Turnaround Select One 2-4 Business Days Shipping Address …" at bounding box center [510, 261] width 505 height 230
click at [707, 364] on select "Please Select Ground Shipping (+$20.61) 3 Day Shipping Service (+$29.69) 2 Day …" at bounding box center [641, 363] width 242 height 26
select select "03"
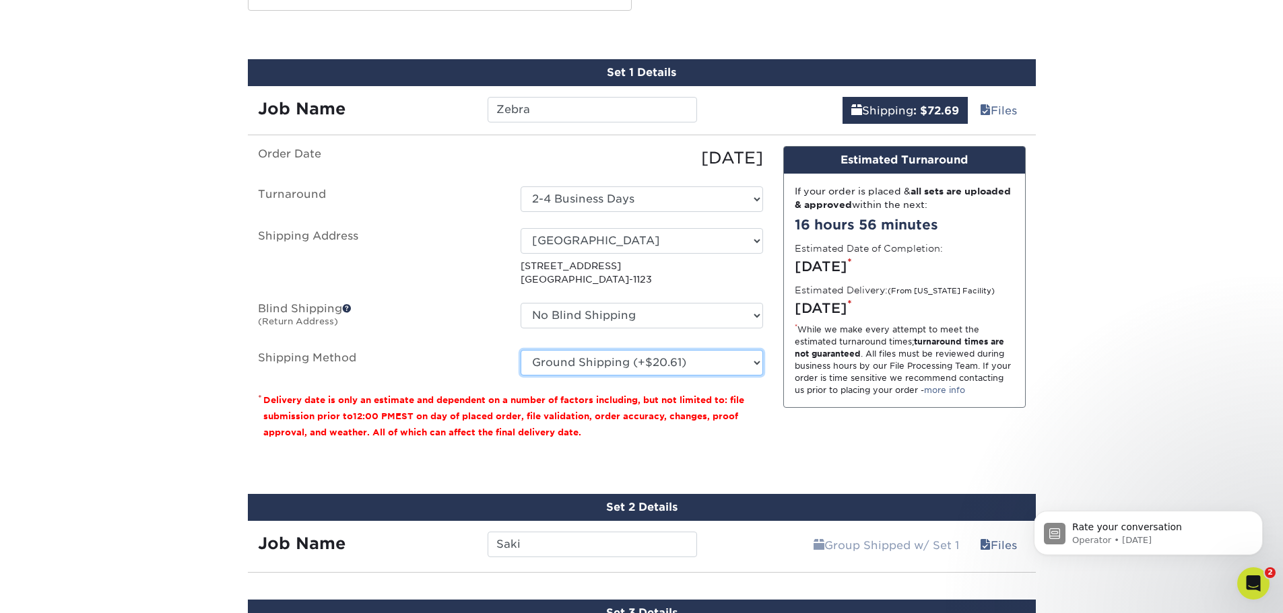
click at [520, 350] on select "Please Select Ground Shipping (+$20.61) 3 Day Shipping Service (+$29.69) 2 Day …" at bounding box center [641, 363] width 242 height 26
click at [1120, 331] on div "Products Trading Cards Glossy UV Coated Trading Cards Previous Next /" at bounding box center [641, 179] width 1283 height 1666
click at [948, 393] on link "more info" at bounding box center [944, 390] width 41 height 10
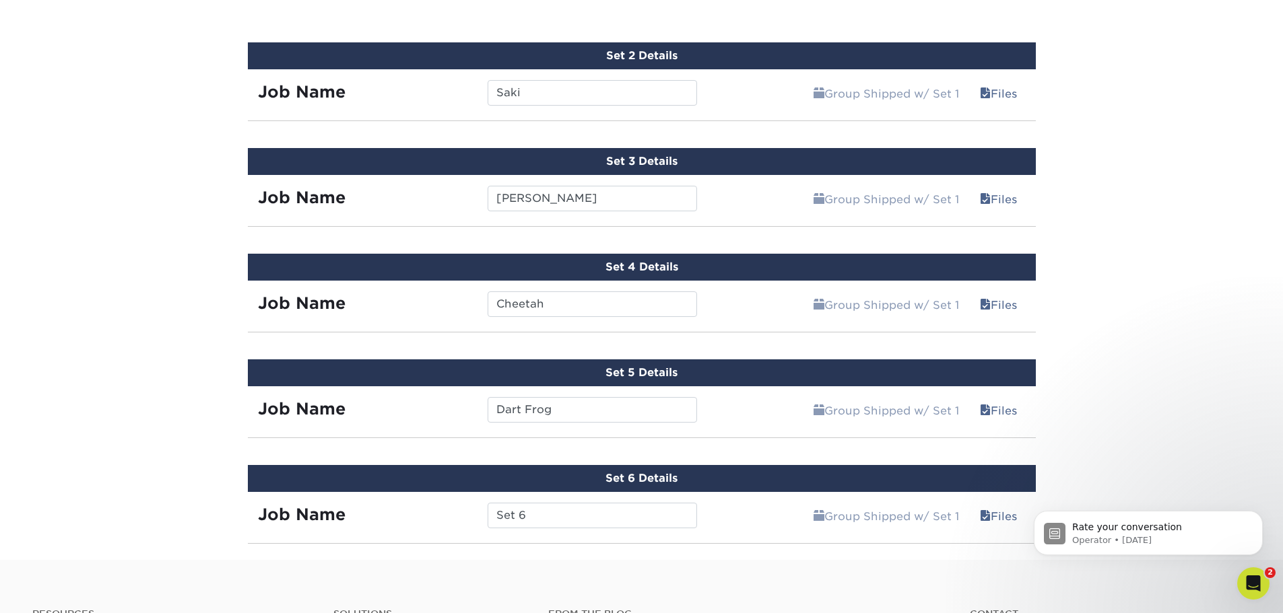
scroll to position [1145, 0]
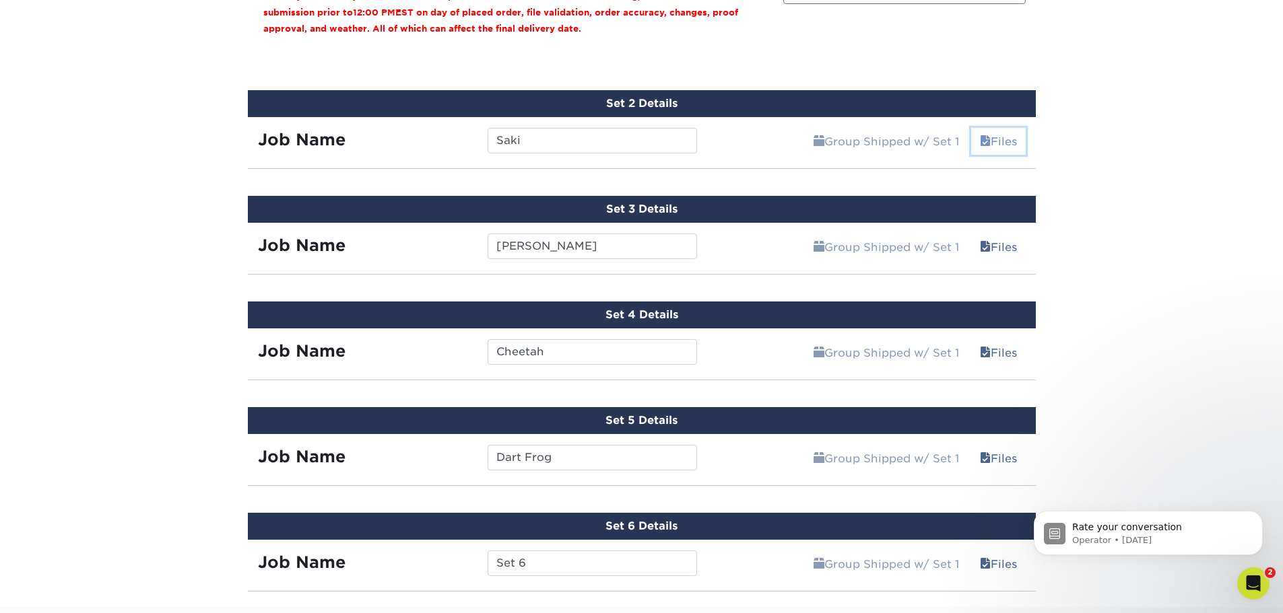
click at [1000, 144] on link "Files" at bounding box center [998, 141] width 55 height 27
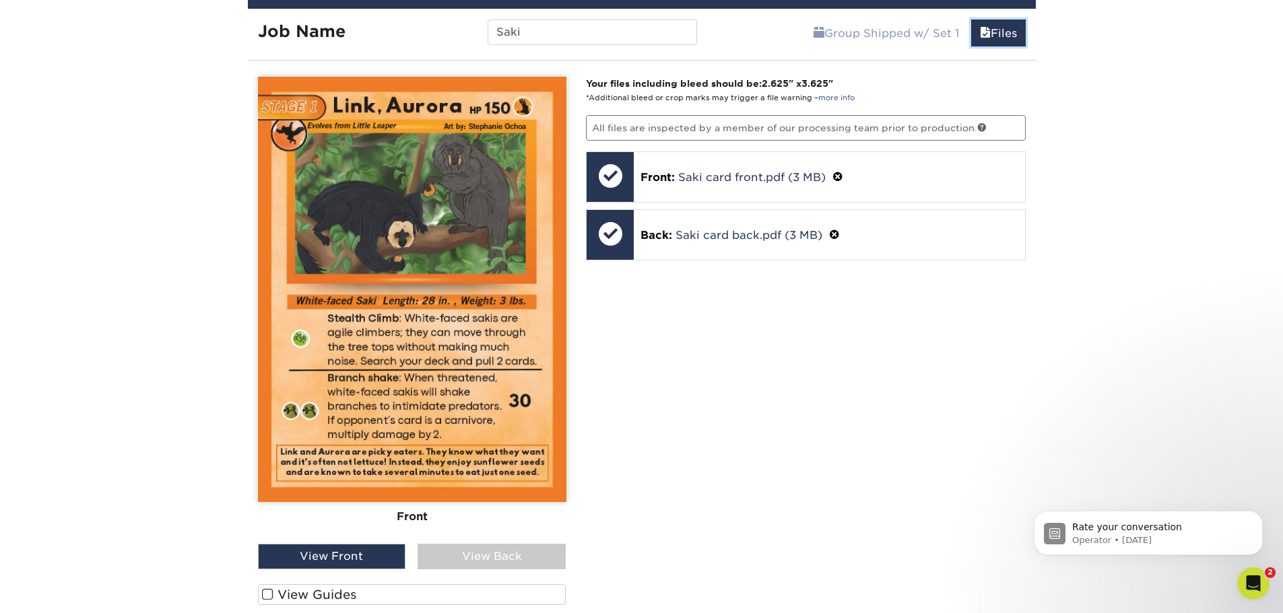
scroll to position [943, 0]
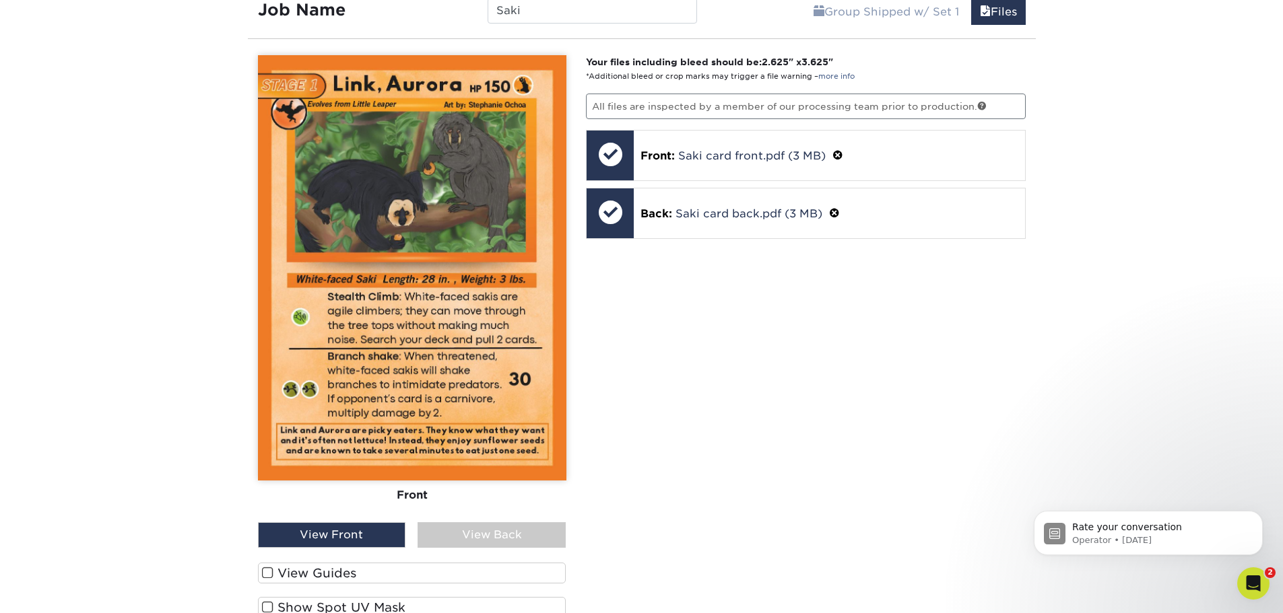
click at [475, 533] on div "View Back" at bounding box center [491, 535] width 148 height 26
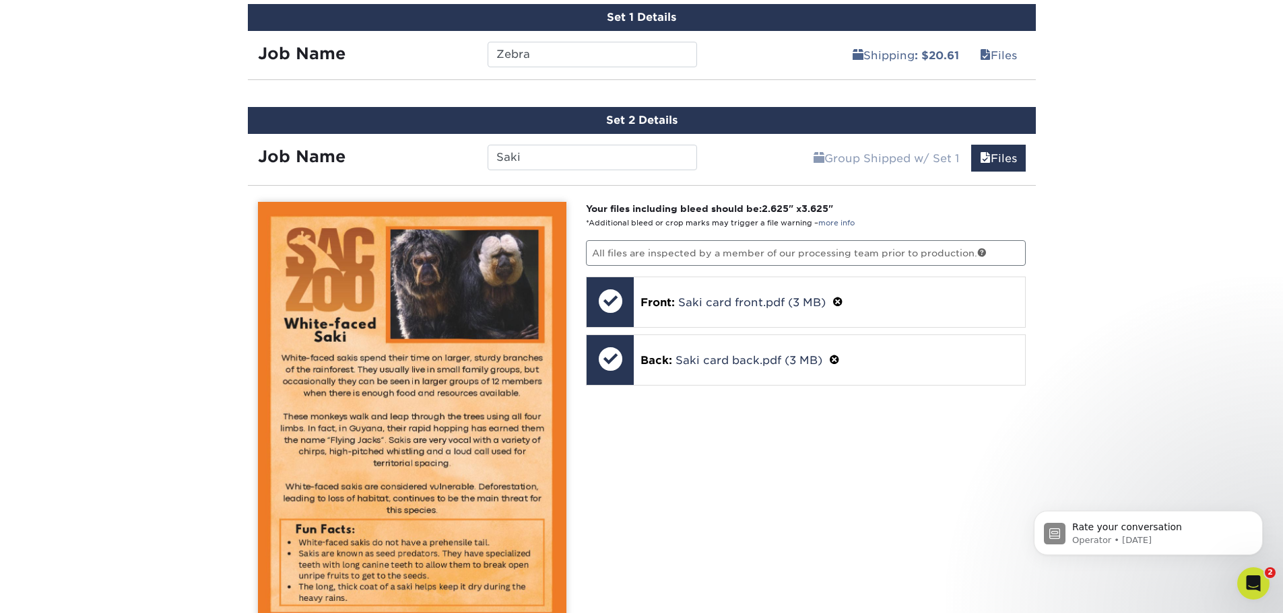
scroll to position [673, 0]
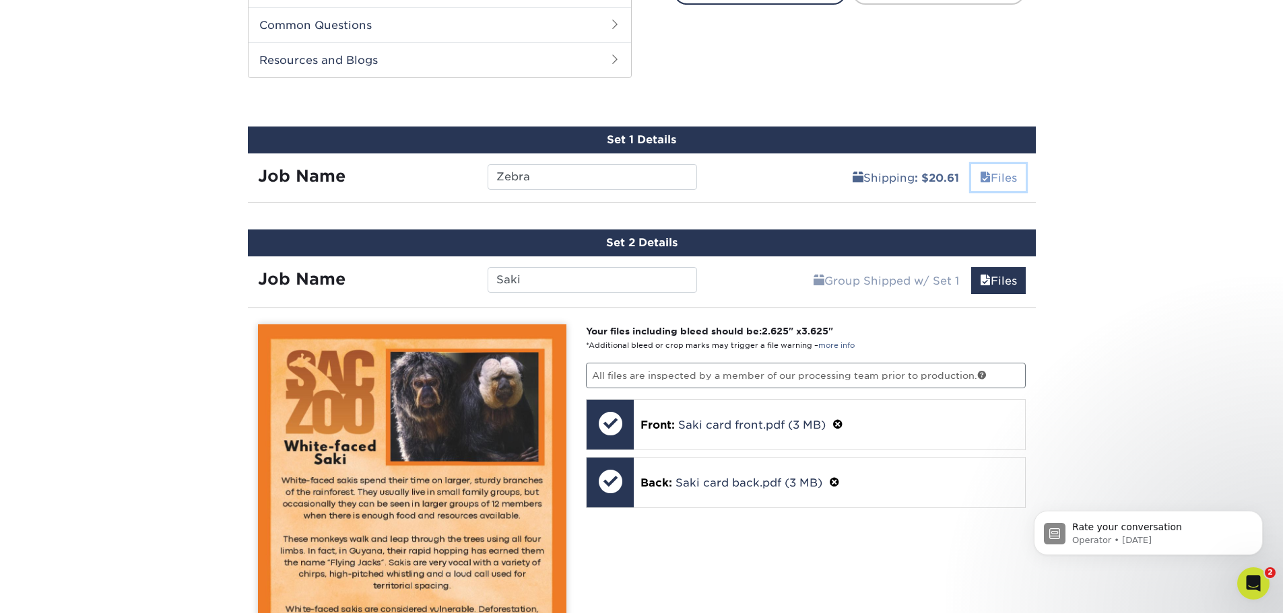
click at [998, 185] on link "Files" at bounding box center [998, 177] width 55 height 27
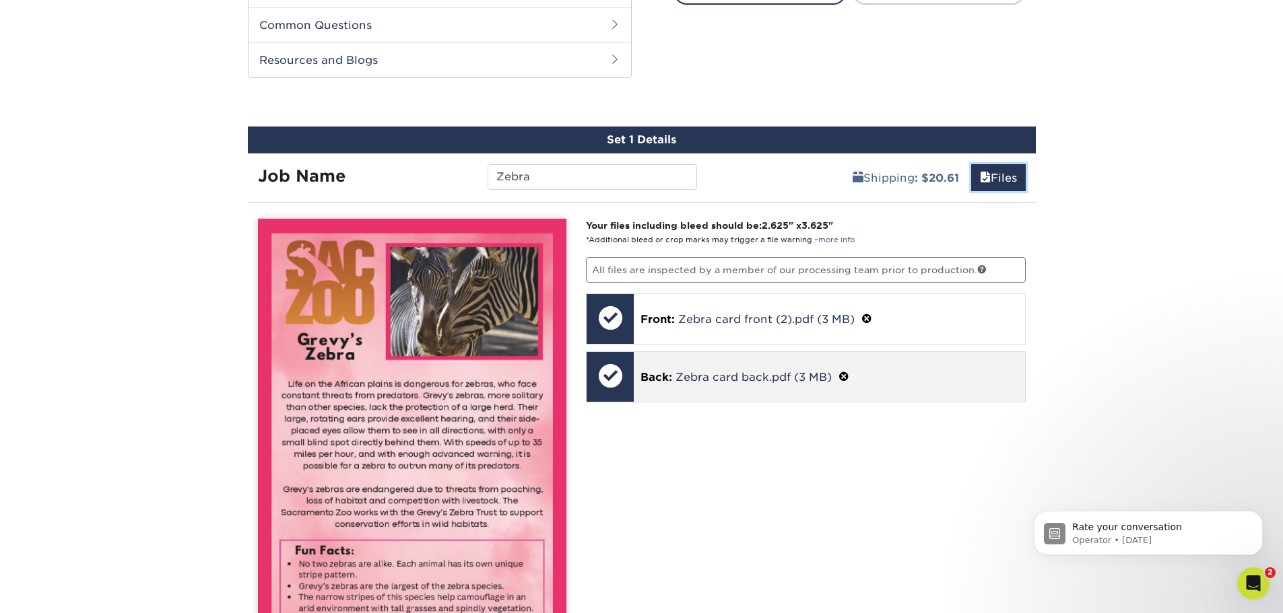
scroll to position [943, 0]
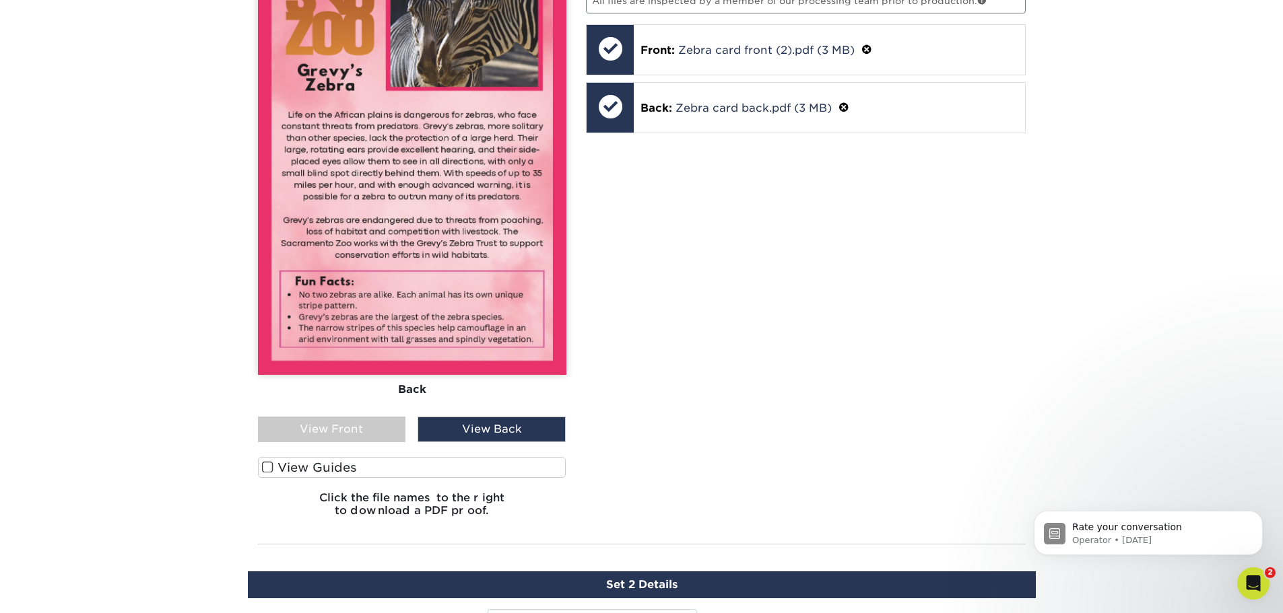
click at [322, 417] on div "View Front" at bounding box center [332, 430] width 148 height 26
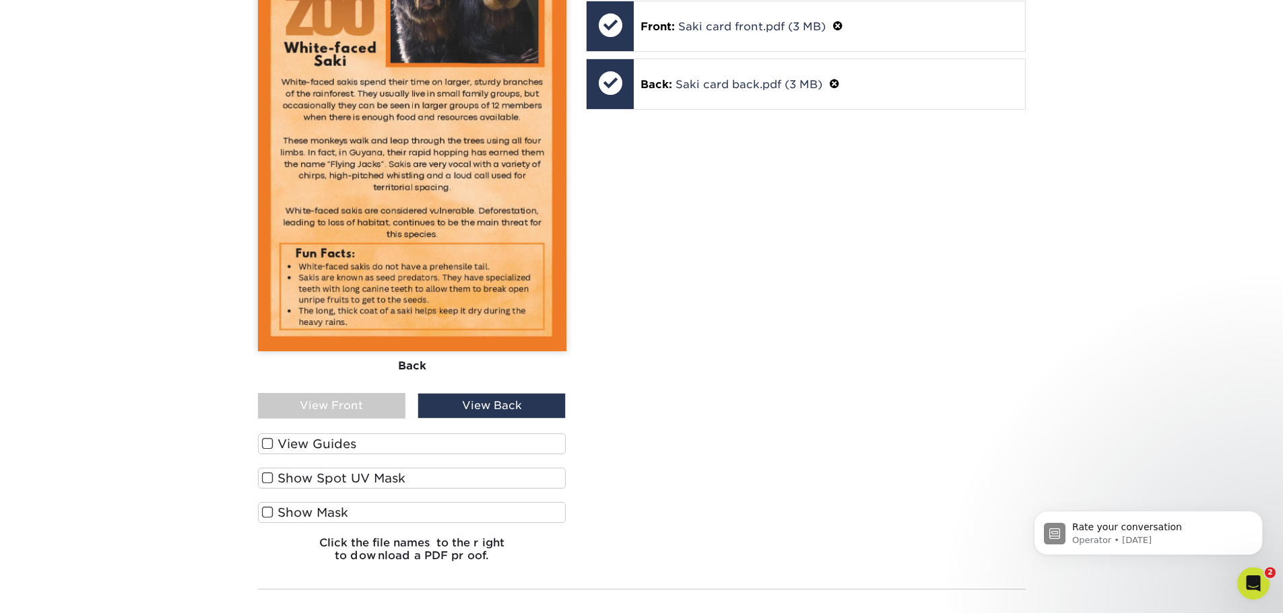
scroll to position [2020, 0]
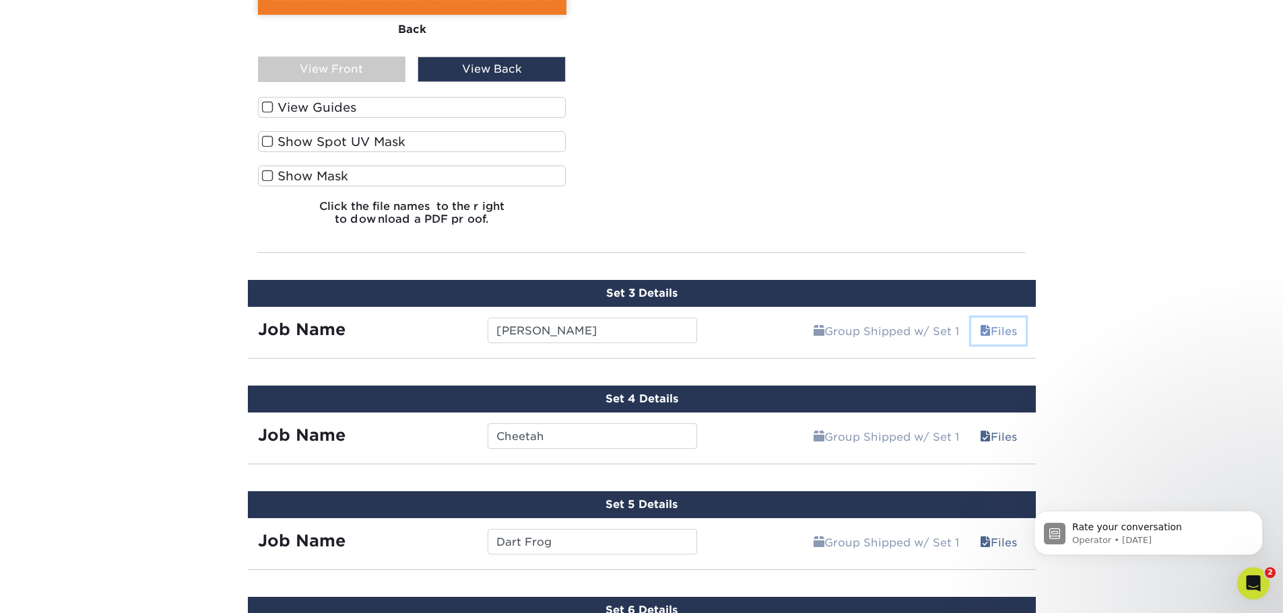
click at [985, 331] on span at bounding box center [985, 331] width 11 height 13
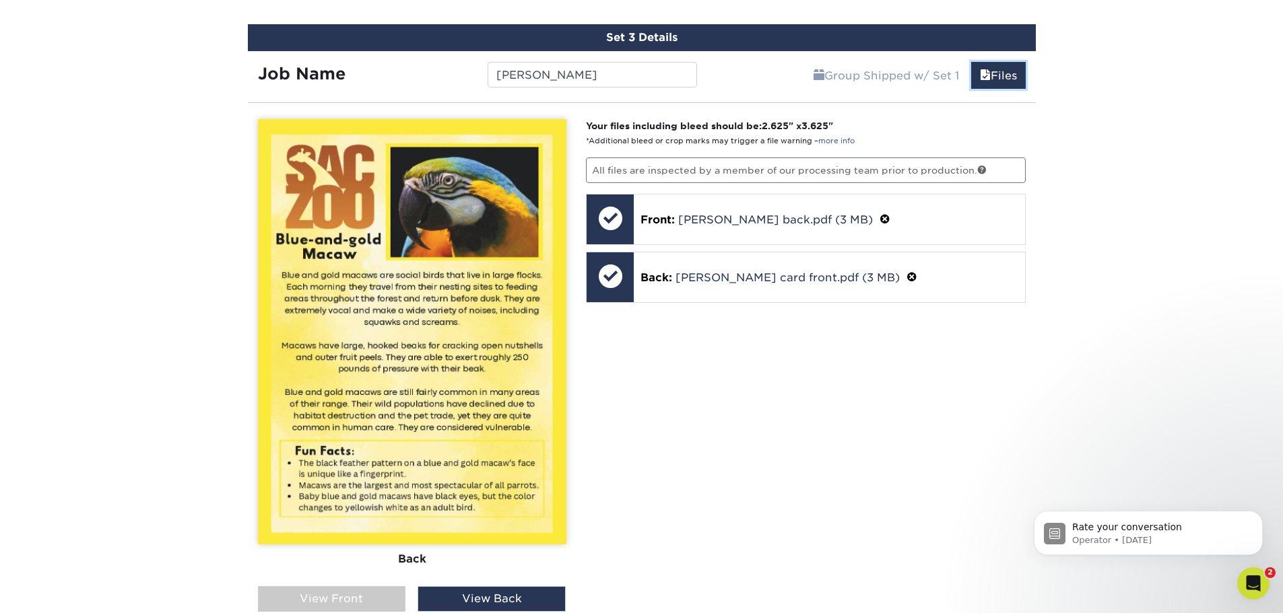
scroll to position [2356, 0]
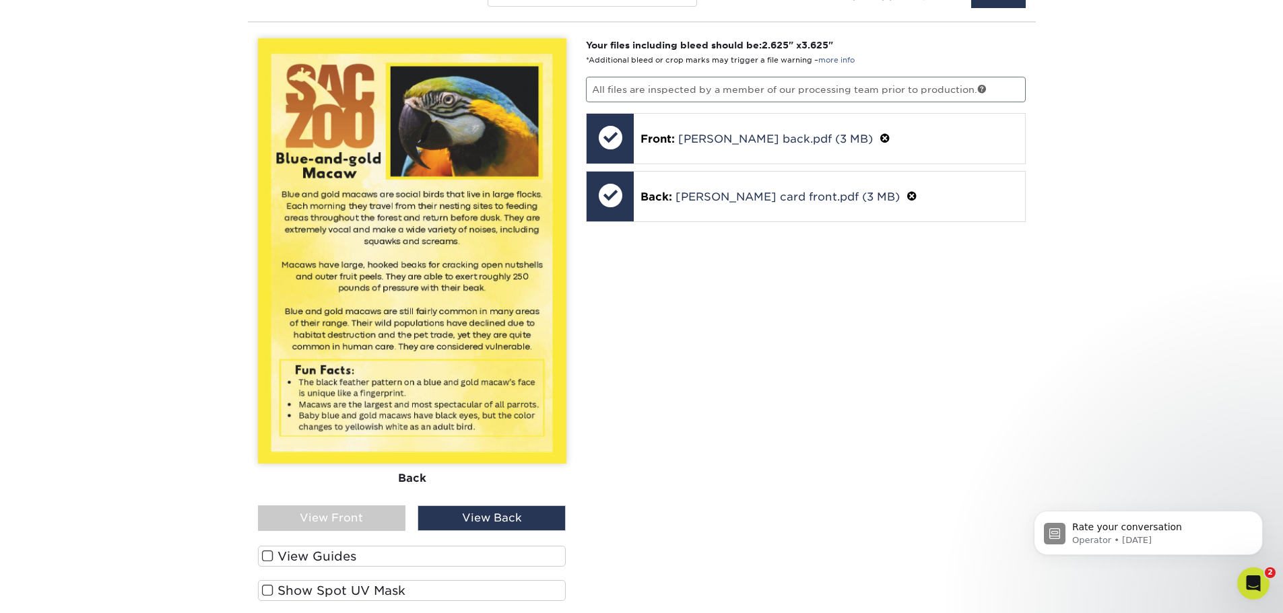
click at [387, 533] on div "Front Back View Front View Back Front Back" at bounding box center [412, 361] width 308 height 647
click at [381, 508] on div "View Front" at bounding box center [332, 519] width 148 height 26
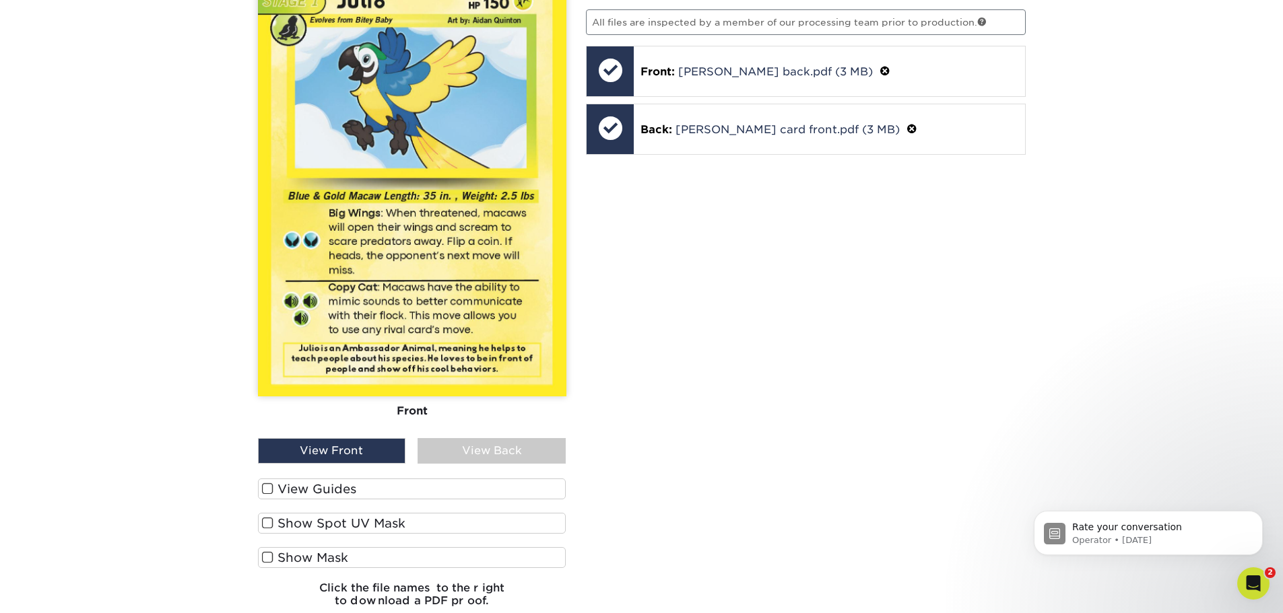
scroll to position [2760, 0]
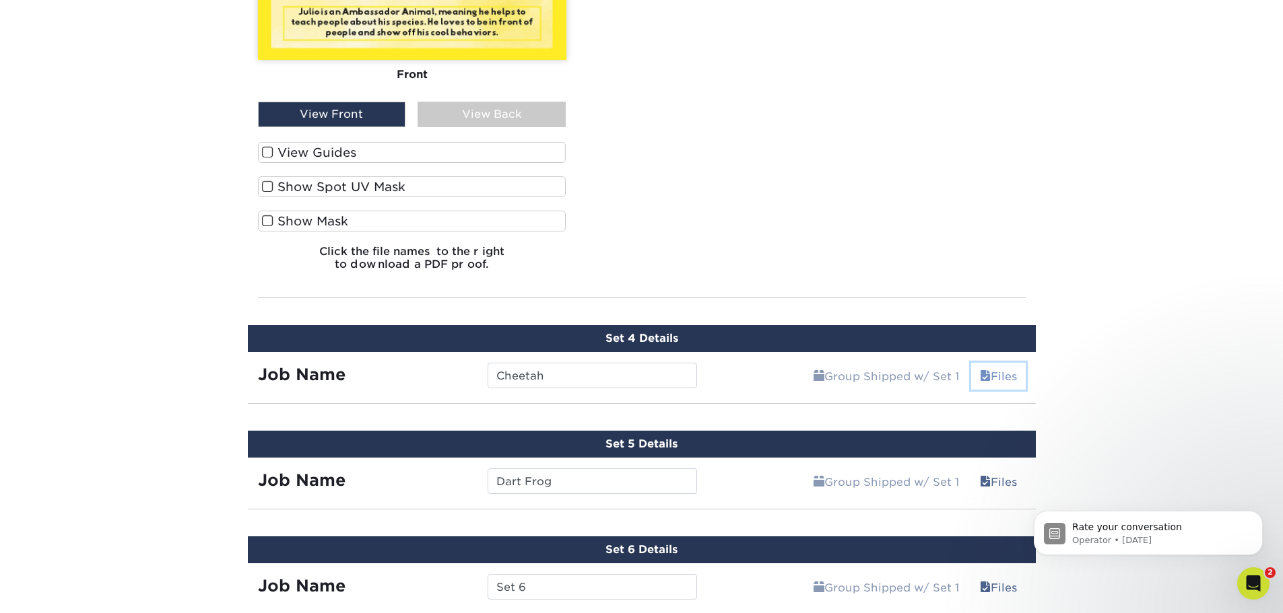
click at [999, 377] on link "Files" at bounding box center [998, 376] width 55 height 27
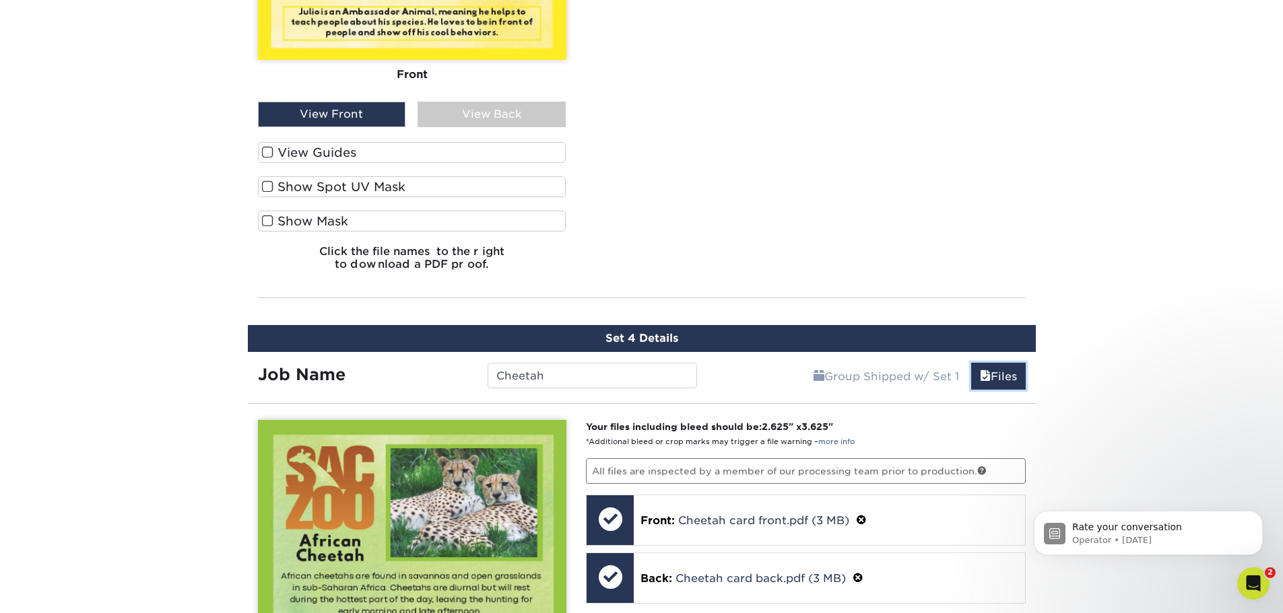
scroll to position [3097, 0]
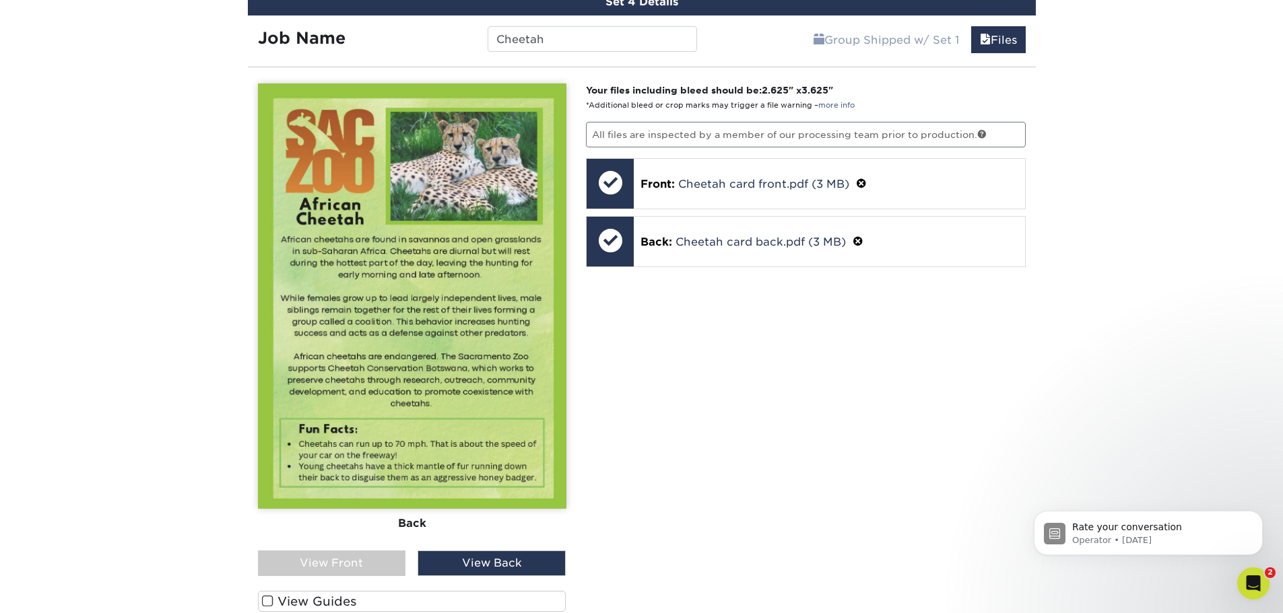
click at [345, 564] on div "View Front" at bounding box center [332, 564] width 148 height 26
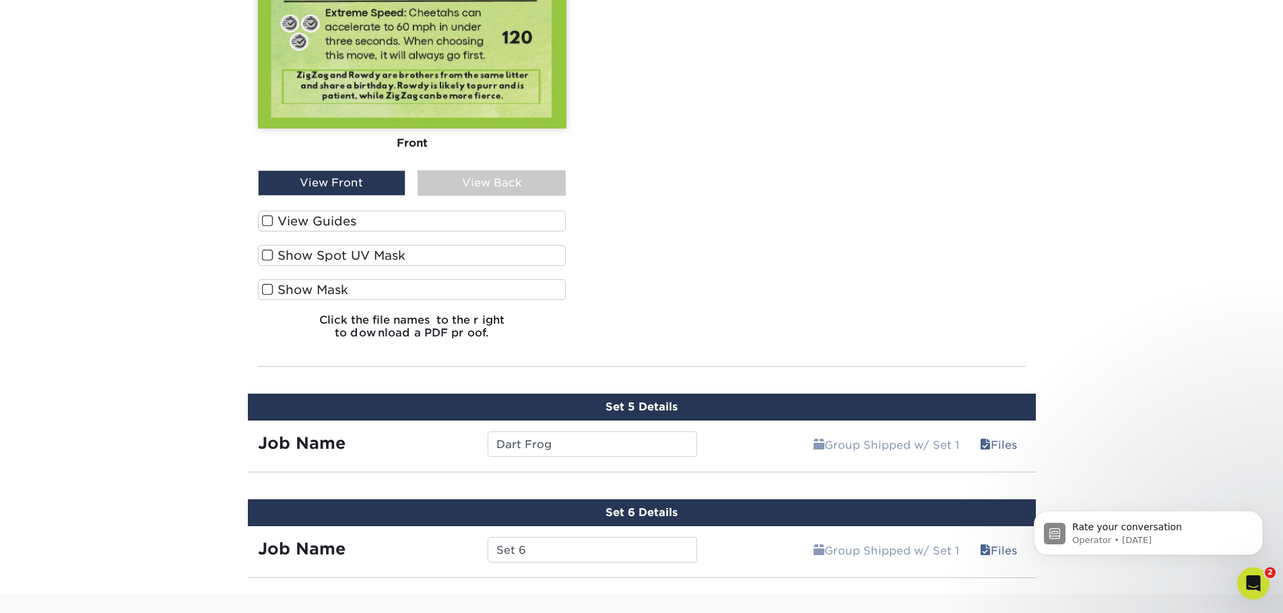
scroll to position [3501, 0]
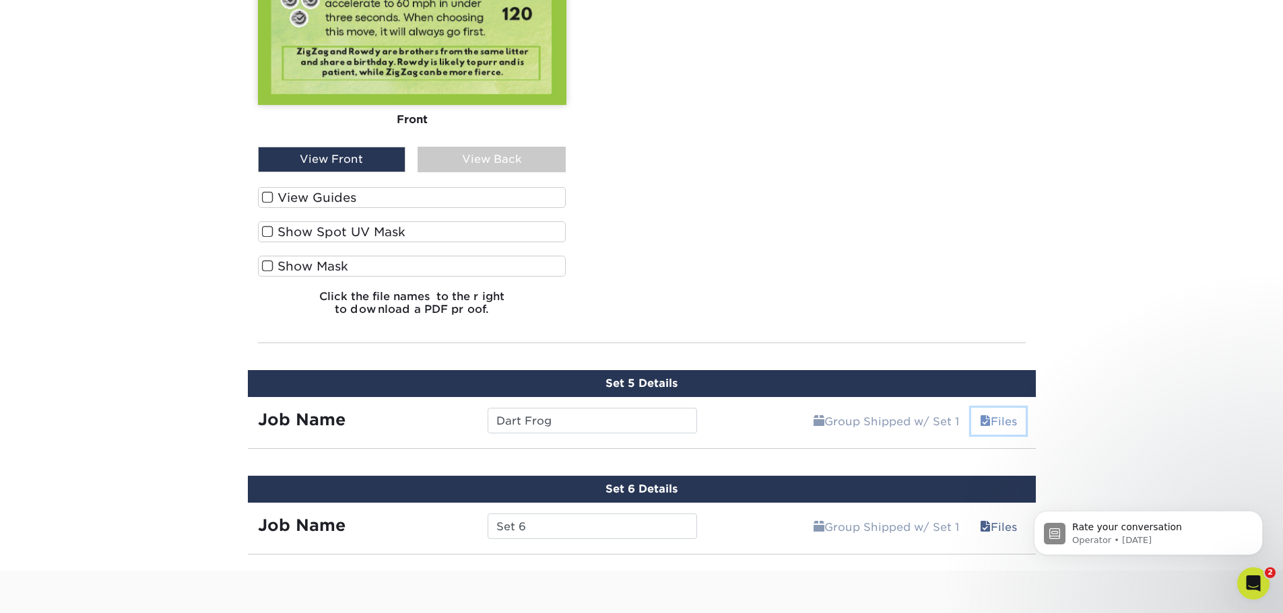
click at [990, 424] on link "Files" at bounding box center [998, 421] width 55 height 27
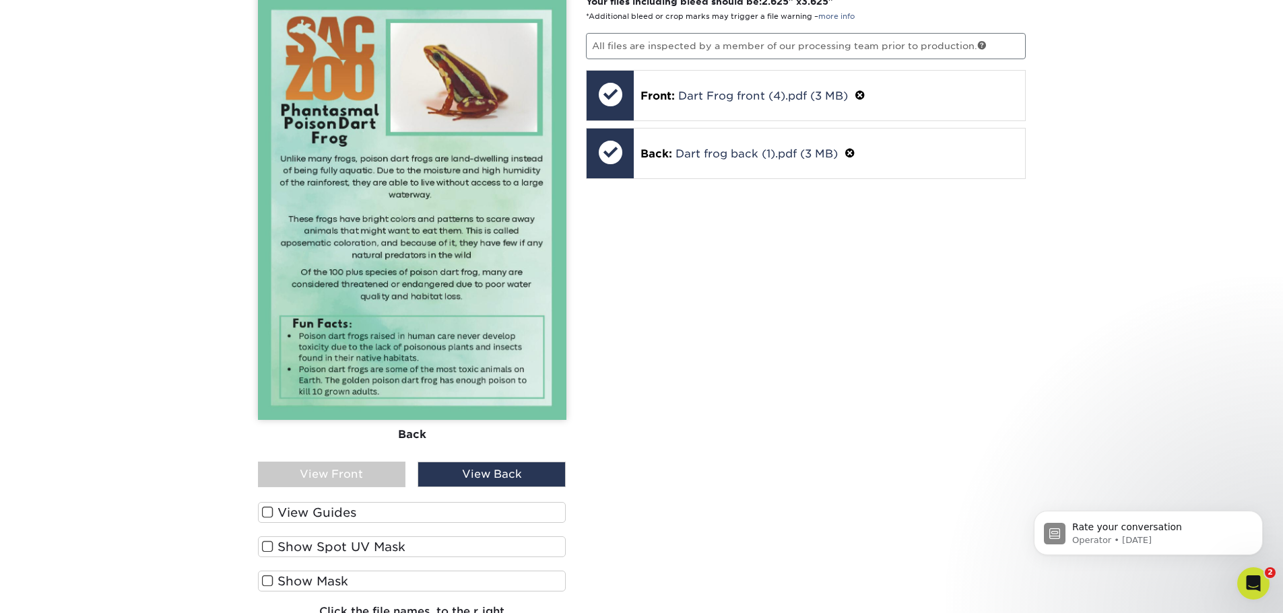
scroll to position [3972, 0]
click at [387, 487] on div "View Front" at bounding box center [332, 474] width 148 height 26
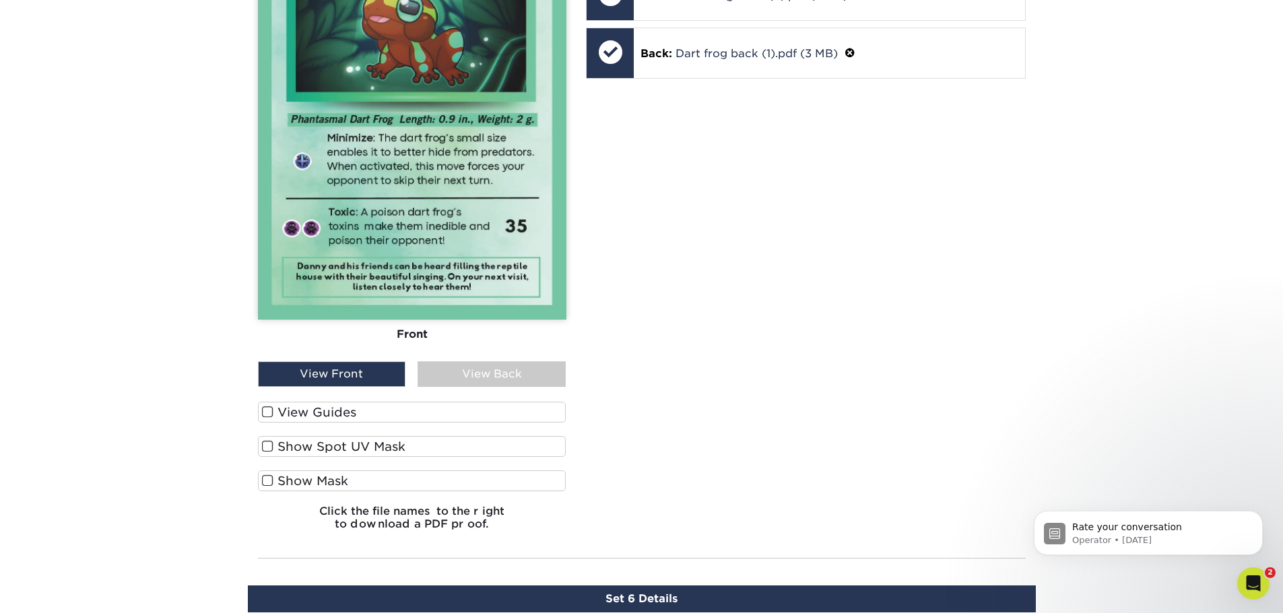
scroll to position [4309, 0]
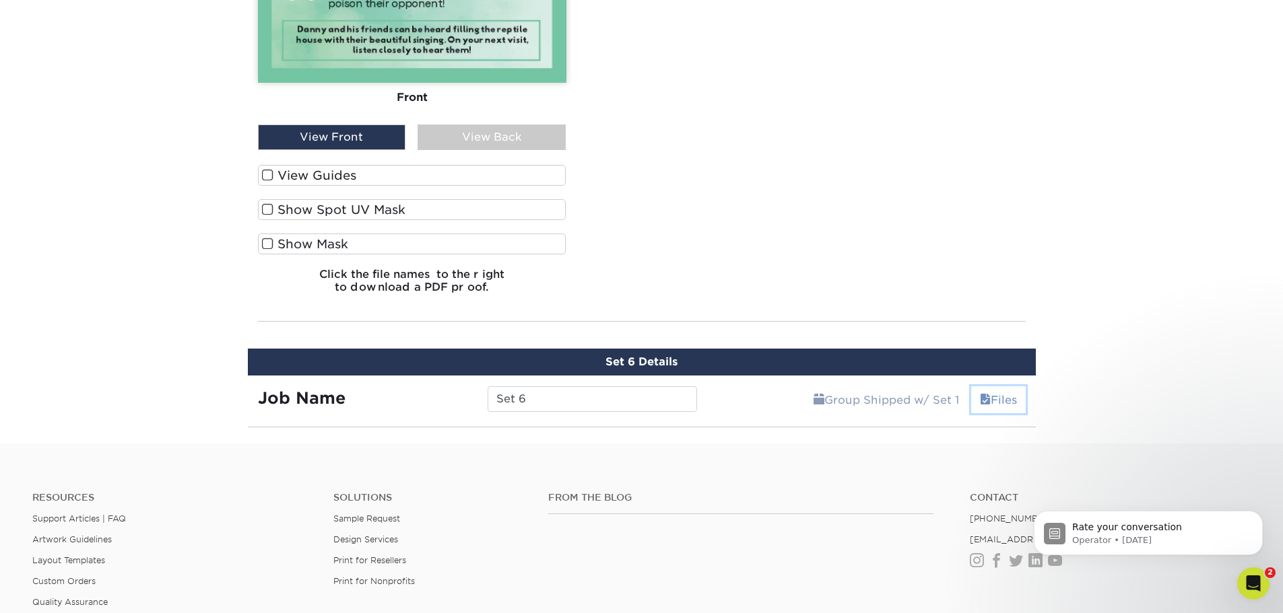
click at [1011, 399] on link "Files" at bounding box center [998, 399] width 55 height 27
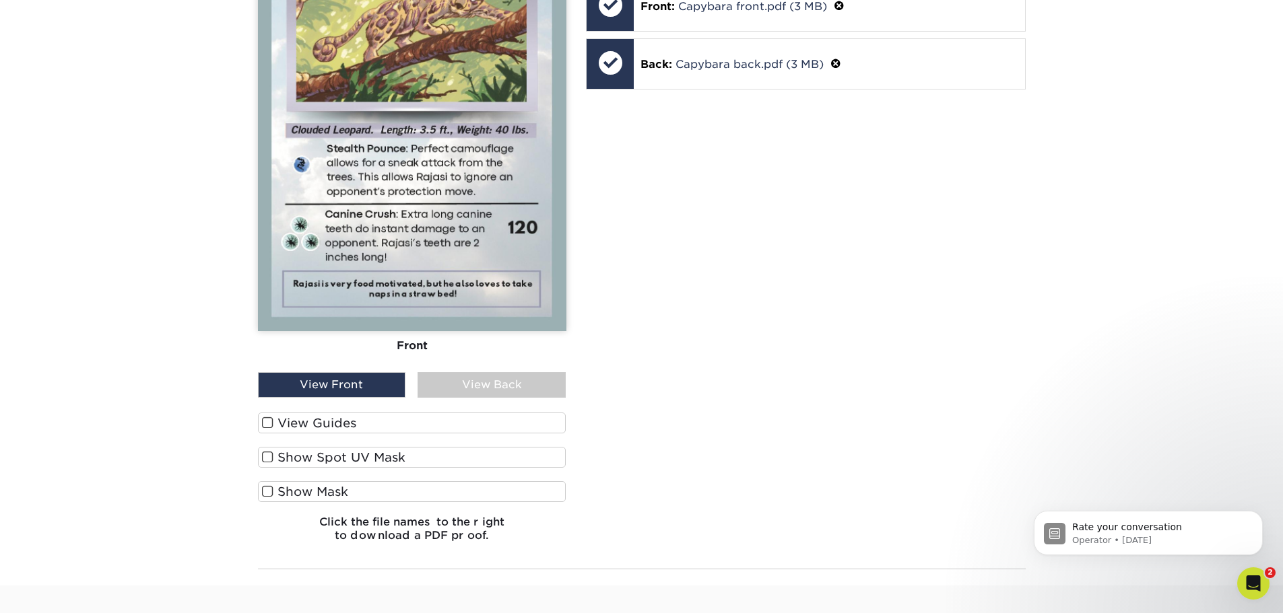
scroll to position [4847, 0]
click at [491, 395] on div "View Back" at bounding box center [491, 385] width 148 height 26
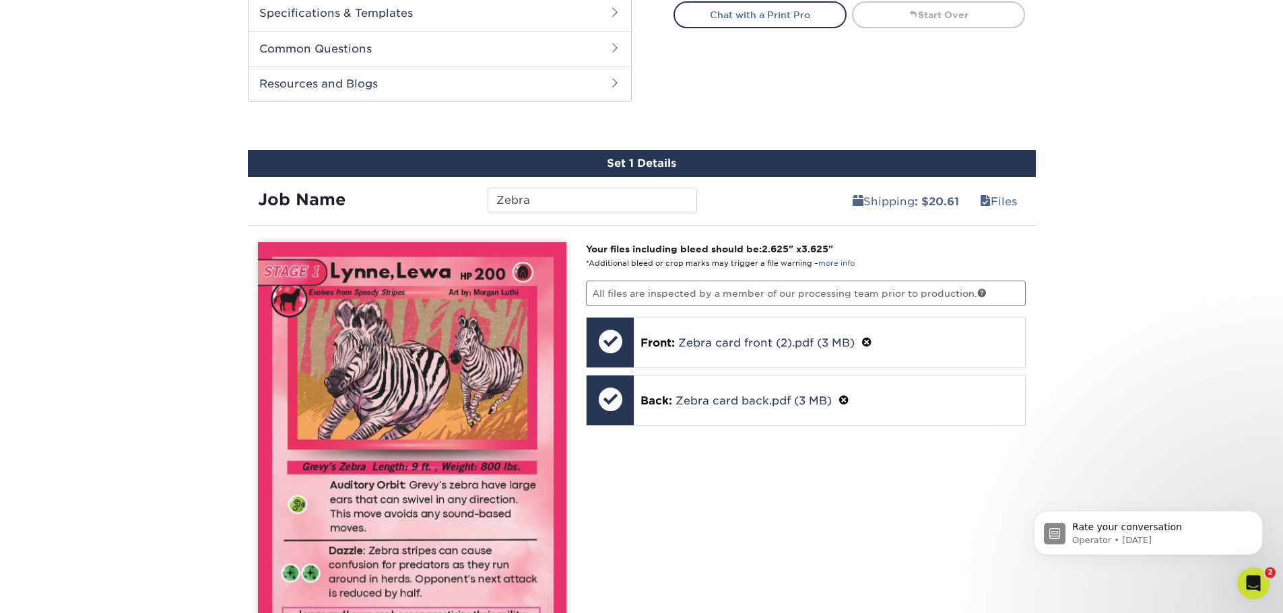
scroll to position [673, 0]
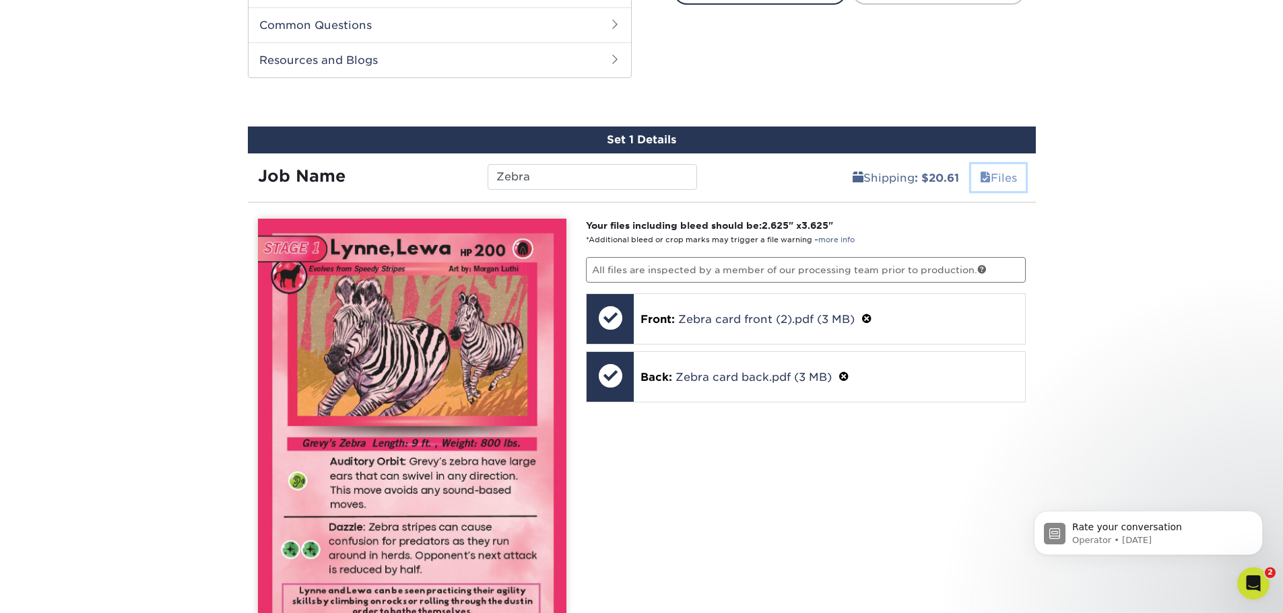
click at [996, 188] on link "Files" at bounding box center [998, 177] width 55 height 27
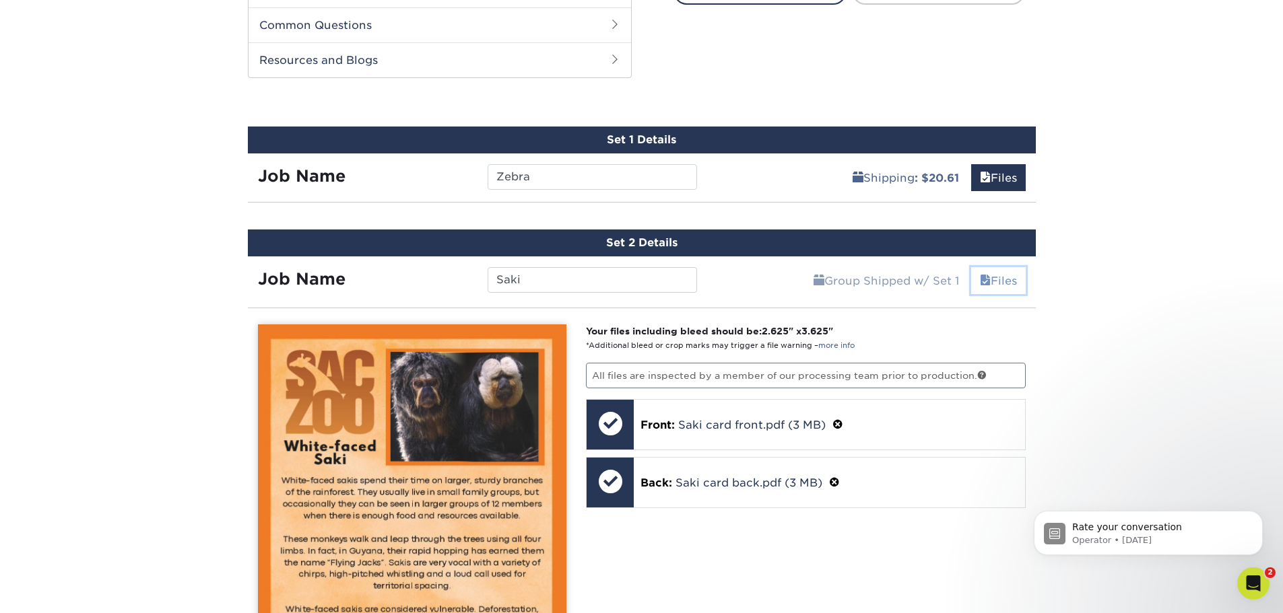
click at [999, 275] on link "Files" at bounding box center [998, 280] width 55 height 27
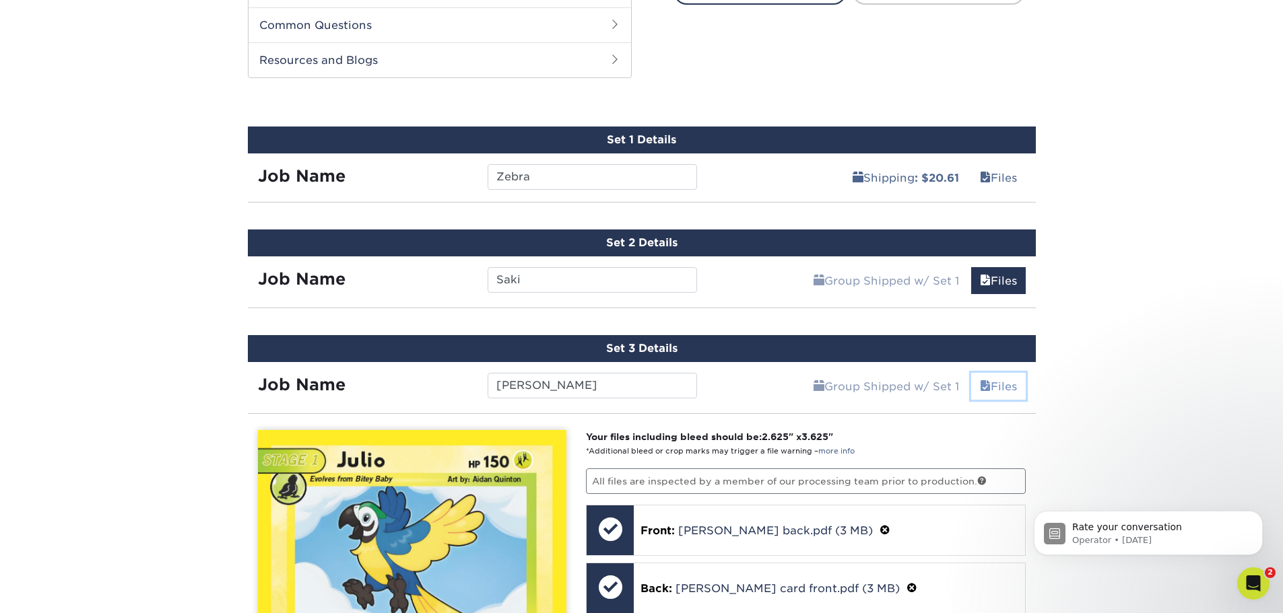
click at [999, 380] on link "Files" at bounding box center [998, 386] width 55 height 27
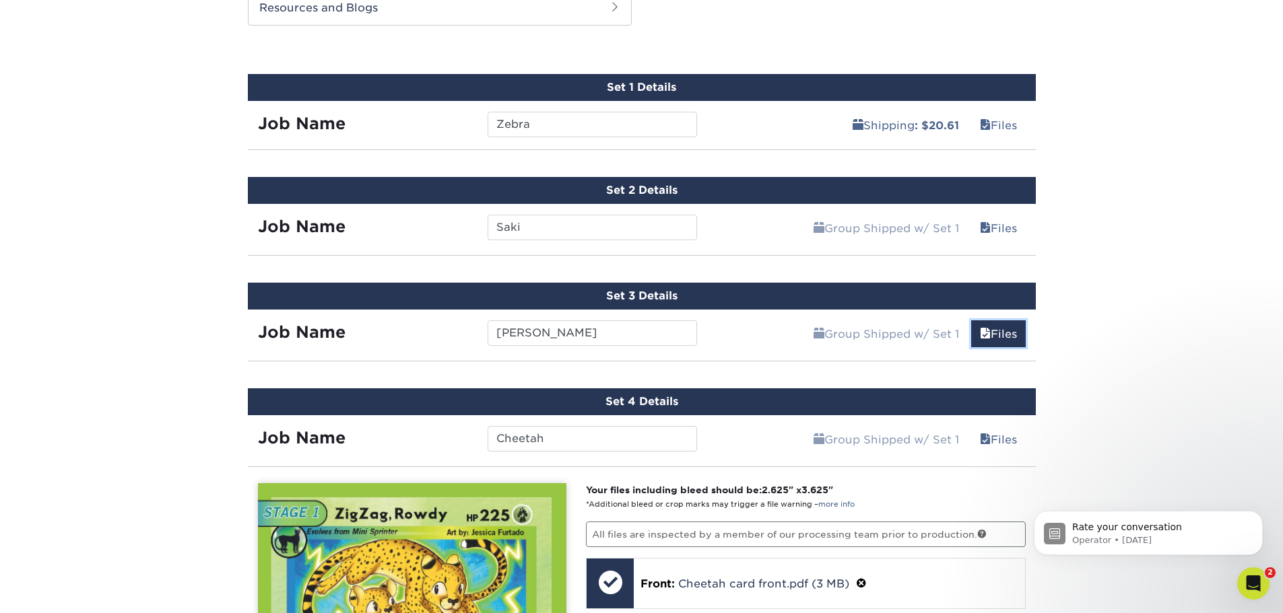
scroll to position [741, 0]
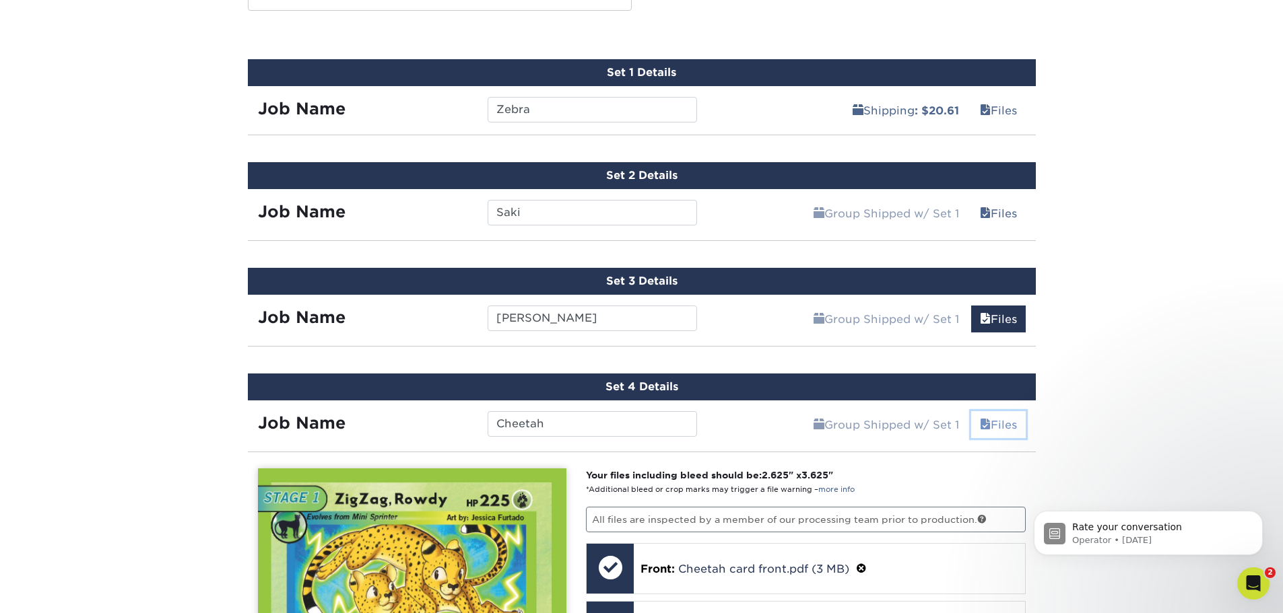
click at [1018, 416] on link "Files" at bounding box center [998, 424] width 55 height 27
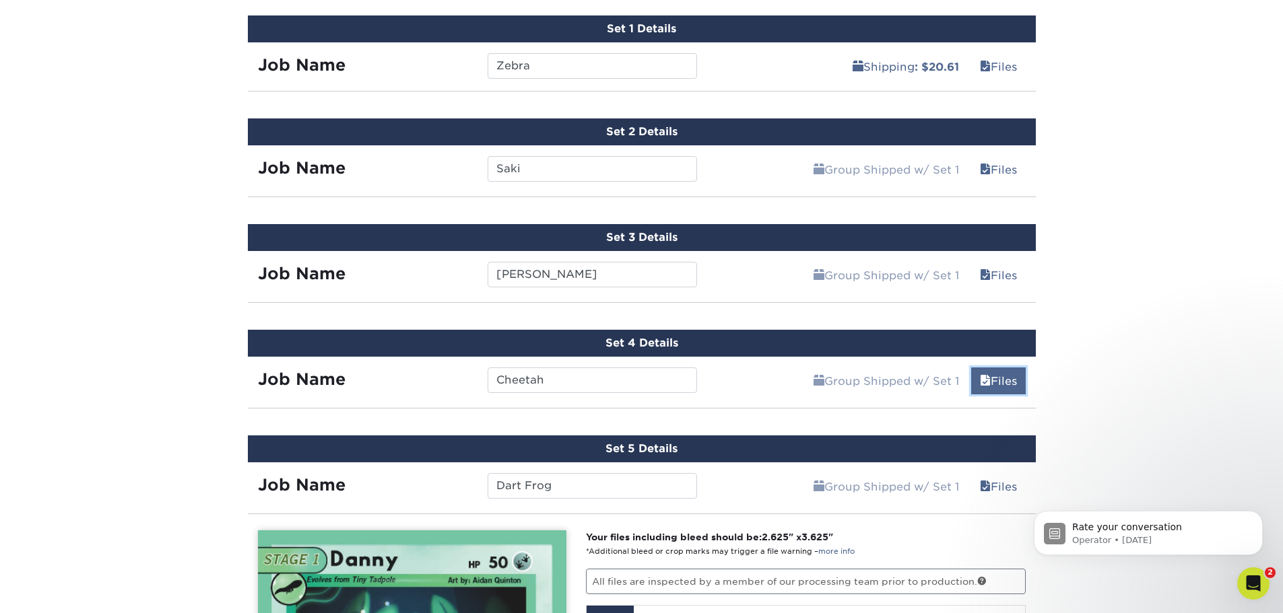
scroll to position [808, 0]
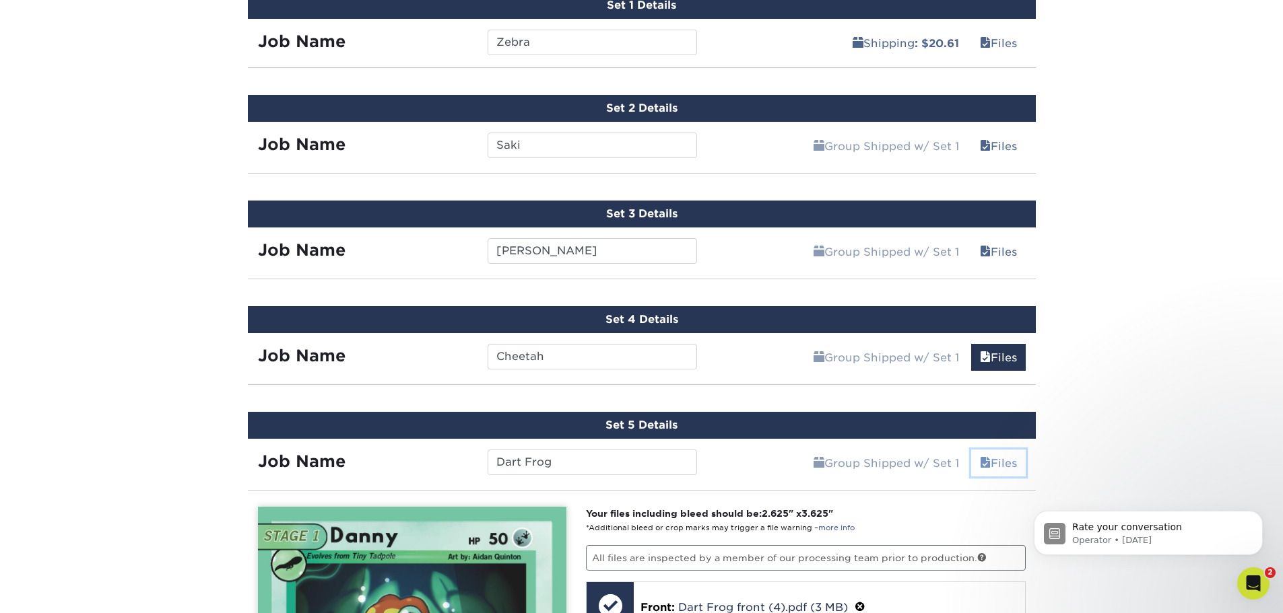
click at [1014, 463] on link "Files" at bounding box center [998, 463] width 55 height 27
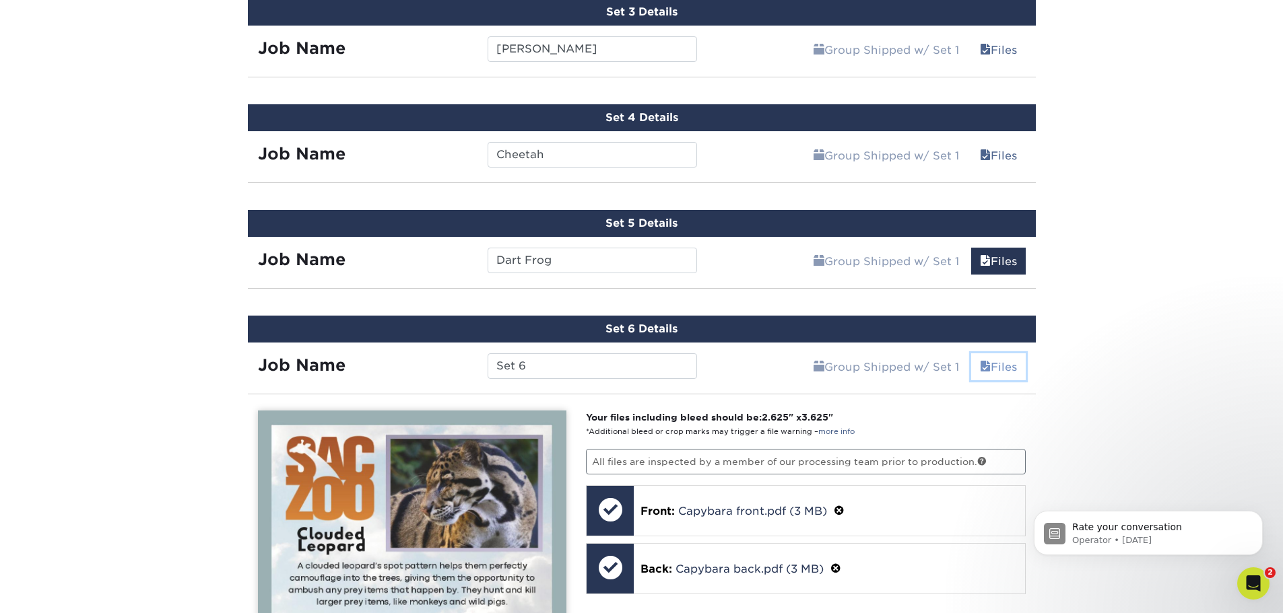
click at [1021, 374] on link "Files" at bounding box center [998, 366] width 55 height 27
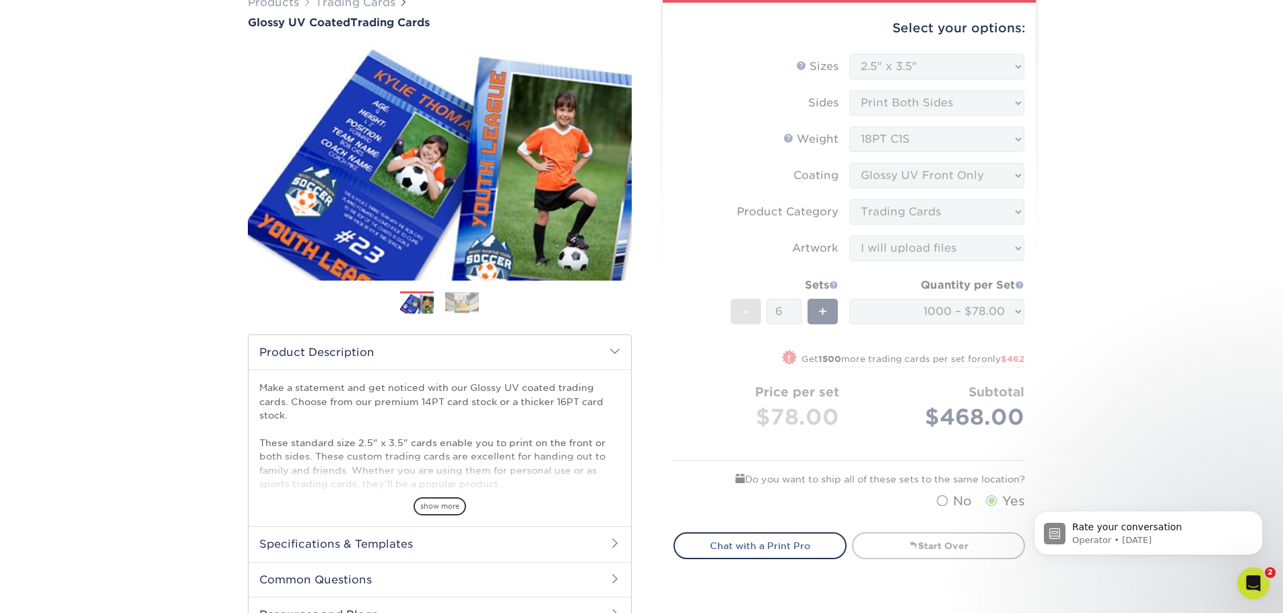
scroll to position [0, 0]
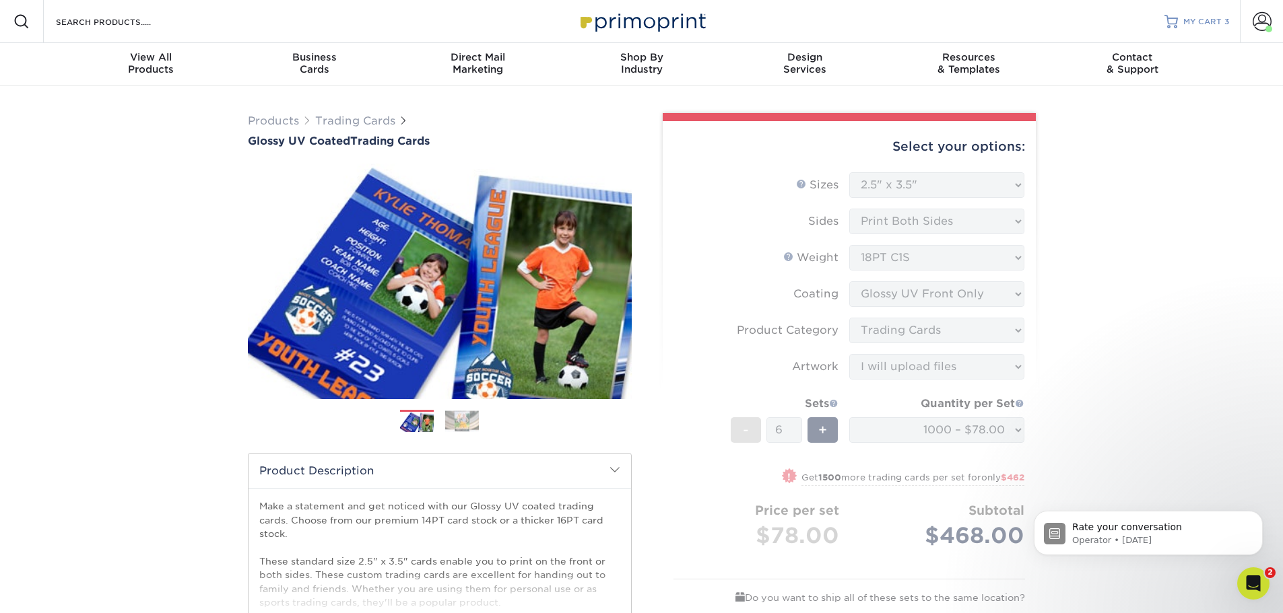
click at [1207, 9] on link "MY CART 3" at bounding box center [1196, 21] width 65 height 43
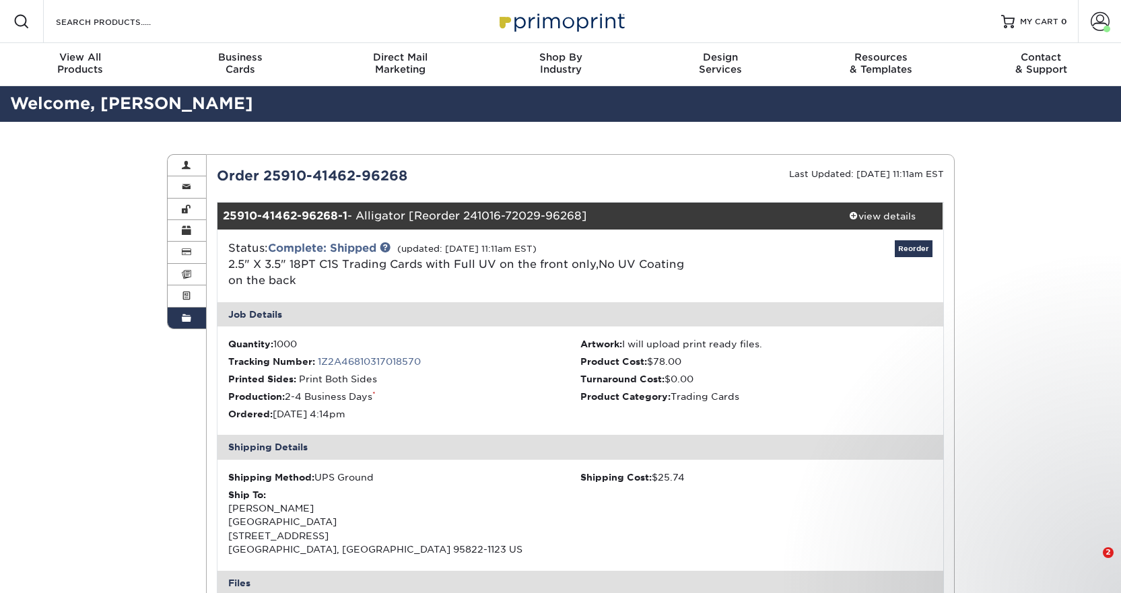
scroll to position [95, 0]
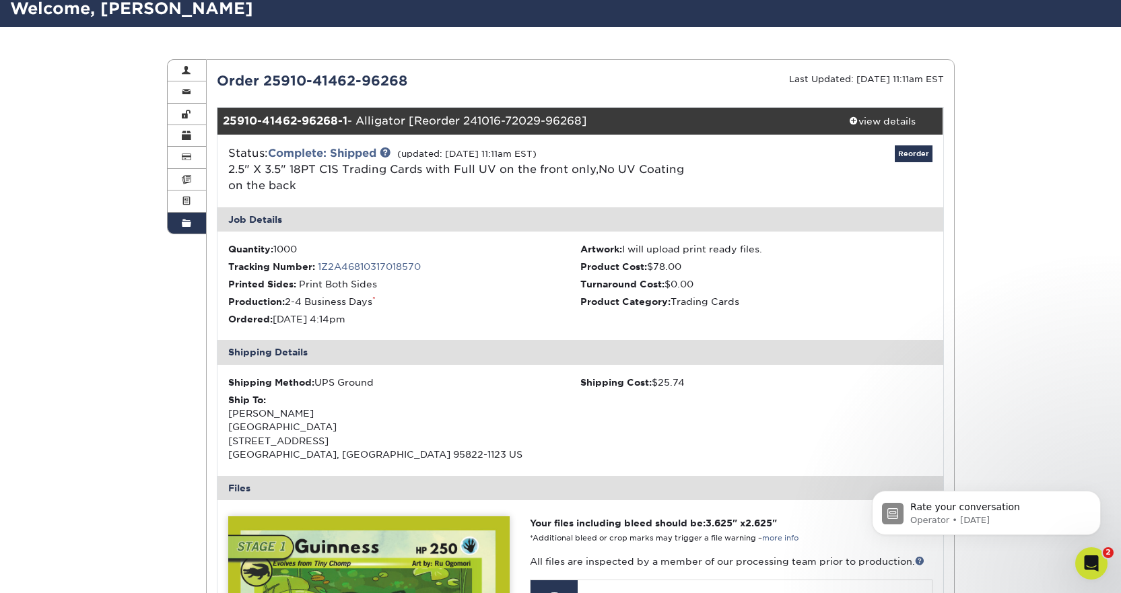
click at [448, 90] on div "Order 25910-41462-96268" at bounding box center [394, 81] width 374 height 20
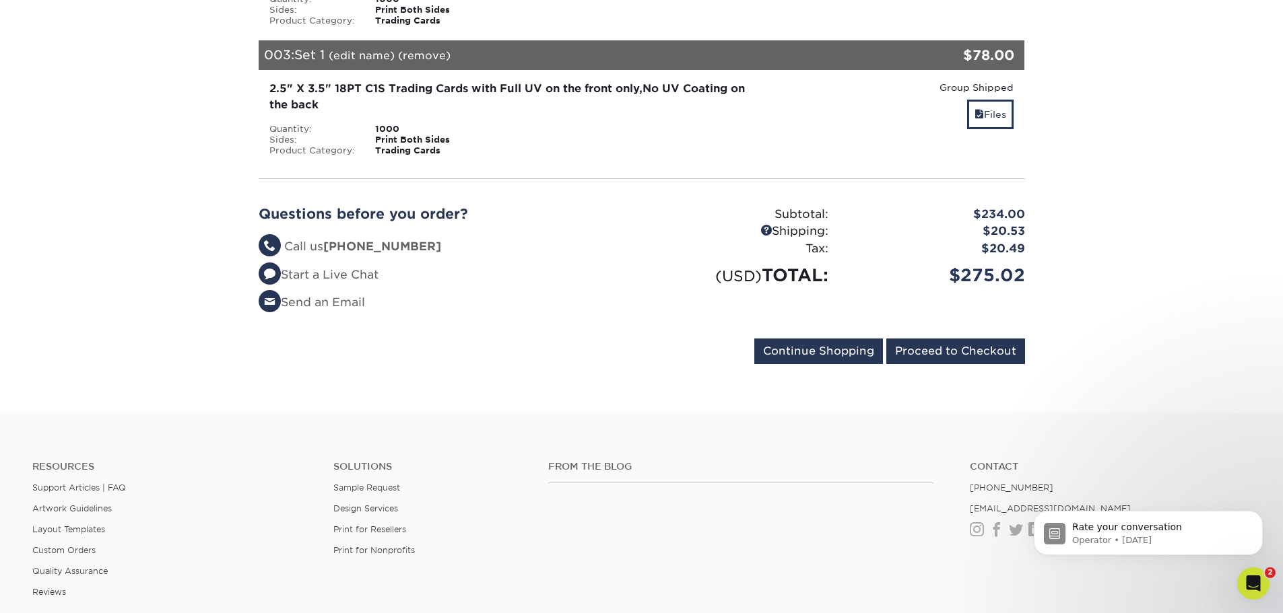
scroll to position [135, 0]
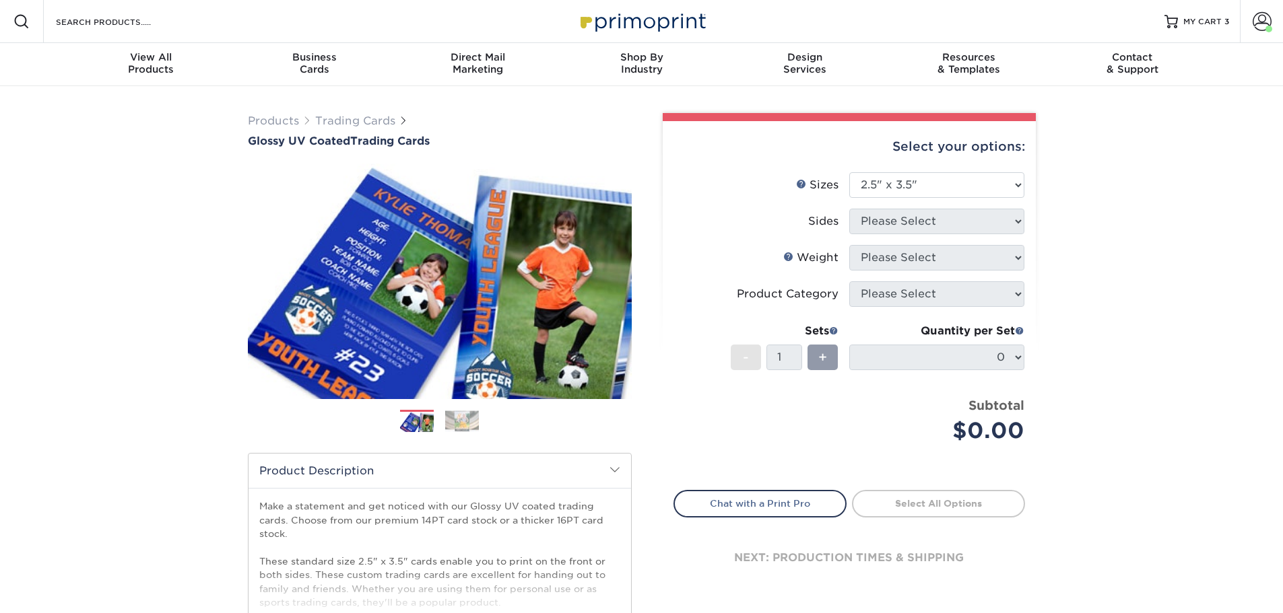
select select "2.50x3.50"
click at [1208, 22] on span "MY CART" at bounding box center [1202, 21] width 38 height 11
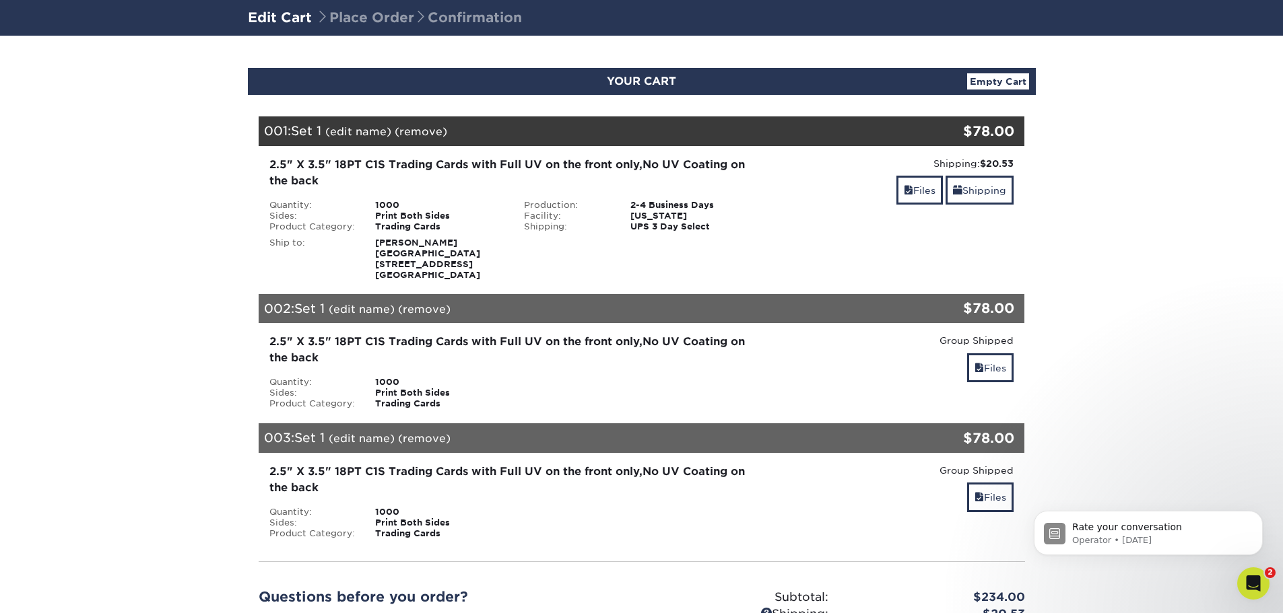
scroll to position [67, 0]
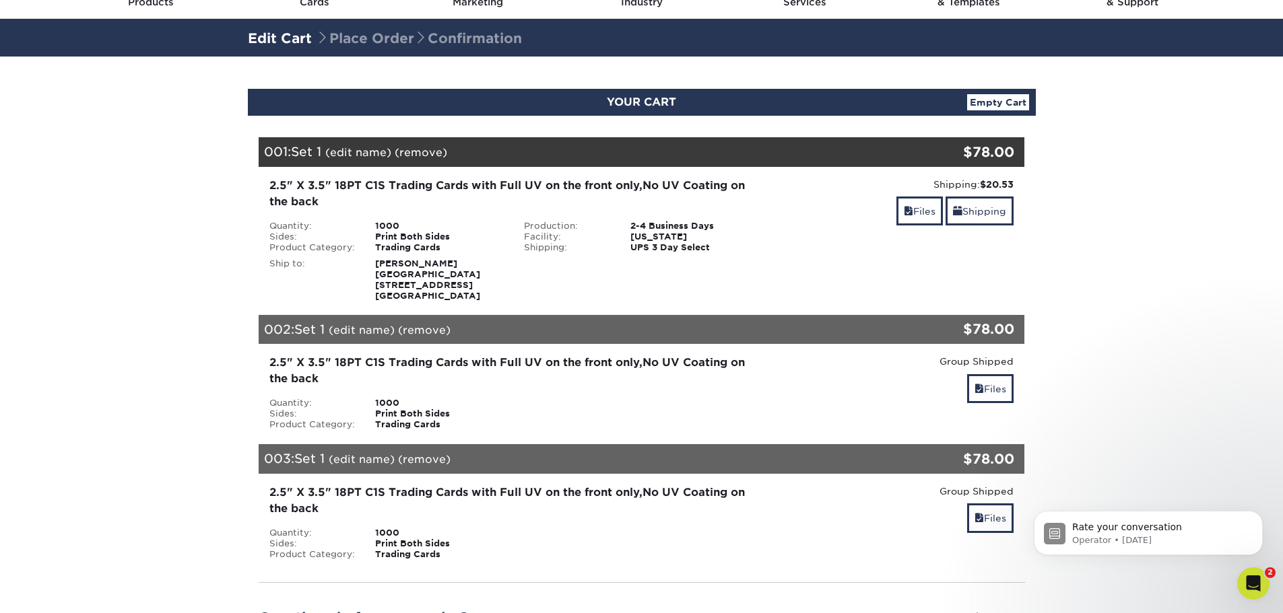
click at [975, 97] on link "Empty Cart" at bounding box center [998, 102] width 62 height 16
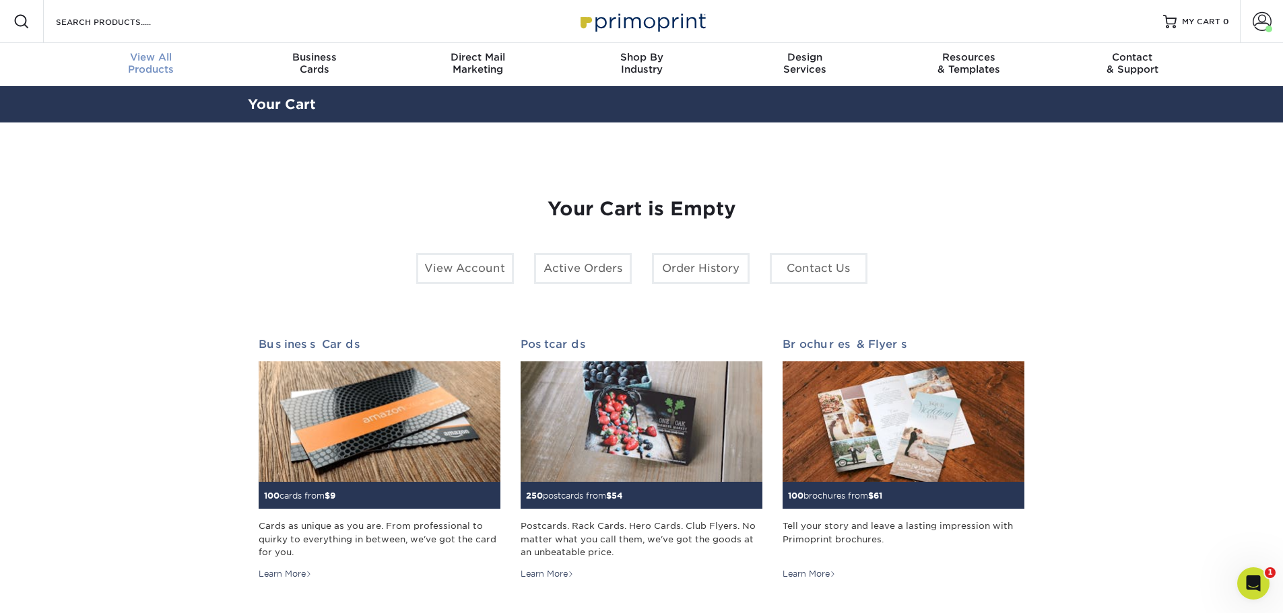
click at [168, 79] on link "View All Products" at bounding box center [151, 64] width 164 height 43
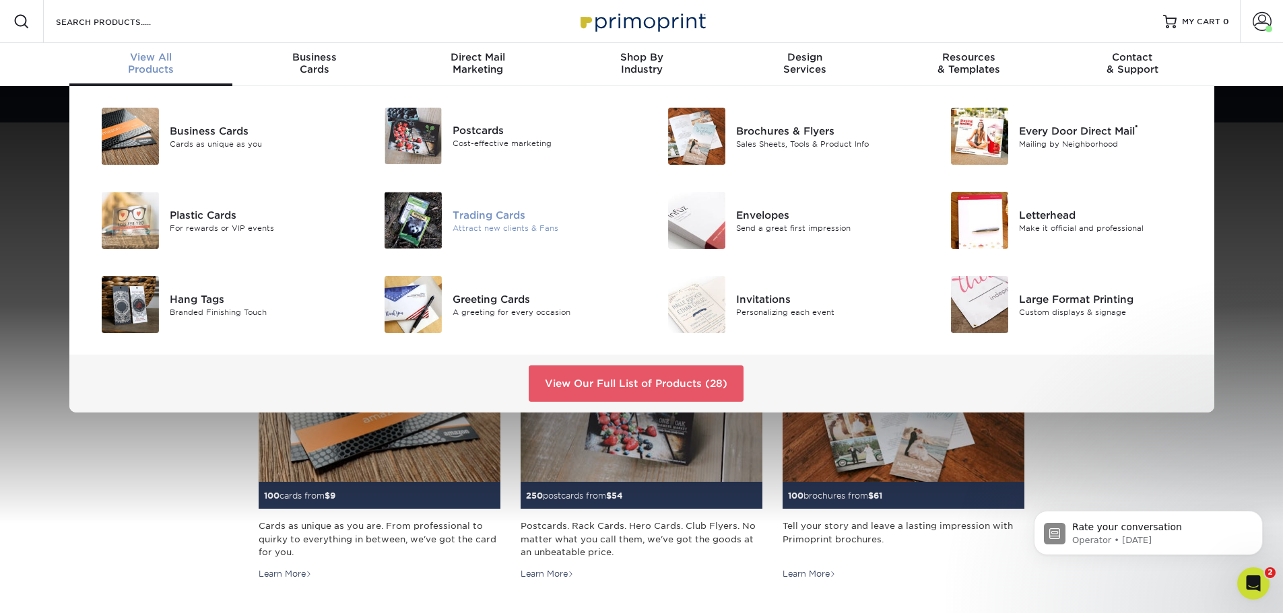
click at [508, 218] on div "Trading Cards" at bounding box center [541, 214] width 178 height 15
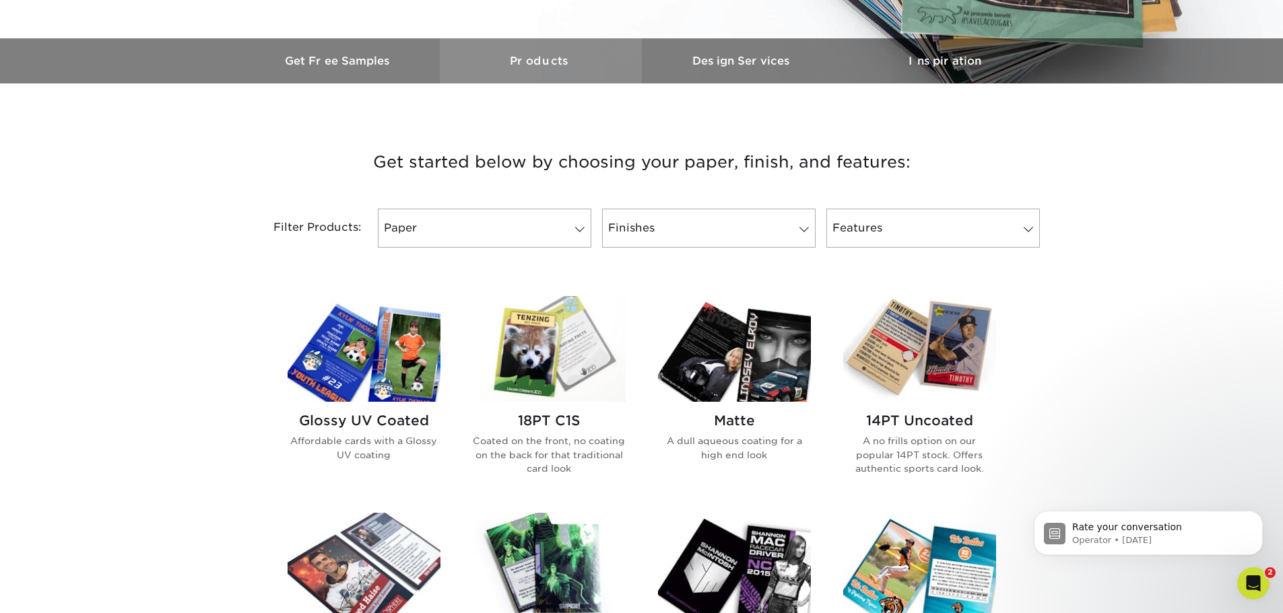
scroll to position [404, 0]
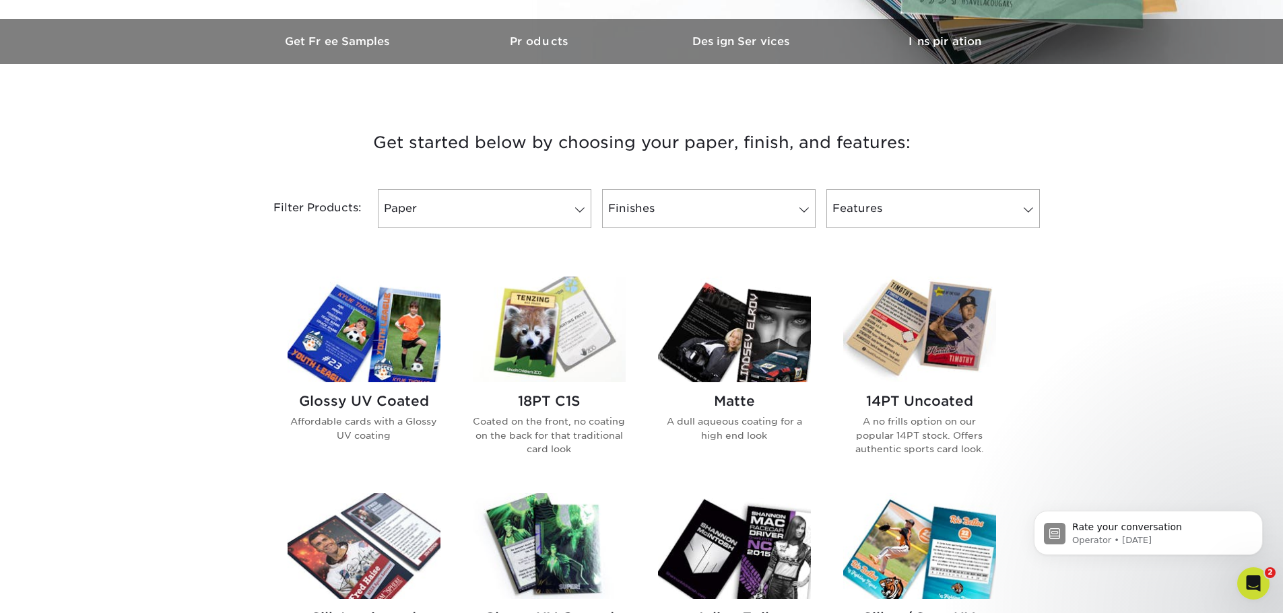
click at [396, 321] on img at bounding box center [363, 330] width 153 height 106
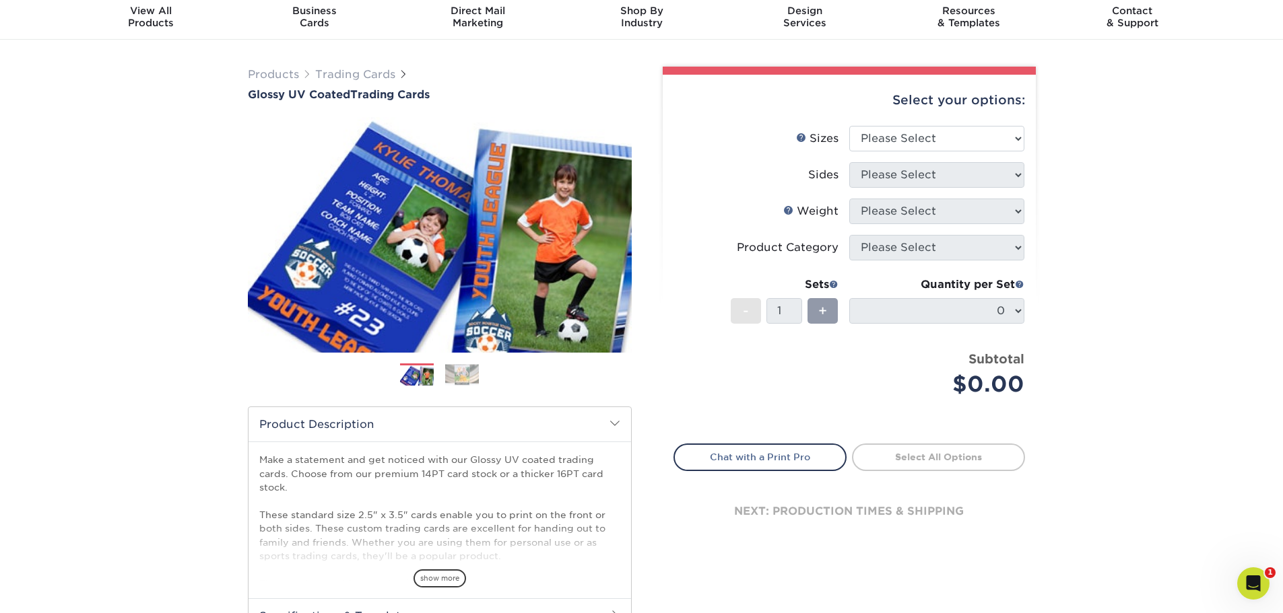
scroll to position [67, 0]
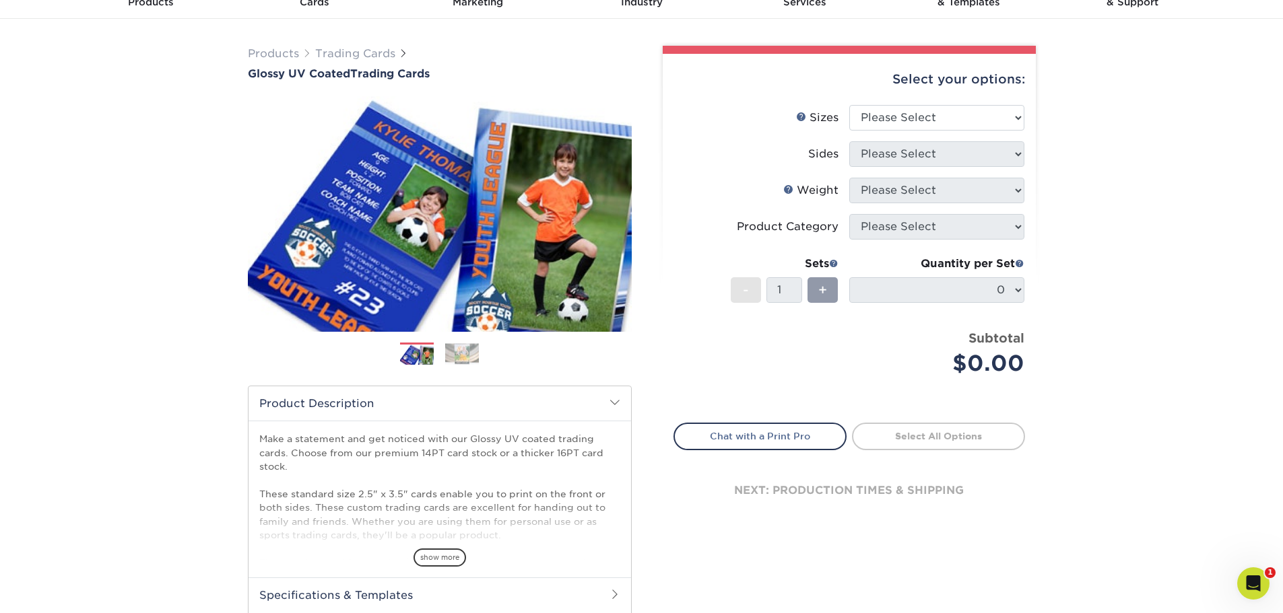
click at [467, 364] on img at bounding box center [462, 353] width 34 height 21
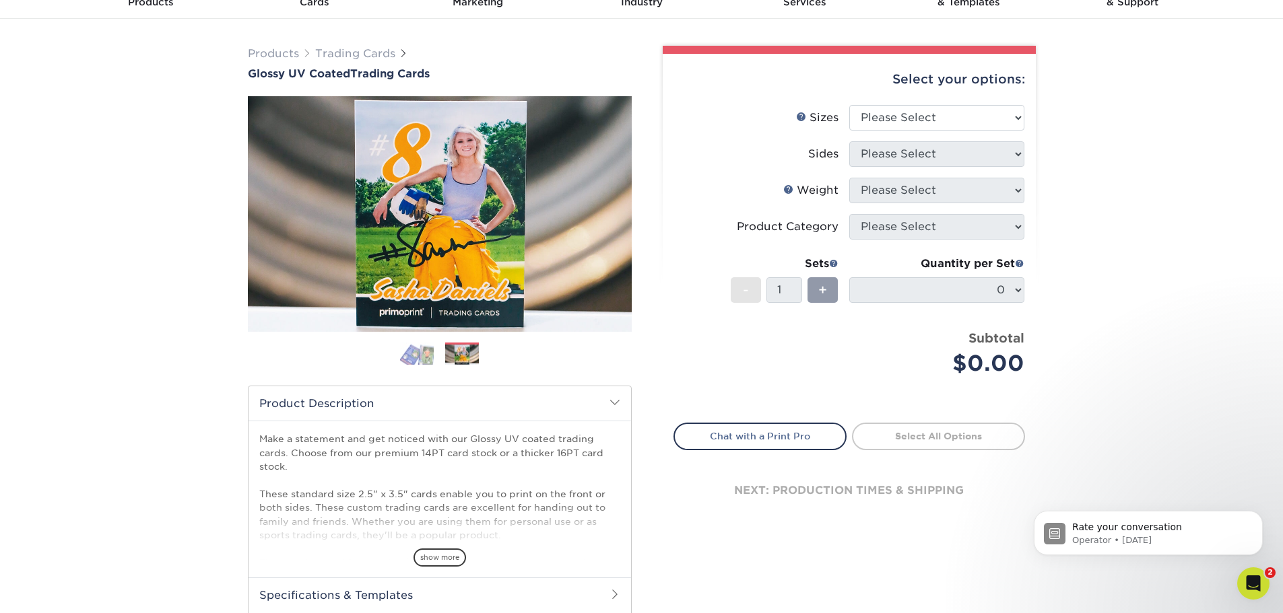
scroll to position [0, 0]
click at [424, 364] on img at bounding box center [417, 354] width 34 height 24
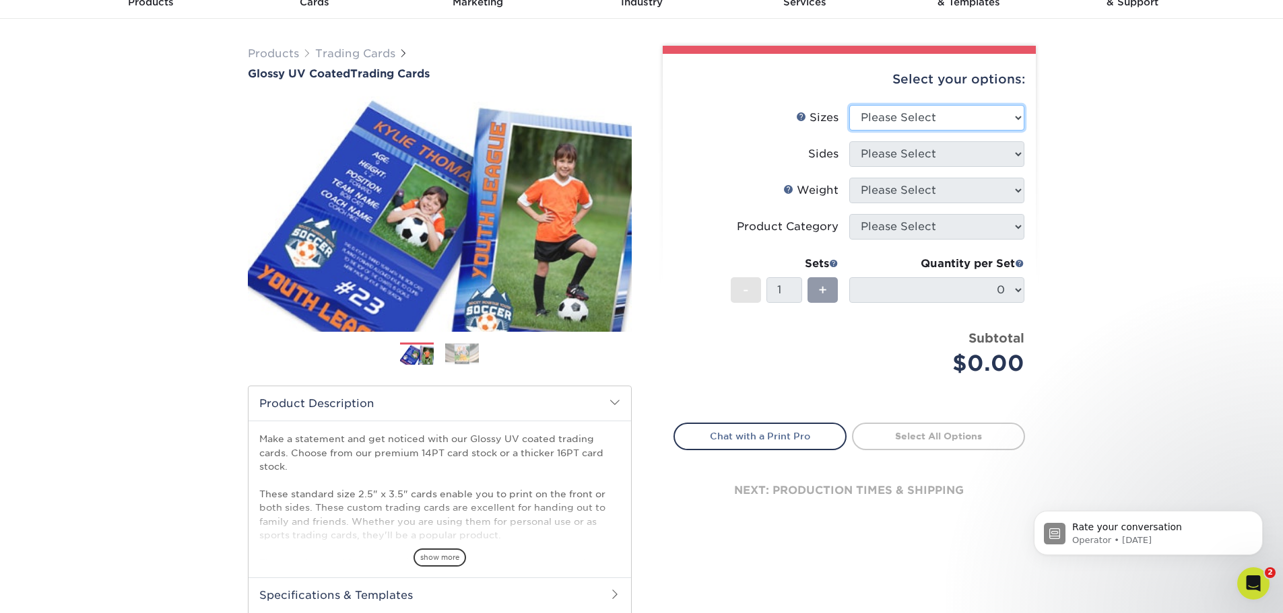
click at [897, 110] on select "Please Select 2.5" x 3.5"" at bounding box center [936, 118] width 175 height 26
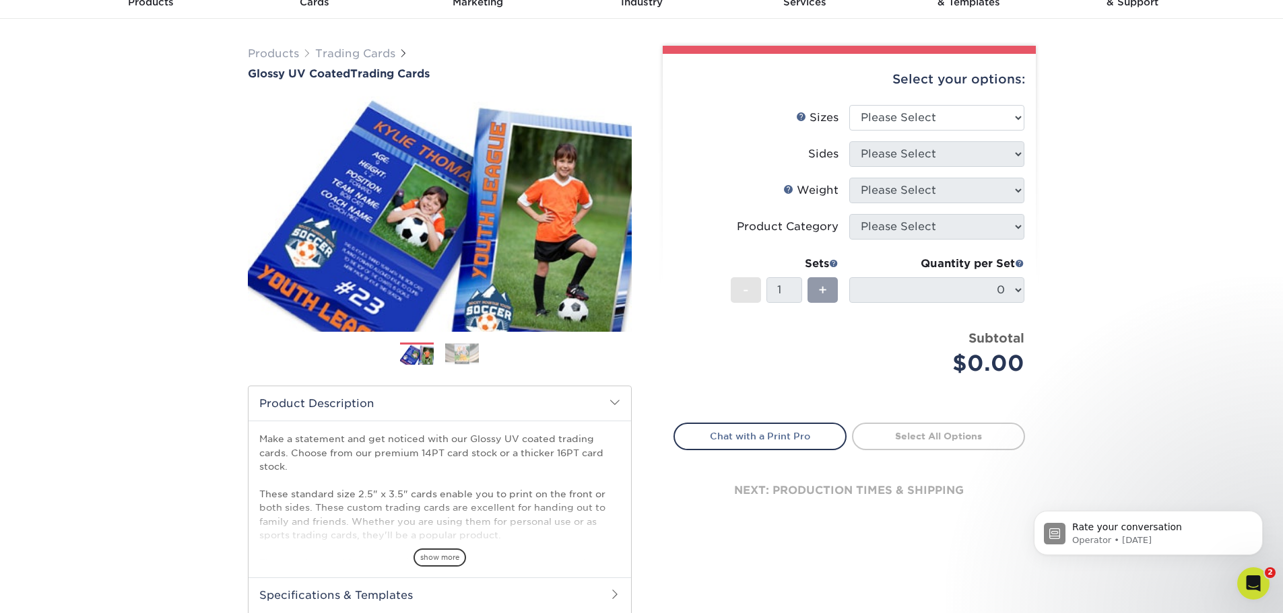
click at [910, 176] on li "Sides Please Select" at bounding box center [849, 159] width 350 height 36
drag, startPoint x: 891, startPoint y: 109, endPoint x: 895, endPoint y: 127, distance: 18.8
click at [891, 109] on select "Please Select 2.5" x 3.5"" at bounding box center [936, 118] width 175 height 26
select select "2.50x3.50"
click at [849, 105] on select "Please Select 2.5" x 3.5"" at bounding box center [936, 118] width 175 height 26
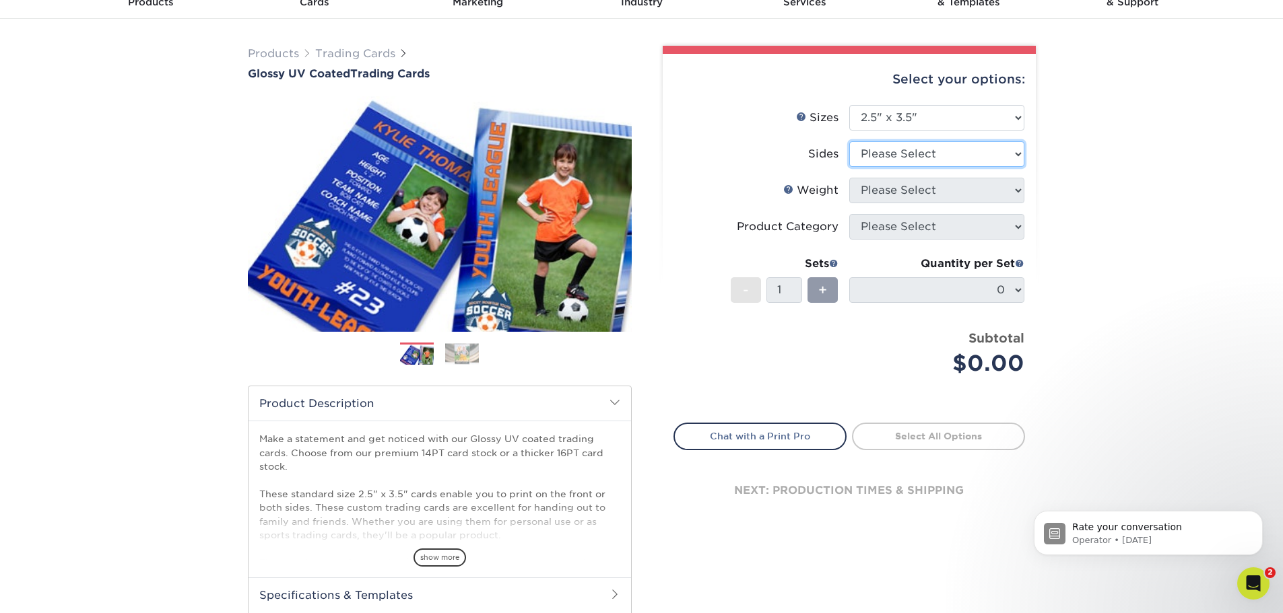
click at [901, 152] on select "Please Select Print Both Sides Print Front Only" at bounding box center [936, 154] width 175 height 26
select select "13abbda7-1d64-4f25-8bb2-c179b224825d"
click at [849, 141] on select "Please Select Print Both Sides Print Front Only" at bounding box center [936, 154] width 175 height 26
click at [913, 190] on select "Please Select 16PT 14PT 18PT C1S" at bounding box center [936, 191] width 175 height 26
select select "18PTC1S"
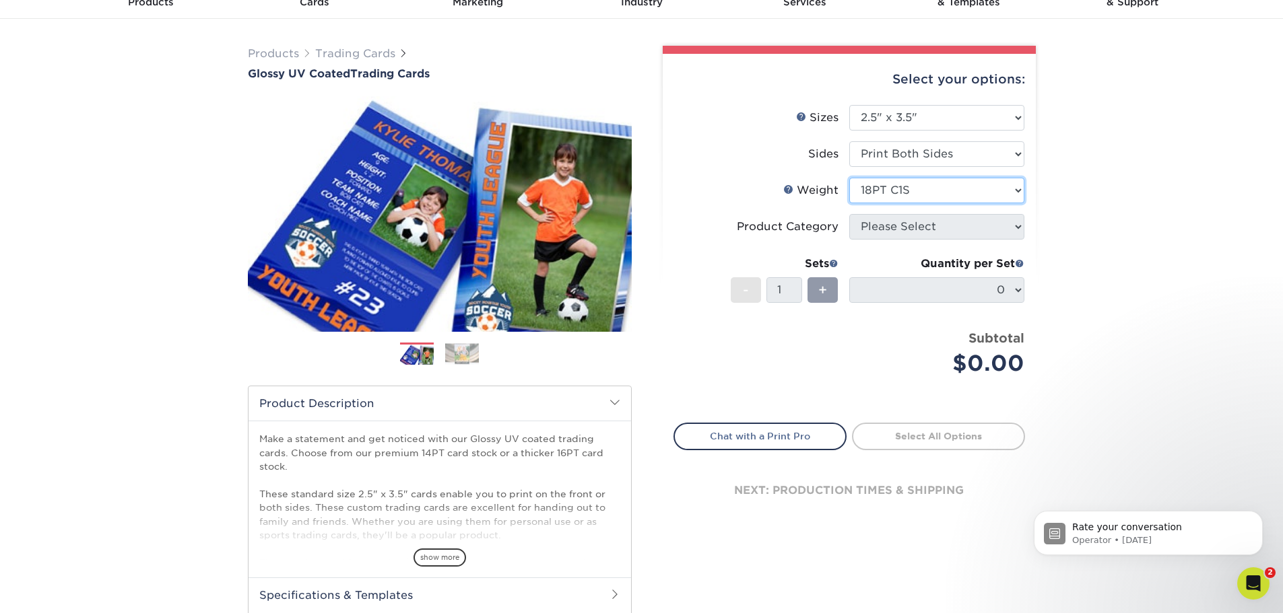
click at [849, 178] on select "Please Select 16PT 14PT 18PT C1S" at bounding box center [936, 191] width 175 height 26
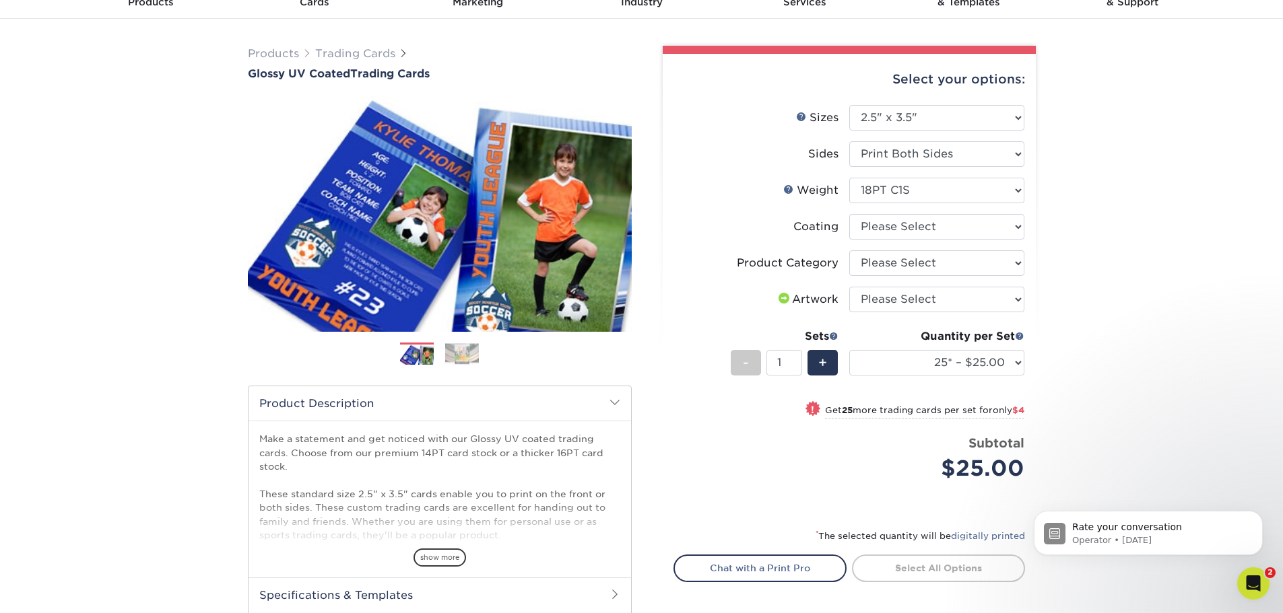
click at [906, 240] on li "Coating" at bounding box center [849, 232] width 350 height 36
click at [901, 236] on select at bounding box center [936, 227] width 175 height 26
select select "1e8116af-acfc-44b1-83dc-8181aa338834"
click at [849, 214] on select at bounding box center [936, 227] width 175 height 26
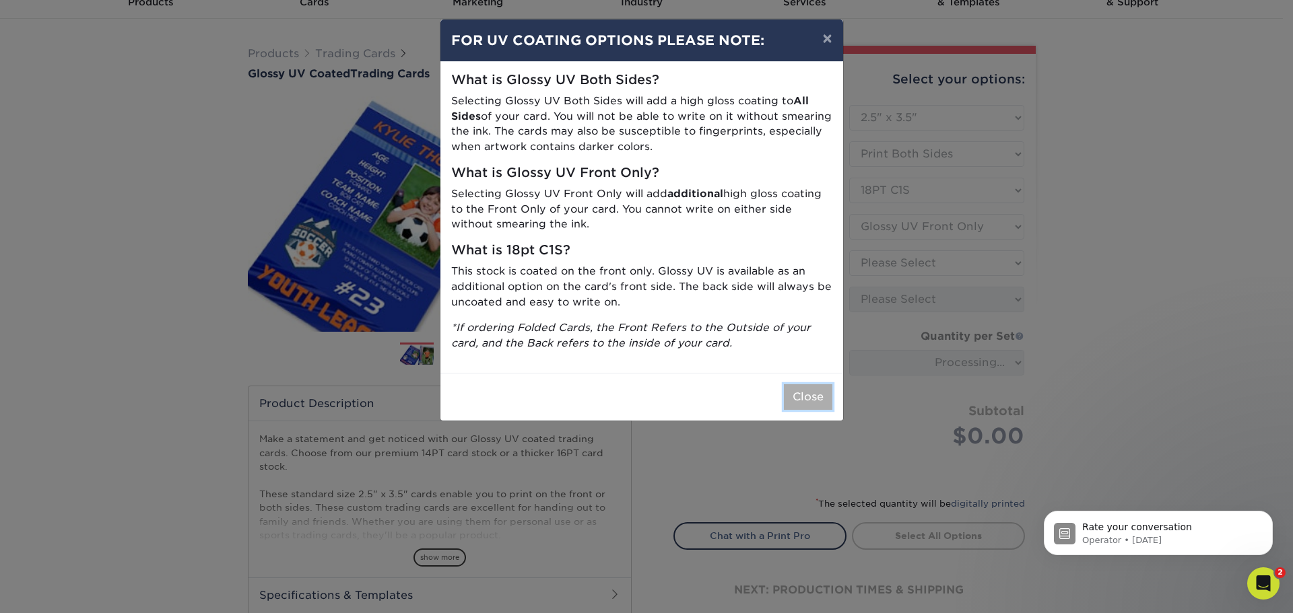
click at [820, 394] on button "Close" at bounding box center [808, 397] width 48 height 26
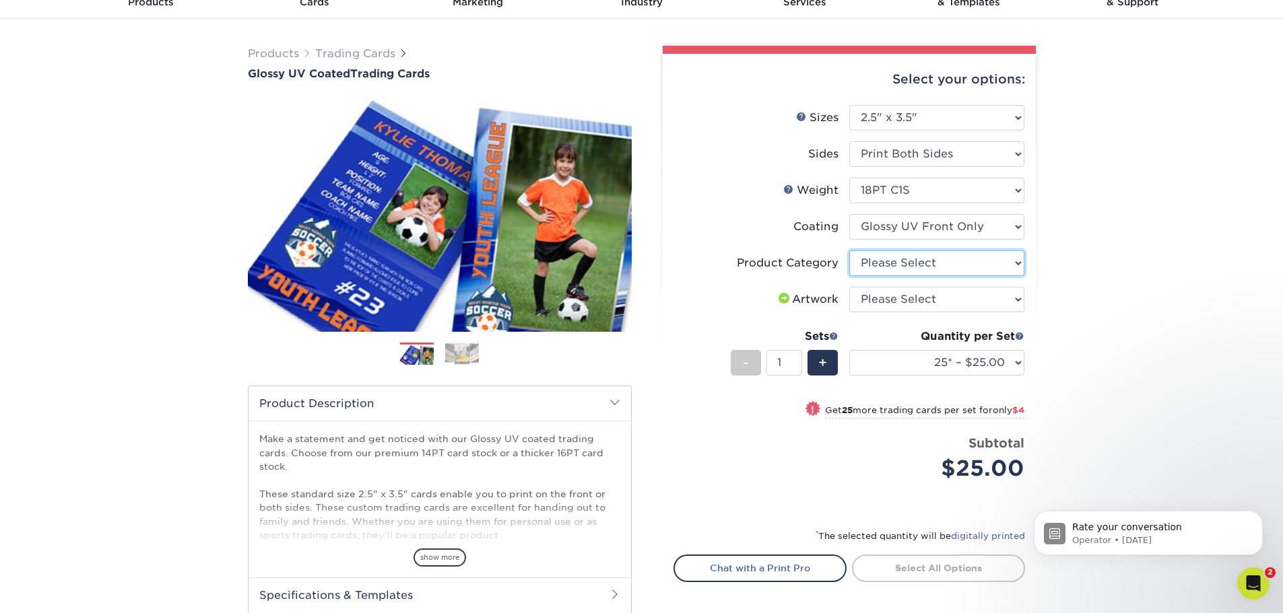
click at [912, 259] on select "Please Select Trading Cards" at bounding box center [936, 263] width 175 height 26
select select "c2f9bce9-36c2-409d-b101-c29d9d031e18"
click at [849, 250] on select "Please Select Trading Cards" at bounding box center [936, 263] width 175 height 26
click at [874, 304] on select "Please Select I will upload files I need a design - $100" at bounding box center [936, 300] width 175 height 26
select select "upload"
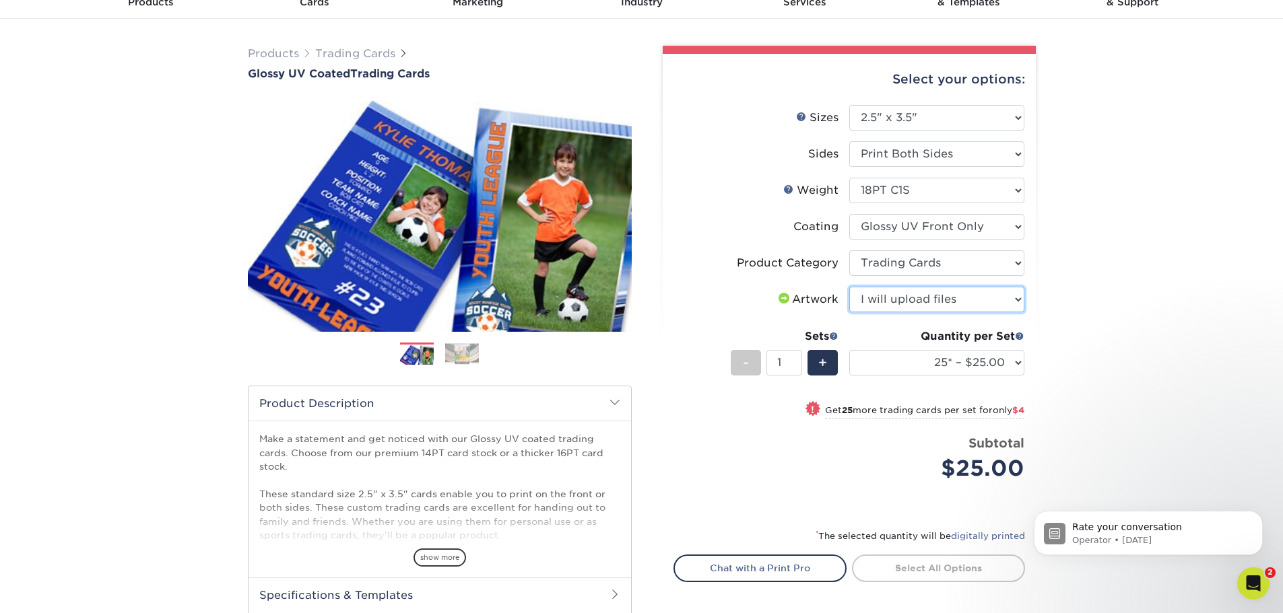
click at [849, 287] on select "Please Select I will upload files I need a design - $100" at bounding box center [936, 300] width 175 height 26
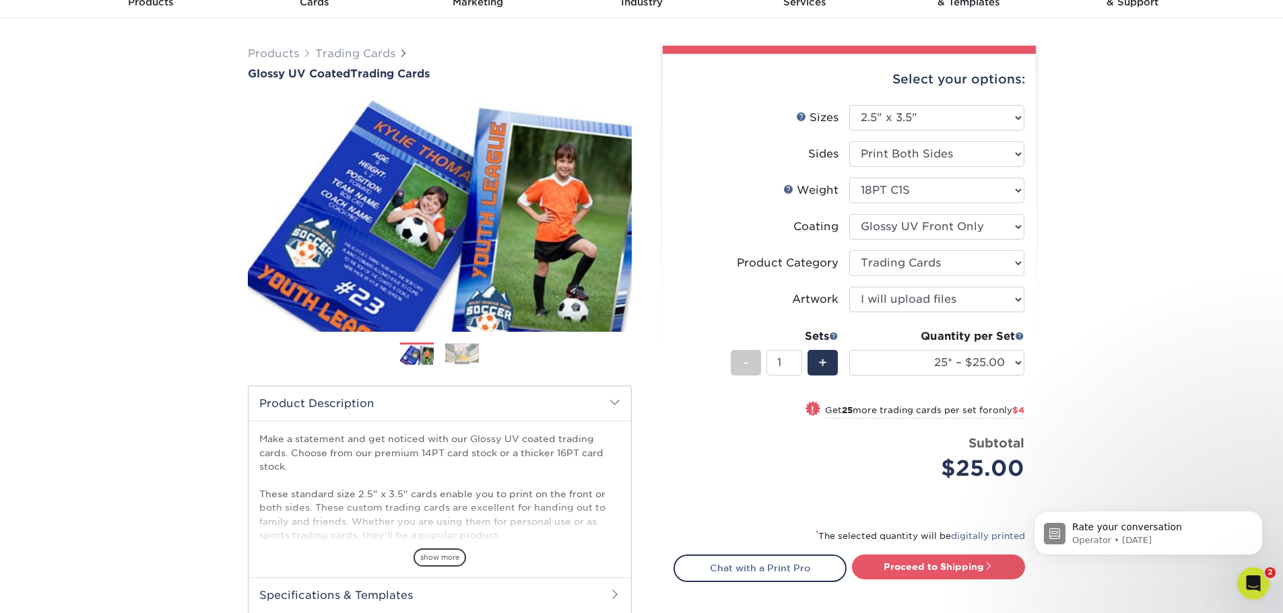
click at [1185, 256] on div "Products Trading Cards Glossy UV Coated Trading Cards Previous Next /" at bounding box center [641, 378] width 1283 height 719
click at [833, 373] on div "+" at bounding box center [822, 363] width 30 height 26
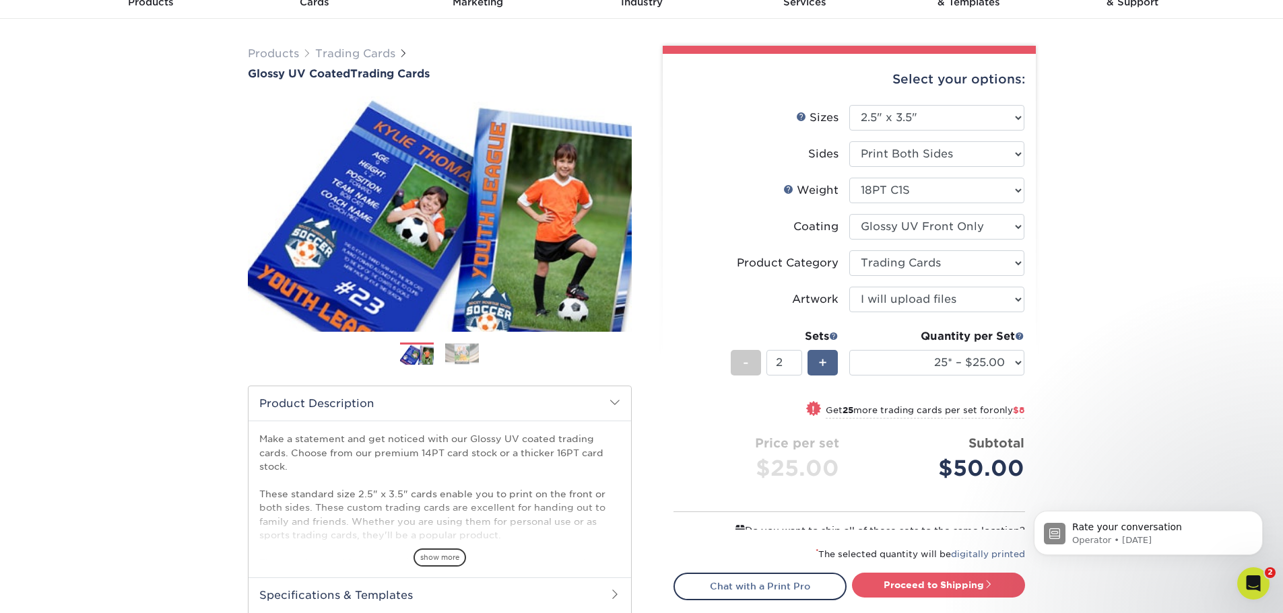
click at [833, 373] on div "+" at bounding box center [822, 363] width 30 height 26
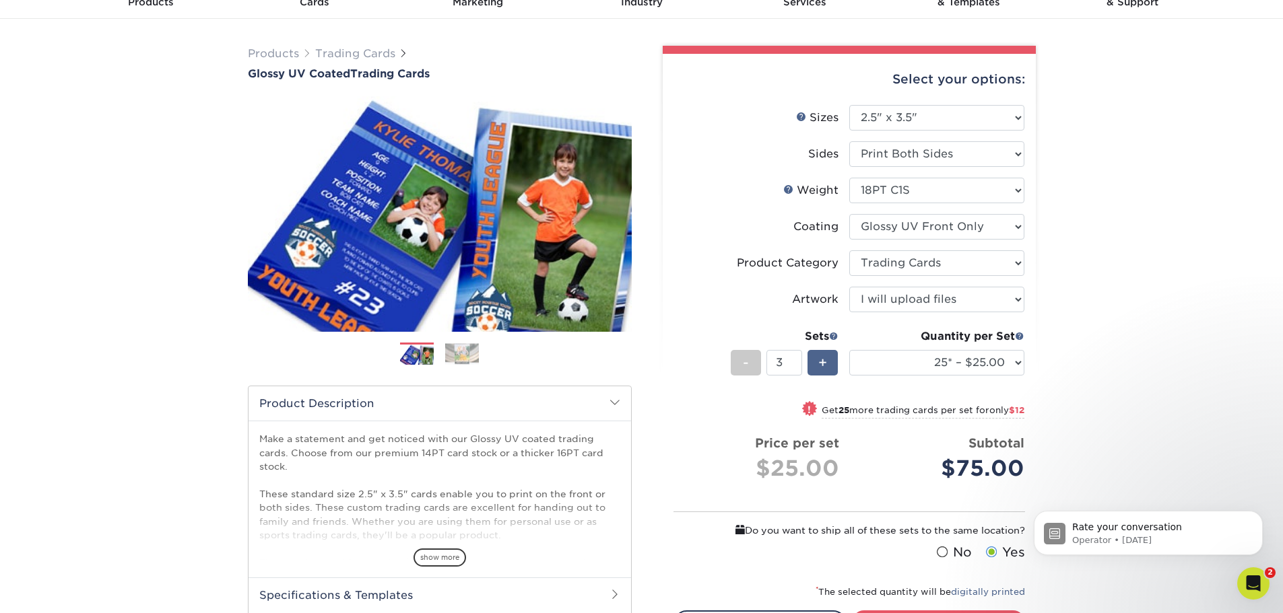
click at [833, 373] on div "+" at bounding box center [822, 363] width 30 height 26
type input "6"
click at [866, 372] on select "25* – $25.00 50* – $29.00 75* – $37.00 100* – $41.00 250* – $48.00 500 – $58.00…" at bounding box center [936, 363] width 175 height 26
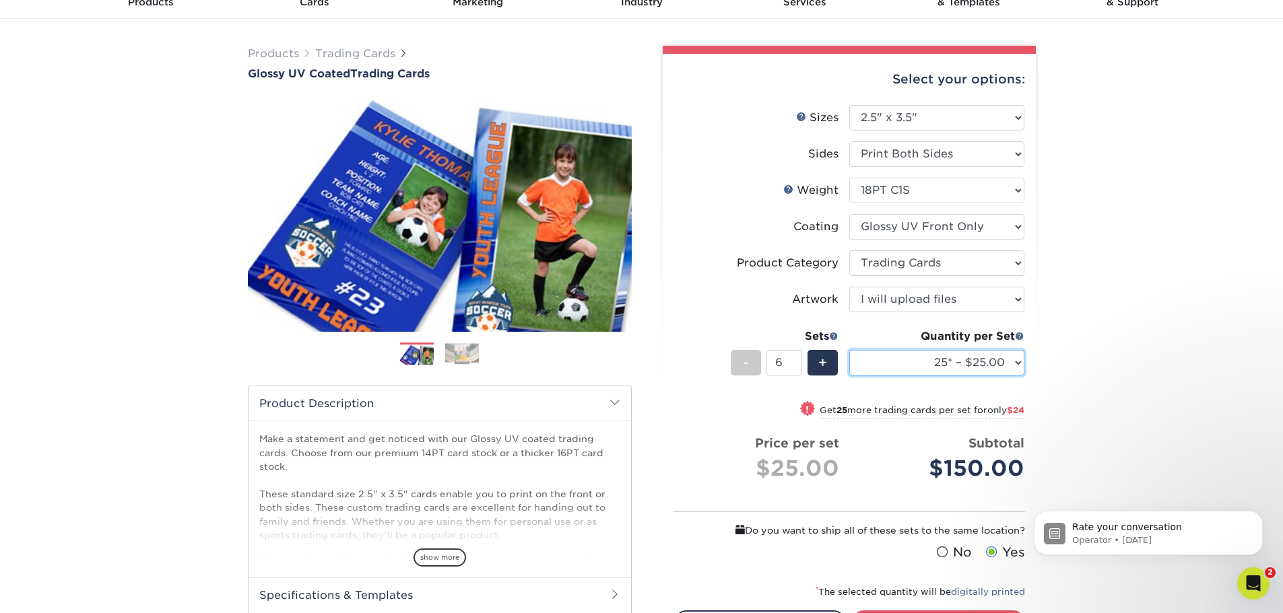
select select "1000 – $78.00"
click at [849, 350] on select "25* – $25.00 50* – $29.00 75* – $37.00 100* – $41.00 250* – $48.00 500 – $58.00…" at bounding box center [936, 363] width 175 height 26
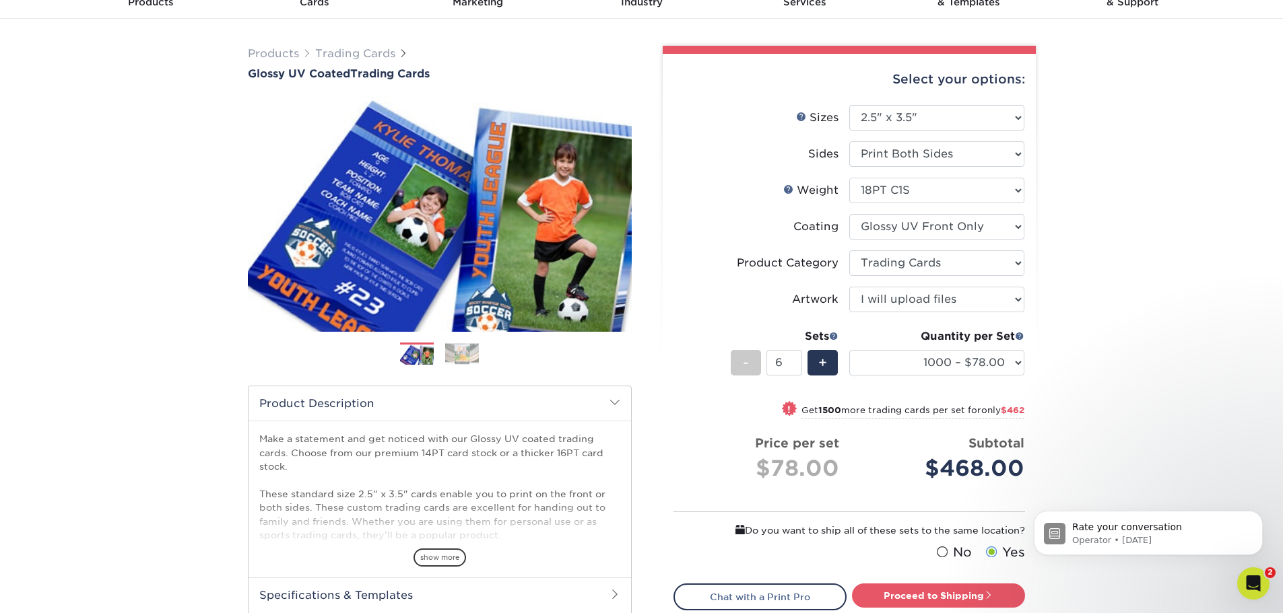
click at [1142, 354] on div "Products Trading Cards Glossy UV Coated Trading Cards Previous Next /" at bounding box center [641, 379] width 1283 height 721
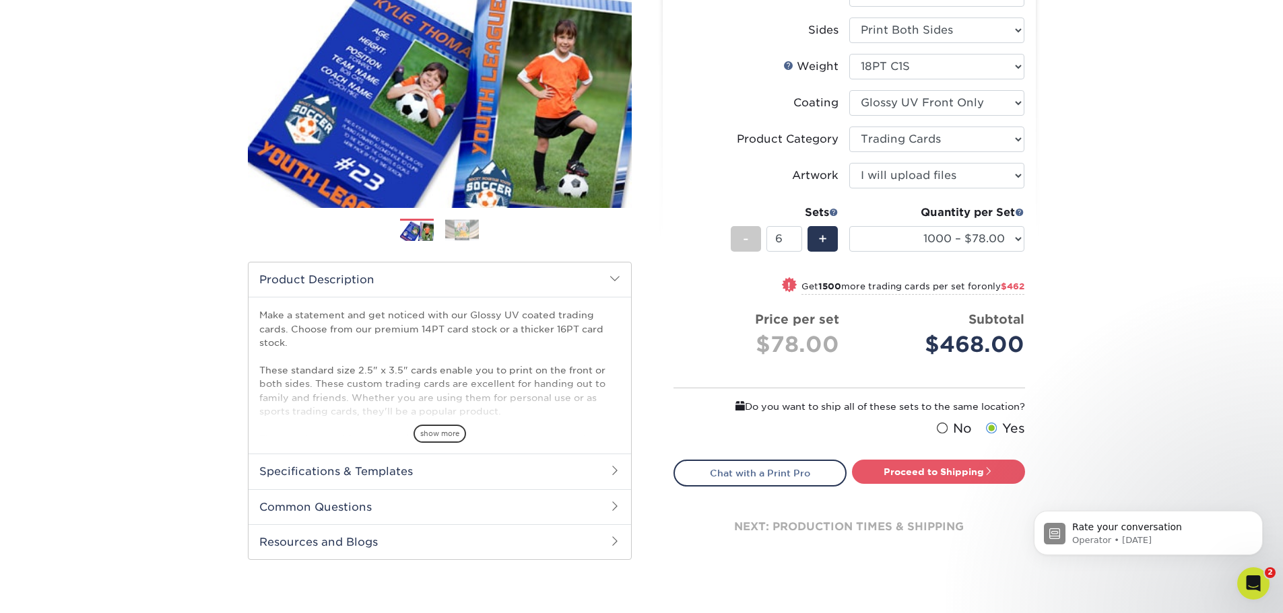
scroll to position [202, 0]
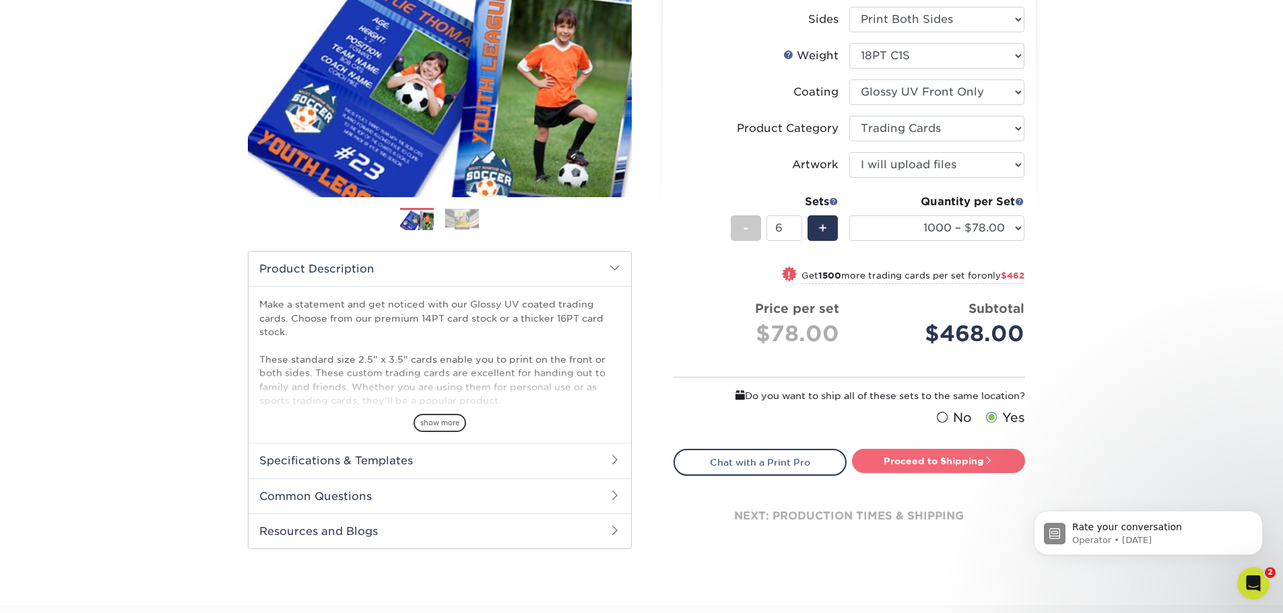
click at [959, 459] on link "Proceed to Shipping" at bounding box center [938, 461] width 173 height 24
type input "Set 1"
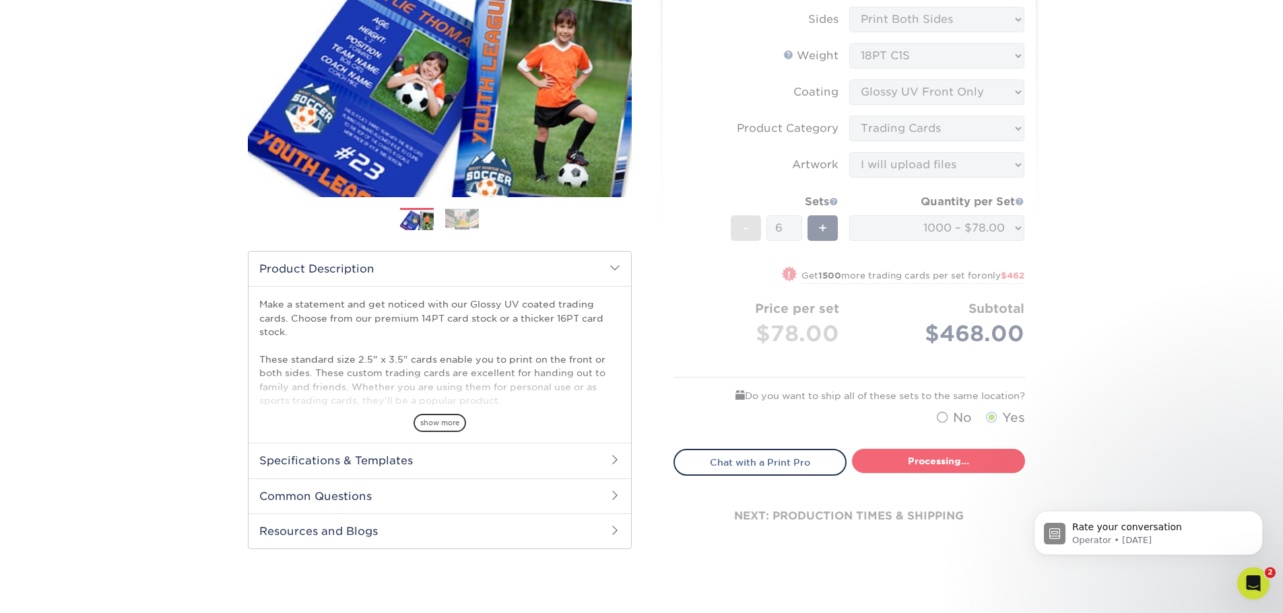
select select "16632836-ba07-43d2-a7d1-65f8f93a5084"
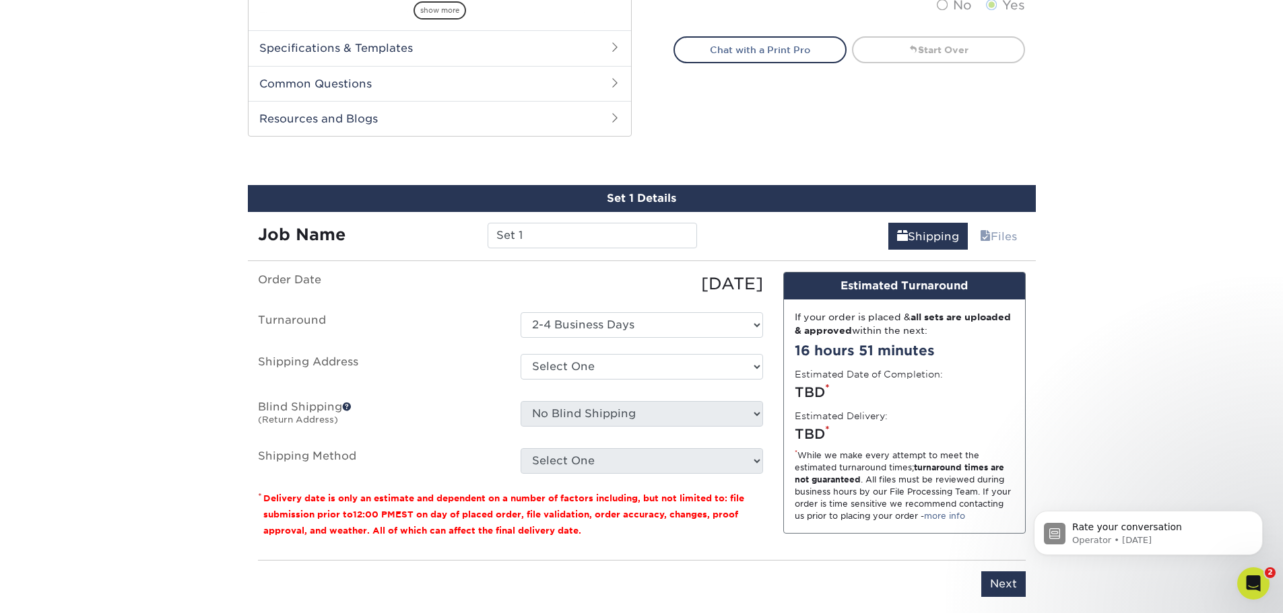
scroll to position [687, 0]
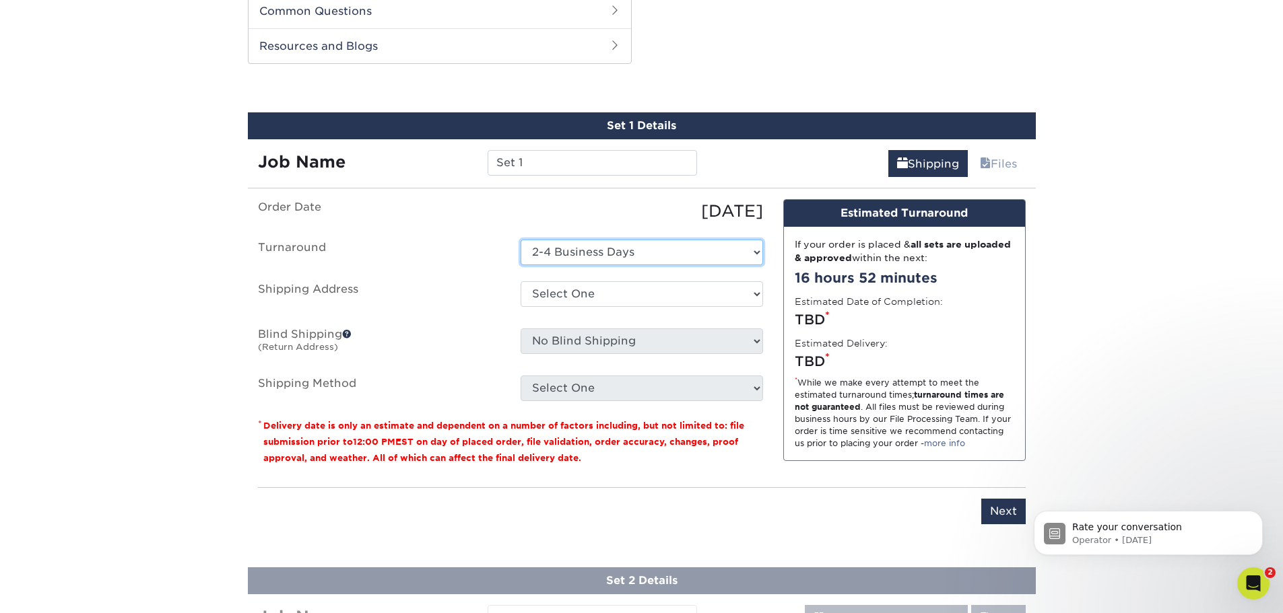
click at [664, 251] on select "Select One 2-4 Business Days" at bounding box center [641, 253] width 242 height 26
drag, startPoint x: 663, startPoint y: 253, endPoint x: 632, endPoint y: 279, distance: 40.6
click at [663, 253] on select "Select One 2-4 Business Days" at bounding box center [641, 253] width 242 height 26
click at [617, 294] on select "Select One Sacramento Zoo + Add New Address" at bounding box center [641, 294] width 242 height 26
select select "275248"
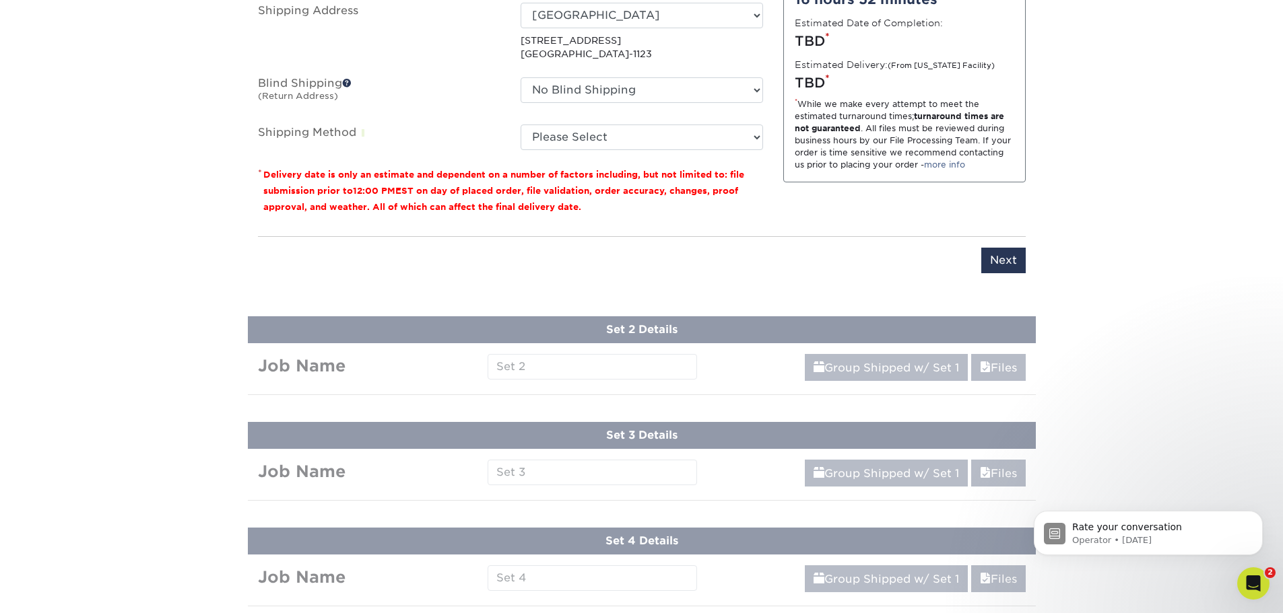
scroll to position [943, 0]
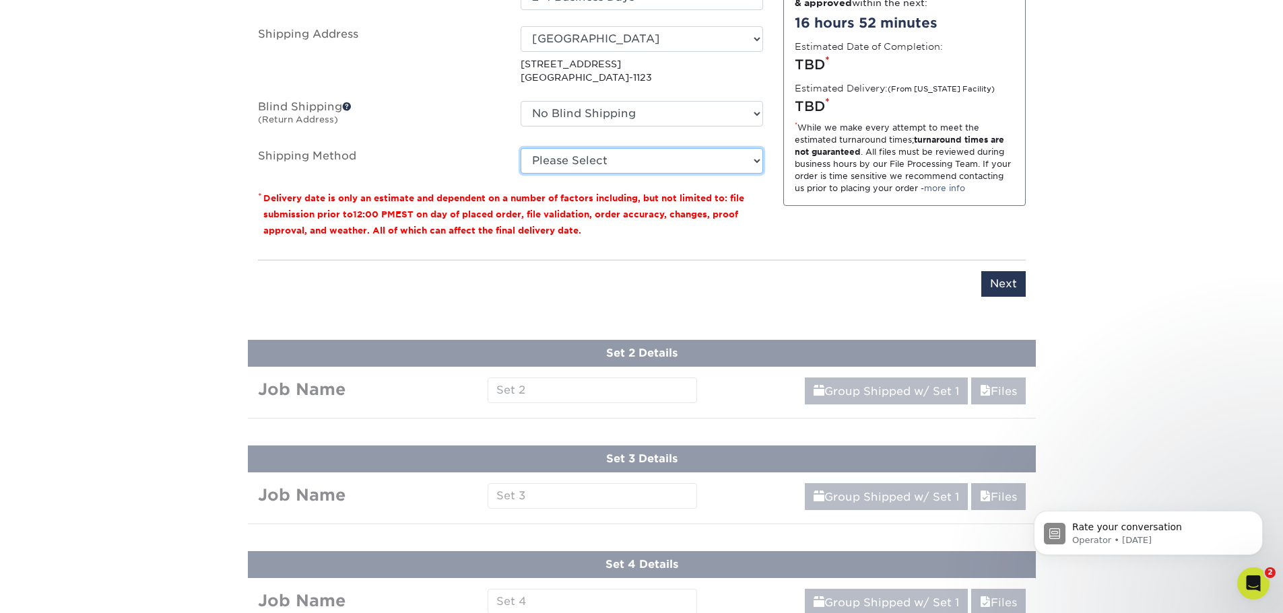
click at [607, 149] on select "Please Select Ground Shipping (+$20.61) 3 Day Shipping Service (+$29.69) 2 Day …" at bounding box center [641, 161] width 242 height 26
select select "03"
click at [520, 148] on select "Please Select Ground Shipping (+$20.61) 3 Day Shipping Service (+$29.69) 2 Day …" at bounding box center [641, 161] width 242 height 26
click at [1154, 211] on div "Products Trading Cards Glossy UV Coated Trading Cards Previous Next /" at bounding box center [641, 1] width 1283 height 1714
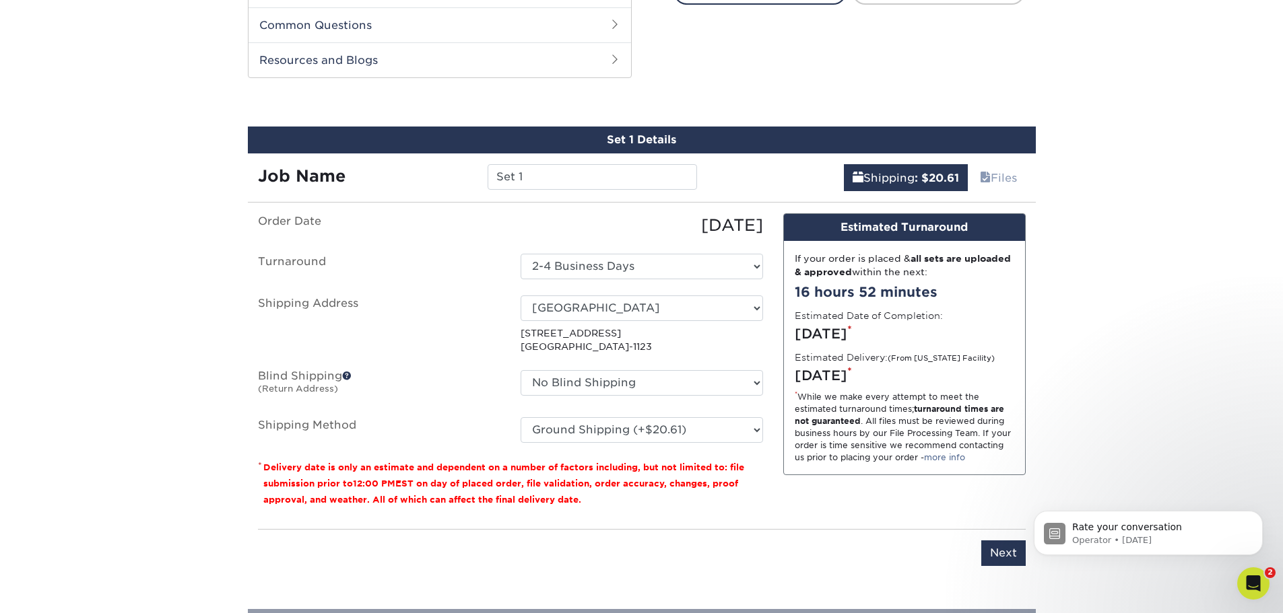
scroll to position [808, 0]
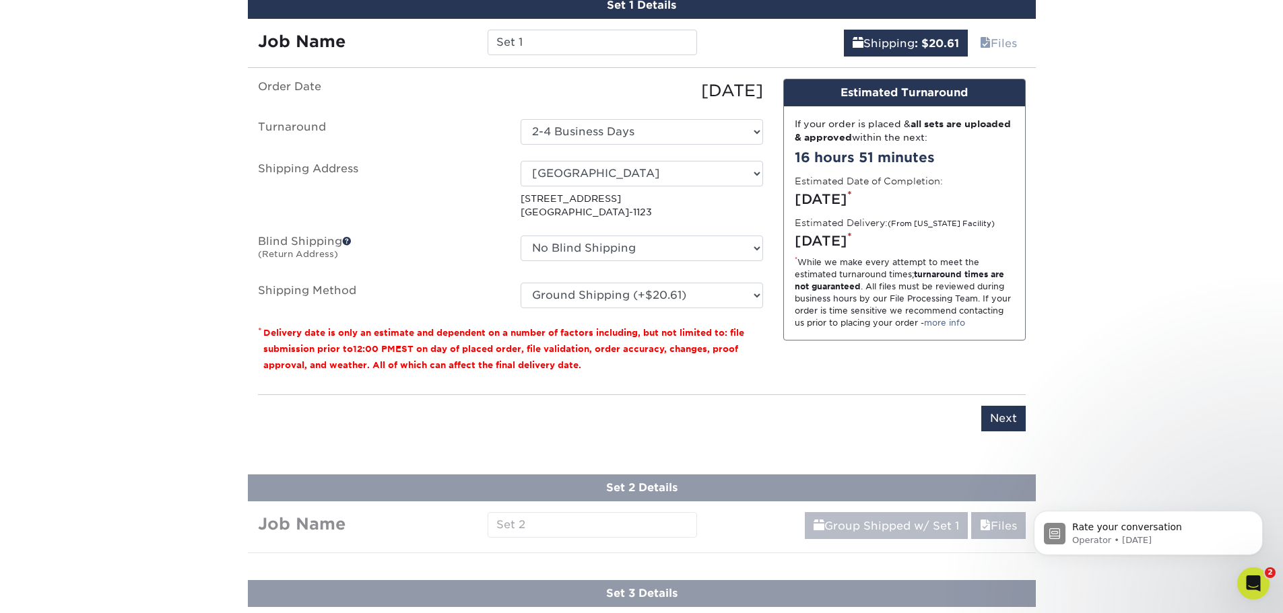
click at [1035, 405] on div "Set 1 Details Job Name Set 1 Shipping : $20.61 Files You've choosen mailing ser…" at bounding box center [642, 220] width 808 height 456
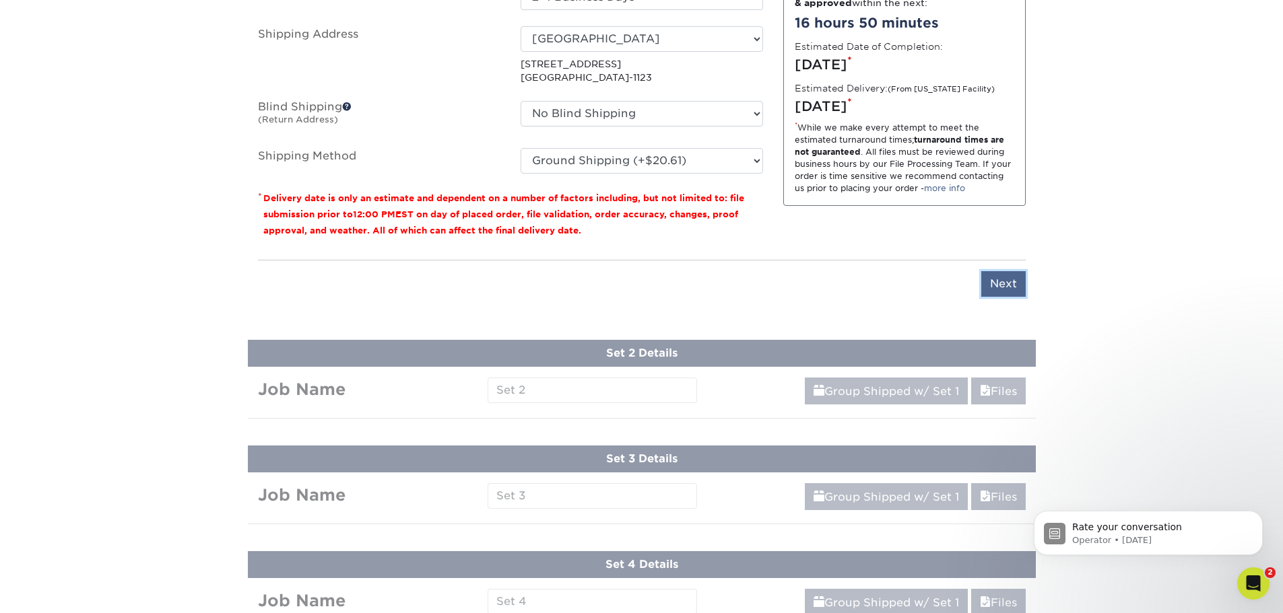
click at [1008, 296] on input "Next" at bounding box center [1003, 284] width 44 height 26
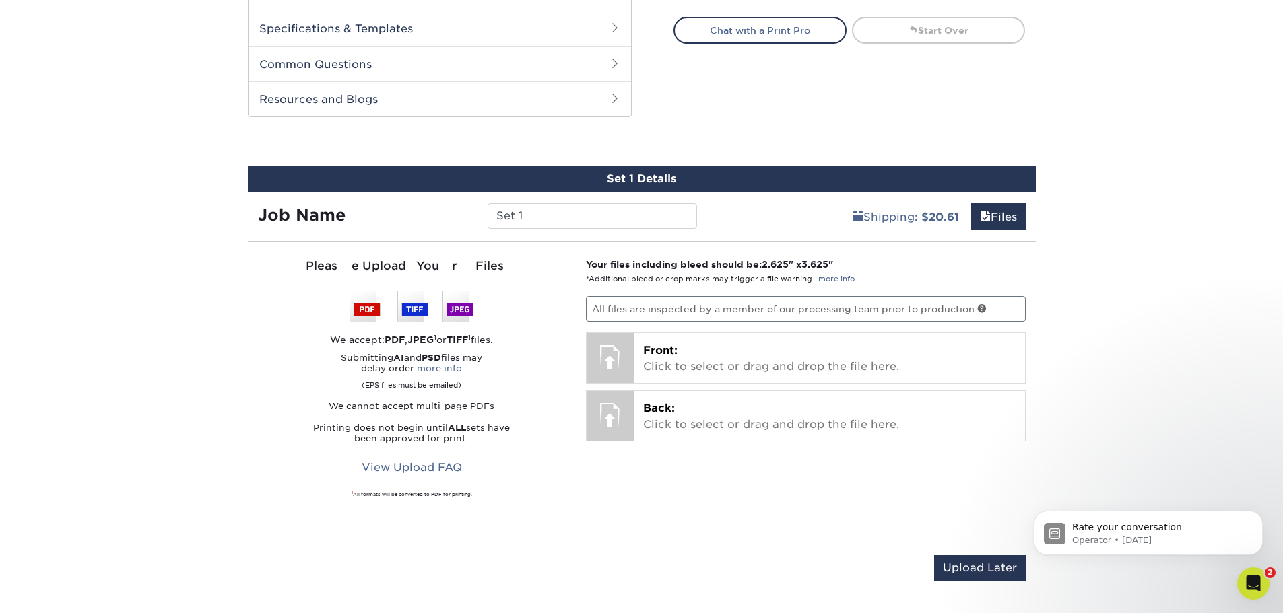
scroll to position [741, 0]
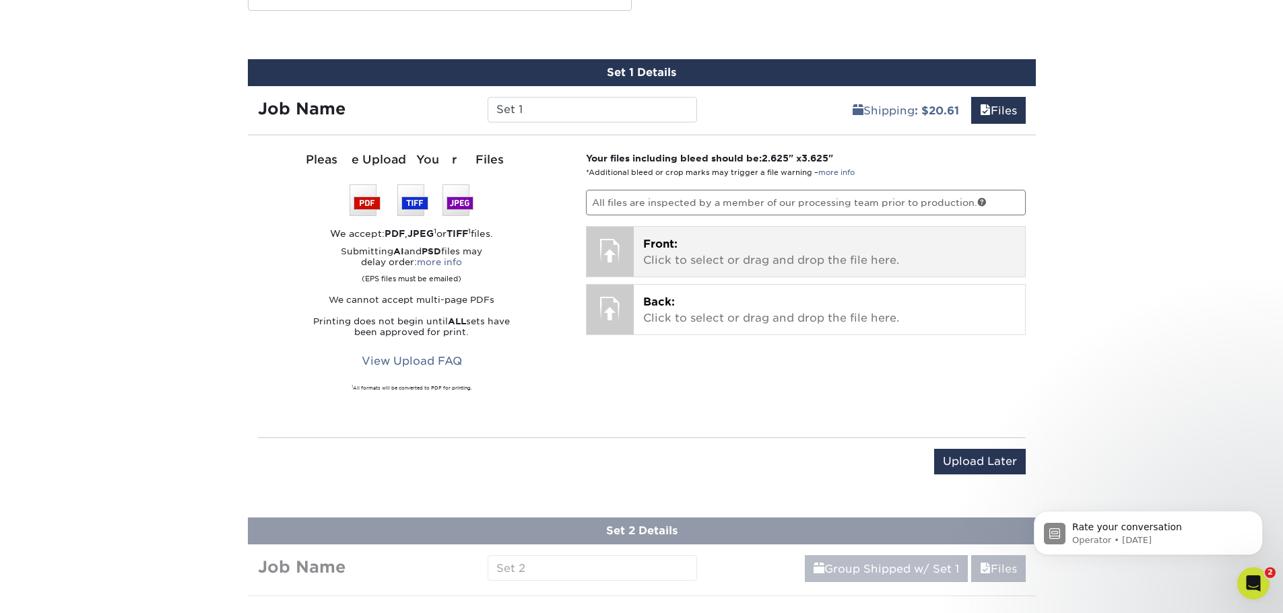
click at [875, 267] on p "Front: Click to select or drag and drop the file here." at bounding box center [829, 252] width 372 height 32
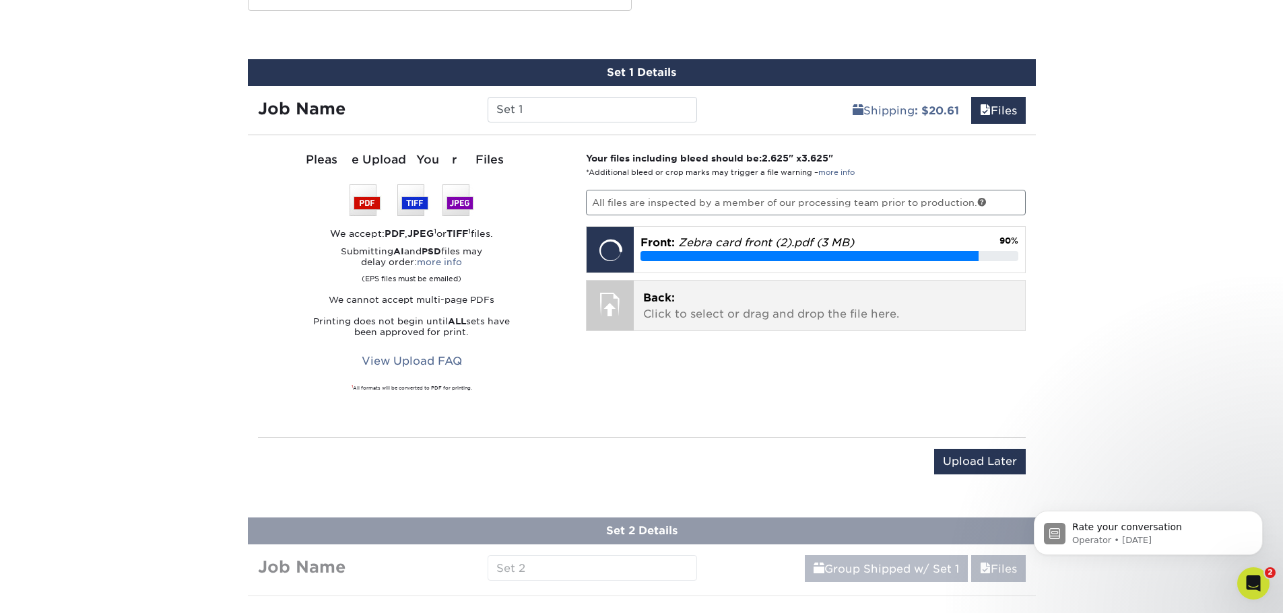
click at [650, 300] on span "Back:" at bounding box center [659, 298] width 32 height 13
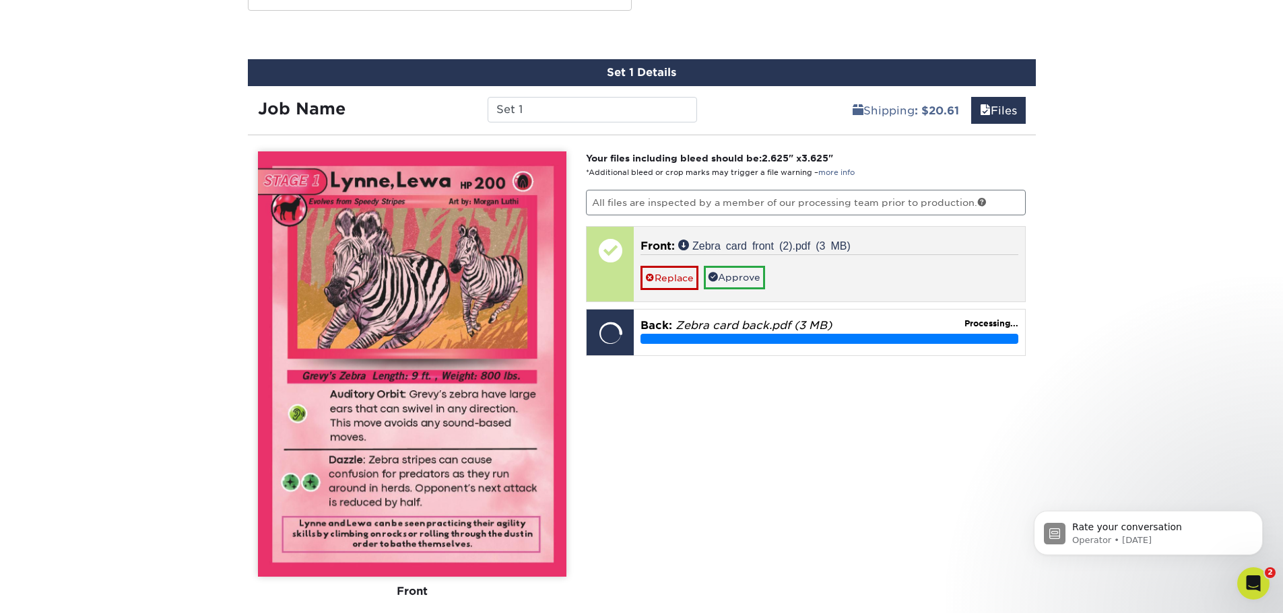
click at [733, 289] on div "Replace Approve" at bounding box center [829, 271] width 378 height 35
click at [743, 285] on link "Approve" at bounding box center [734, 277] width 61 height 23
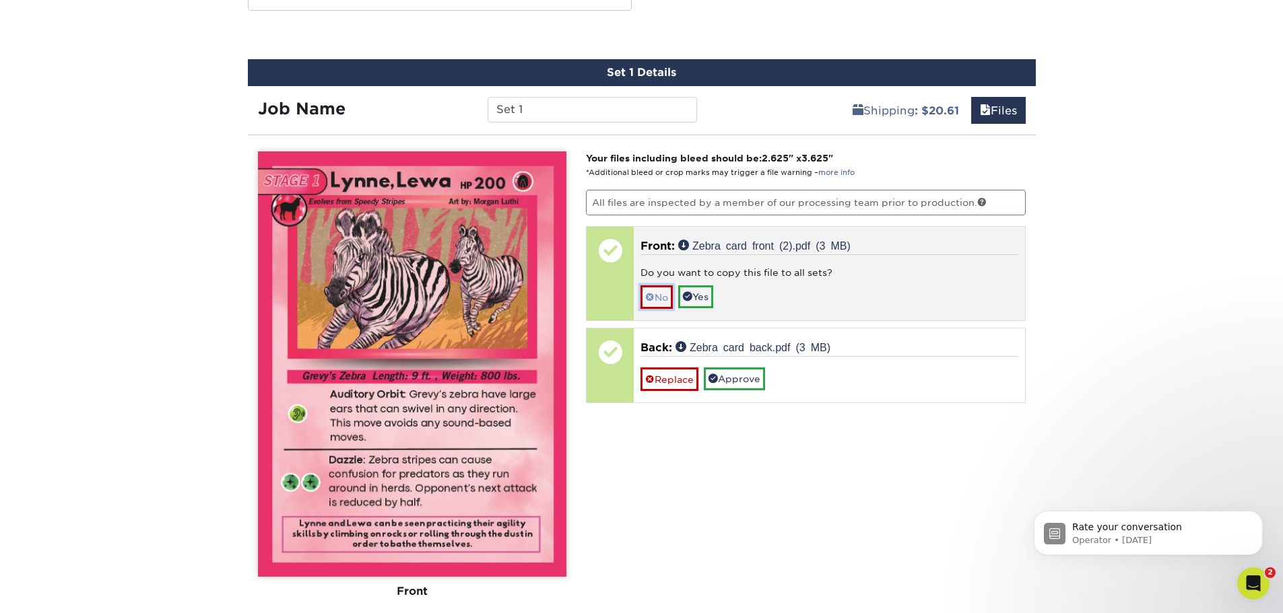
click at [659, 294] on link "No" at bounding box center [656, 297] width 32 height 24
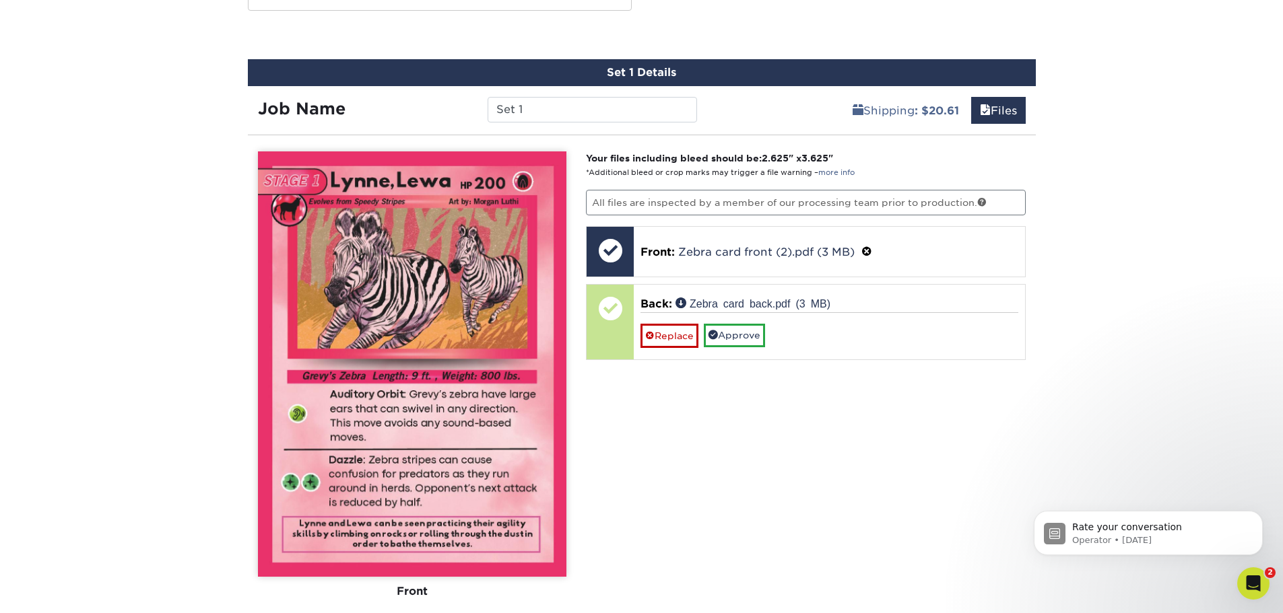
scroll to position [808, 0]
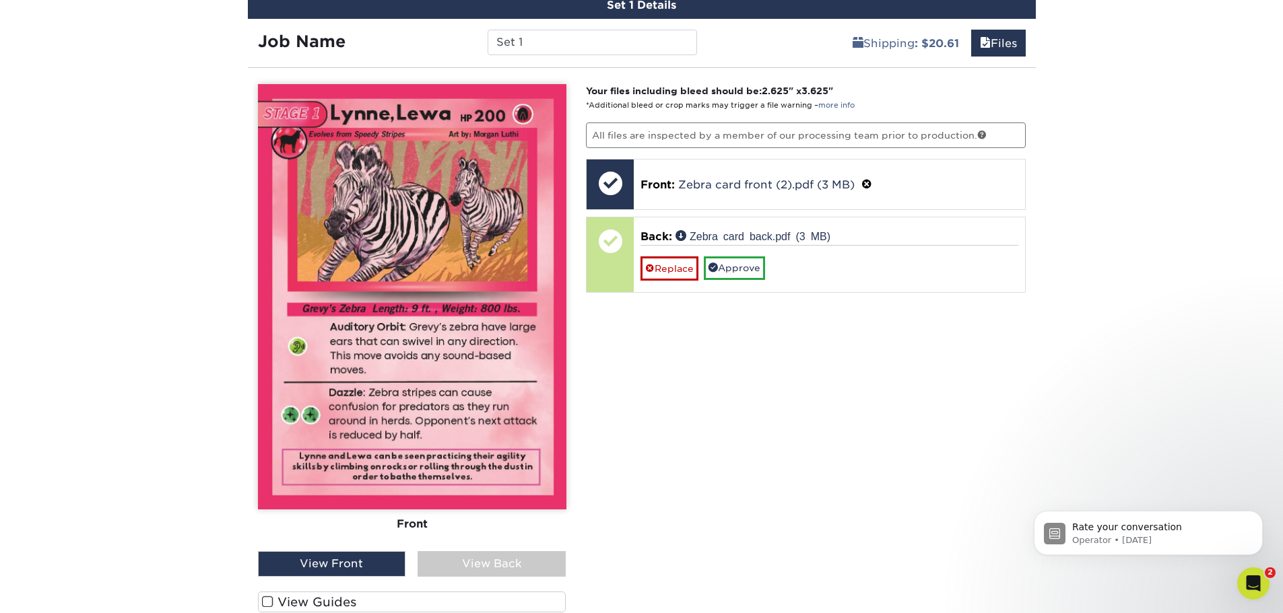
click at [471, 576] on div "View Back" at bounding box center [491, 564] width 148 height 26
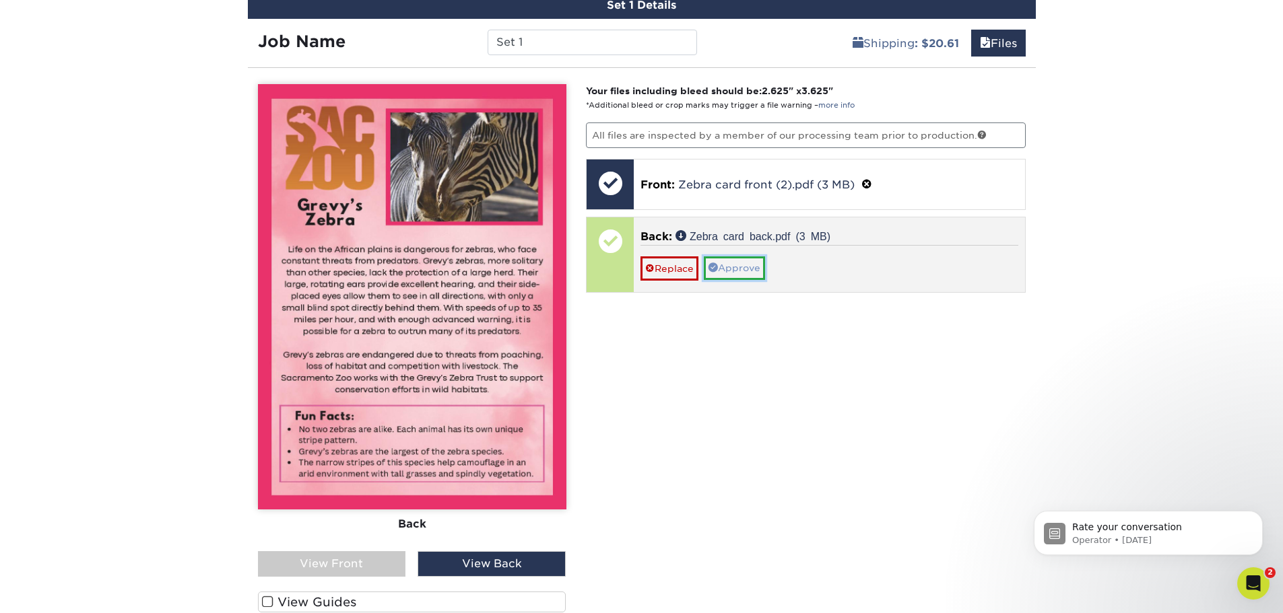
click at [754, 269] on link "Approve" at bounding box center [734, 268] width 61 height 23
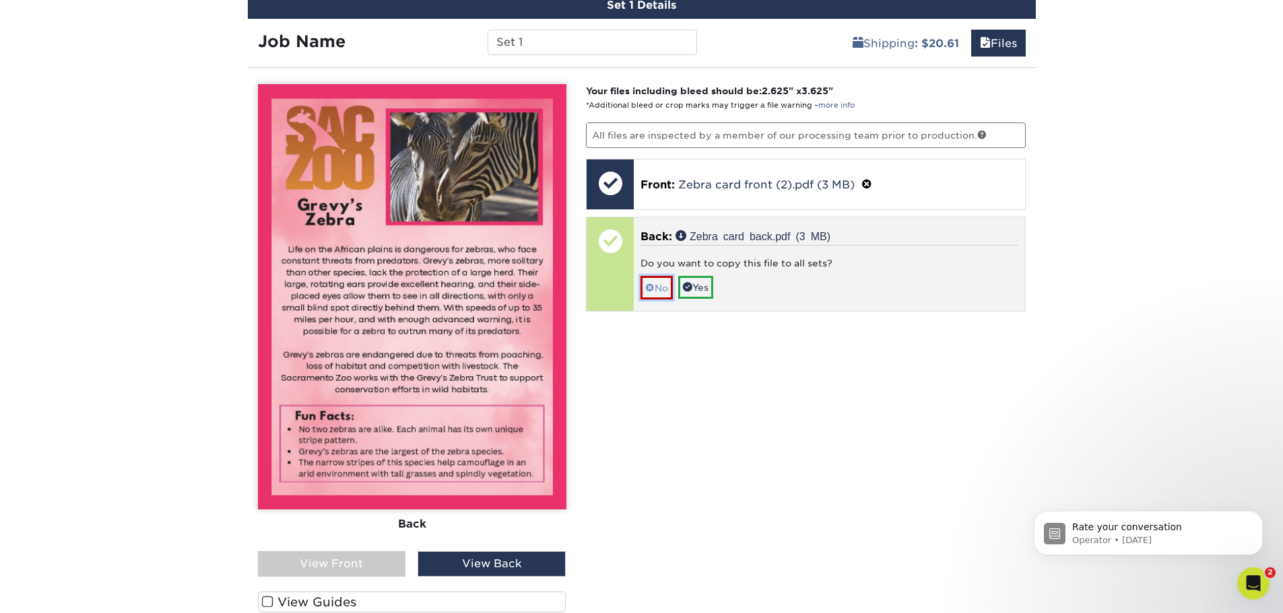
click at [649, 294] on link "No" at bounding box center [656, 288] width 32 height 24
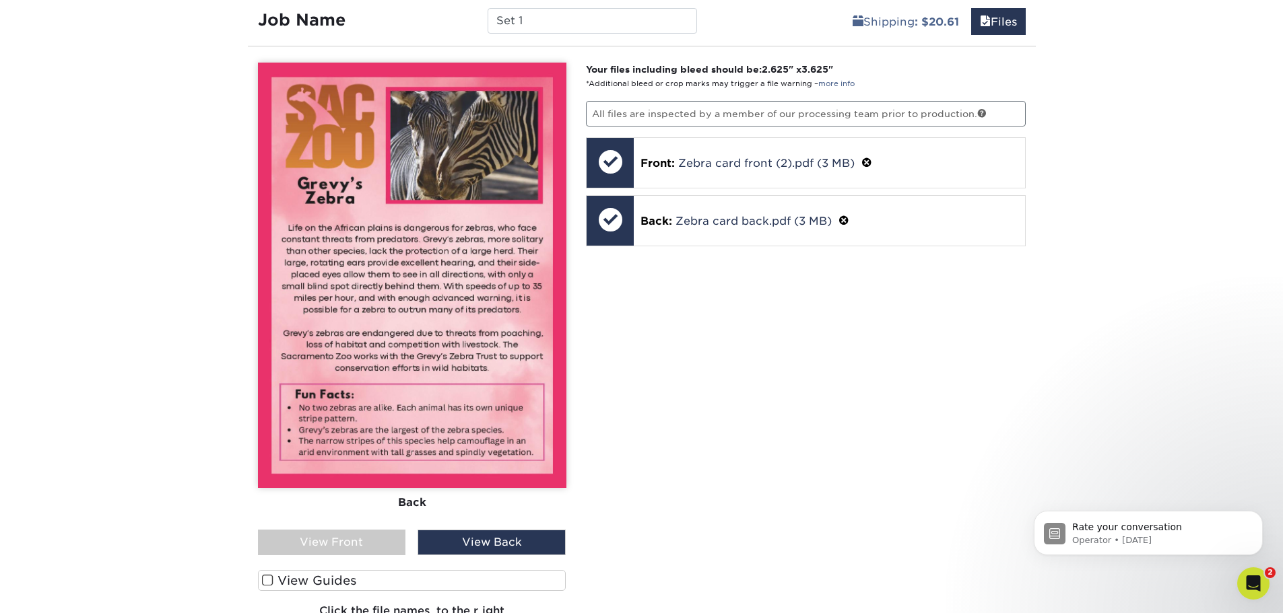
scroll to position [1145, 0]
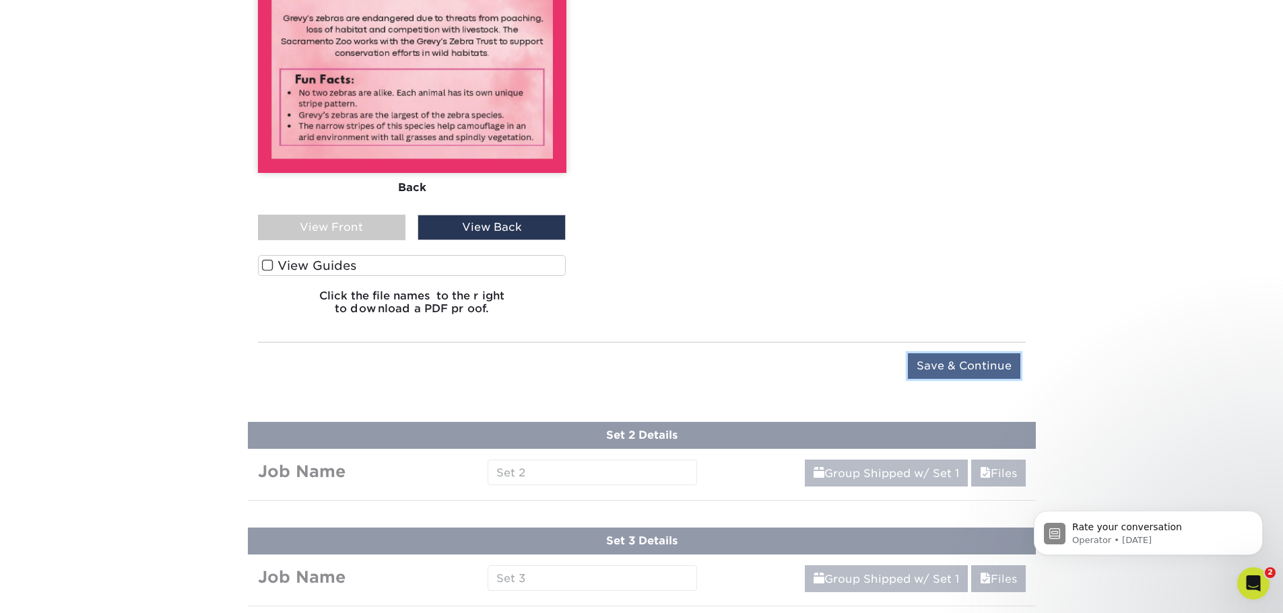
click at [990, 360] on input "Save & Continue" at bounding box center [964, 366] width 112 height 26
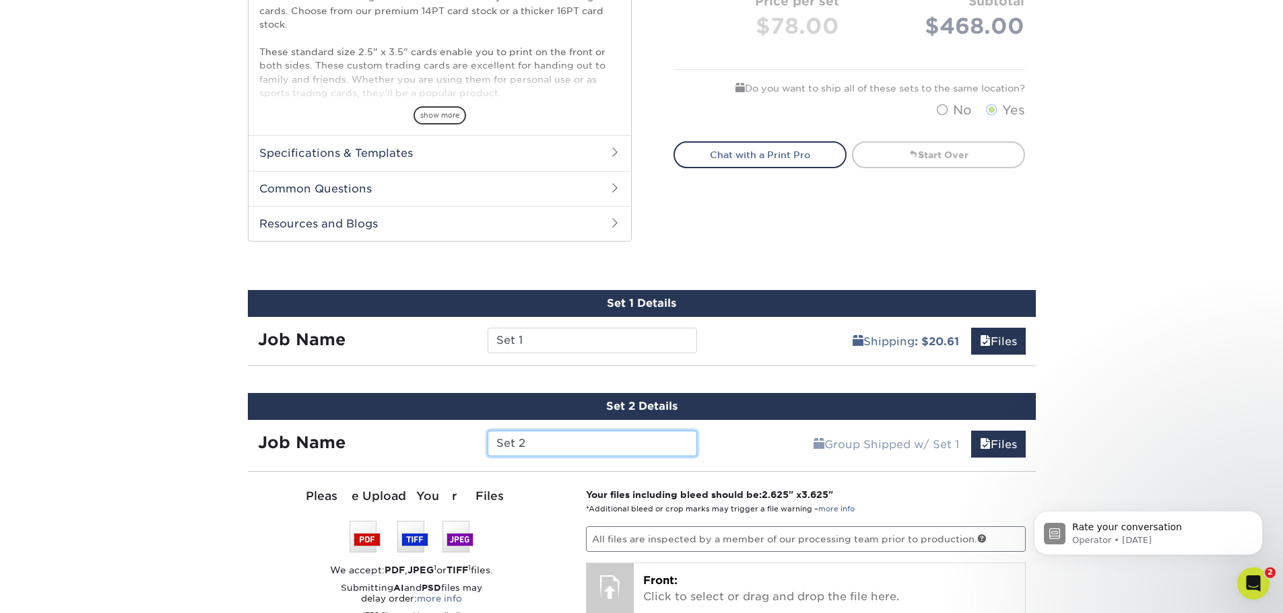
scroll to position [512, 0]
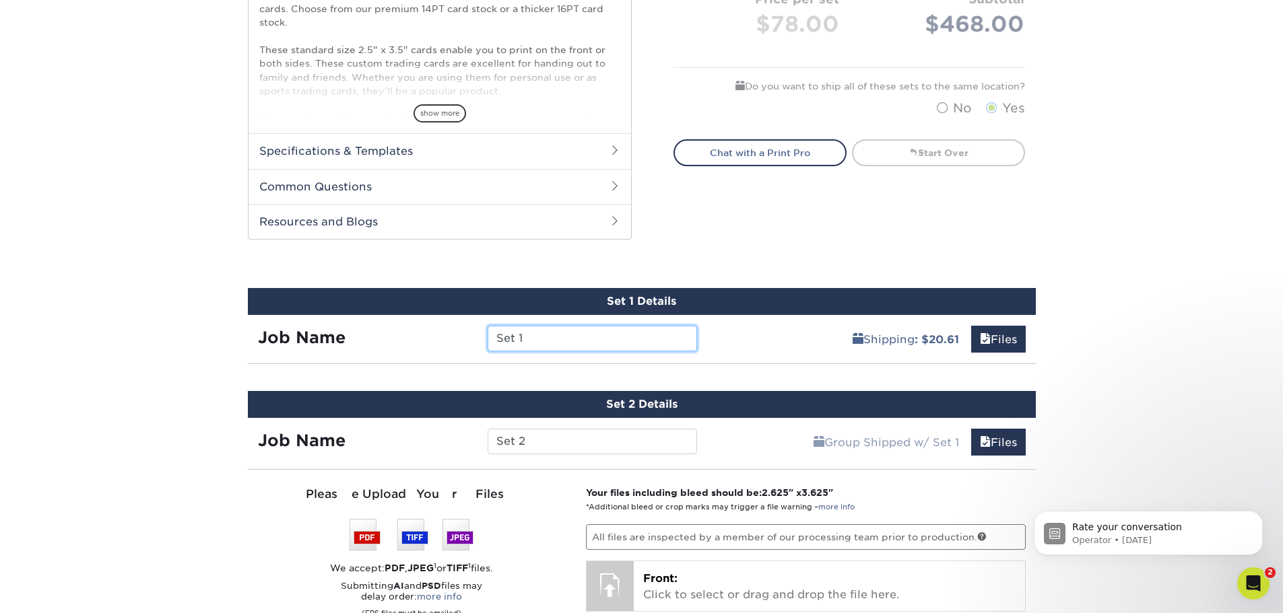
click at [597, 341] on input "Set 1" at bounding box center [591, 339] width 209 height 26
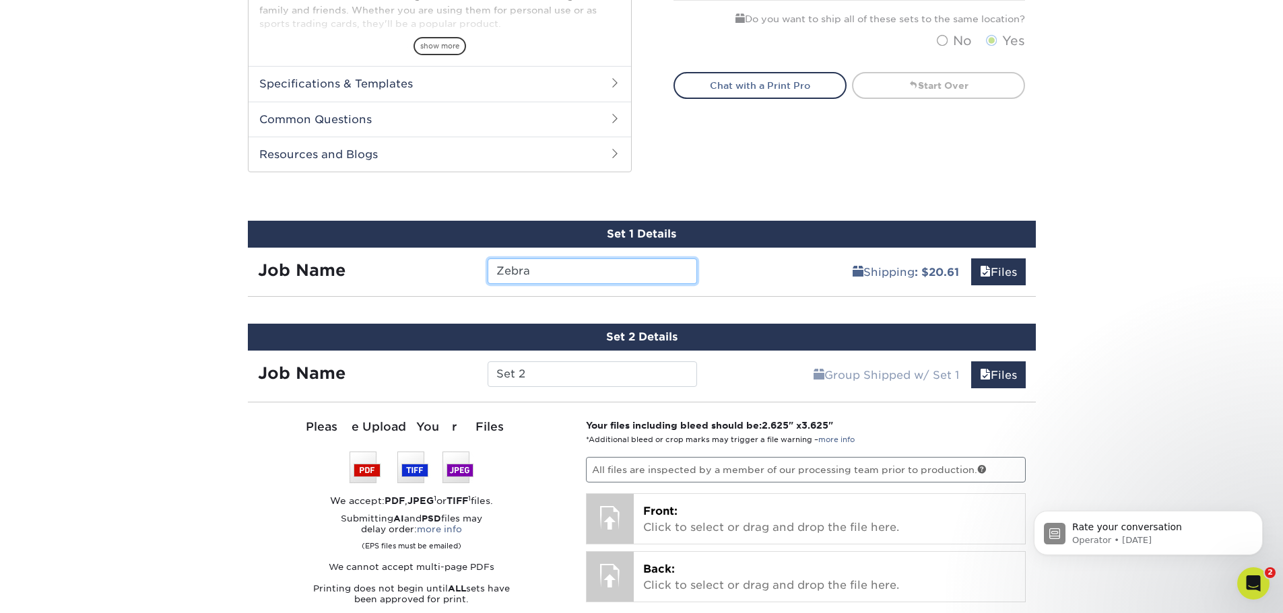
type input "Zebra"
click at [601, 372] on input "Set 2" at bounding box center [591, 375] width 209 height 26
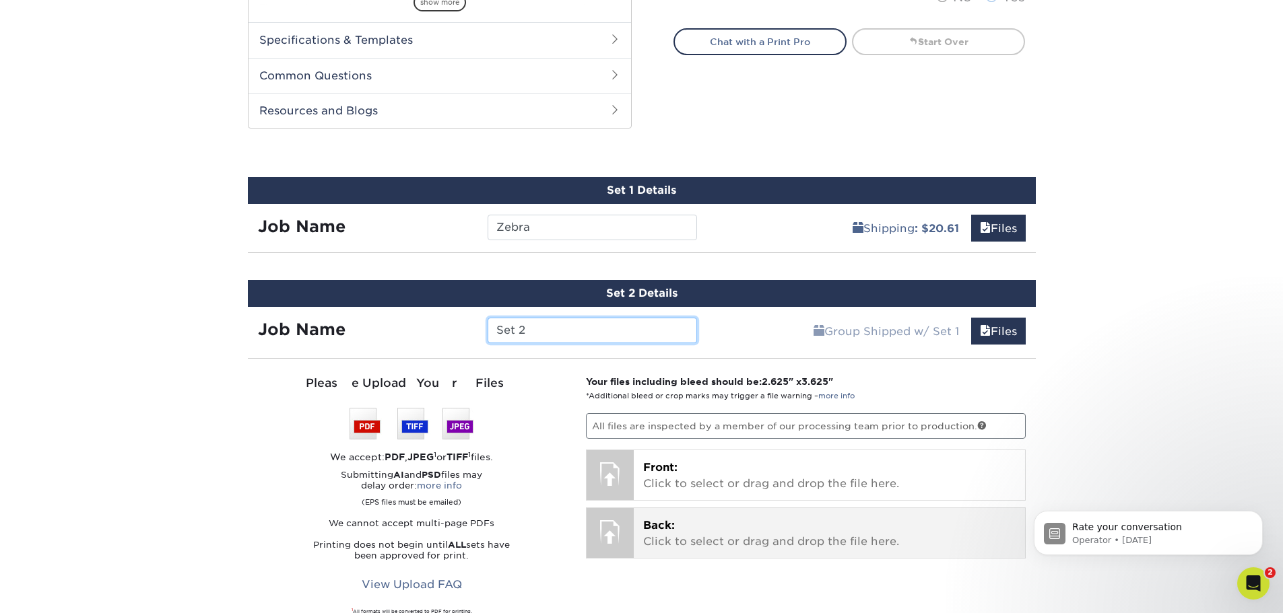
scroll to position [646, 0]
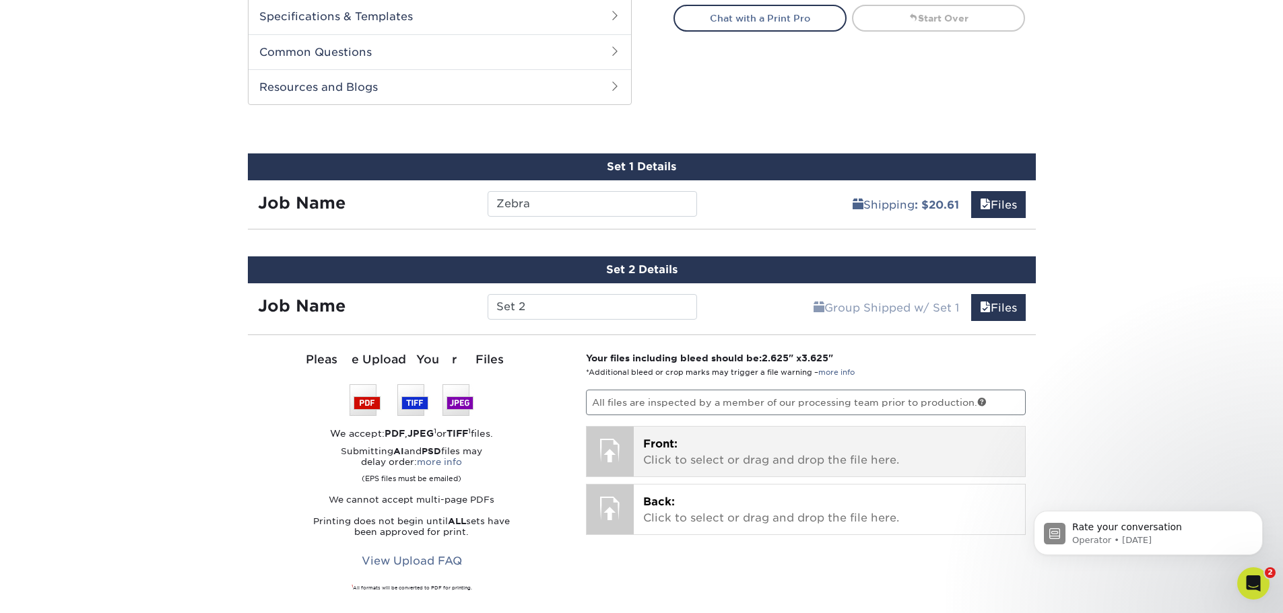
click at [730, 468] on p "Front: Click to select or drag and drop the file here." at bounding box center [829, 452] width 372 height 32
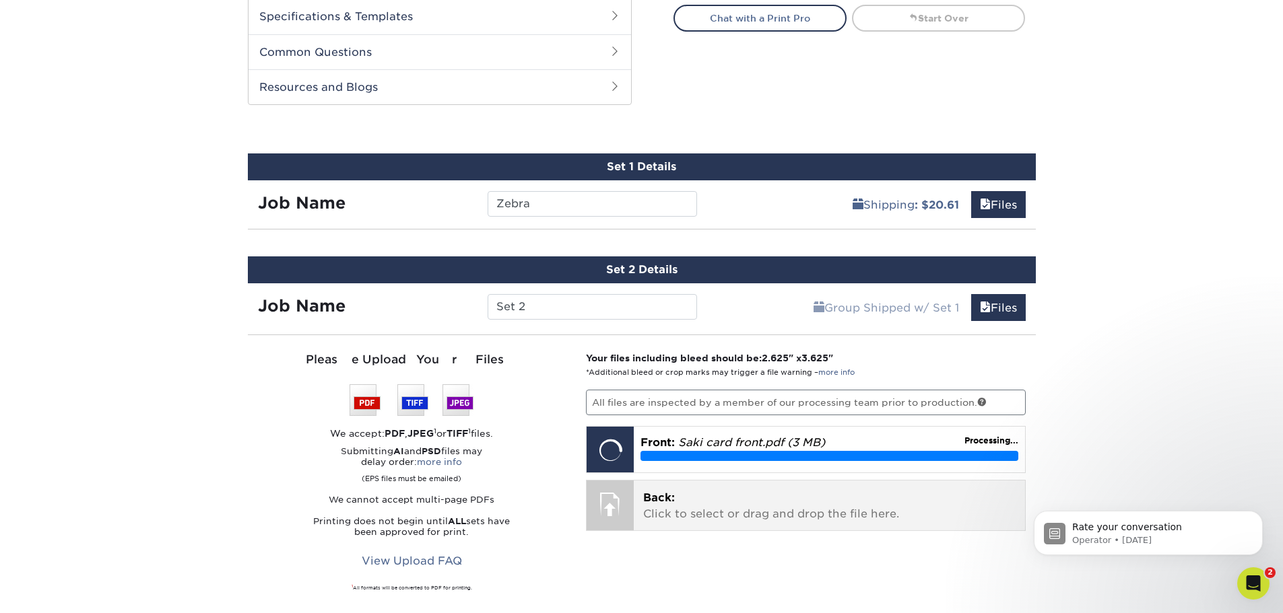
click at [670, 504] on span "Back:" at bounding box center [659, 497] width 32 height 13
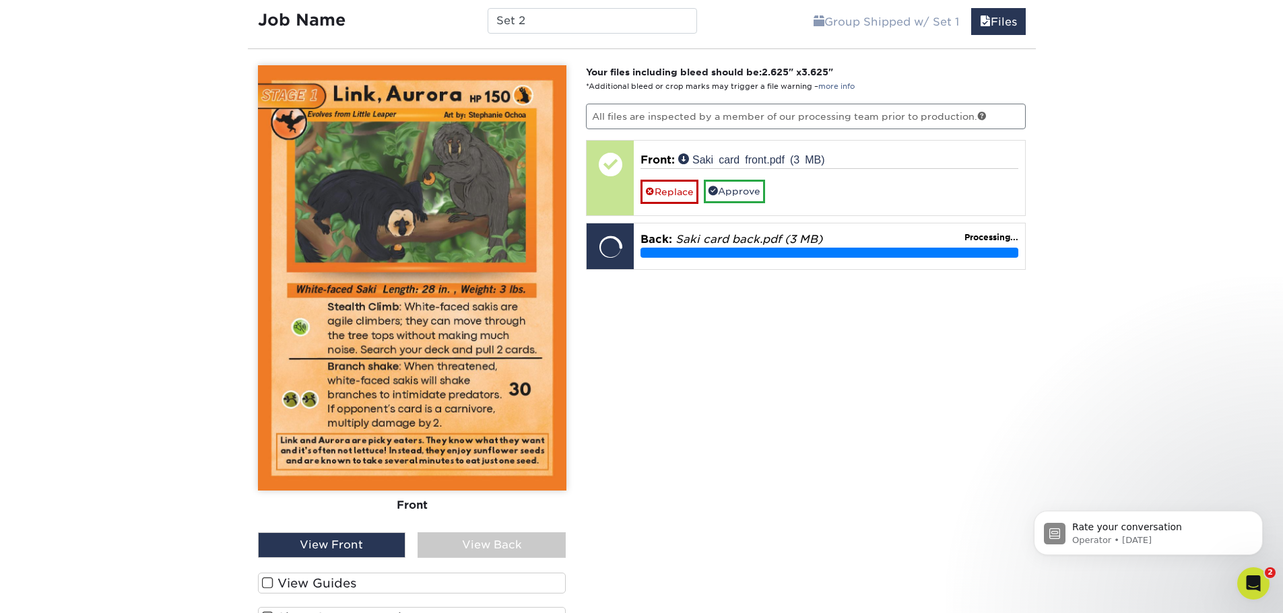
scroll to position [983, 0]
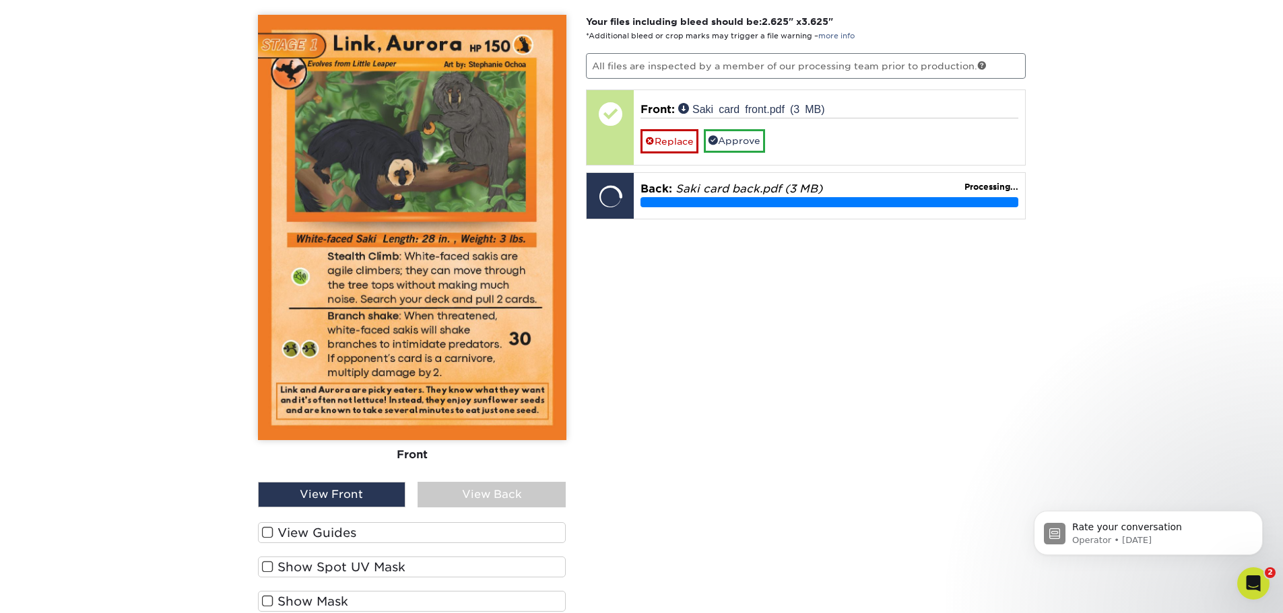
click at [524, 497] on div "View Back" at bounding box center [491, 495] width 148 height 26
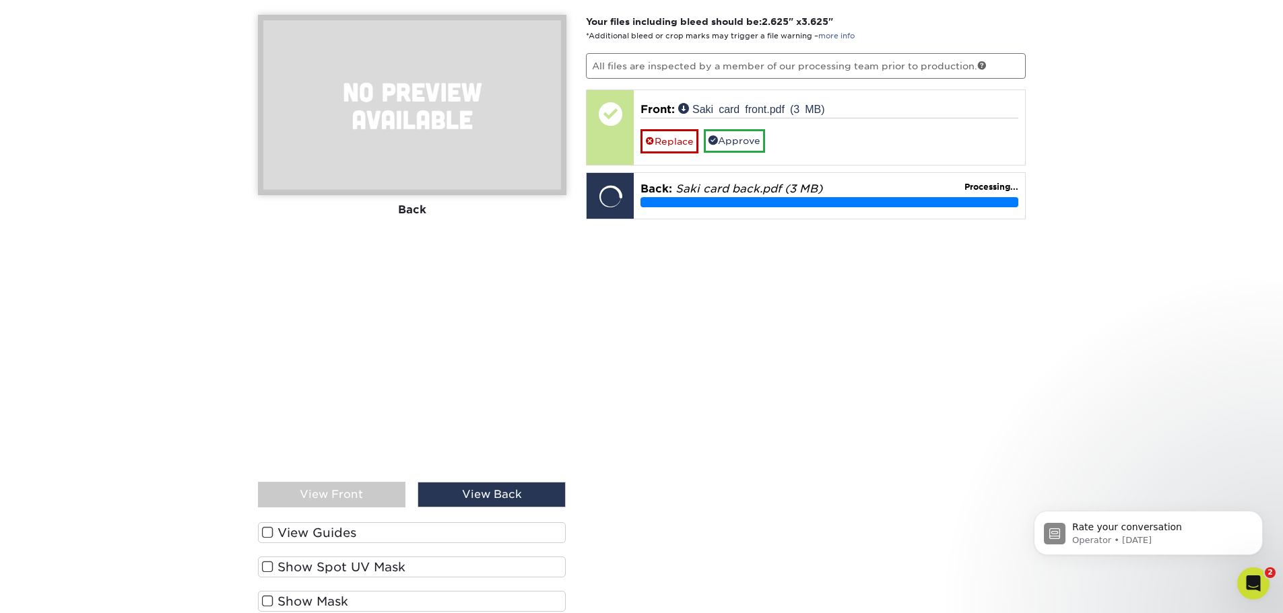
click at [250, 493] on div "Please Upload Your Files We accept: PDF , JPEG 1 or TIFF 1 files. Submitting AI…" at bounding box center [412, 338] width 329 height 647
click at [268, 492] on div "View Front" at bounding box center [332, 495] width 148 height 26
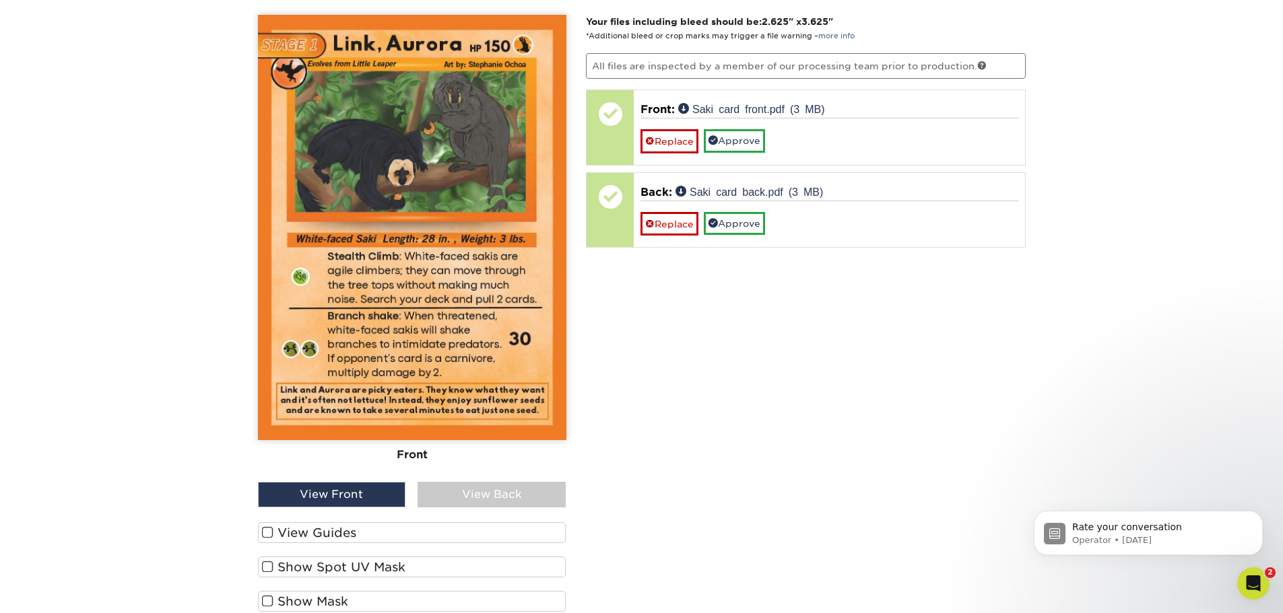
click at [524, 479] on div "Front Back" at bounding box center [412, 248] width 308 height 467
click at [520, 501] on div "View Back" at bounding box center [491, 495] width 148 height 26
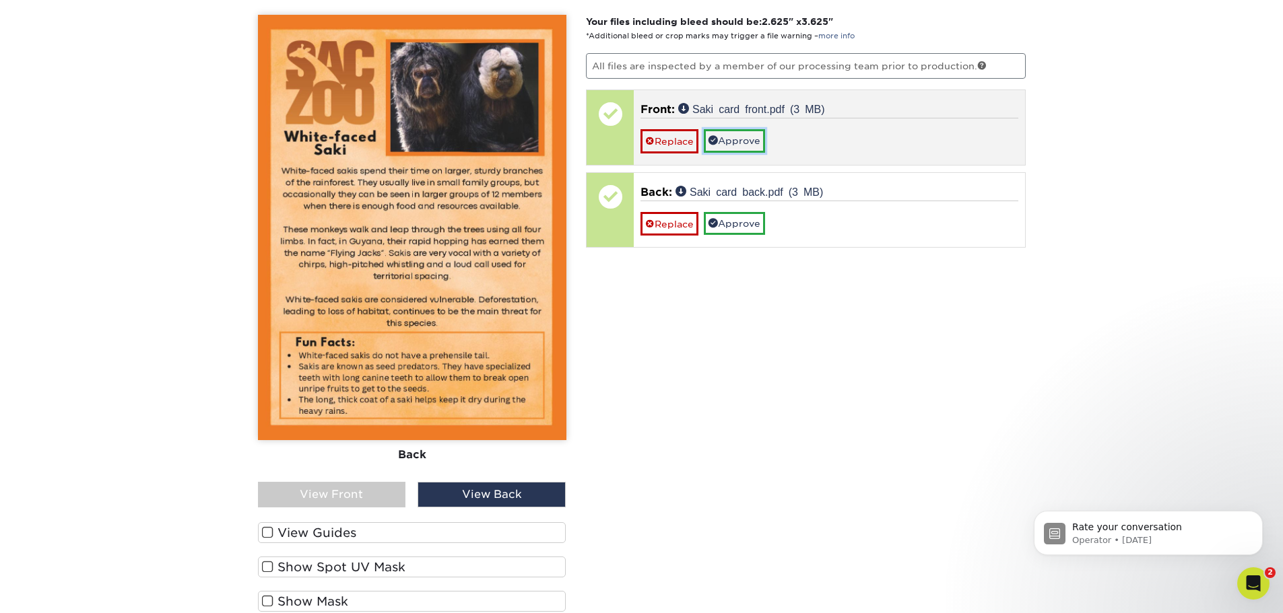
click at [735, 139] on link "Approve" at bounding box center [734, 140] width 61 height 23
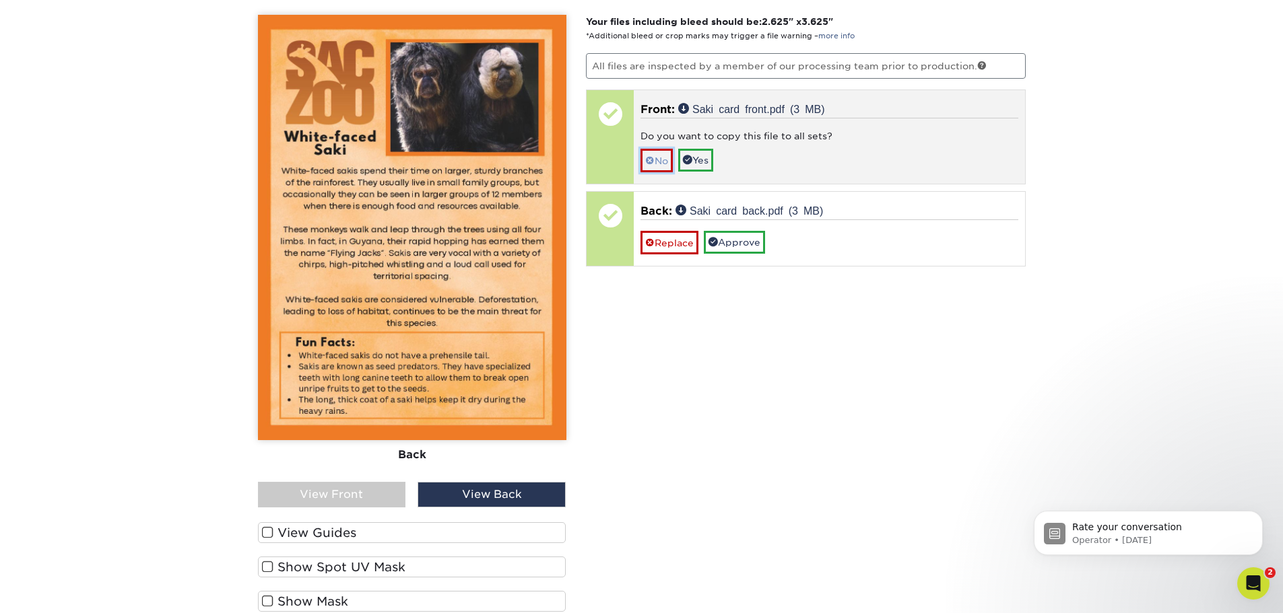
click at [646, 160] on span at bounding box center [649, 161] width 9 height 11
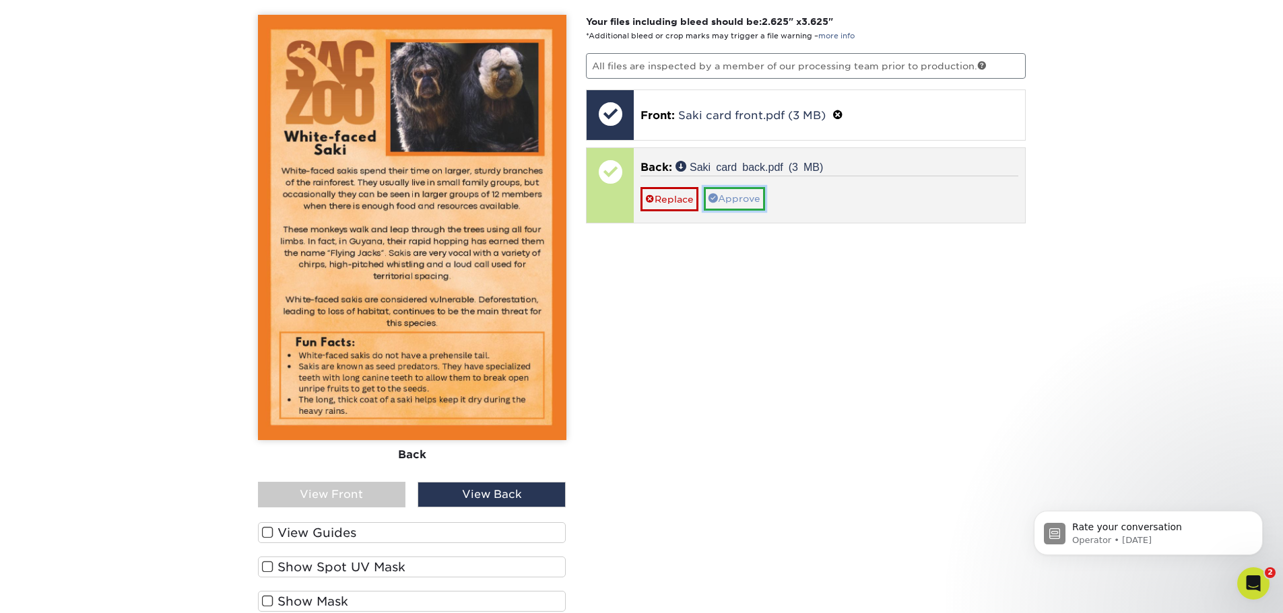
click at [753, 200] on link "Approve" at bounding box center [734, 198] width 61 height 23
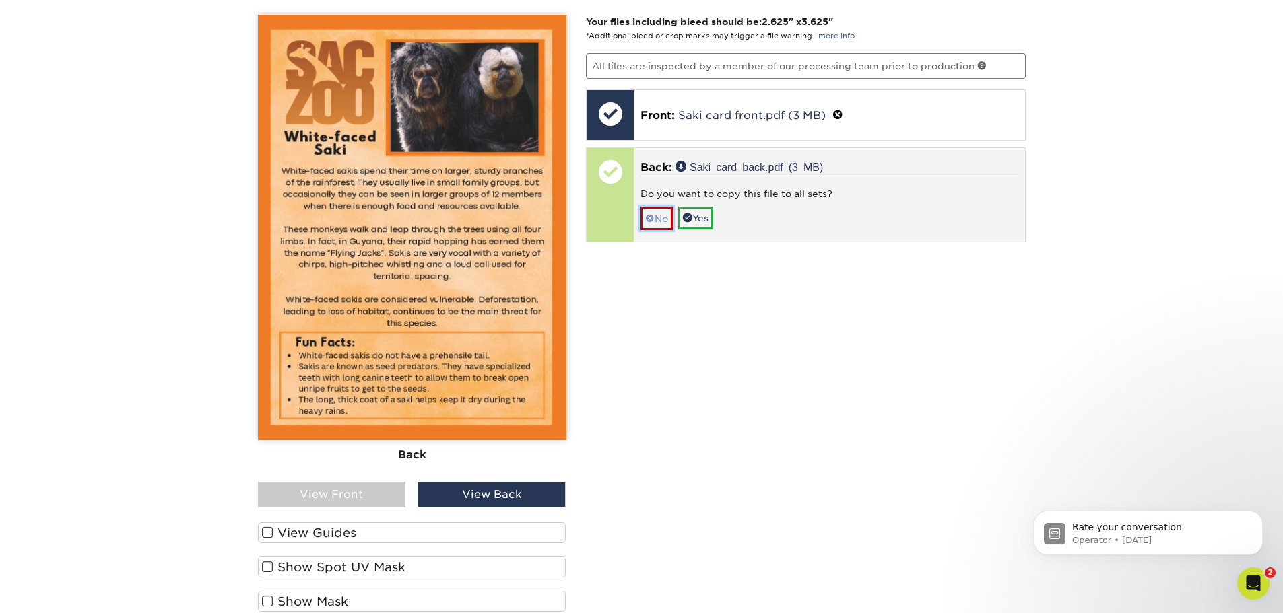
click at [656, 213] on link "No" at bounding box center [656, 219] width 32 height 24
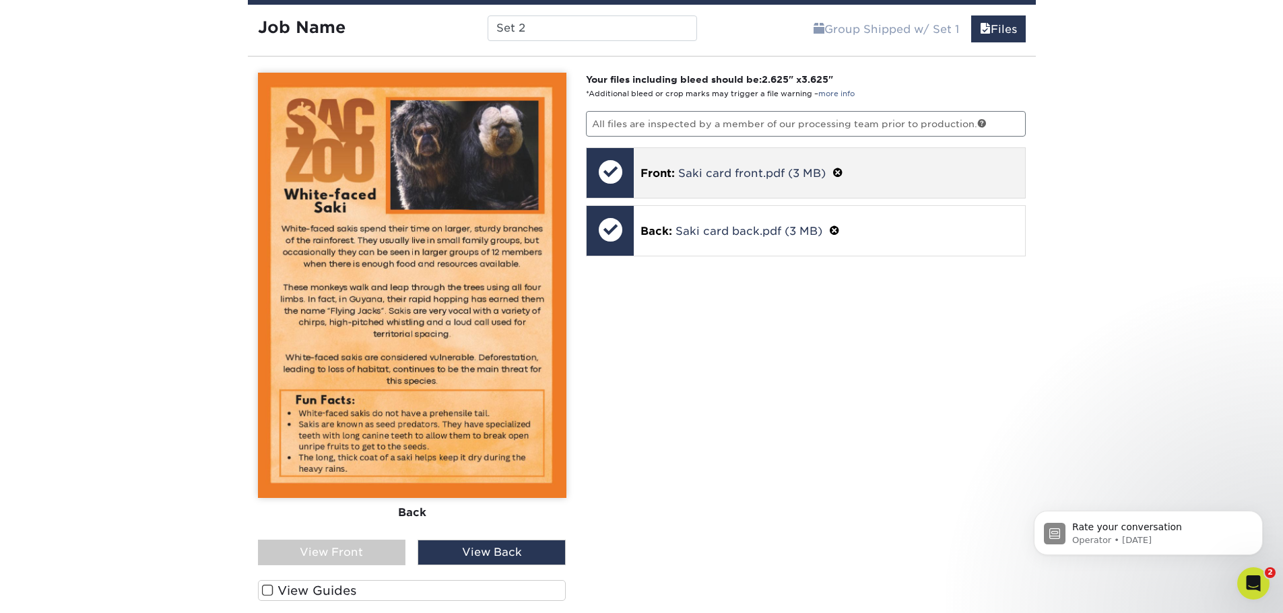
scroll to position [714, 0]
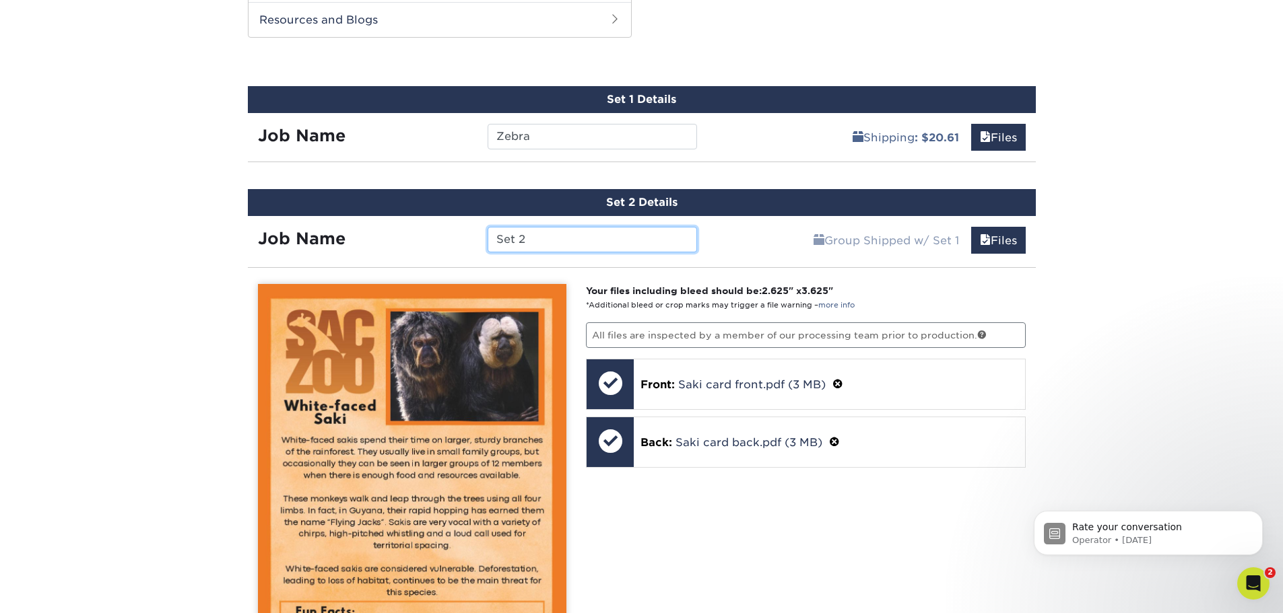
click at [570, 232] on input "Set 2" at bounding box center [591, 240] width 209 height 26
type input "Saki"
click at [1031, 267] on hr at bounding box center [642, 267] width 788 height 1
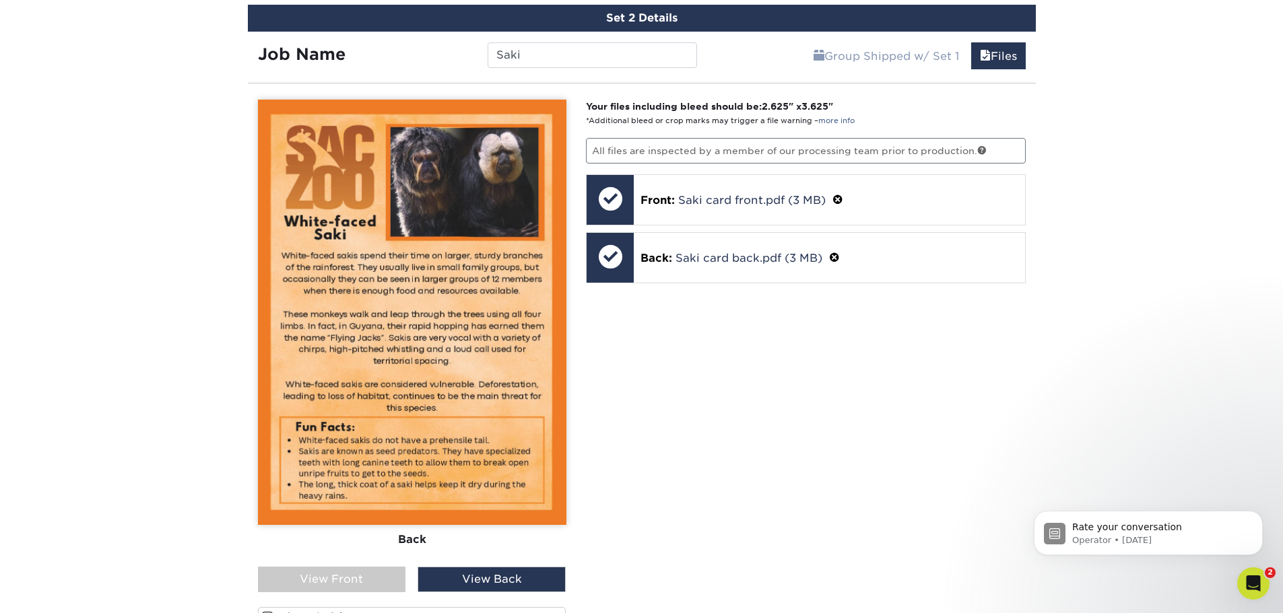
scroll to position [1118, 0]
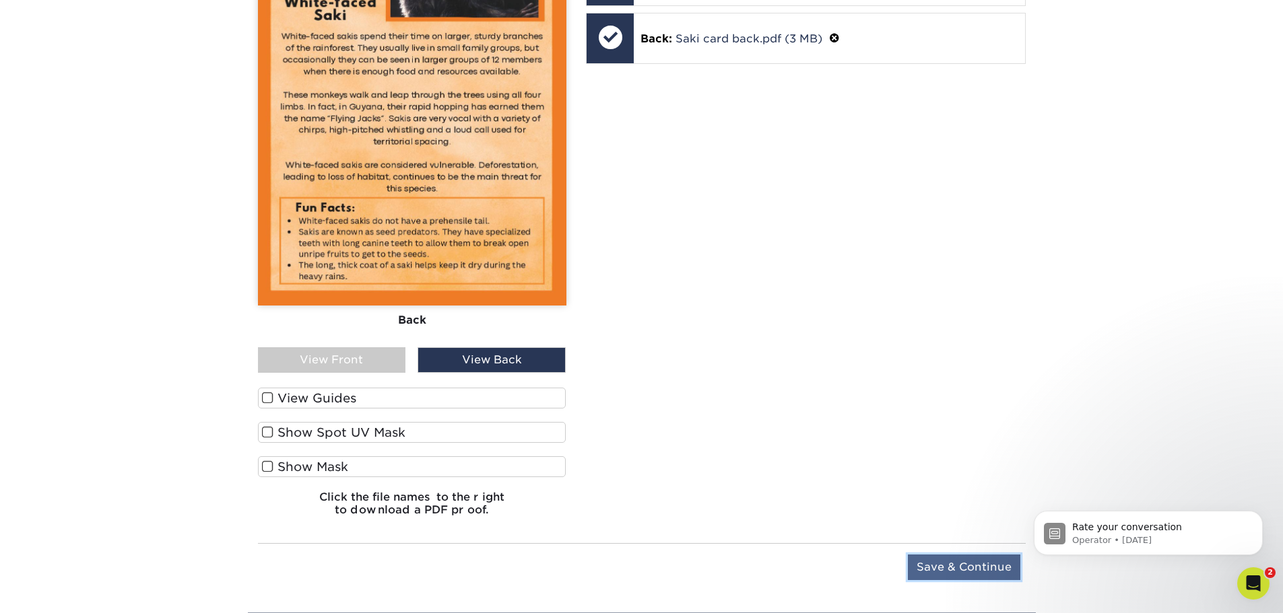
click at [939, 579] on input "Save & Continue" at bounding box center [964, 568] width 112 height 26
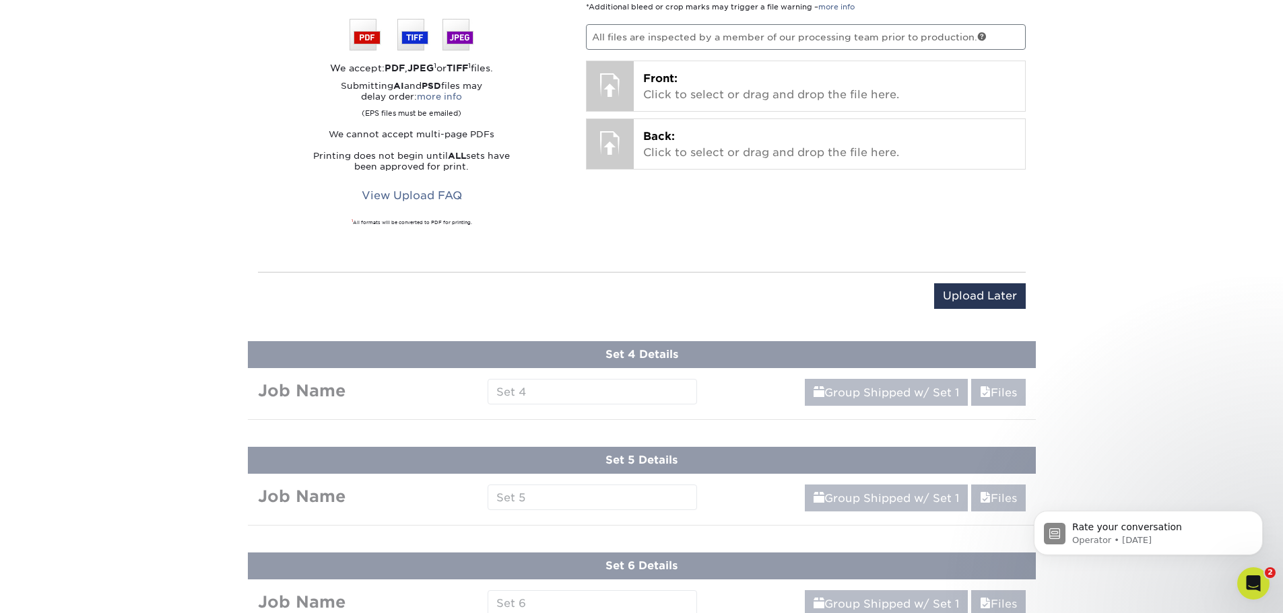
scroll to position [752, 0]
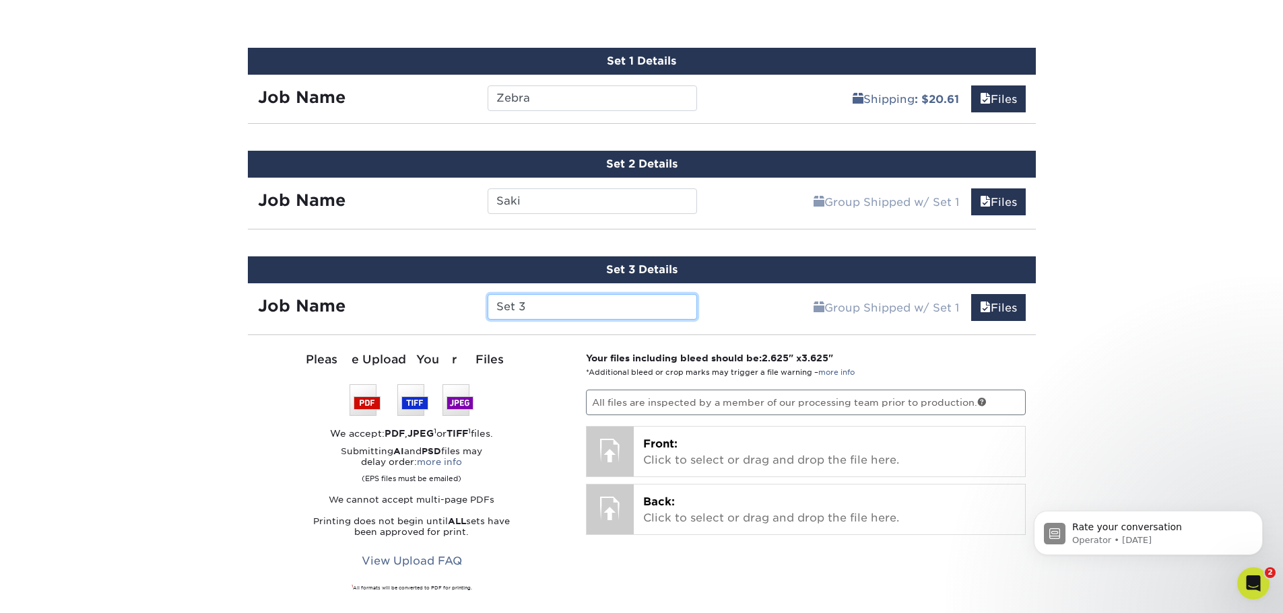
click at [654, 311] on input "Set 3" at bounding box center [591, 307] width 209 height 26
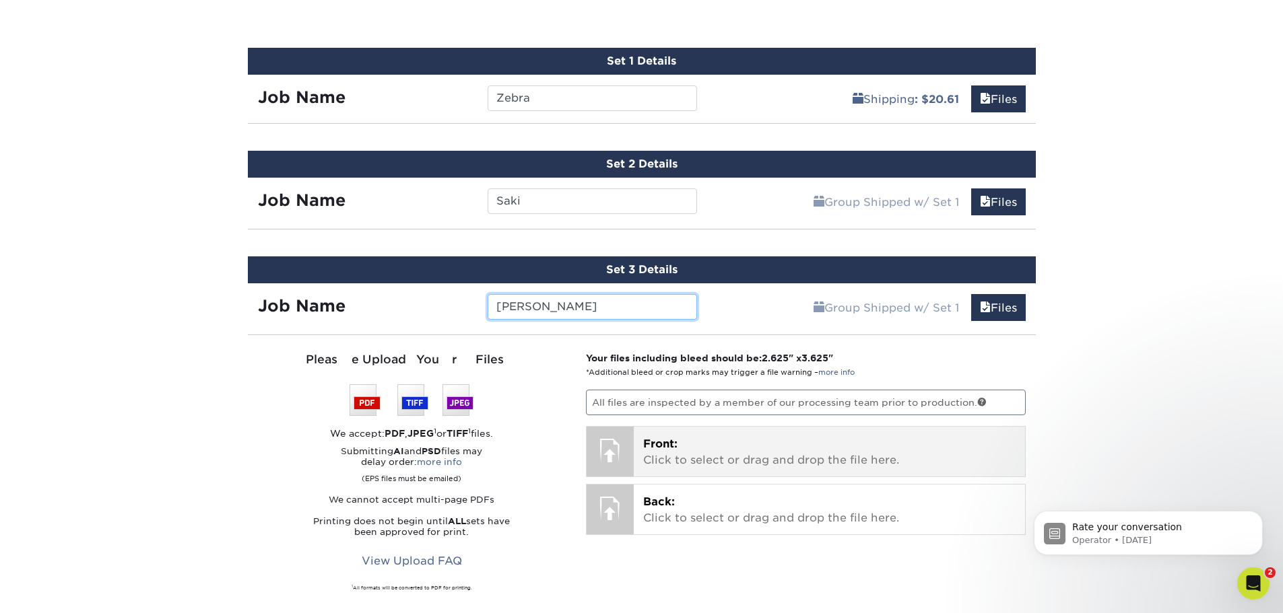
type input "[PERSON_NAME]"
click at [735, 447] on p "Front: Click to select or drag and drop the file here." at bounding box center [829, 452] width 372 height 32
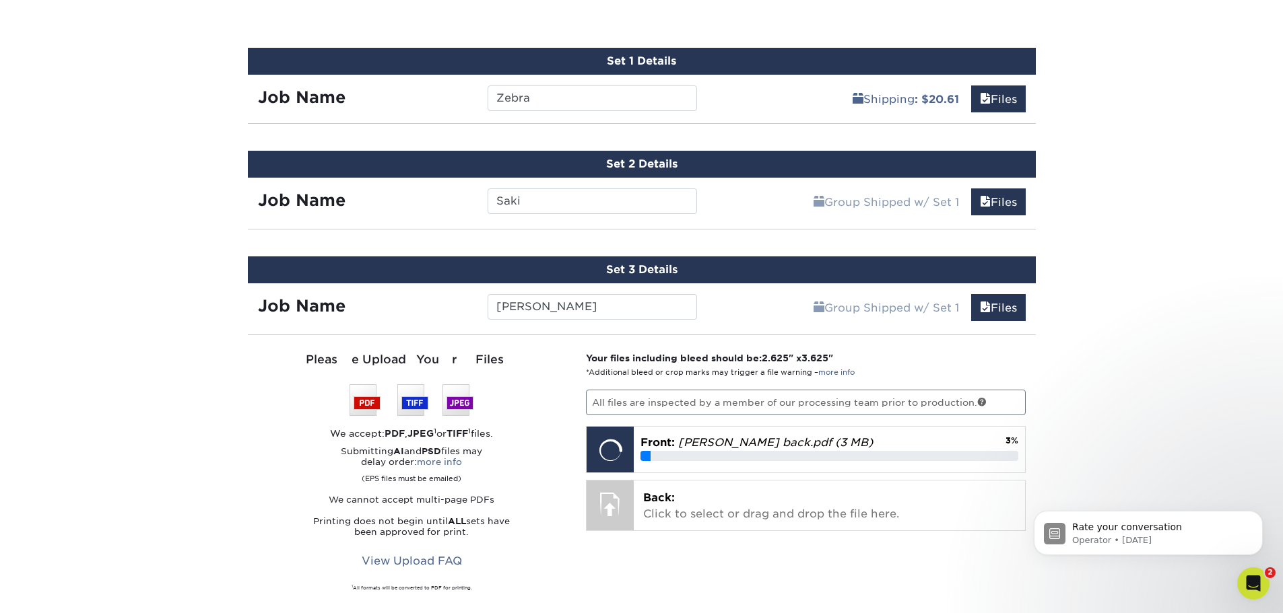
click at [697, 537] on div "Your files including bleed should be: 2.625 " x 3.625 " *Additional bleed or cr…" at bounding box center [806, 486] width 460 height 270
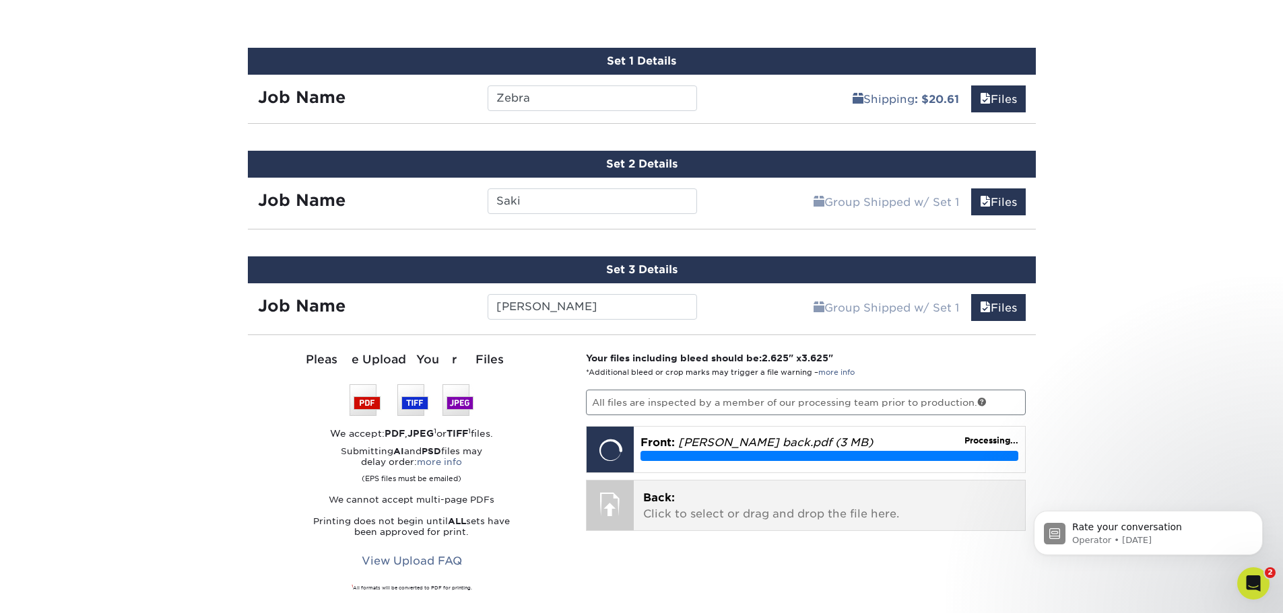
click at [697, 526] on div "Back: Click to select or drag and drop the file here. Choose file" at bounding box center [829, 506] width 391 height 50
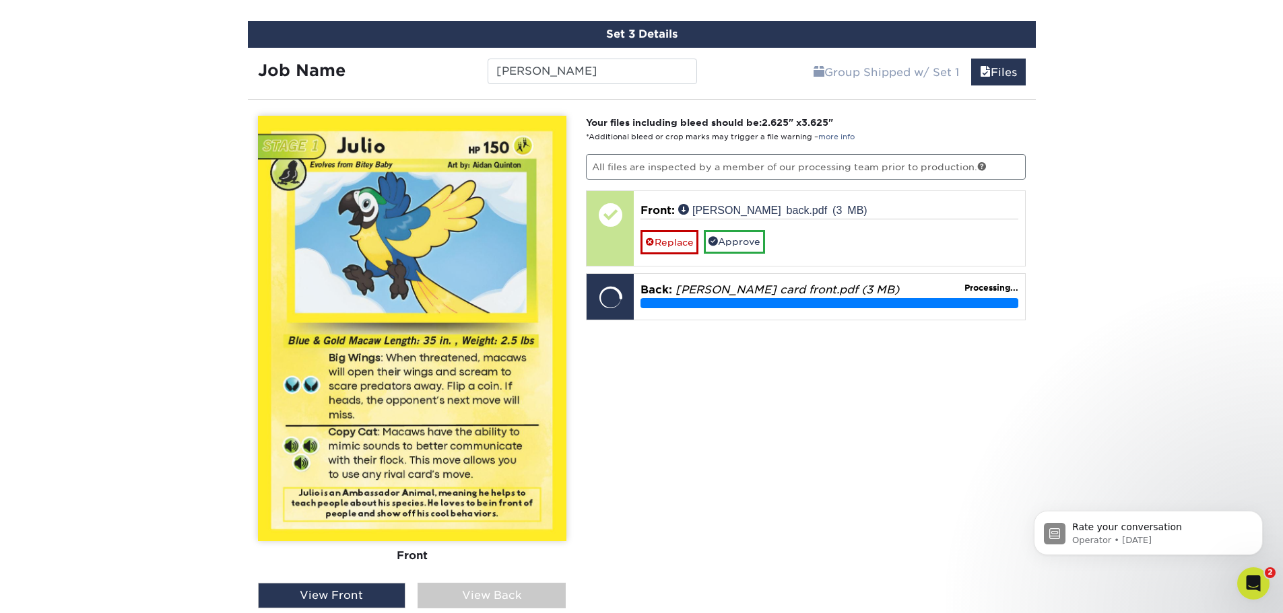
scroll to position [1021, 0]
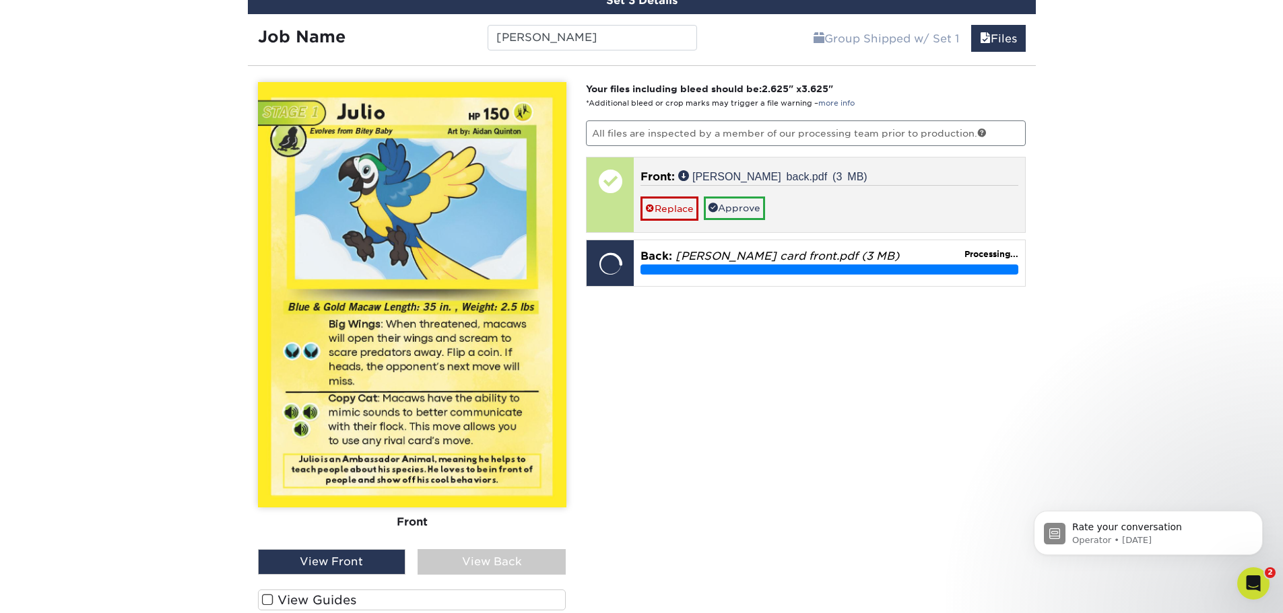
click at [928, 188] on div "Replace Approve" at bounding box center [829, 202] width 378 height 35
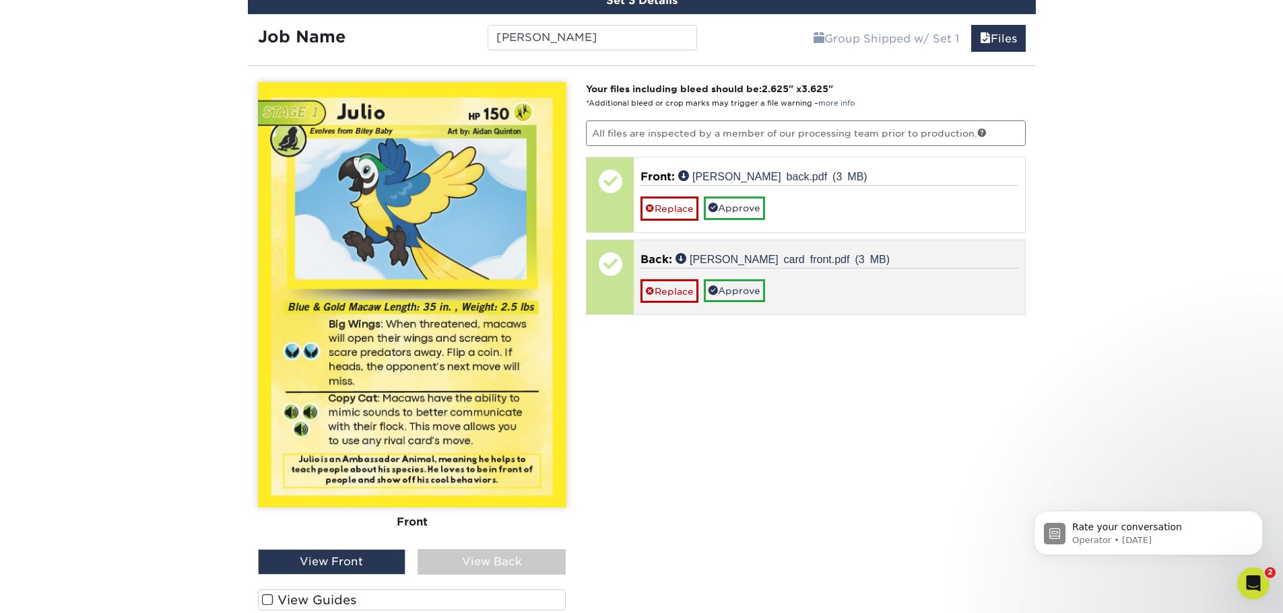
click at [812, 283] on div "Replace Approve" at bounding box center [829, 285] width 378 height 35
click at [600, 271] on div at bounding box center [609, 263] width 47 height 47
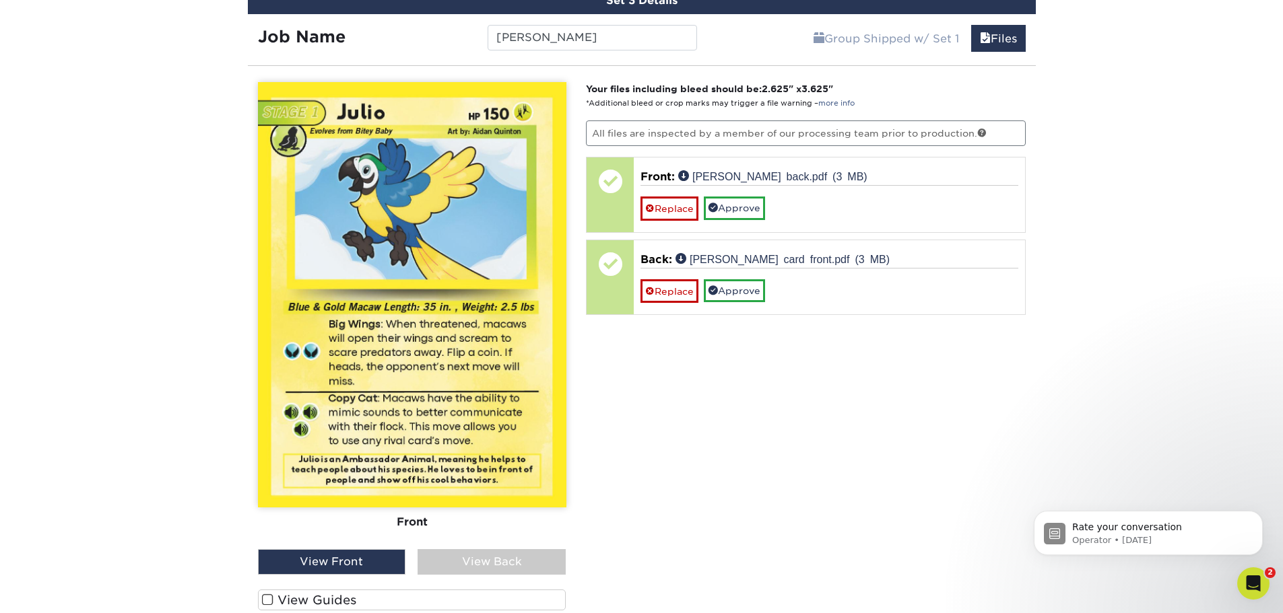
click at [496, 564] on div "View Back" at bounding box center [491, 562] width 148 height 26
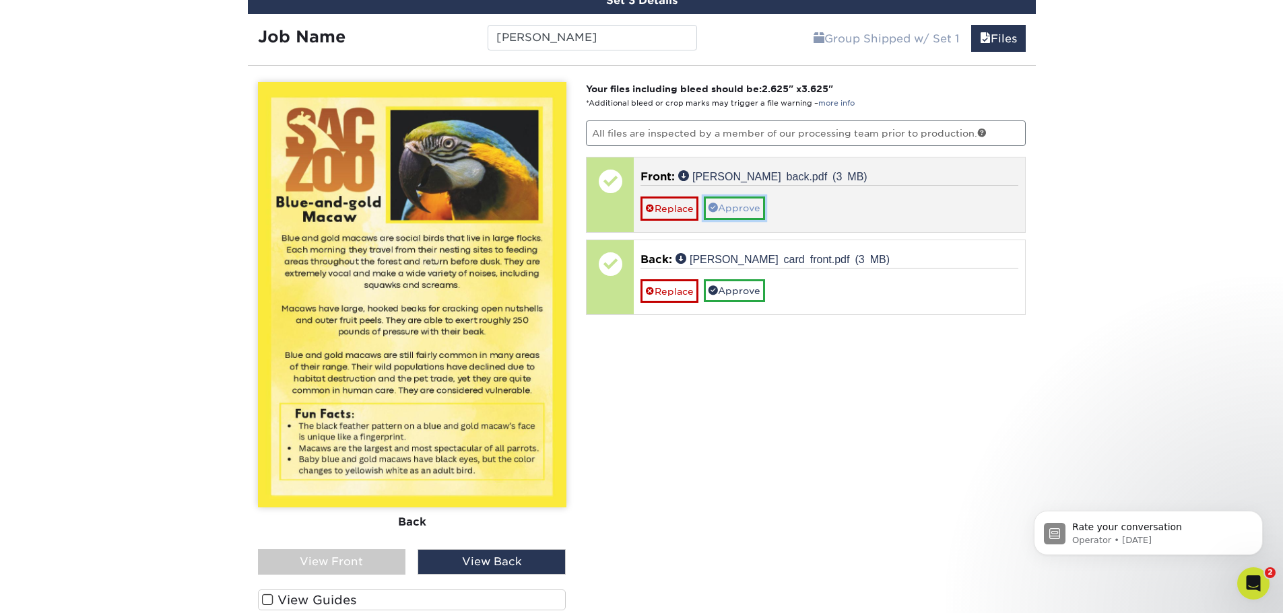
click at [745, 199] on link "Approve" at bounding box center [734, 208] width 61 height 23
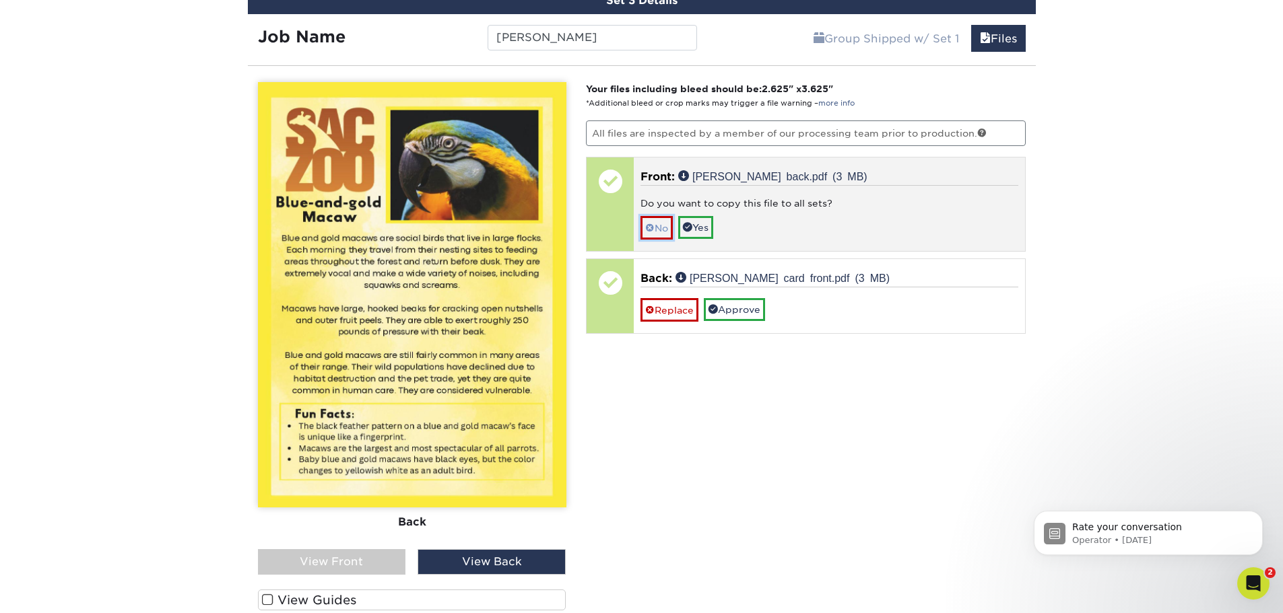
click at [654, 225] on link "No" at bounding box center [656, 228] width 32 height 24
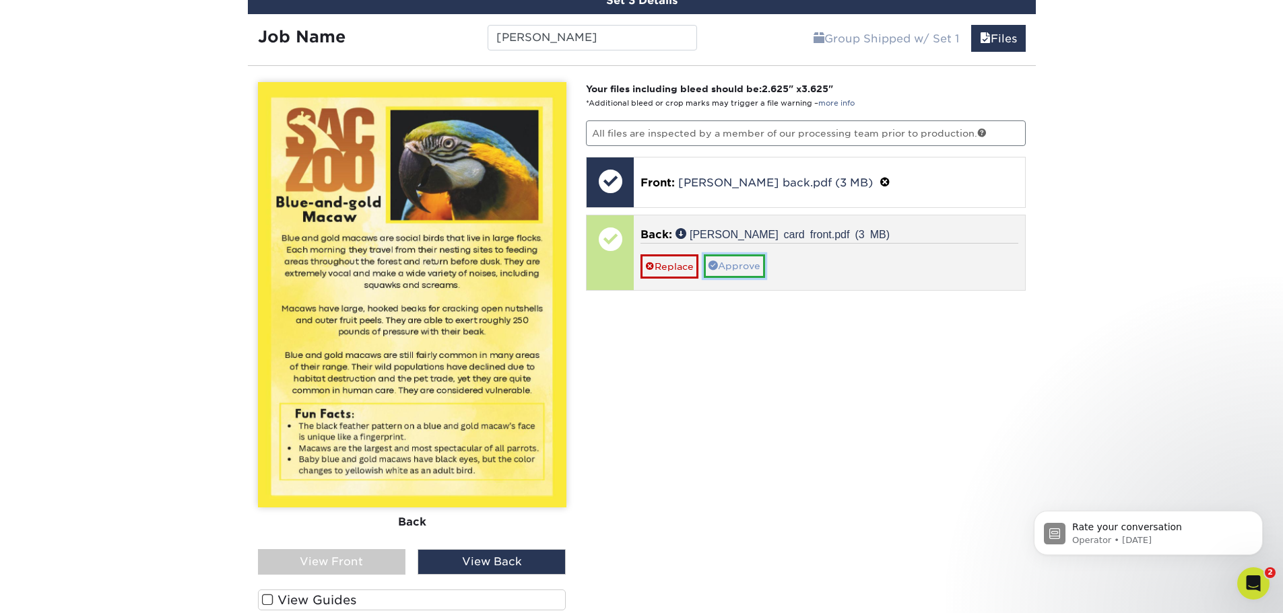
click at [752, 263] on link "Approve" at bounding box center [734, 265] width 61 height 23
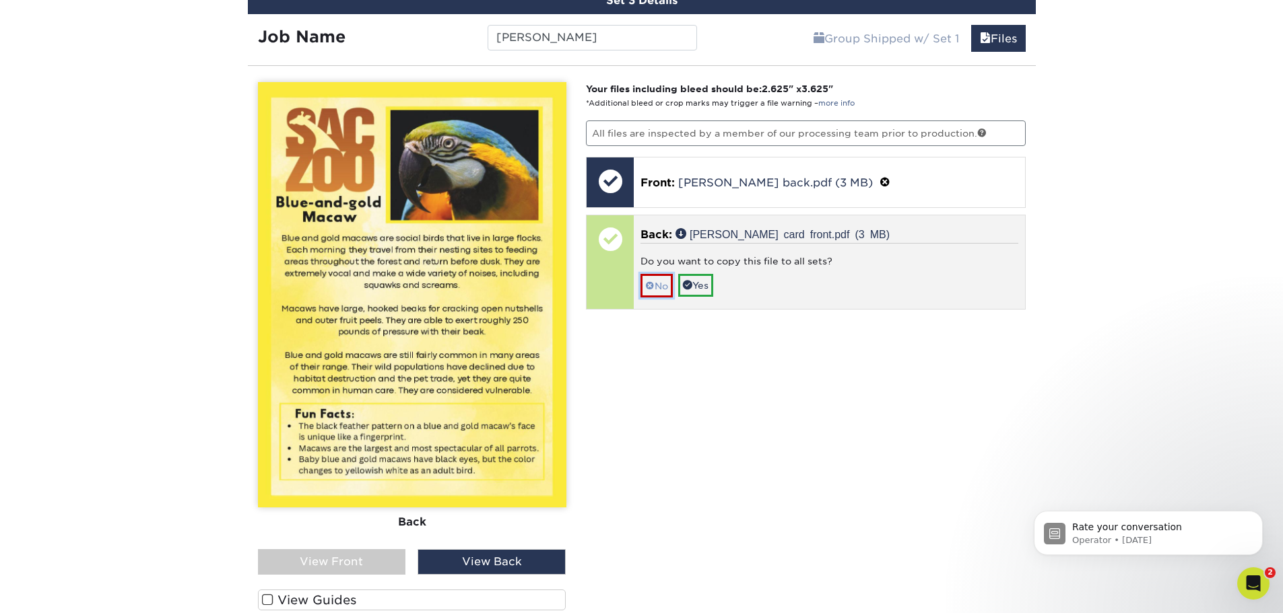
click at [652, 294] on link "No" at bounding box center [656, 286] width 32 height 24
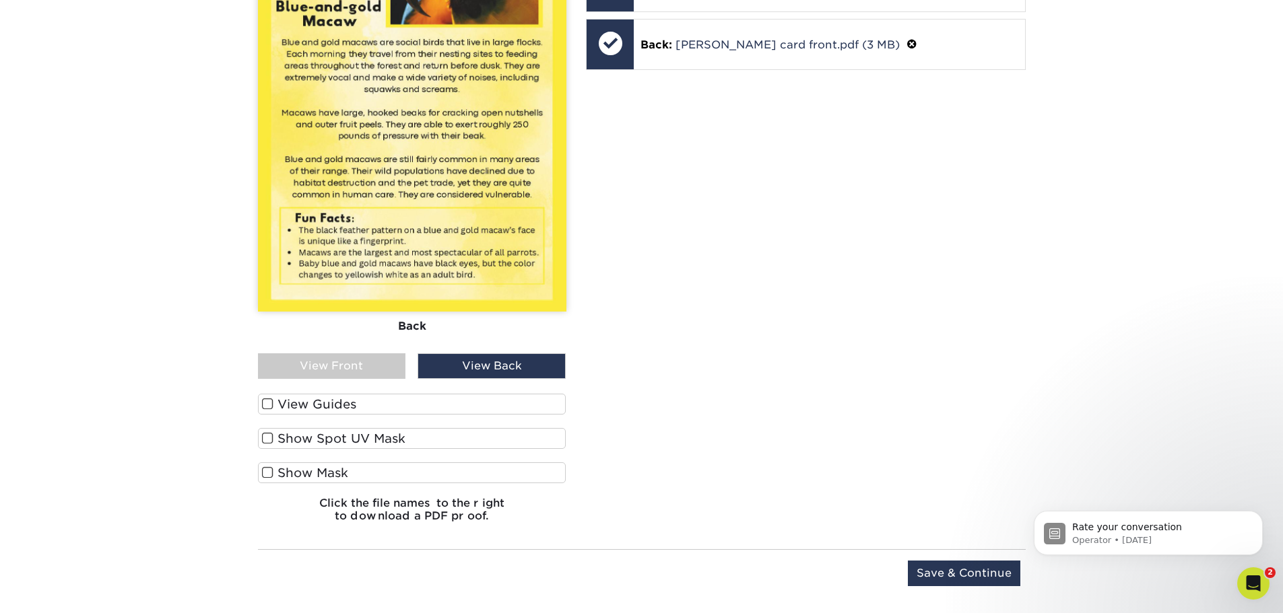
scroll to position [1223, 0]
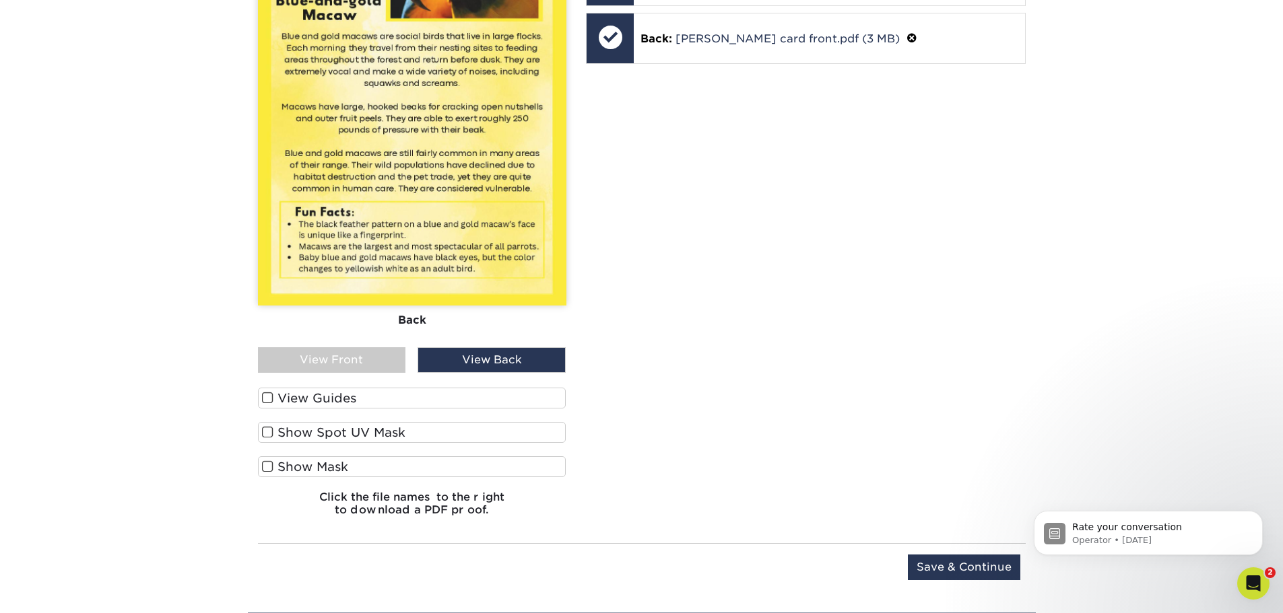
click at [727, 354] on div "Your files including bleed should be: 2.625 " x 3.625 " *Additional bleed or cr…" at bounding box center [806, 203] width 460 height 647
drag, startPoint x: 960, startPoint y: 561, endPoint x: 949, endPoint y: 584, distance: 25.3
click at [960, 561] on input "Save & Continue" at bounding box center [964, 568] width 112 height 26
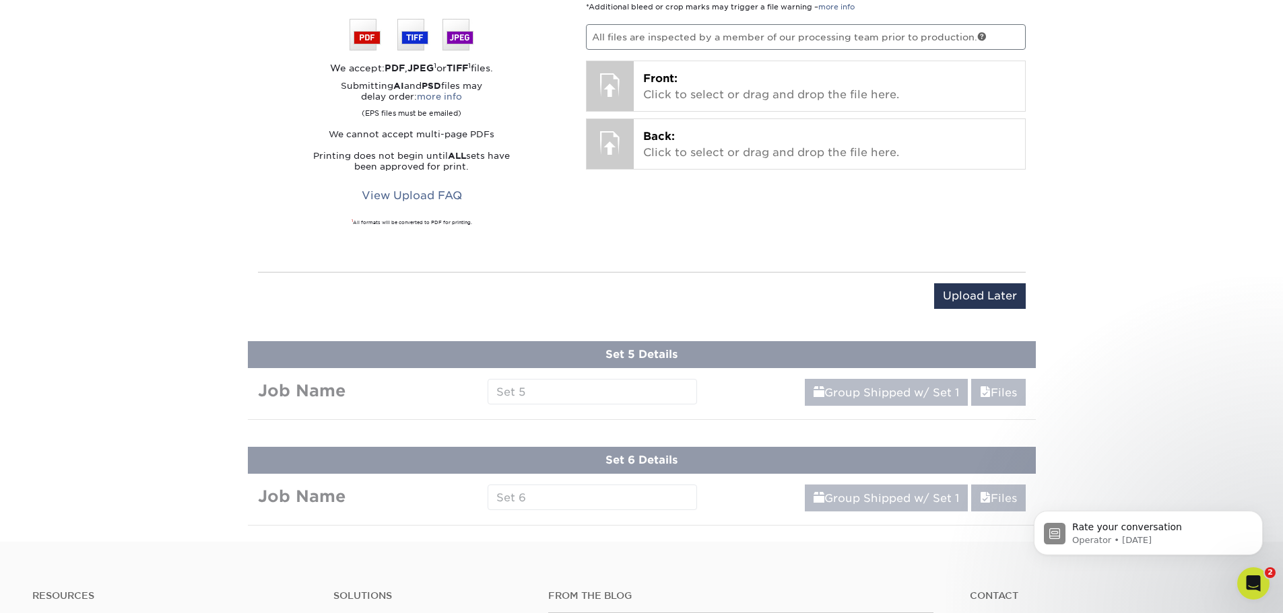
scroll to position [858, 0]
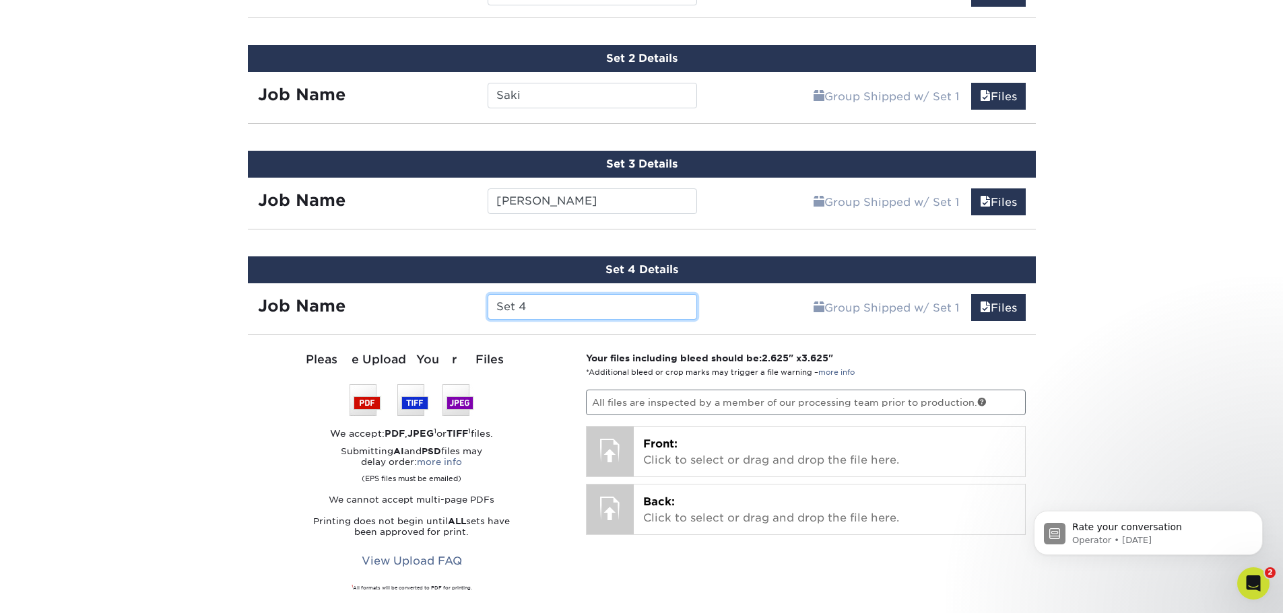
click at [621, 302] on input "Set 4" at bounding box center [591, 307] width 209 height 26
click at [621, 301] on input "Set 4" at bounding box center [591, 307] width 209 height 26
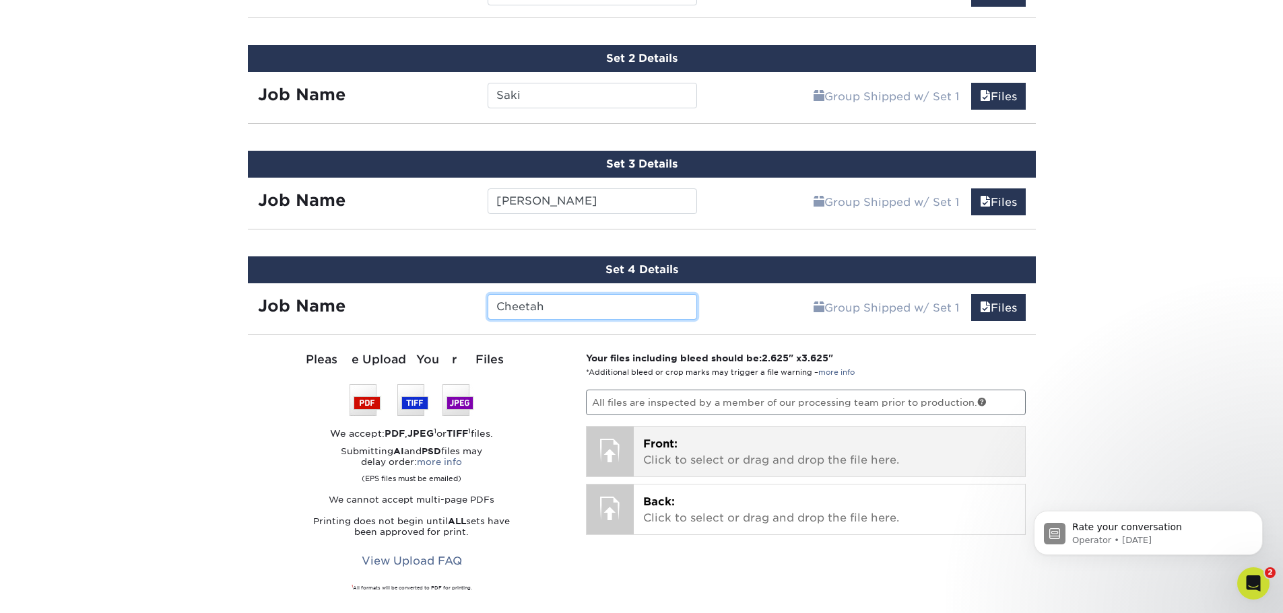
type input "Cheetah"
click at [775, 473] on div "Front: Click to select or drag and drop the file here. Choose file" at bounding box center [829, 452] width 391 height 50
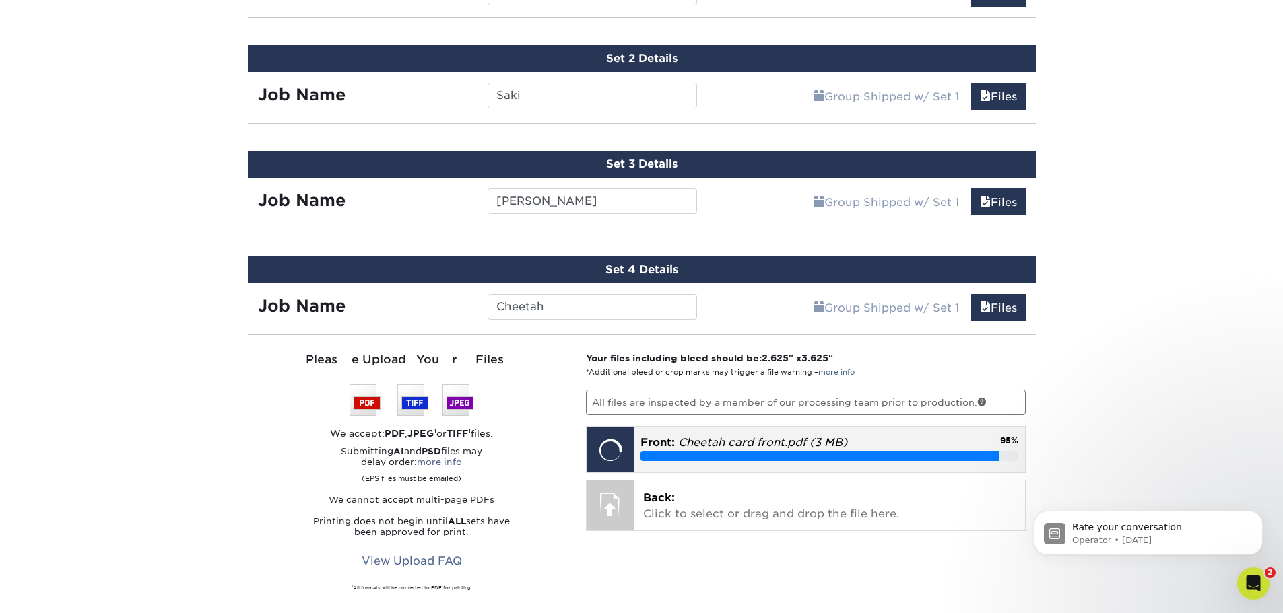
click at [733, 504] on p "Back: Click to select or drag and drop the file here." at bounding box center [829, 506] width 372 height 32
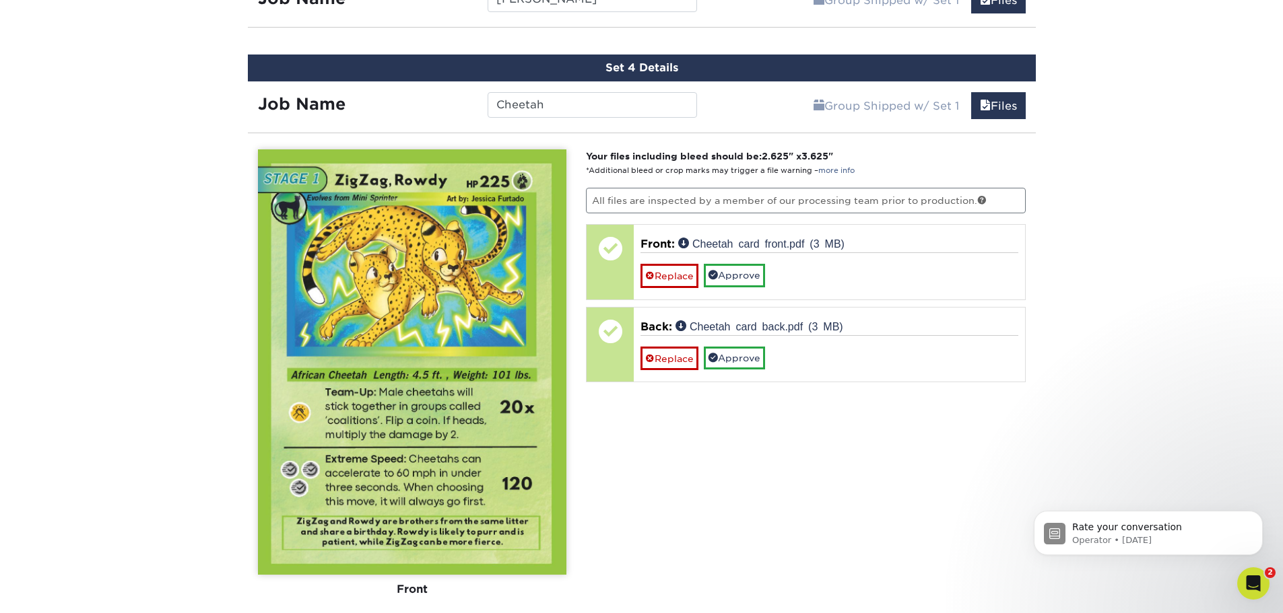
scroll to position [1194, 0]
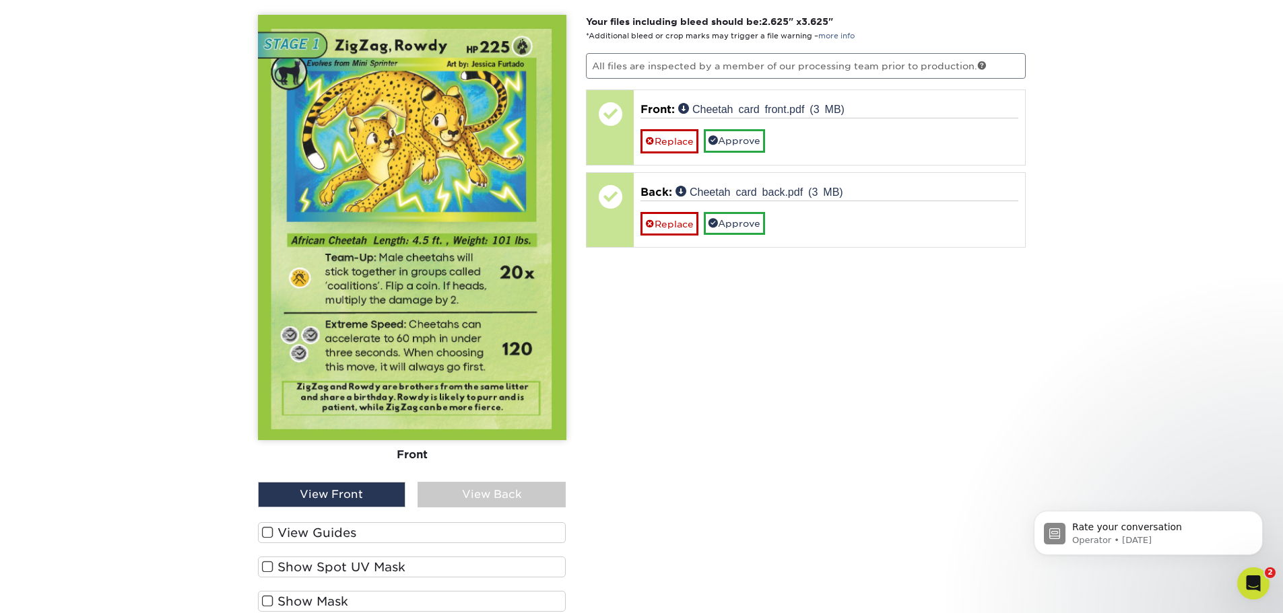
click at [477, 482] on div "View Back" at bounding box center [491, 495] width 148 height 26
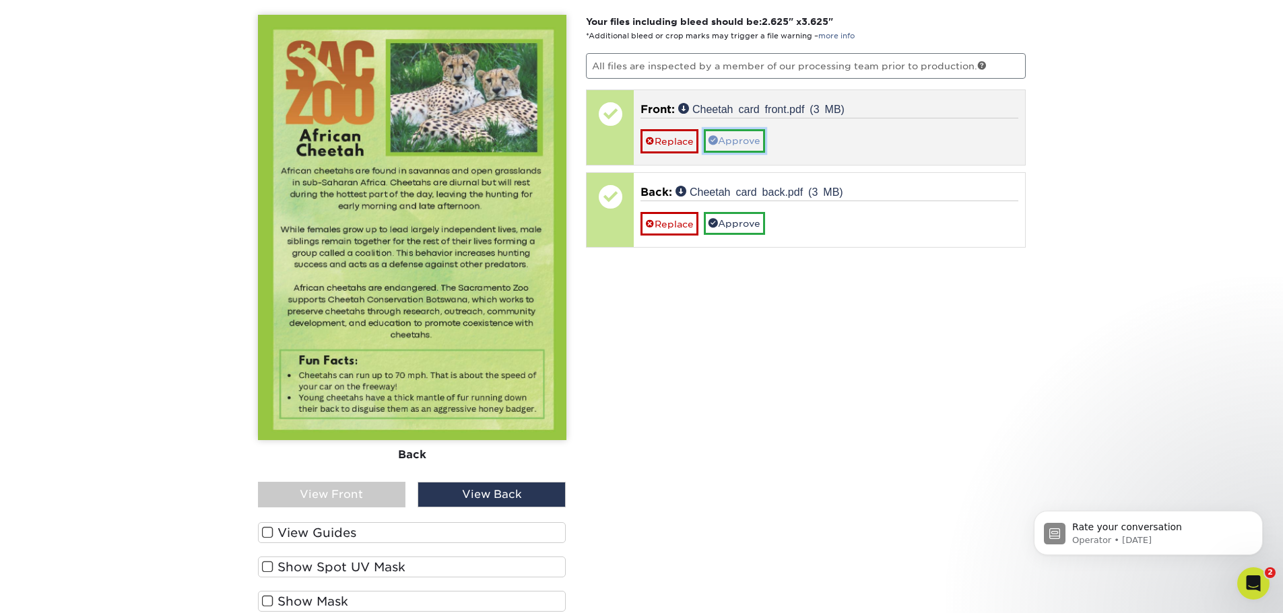
click at [746, 147] on link "Approve" at bounding box center [734, 140] width 61 height 23
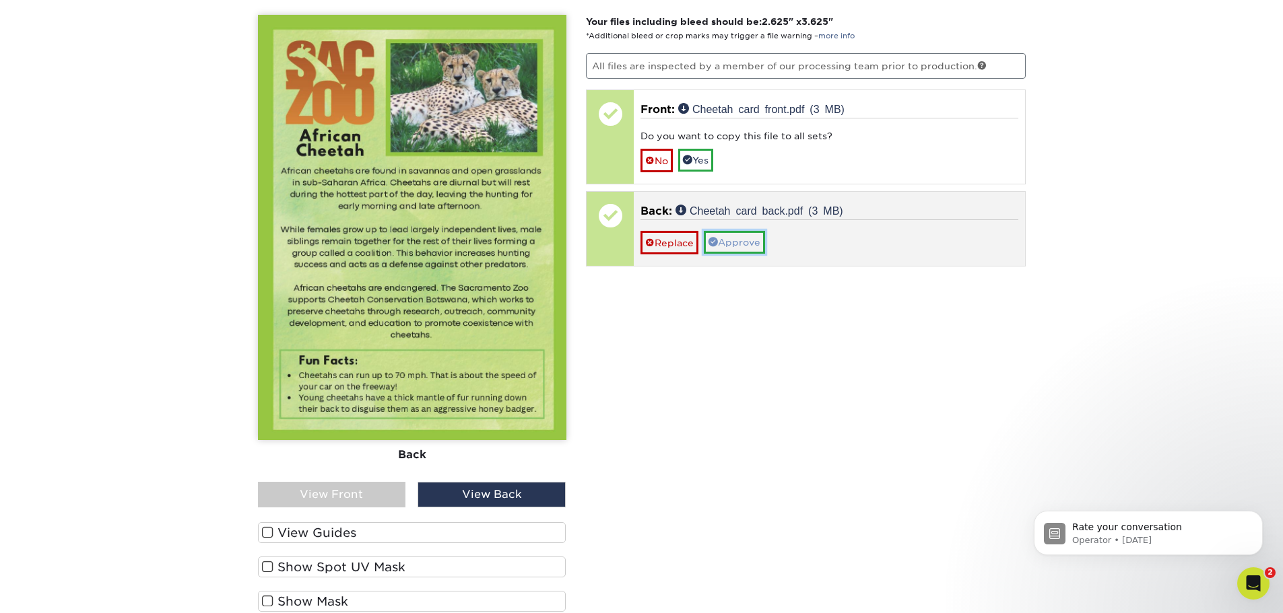
click at [757, 240] on link "Approve" at bounding box center [734, 242] width 61 height 23
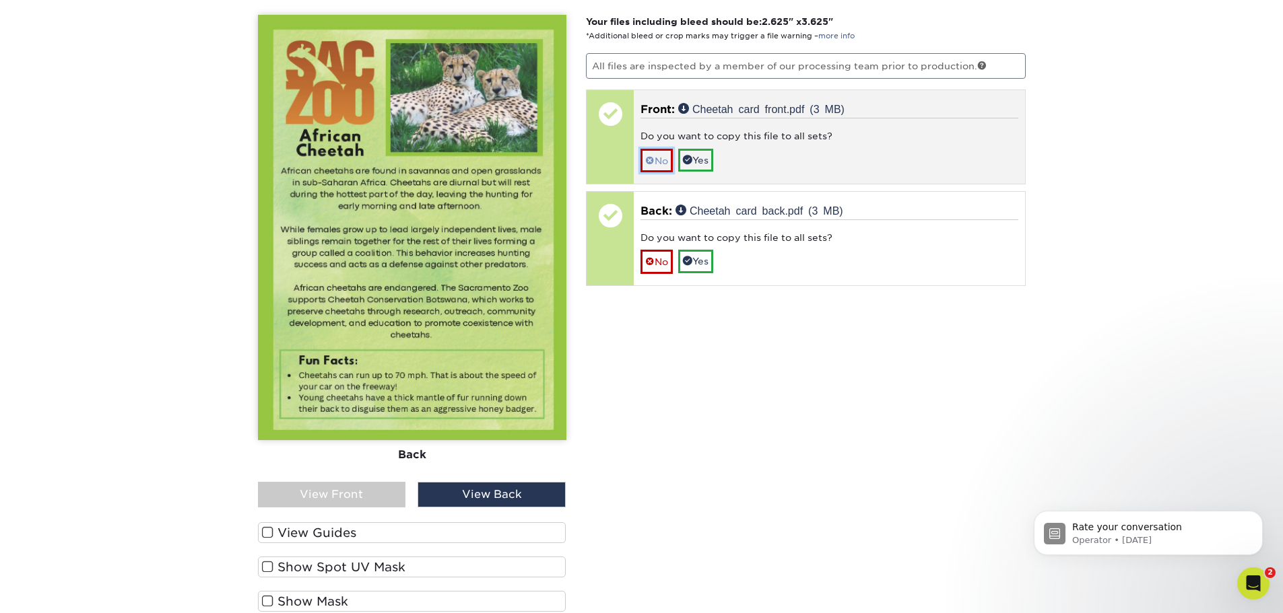
click at [654, 160] on link "No" at bounding box center [656, 161] width 32 height 24
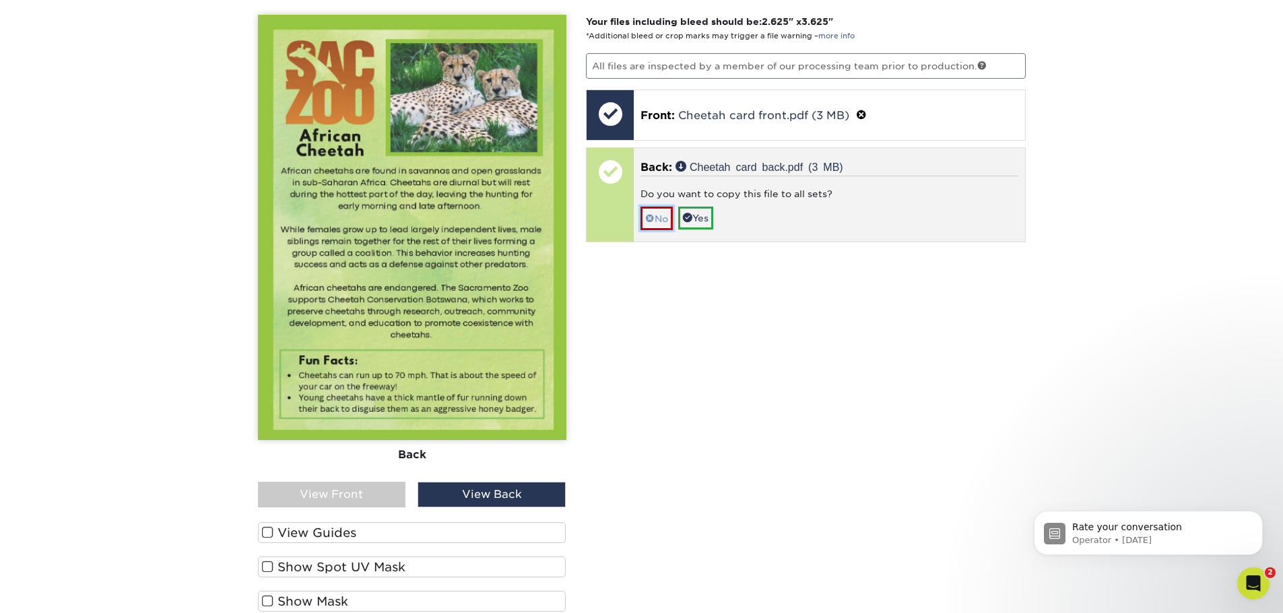
click at [664, 221] on link "No" at bounding box center [656, 219] width 32 height 24
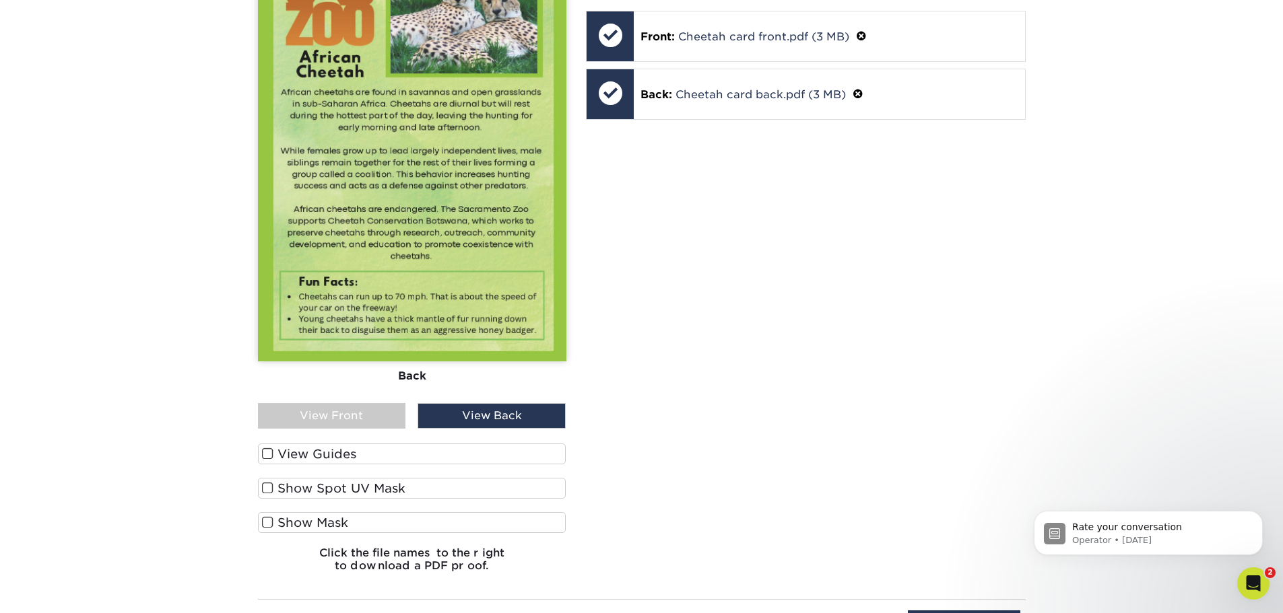
scroll to position [1329, 0]
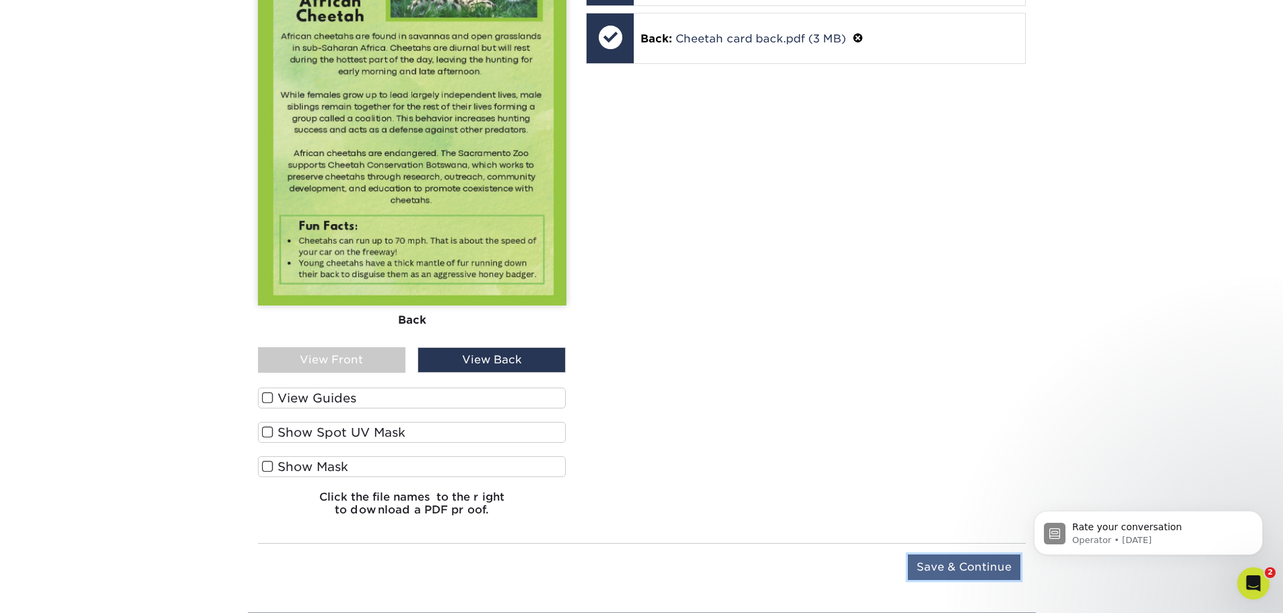
click at [988, 556] on input "Save & Continue" at bounding box center [964, 568] width 112 height 26
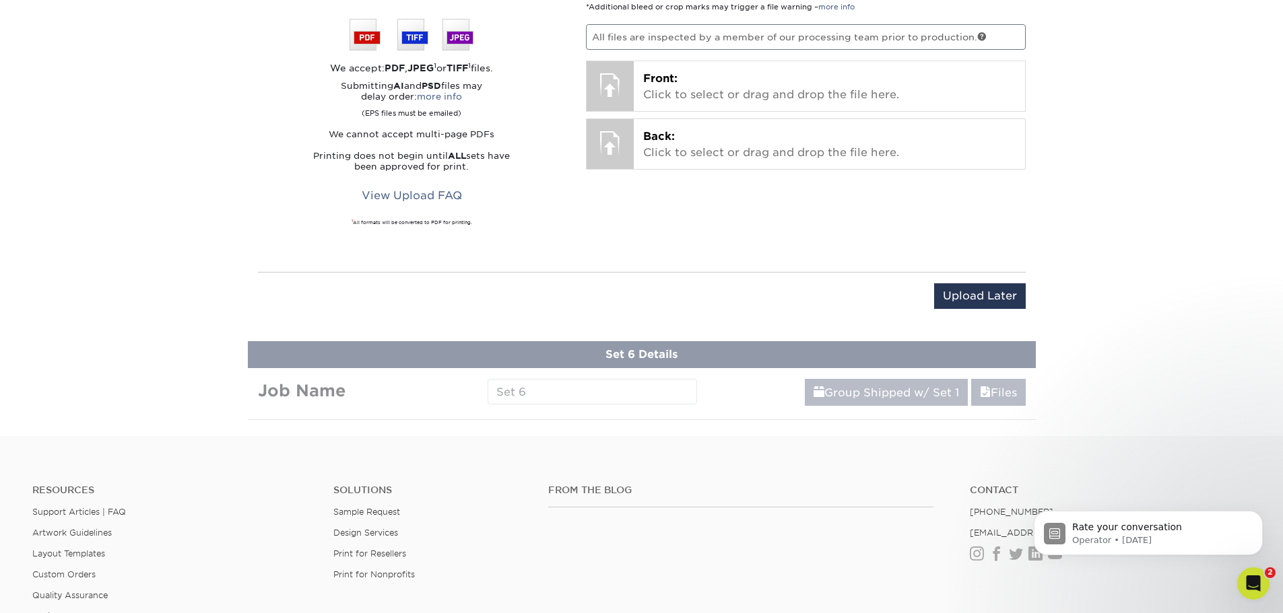
scroll to position [963, 0]
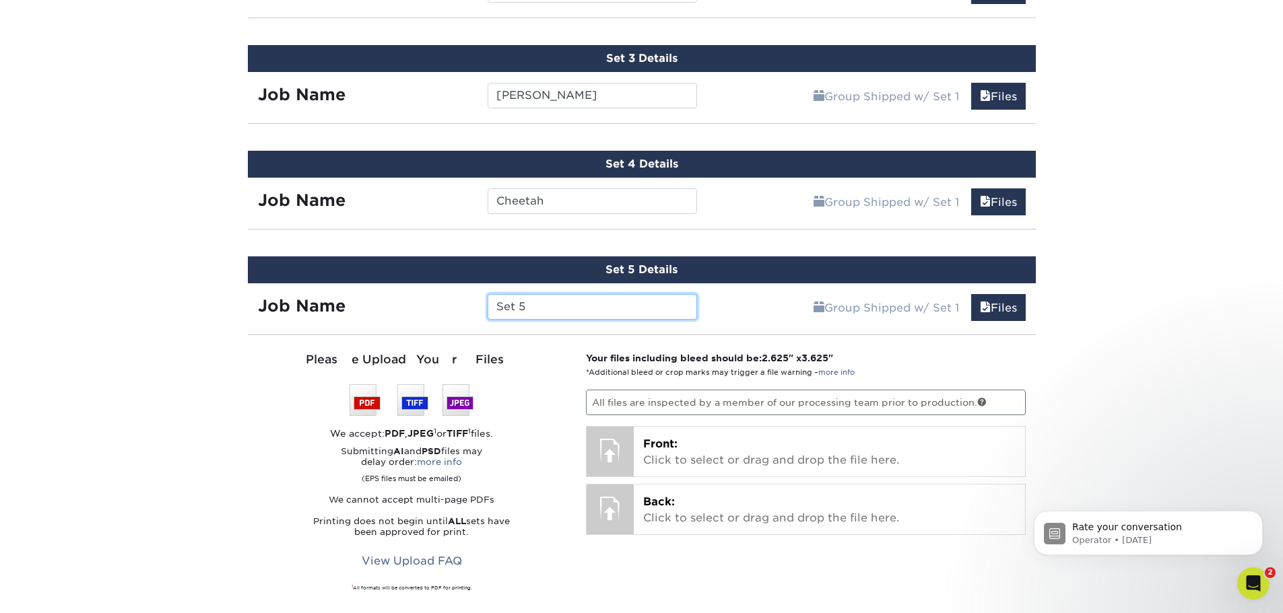
click at [576, 316] on input "Set 5" at bounding box center [591, 307] width 209 height 26
type input "Dart Frog"
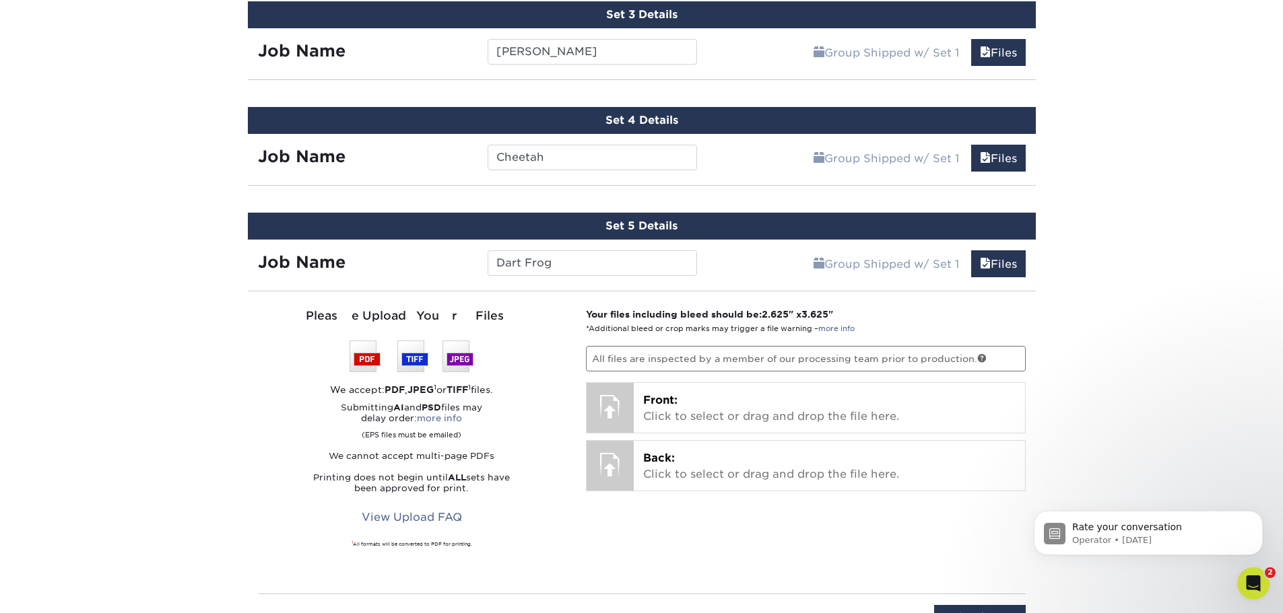
scroll to position [1031, 0]
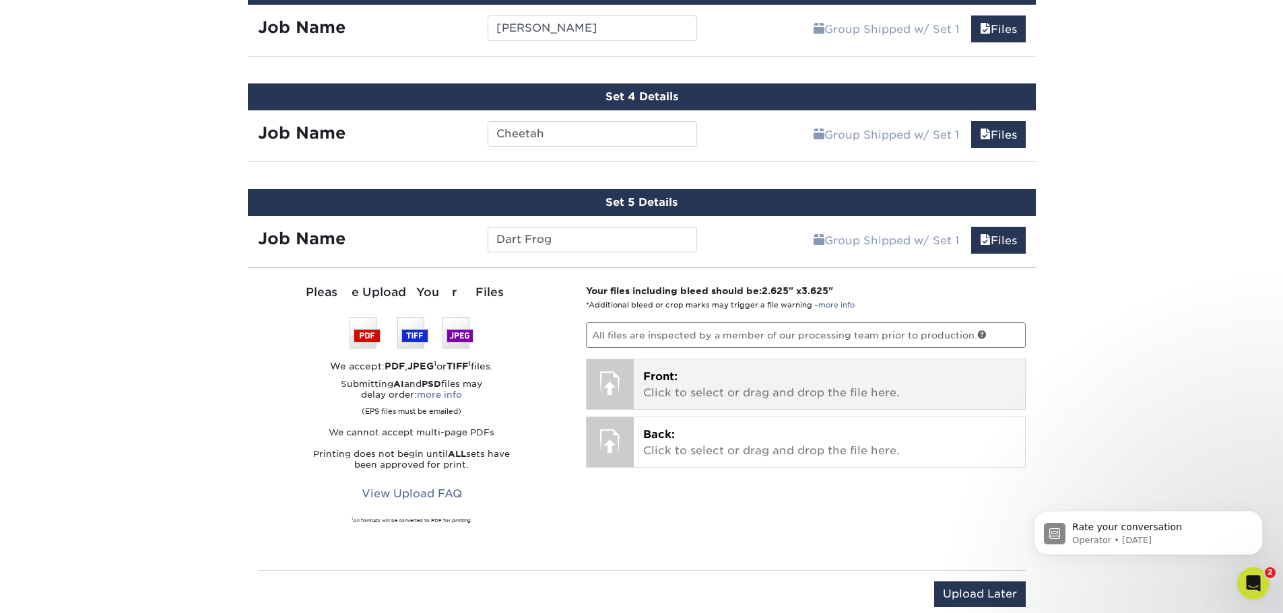
click at [684, 370] on p "Front: Click to select or drag and drop the file here." at bounding box center [829, 385] width 372 height 32
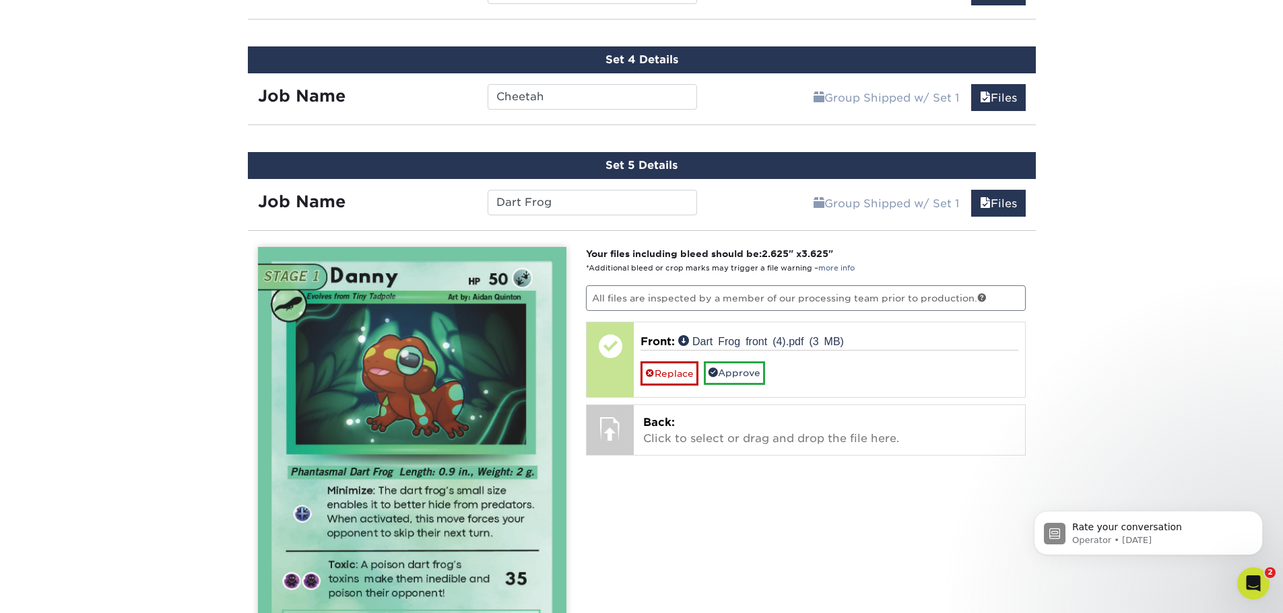
scroll to position [1098, 0]
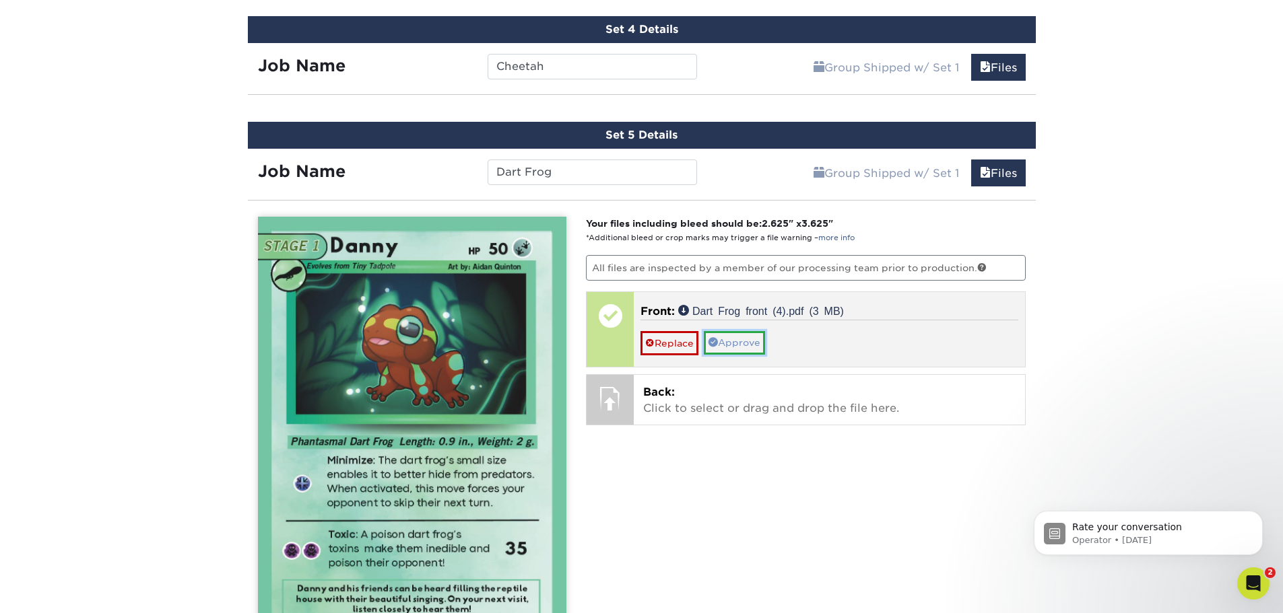
click at [753, 341] on link "Approve" at bounding box center [734, 342] width 61 height 23
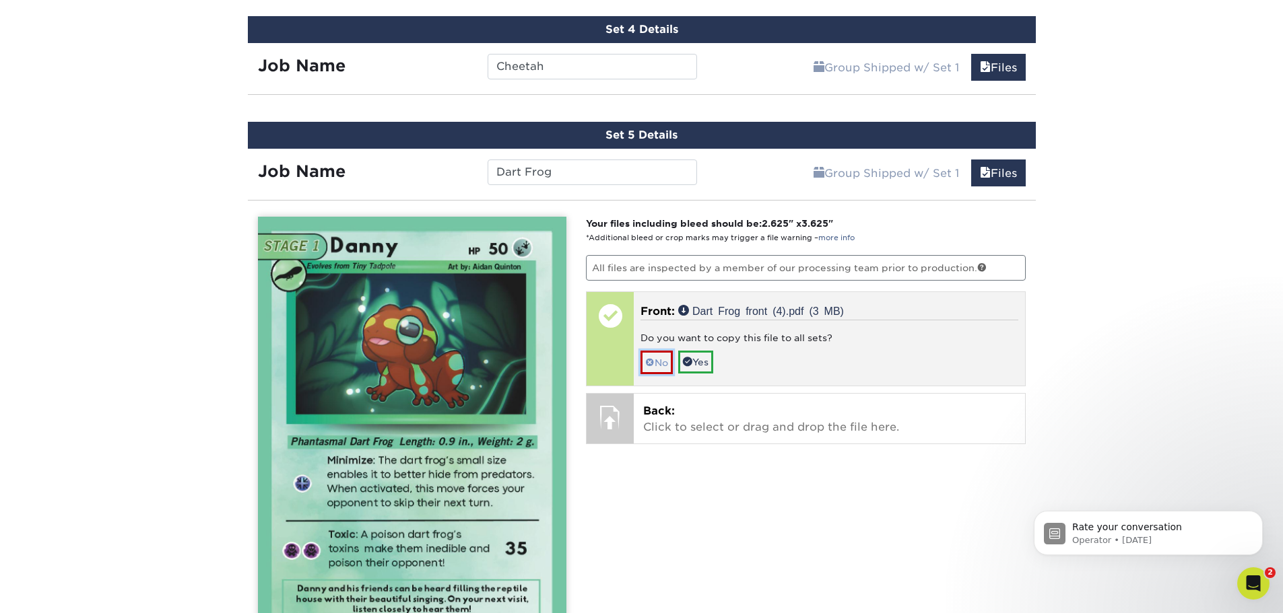
click at [641, 367] on link "No" at bounding box center [656, 363] width 32 height 24
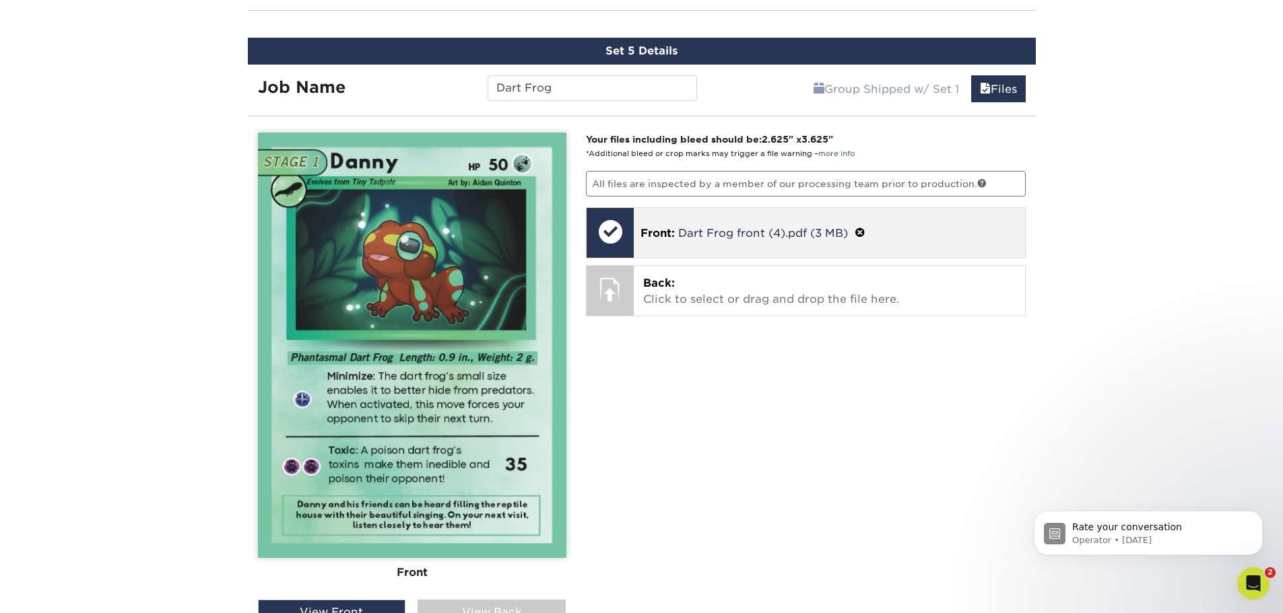
scroll to position [1233, 0]
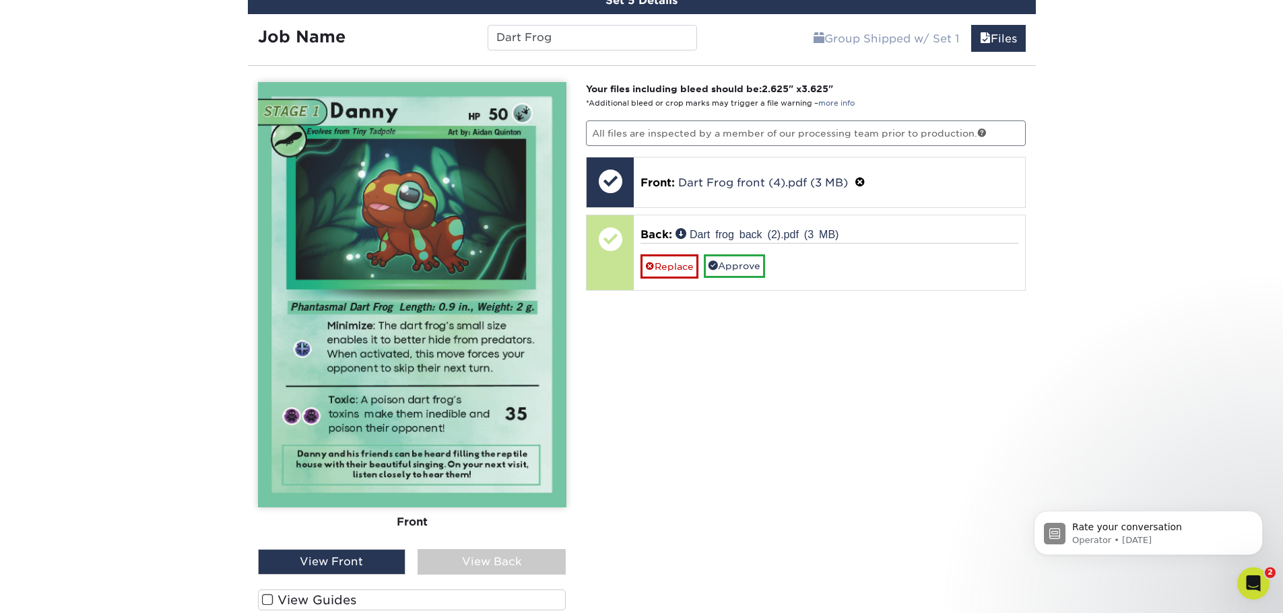
drag, startPoint x: 531, startPoint y: 558, endPoint x: 521, endPoint y: 539, distance: 21.7
click at [530, 558] on div "View Back" at bounding box center [491, 562] width 148 height 26
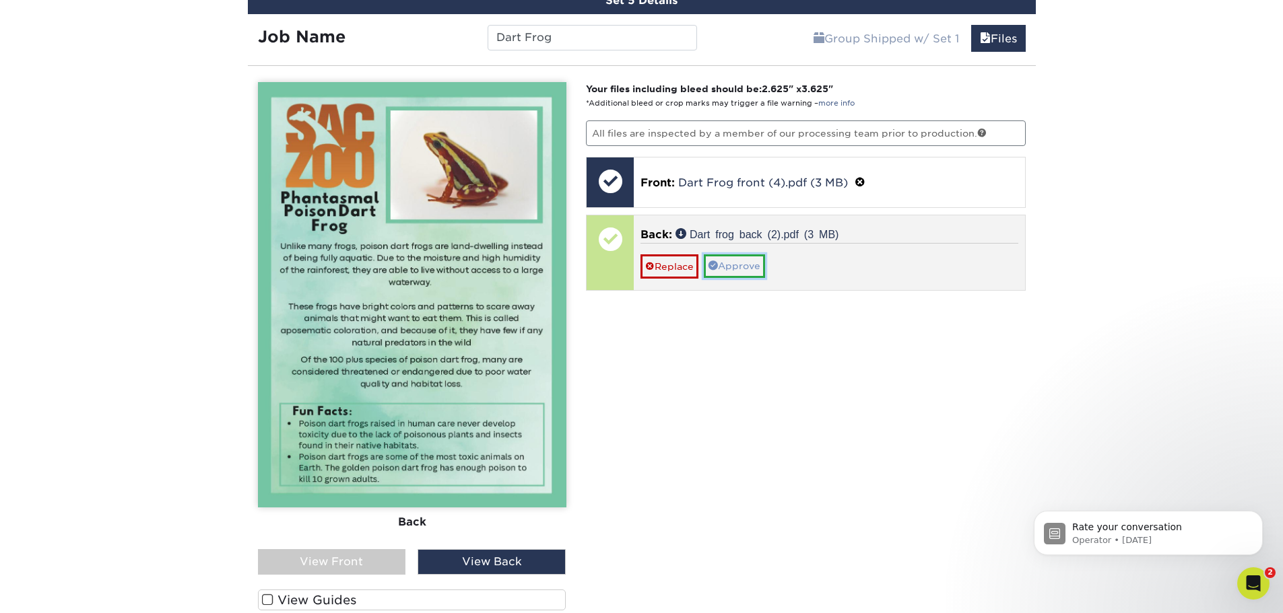
click at [749, 260] on link "Approve" at bounding box center [734, 265] width 61 height 23
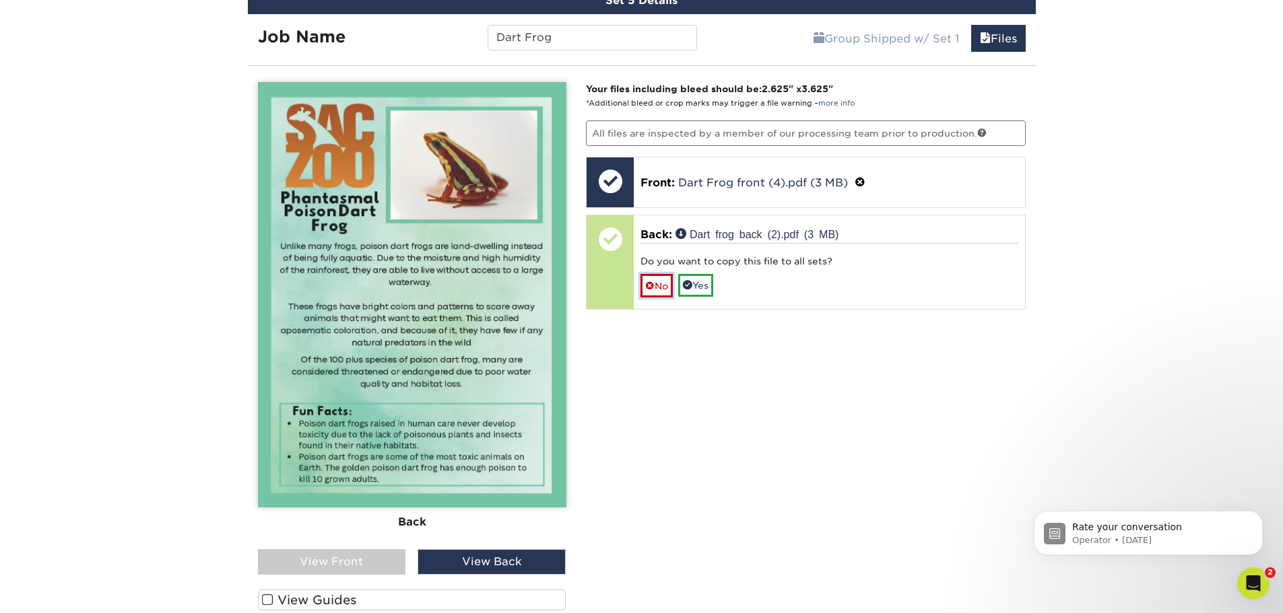
click at [665, 287] on link "No" at bounding box center [656, 286] width 32 height 24
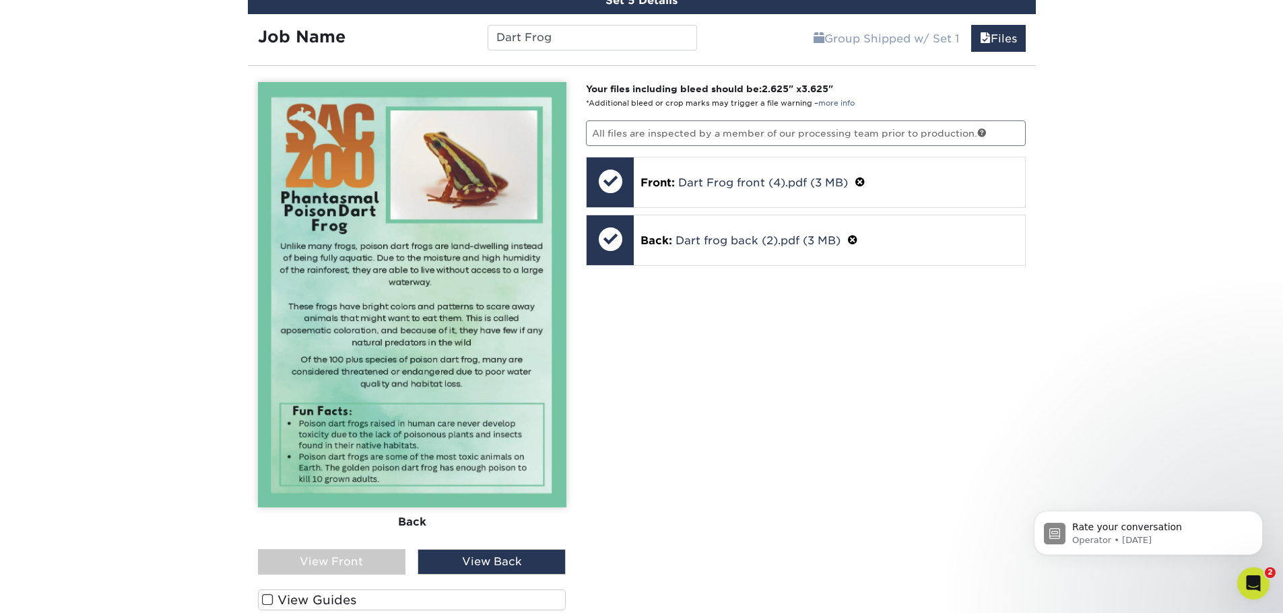
click at [928, 391] on div "Your files including bleed should be: 2.625 " x 3.625 " *Additional bleed or cr…" at bounding box center [806, 405] width 460 height 647
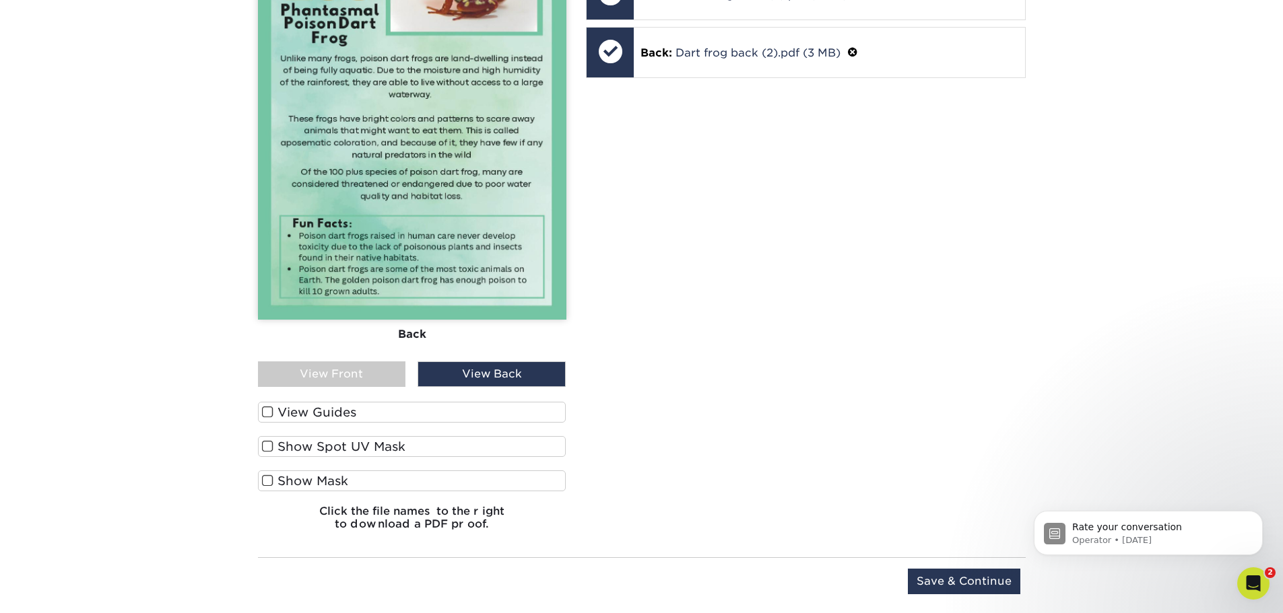
scroll to position [1435, 0]
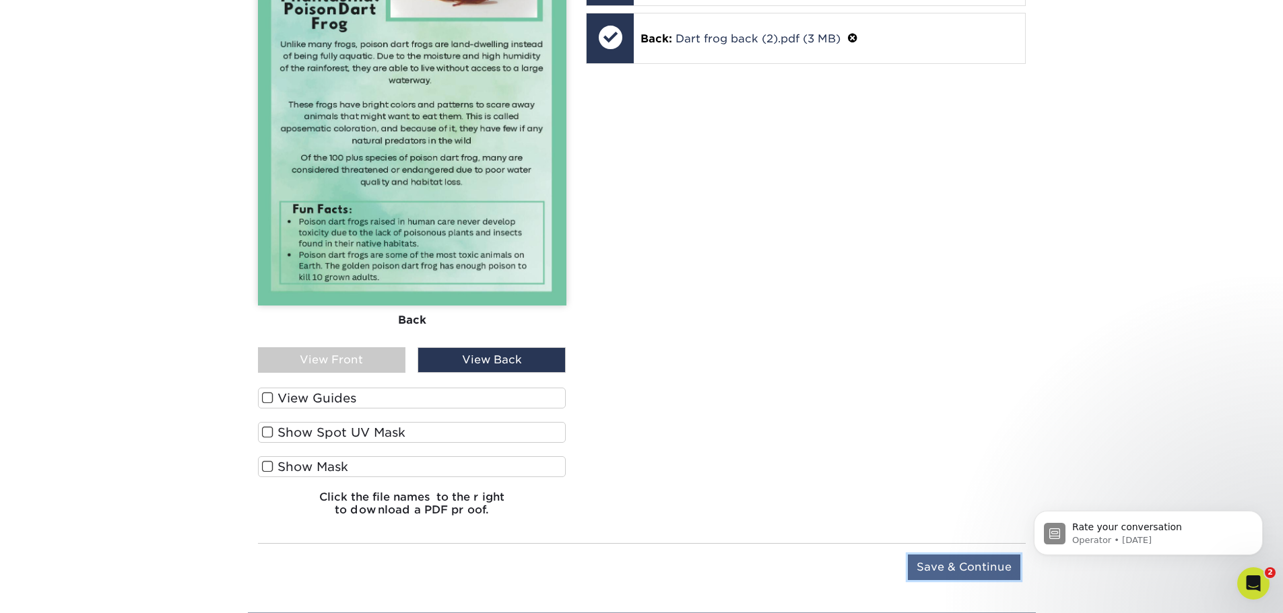
click at [910, 559] on input "Save & Continue" at bounding box center [964, 568] width 112 height 26
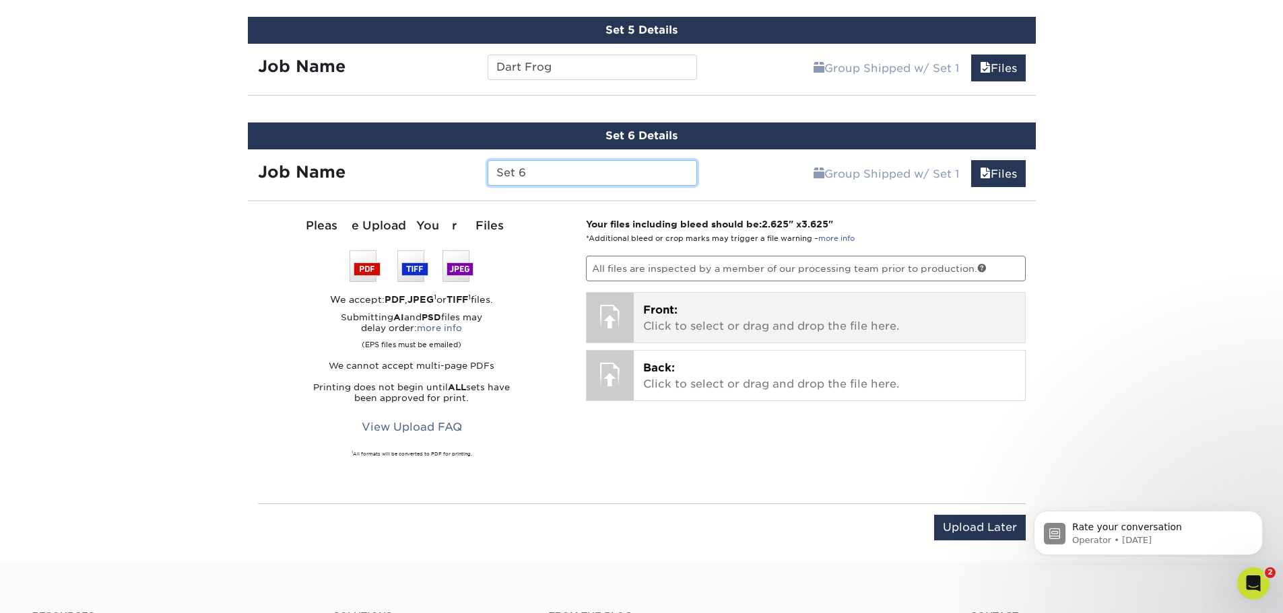
scroll to position [1204, 0]
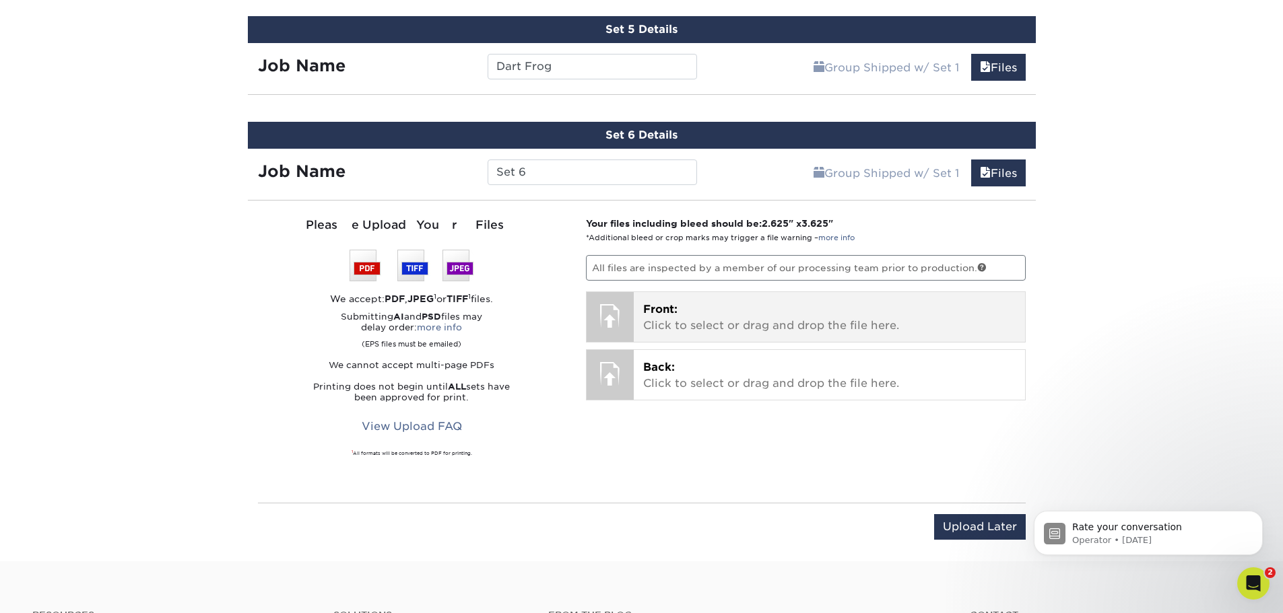
click at [831, 319] on p "Front: Click to select or drag and drop the file here." at bounding box center [829, 318] width 372 height 32
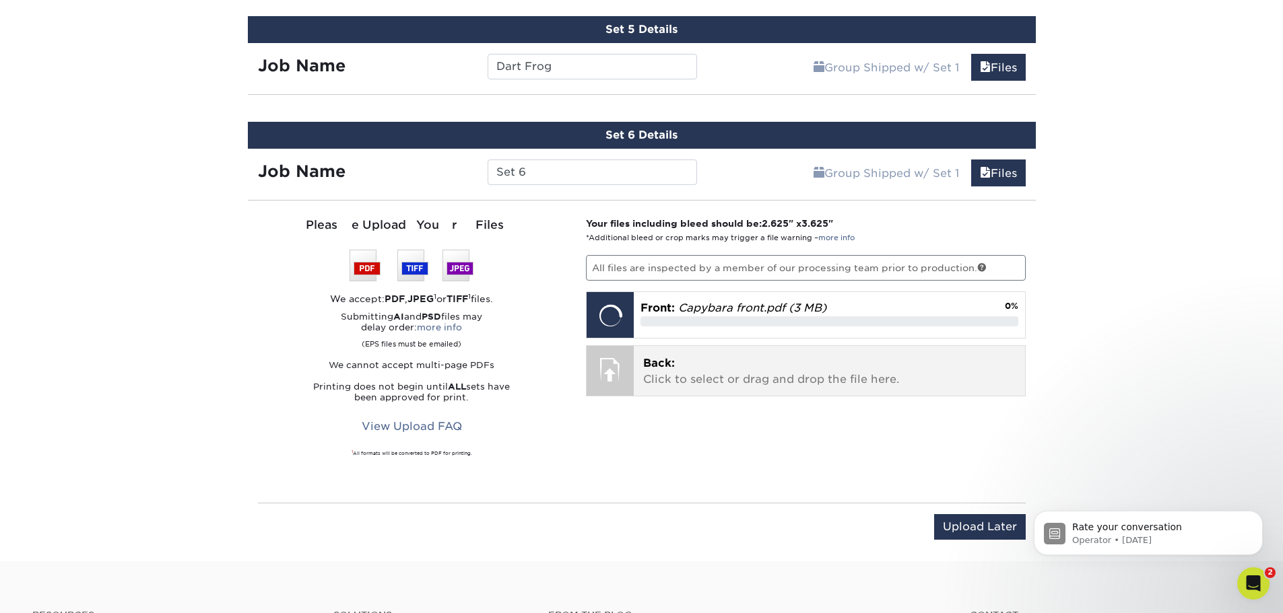
click at [757, 379] on p "Back: Click to select or drag and drop the file here." at bounding box center [829, 371] width 372 height 32
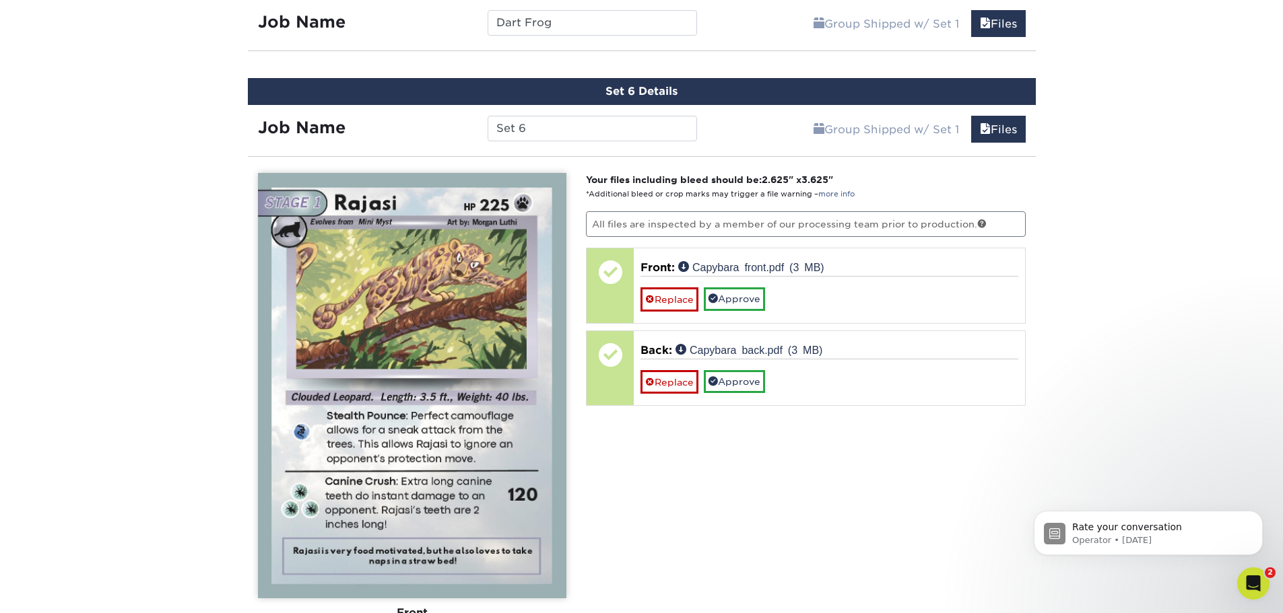
scroll to position [1271, 0]
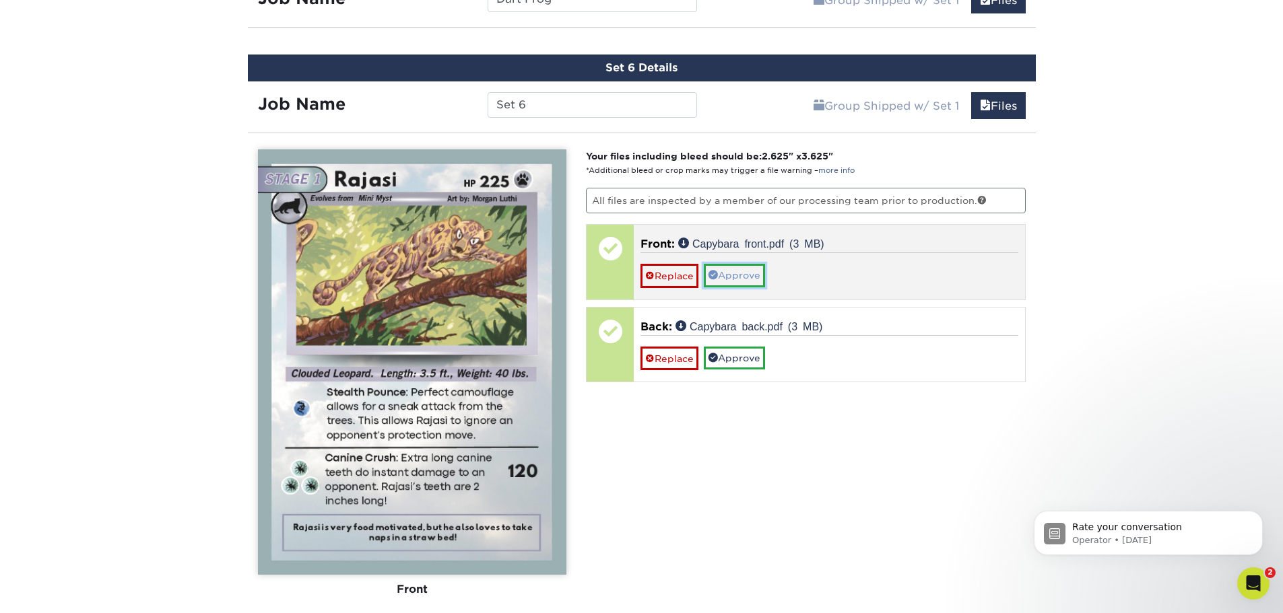
click at [745, 275] on link "Approve" at bounding box center [734, 275] width 61 height 23
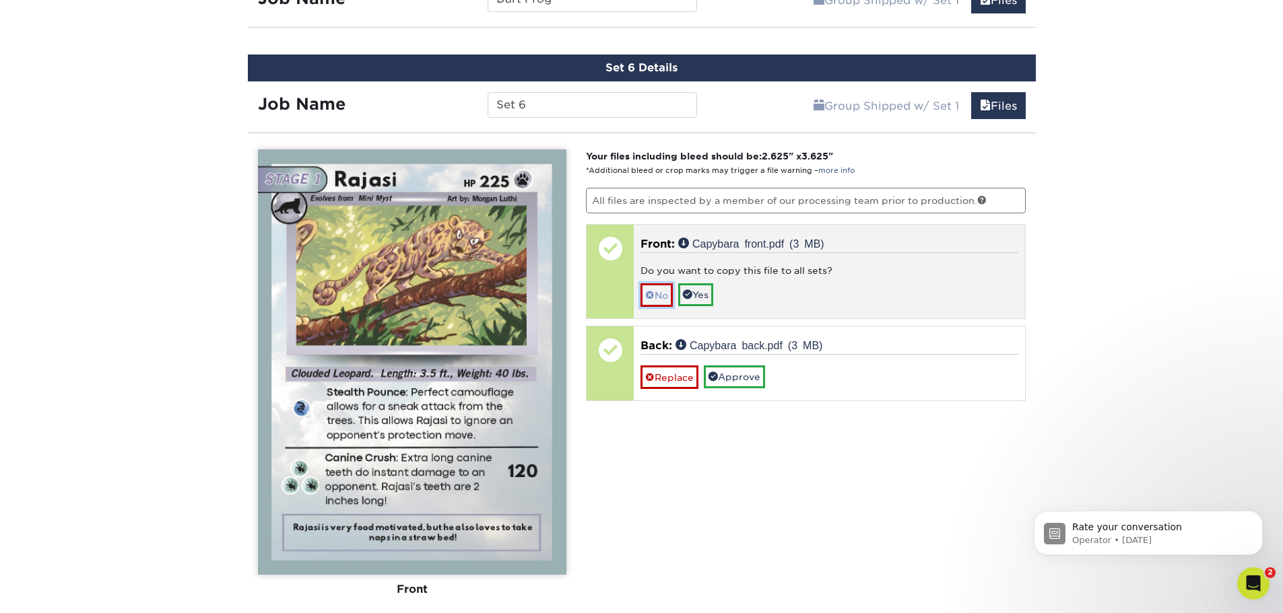
click at [649, 302] on link "No" at bounding box center [656, 295] width 32 height 24
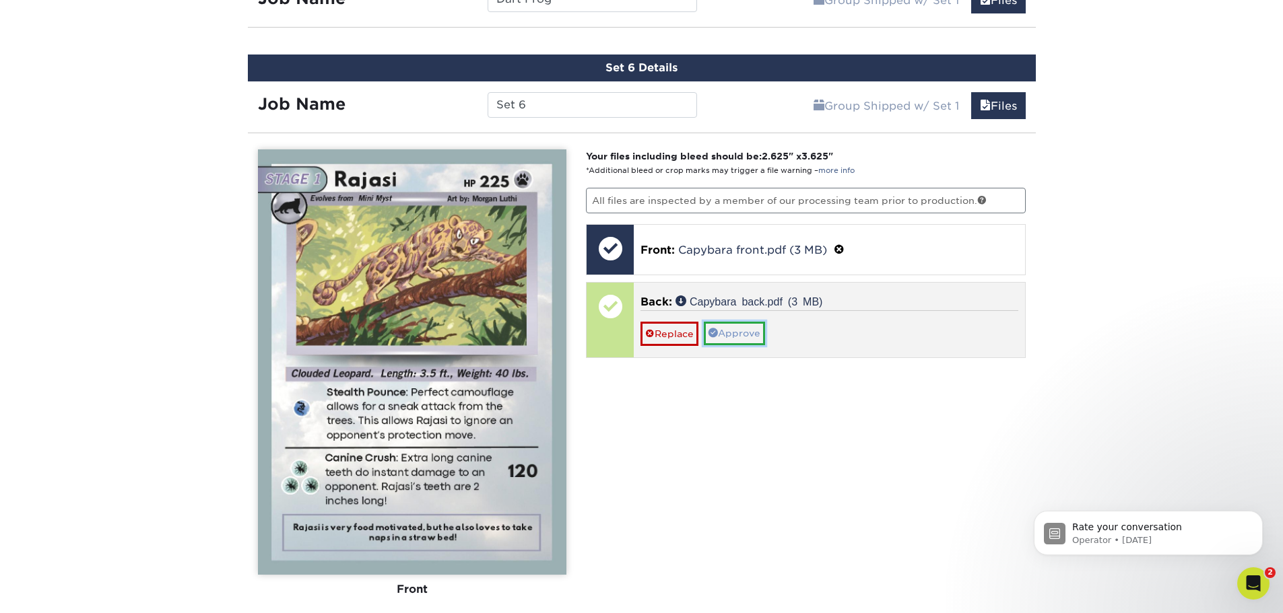
click at [740, 323] on link "Approve" at bounding box center [734, 333] width 61 height 23
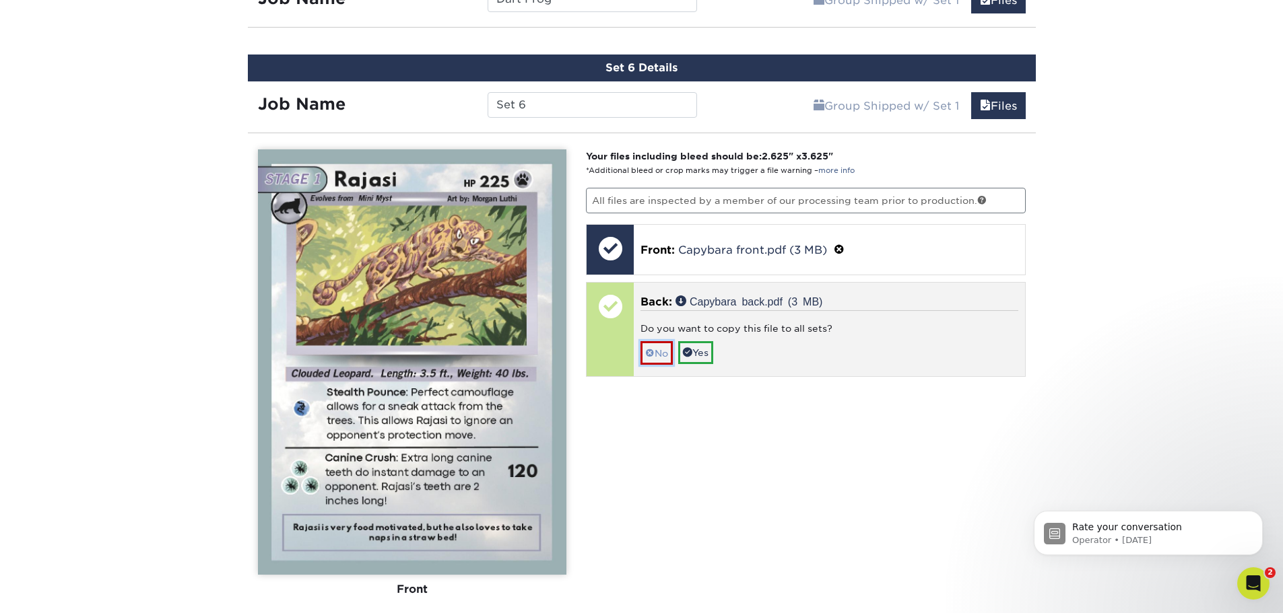
click at [657, 351] on link "No" at bounding box center [656, 353] width 32 height 24
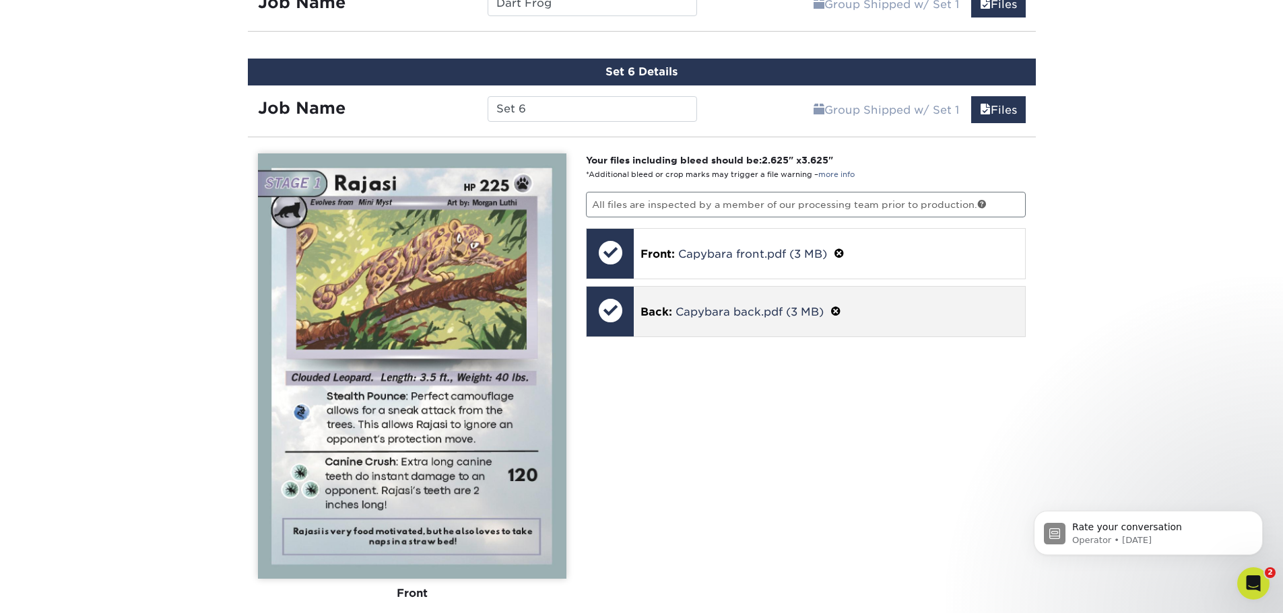
scroll to position [1608, 0]
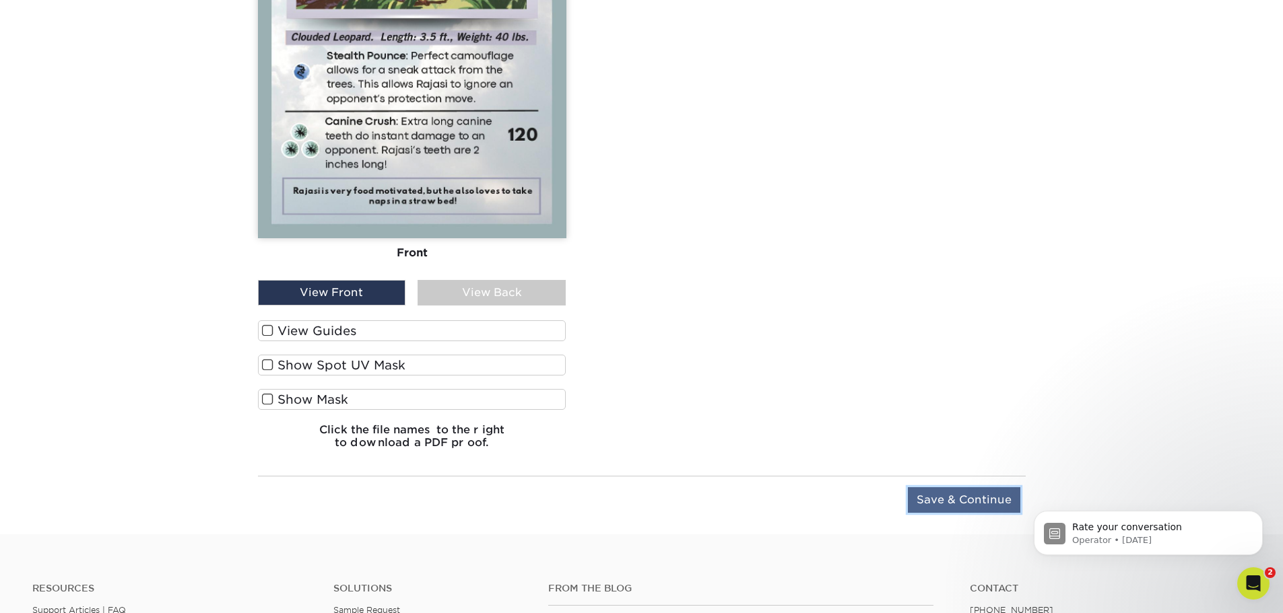
click at [977, 496] on input "Save & Continue" at bounding box center [964, 500] width 112 height 26
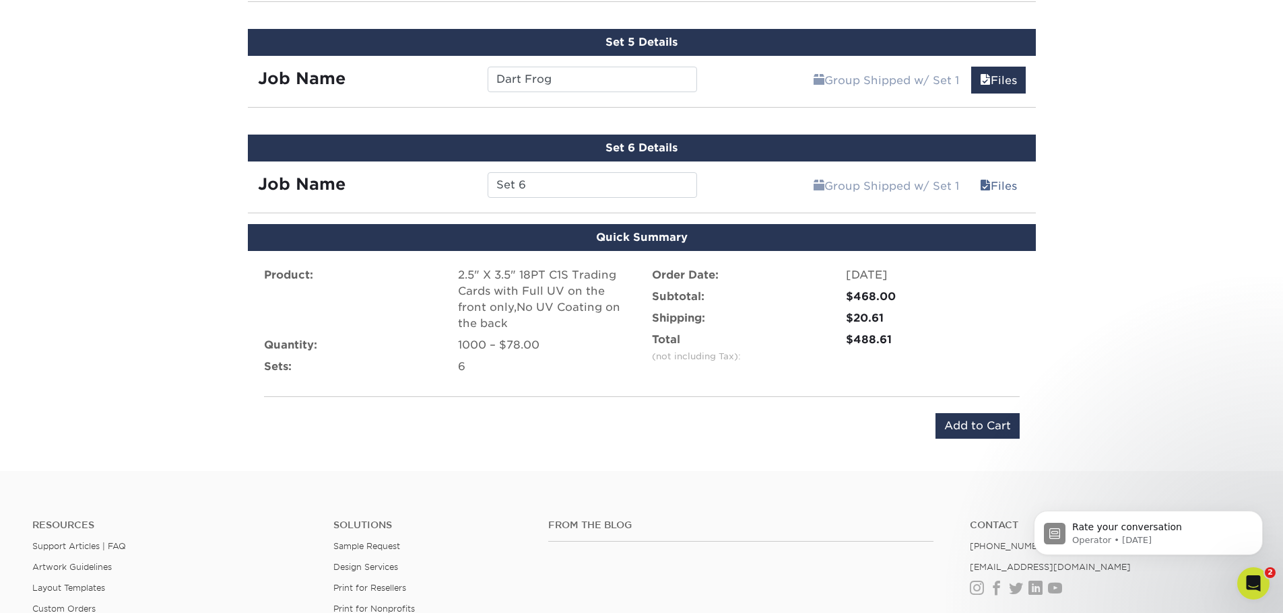
scroll to position [1173, 0]
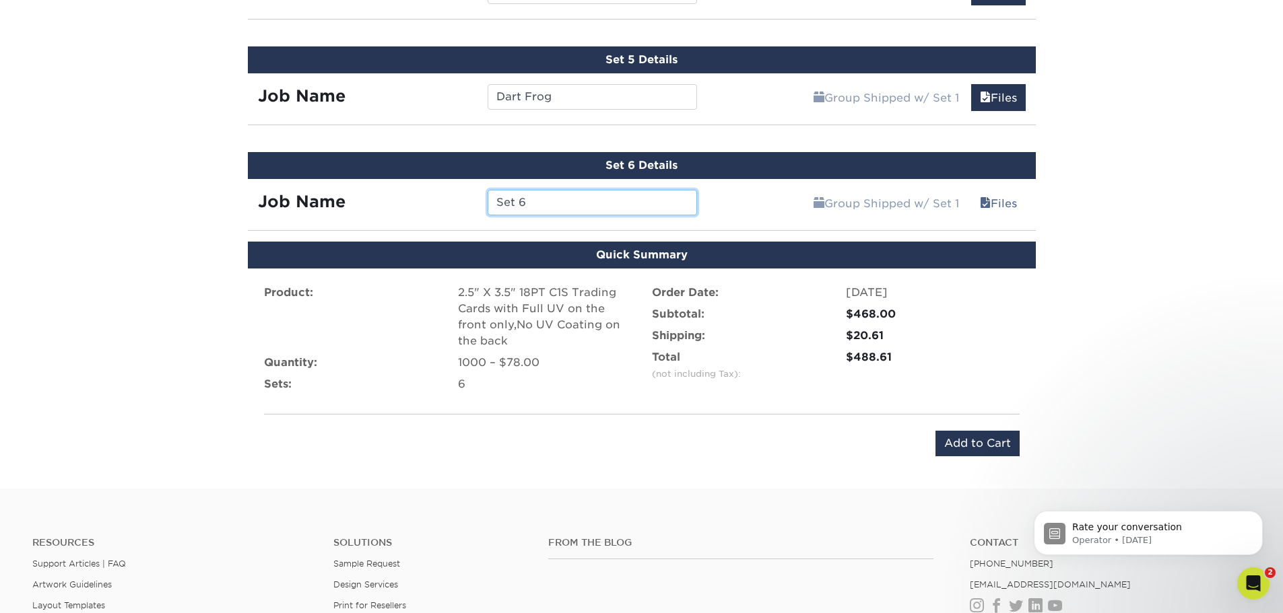
click at [644, 201] on input "Set 6" at bounding box center [591, 203] width 209 height 26
type input "[PERSON_NAME]"
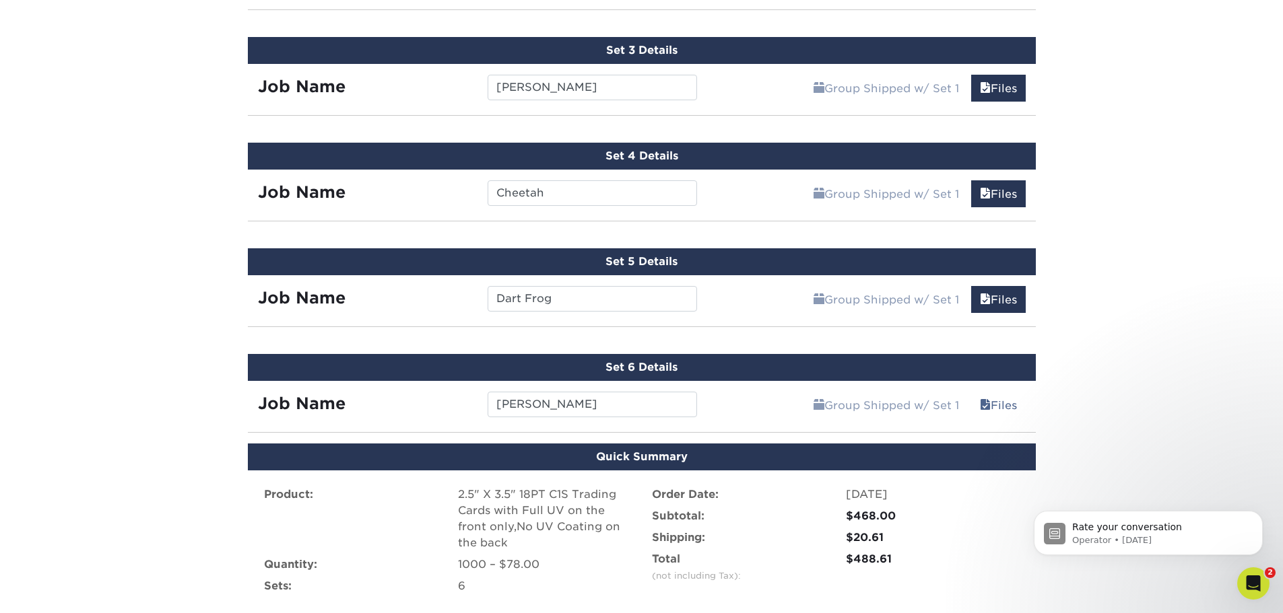
scroll to position [1308, 0]
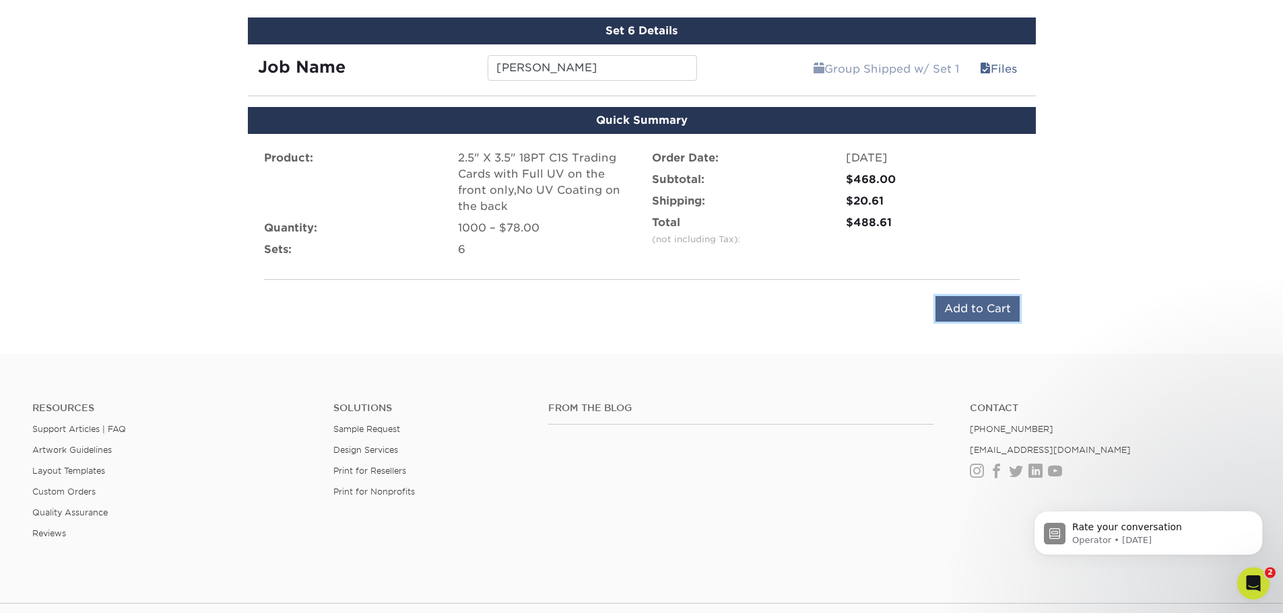
click at [1001, 320] on input "Add to Cart" at bounding box center [977, 309] width 84 height 26
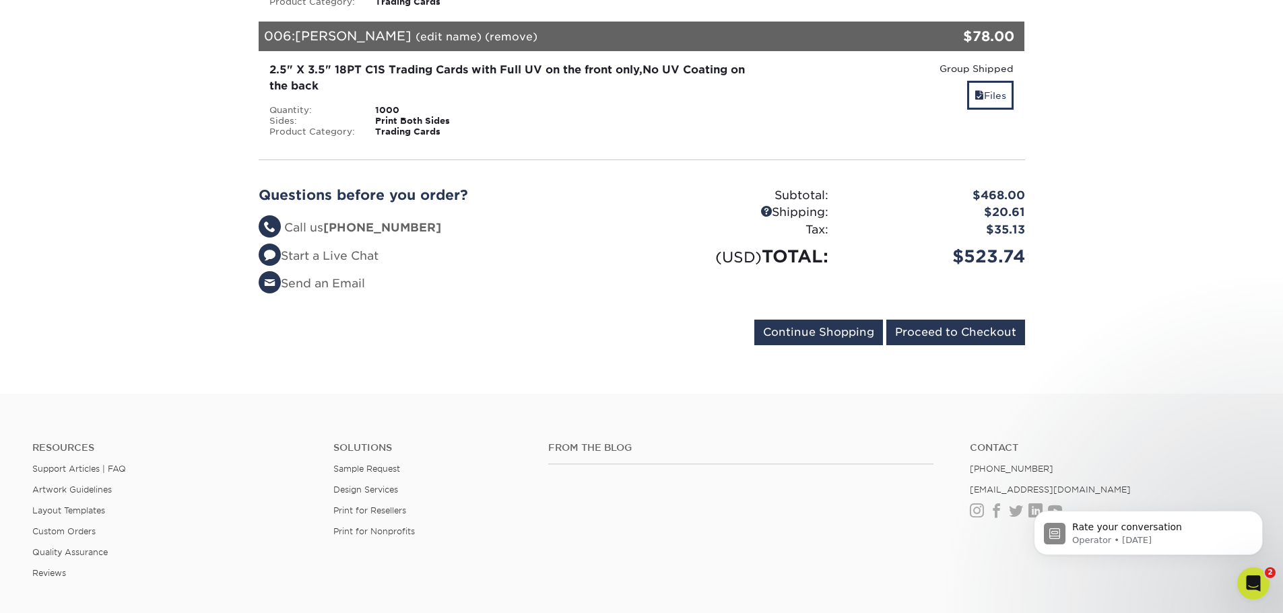
scroll to position [943, 0]
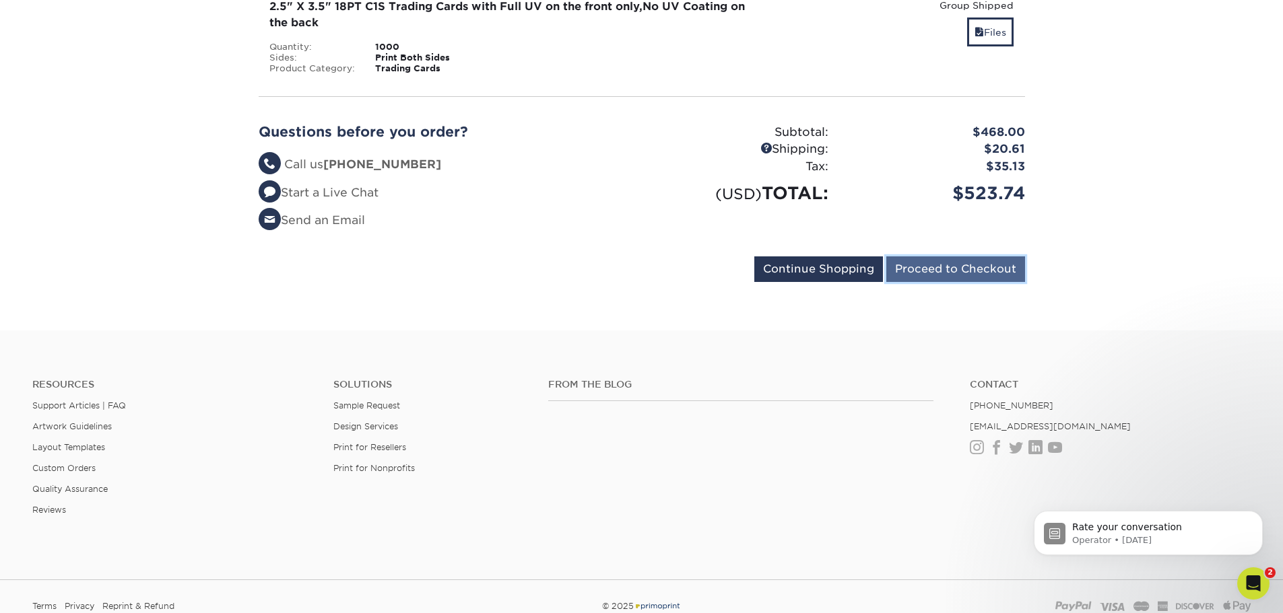
click at [982, 275] on input "Proceed to Checkout" at bounding box center [955, 270] width 139 height 26
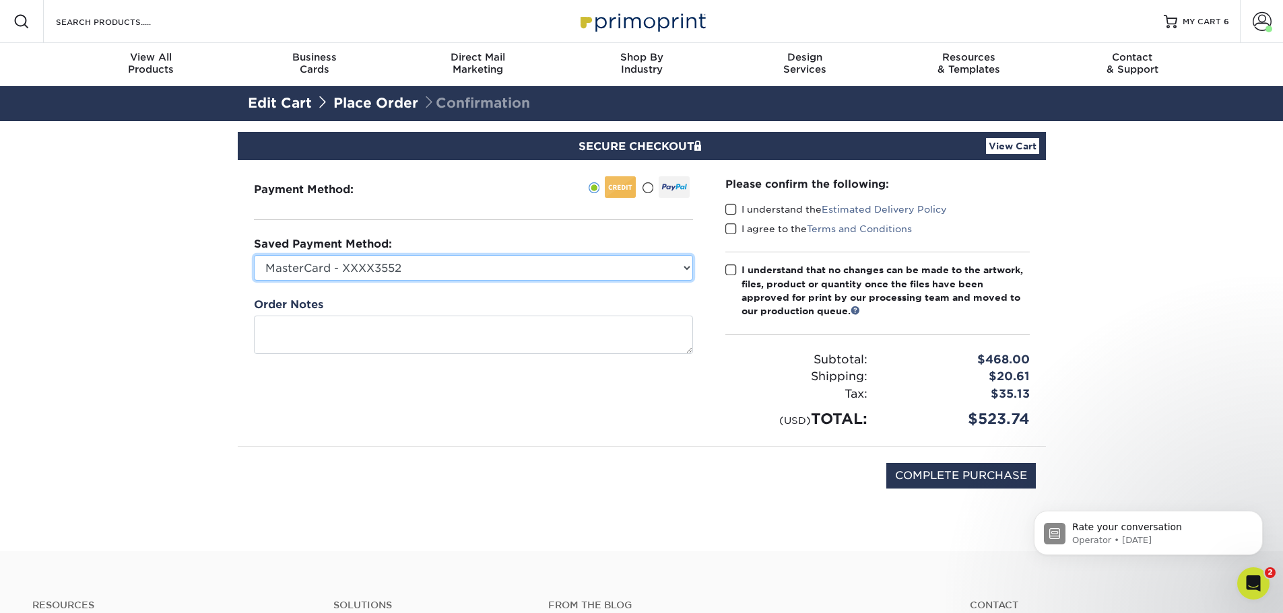
click at [321, 271] on select "MasterCard - XXXX3552 New Credit Card" at bounding box center [473, 268] width 439 height 26
select select
click at [254, 255] on select "MasterCard - XXXX3552 New Credit Card" at bounding box center [473, 268] width 439 height 26
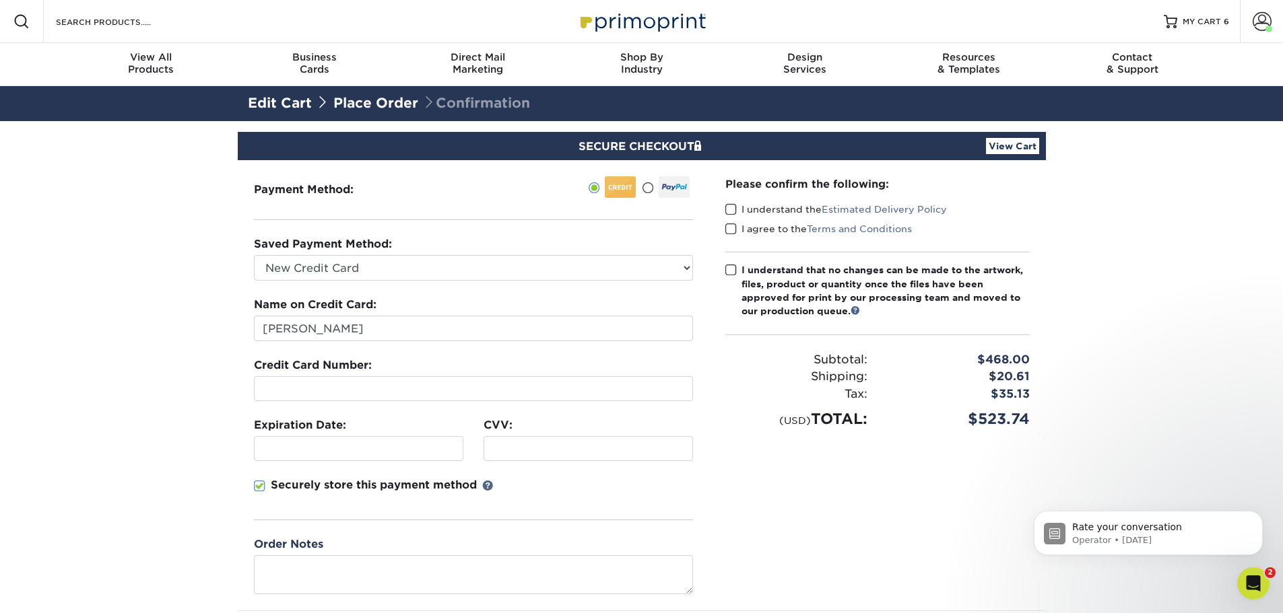
click at [366, 372] on label "Credit Card Number:" at bounding box center [313, 365] width 118 height 16
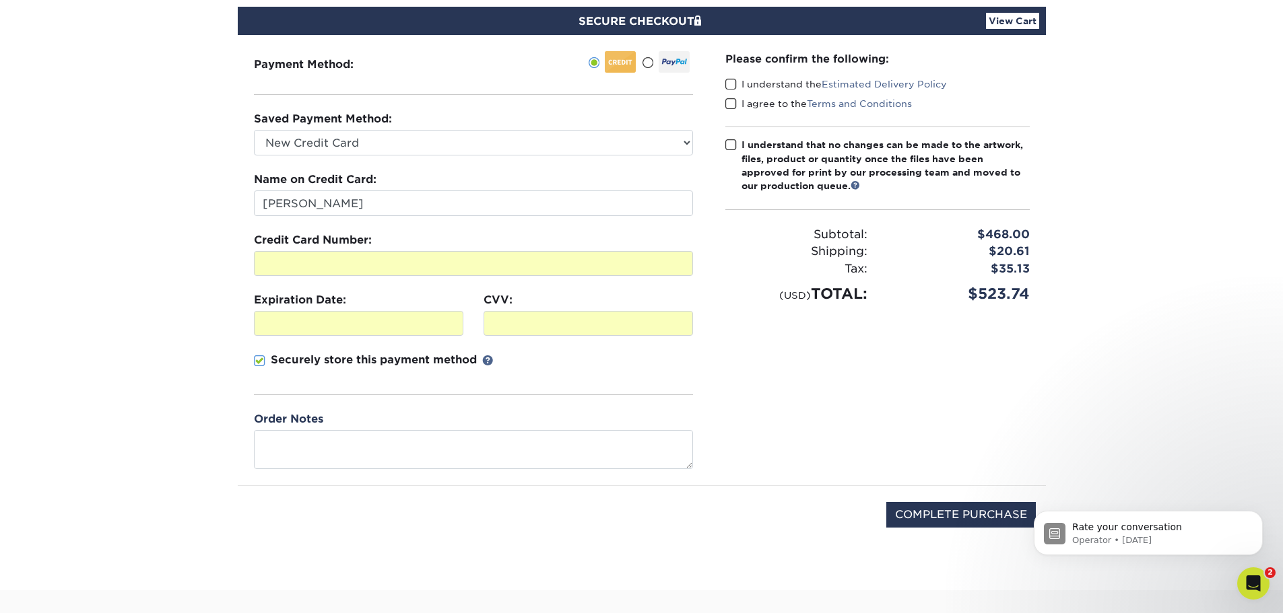
scroll to position [135, 0]
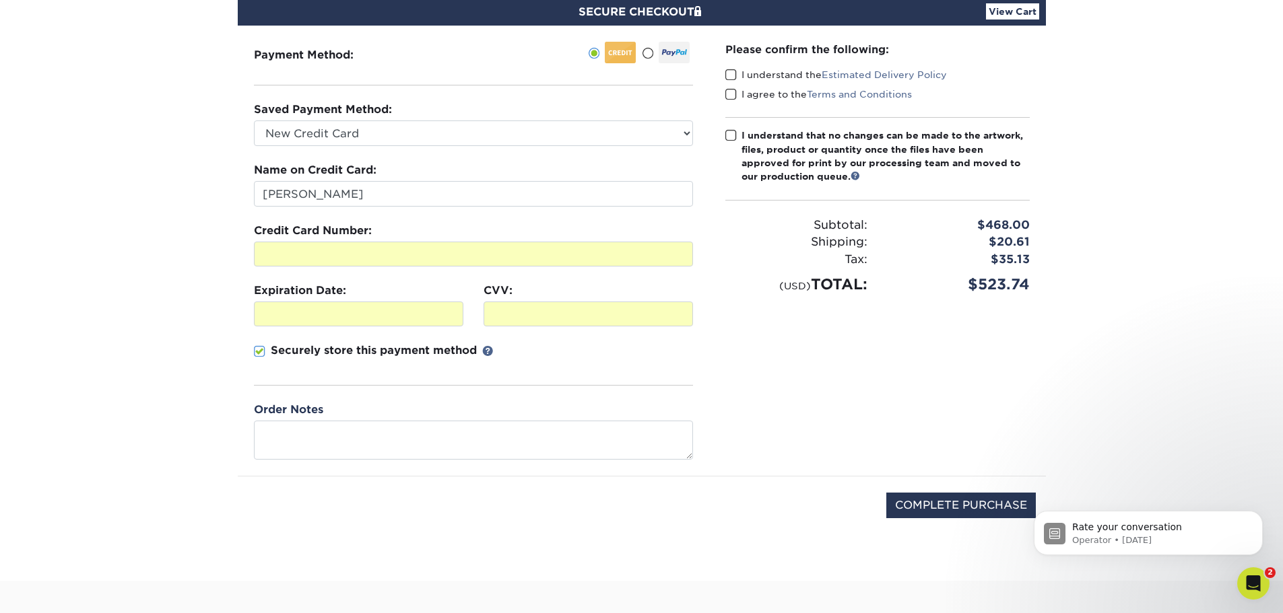
click at [726, 83] on div "I understand the Estimated Delivery Policy" at bounding box center [877, 77] width 304 height 19
click at [722, 78] on div "Please confirm the following: I understand the Estimated Delivery Policy I agre…" at bounding box center [877, 251] width 337 height 450
click at [729, 80] on span at bounding box center [730, 75] width 11 height 13
click at [0, 0] on input "I understand the Estimated Delivery Policy" at bounding box center [0, 0] width 0 height 0
click at [730, 99] on span at bounding box center [730, 94] width 11 height 13
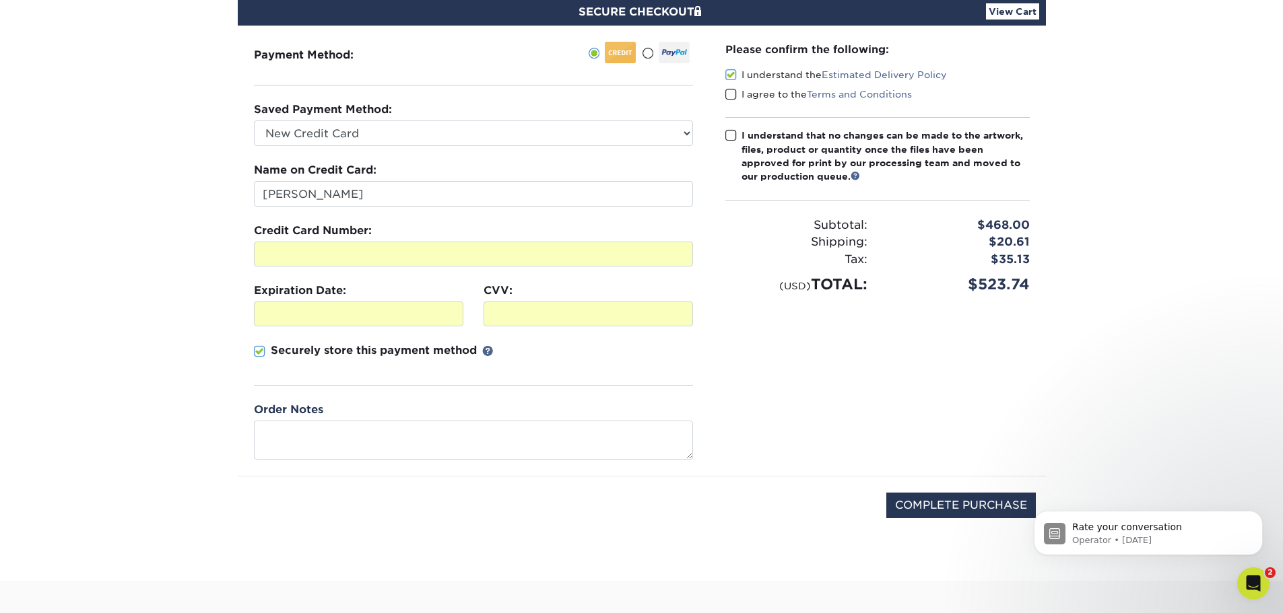
click at [0, 0] on input "I agree to the Terms and Conditions" at bounding box center [0, 0] width 0 height 0
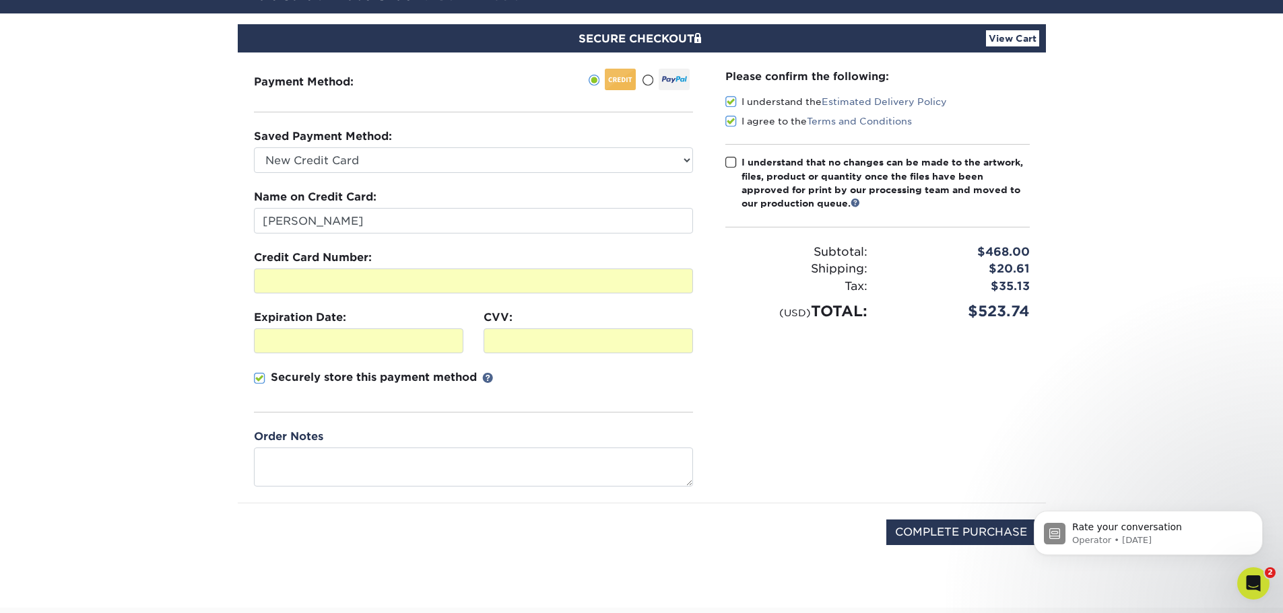
scroll to position [0, 0]
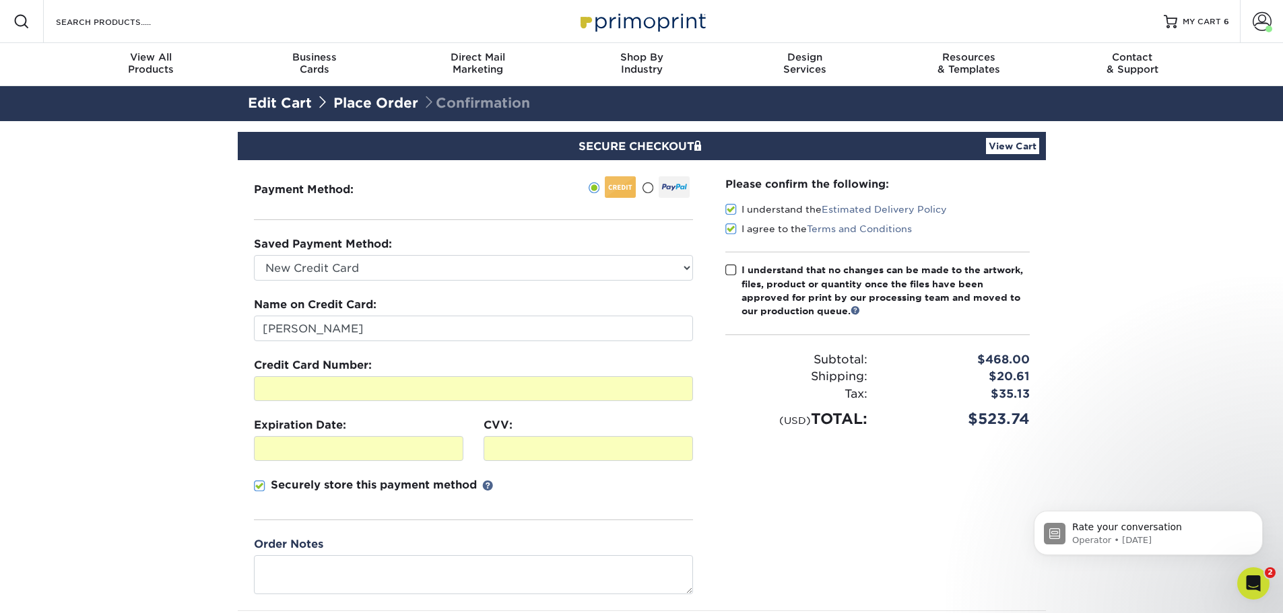
click at [803, 294] on div "I understand that no changes can be made to the artwork, files, product or quan…" at bounding box center [885, 290] width 288 height 55
click at [0, 0] on input "I understand that no changes can be made to the artwork, files, product or quan…" at bounding box center [0, 0] width 0 height 0
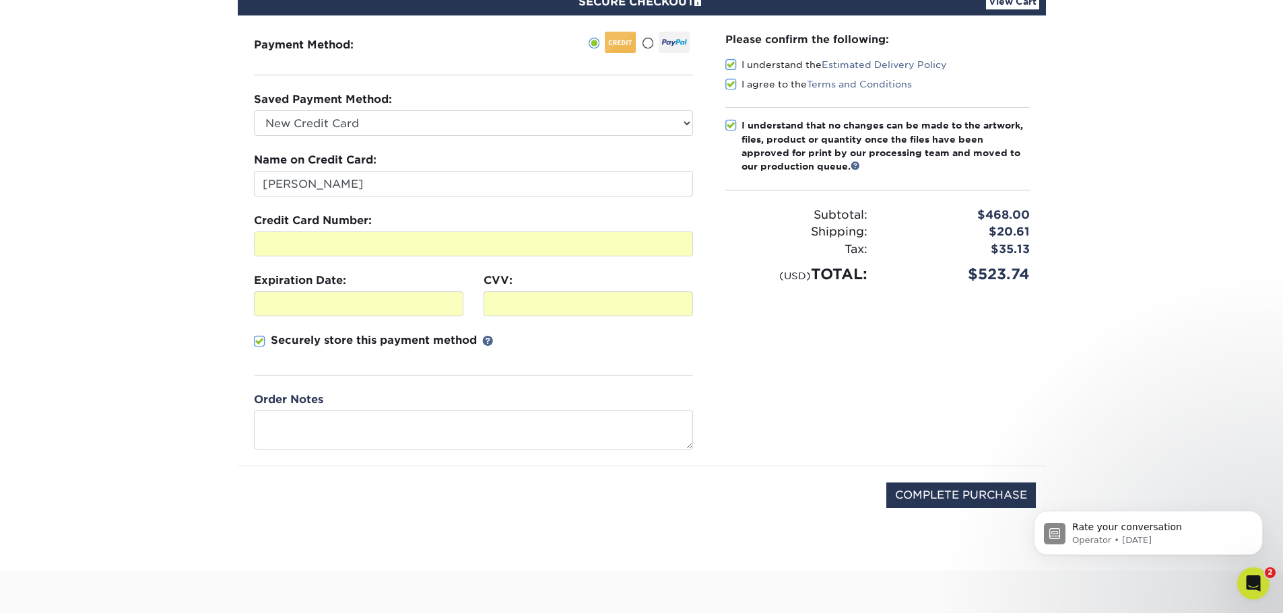
scroll to position [67, 0]
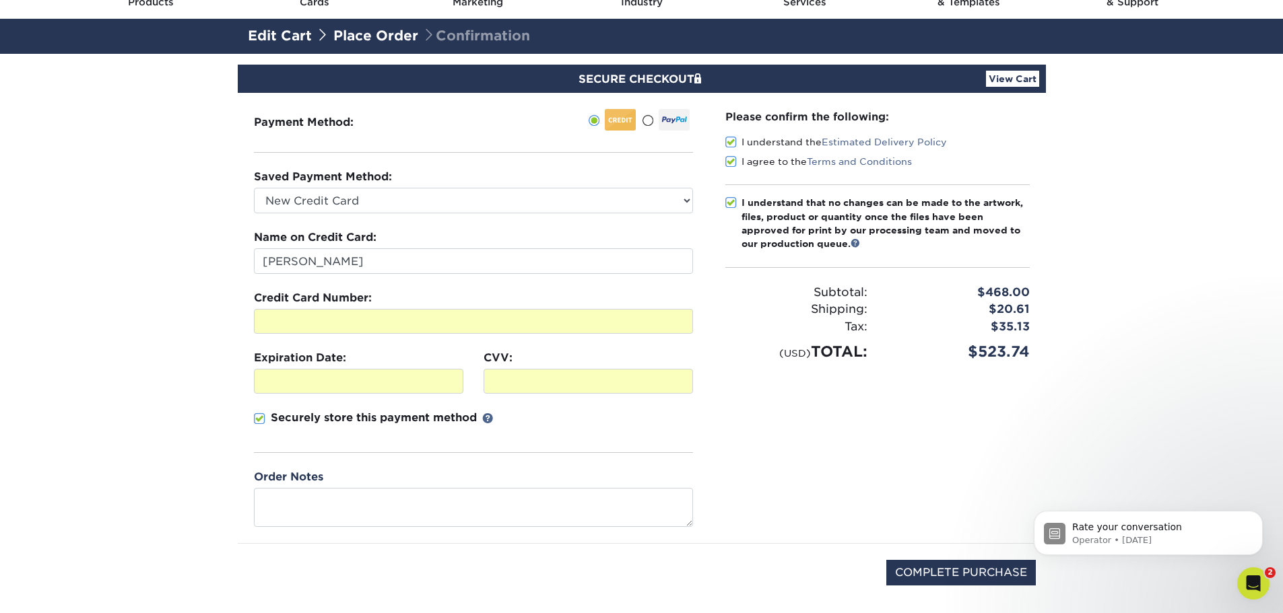
click at [999, 74] on link "View Cart" at bounding box center [1012, 79] width 53 height 16
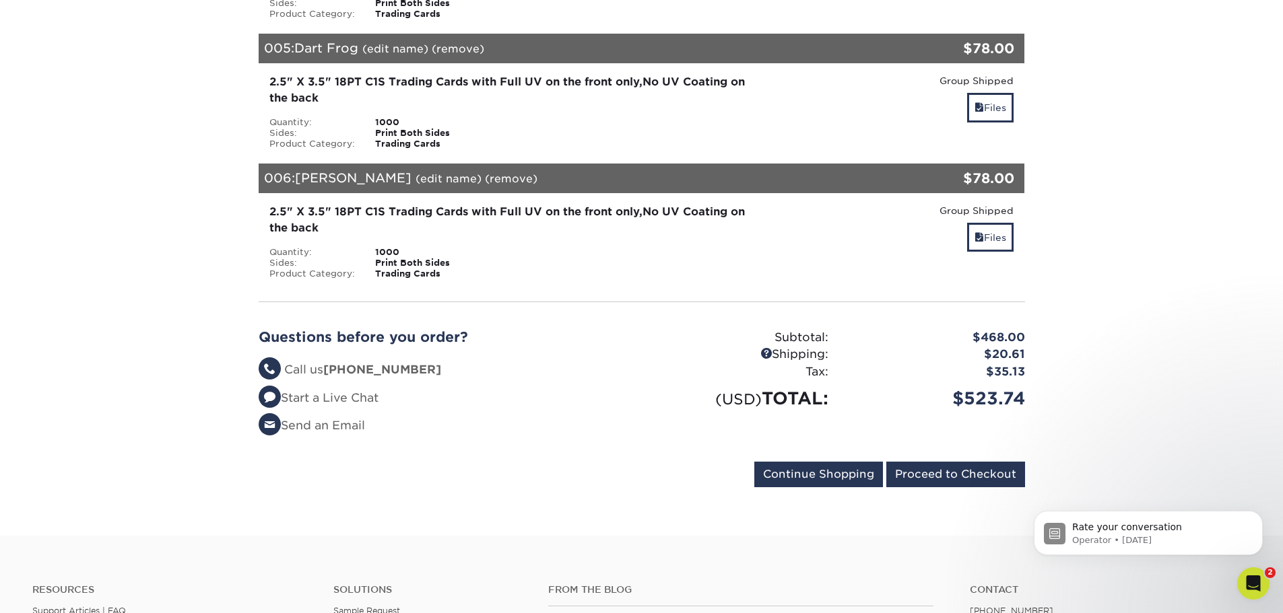
scroll to position [741, 0]
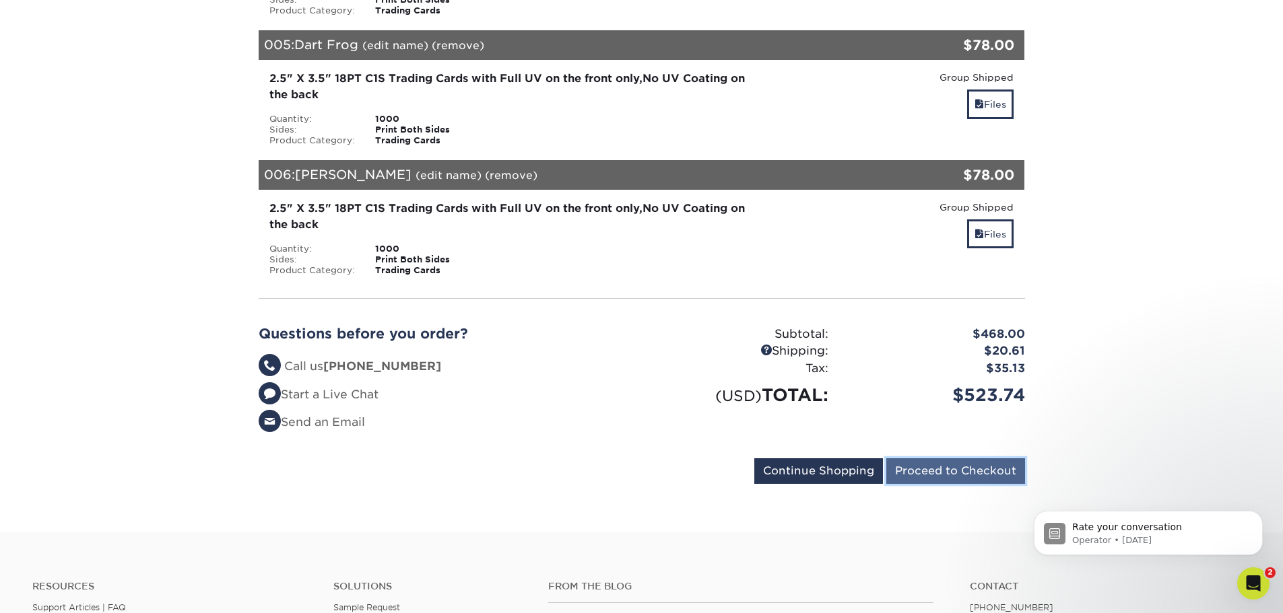
click at [967, 467] on input "Proceed to Checkout" at bounding box center [955, 471] width 139 height 26
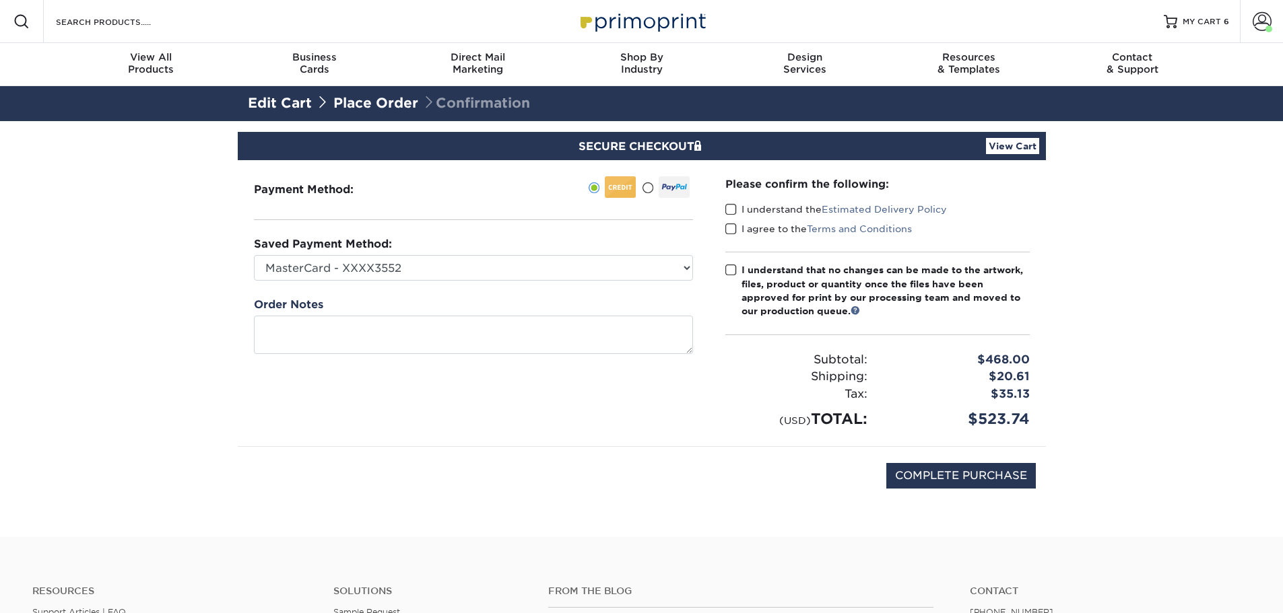
click at [355, 281] on div "Payment Method:" at bounding box center [473, 303] width 471 height 286
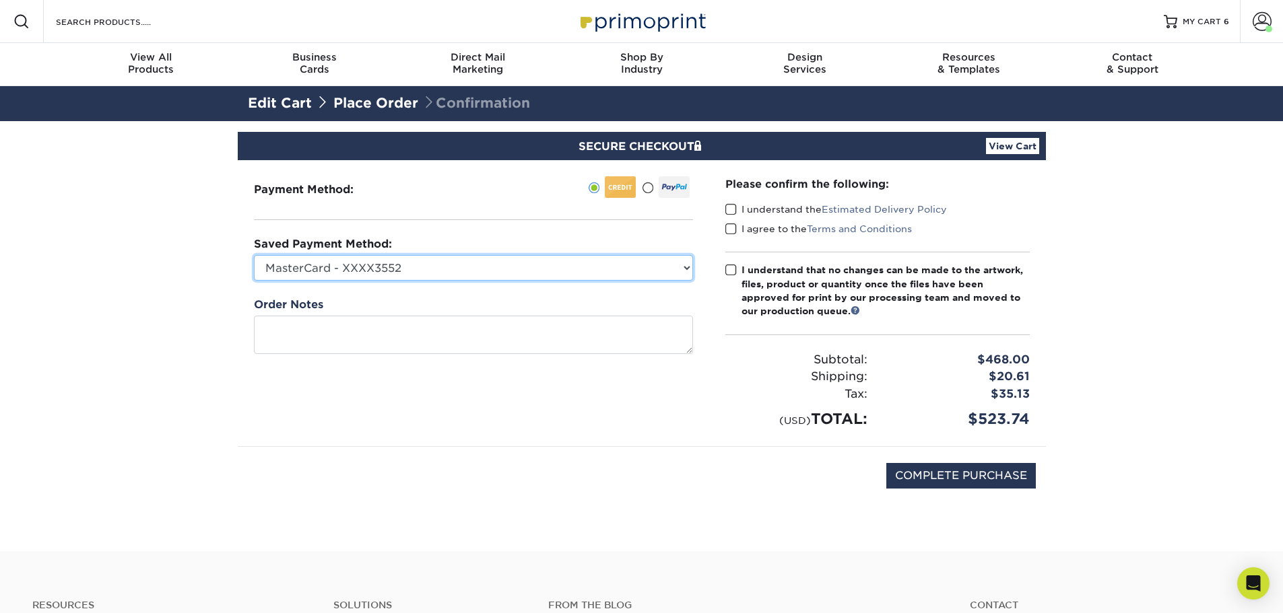
click at [351, 266] on select "MasterCard - XXXX3552 New Credit Card" at bounding box center [473, 268] width 439 height 26
select select
click at [254, 255] on select "MasterCard - XXXX3552 New Credit Card" at bounding box center [473, 268] width 439 height 26
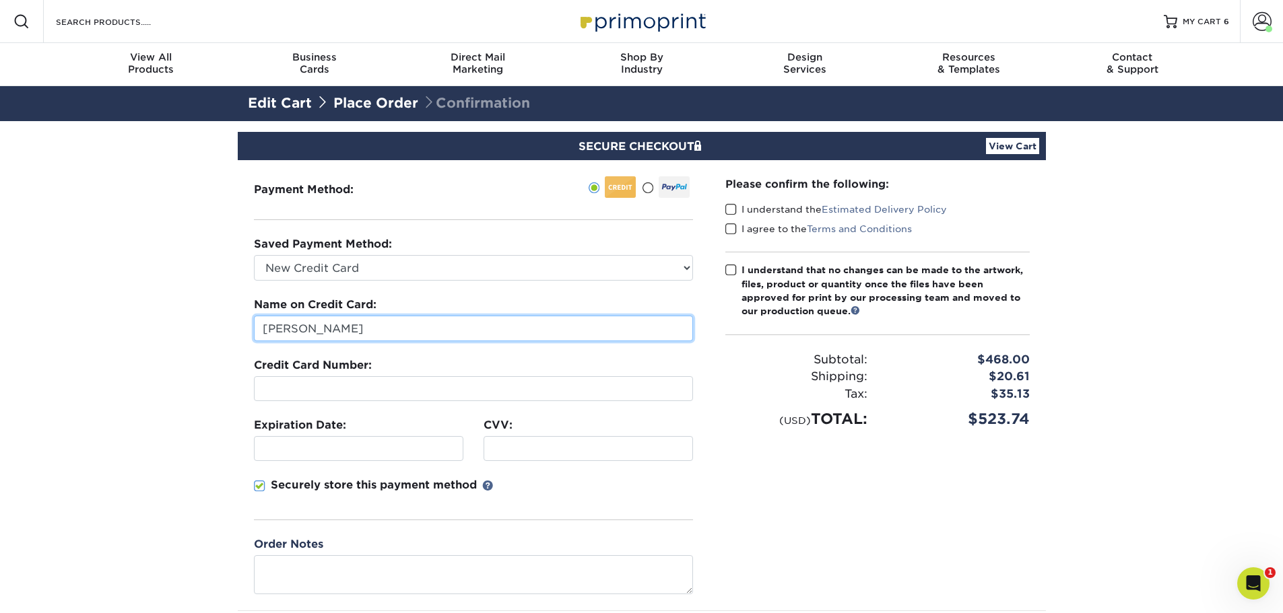
click at [329, 335] on input "[PERSON_NAME]" at bounding box center [473, 329] width 439 height 26
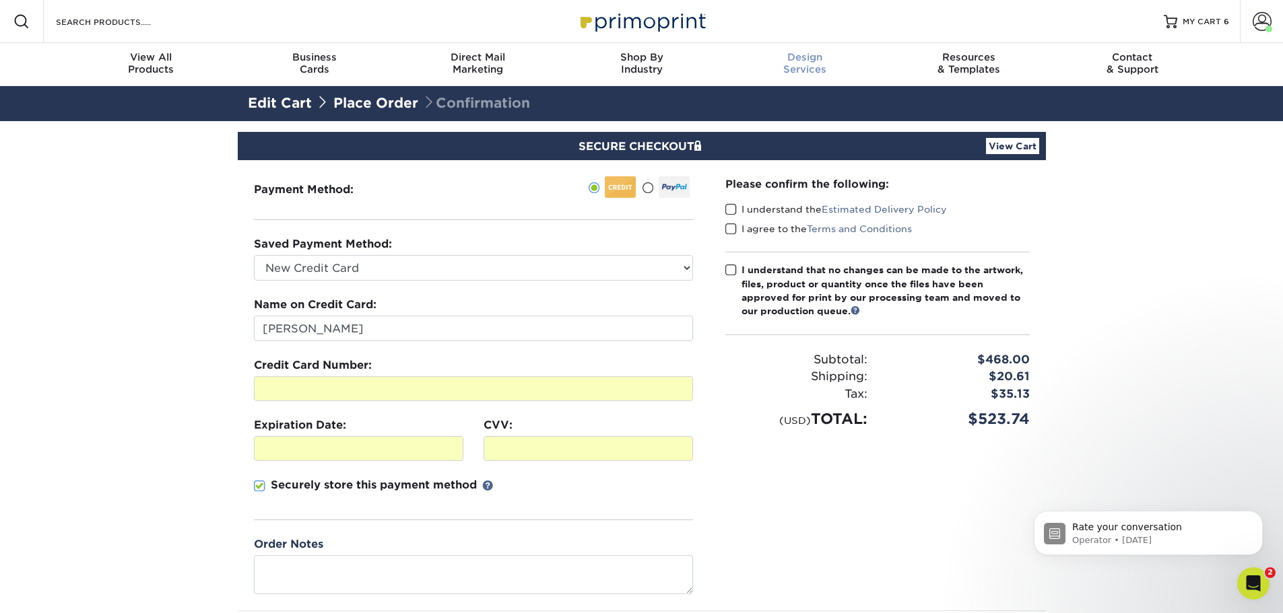
click at [763, 72] on div "Design Services" at bounding box center [805, 63] width 164 height 24
click at [743, 277] on div "I understand that no changes can be made to the artwork, files, product or quan…" at bounding box center [885, 290] width 288 height 55
click at [0, 0] on input "I understand that no changes can be made to the artwork, files, product or quan…" at bounding box center [0, 0] width 0 height 0
click at [729, 236] on label "I agree to the Terms and Conditions" at bounding box center [818, 228] width 186 height 13
click at [0, 0] on input "I agree to the Terms and Conditions" at bounding box center [0, 0] width 0 height 0
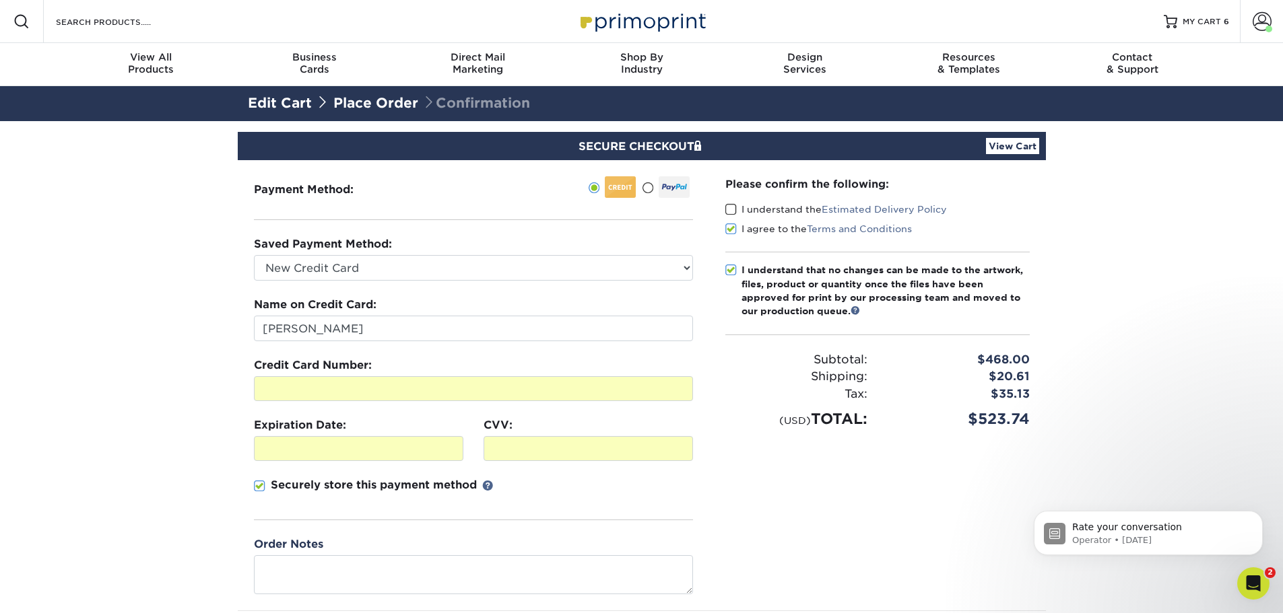
click at [732, 211] on span at bounding box center [730, 209] width 11 height 13
click at [0, 0] on input "I understand the Estimated Delivery Policy" at bounding box center [0, 0] width 0 height 0
click at [1084, 237] on section "SECURE CHECKOUT View Cart Payment Method: Saved Payment Method:" at bounding box center [641, 418] width 1283 height 594
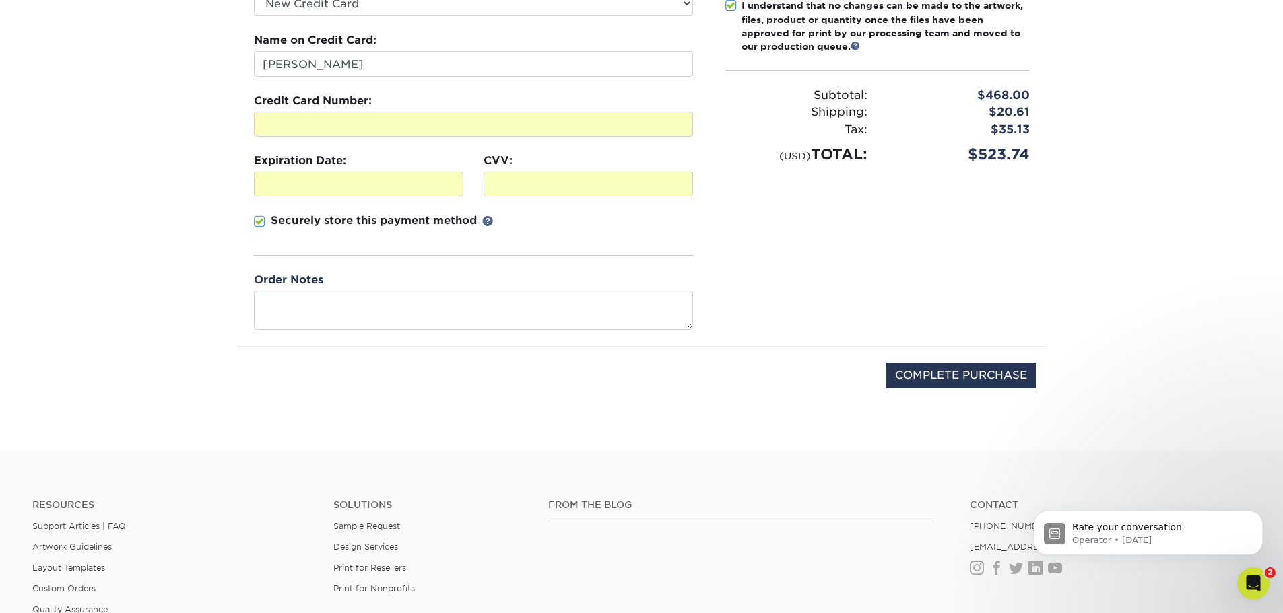
scroll to position [269, 0]
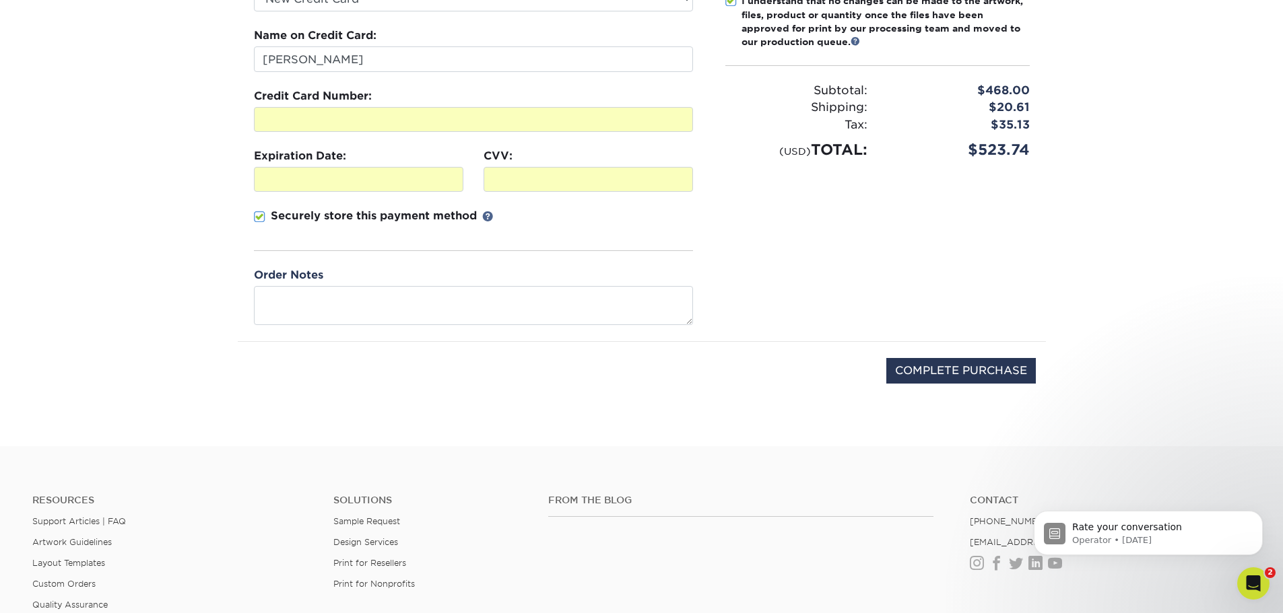
click at [984, 241] on div "Please confirm the following: I understand the Estimated Delivery Policy I agre…" at bounding box center [877, 116] width 337 height 450
click at [950, 368] on input "COMPLETE PURCHASE" at bounding box center [960, 371] width 149 height 26
type input "PROCESSING, PLEASE WAIT..."
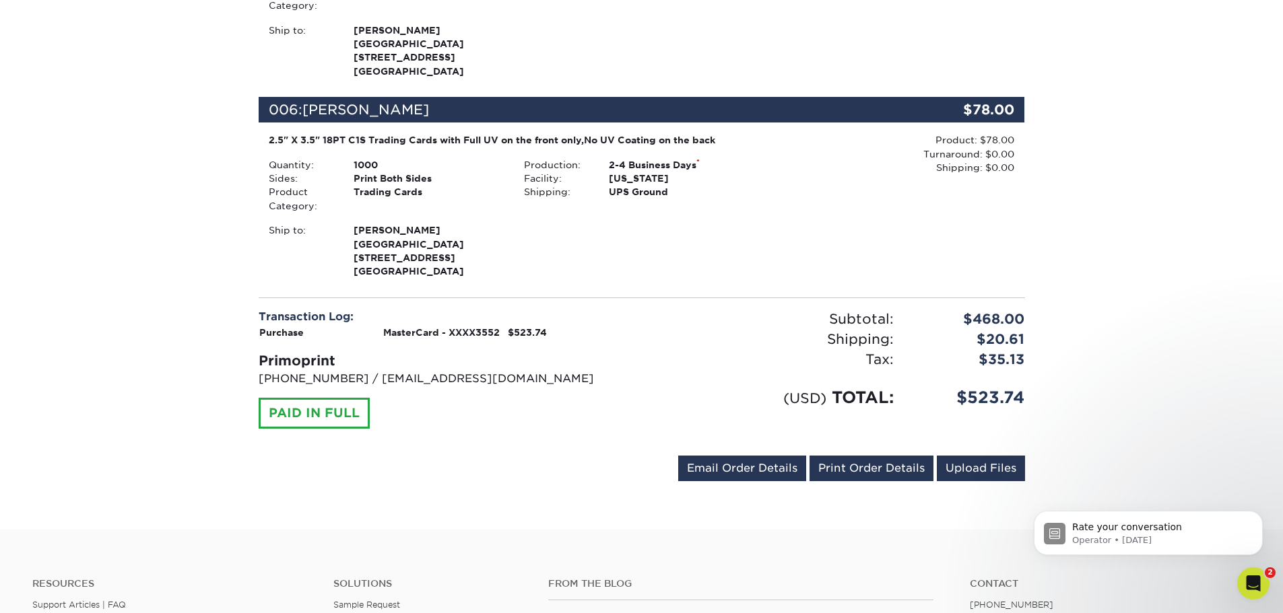
scroll to position [1279, 0]
